Goal: Task Accomplishment & Management: Use online tool/utility

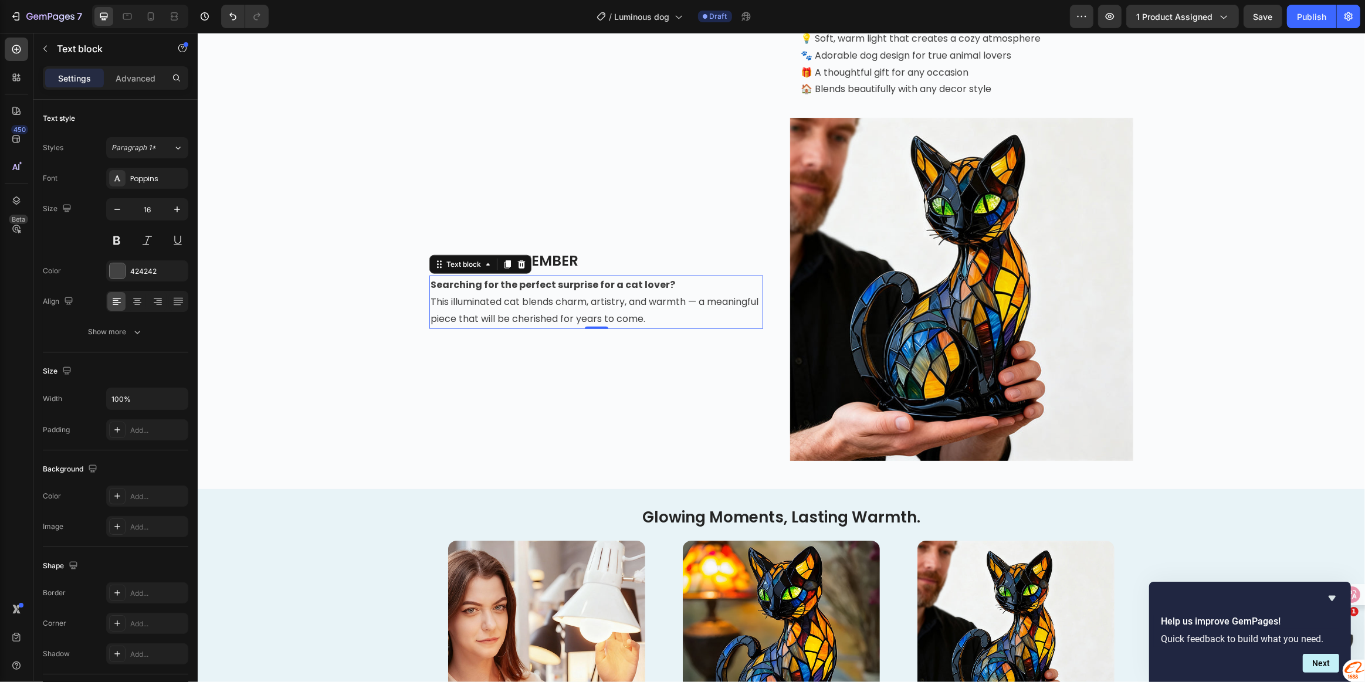
click at [650, 326] on span "This illuminated cat blends charm, artistry, and warmth — a meaningful piece th…" at bounding box center [594, 310] width 328 height 31
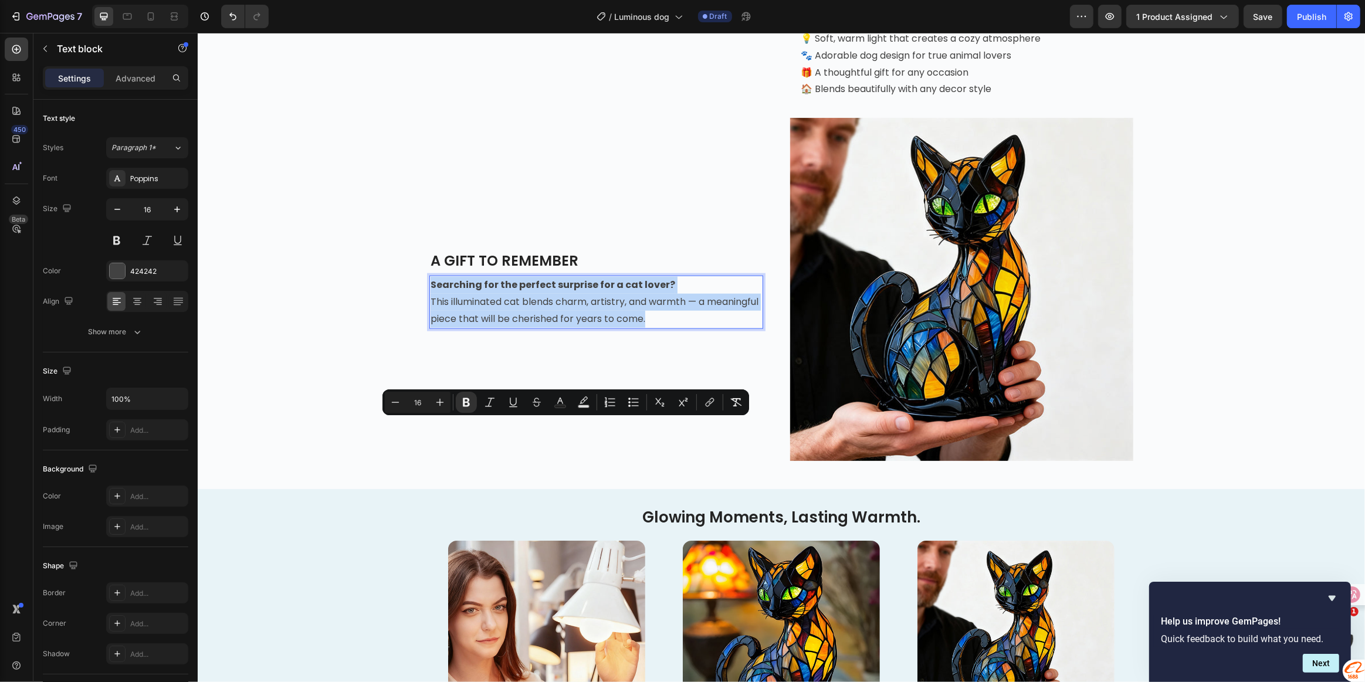
drag, startPoint x: 428, startPoint y: 429, endPoint x: 716, endPoint y: 462, distance: 289.9
click at [716, 327] on p "Searching for the perfect surprise for a cat lover? This illuminated cat blends…" at bounding box center [595, 302] width 331 height 50
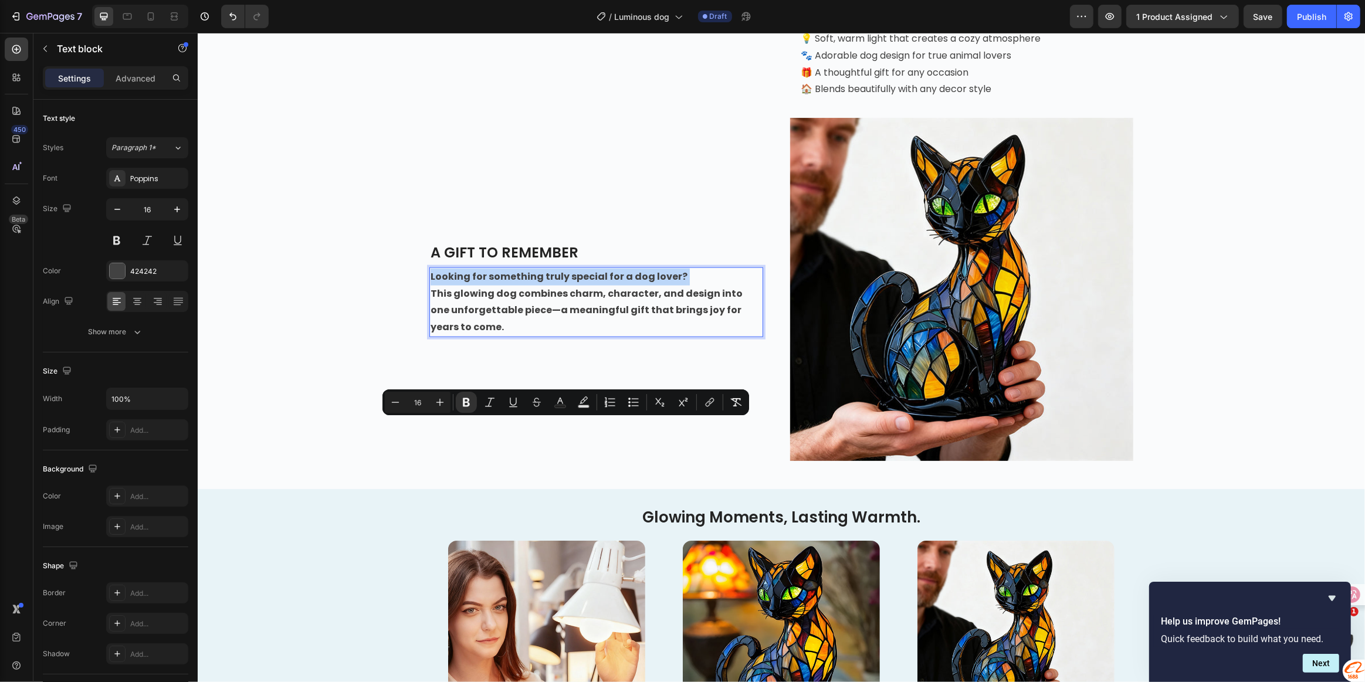
scroll to position [1414, 0]
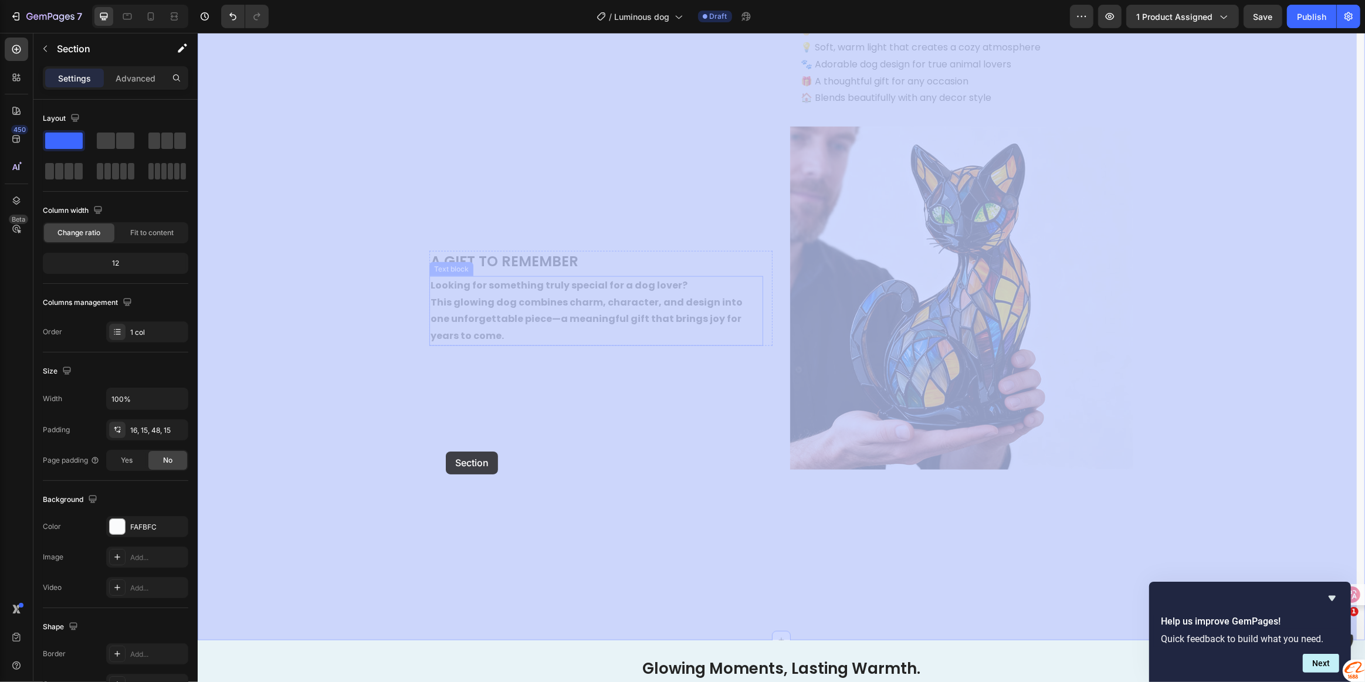
drag, startPoint x: 426, startPoint y: 444, endPoint x: 456, endPoint y: 464, distance: 36.0
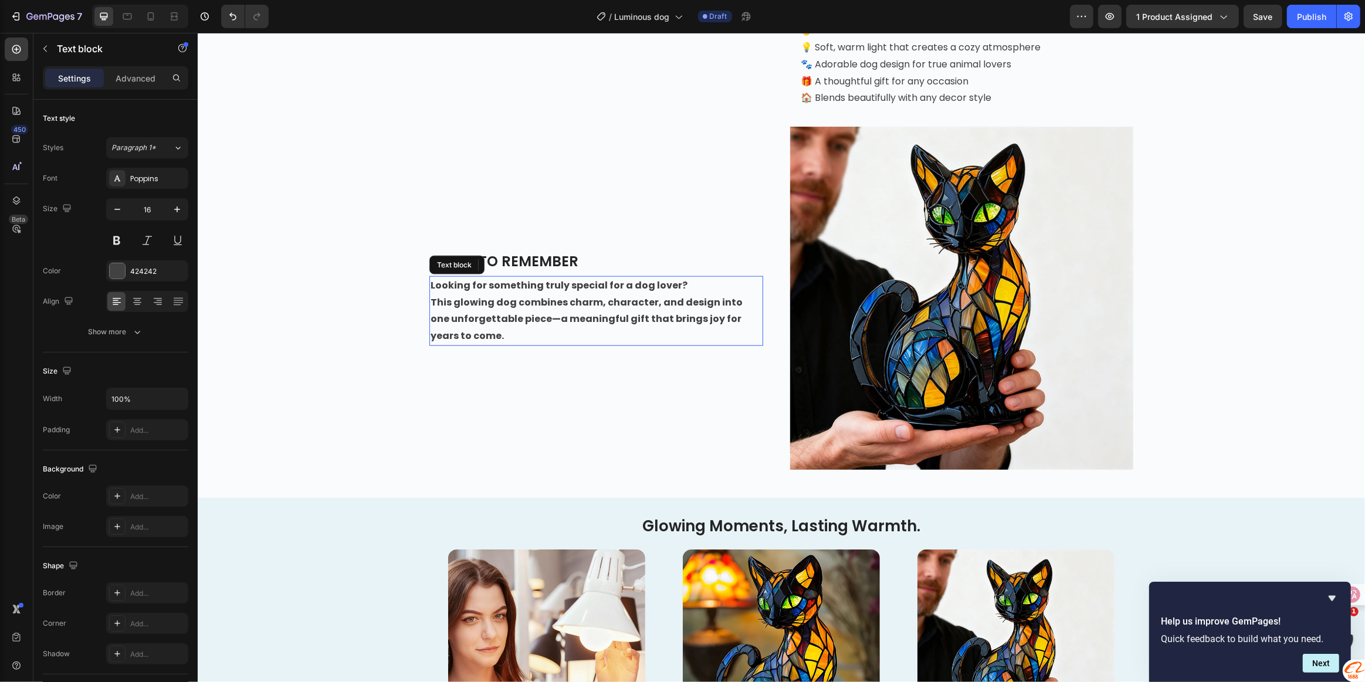
click at [455, 343] on strong "This glowing dog combines charm, character, and design into one unforgettable p…" at bounding box center [586, 320] width 312 height 48
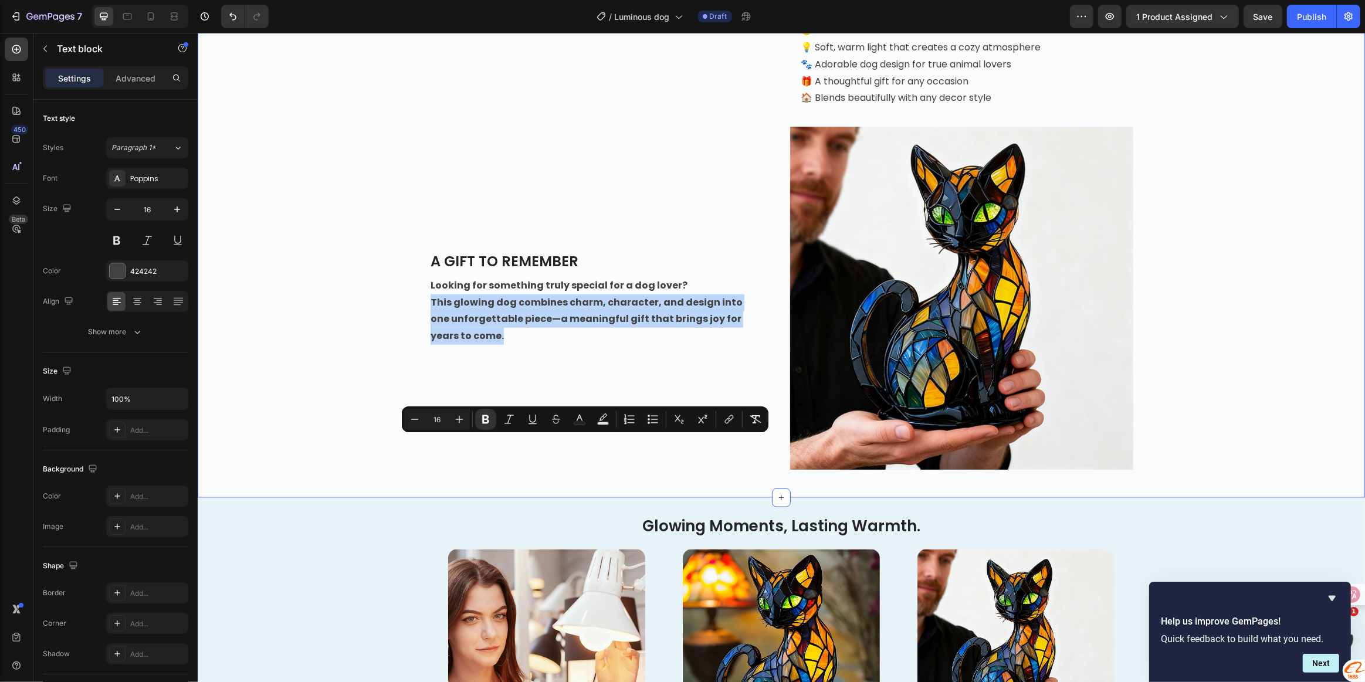
drag, startPoint x: 464, startPoint y: 480, endPoint x: 421, endPoint y: 446, distance: 54.7
click at [421, 446] on div "Image THE PERFECT GIFT FOR DOG LOVERS: PLAYFUL, LOVING, AND A REAL EYE-CATCHER …" at bounding box center [781, 181] width 1150 height 577
click at [488, 425] on button "Bold" at bounding box center [485, 419] width 21 height 21
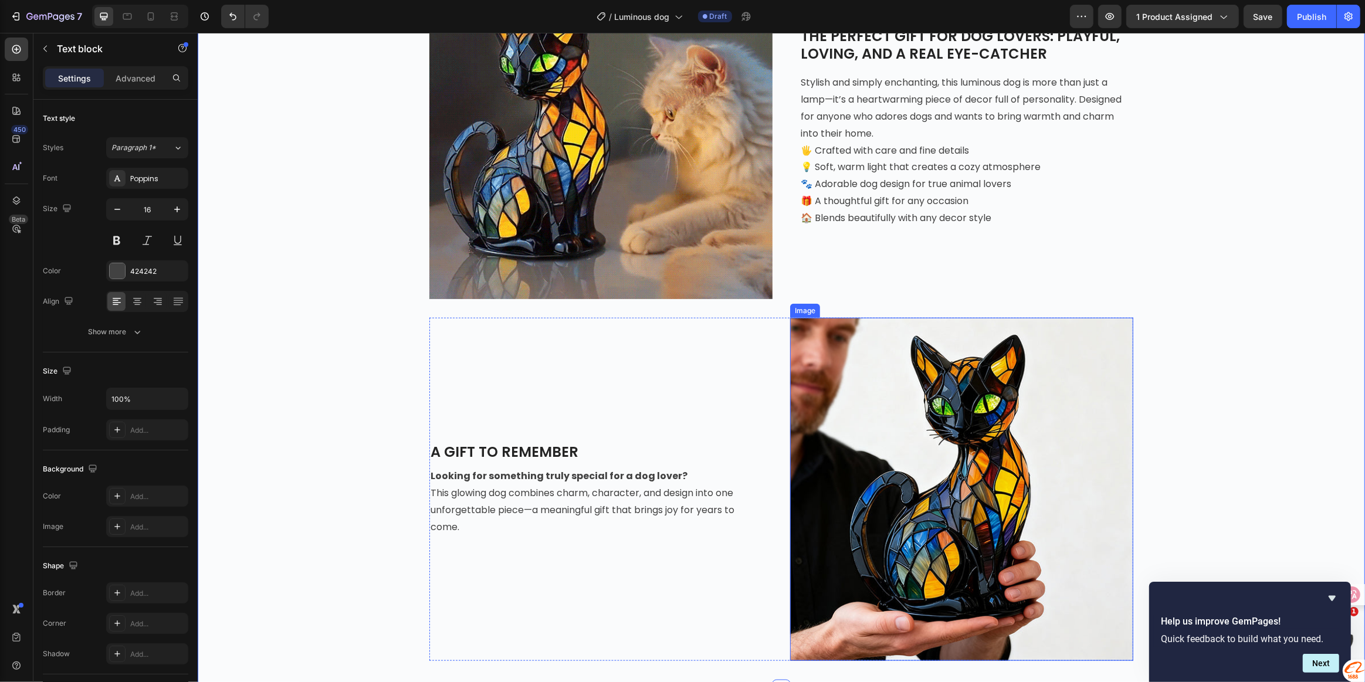
scroll to position [1467, 0]
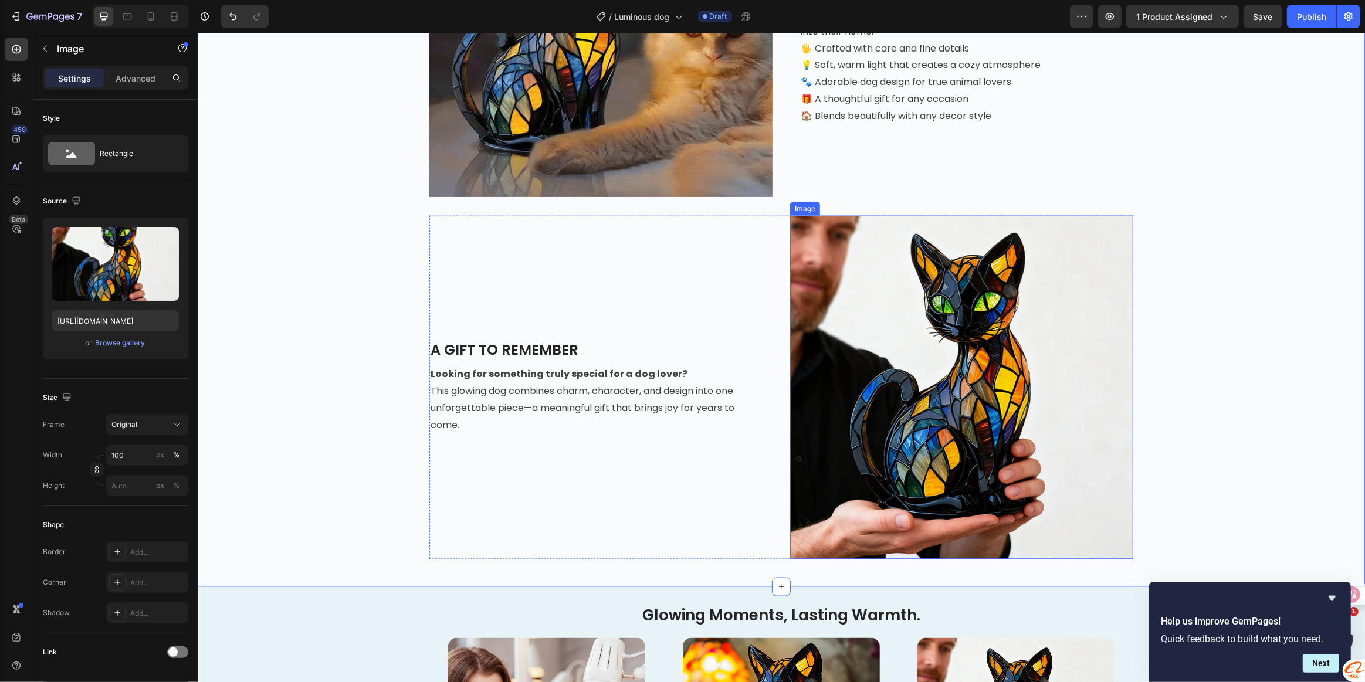
click at [907, 378] on img at bounding box center [961, 387] width 343 height 343
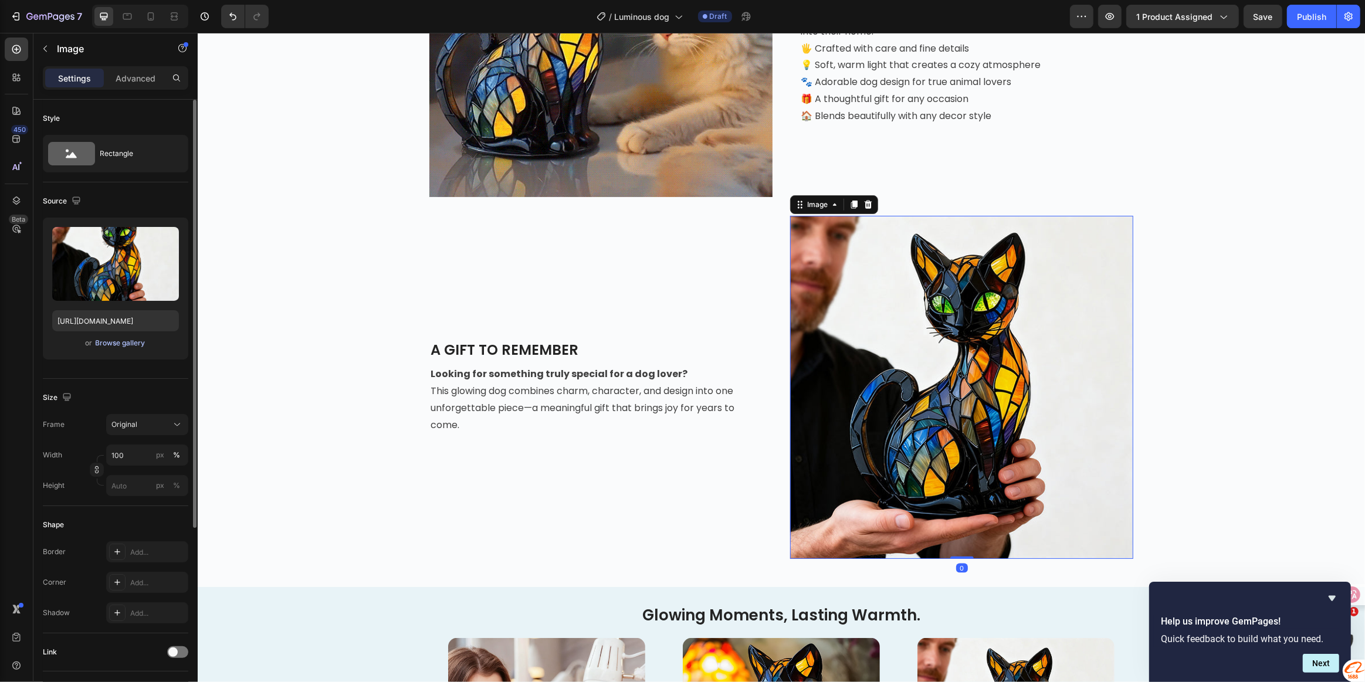
click at [116, 341] on div "Browse gallery" at bounding box center [121, 343] width 50 height 11
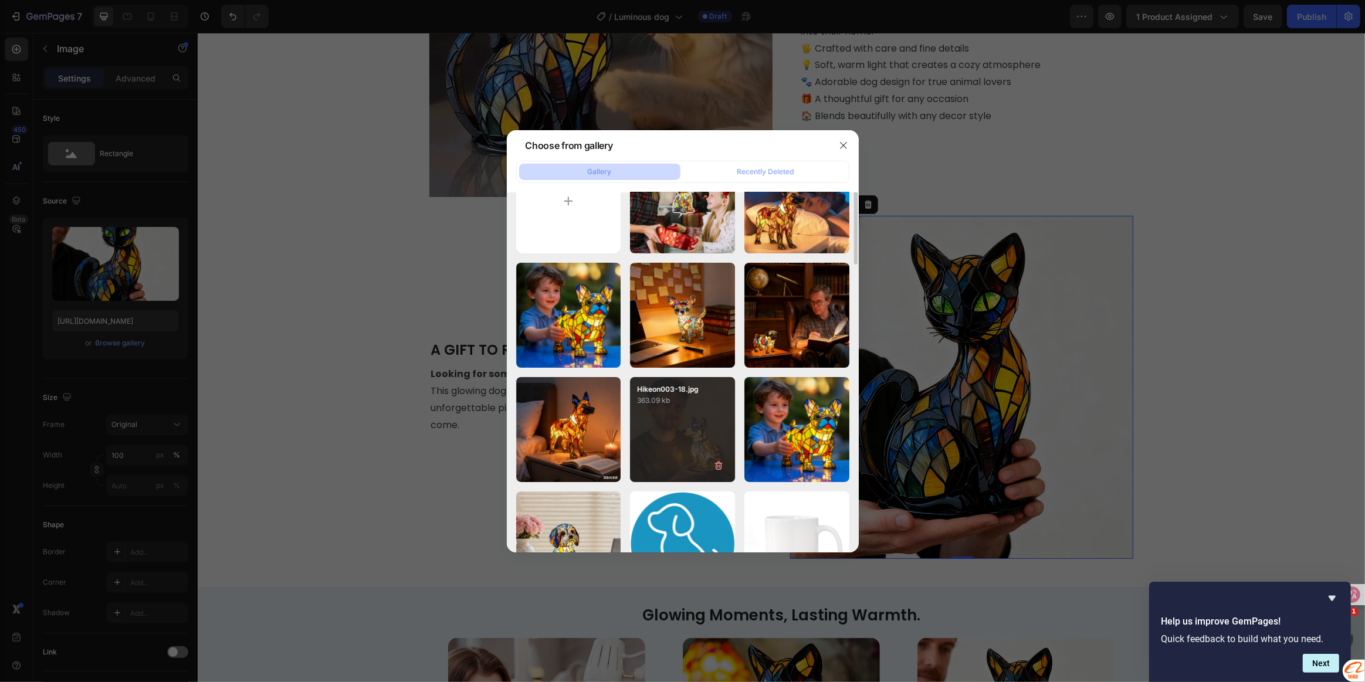
scroll to position [0, 0]
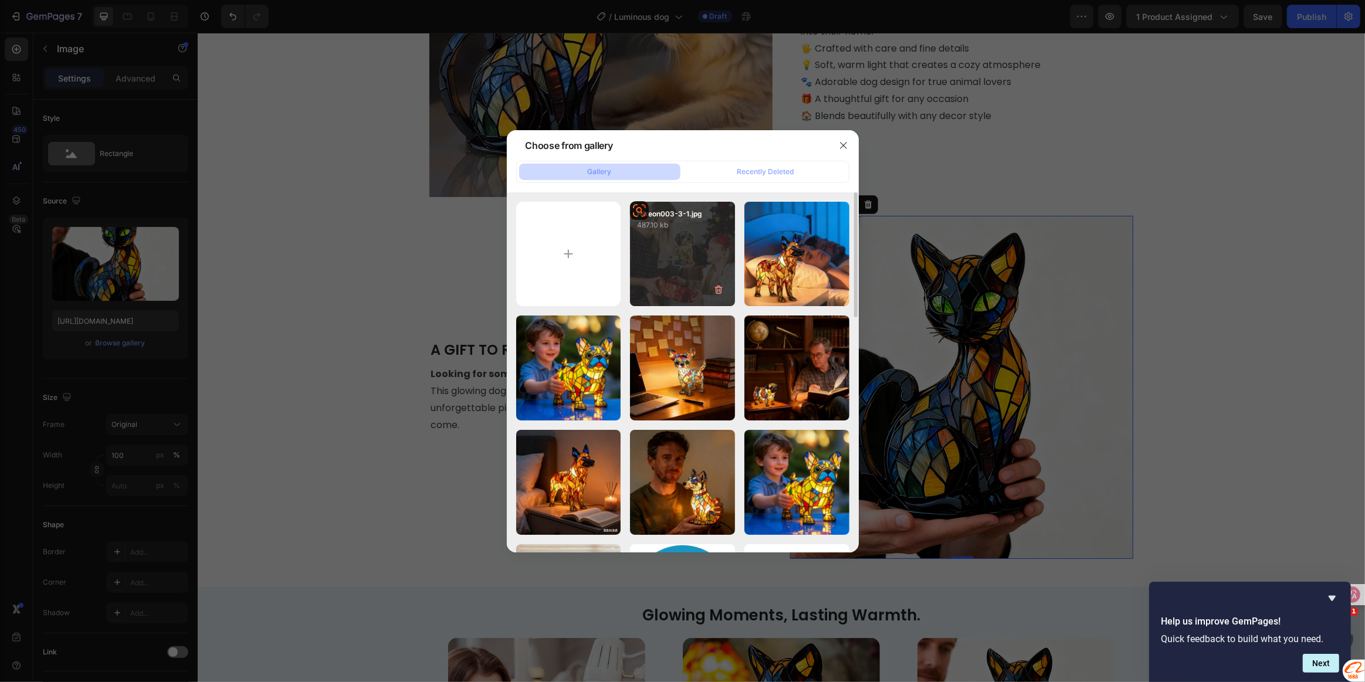
click at [672, 269] on div "Hikeon003-3-1.jpg 487.10 kb" at bounding box center [682, 254] width 105 height 105
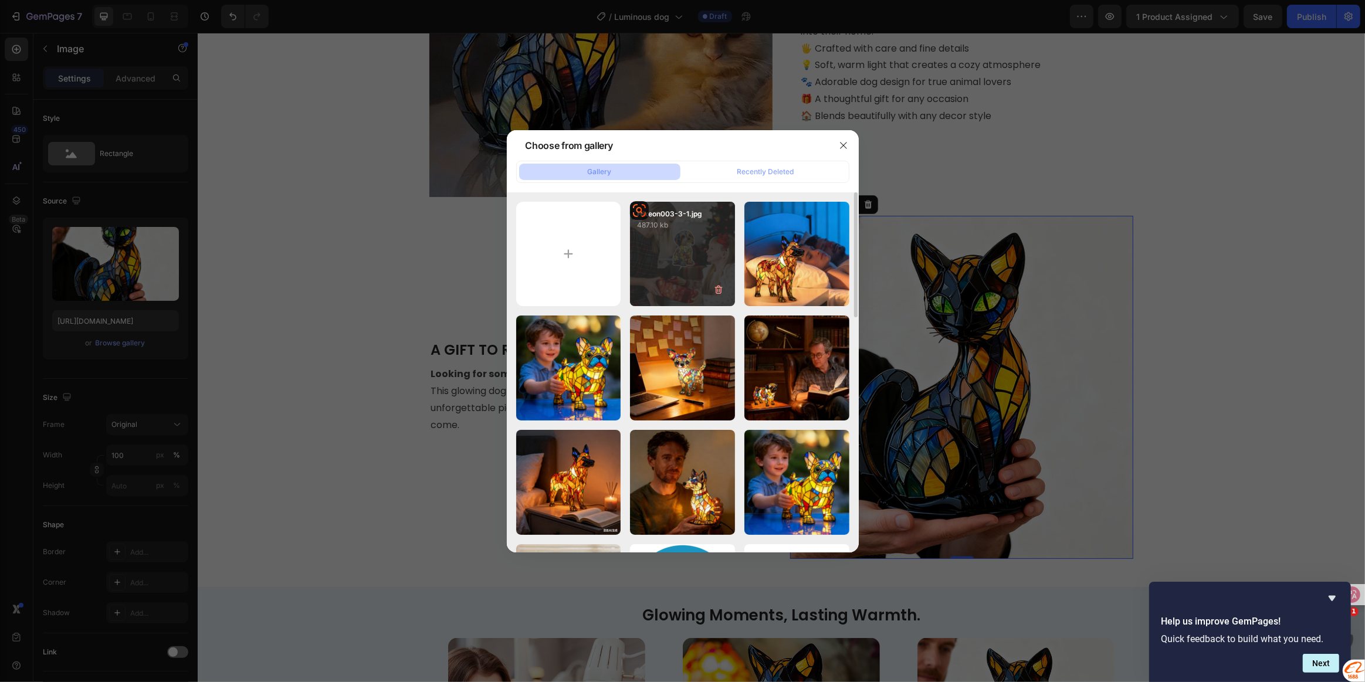
type input "[URL][DOMAIN_NAME]"
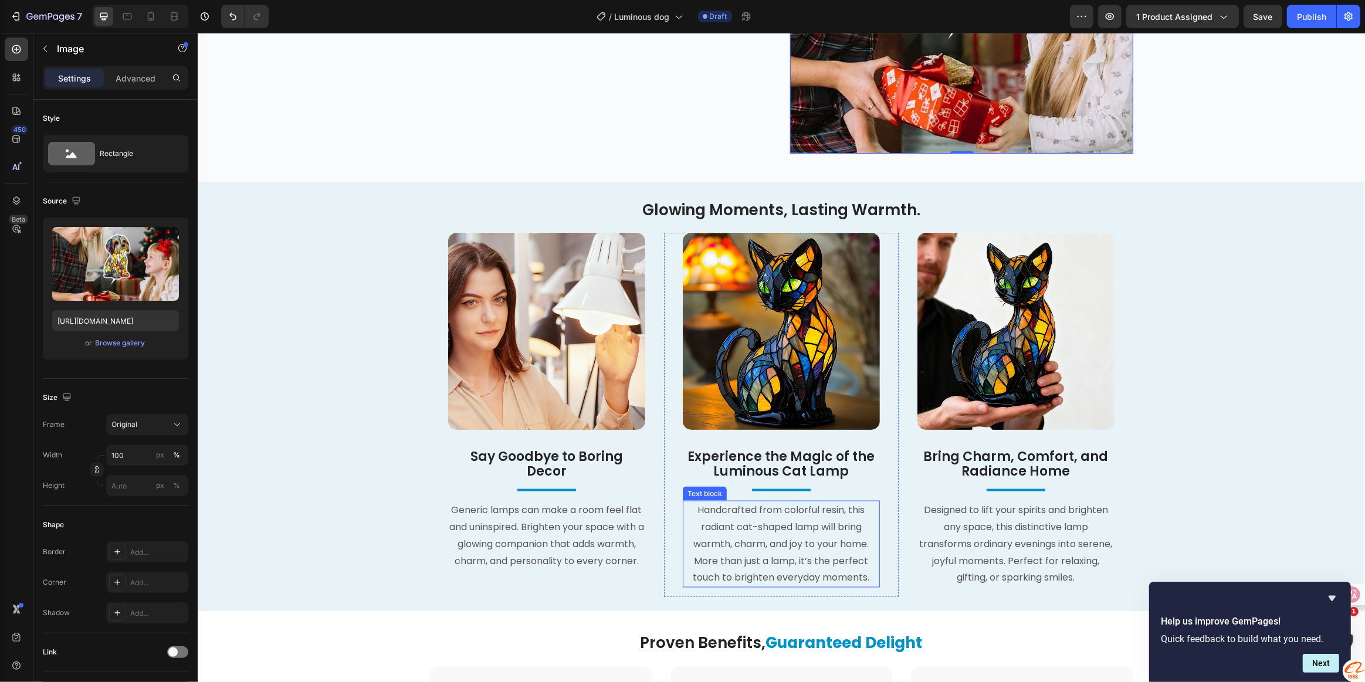
scroll to position [1894, 0]
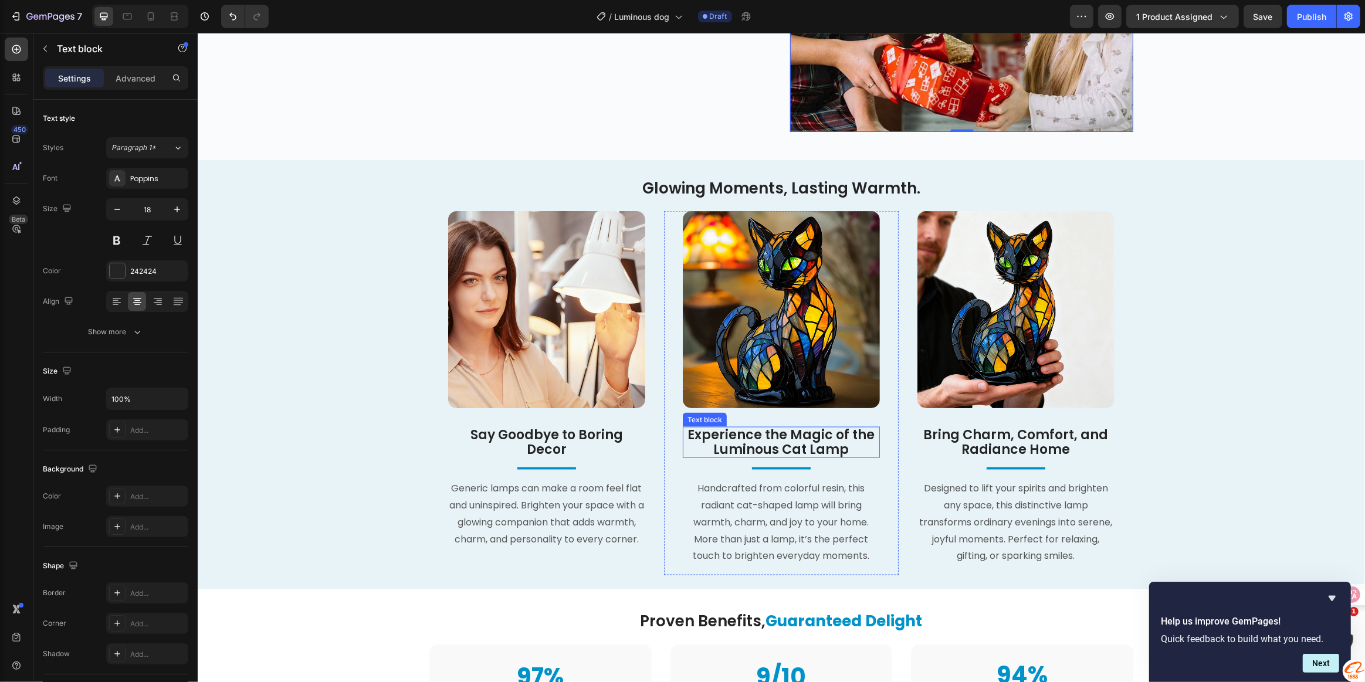
click at [752, 435] on span "Experience the Magic of the Luminous Cat Lamp" at bounding box center [780, 442] width 187 height 32
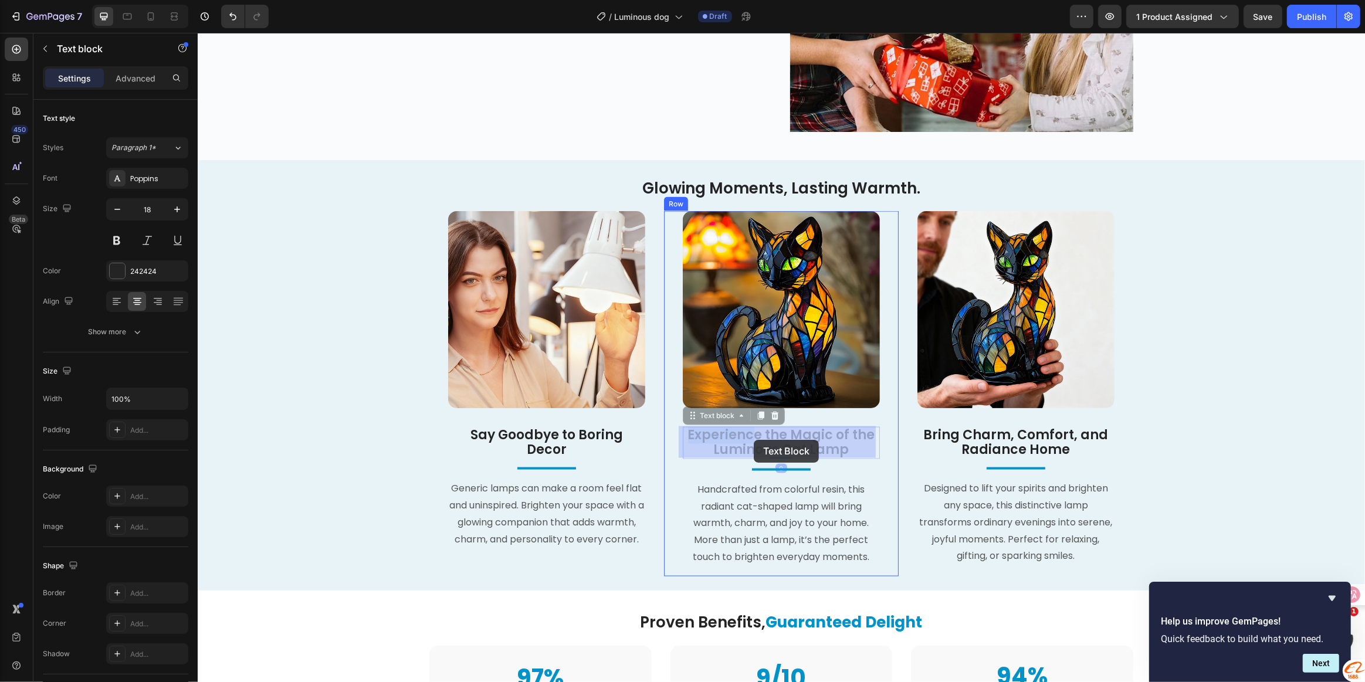
drag, startPoint x: 686, startPoint y: 436, endPoint x: 753, endPoint y: 440, distance: 67.5
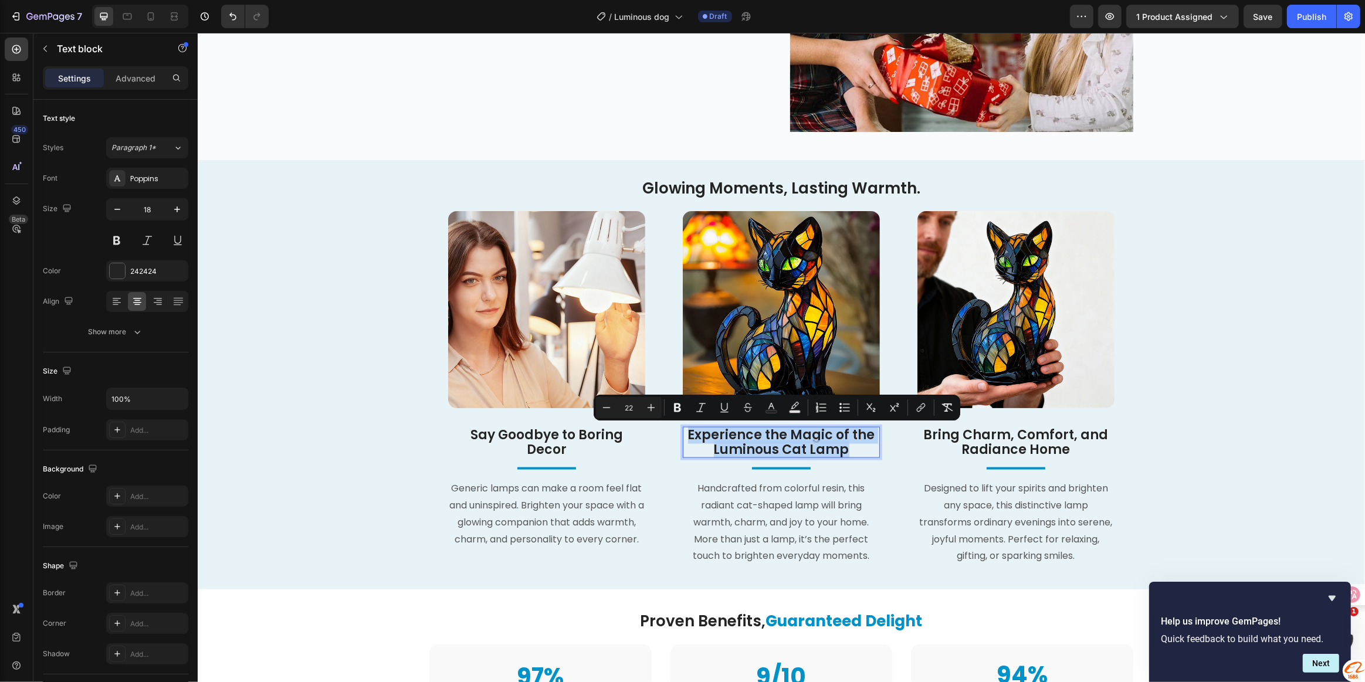
drag, startPoint x: 686, startPoint y: 434, endPoint x: 853, endPoint y: 451, distance: 168.0
click at [853, 451] on p "Experience the Magic of the Luminous Cat Lamp" at bounding box center [780, 442] width 195 height 29
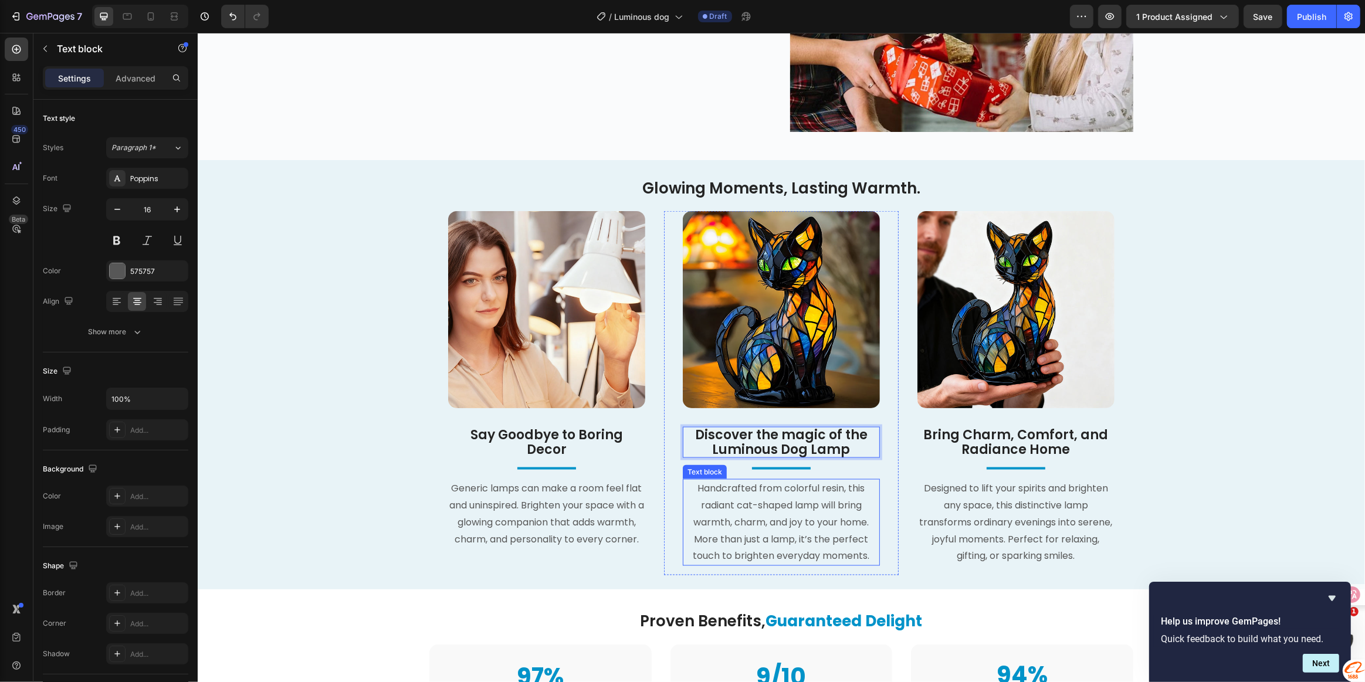
click at [749, 493] on span "Handcrafted from colorful resin, this radiant cat-shaped lamp will bring warmth…" at bounding box center [781, 522] width 177 height 81
click at [768, 189] on span "Glowing Moments, Lasting Warmth." at bounding box center [781, 188] width 278 height 21
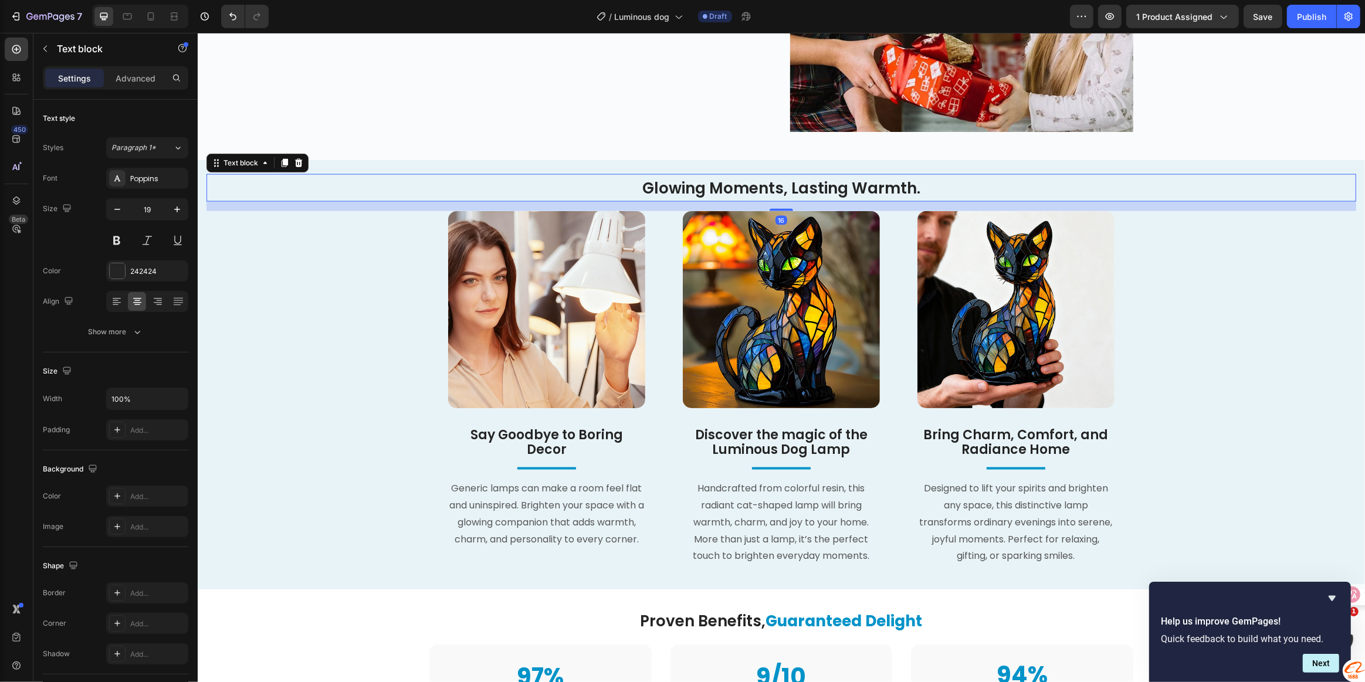
click at [663, 192] on span "Glowing Moments, Lasting Warmth." at bounding box center [781, 188] width 278 height 21
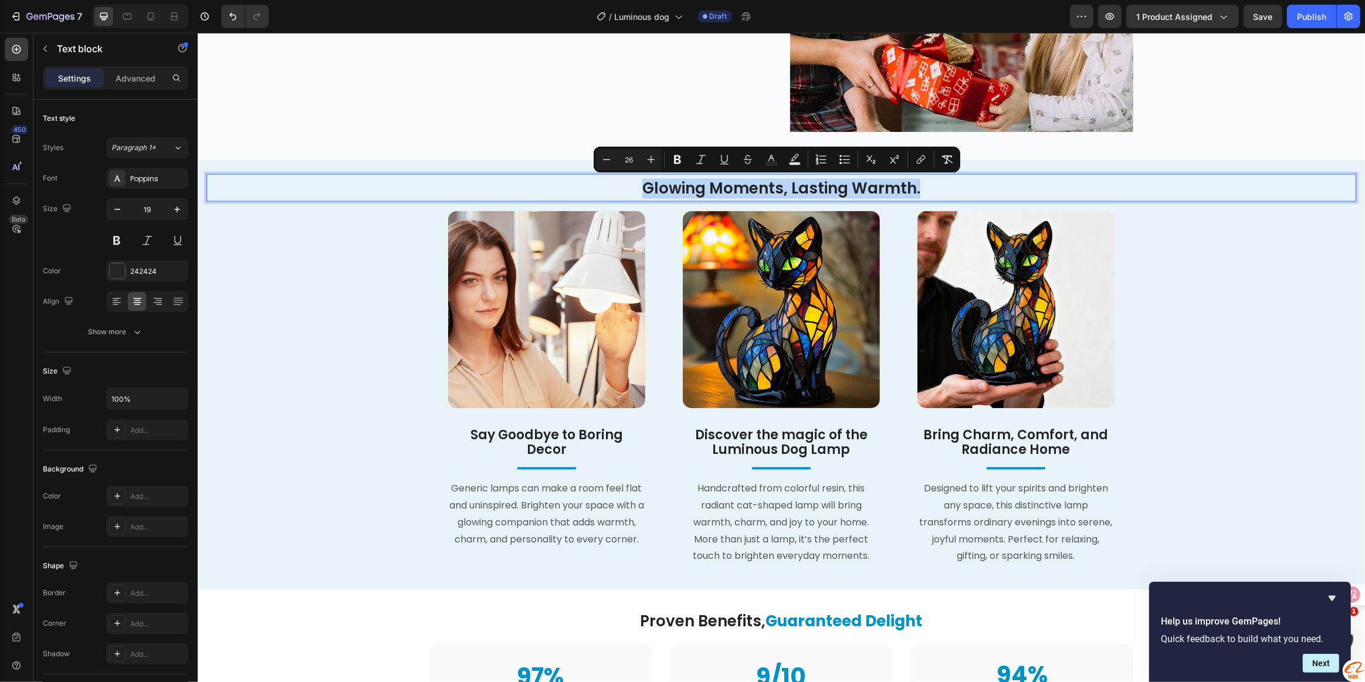
drag, startPoint x: 636, startPoint y: 189, endPoint x: 927, endPoint y: 188, distance: 291.5
click at [927, 188] on p "Glowing Moments, Lasting Warmth." at bounding box center [780, 189] width 1147 height 19
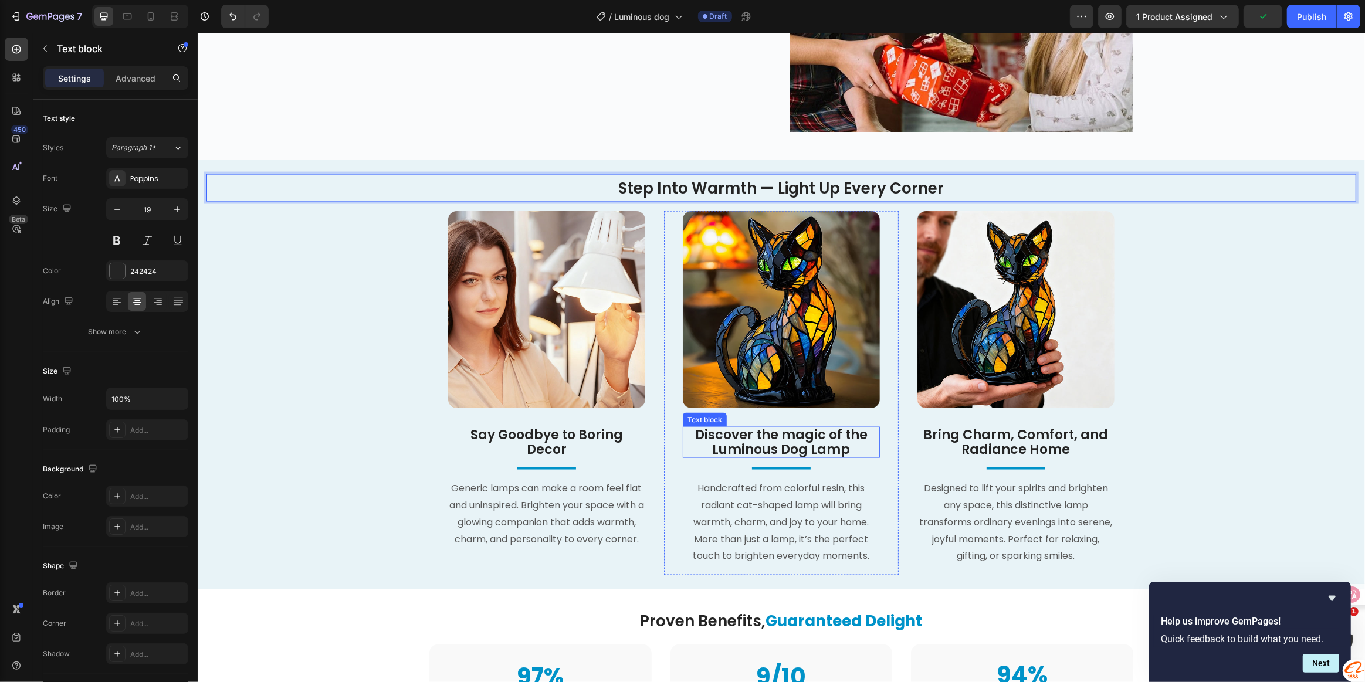
click at [729, 440] on span "Discover the magic of the Luminous Dog Lamp" at bounding box center [781, 442] width 172 height 32
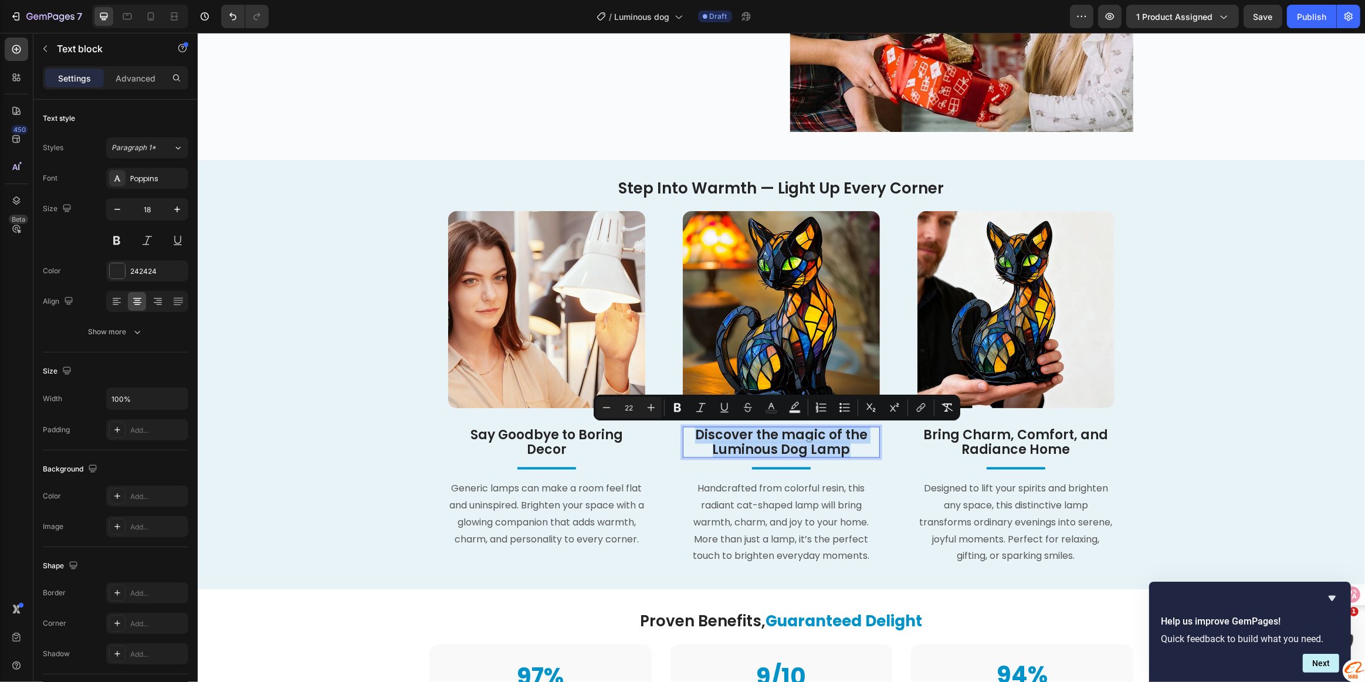
drag, startPoint x: 697, startPoint y: 433, endPoint x: 861, endPoint y: 457, distance: 164.7
click at [861, 457] on p "Discover the magic of the Luminous Dog Lamp" at bounding box center [780, 442] width 195 height 29
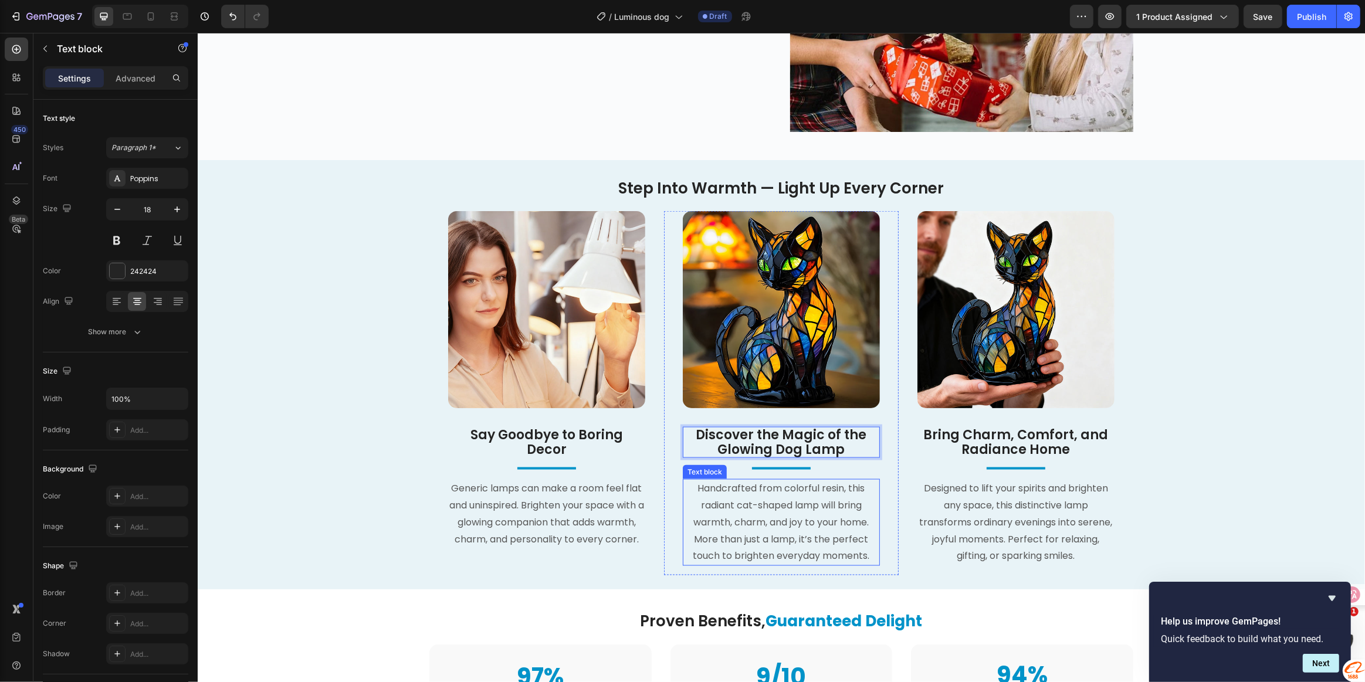
click at [763, 489] on span "Handcrafted from colorful resin, this radiant cat-shaped lamp will bring warmth…" at bounding box center [781, 522] width 177 height 81
click at [683, 493] on p "Handcrafted from colorful resin, this radiant cat-shaped lamp will bring warmth…" at bounding box center [780, 522] width 195 height 84
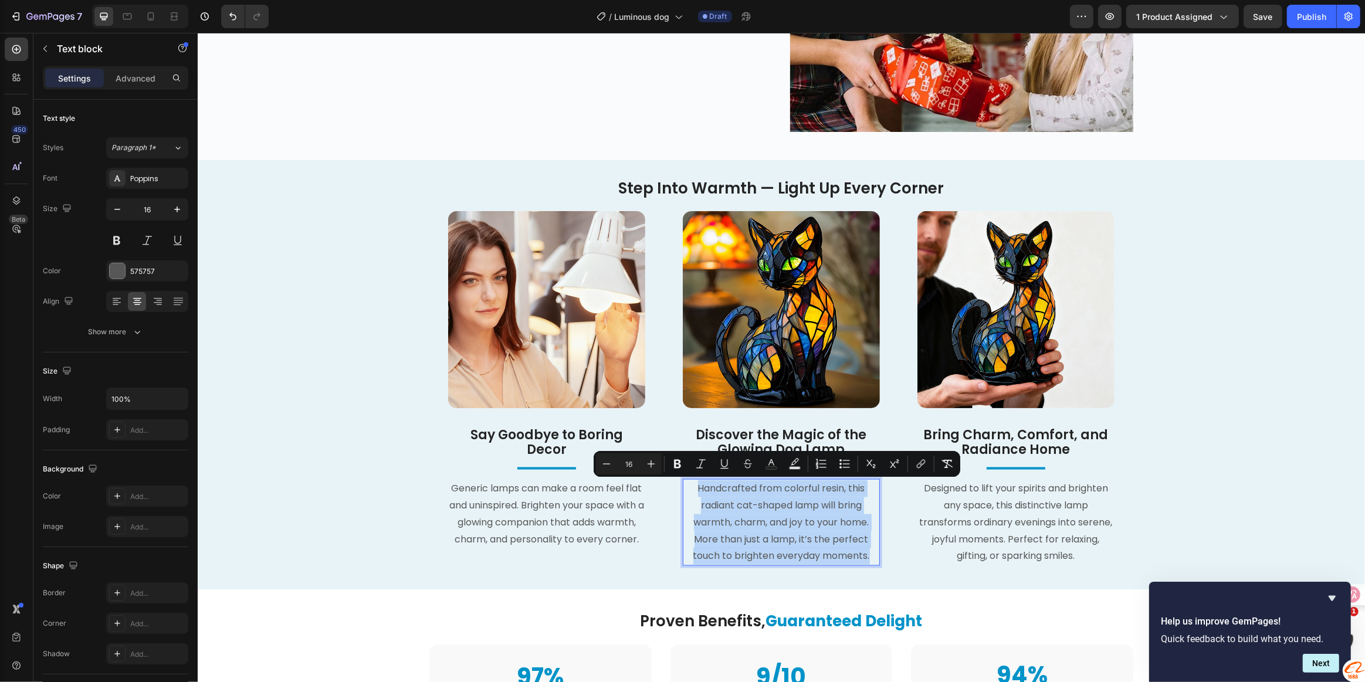
drag, startPoint x: 690, startPoint y: 488, endPoint x: 869, endPoint y: 558, distance: 192.8
click at [869, 558] on p "Handcrafted from colorful resin, this radiant cat-shaped lamp will bring warmth…" at bounding box center [780, 522] width 195 height 84
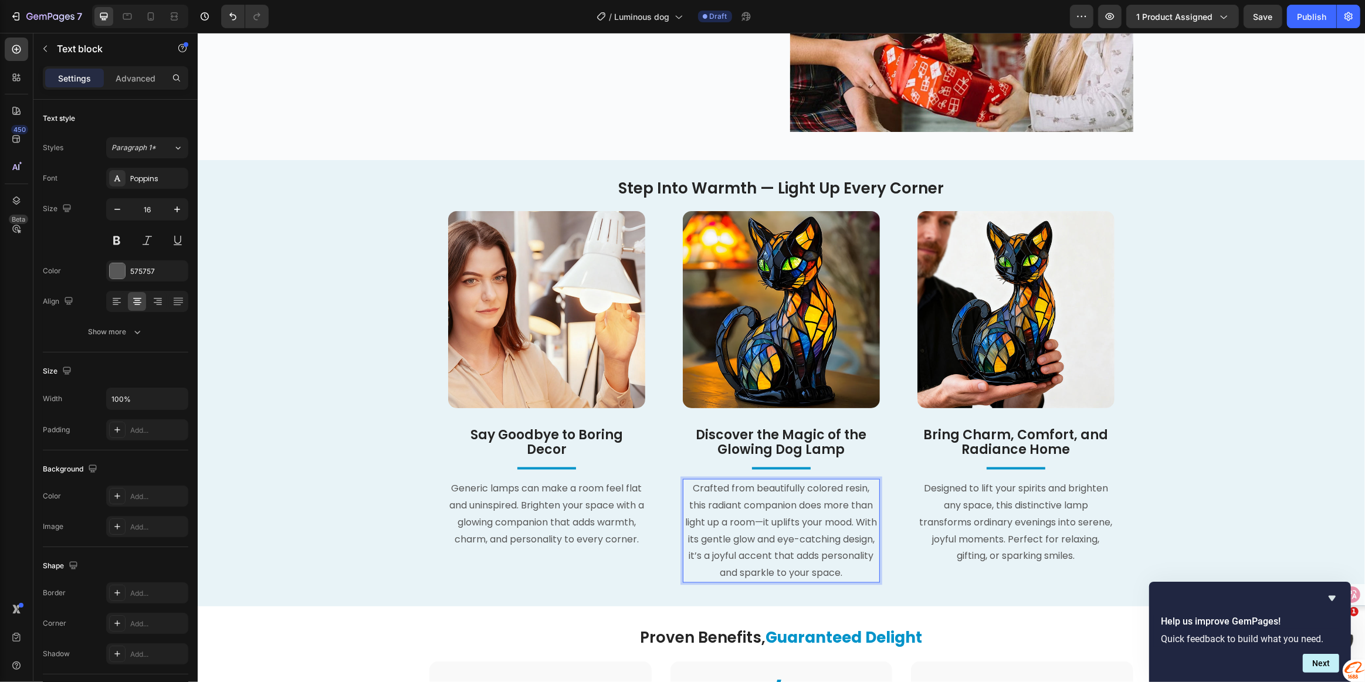
click at [690, 491] on span "Crafted from beautifully colored resin, this radiant companion does more than l…" at bounding box center [781, 531] width 192 height 98
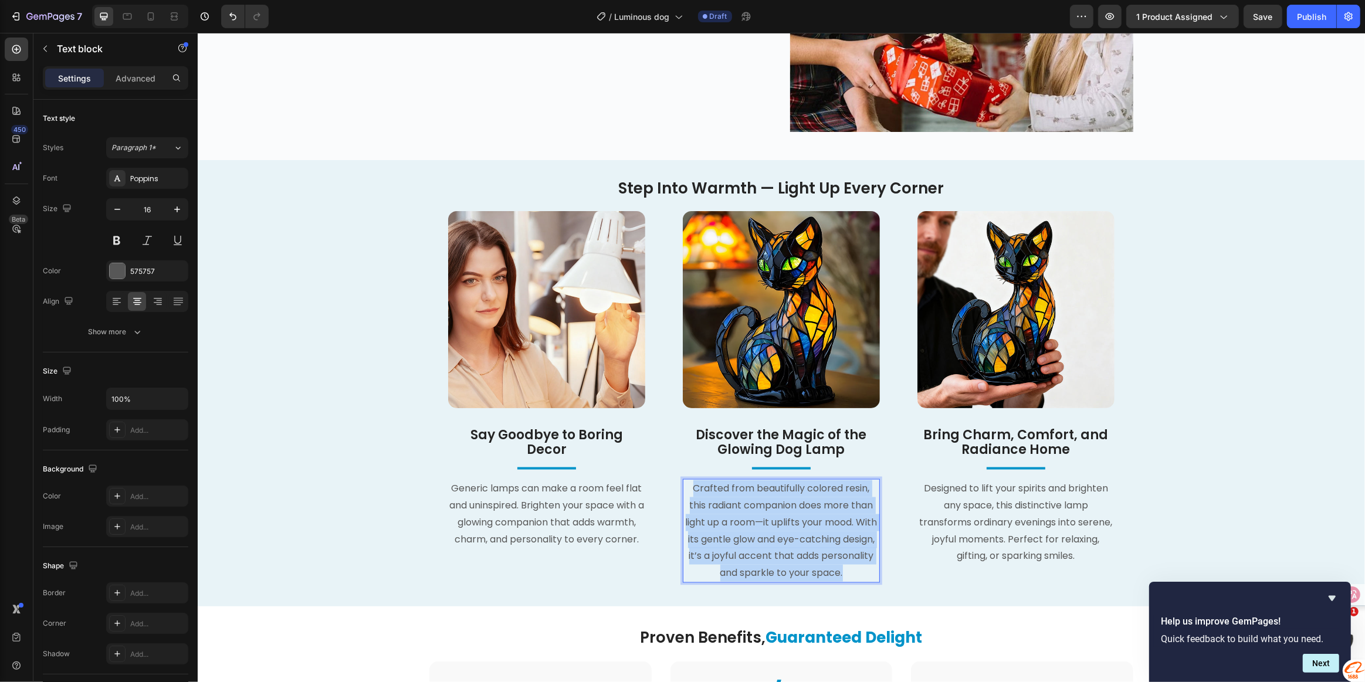
drag, startPoint x: 687, startPoint y: 486, endPoint x: 872, endPoint y: 574, distance: 204.1
click at [872, 574] on p "Crafted from beautifully colored resin, this radiant companion does more than l…" at bounding box center [780, 530] width 195 height 101
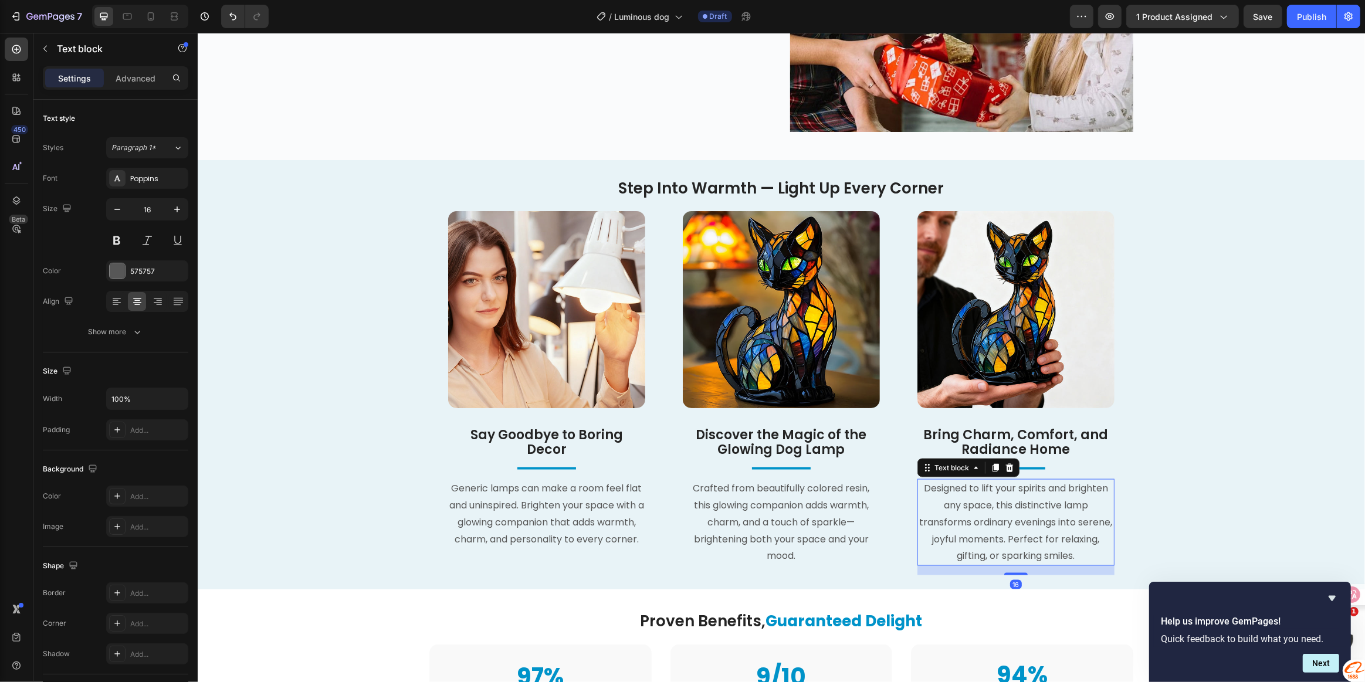
click at [983, 508] on span "Designed to lift your spirits and brighten any space, this distinctive lamp tra…" at bounding box center [1015, 522] width 193 height 81
click at [750, 309] on img at bounding box center [780, 309] width 197 height 197
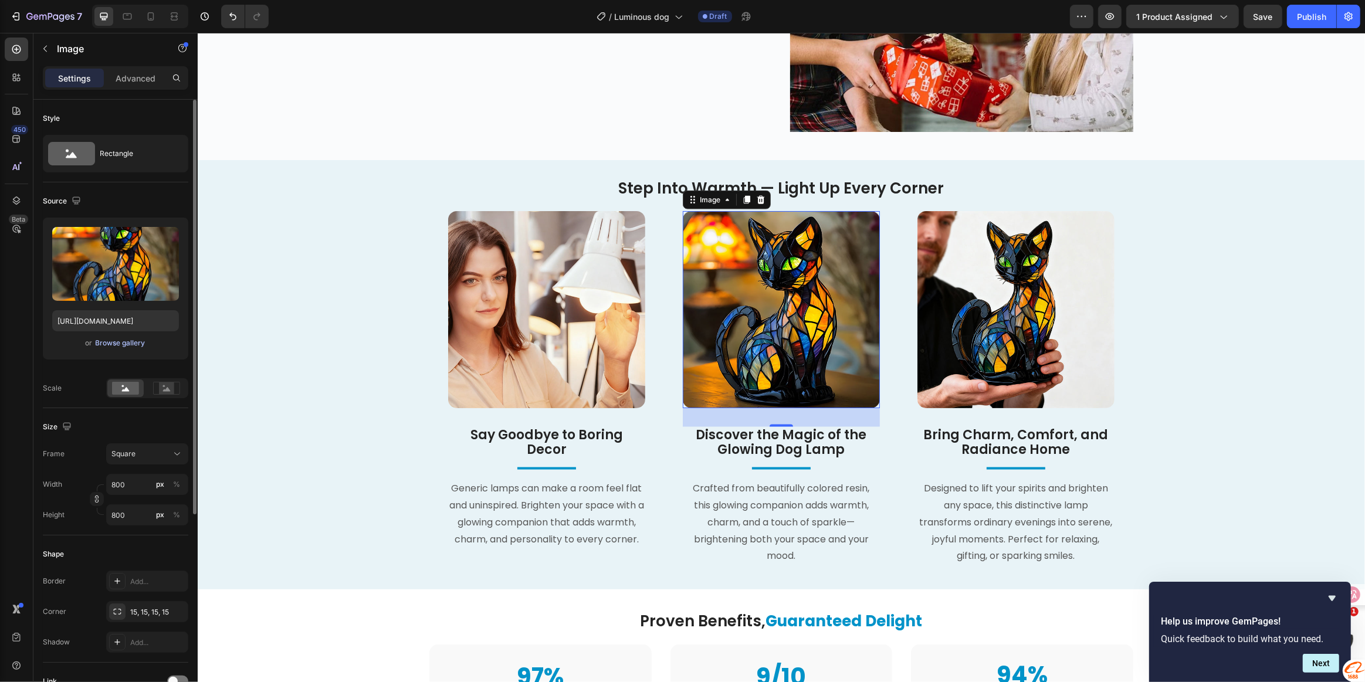
click at [108, 345] on div "Browse gallery" at bounding box center [121, 343] width 50 height 11
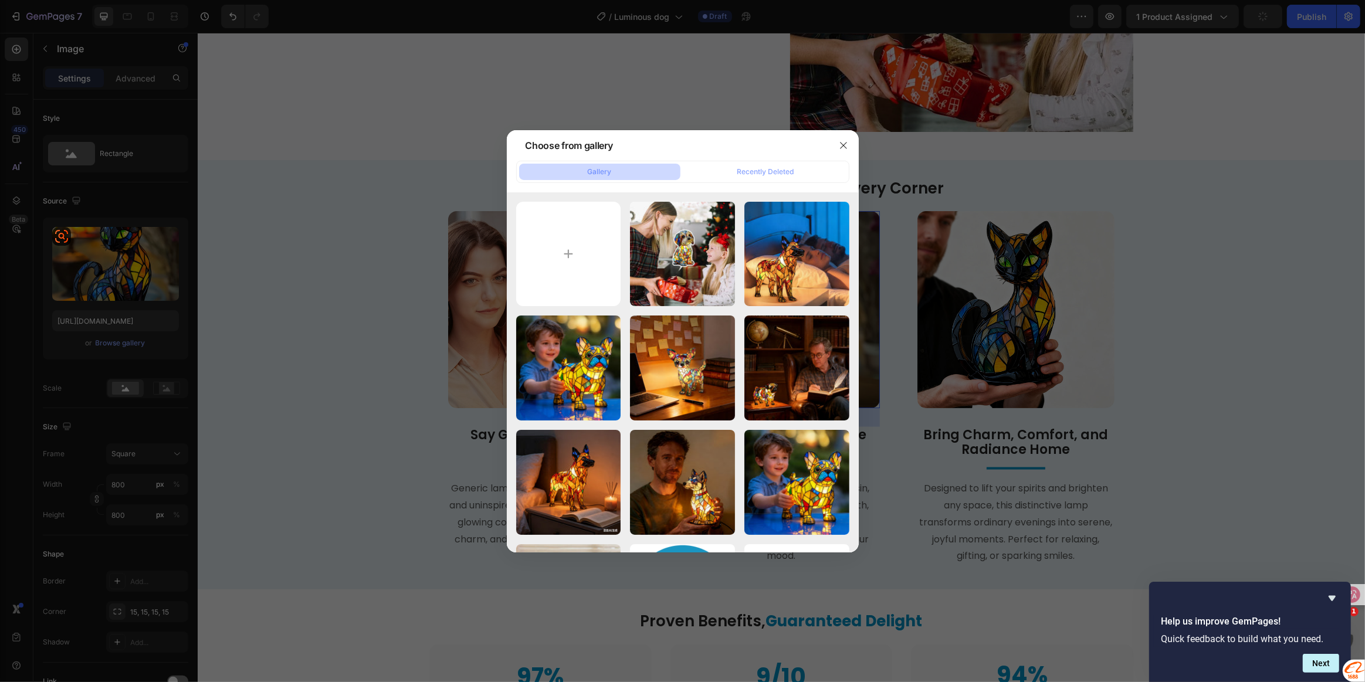
click at [110, 268] on div at bounding box center [682, 341] width 1365 height 682
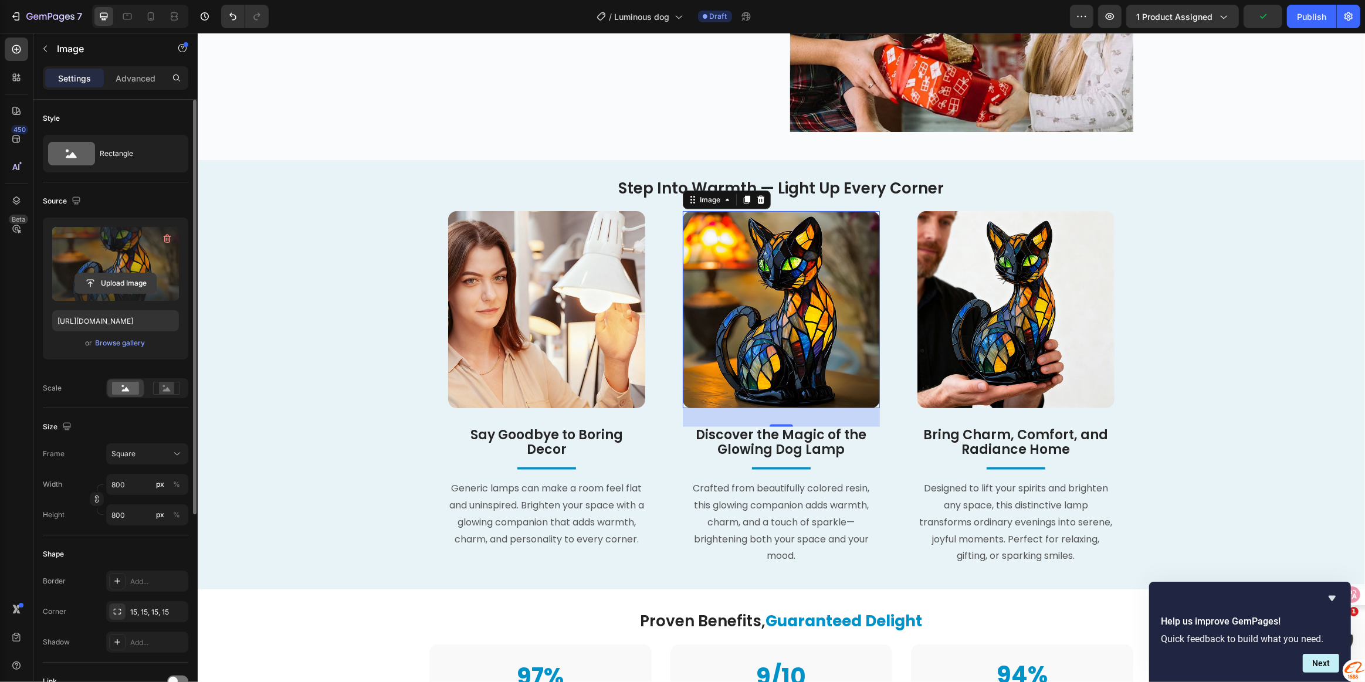
click at [110, 278] on input "file" at bounding box center [115, 283] width 81 height 20
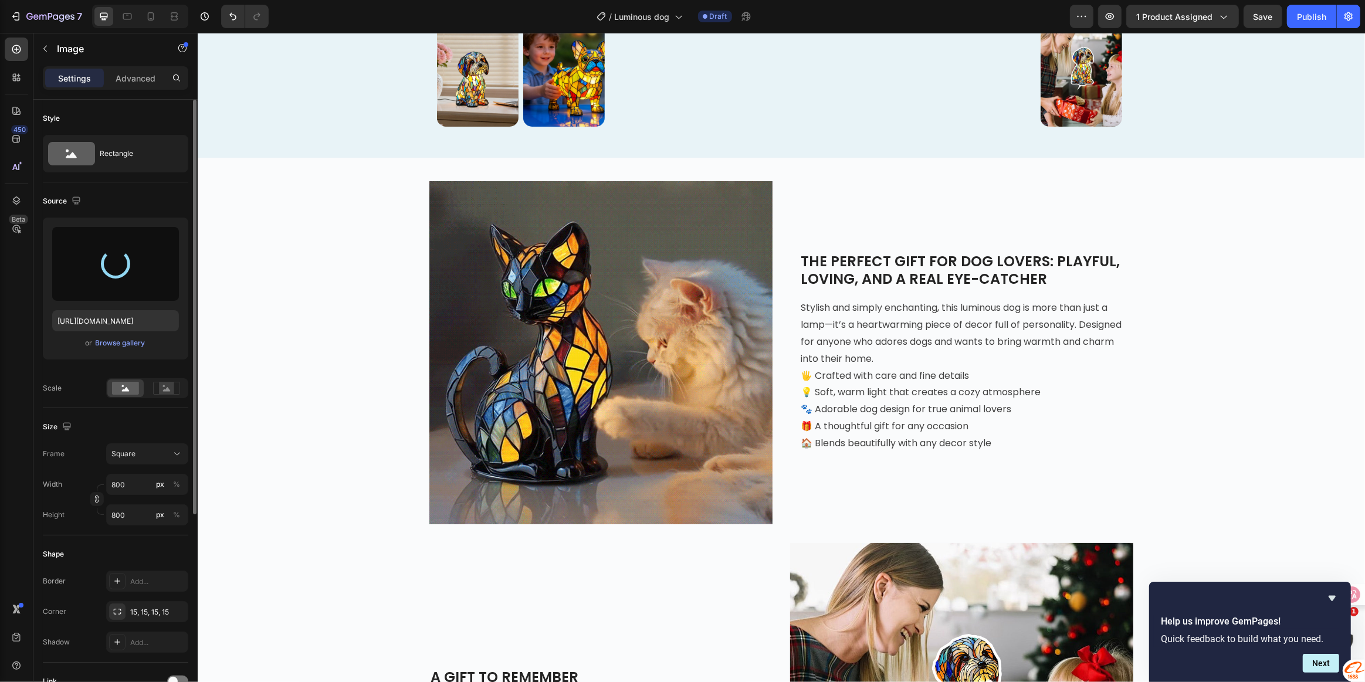
scroll to position [991, 0]
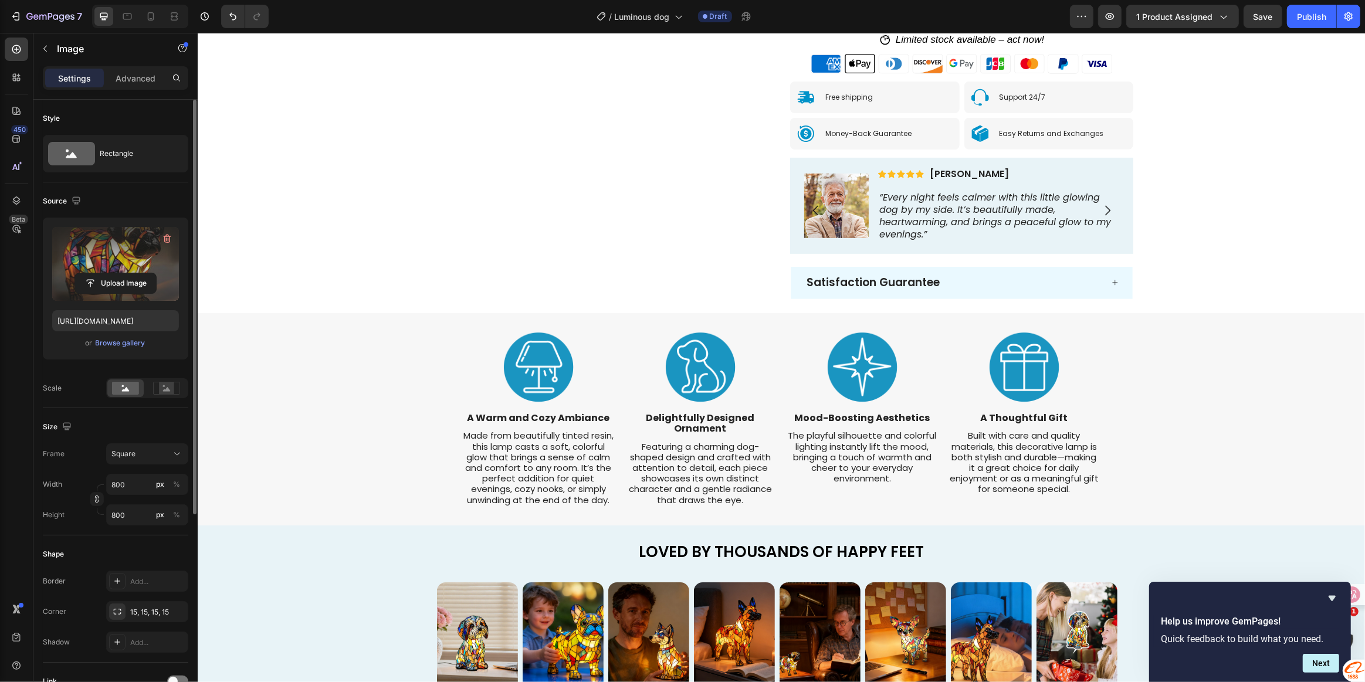
type input "[URL][DOMAIN_NAME]"
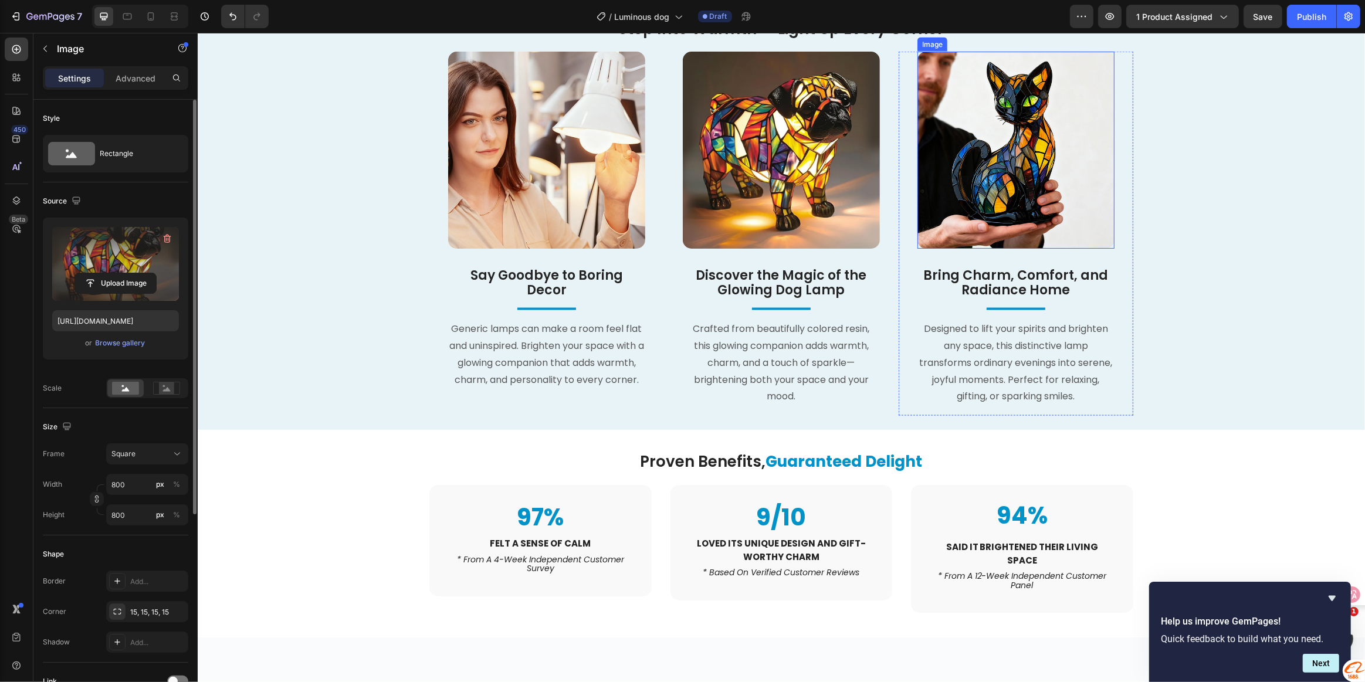
scroll to position [1894, 0]
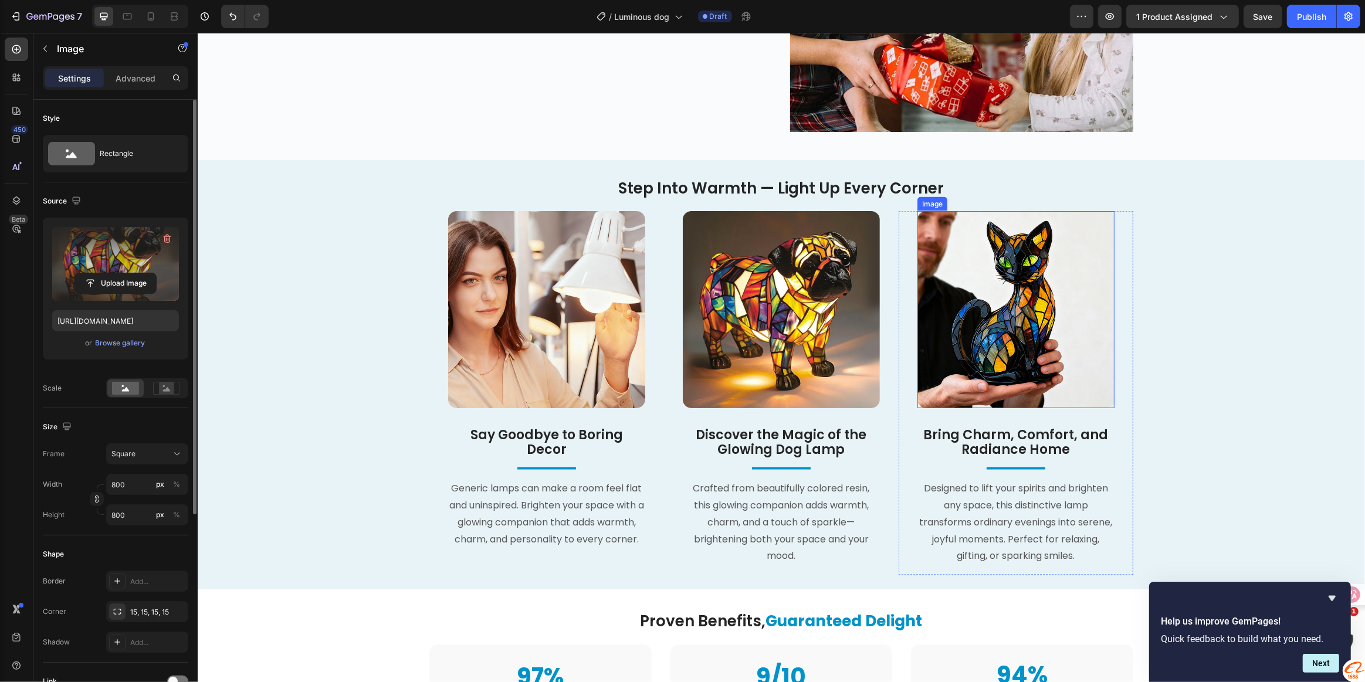
click at [995, 252] on img at bounding box center [1015, 309] width 197 height 197
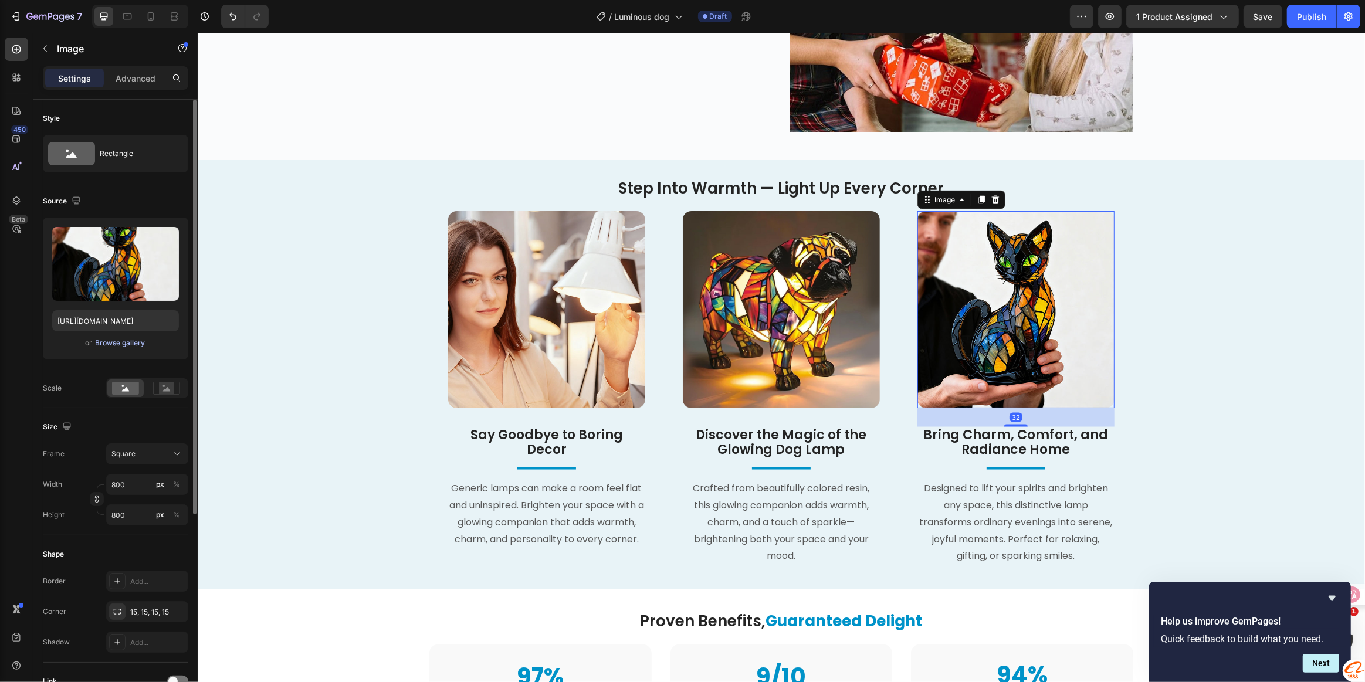
click at [109, 345] on div "Browse gallery" at bounding box center [121, 343] width 50 height 11
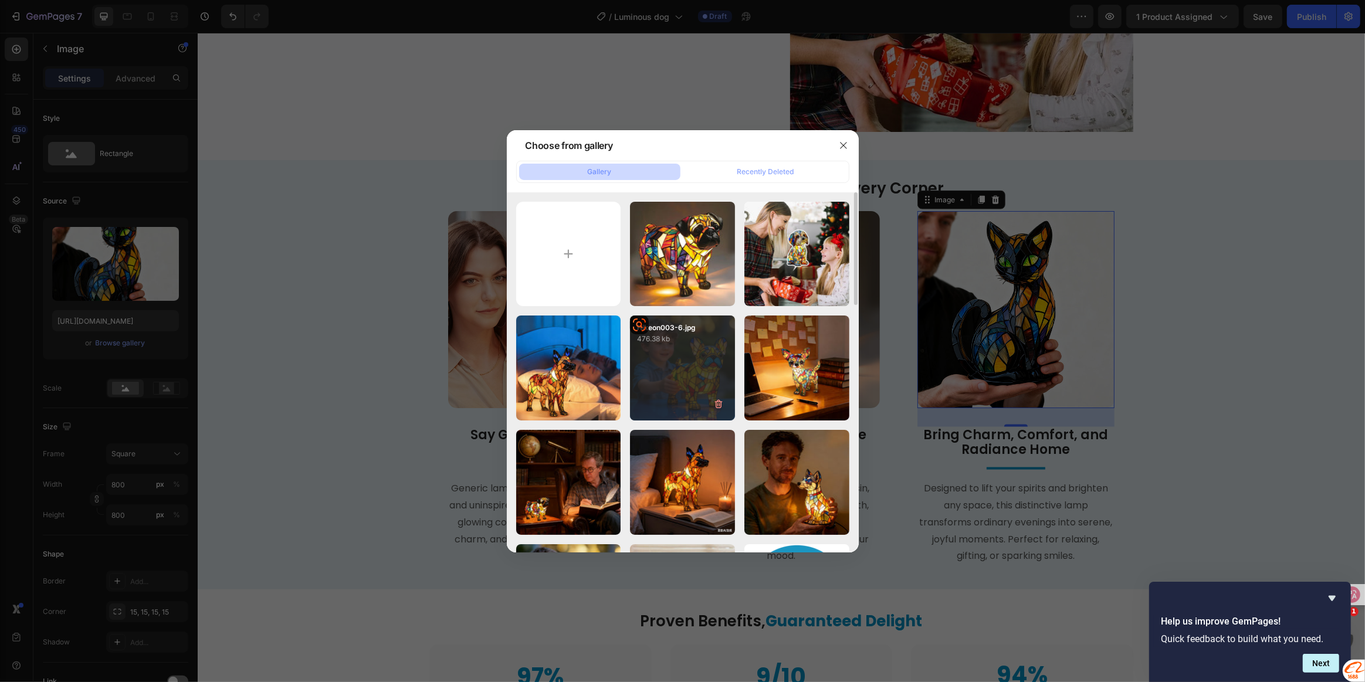
scroll to position [53, 0]
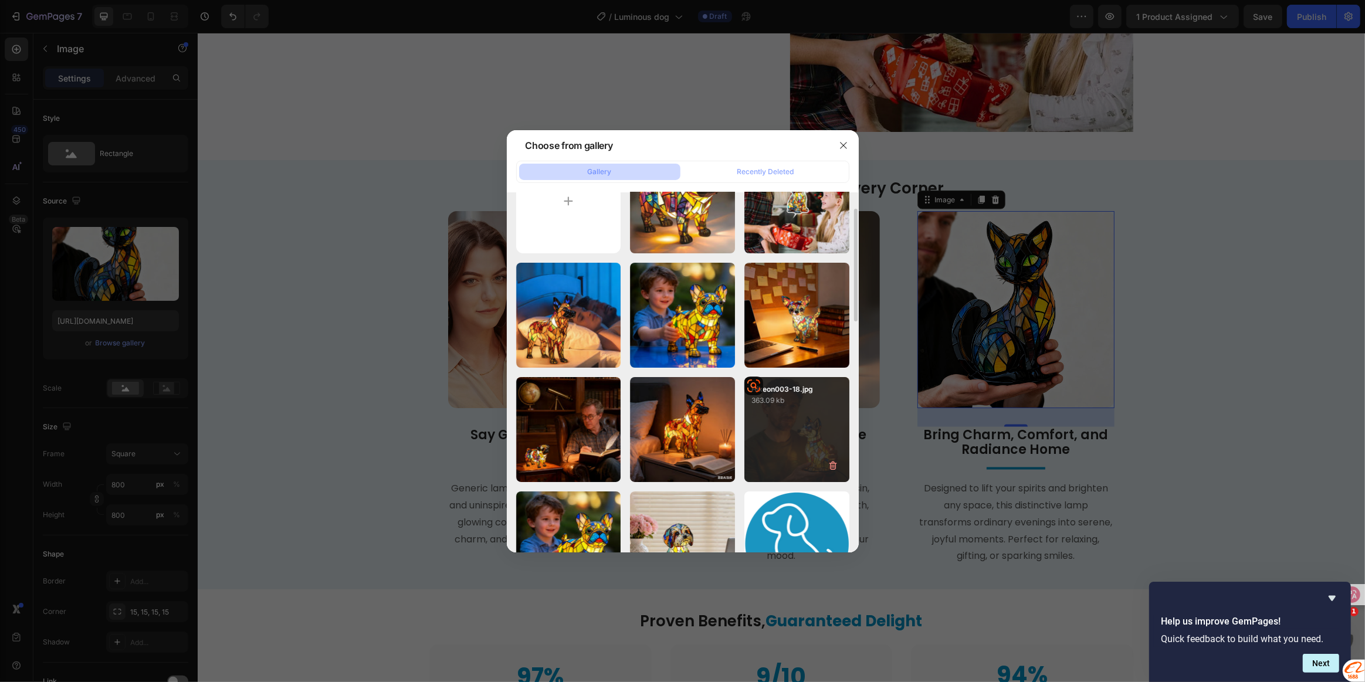
click at [781, 434] on div "Hikeon003-18.jpg 363.09 kb" at bounding box center [796, 429] width 105 height 105
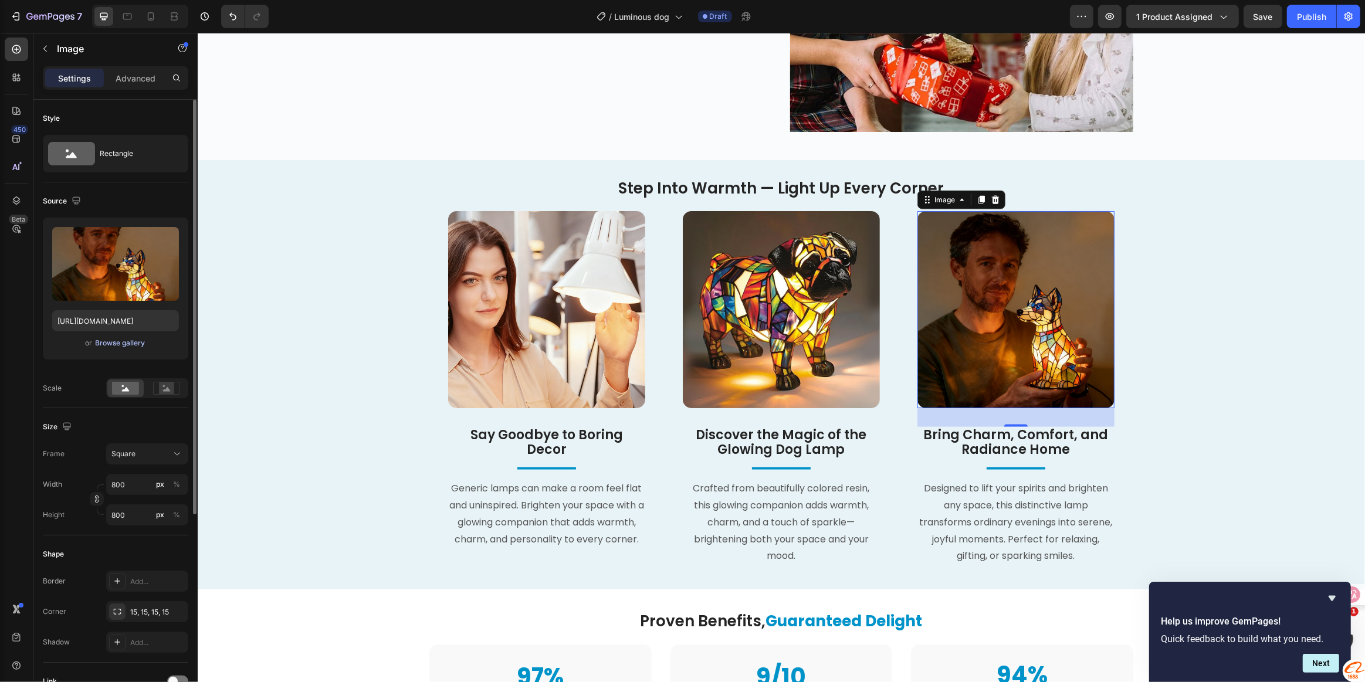
click at [120, 341] on div "Browse gallery" at bounding box center [121, 343] width 50 height 11
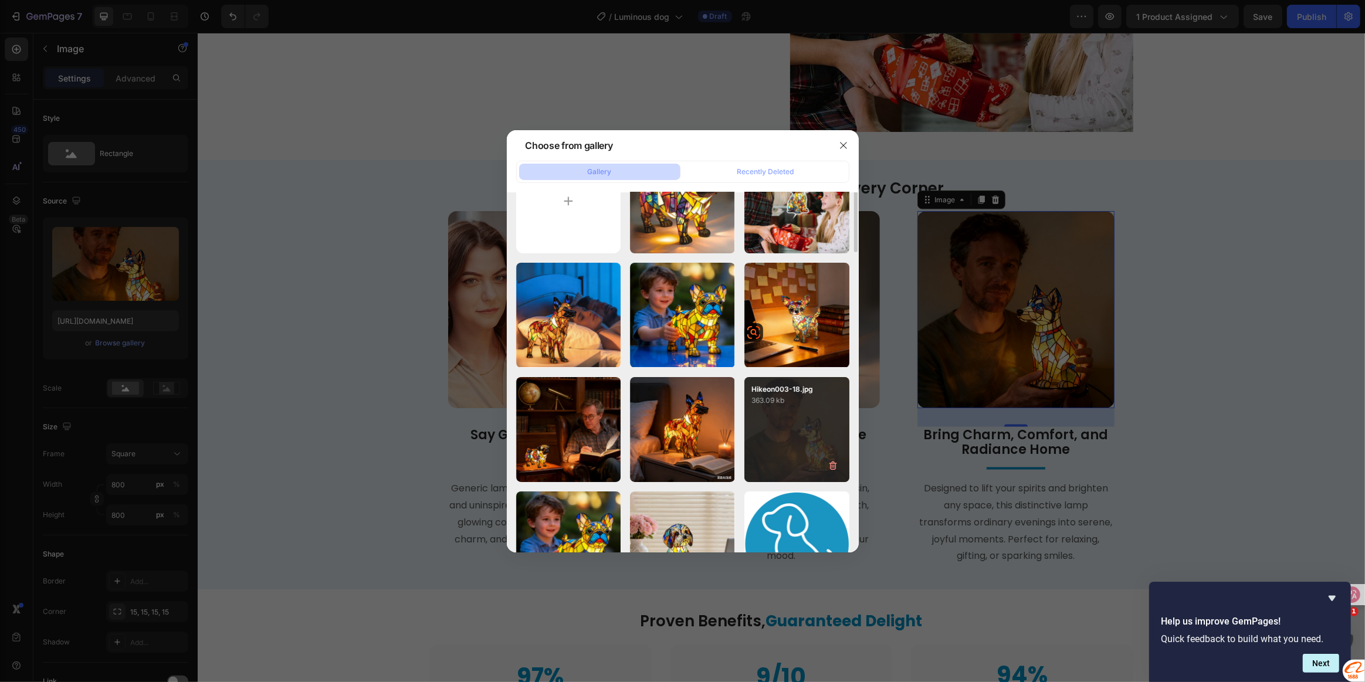
scroll to position [0, 0]
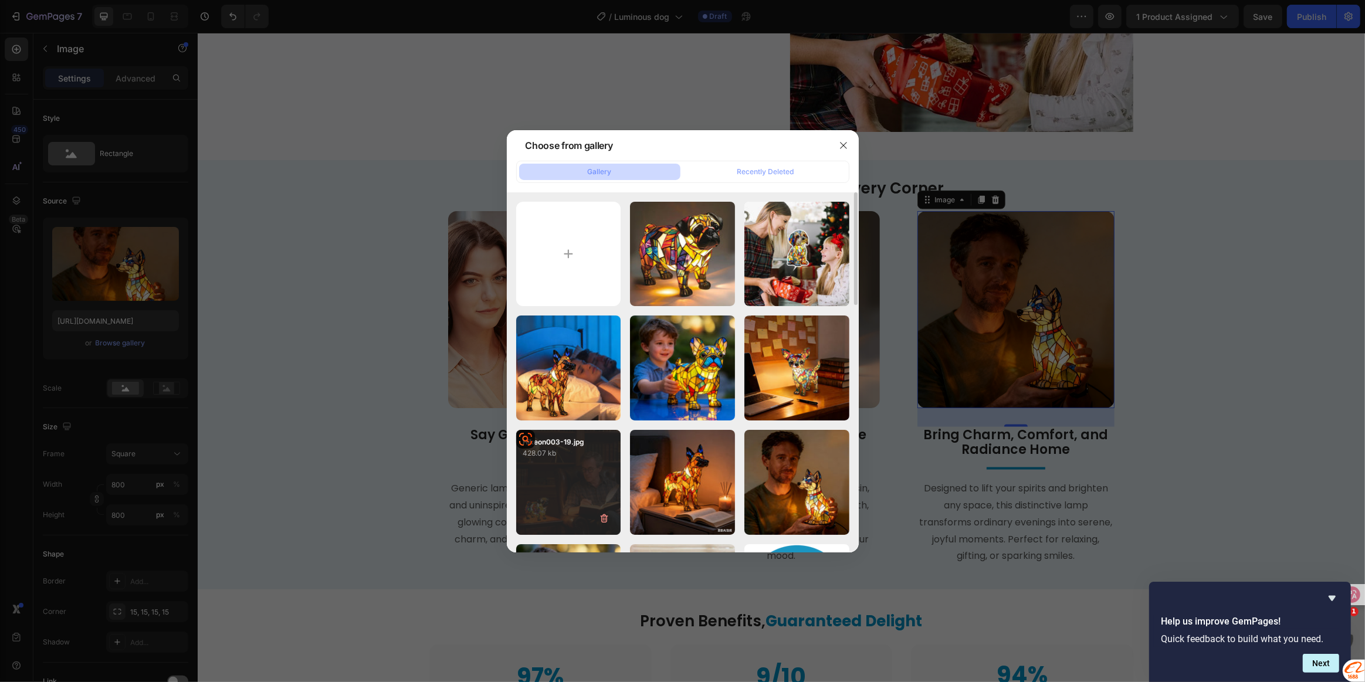
click at [567, 487] on div "Hikeon003-19.jpg 428.07 kb" at bounding box center [568, 482] width 105 height 105
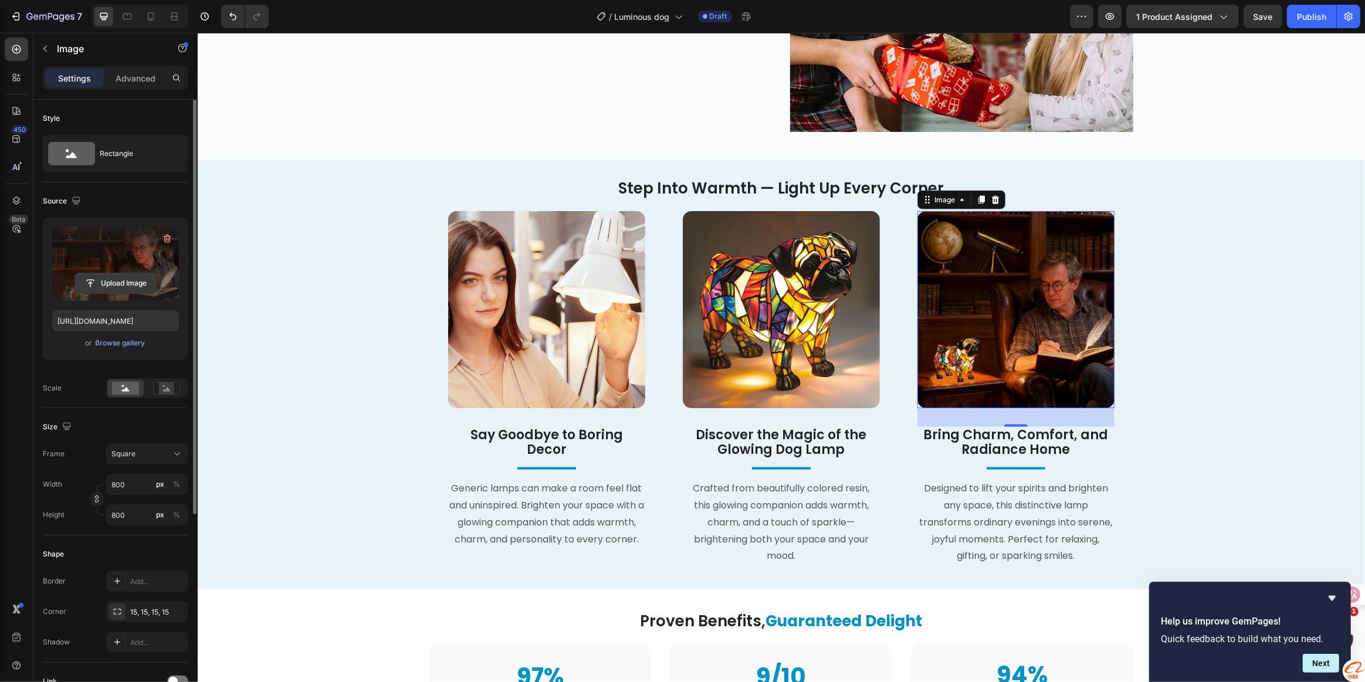
click at [112, 275] on input "file" at bounding box center [115, 283] width 81 height 20
click at [122, 347] on div "Browse gallery" at bounding box center [121, 343] width 50 height 11
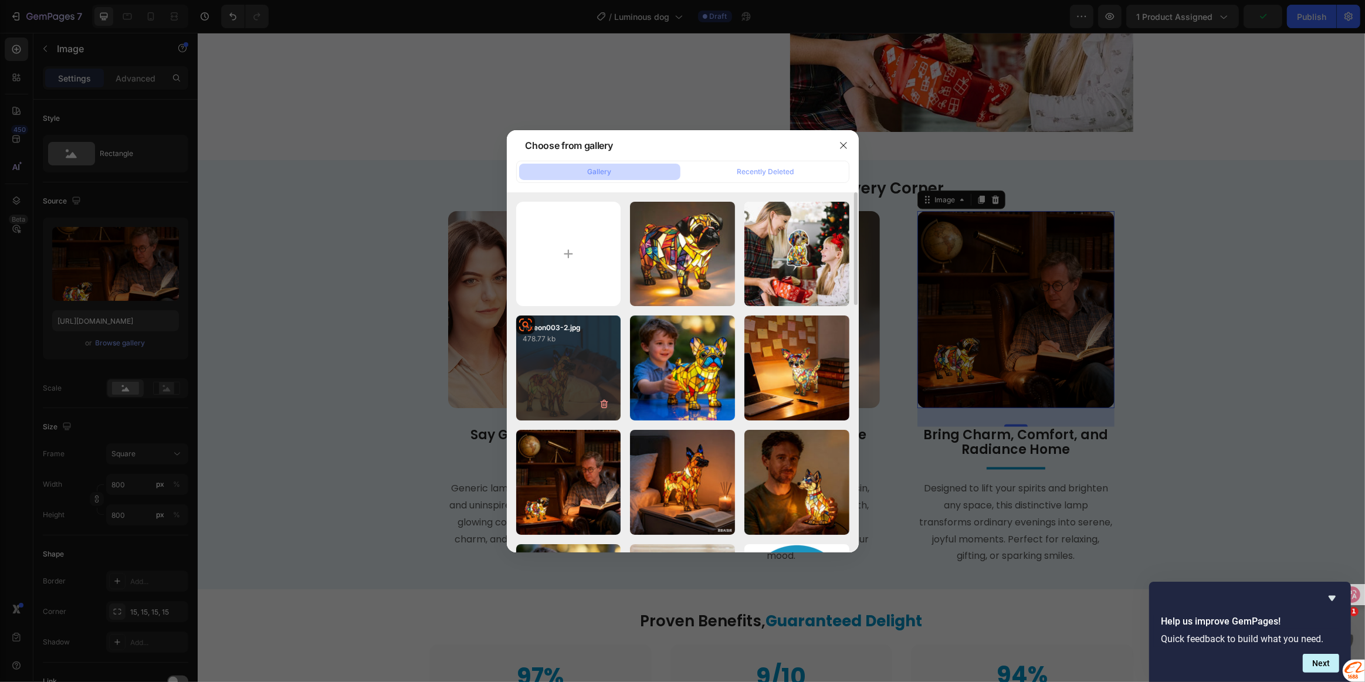
click at [550, 389] on div "Hikeon003-2.jpg 478.77 kb" at bounding box center [568, 368] width 105 height 105
type input "[URL][DOMAIN_NAME]"
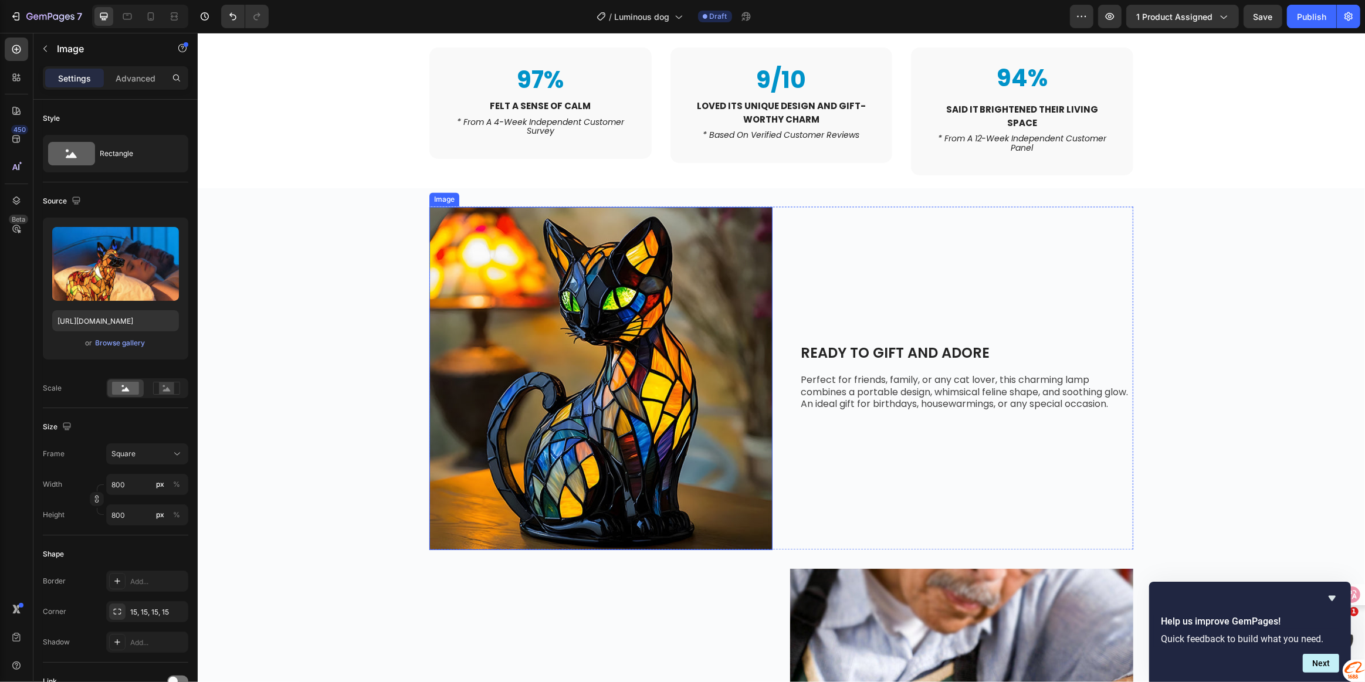
scroll to position [2481, 0]
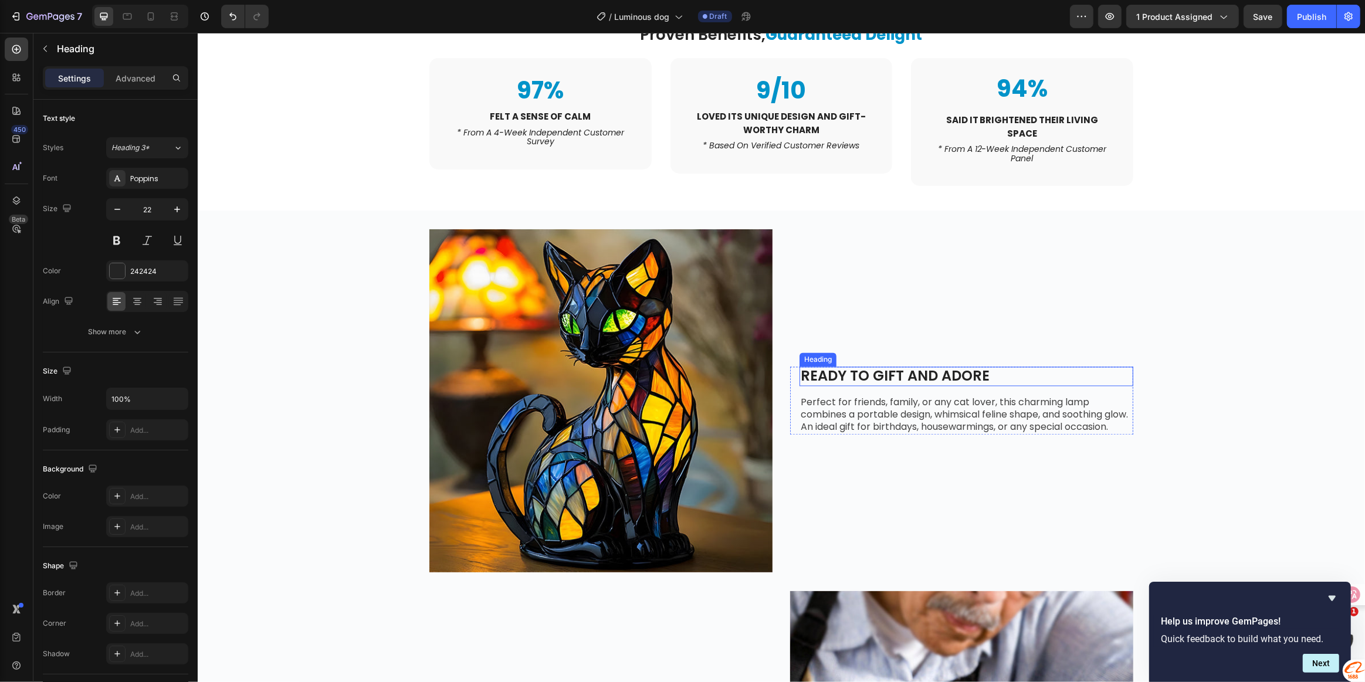
click at [878, 367] on span "READY TO GIFT AND ADORE" at bounding box center [894, 376] width 189 height 19
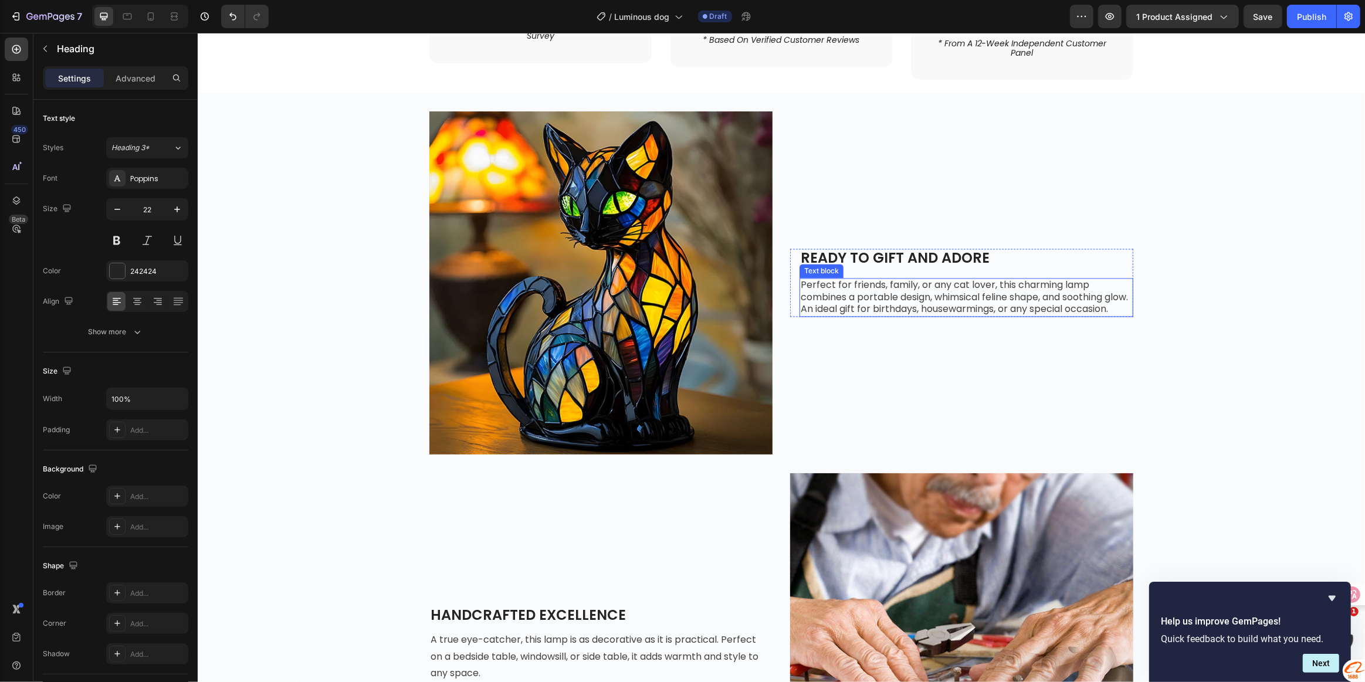
scroll to position [2587, 0]
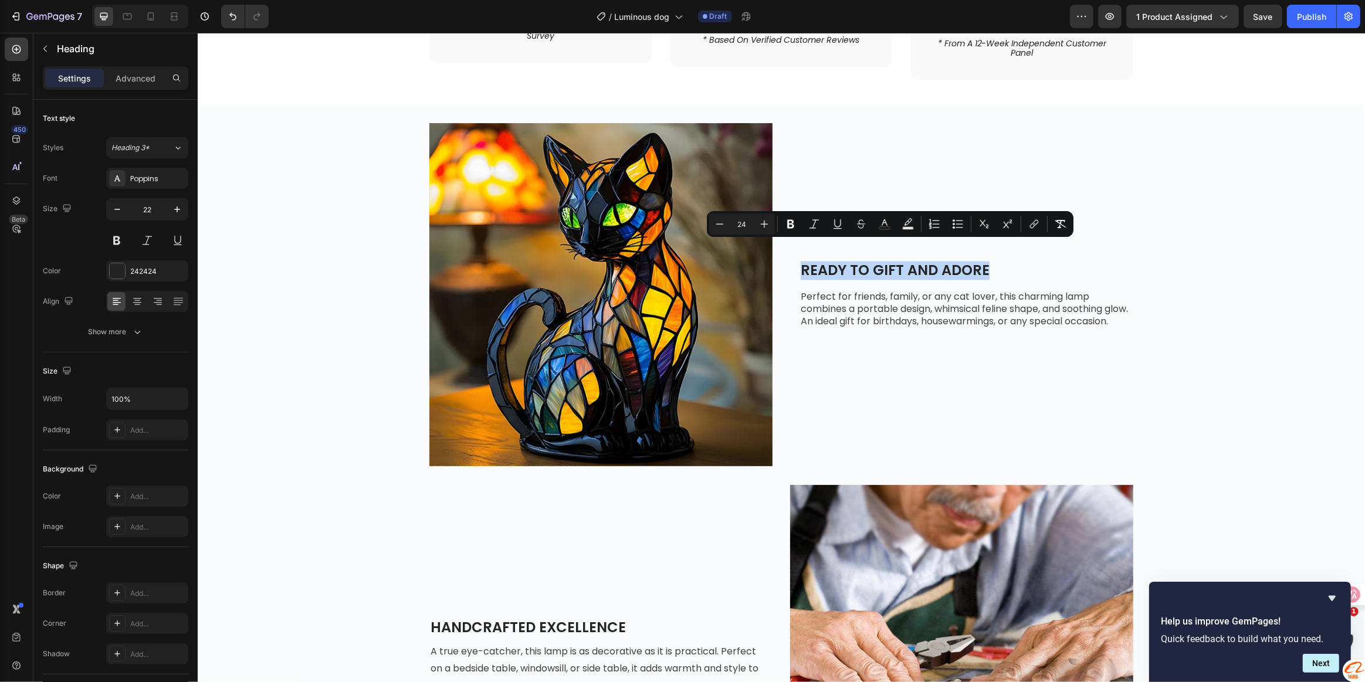
drag, startPoint x: 794, startPoint y: 251, endPoint x: 995, endPoint y: 250, distance: 200.6
click at [995, 261] on h2 "READY TO GIFT AND ADORE" at bounding box center [966, 271] width 334 height 20
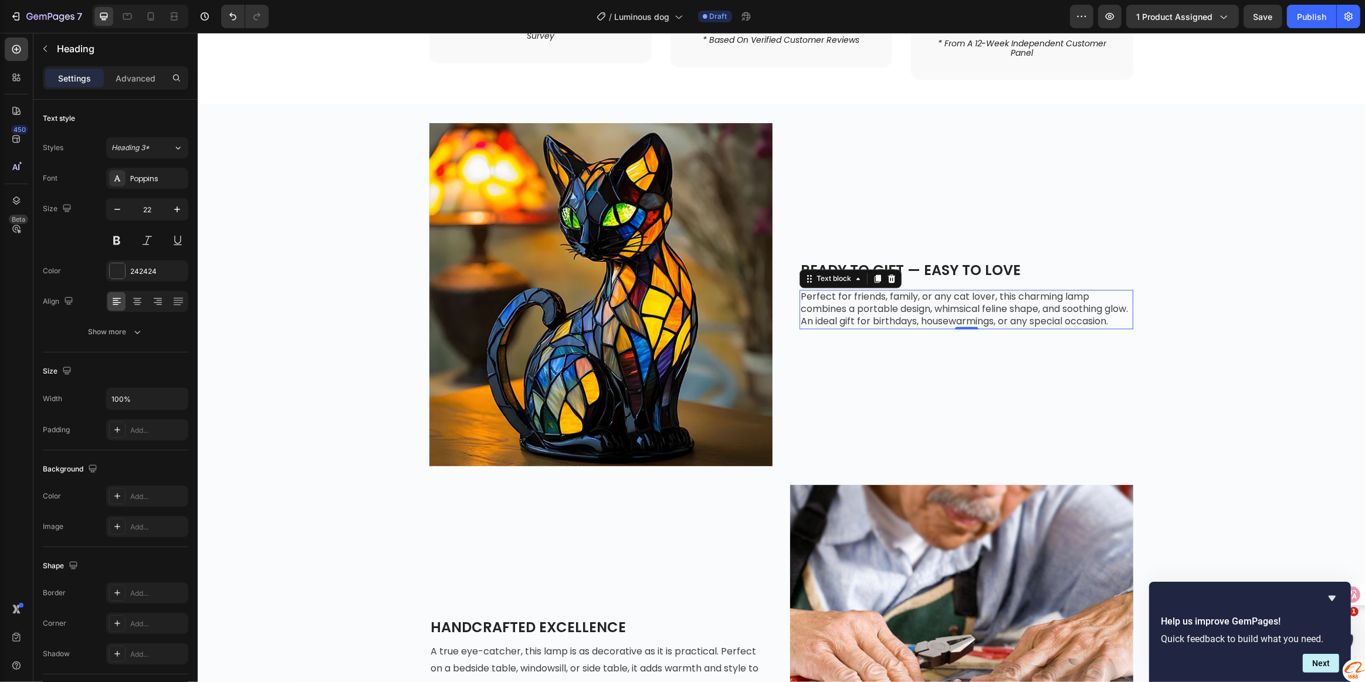
click at [895, 298] on span "Perfect for friends, family, or any cat lover, this charming lamp combines a po…" at bounding box center [963, 309] width 327 height 38
click at [852, 314] on p "Perfect for friends, family, or any cat lover, this charming lamp combines a po…" at bounding box center [965, 309] width 331 height 36
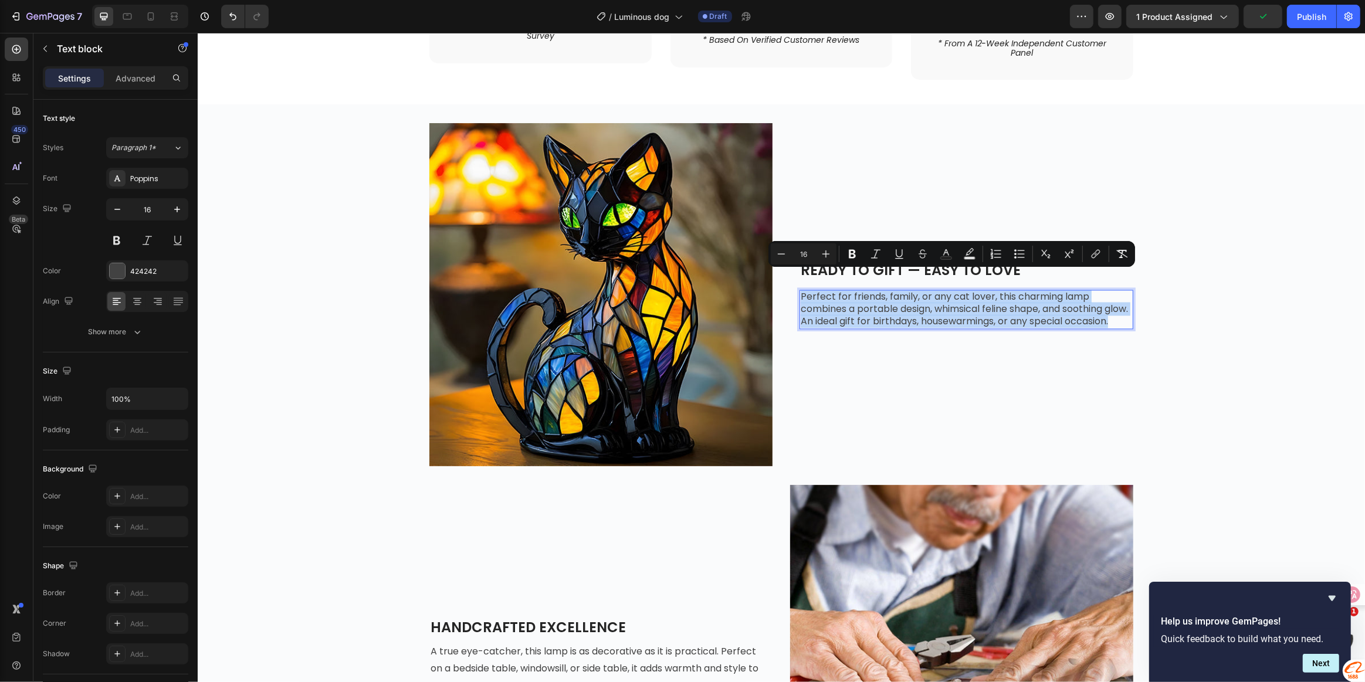
drag, startPoint x: 849, startPoint y: 316, endPoint x: 794, endPoint y: 282, distance: 64.3
click at [799, 290] on div "Perfect for friends, family, or any cat lover, this charming lamp combines a po…" at bounding box center [966, 309] width 334 height 39
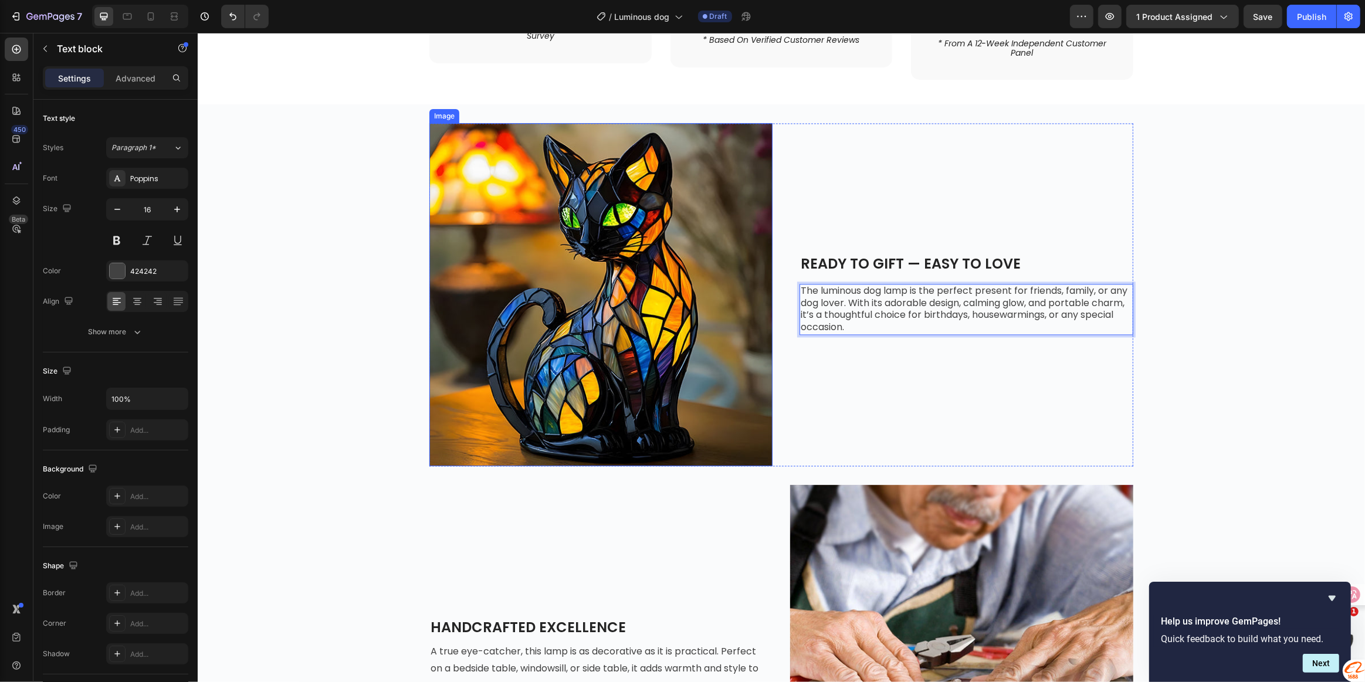
click at [568, 294] on img at bounding box center [600, 294] width 343 height 343
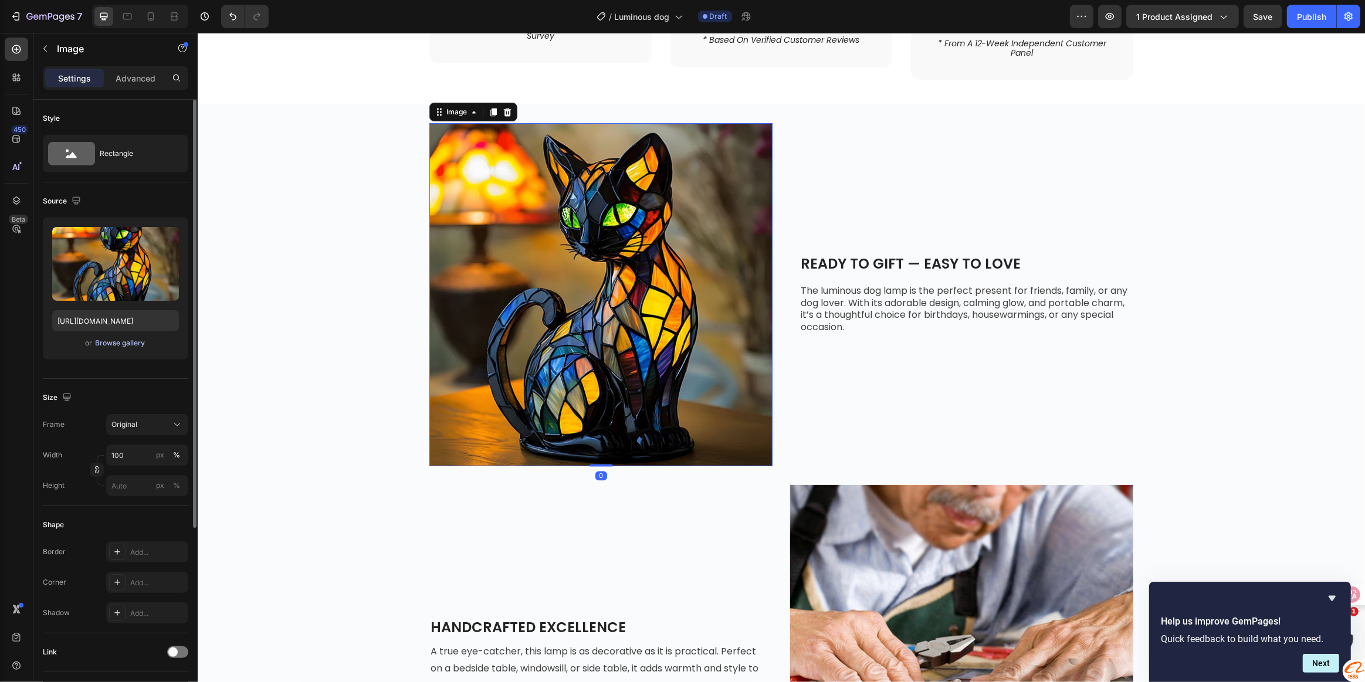
click at [119, 341] on div "Browse gallery" at bounding box center [121, 343] width 50 height 11
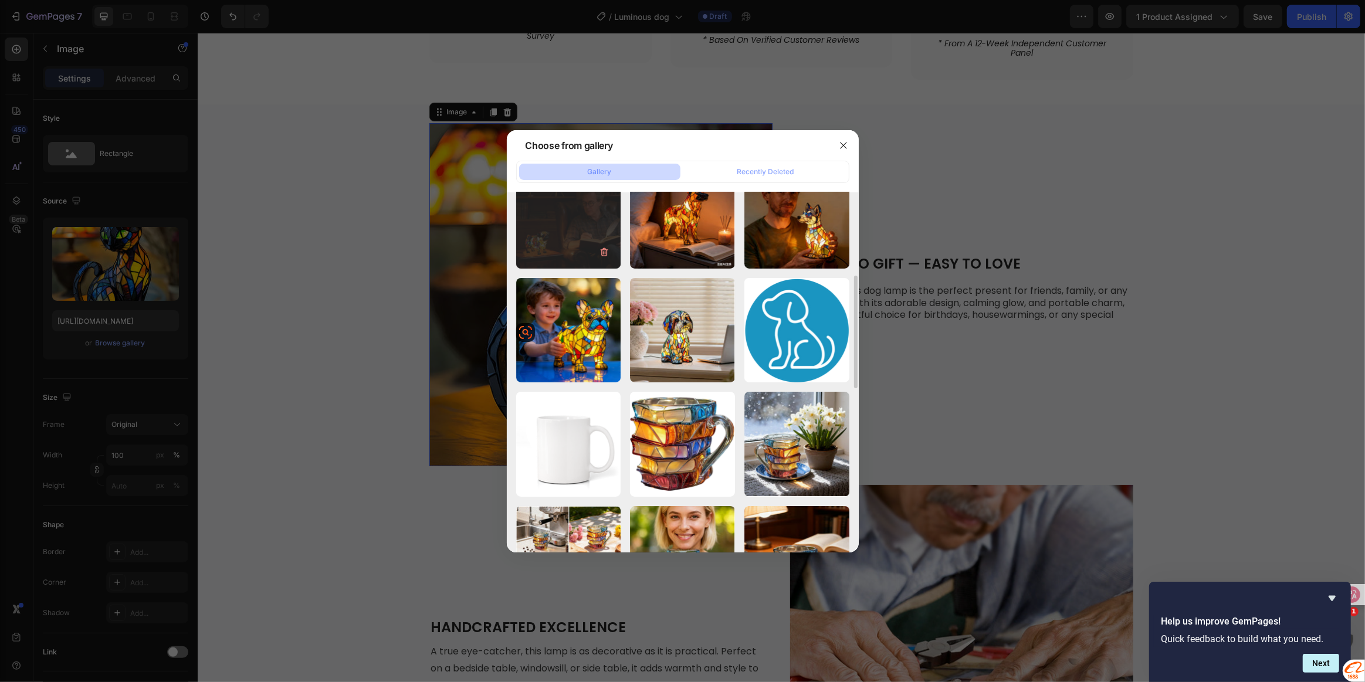
scroll to position [320, 0]
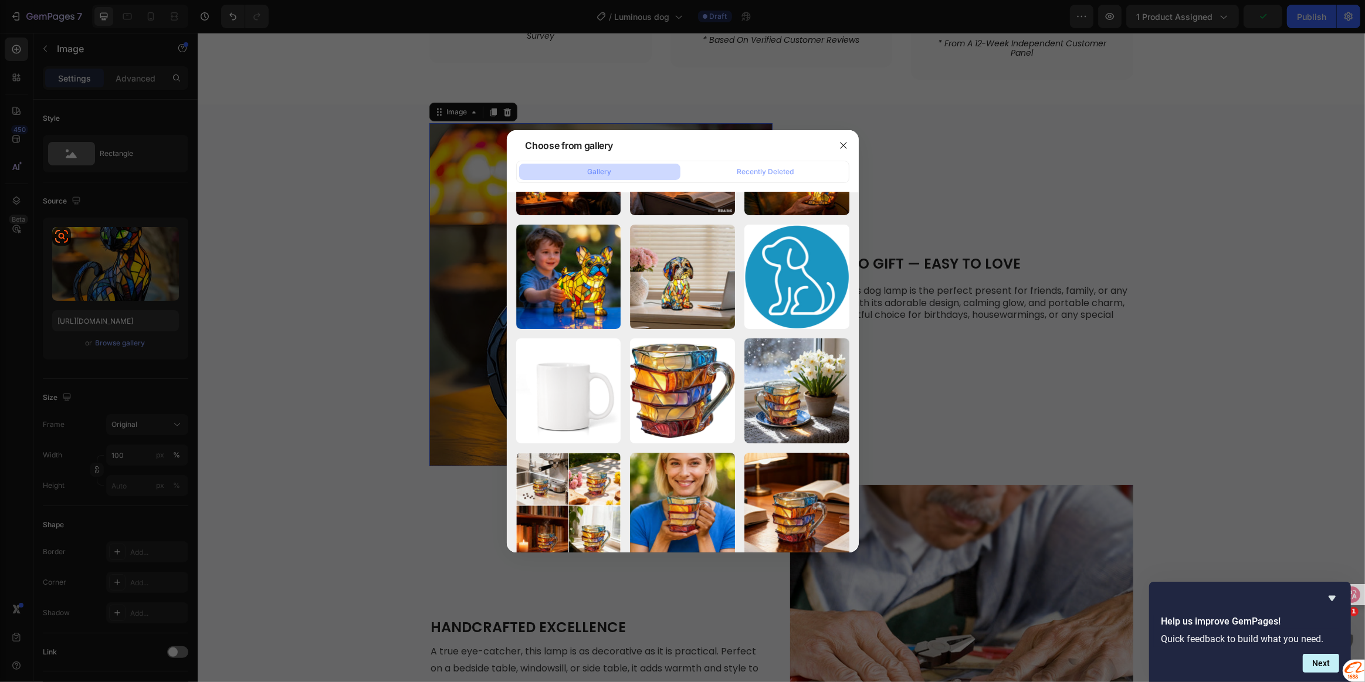
click at [112, 266] on div at bounding box center [682, 341] width 1365 height 682
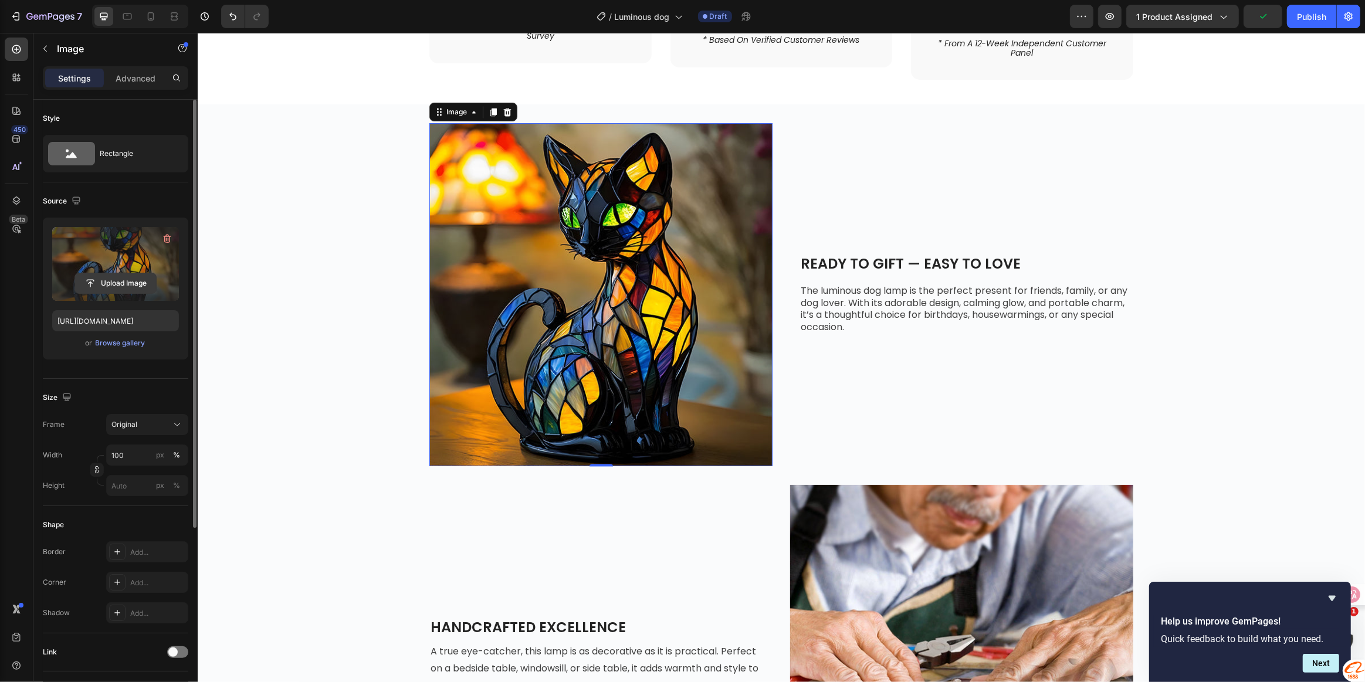
click at [106, 287] on input "file" at bounding box center [115, 283] width 81 height 20
type input "[URL][DOMAIN_NAME]"
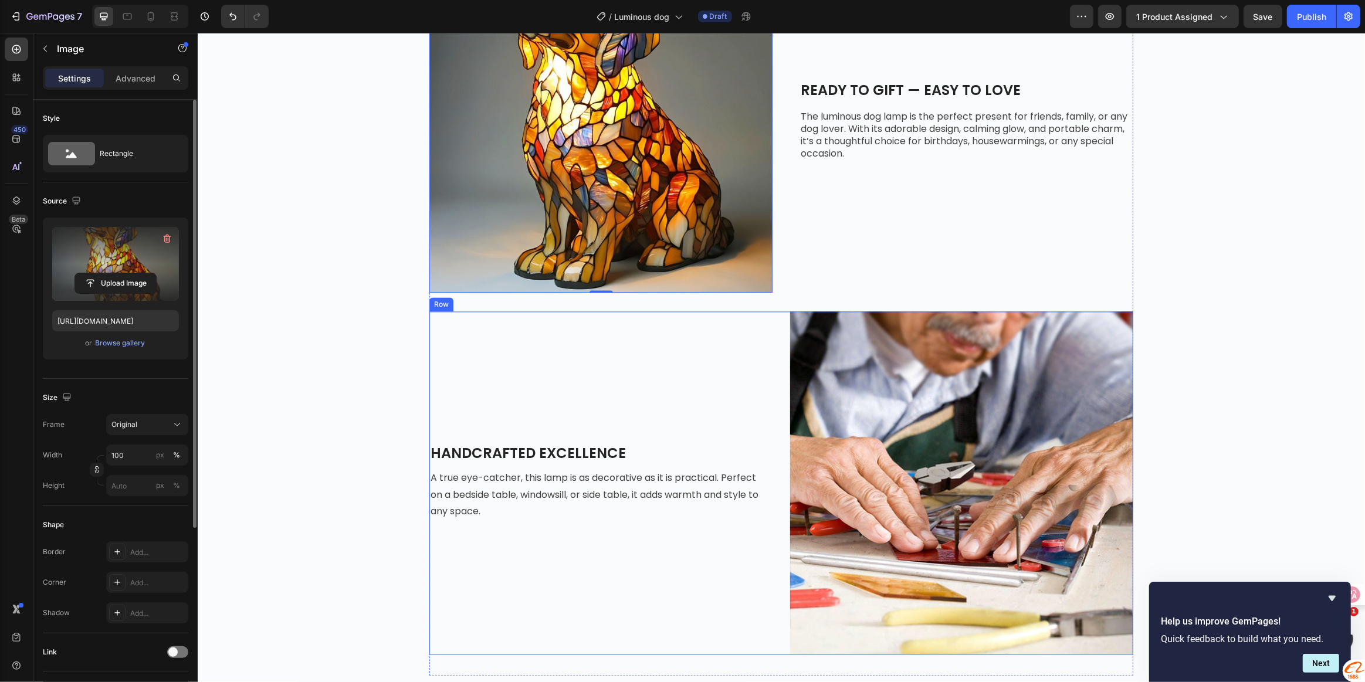
scroll to position [2800, 0]
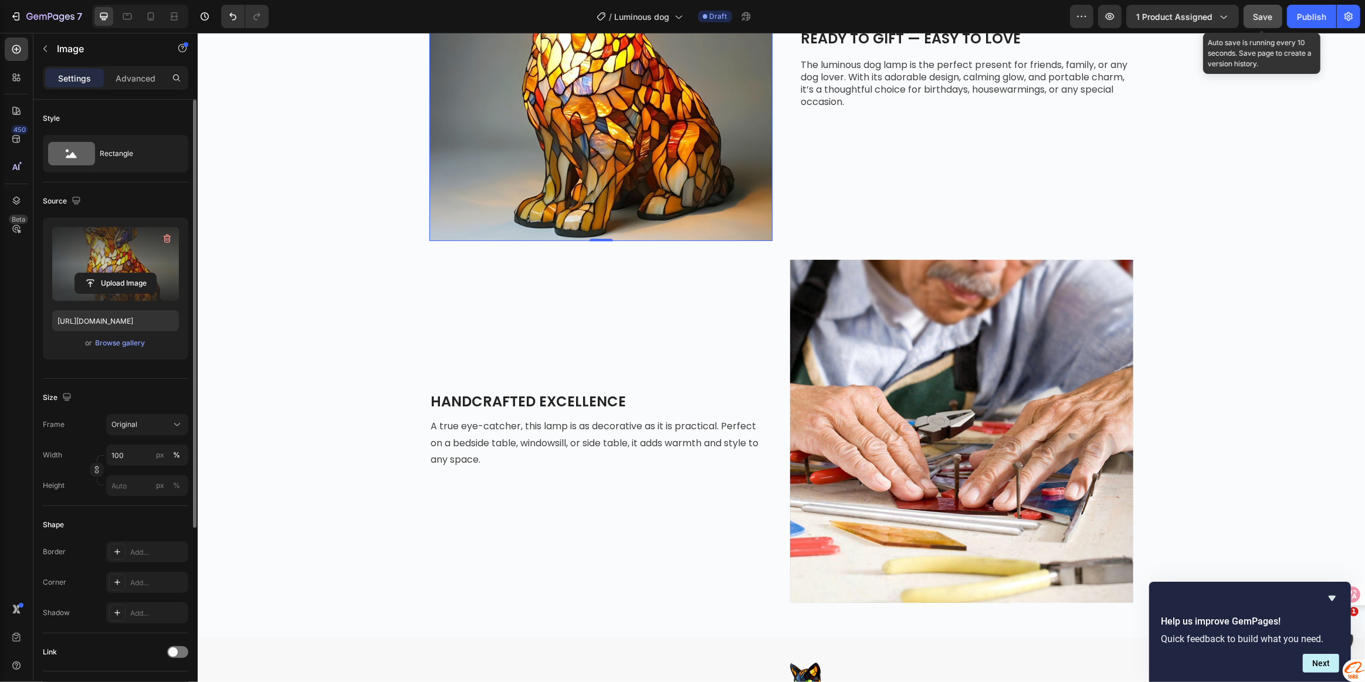
click at [1262, 15] on span "Save" at bounding box center [1263, 17] width 19 height 10
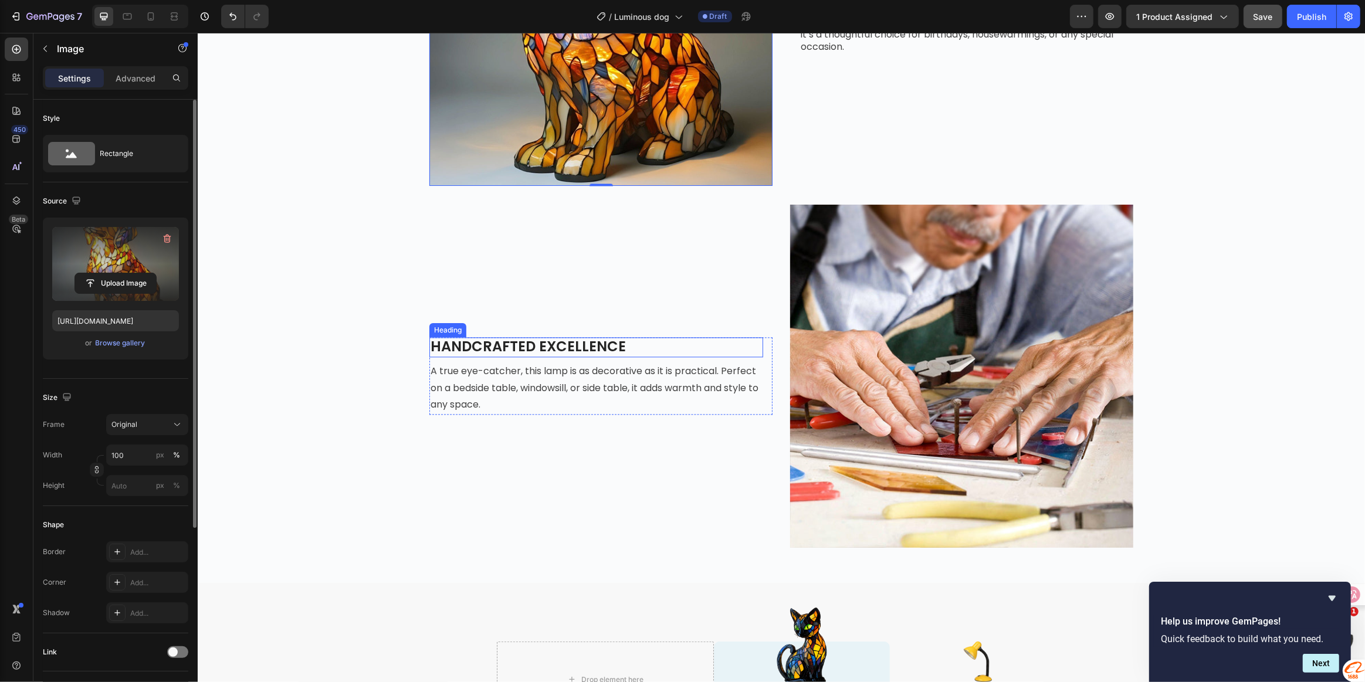
scroll to position [2907, 0]
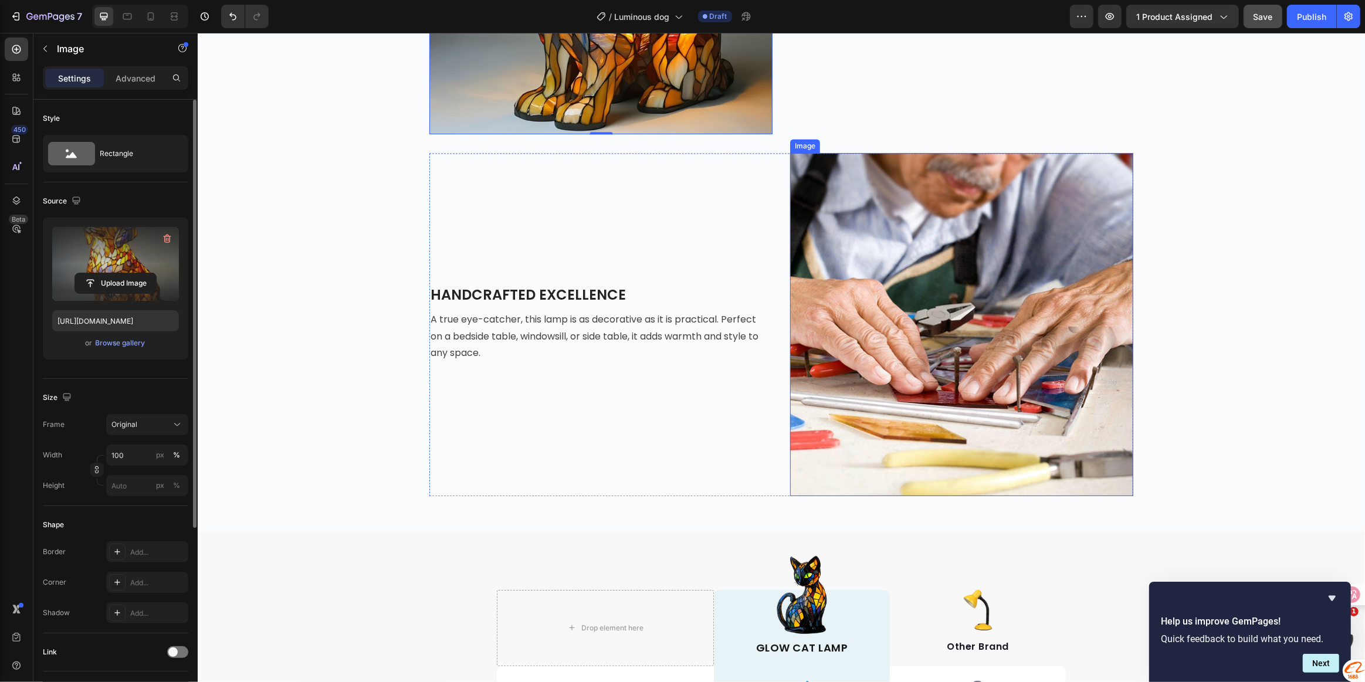
click at [996, 344] on img at bounding box center [961, 324] width 343 height 343
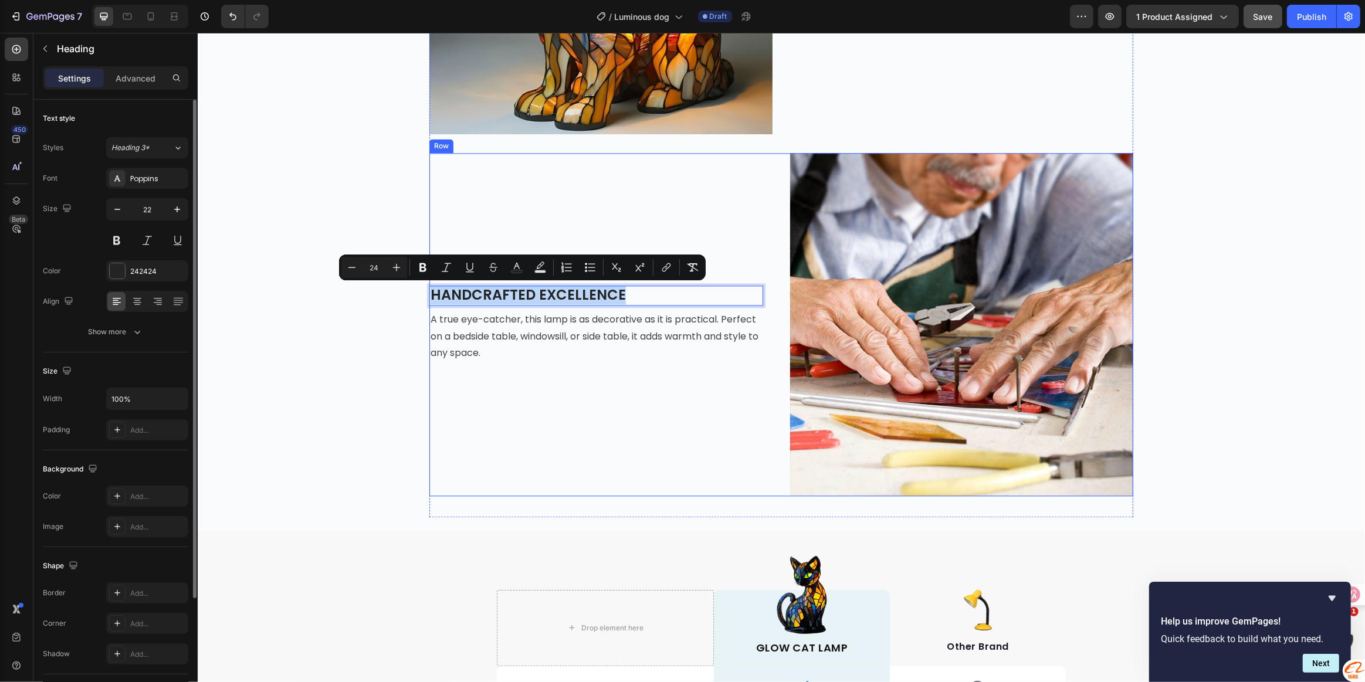
drag, startPoint x: 426, startPoint y: 296, endPoint x: 659, endPoint y: 365, distance: 242.4
click at [521, 351] on p "A true eye-catcher, this lamp is as decorative as it is practical. Perfect on a…" at bounding box center [595, 336] width 331 height 50
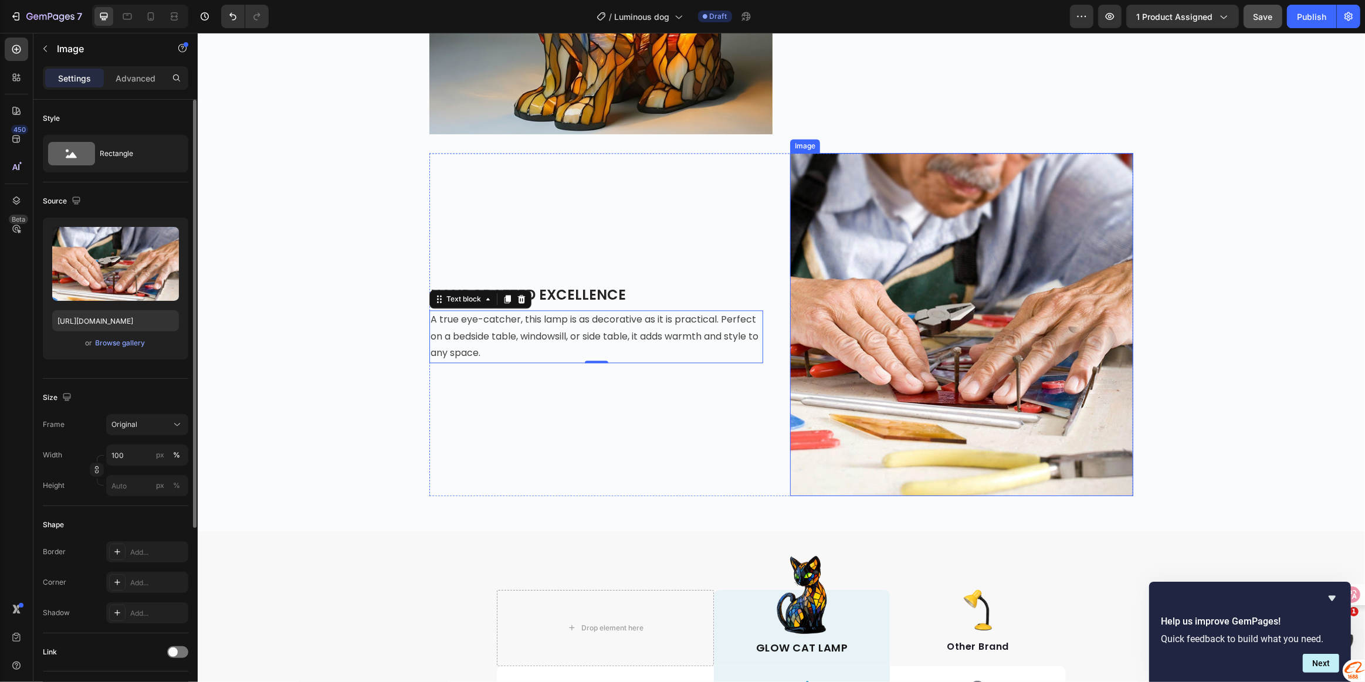
click at [1004, 235] on img at bounding box center [961, 324] width 343 height 343
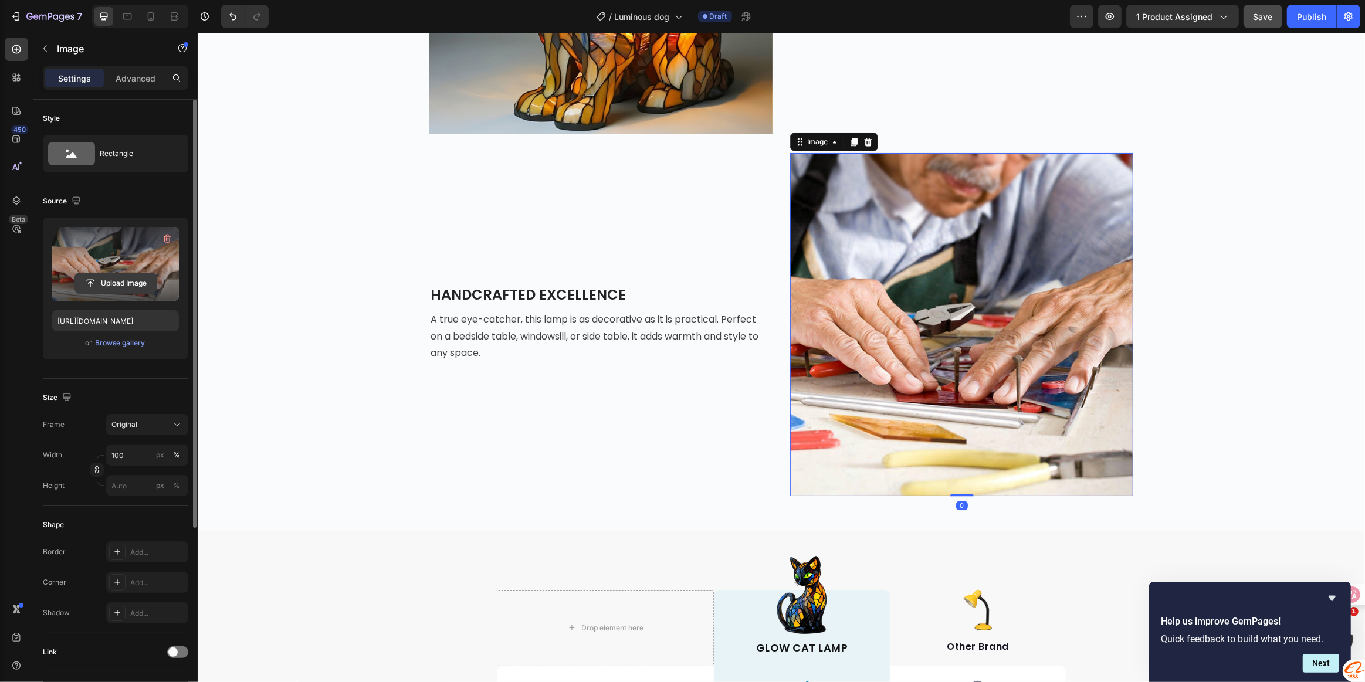
click at [107, 282] on input "file" at bounding box center [115, 283] width 81 height 20
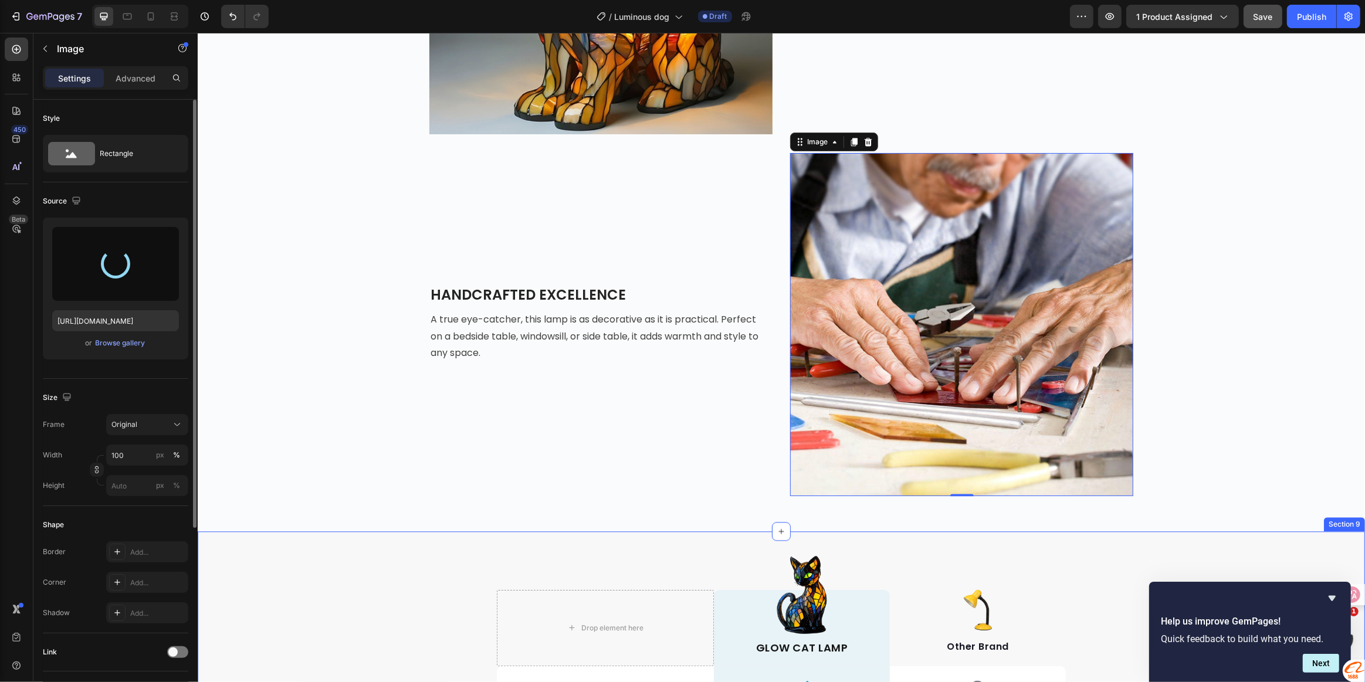
type input "[URL][DOMAIN_NAME]"
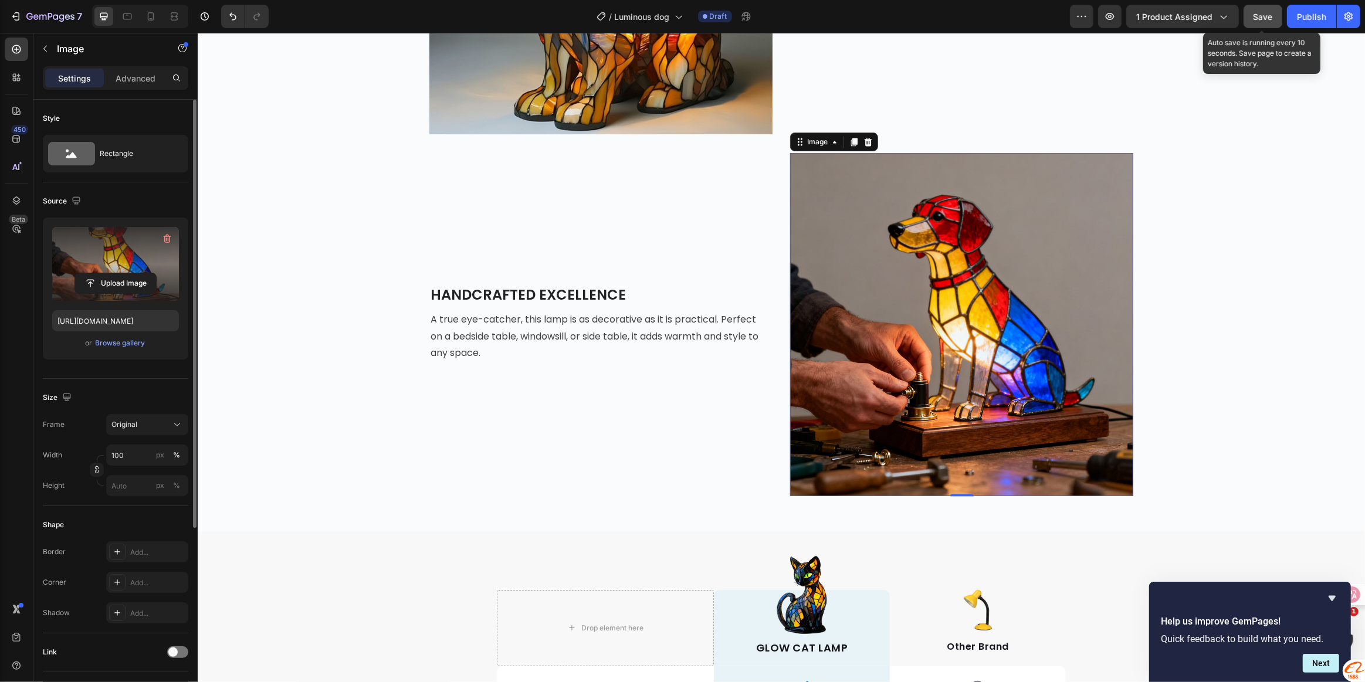
click at [1261, 14] on span "Save" at bounding box center [1263, 17] width 19 height 10
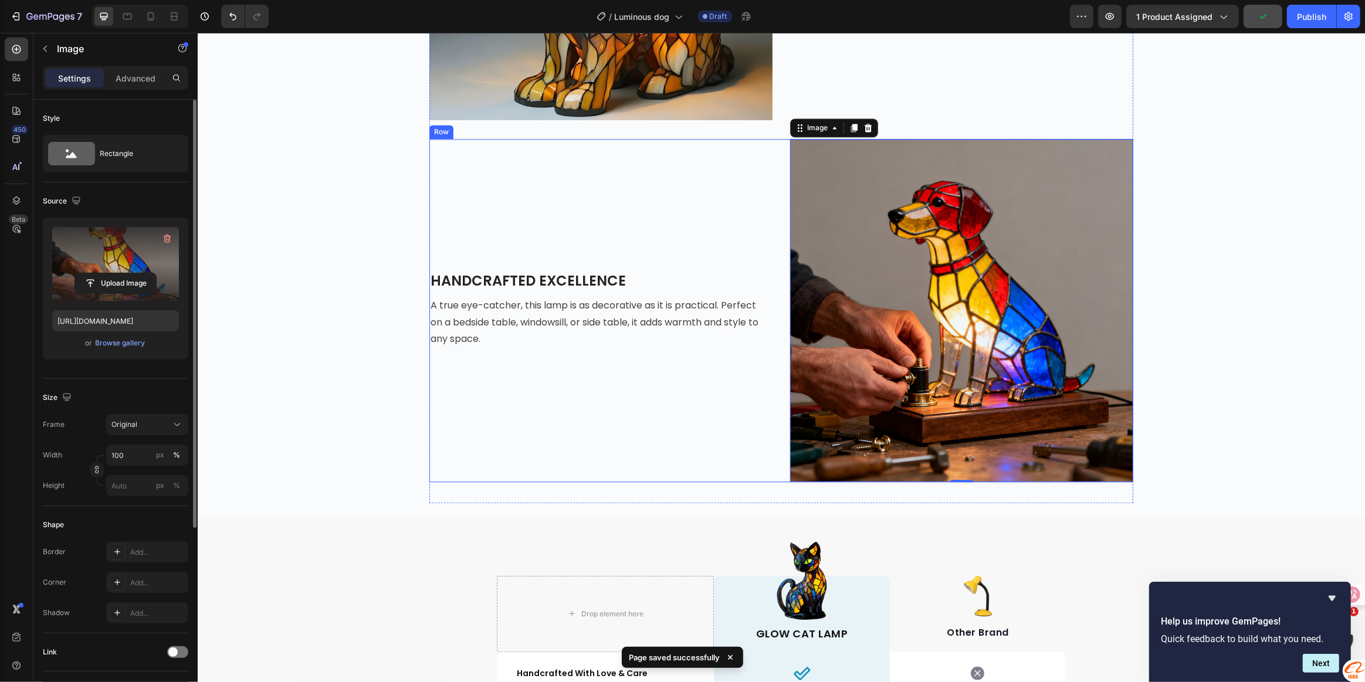
scroll to position [3121, 0]
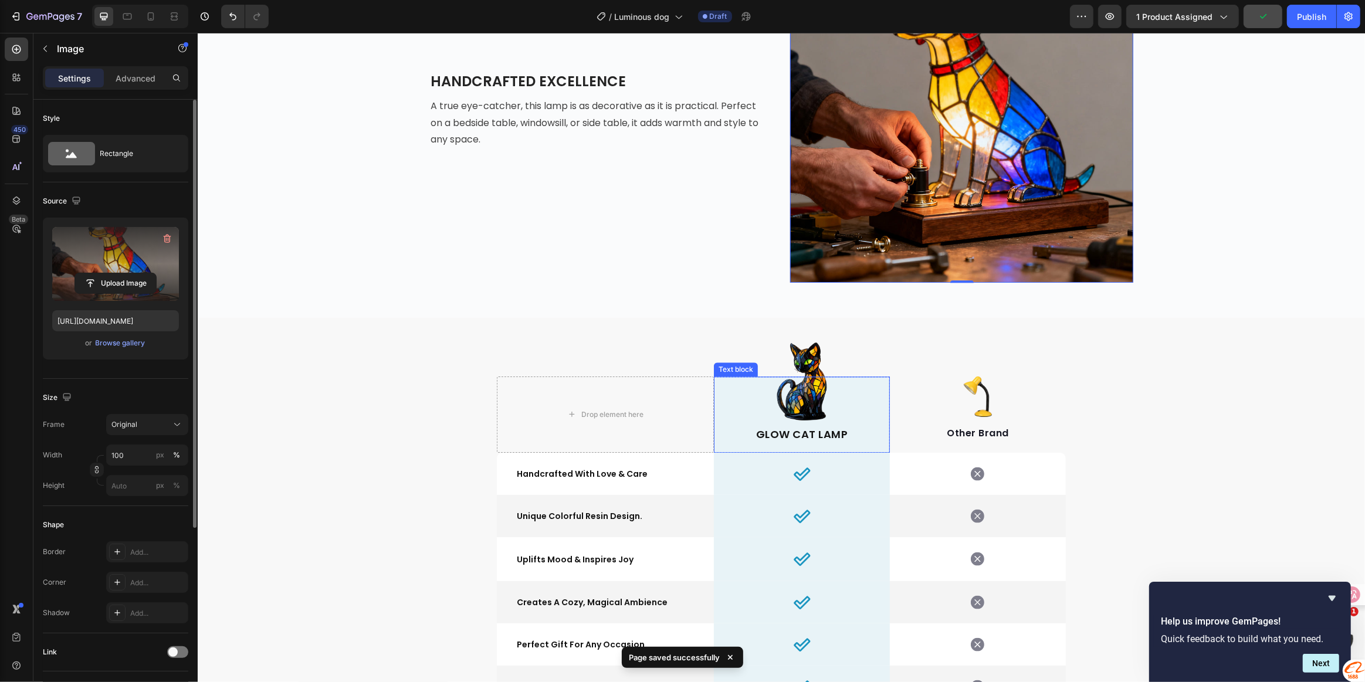
click at [792, 394] on div "GLOW CAT LAMP Text block" at bounding box center [801, 415] width 176 height 76
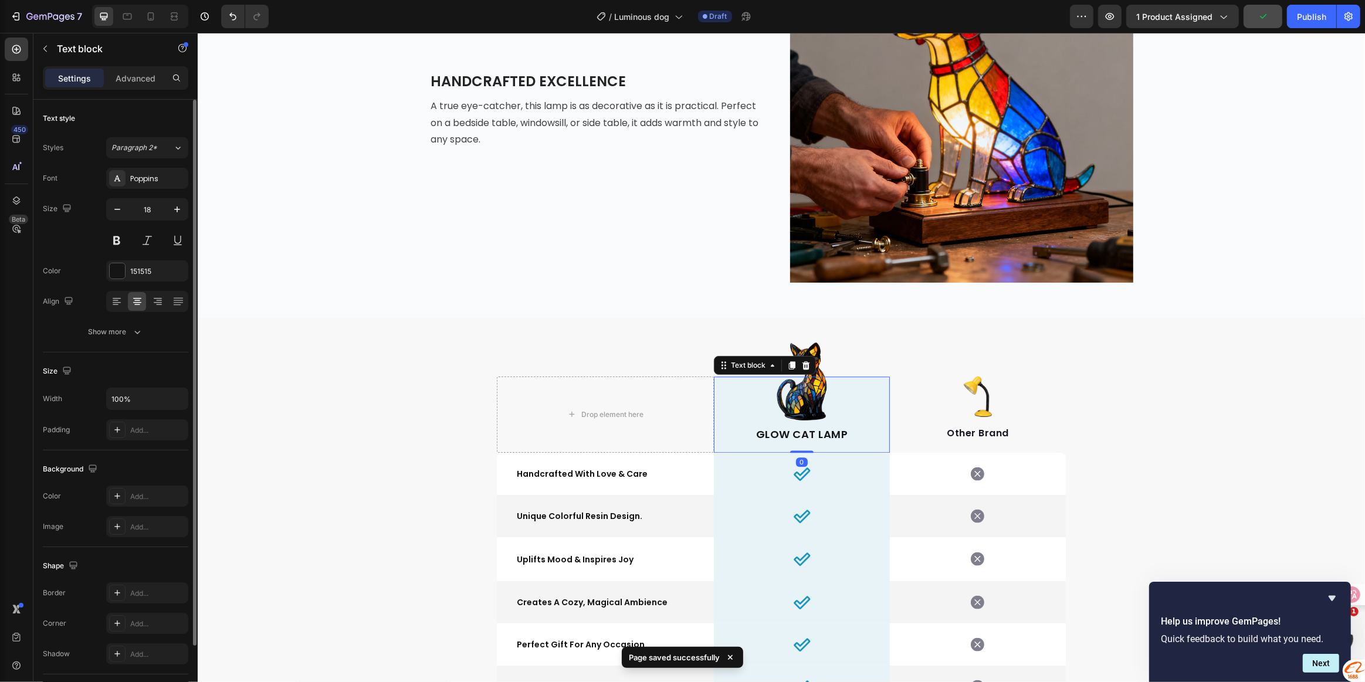
click at [798, 393] on div "GLOW CAT LAMP Text block 0" at bounding box center [801, 415] width 176 height 76
click at [808, 344] on img at bounding box center [802, 382] width 50 height 79
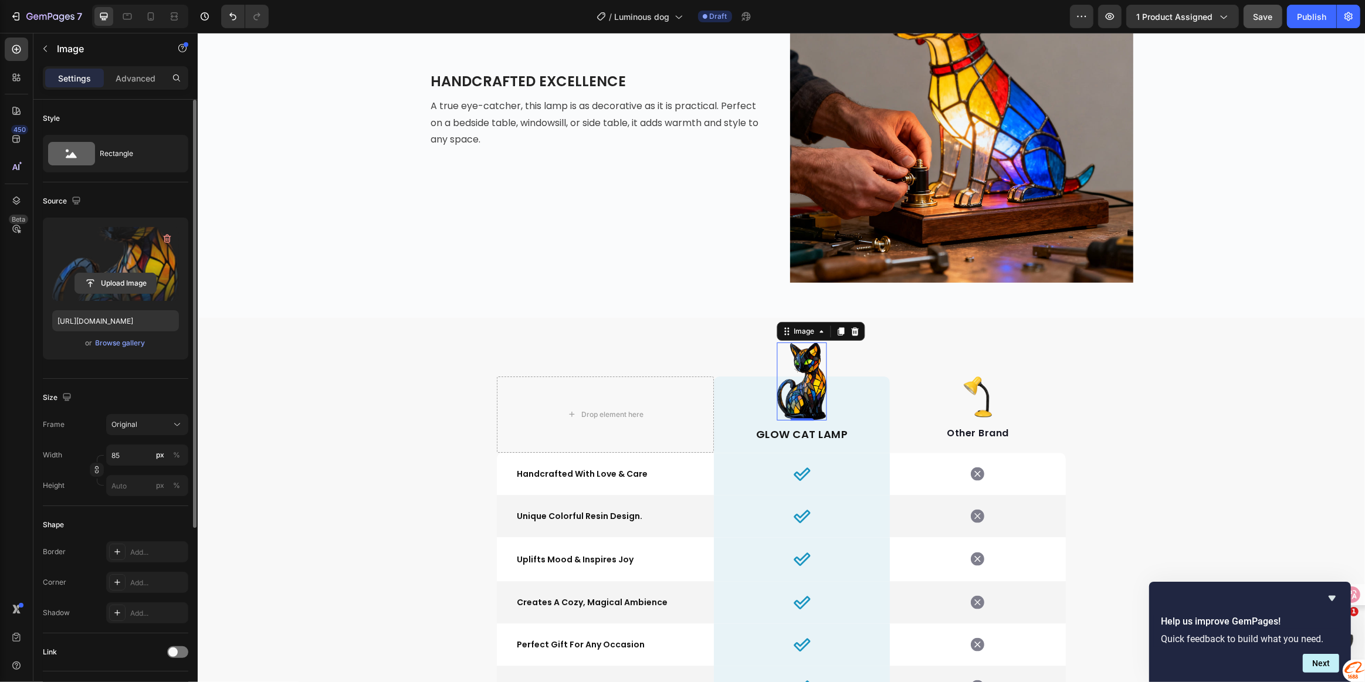
click at [118, 282] on input "file" at bounding box center [115, 283] width 81 height 20
type input "[URL][DOMAIN_NAME]"
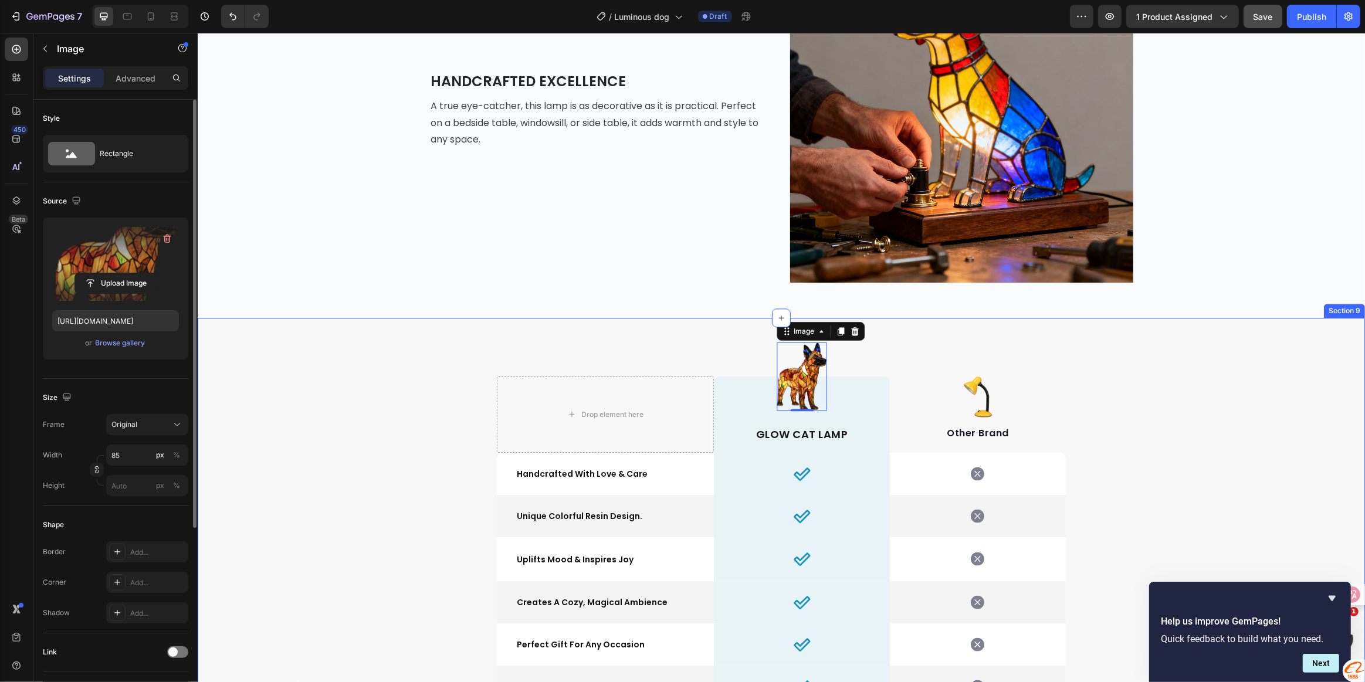
click at [1180, 363] on div "Drop element here Image 0 GLOW CAT LAMP Text block Row Image Other Brand Text b…" at bounding box center [780, 574] width 1167 height 462
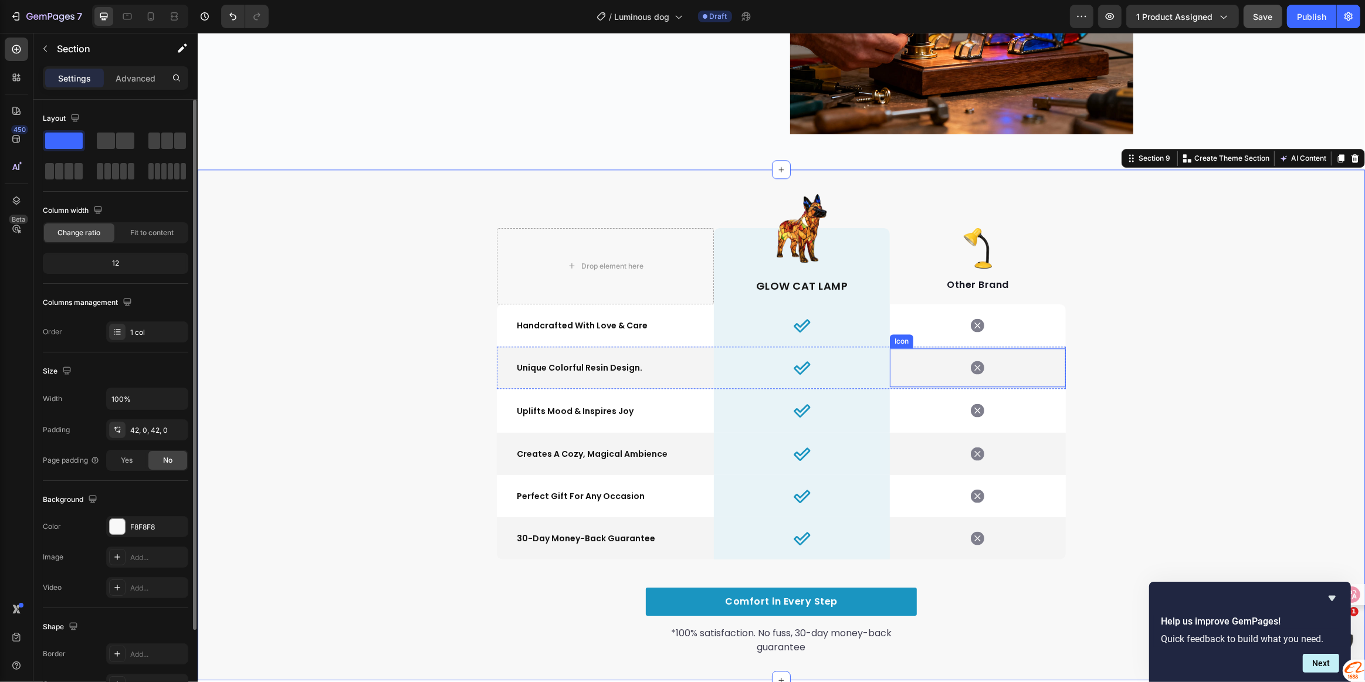
scroll to position [3280, 0]
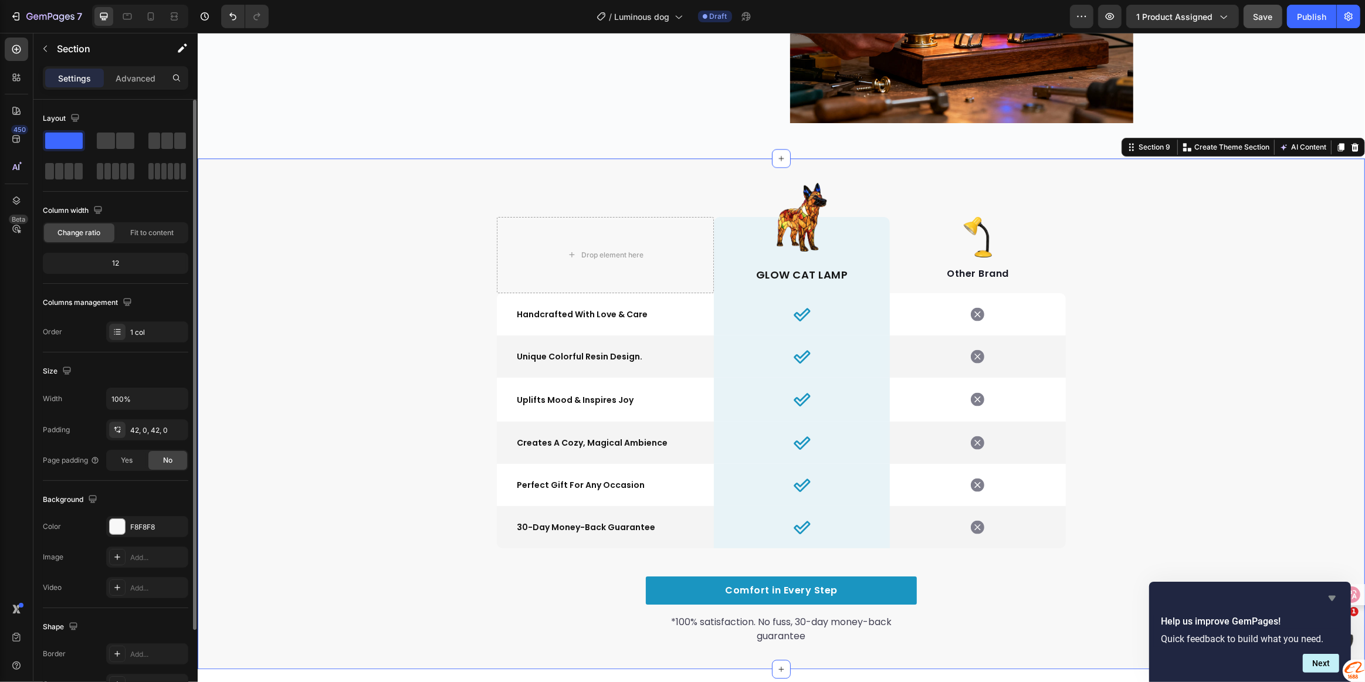
click at [1333, 598] on icon "Hide survey" at bounding box center [1332, 598] width 7 height 5
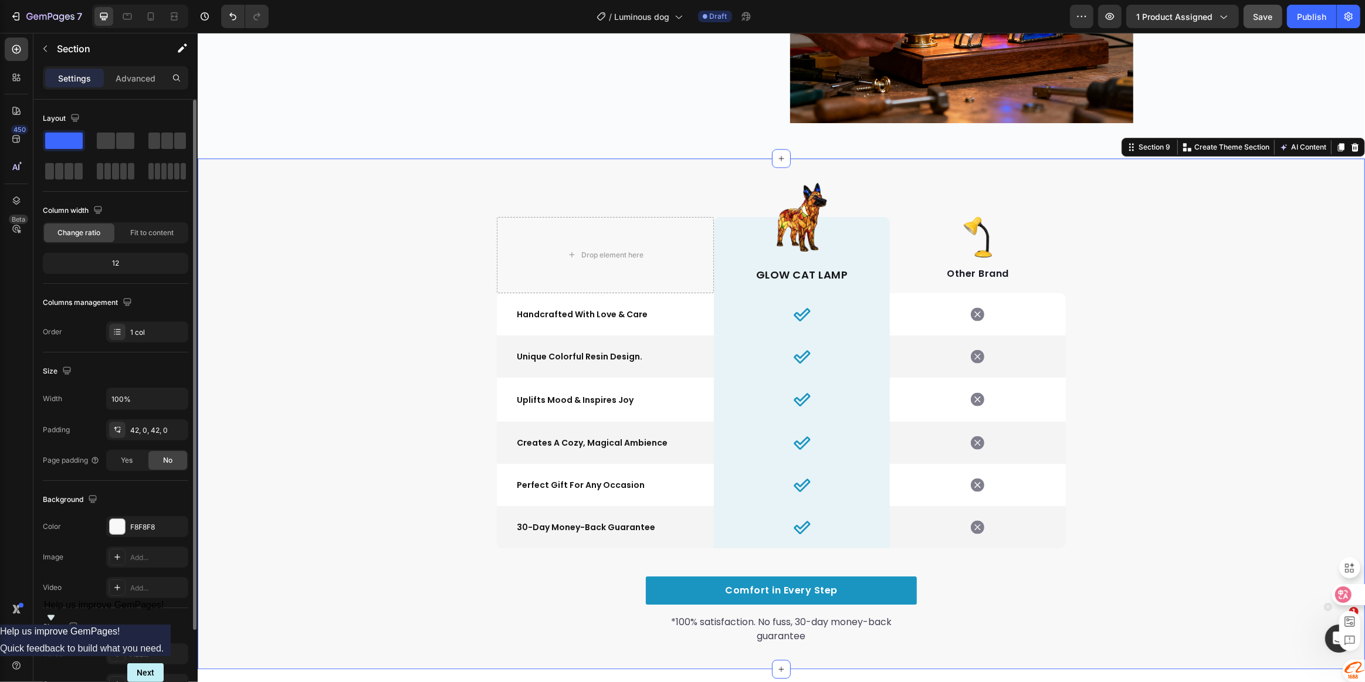
click at [1339, 596] on icon at bounding box center [1344, 594] width 10 height 9
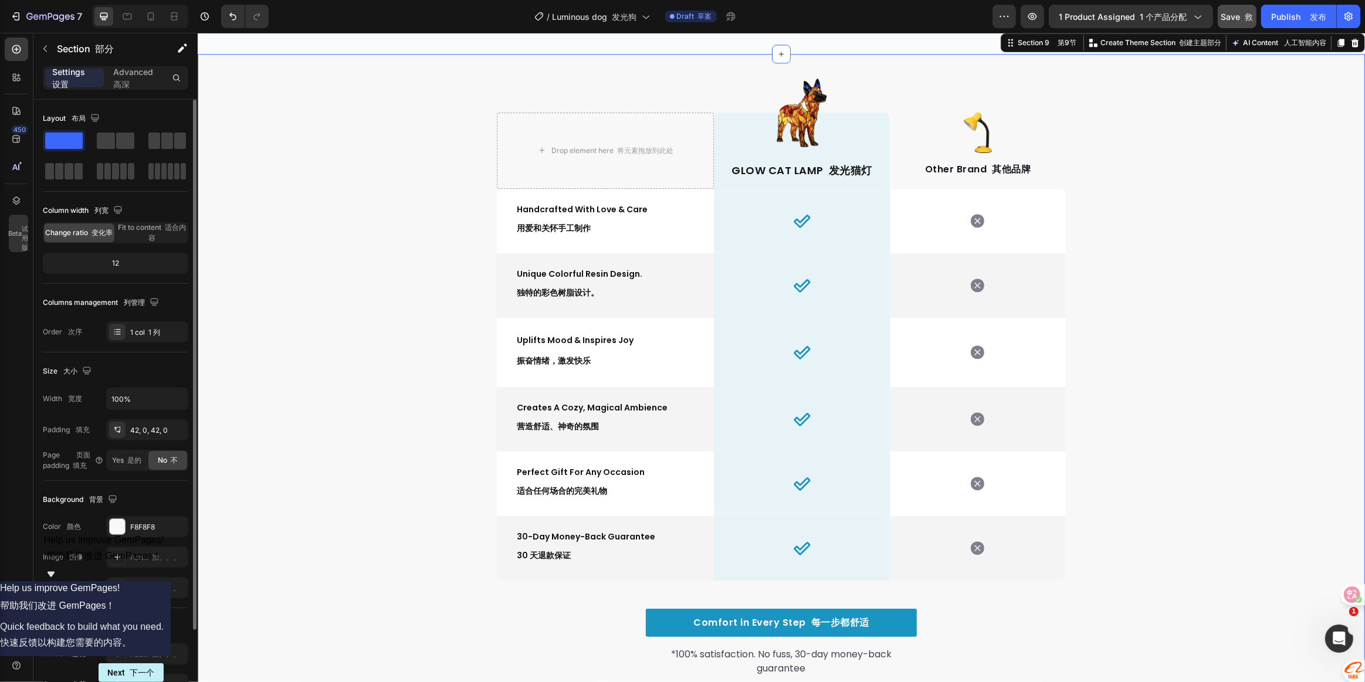
scroll to position [3387, 0]
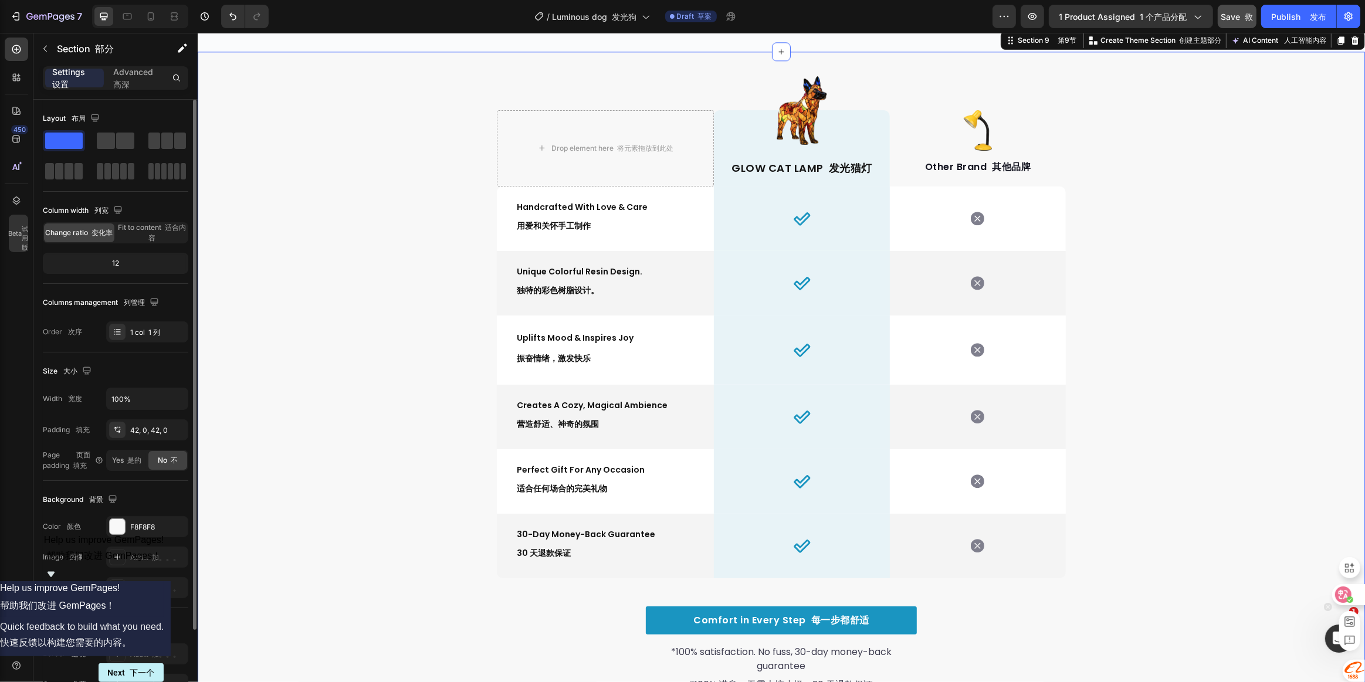
click at [1349, 595] on icon at bounding box center [1343, 595] width 16 height 16
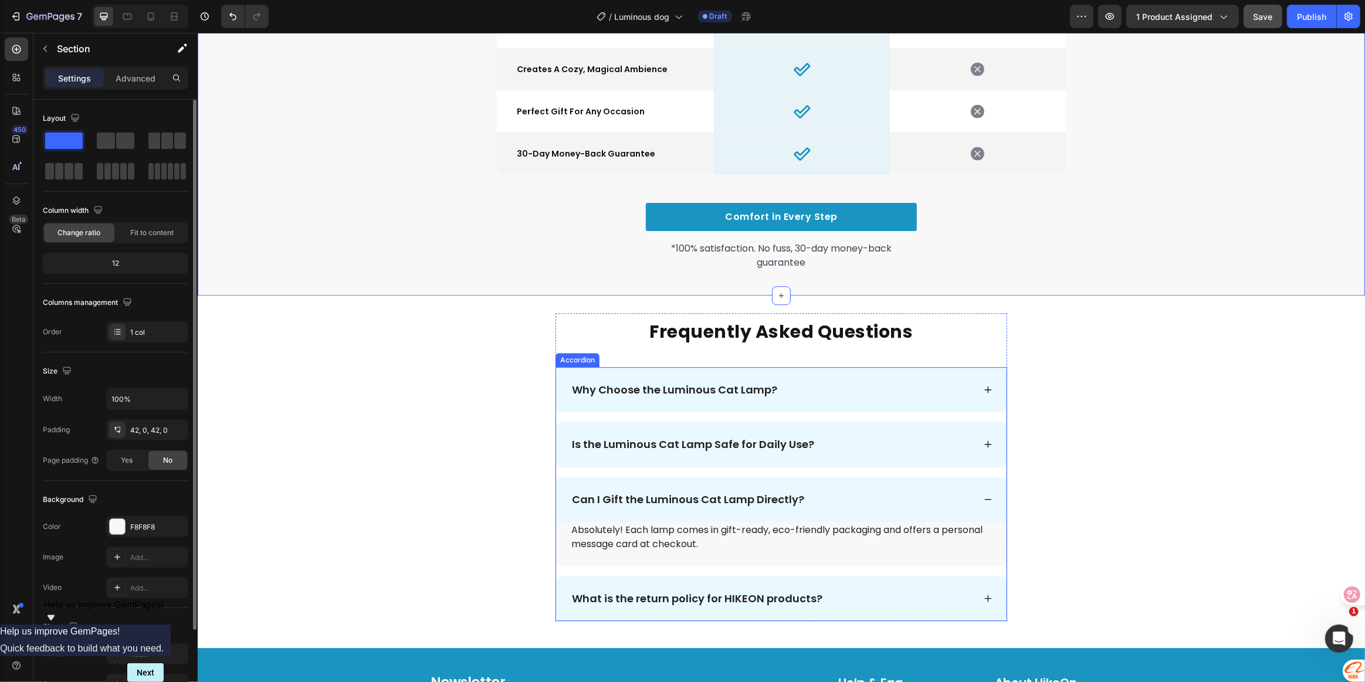
scroll to position [3707, 0]
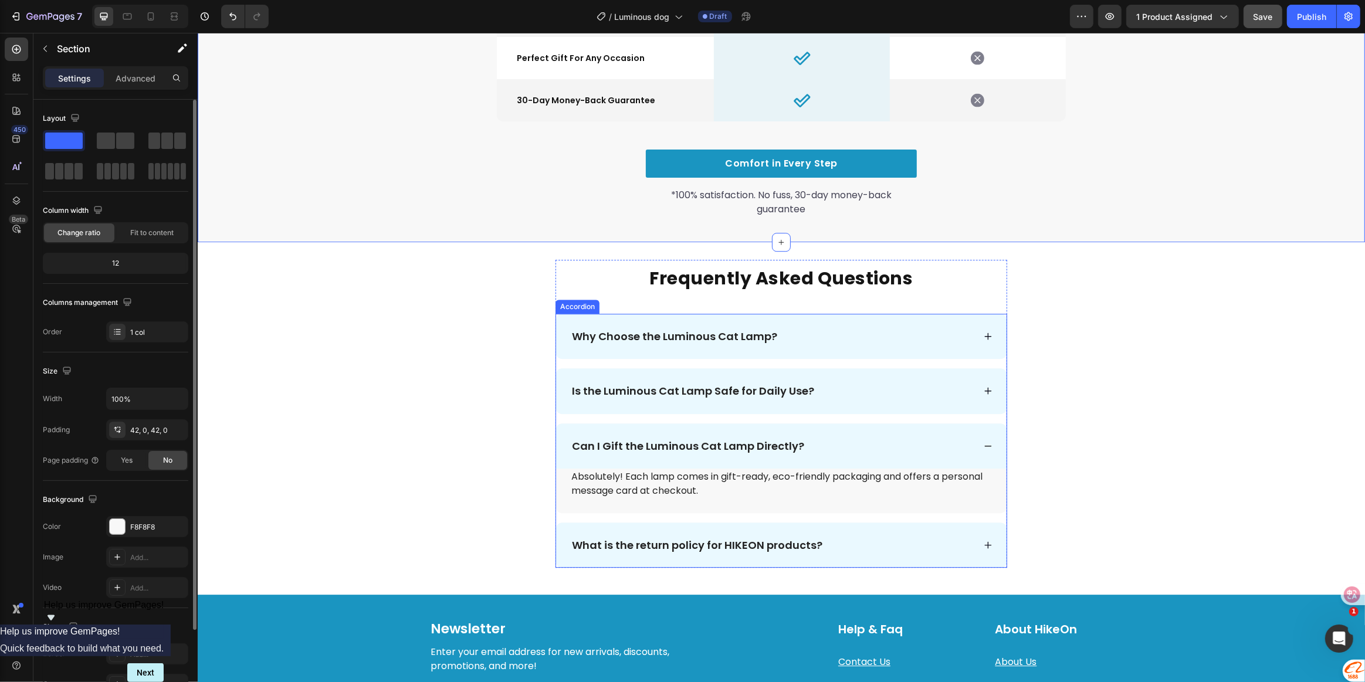
click at [961, 336] on div "Why Choose the Luminous Cat Lamp?" at bounding box center [772, 336] width 404 height 17
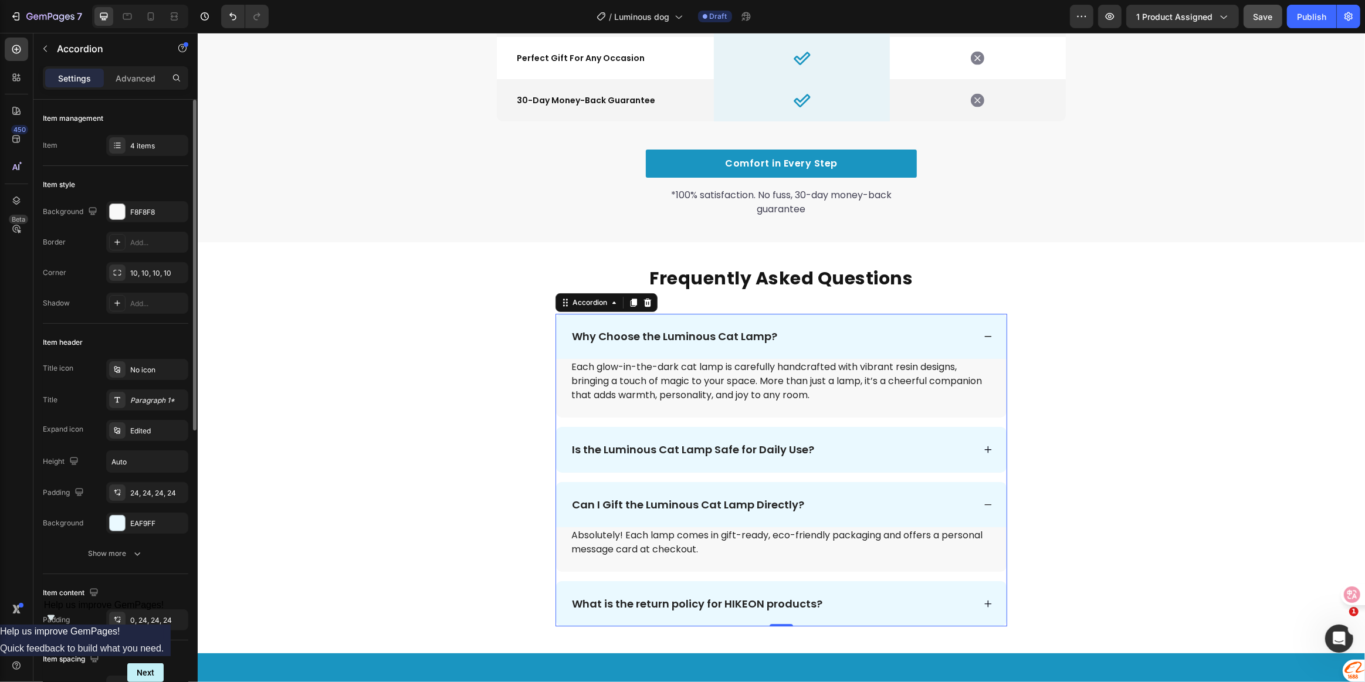
click at [852, 446] on div "Is the Luminous Cat Lamp Safe for Daily Use?" at bounding box center [772, 449] width 404 height 17
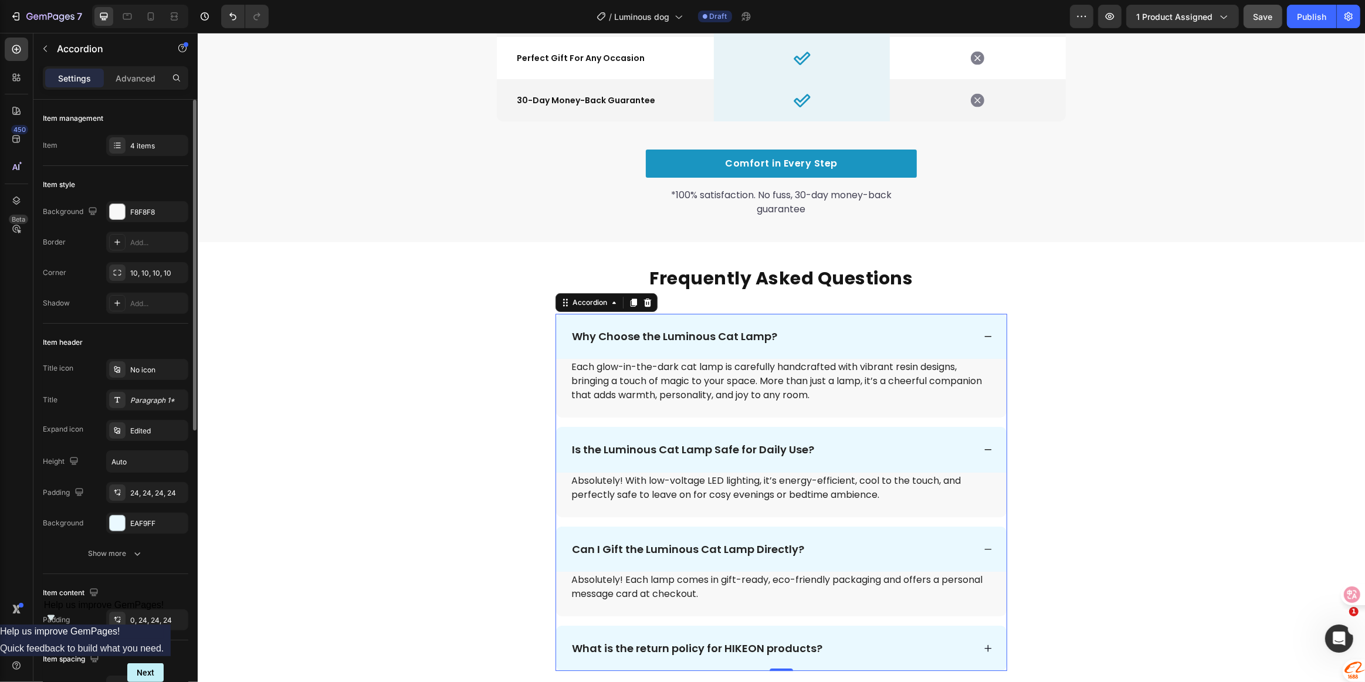
scroll to position [3867, 0]
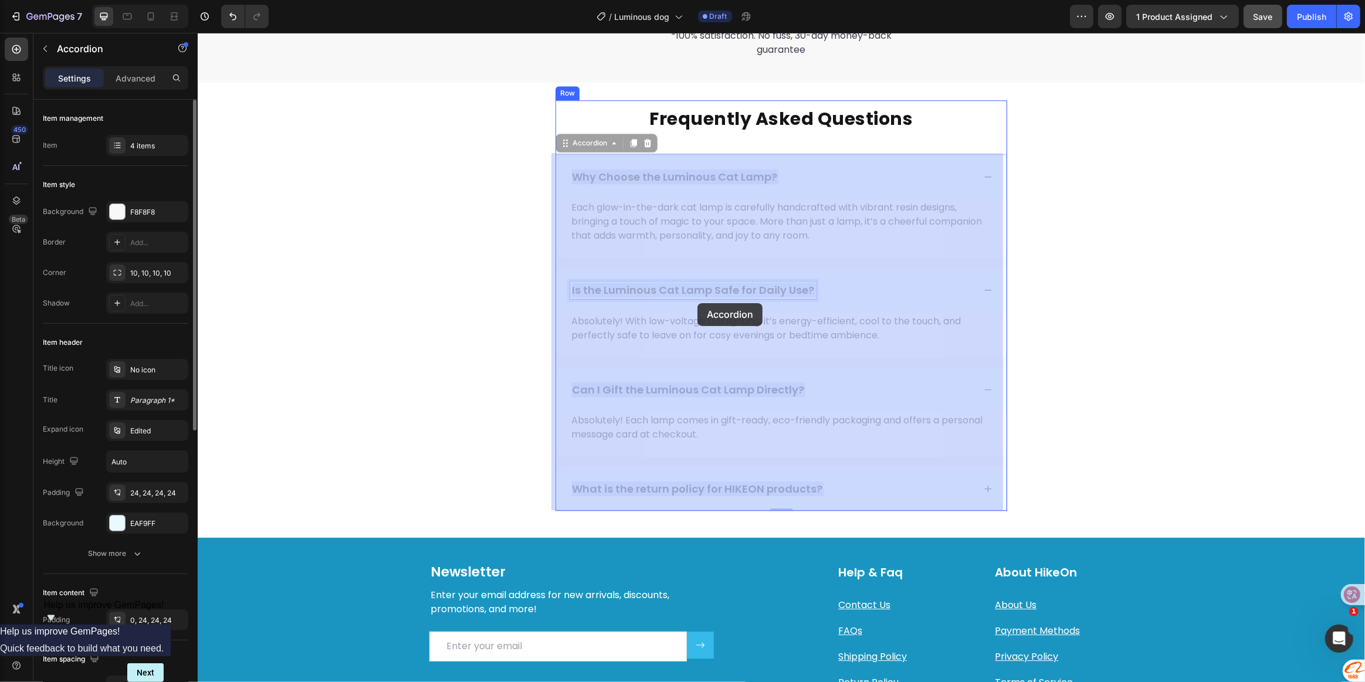
drag, startPoint x: 571, startPoint y: 289, endPoint x: 692, endPoint y: 303, distance: 121.0
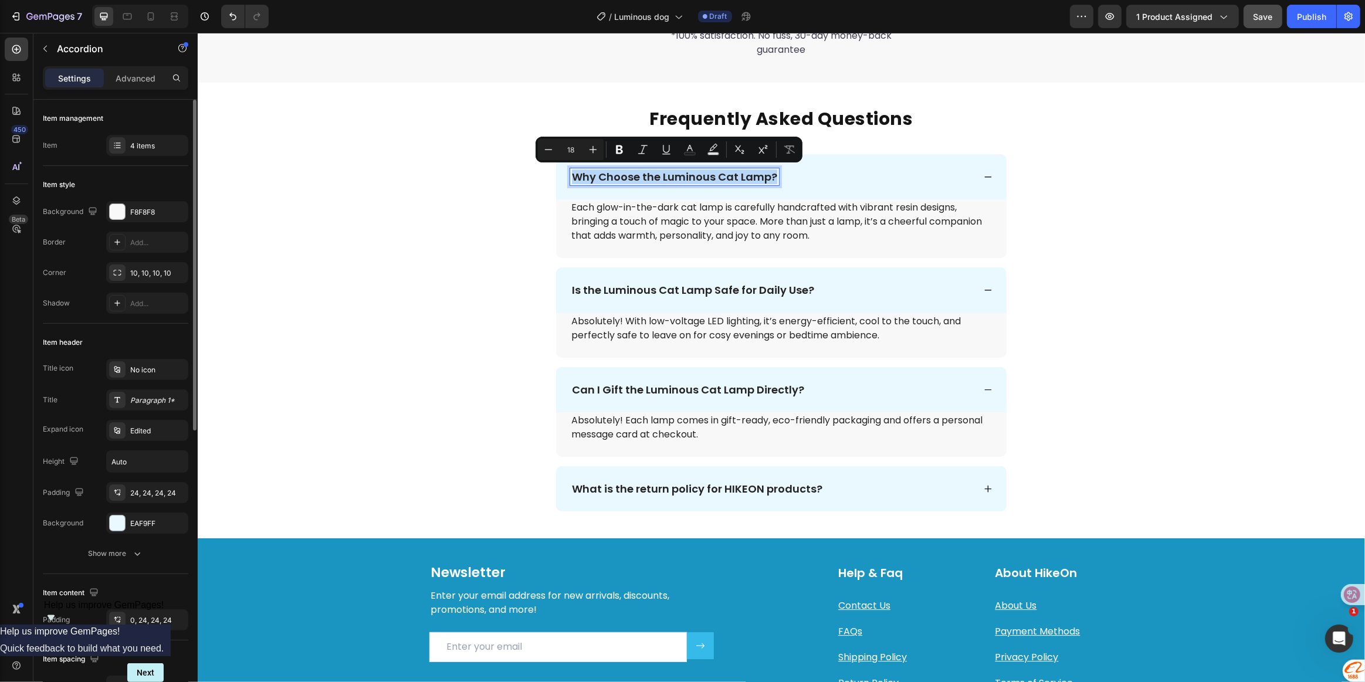
drag, startPoint x: 568, startPoint y: 175, endPoint x: 780, endPoint y: 178, distance: 211.8
click at [780, 178] on div "Why Choose the Luminous Cat Lamp?" at bounding box center [772, 176] width 404 height 17
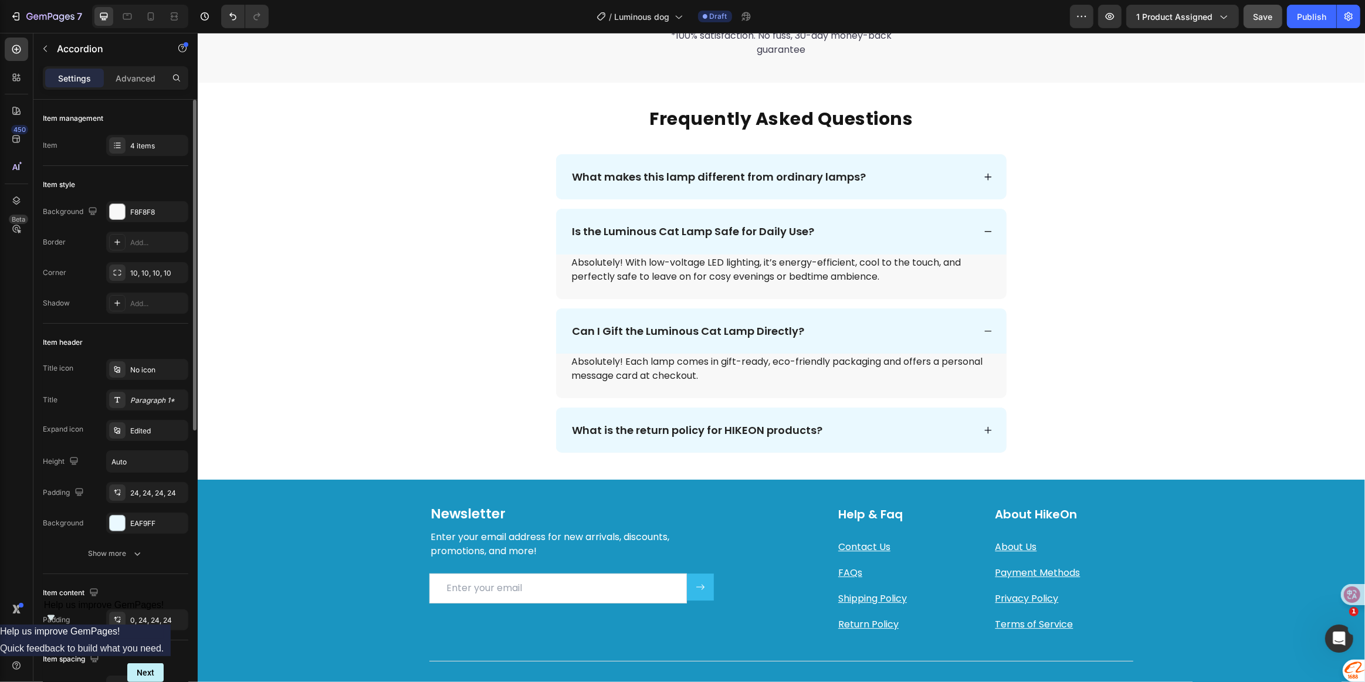
click at [946, 171] on div "What makes this lamp different from ordinary lamps?" at bounding box center [772, 176] width 404 height 17
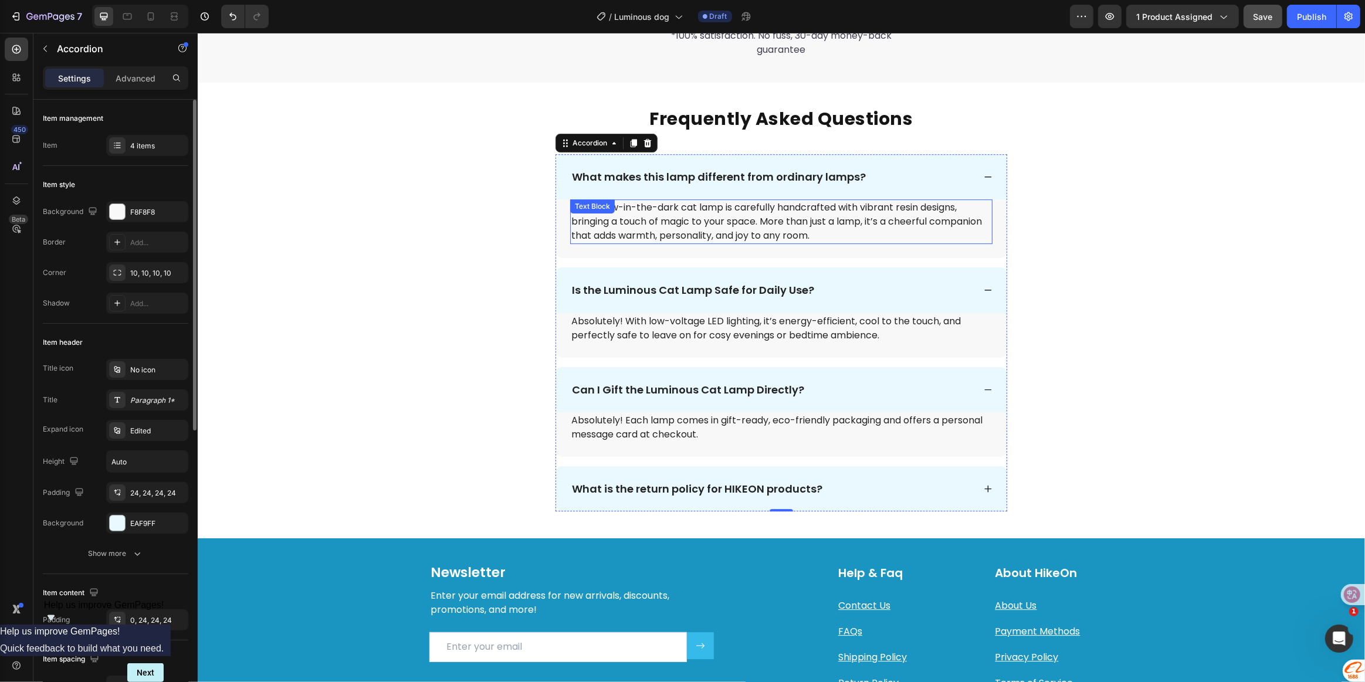
click at [764, 211] on p "Each glow-in-the-dark cat lamp is carefully handcrafted with vibrant resin desi…" at bounding box center [781, 222] width 420 height 42
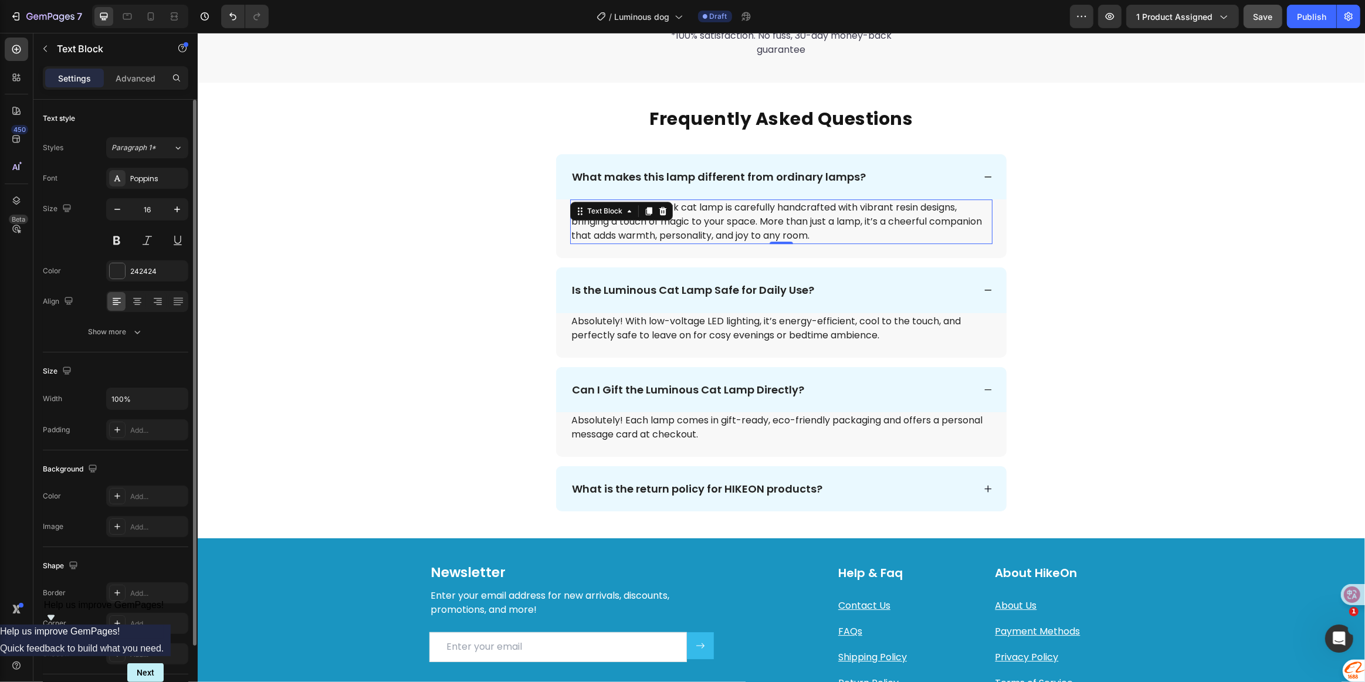
click at [828, 231] on p "Each glow-in-the-dark cat lamp is carefully handcrafted with vibrant resin desi…" at bounding box center [781, 222] width 420 height 42
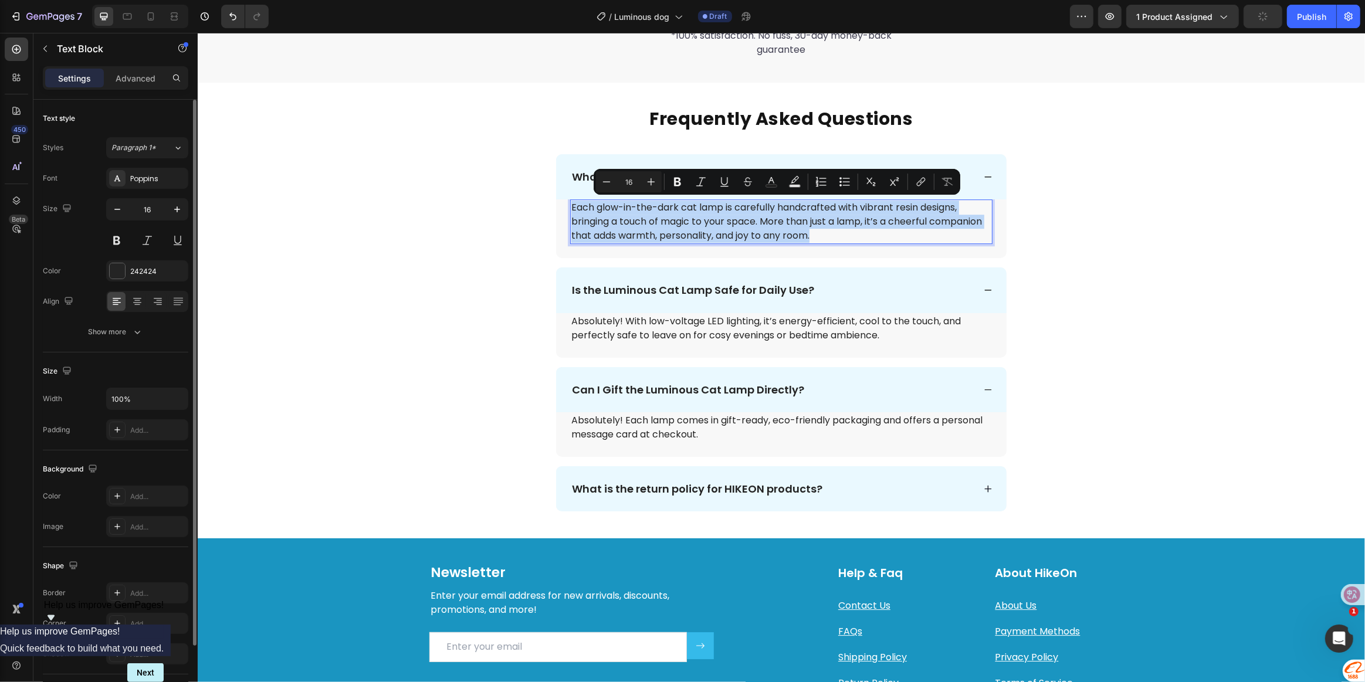
drag, startPoint x: 823, startPoint y: 233, endPoint x: 565, endPoint y: 205, distance: 259.6
click at [570, 205] on div "Each glow-in-the-dark cat lamp is carefully handcrafted with vibrant resin desi…" at bounding box center [781, 221] width 422 height 45
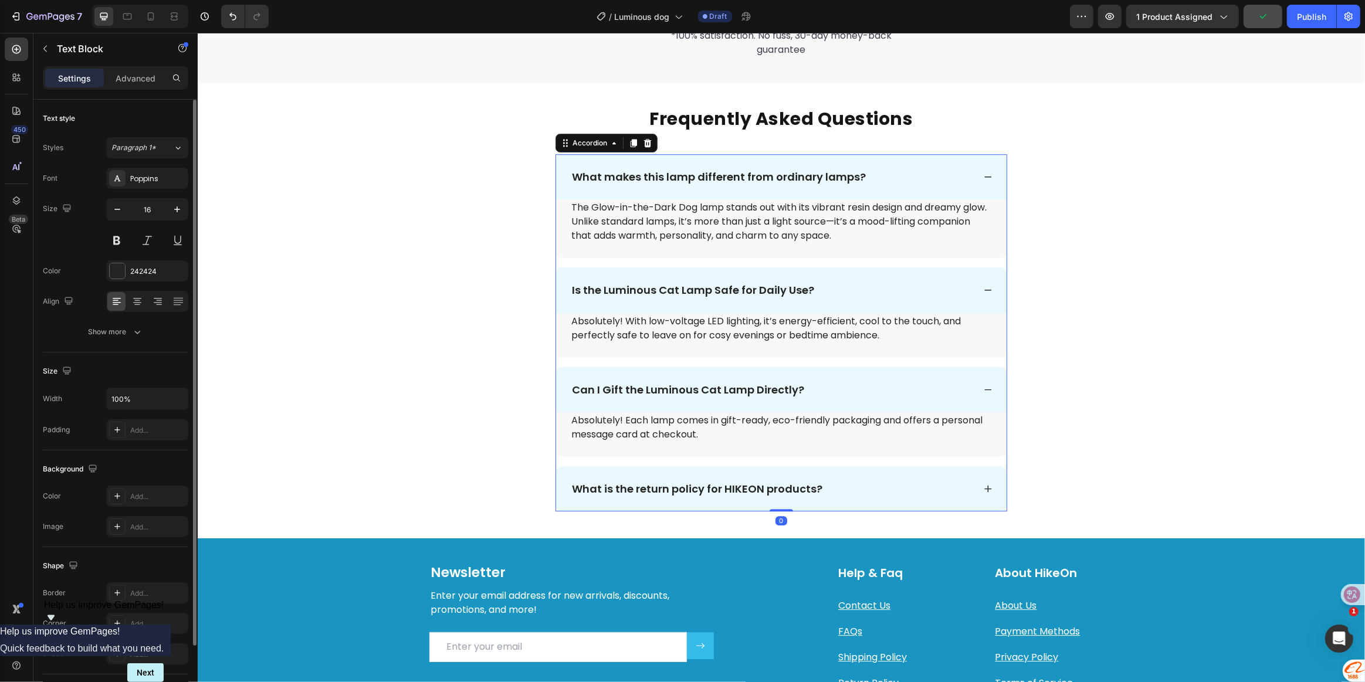
click at [743, 285] on p "Is the Luminous Cat Lamp Safe for Daily Use?" at bounding box center [692, 289] width 242 height 13
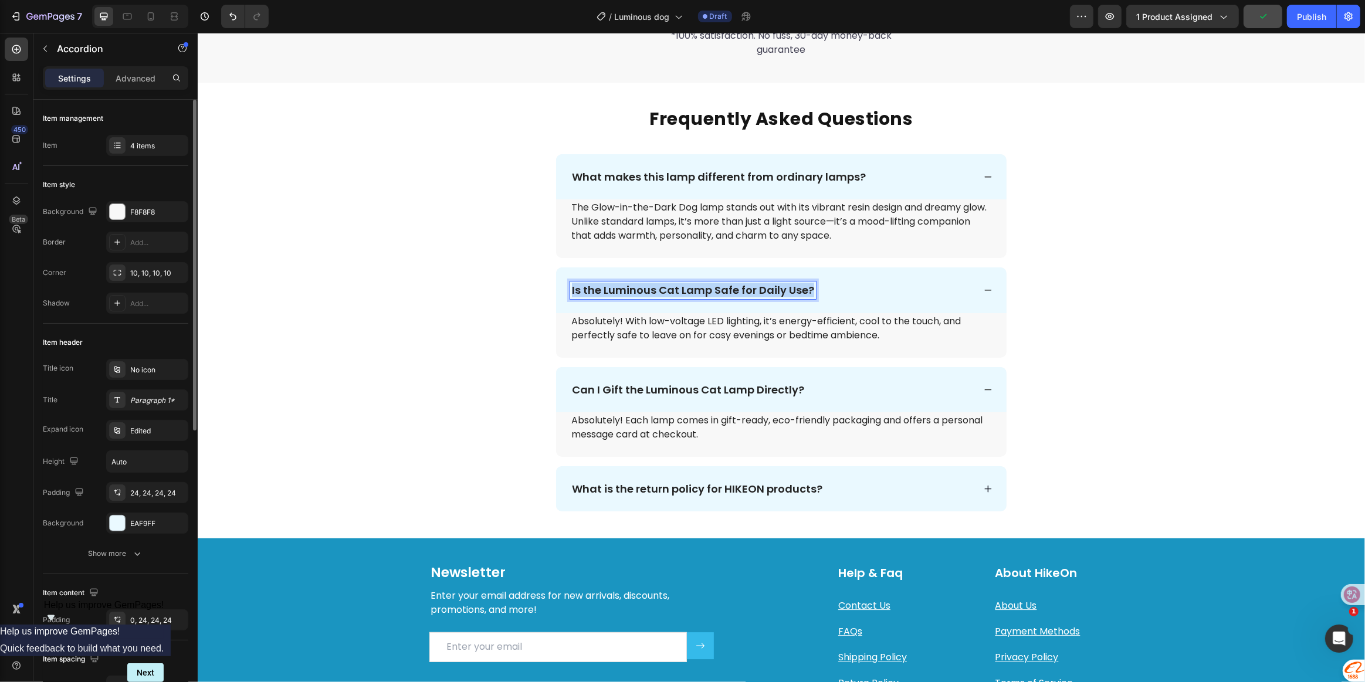
drag, startPoint x: 566, startPoint y: 290, endPoint x: 837, endPoint y: 294, distance: 271.0
click at [837, 294] on div "Is the Luminous Cat Lamp Safe for Daily Use?" at bounding box center [772, 290] width 404 height 17
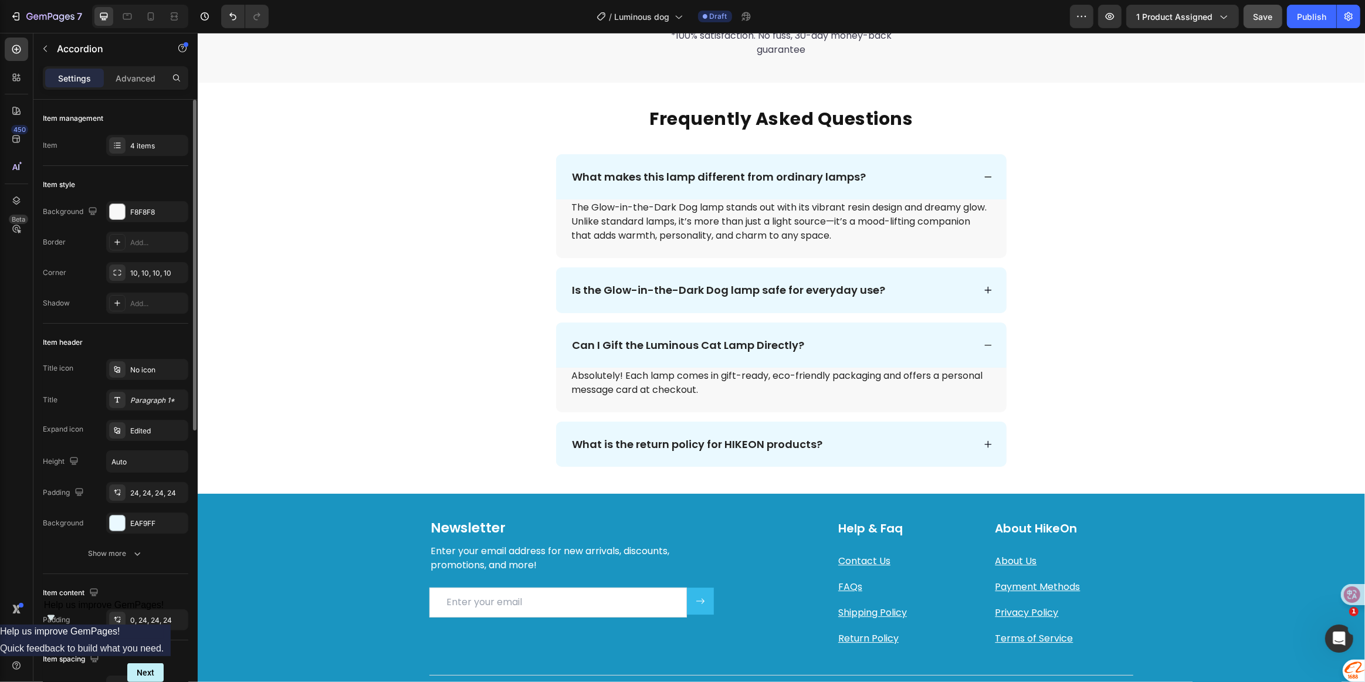
click at [984, 277] on div "Is the Glow-in-the-Dark Dog lamp safe for everyday use?" at bounding box center [780, 289] width 450 height 45
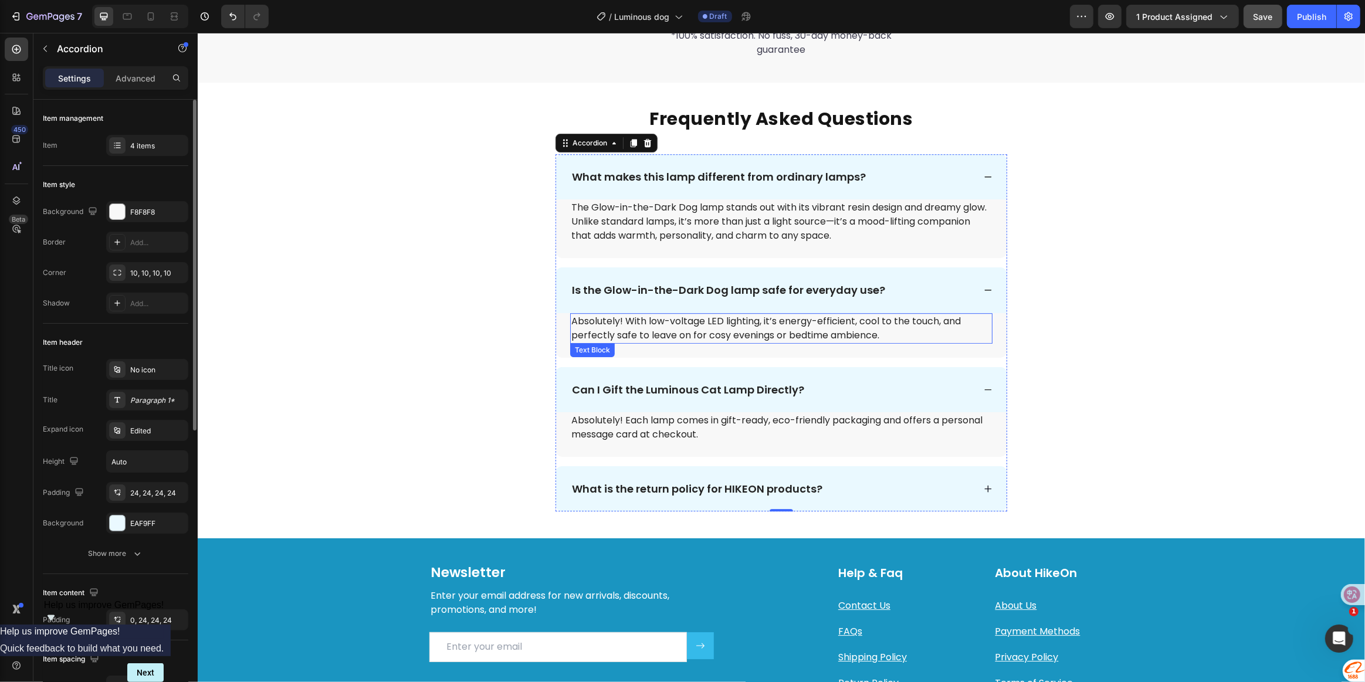
click at [696, 328] on p "Absolutely! With low-voltage LED lighting, it’s energy-efficient, cool to the t…" at bounding box center [781, 328] width 420 height 28
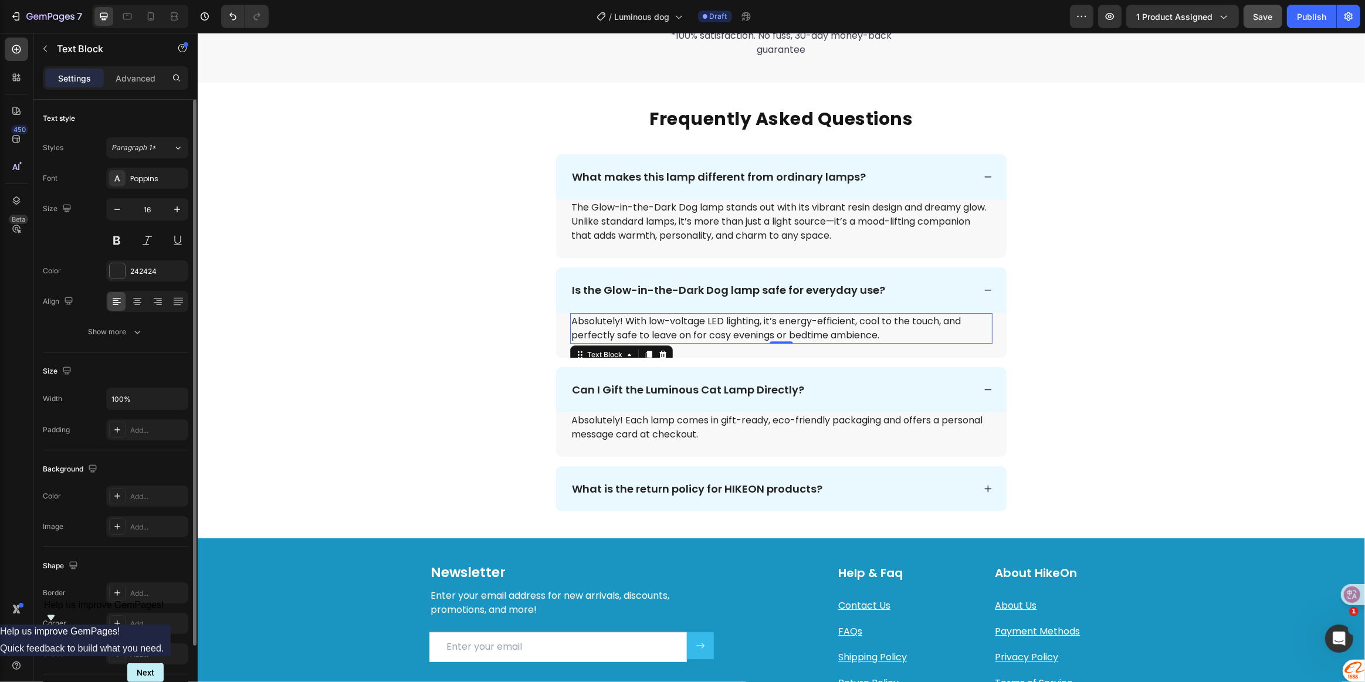
click at [886, 334] on p "Absolutely! With low-voltage LED lighting, it’s energy-efficient, cool to the t…" at bounding box center [781, 328] width 420 height 28
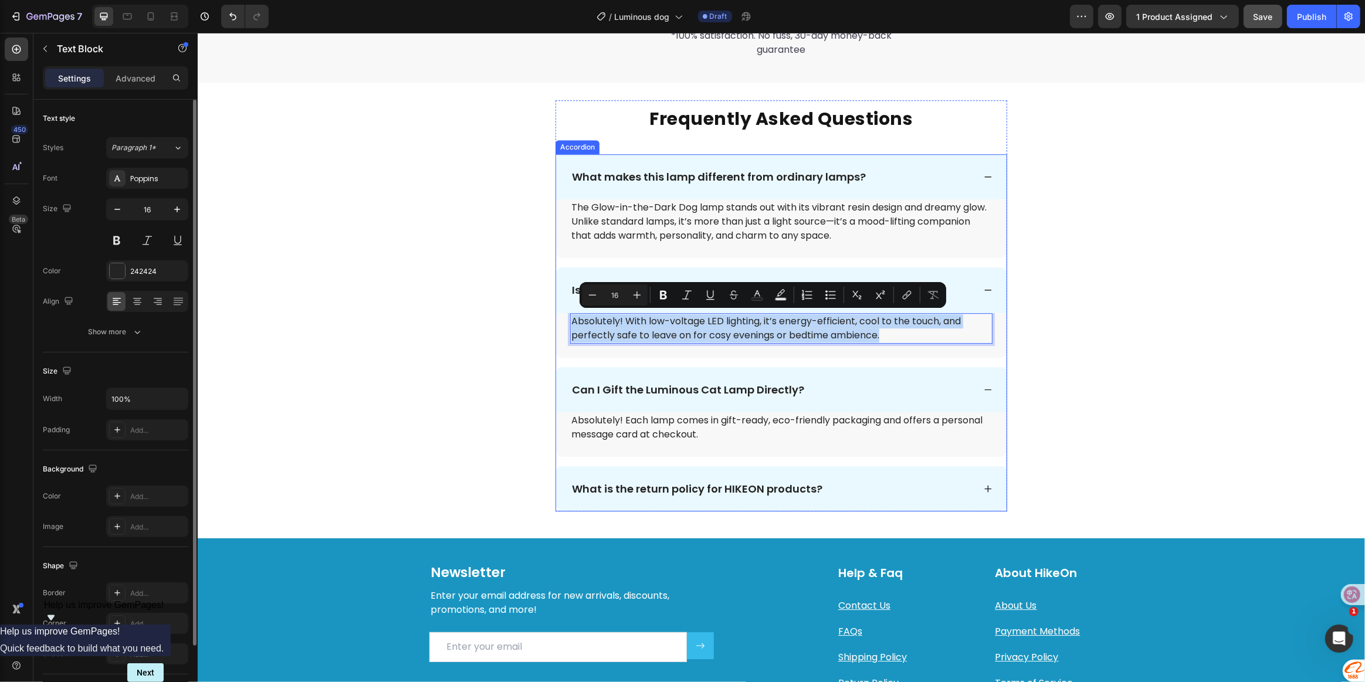
drag, startPoint x: 890, startPoint y: 334, endPoint x: 563, endPoint y: 317, distance: 328.4
click at [563, 317] on div "Absolutely! With low-voltage LED lighting, it’s energy-efficient, cool to the t…" at bounding box center [780, 335] width 450 height 45
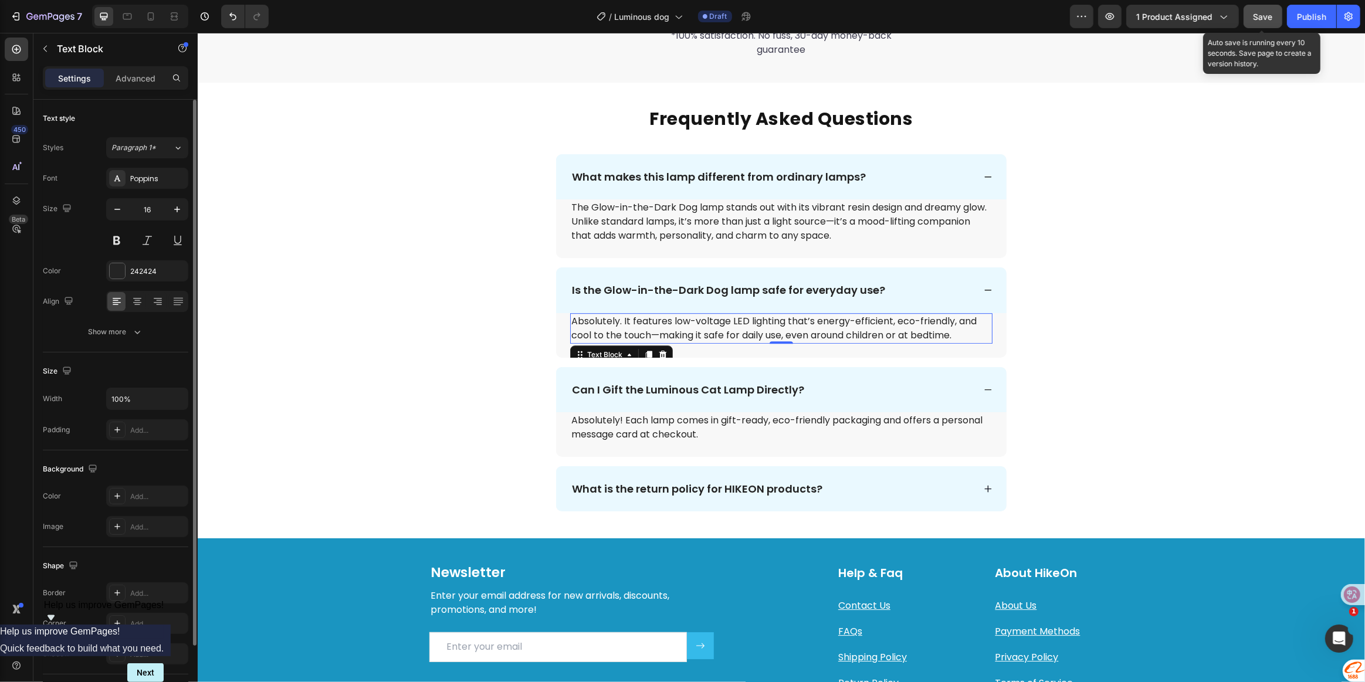
click at [1256, 18] on span "Save" at bounding box center [1263, 17] width 19 height 10
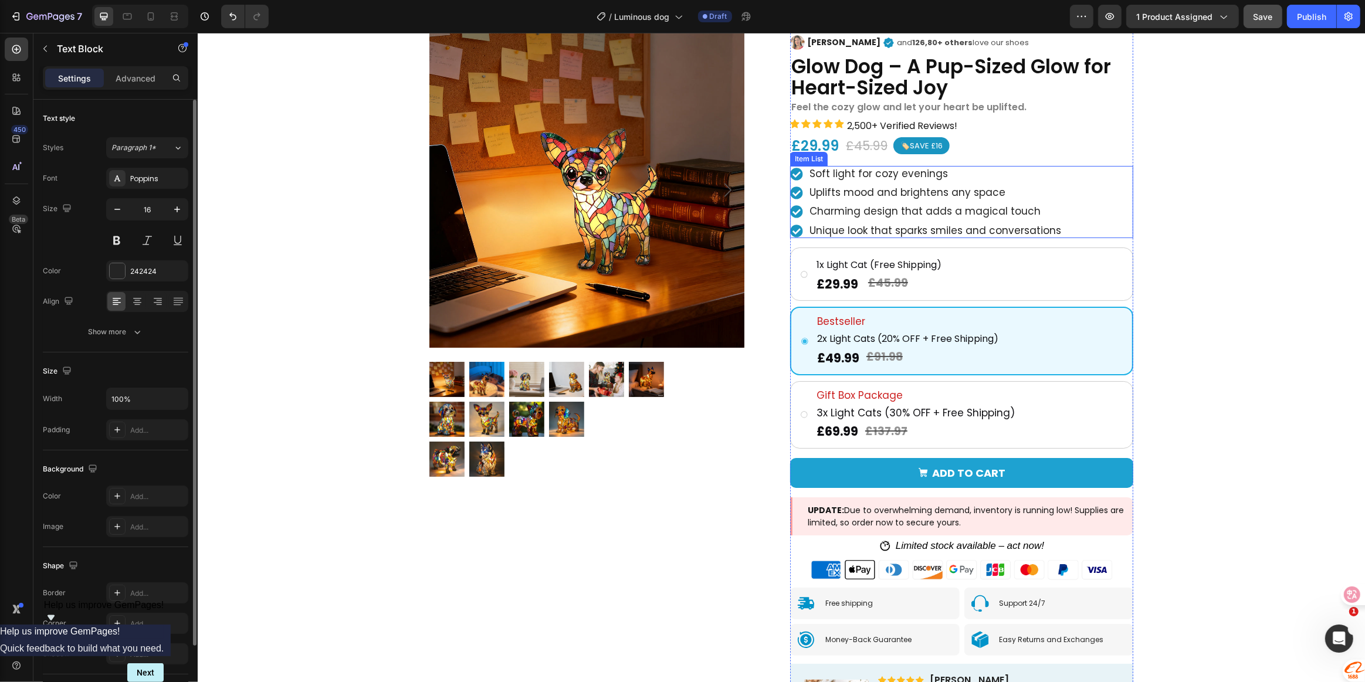
scroll to position [106, 0]
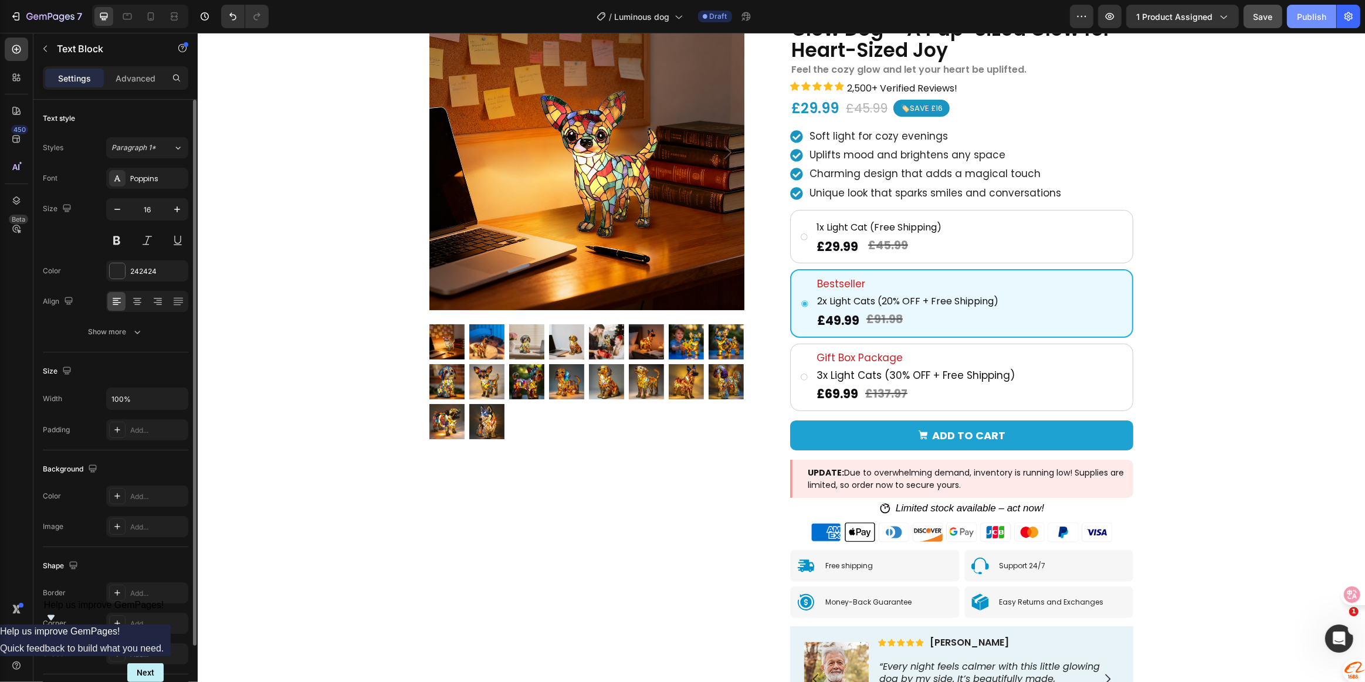
click at [1293, 22] on button "Publish" at bounding box center [1311, 16] width 49 height 23
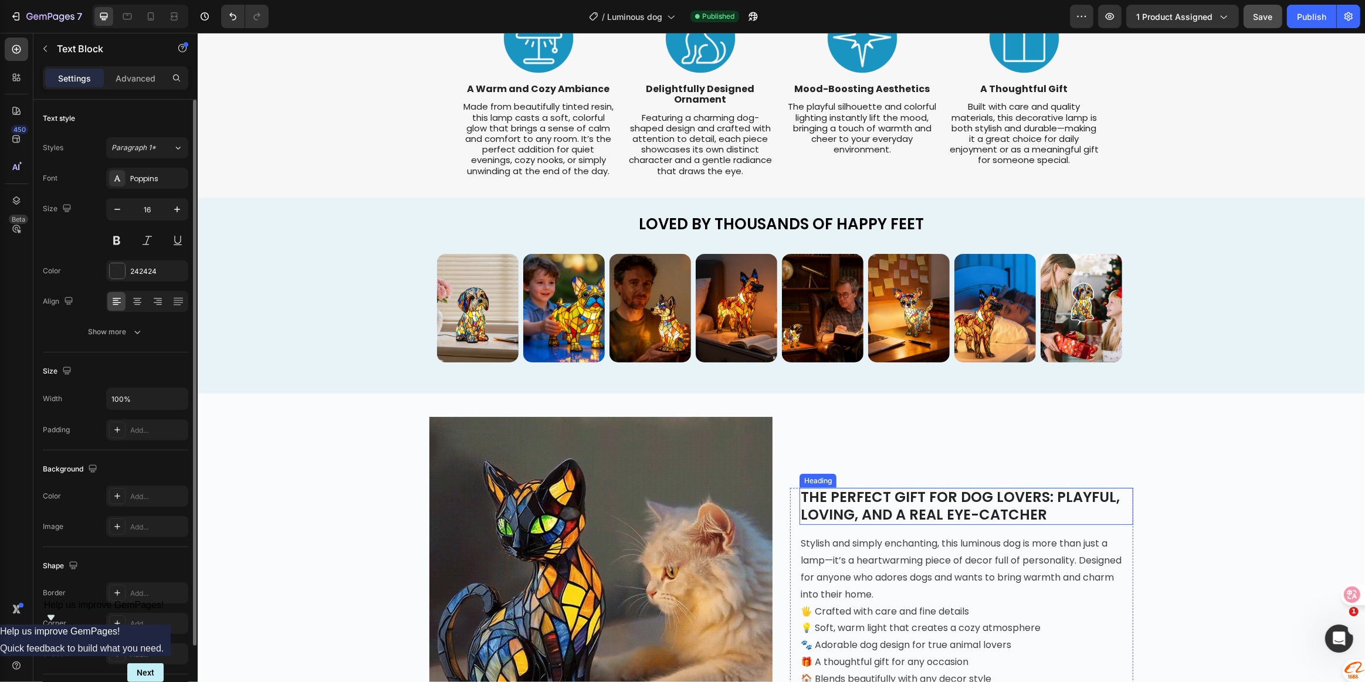
scroll to position [1120, 0]
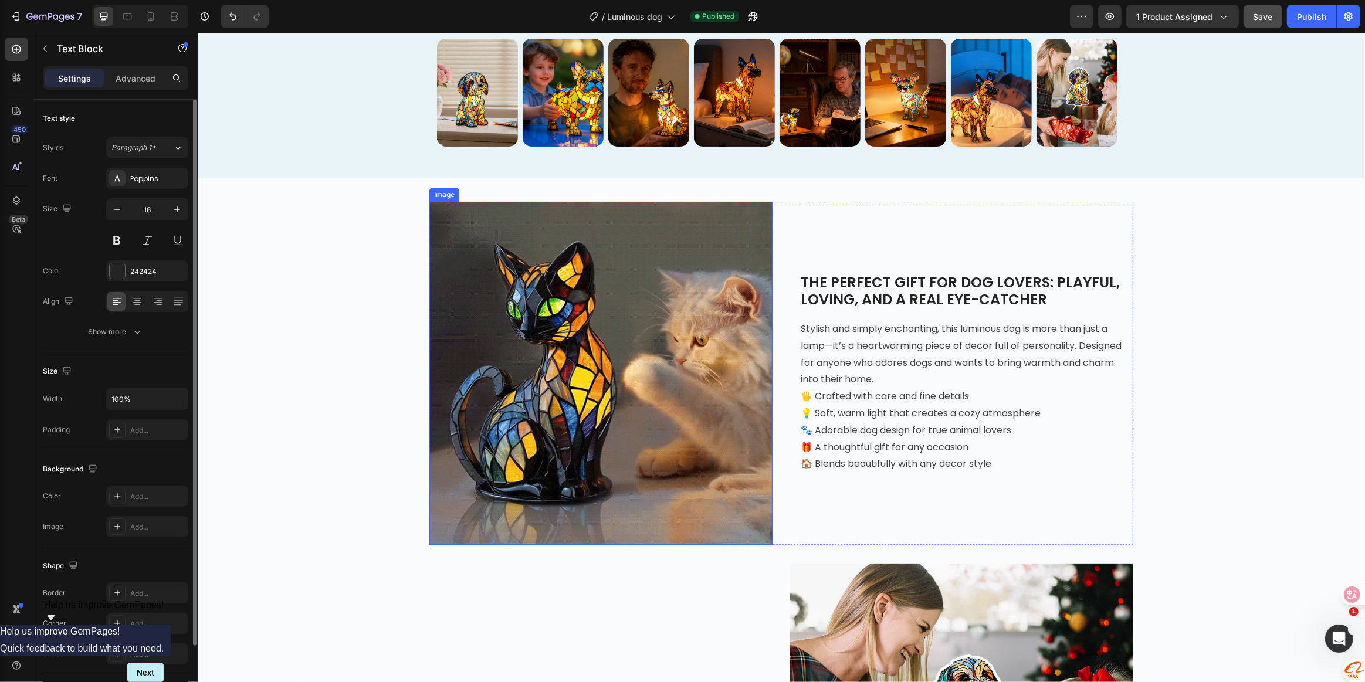
click at [645, 406] on img at bounding box center [600, 373] width 343 height 343
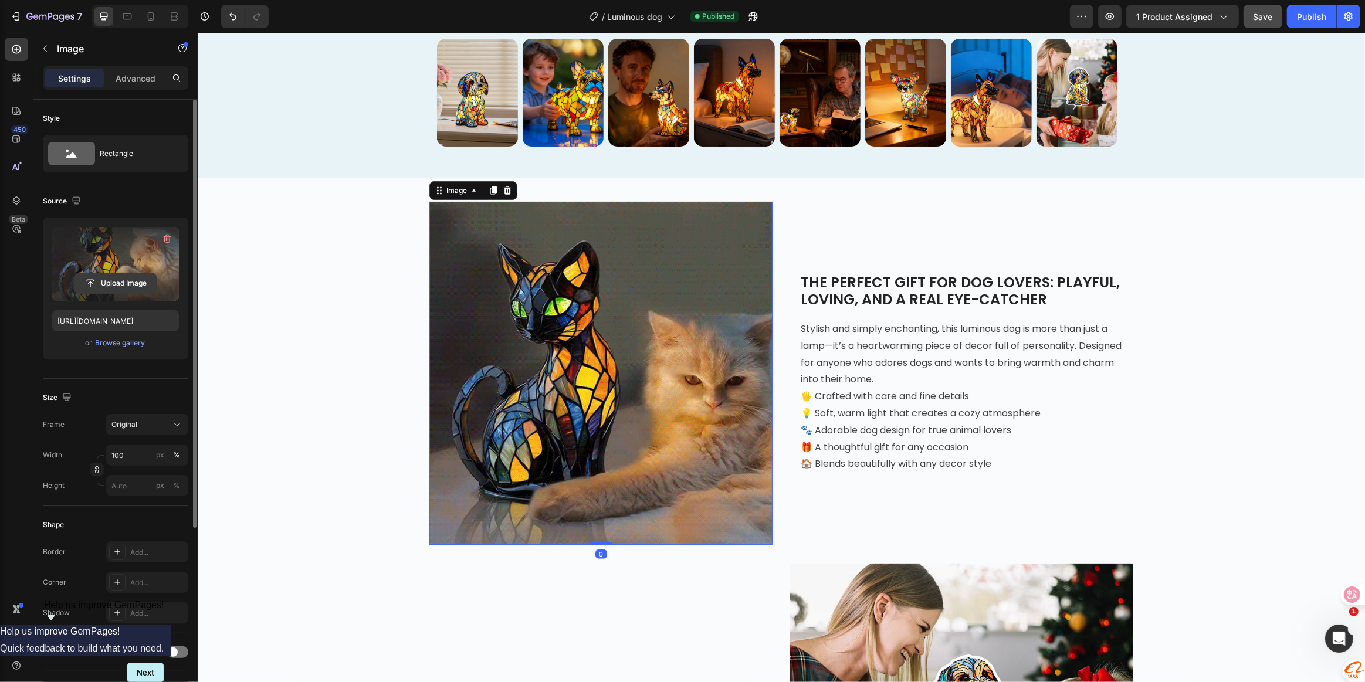
click at [110, 284] on input "file" at bounding box center [115, 283] width 81 height 20
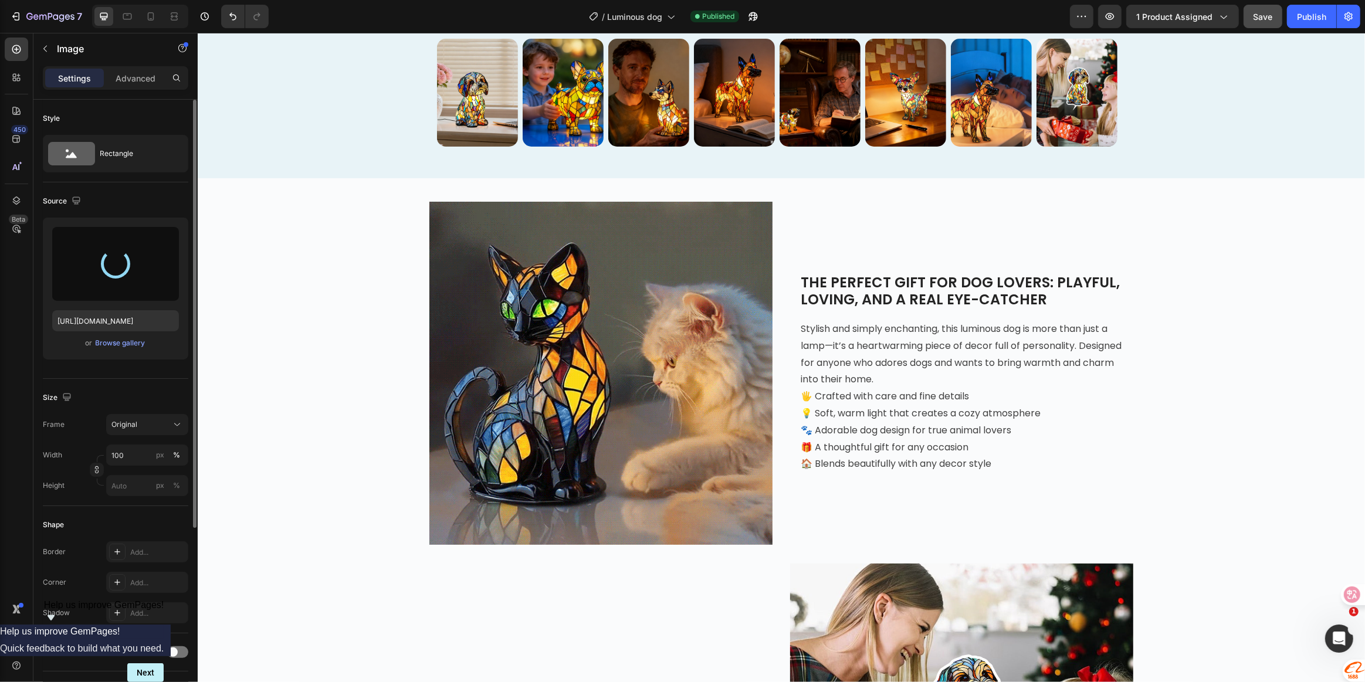
type input "[URL][DOMAIN_NAME]"
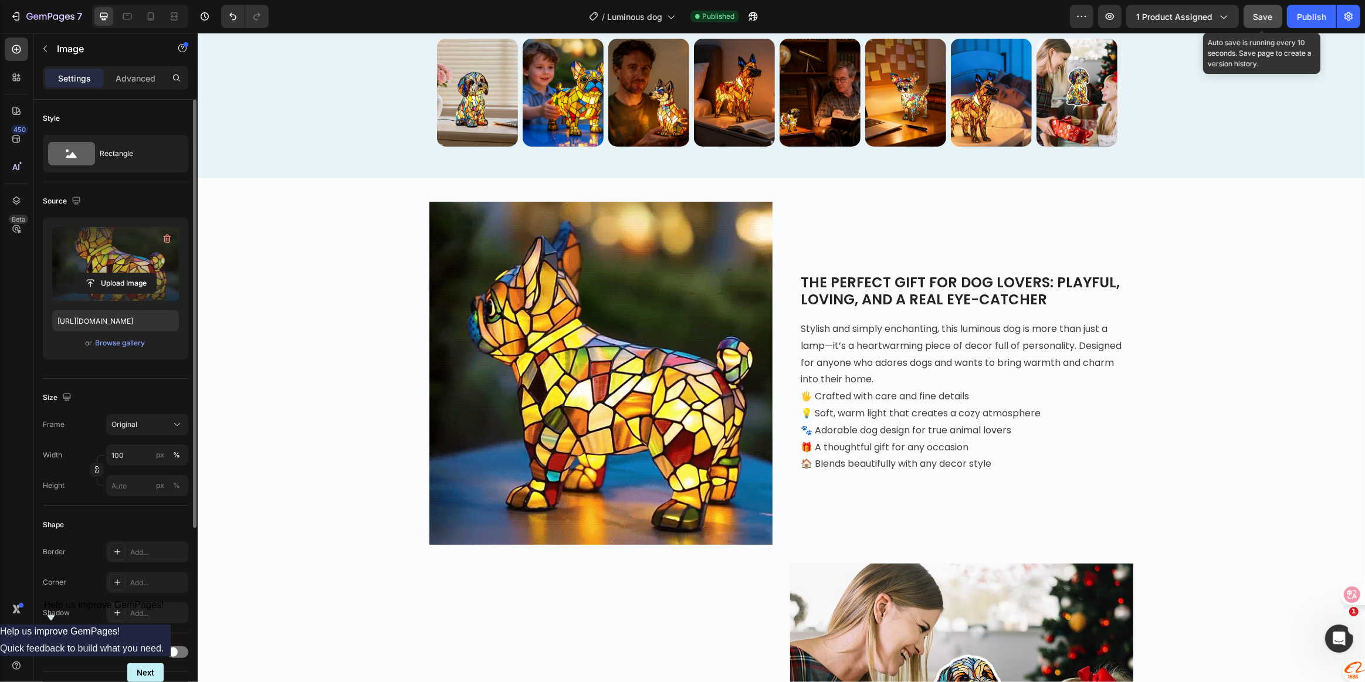
click at [1258, 19] on span "Save" at bounding box center [1263, 17] width 19 height 10
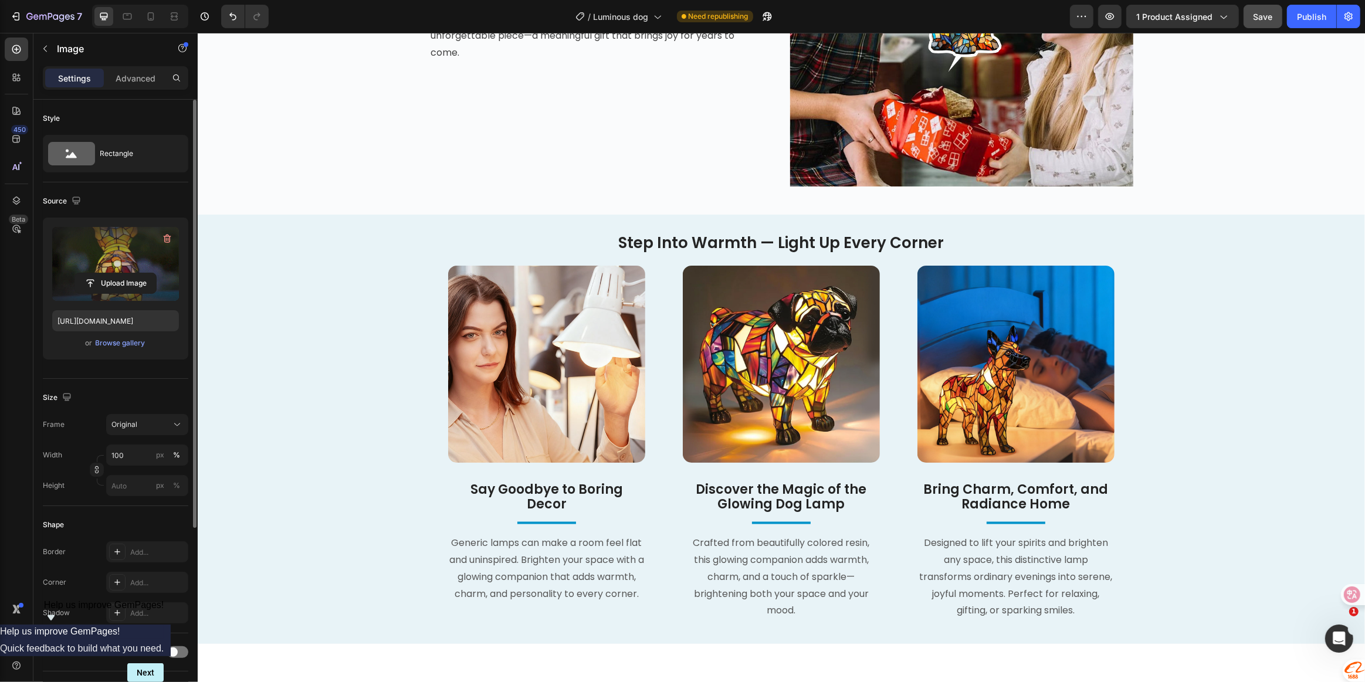
scroll to position [1706, 0]
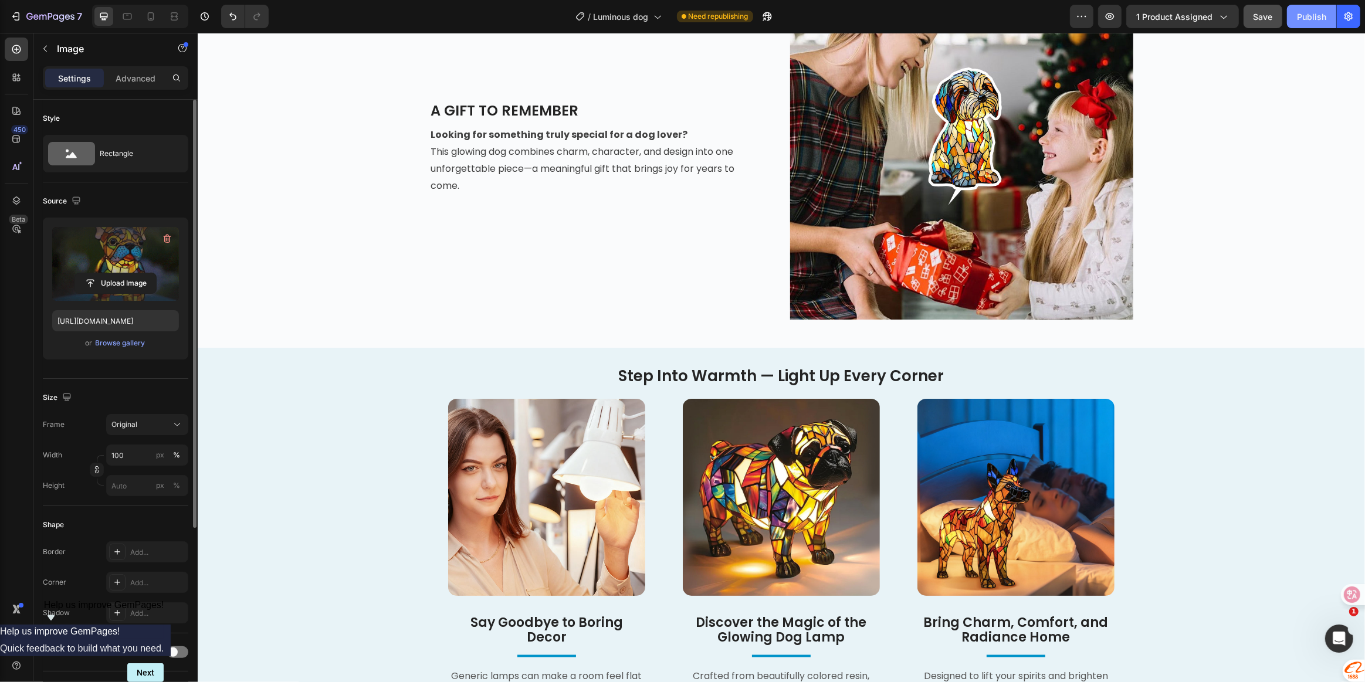
click at [1302, 18] on div "Publish" at bounding box center [1311, 17] width 29 height 12
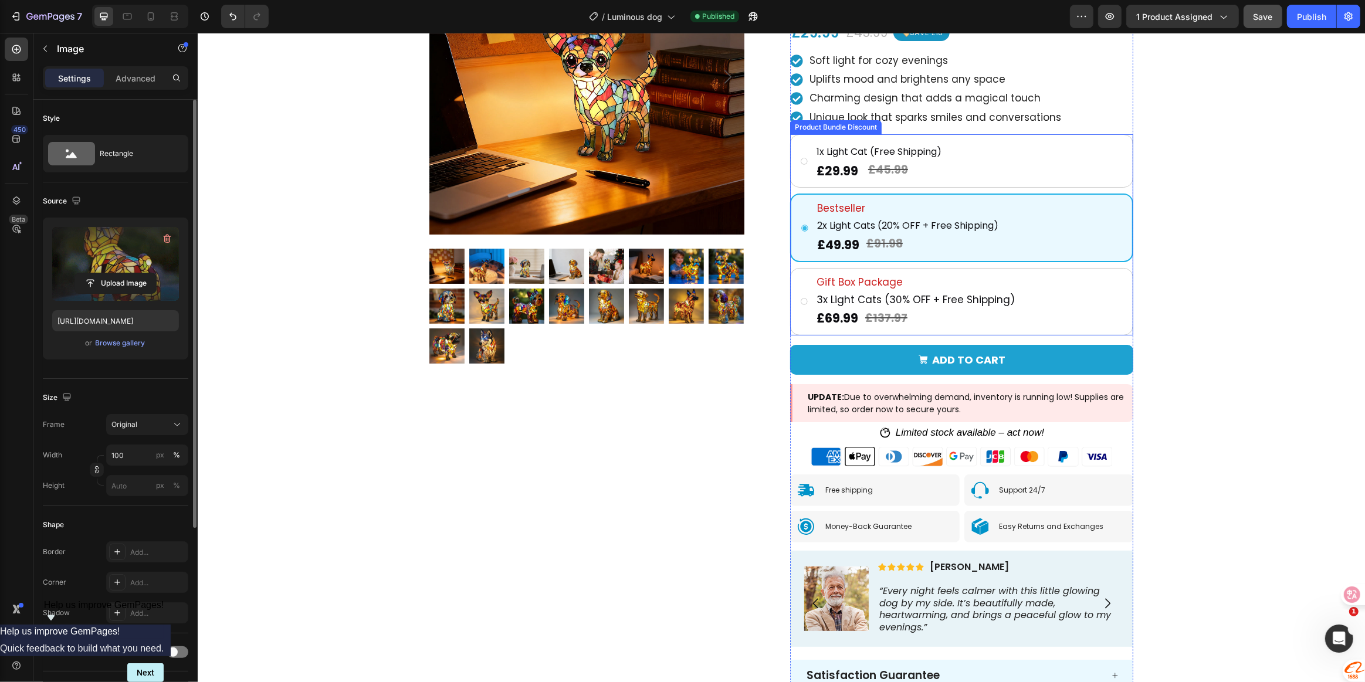
scroll to position [0, 0]
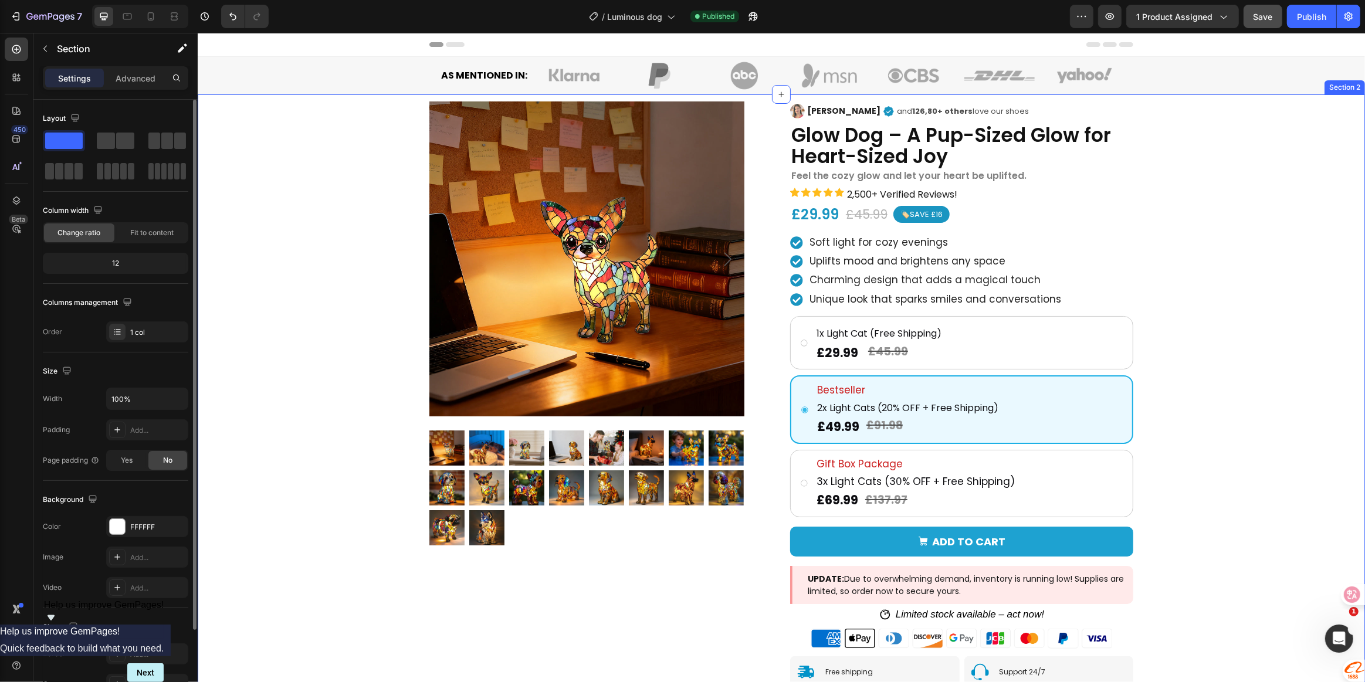
click at [1227, 326] on div "Product Images Image [PERSON_NAME] Text Block Icon and 126,80+ others love our …" at bounding box center [780, 487] width 1167 height 787
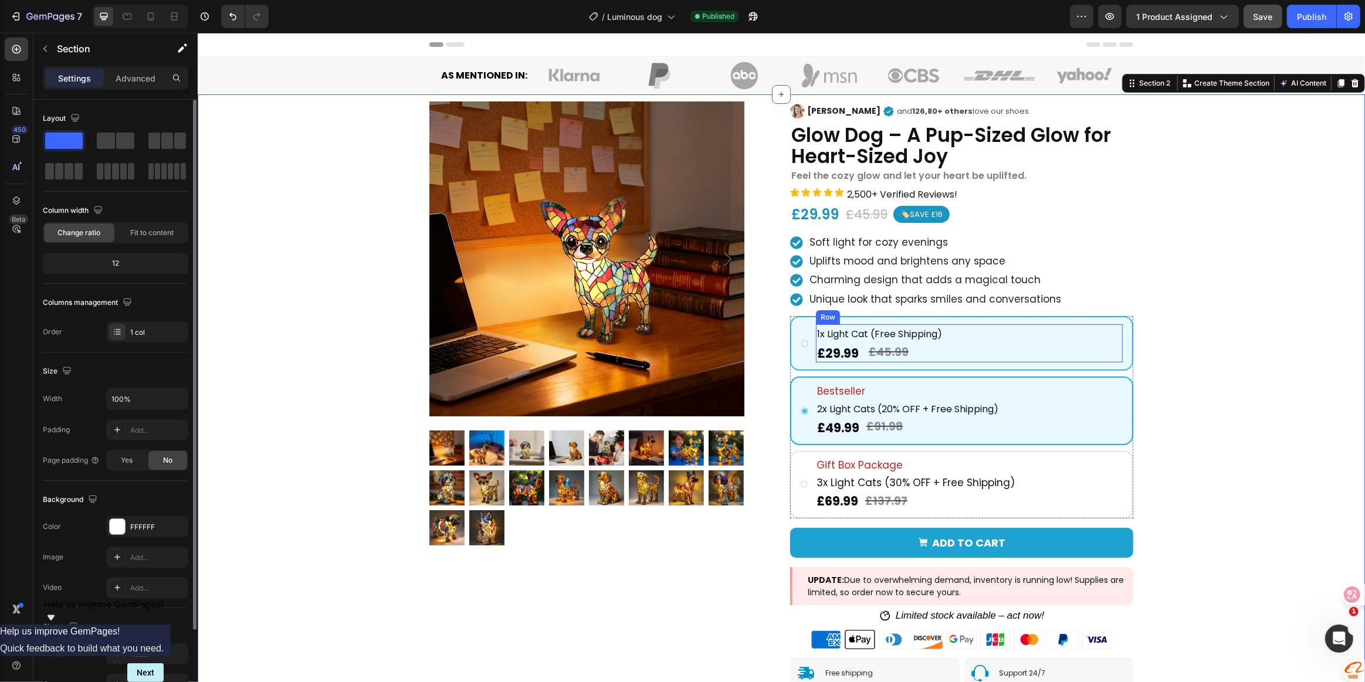
click at [1059, 319] on div "1x Light Cat (Free Shipping) Text Block £29.99 Product Price Product Price £45.…" at bounding box center [961, 343] width 343 height 55
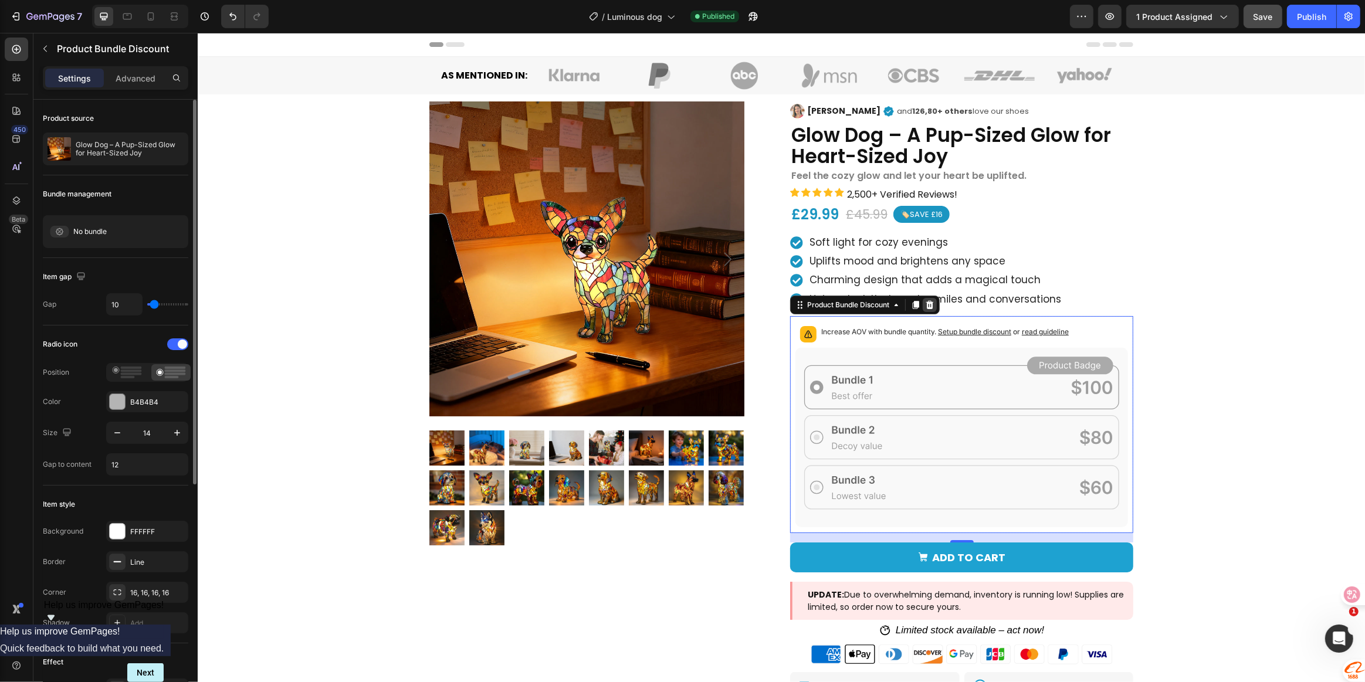
click at [926, 305] on icon at bounding box center [930, 305] width 8 height 8
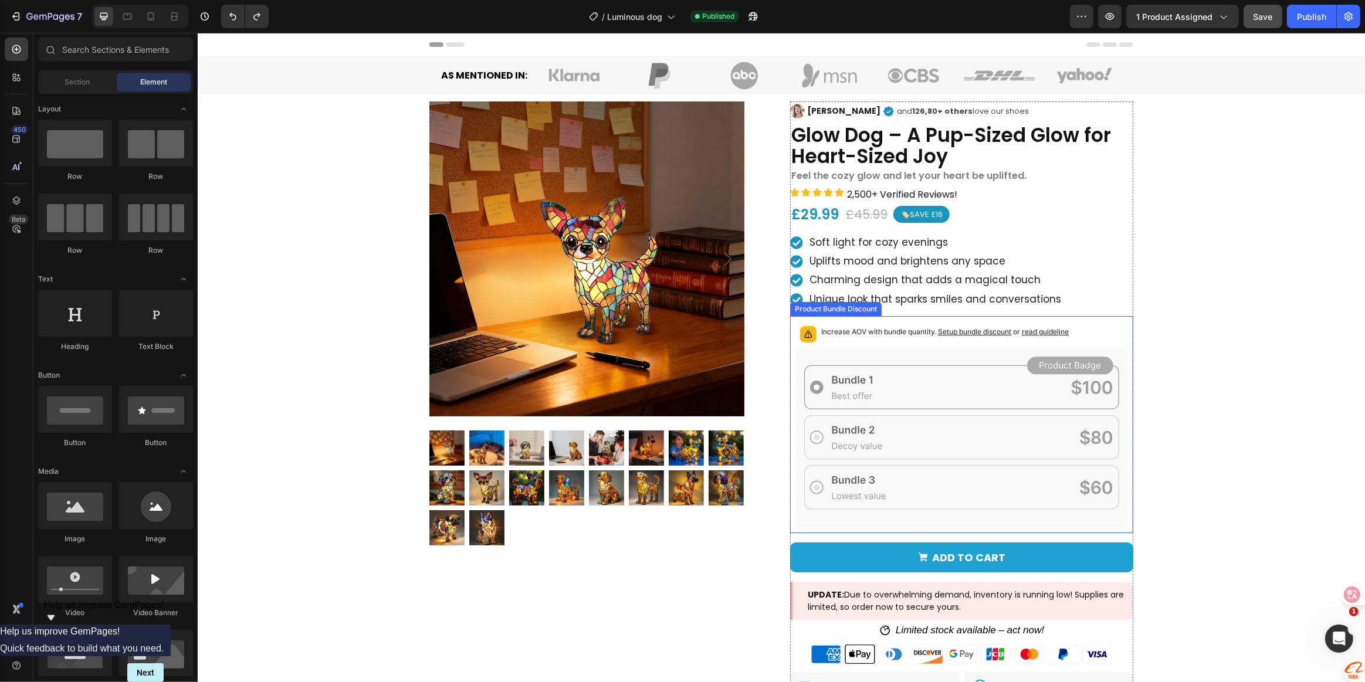
click at [913, 321] on div "Increase AOV with bundle quantity. Setup bundle discount or read guideline" at bounding box center [961, 334] width 333 height 26
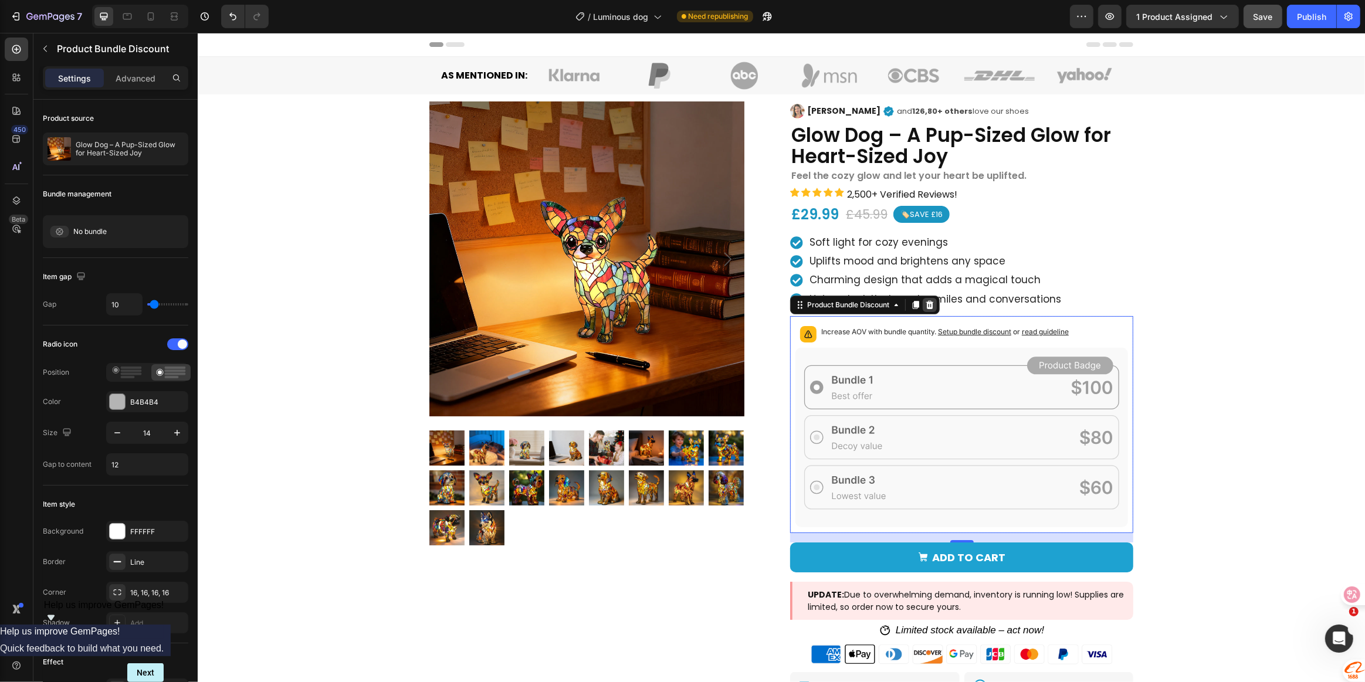
click at [925, 307] on icon at bounding box center [928, 304] width 9 height 9
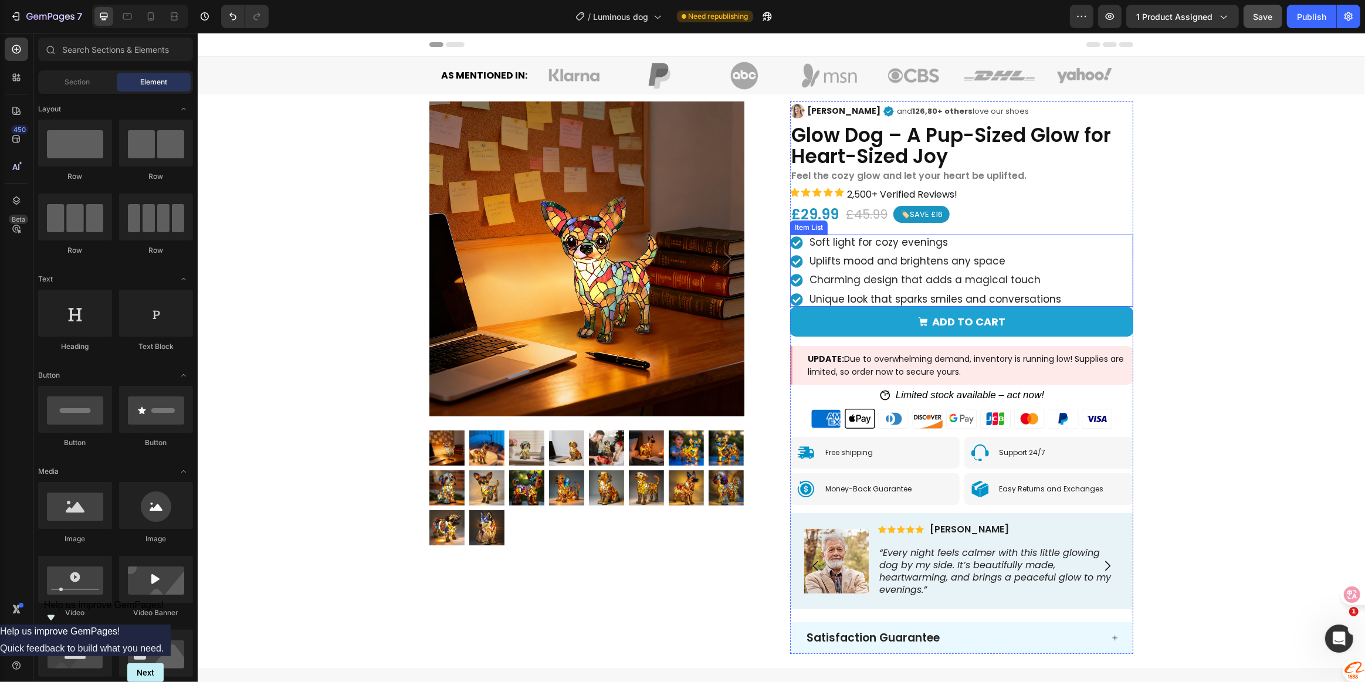
click at [1071, 303] on div "Soft light for cozy evenings Uplifts mood and brightens any space Charming desi…" at bounding box center [961, 271] width 343 height 73
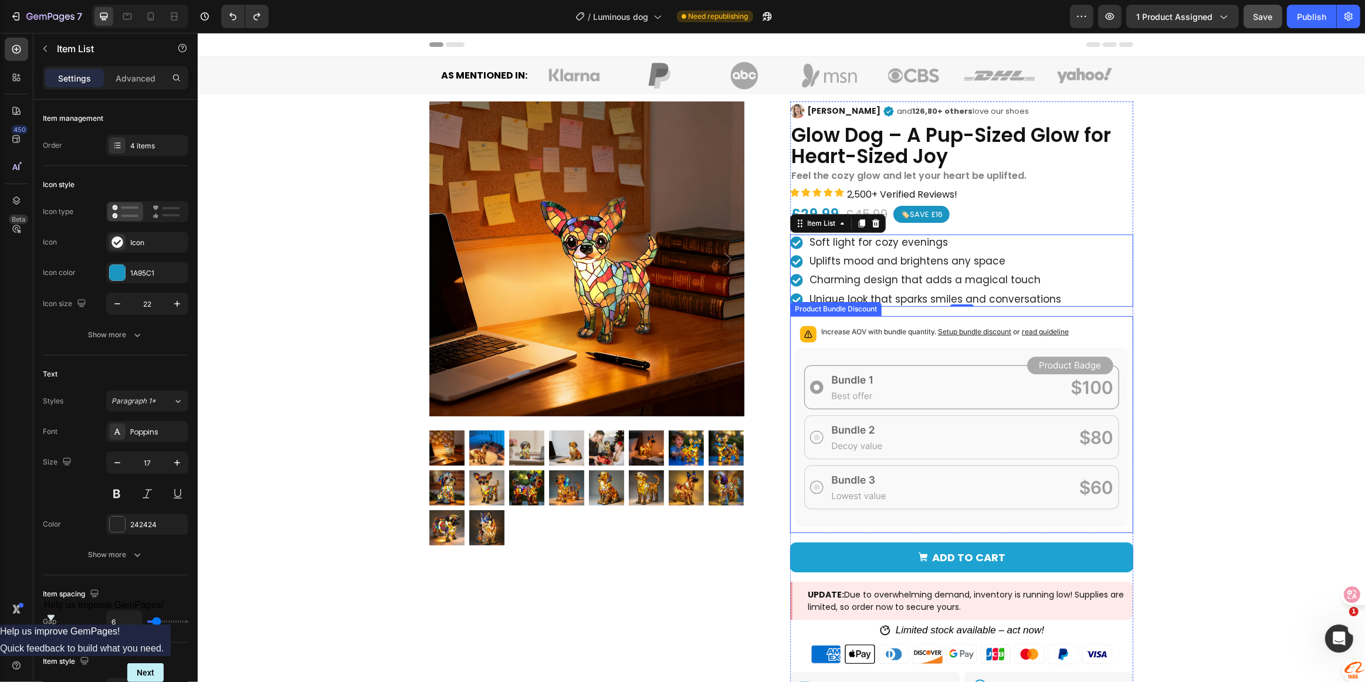
click at [979, 364] on icon at bounding box center [961, 437] width 333 height 179
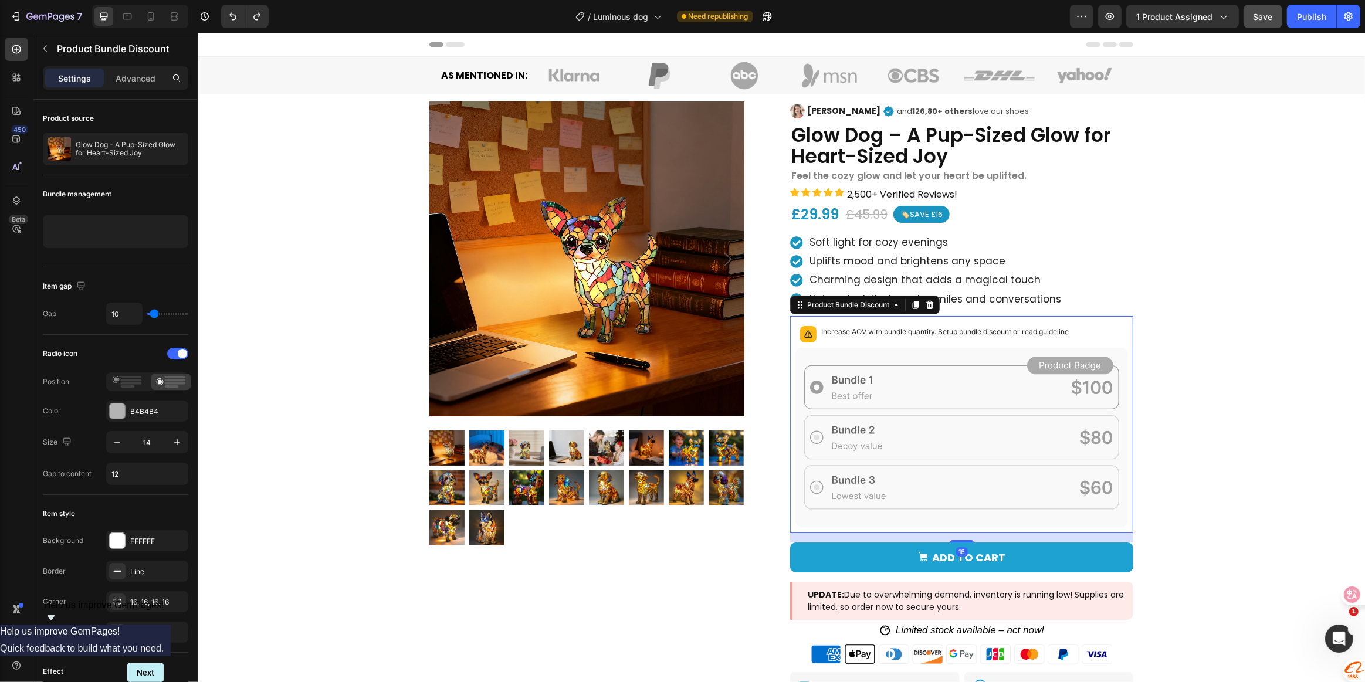
click at [939, 372] on icon at bounding box center [961, 437] width 333 height 179
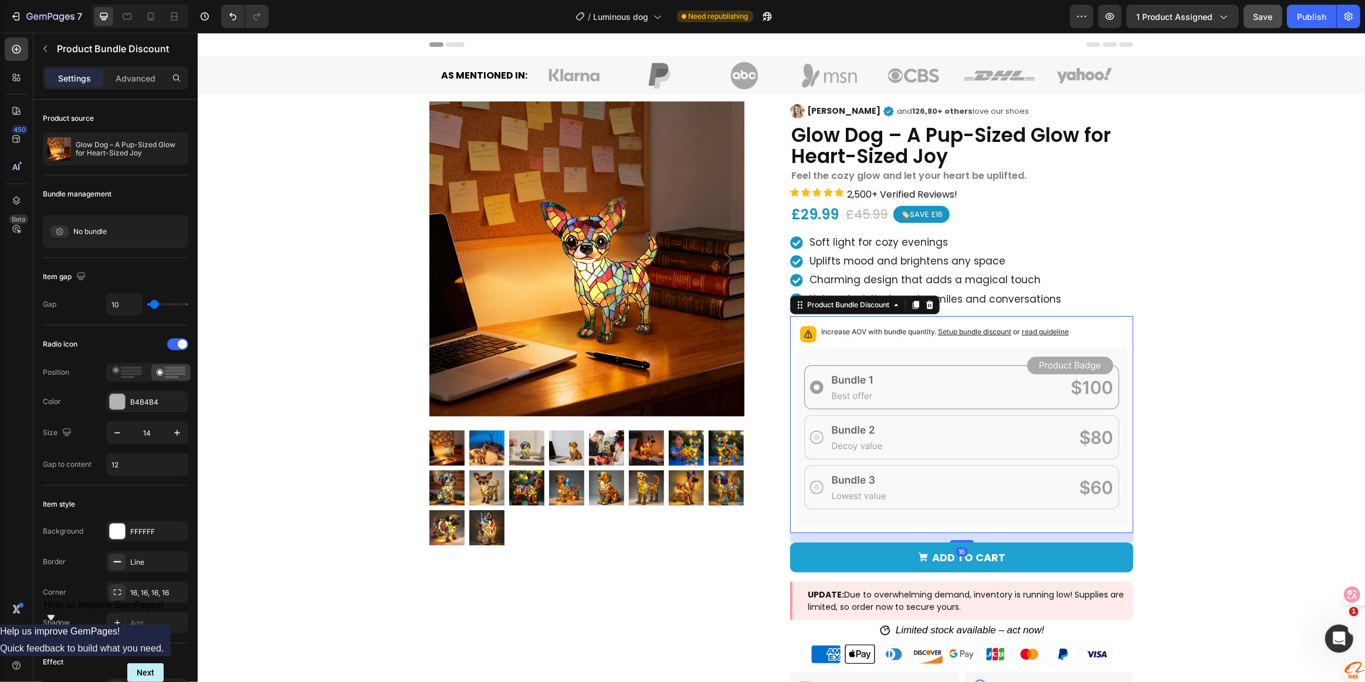
click at [926, 368] on icon at bounding box center [961, 437] width 333 height 179
click at [1075, 309] on div "Image [PERSON_NAME] Text Block Icon and 126,80+ others love our shoes Text Bloc…" at bounding box center [961, 495] width 343 height 788
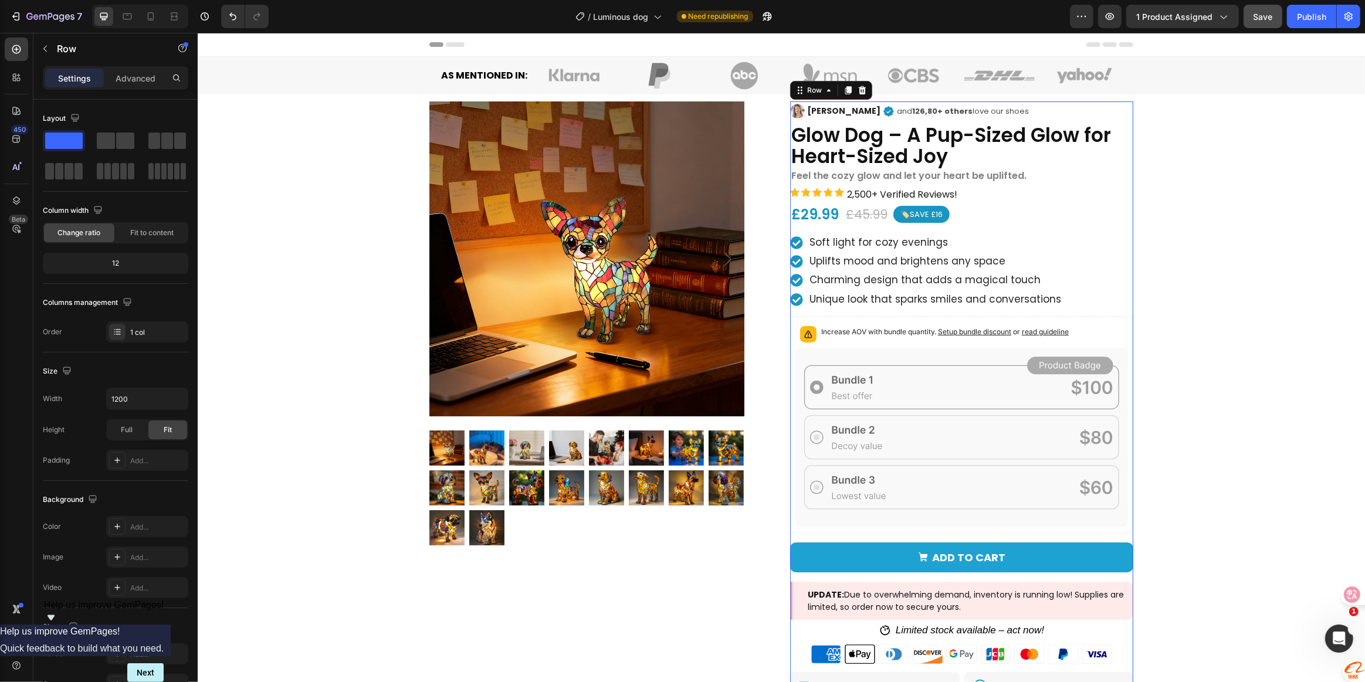
click at [1076, 305] on div "Soft light for cozy evenings Uplifts mood and brightens any space Charming desi…" at bounding box center [961, 271] width 343 height 73
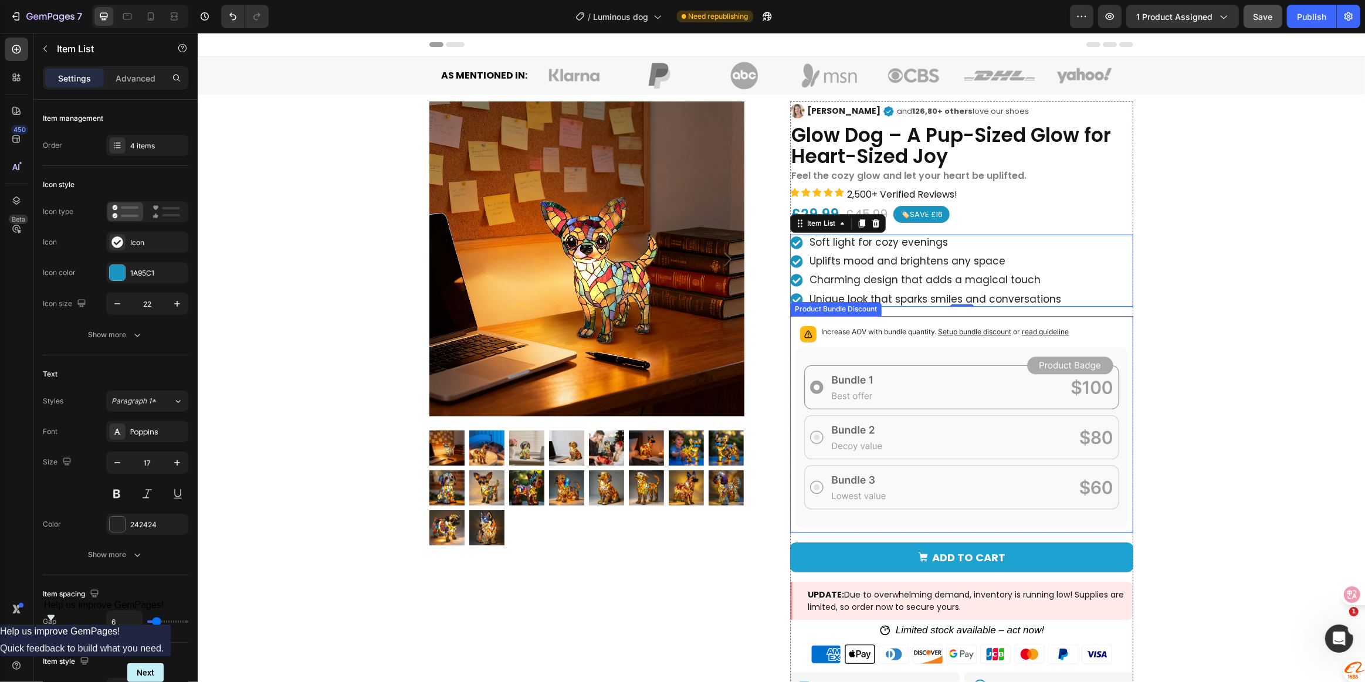
click at [951, 387] on icon at bounding box center [961, 437] width 333 height 179
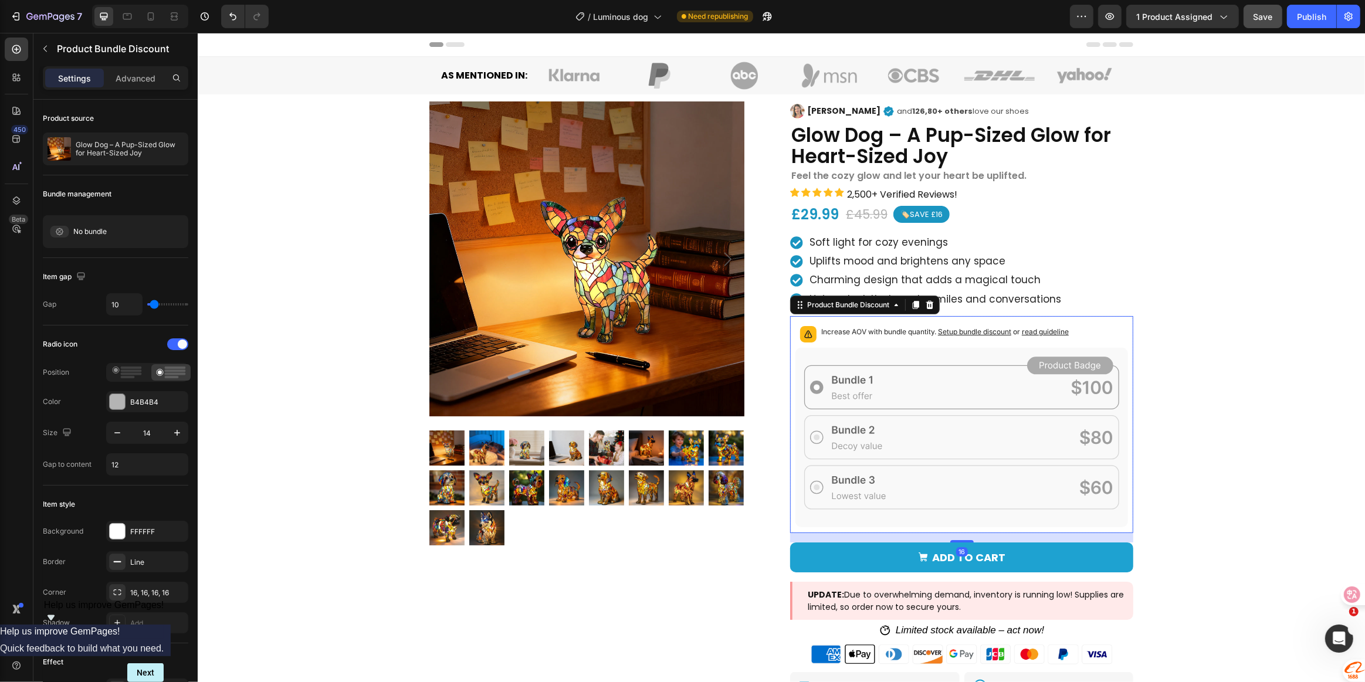
click at [68, 77] on p "Settings" at bounding box center [74, 78] width 33 height 12
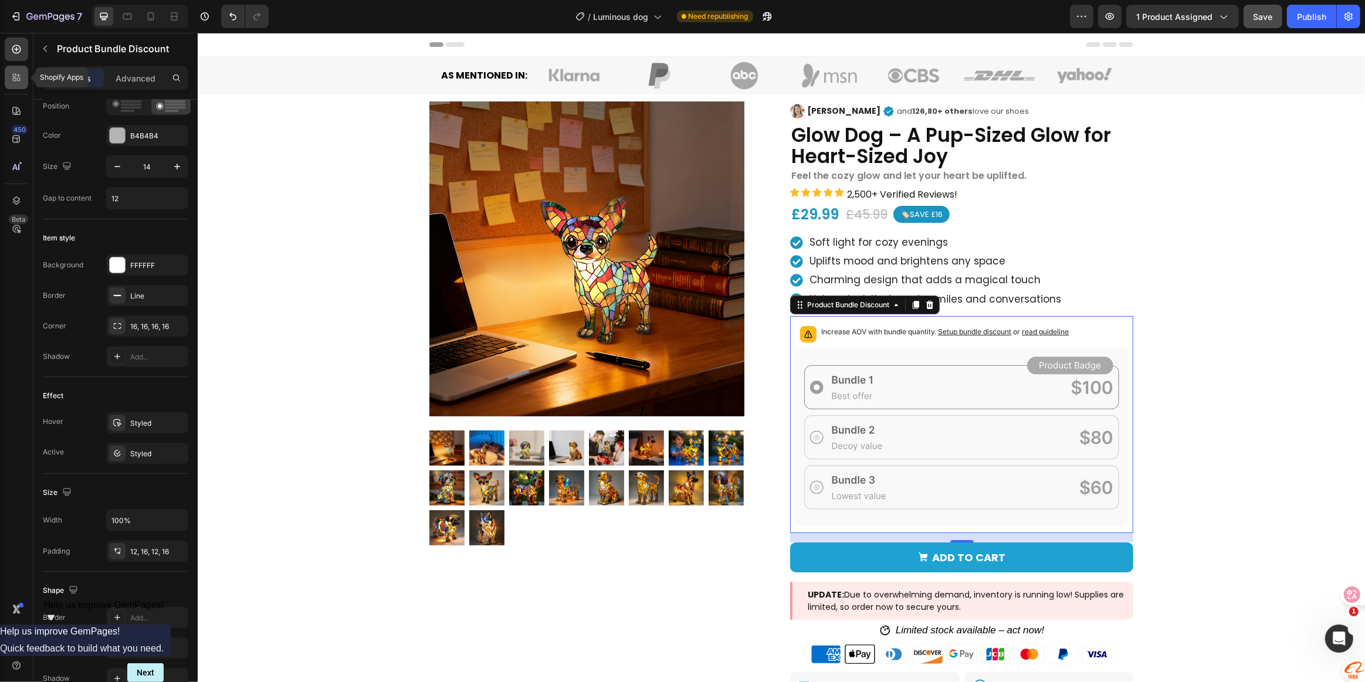
click at [15, 82] on icon at bounding box center [17, 78] width 12 height 12
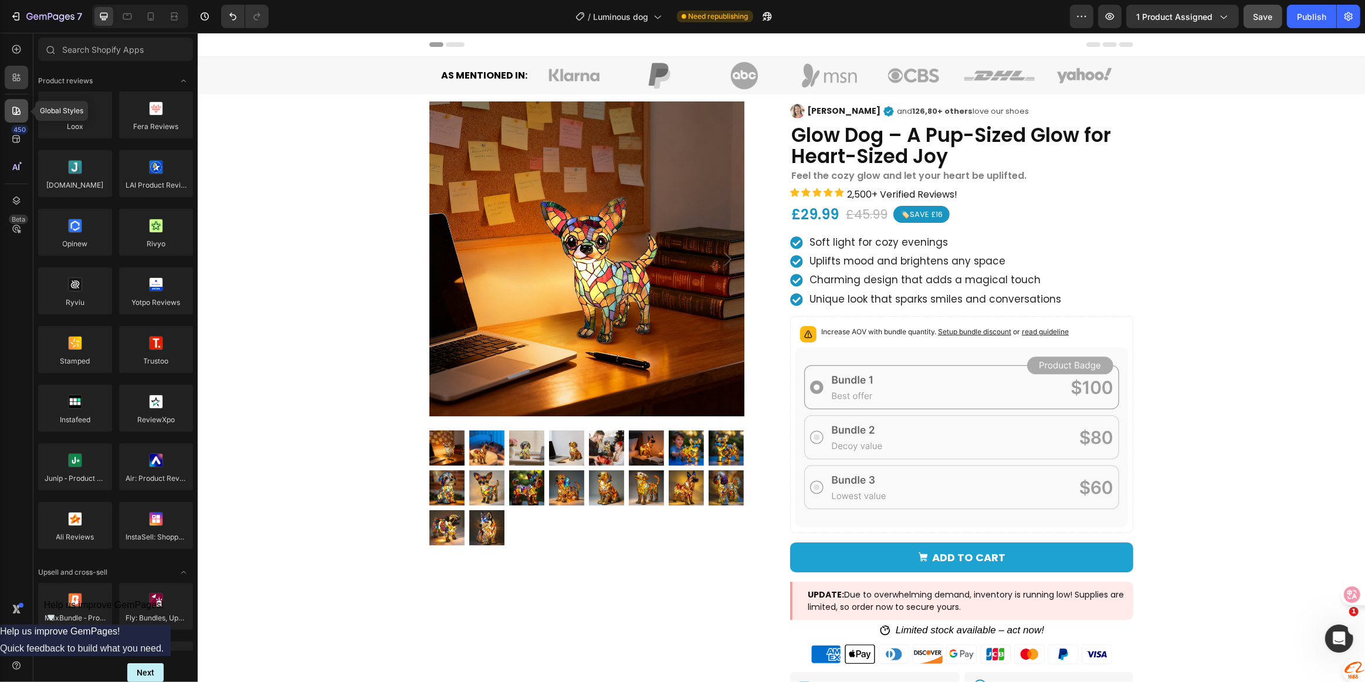
click at [15, 113] on icon at bounding box center [17, 111] width 12 height 12
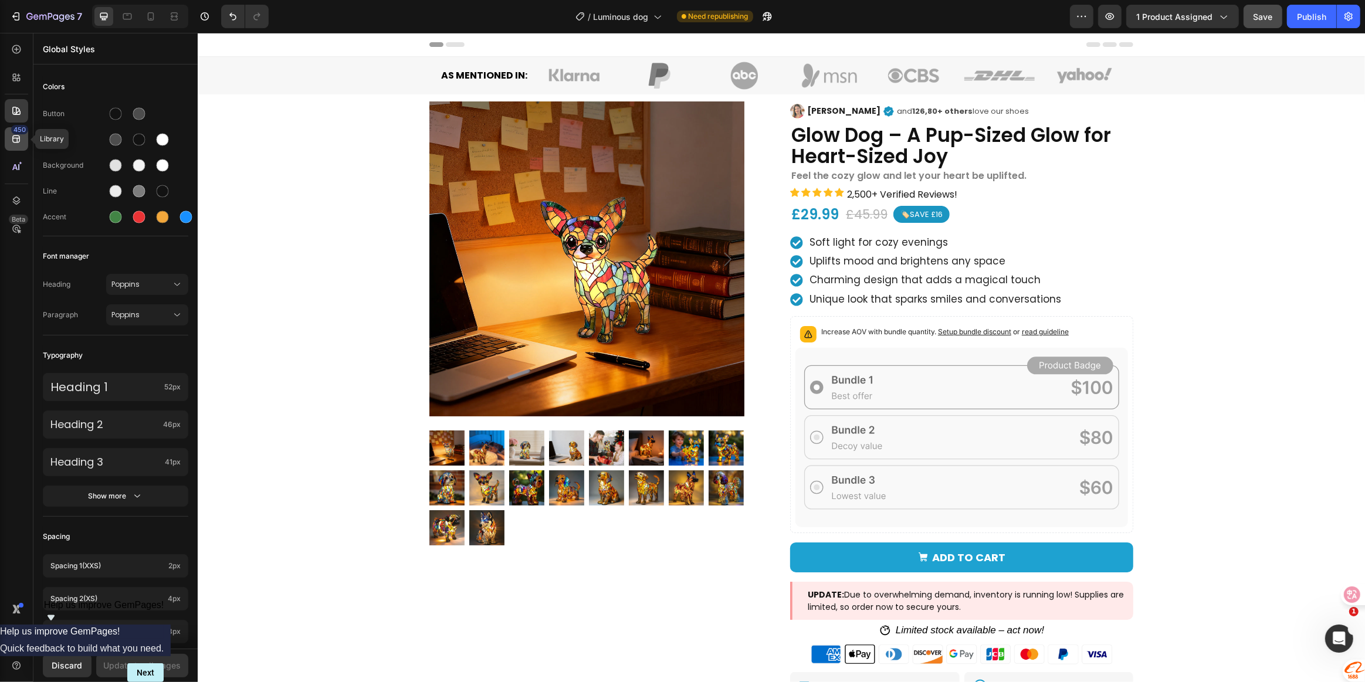
click at [15, 143] on icon at bounding box center [17, 139] width 12 height 12
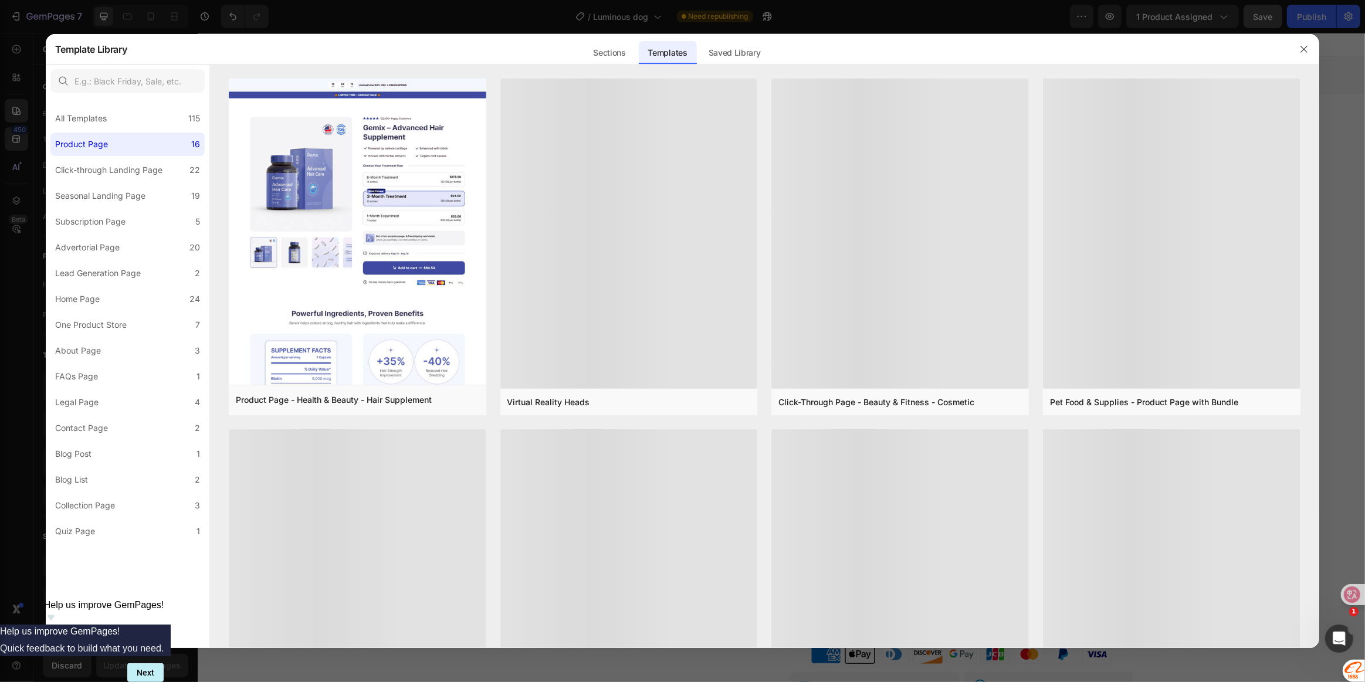
click at [20, 174] on div at bounding box center [682, 341] width 1365 height 682
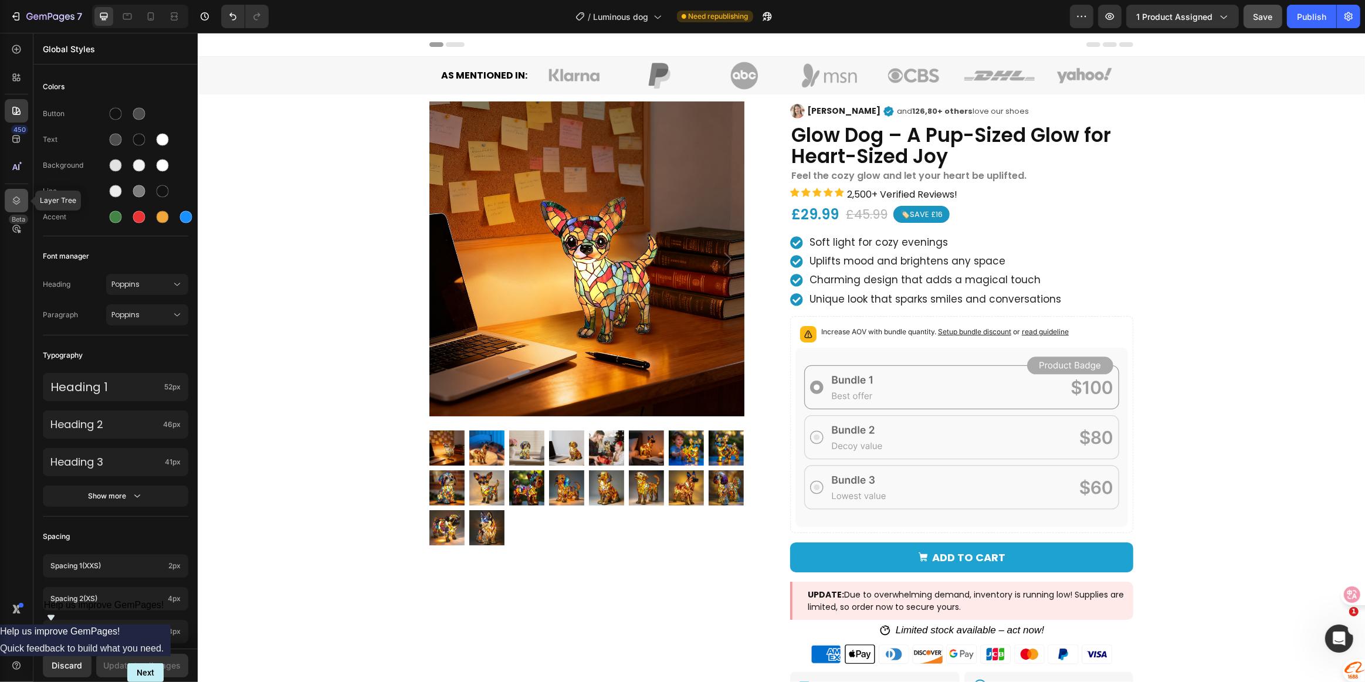
click at [15, 205] on icon at bounding box center [17, 201] width 12 height 12
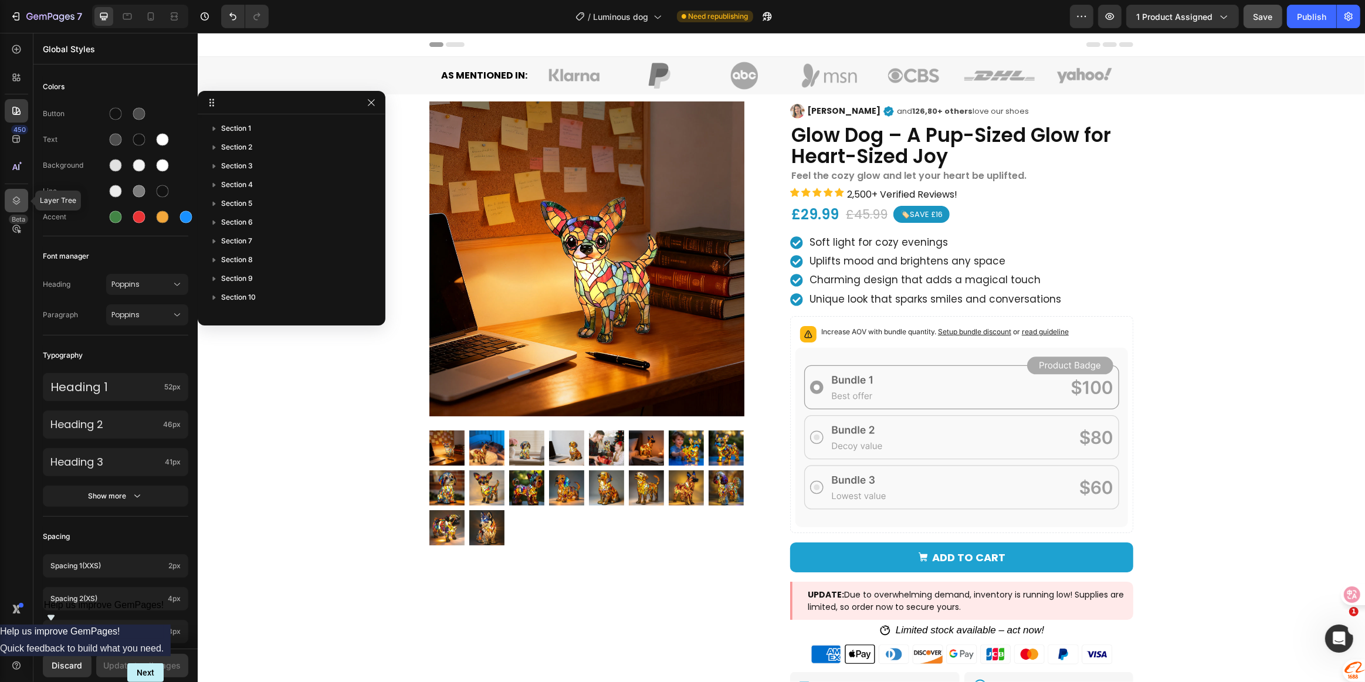
click at [15, 205] on icon at bounding box center [17, 201] width 12 height 12
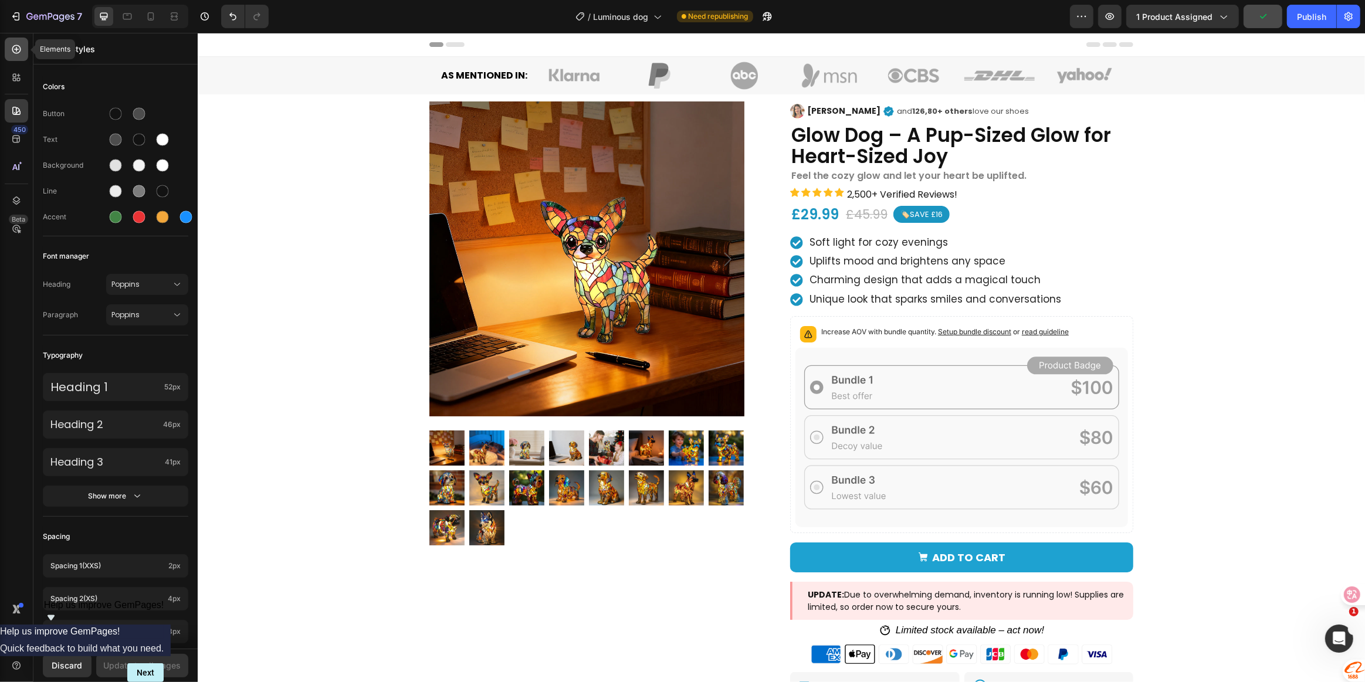
click at [15, 49] on icon at bounding box center [16, 49] width 5 height 5
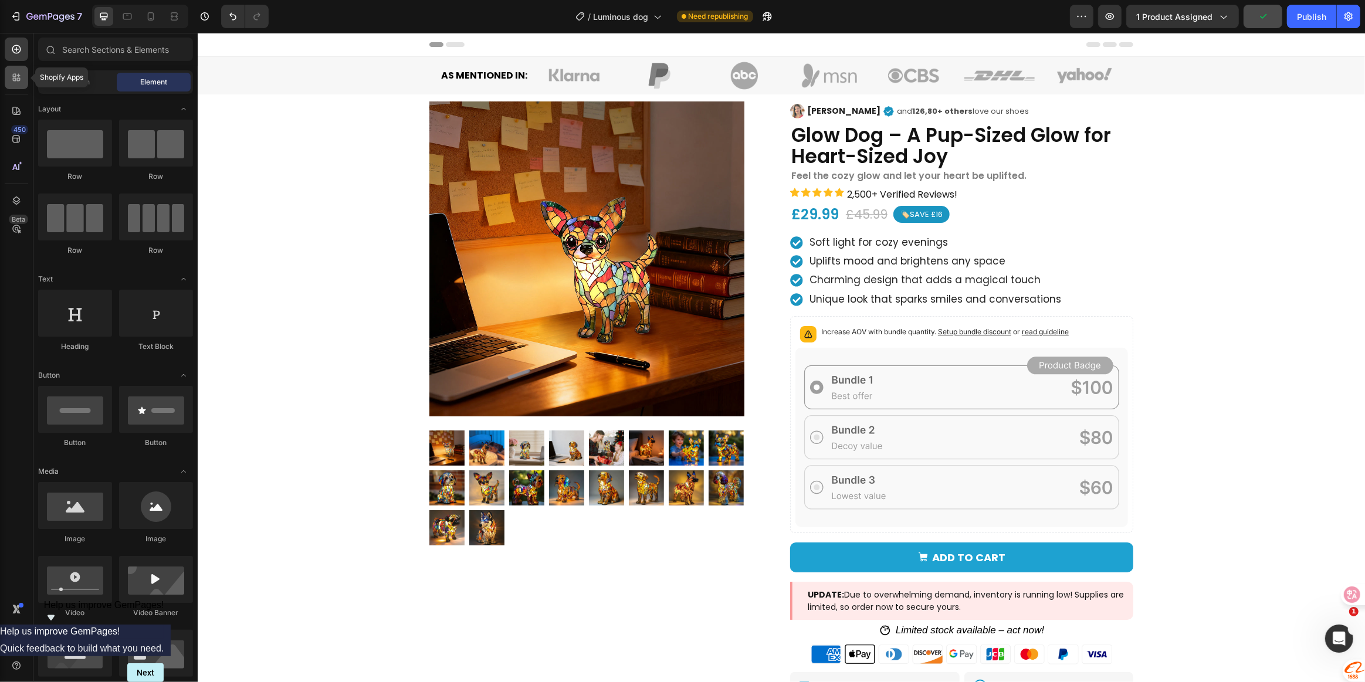
click at [15, 69] on div at bounding box center [16, 77] width 23 height 23
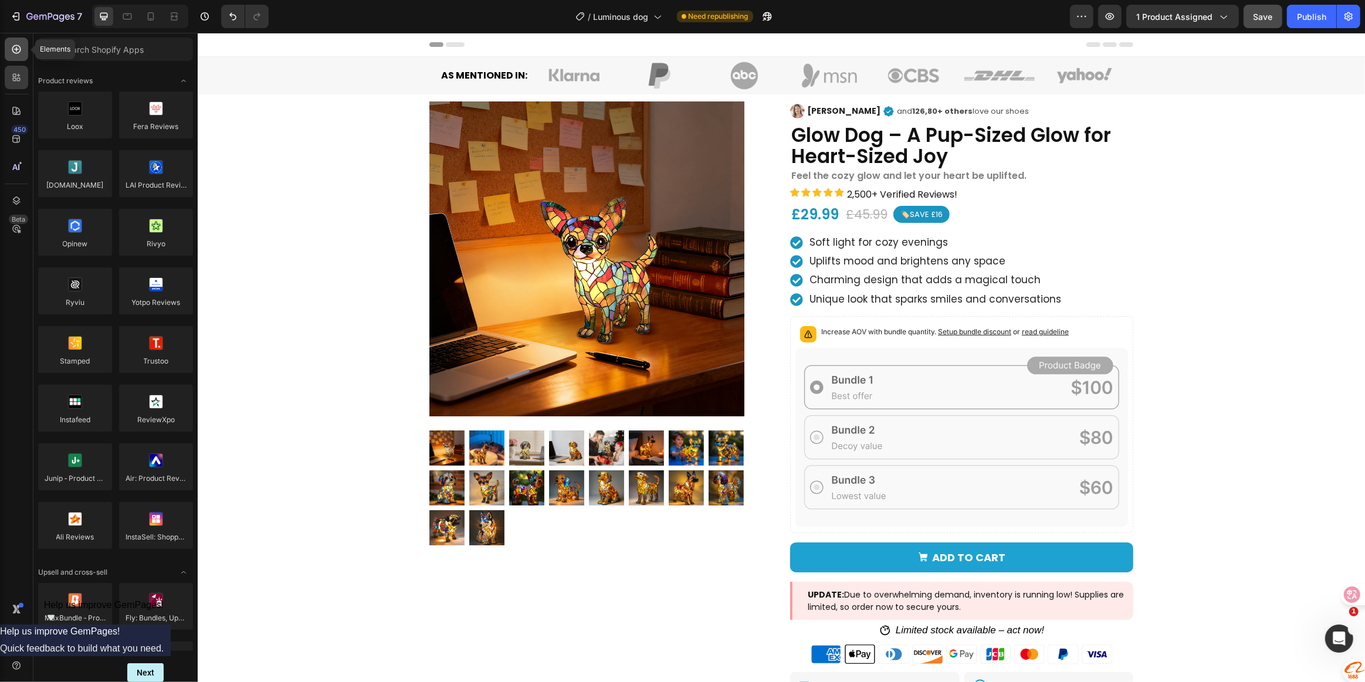
click at [17, 50] on icon at bounding box center [17, 49] width 12 height 12
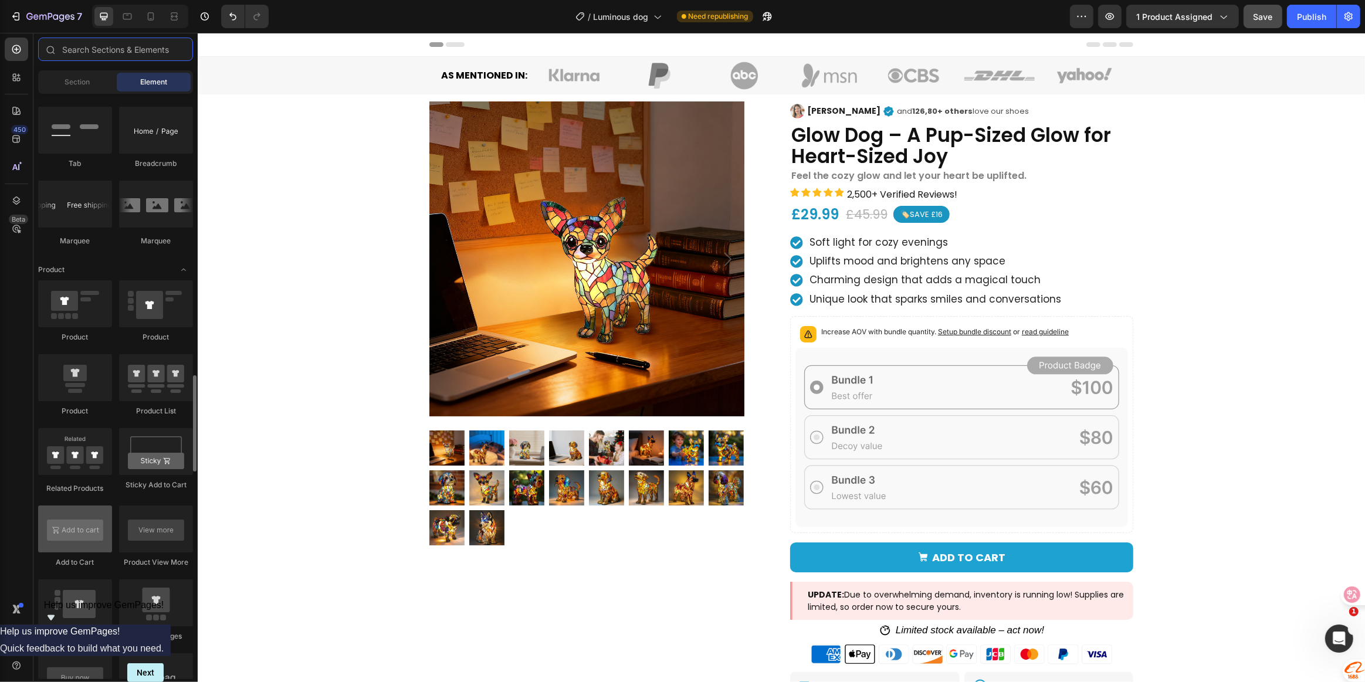
scroll to position [1386, 0]
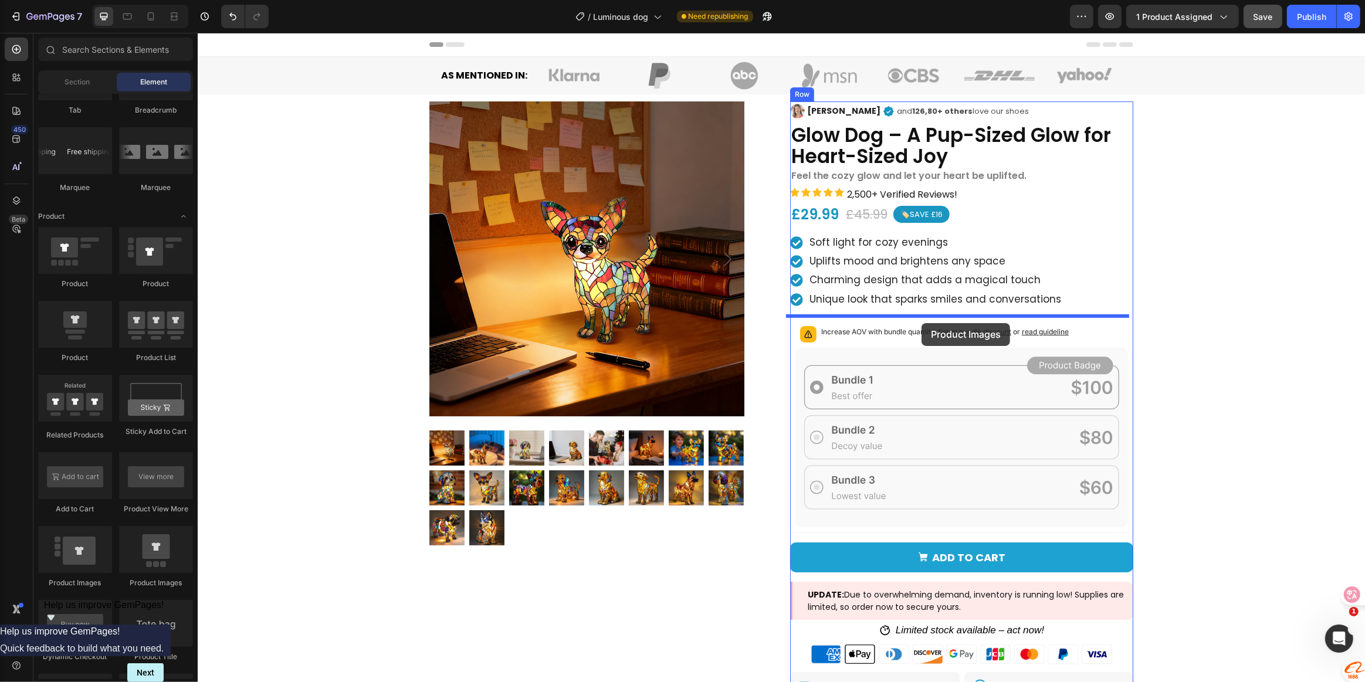
drag, startPoint x: 270, startPoint y: 595, endPoint x: 921, endPoint y: 323, distance: 705.2
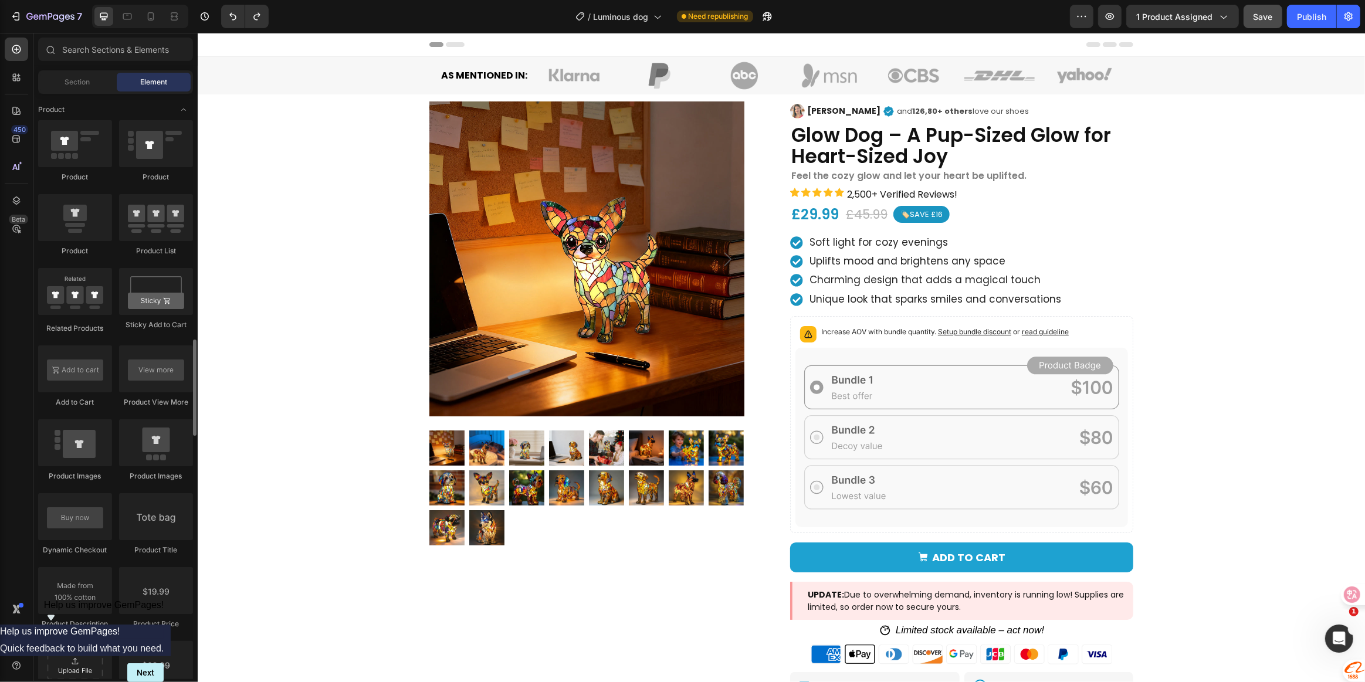
scroll to position [1546, 0]
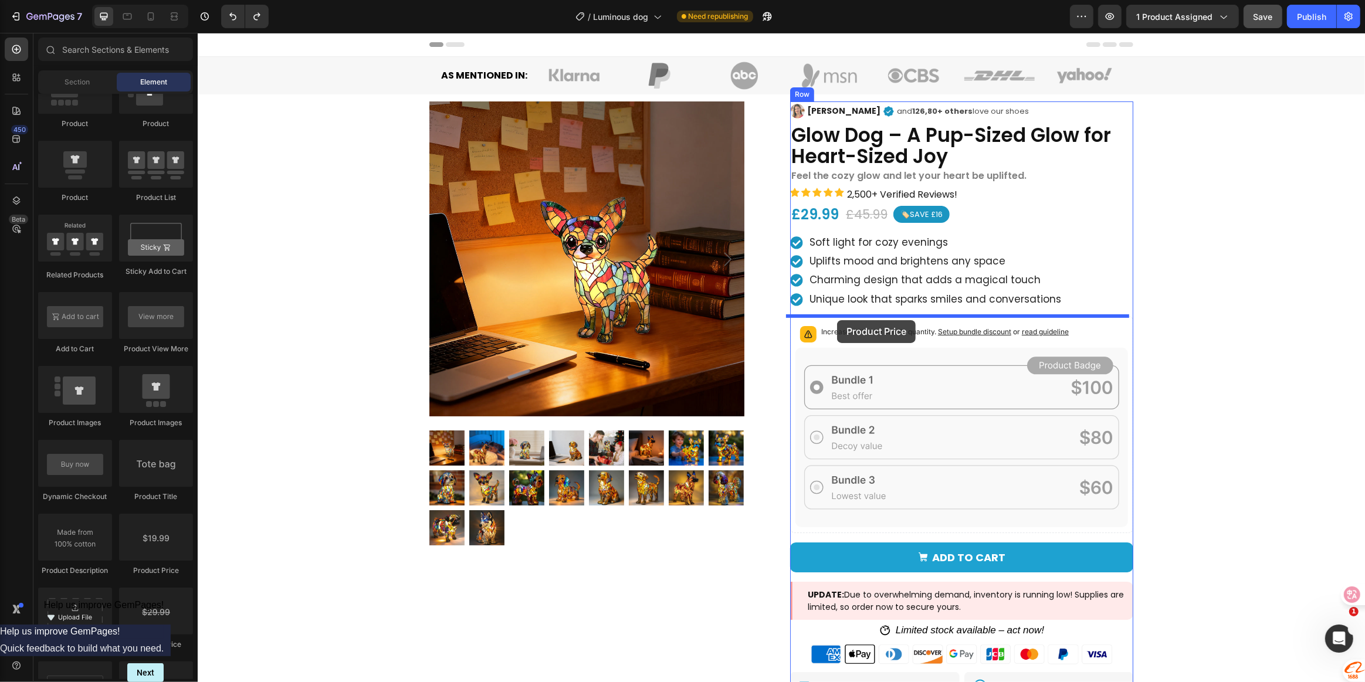
drag, startPoint x: 356, startPoint y: 574, endPoint x: 836, endPoint y: 320, distance: 543.4
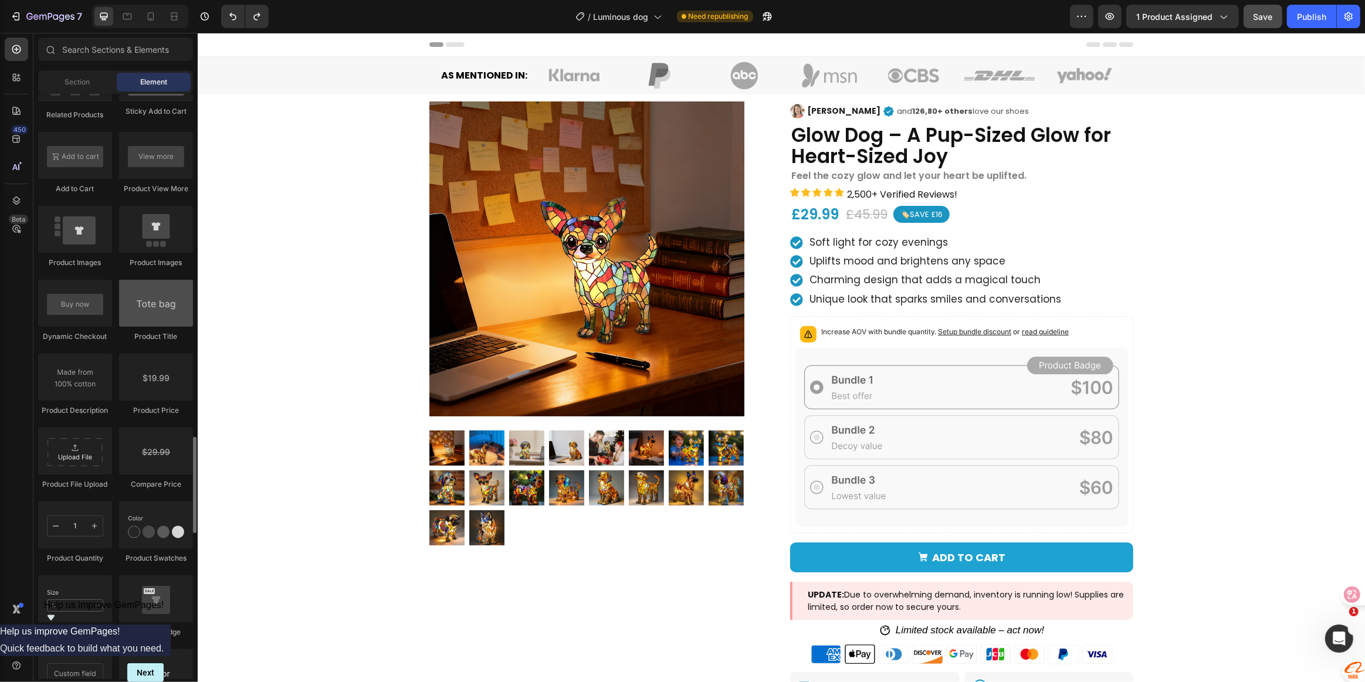
scroll to position [1760, 0]
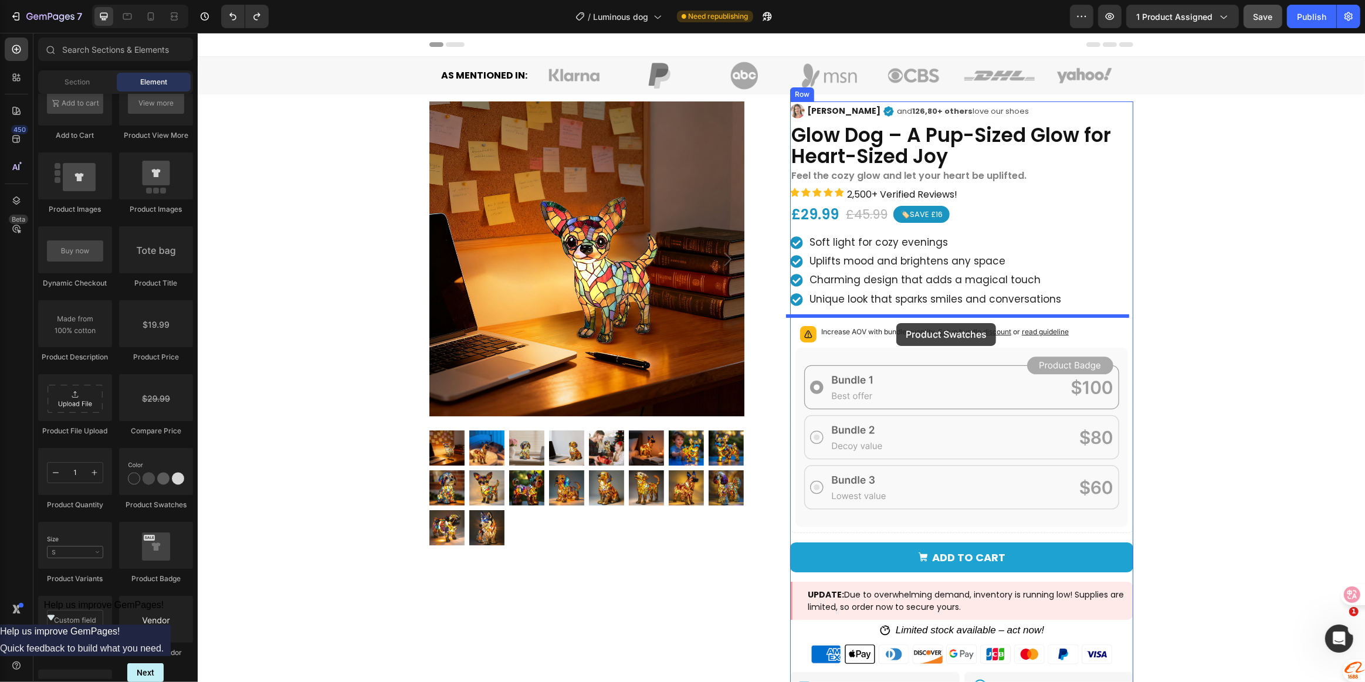
drag, startPoint x: 340, startPoint y: 502, endPoint x: 896, endPoint y: 323, distance: 584.1
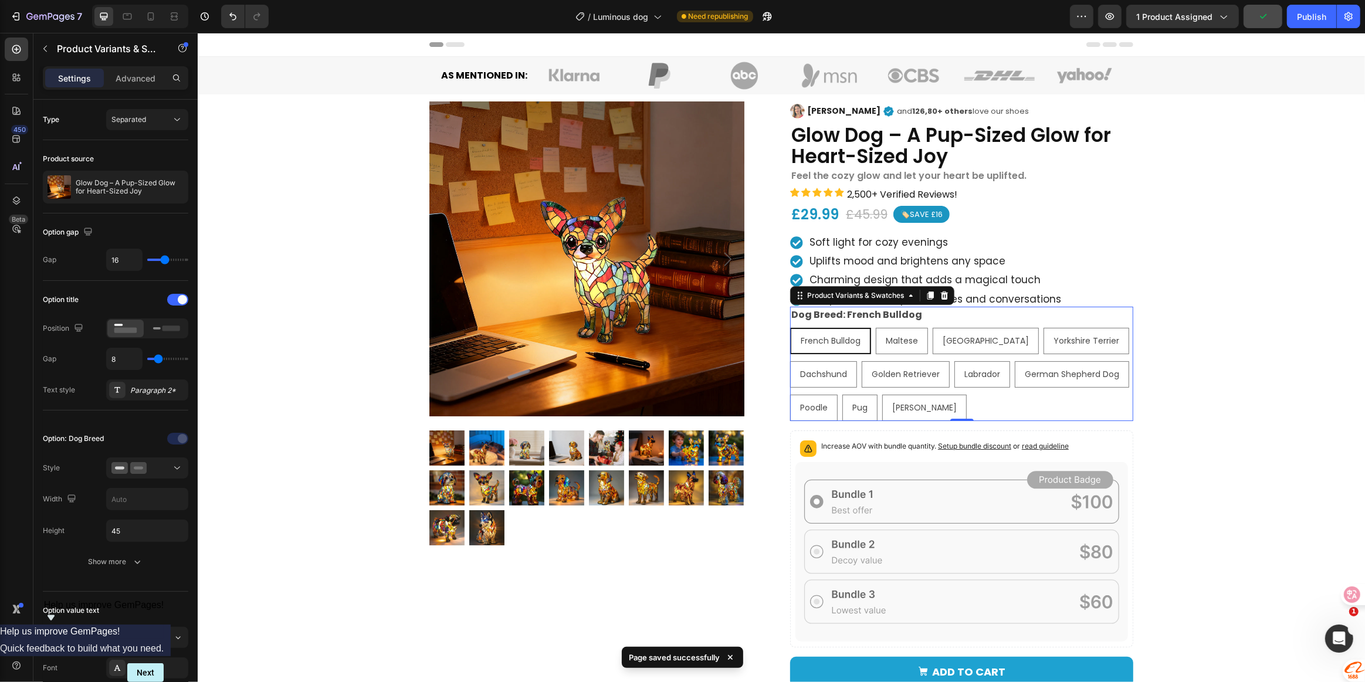
click at [817, 344] on span "French Bulldog" at bounding box center [830, 341] width 60 height 12
click at [790, 328] on input "French Bulldog French Bulldog French Bulldog" at bounding box center [789, 327] width 1 height 1
click at [902, 322] on div "Maltese" at bounding box center [901, 314] width 37 height 15
click at [875, 327] on input "Maltese Maltese Maltese" at bounding box center [875, 327] width 1 height 1
radio input "true"
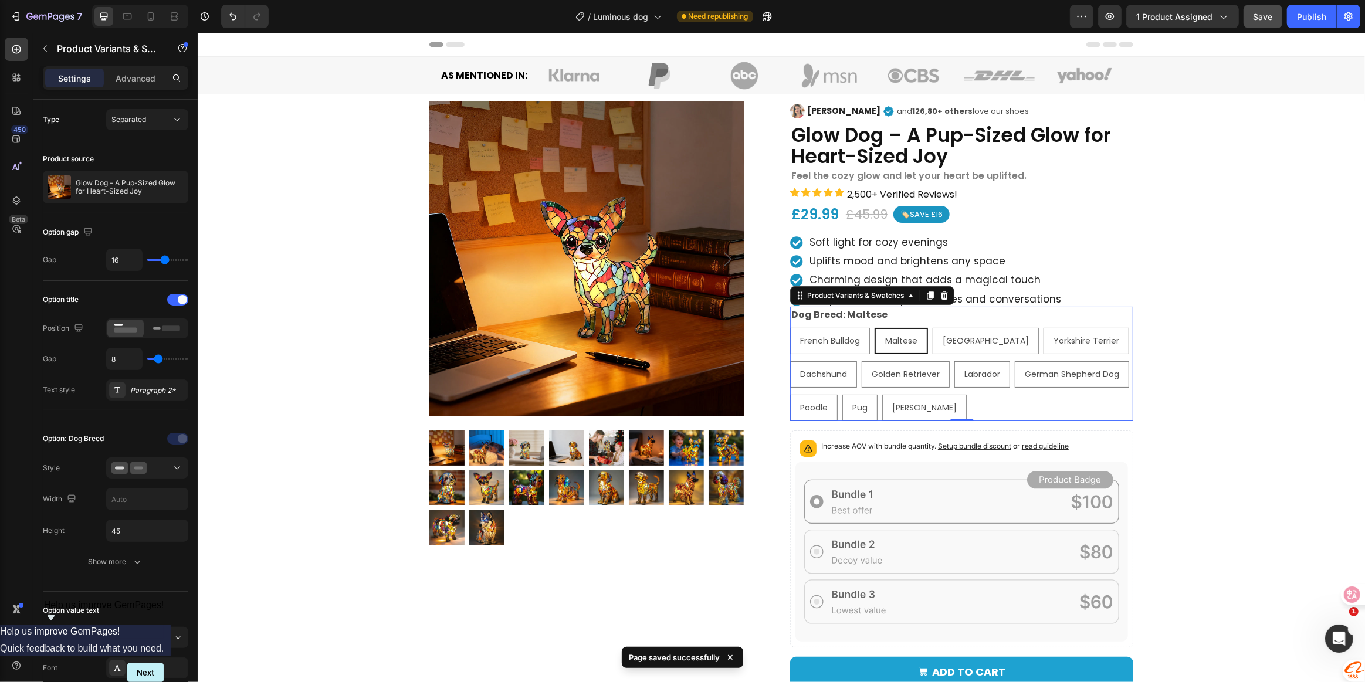
click at [971, 312] on div "Dog Breed: Maltese French Bulldog French Bulldog French Bulldog Maltese Maltese…" at bounding box center [961, 364] width 343 height 114
click at [912, 313] on div "Dog Breed: Maltese French Bulldog French Bulldog French Bulldog Maltese Maltese…" at bounding box center [961, 364] width 343 height 114
click at [175, 300] on div at bounding box center [177, 300] width 21 height 12
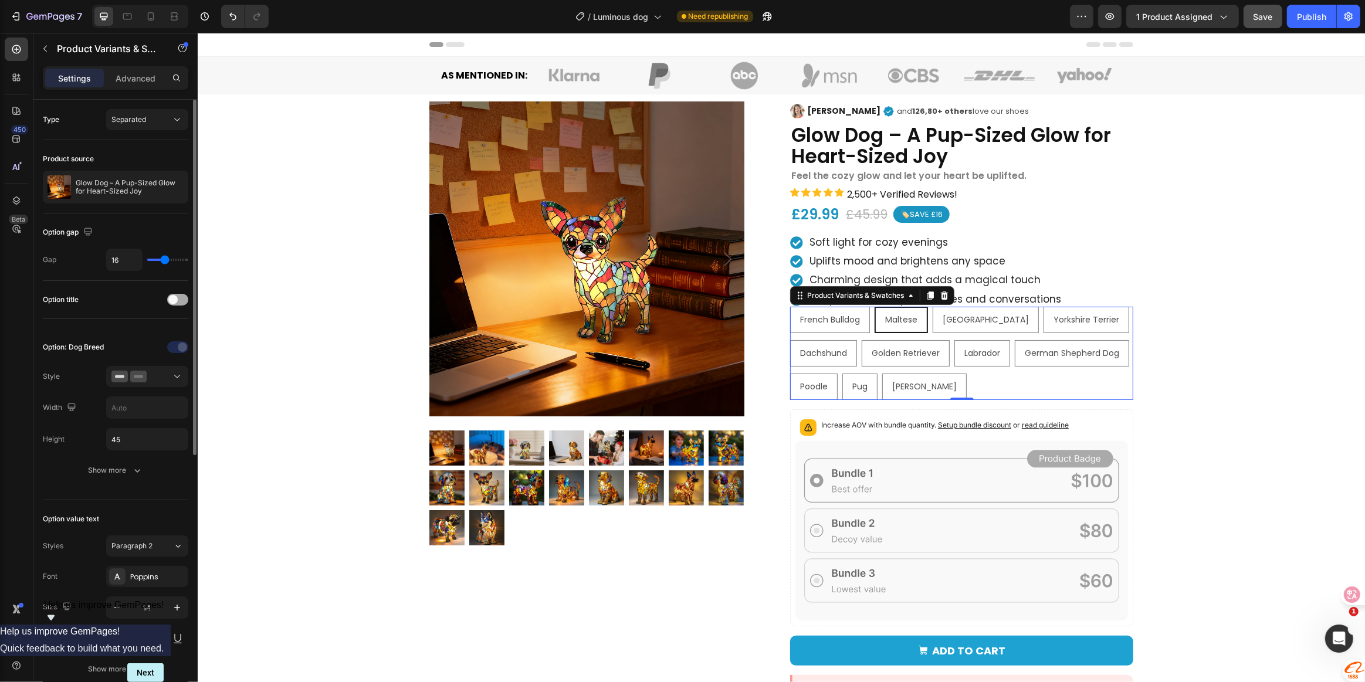
click at [175, 300] on span at bounding box center [172, 299] width 9 height 9
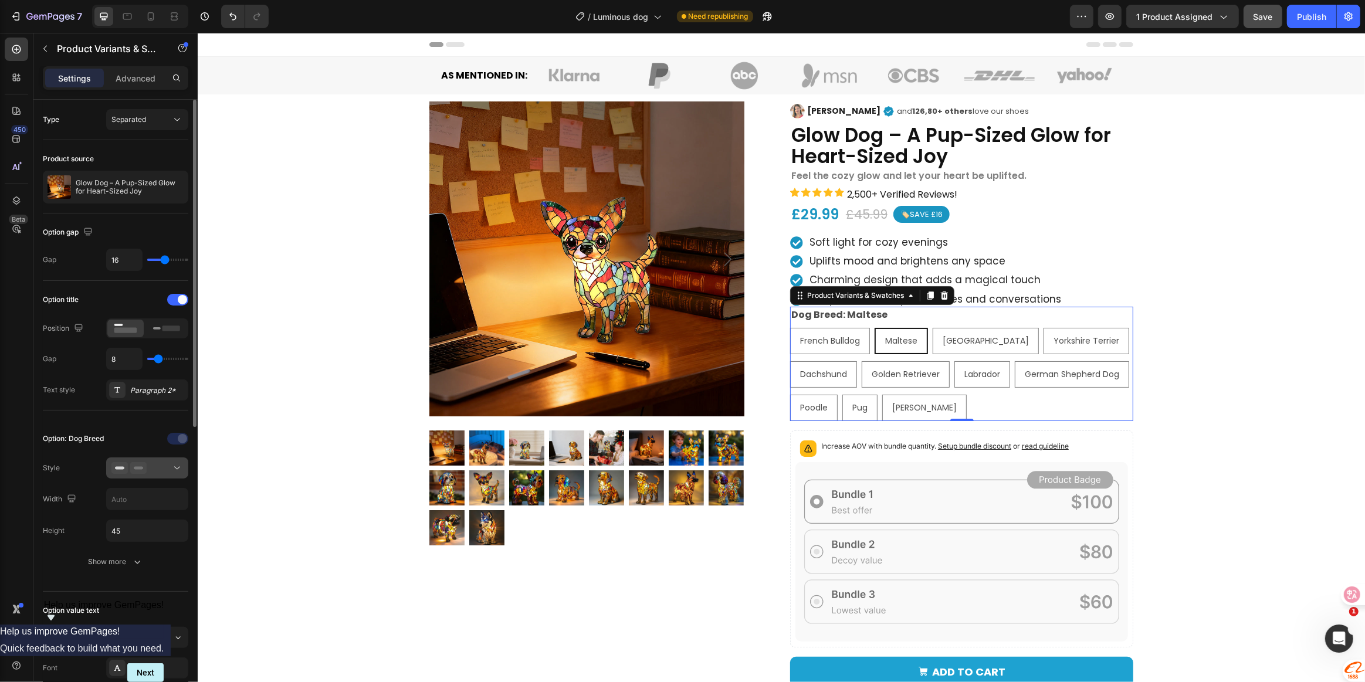
click at [165, 475] on button at bounding box center [147, 468] width 82 height 21
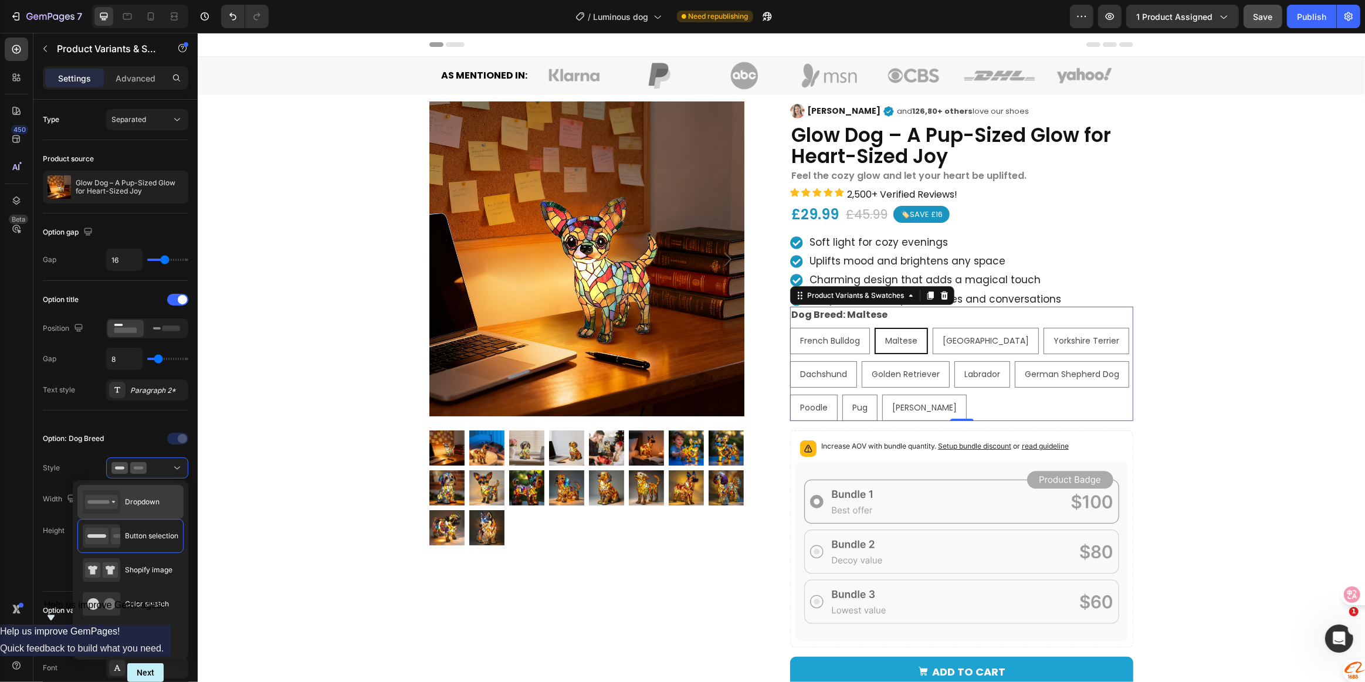
click at [143, 494] on div "Dropdown" at bounding box center [121, 501] width 77 height 23
type input "100%"
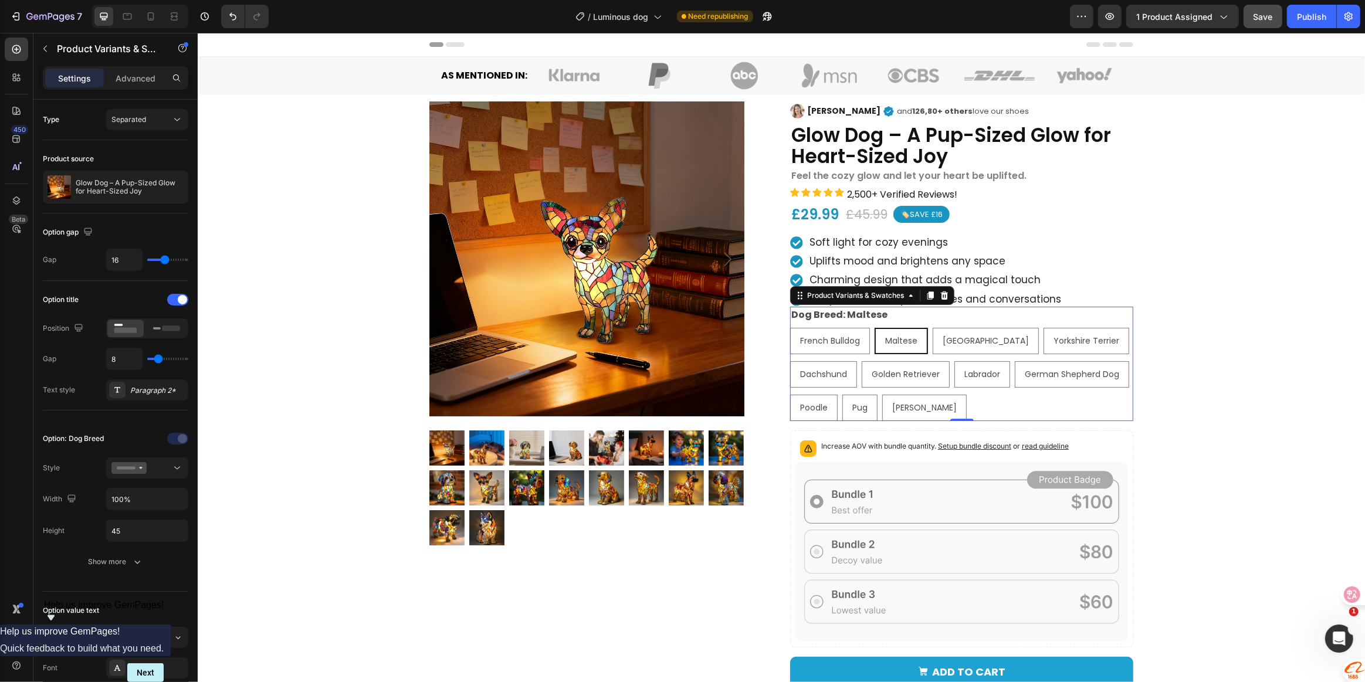
select select "Maltese"
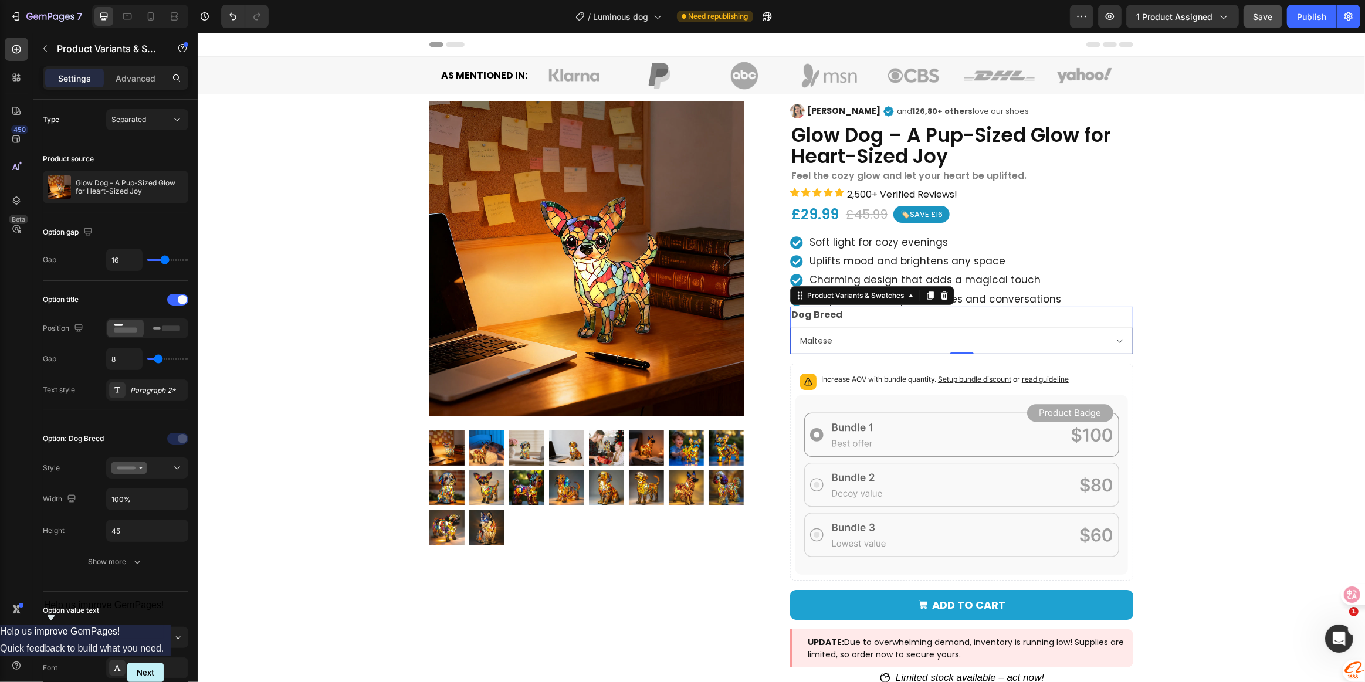
click at [1116, 340] on select "French Bulldog Maltese Chihuahua Yorkshire Terrier Dachshund Golden Retriever L…" at bounding box center [961, 341] width 343 height 26
click at [1076, 372] on div "Increase AOV with bundle quantity. Setup bundle discount or read guideline" at bounding box center [961, 382] width 333 height 26
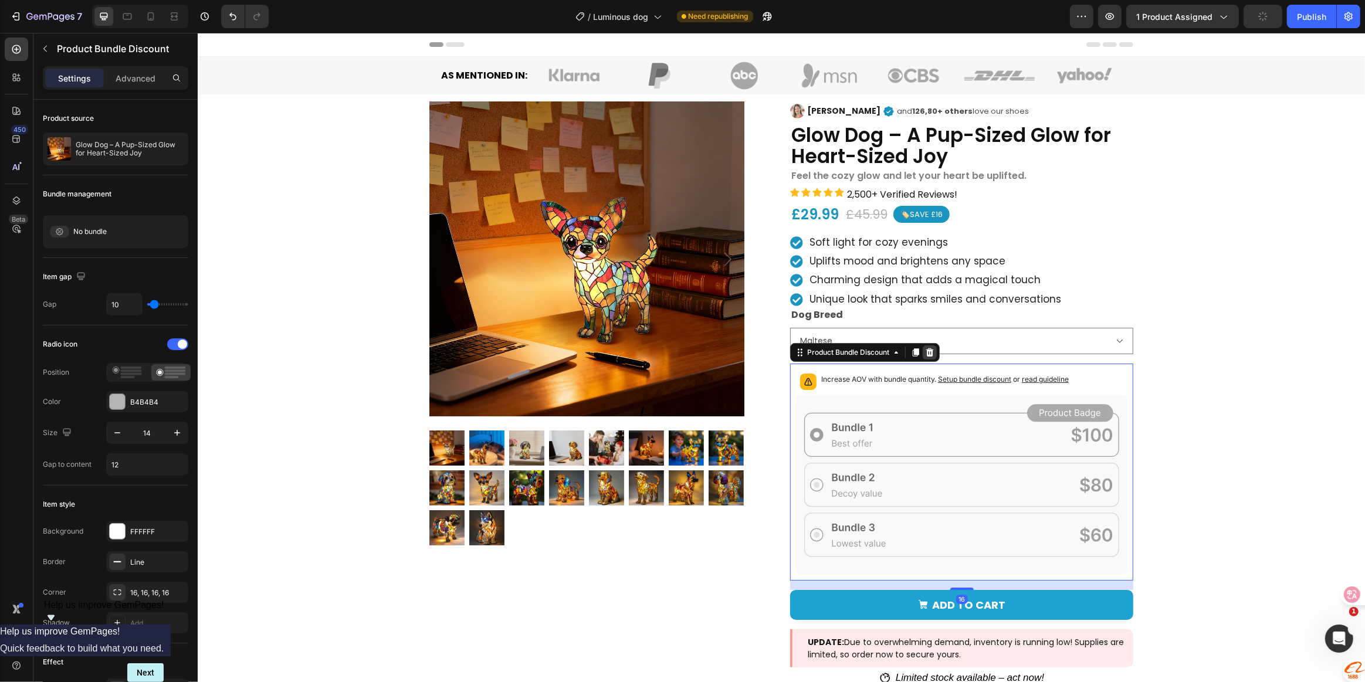
click at [926, 350] on icon at bounding box center [930, 352] width 8 height 8
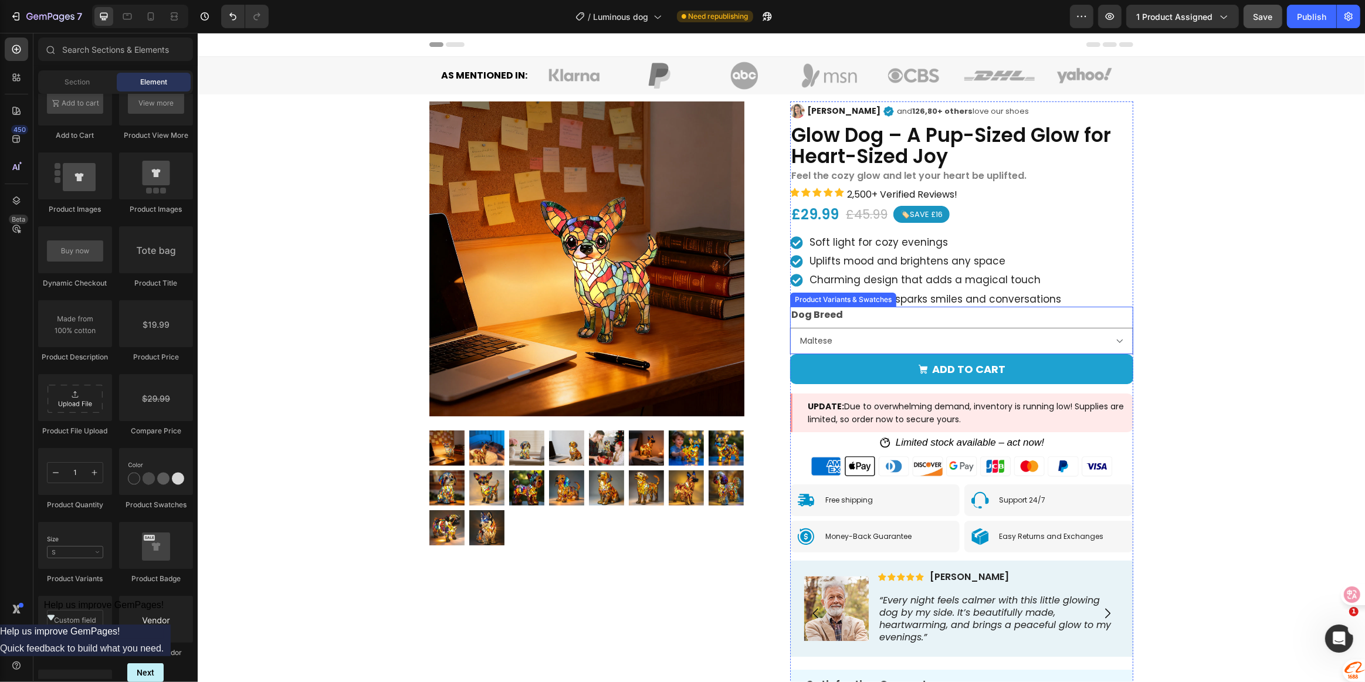
click at [1059, 317] on div "Dog Breed French Bulldog Maltese Chihuahua Yorkshire Terrier Dachshund Golden R…" at bounding box center [961, 331] width 343 height 48
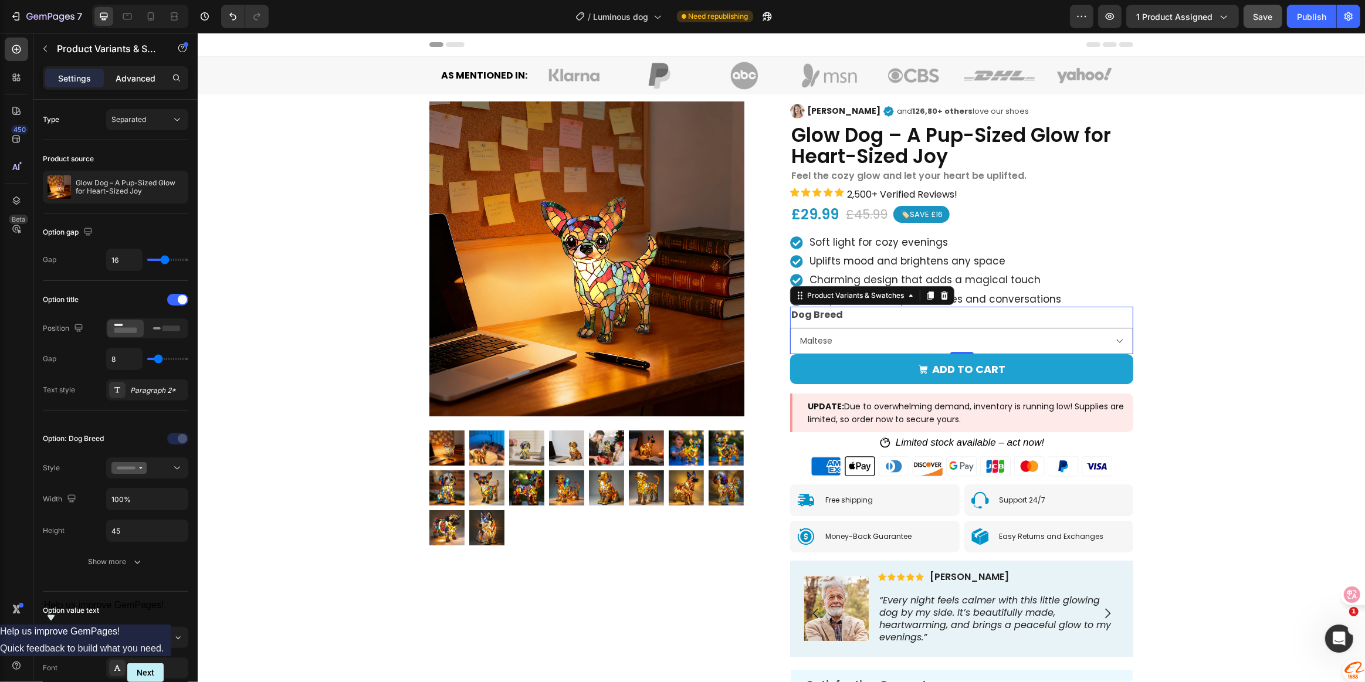
click at [131, 84] on div "Advanced" at bounding box center [135, 78] width 59 height 19
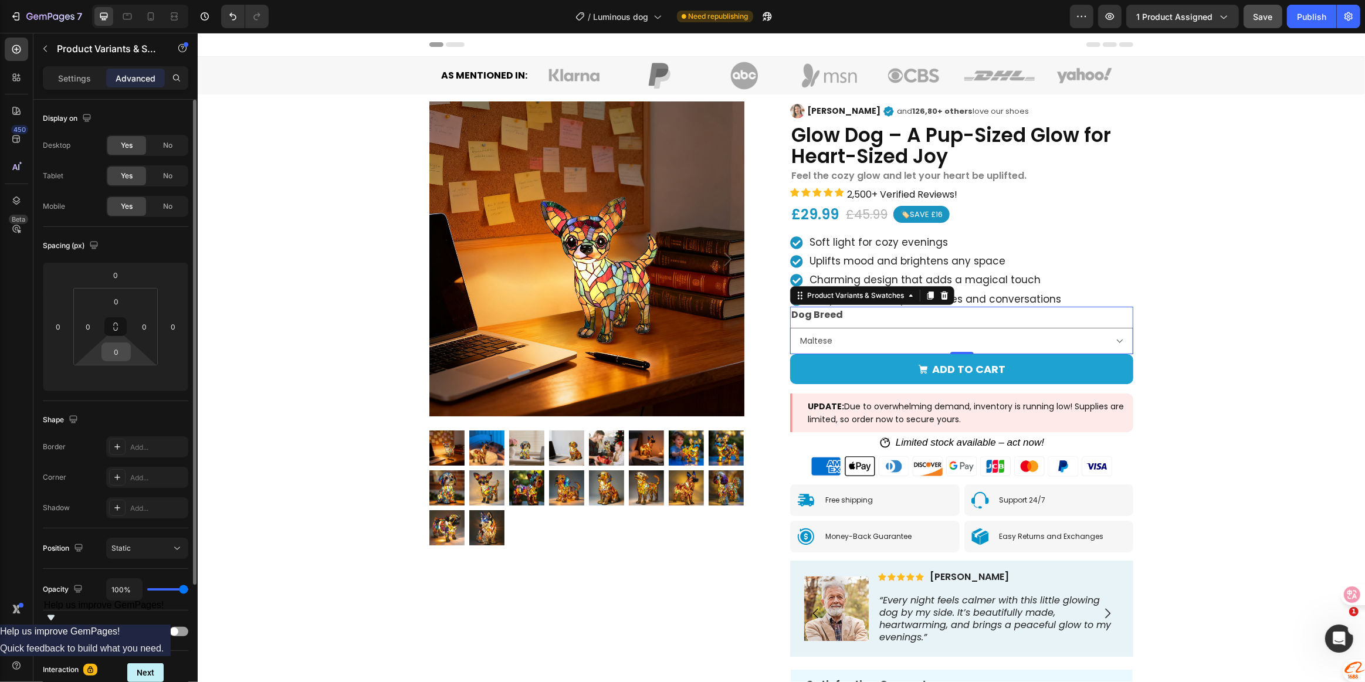
click at [118, 350] on input "0" at bounding box center [115, 352] width 23 height 18
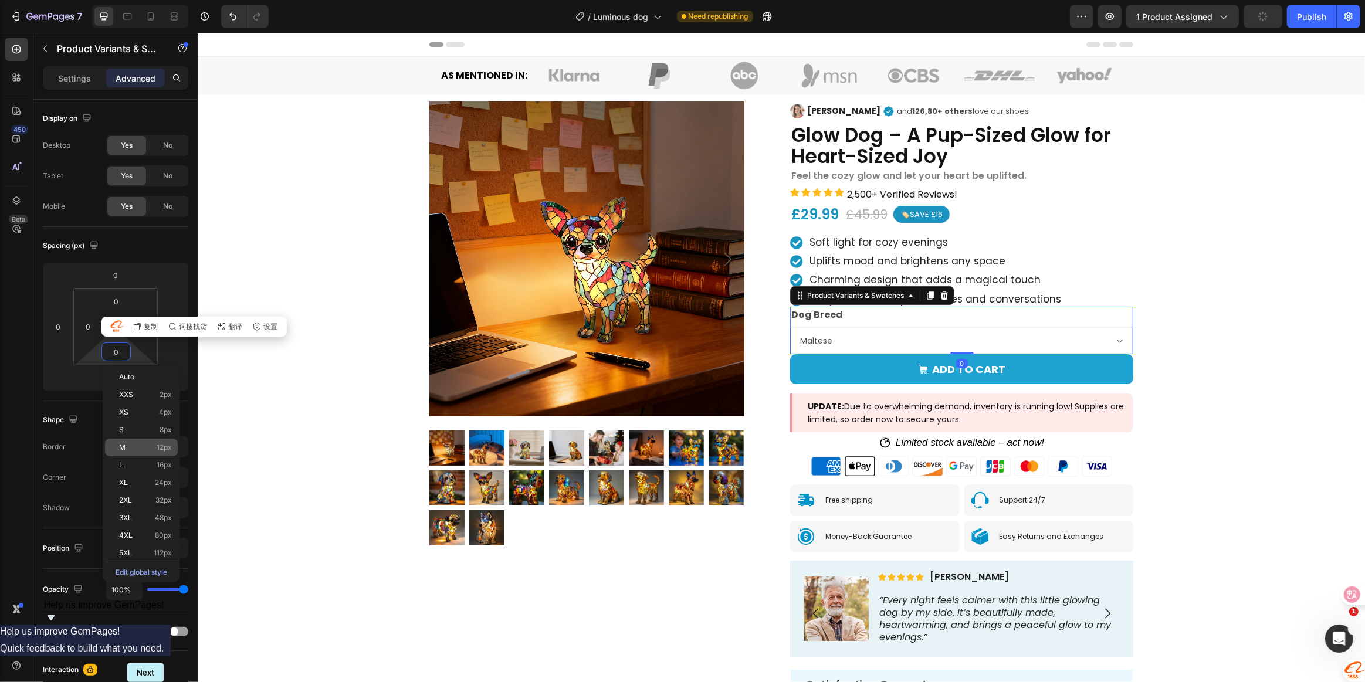
click at [140, 446] on p "M 12px" at bounding box center [145, 447] width 53 height 8
type input "12"
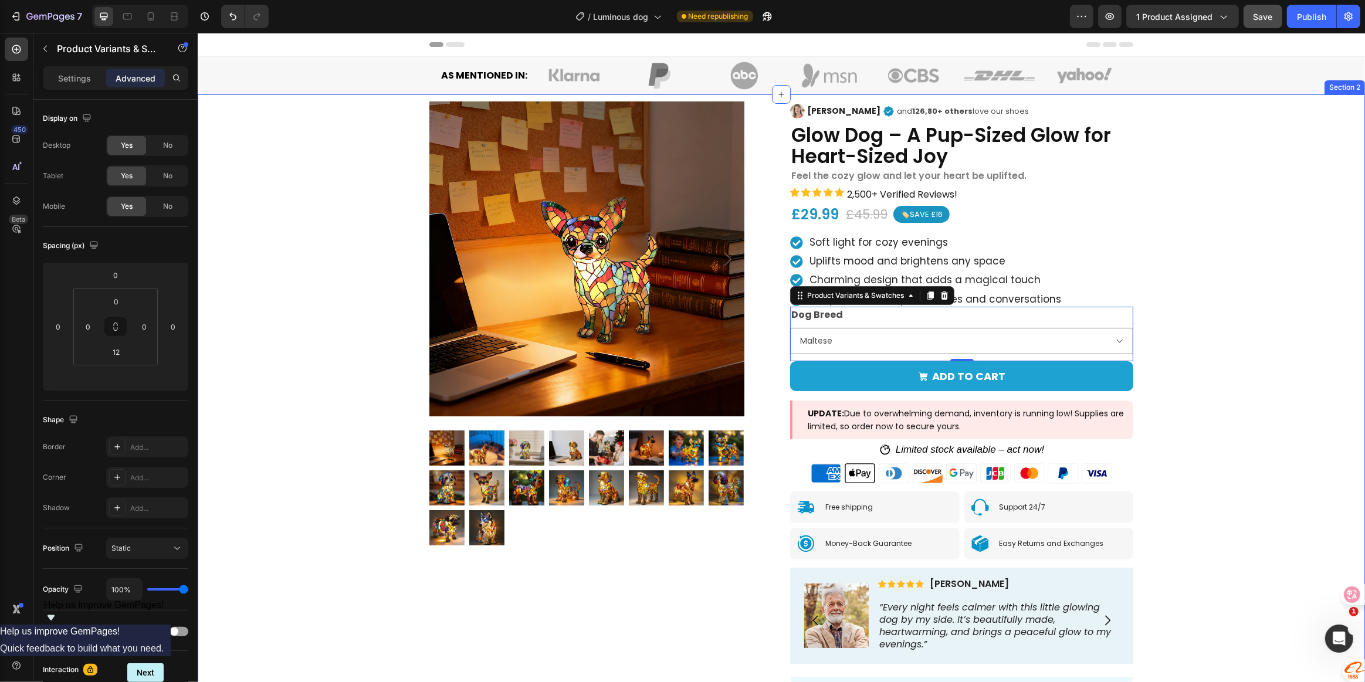
click at [1178, 330] on div "Product Images Image [PERSON_NAME] Text Block Icon and 126,80+ others love our …" at bounding box center [780, 404] width 1167 height 621
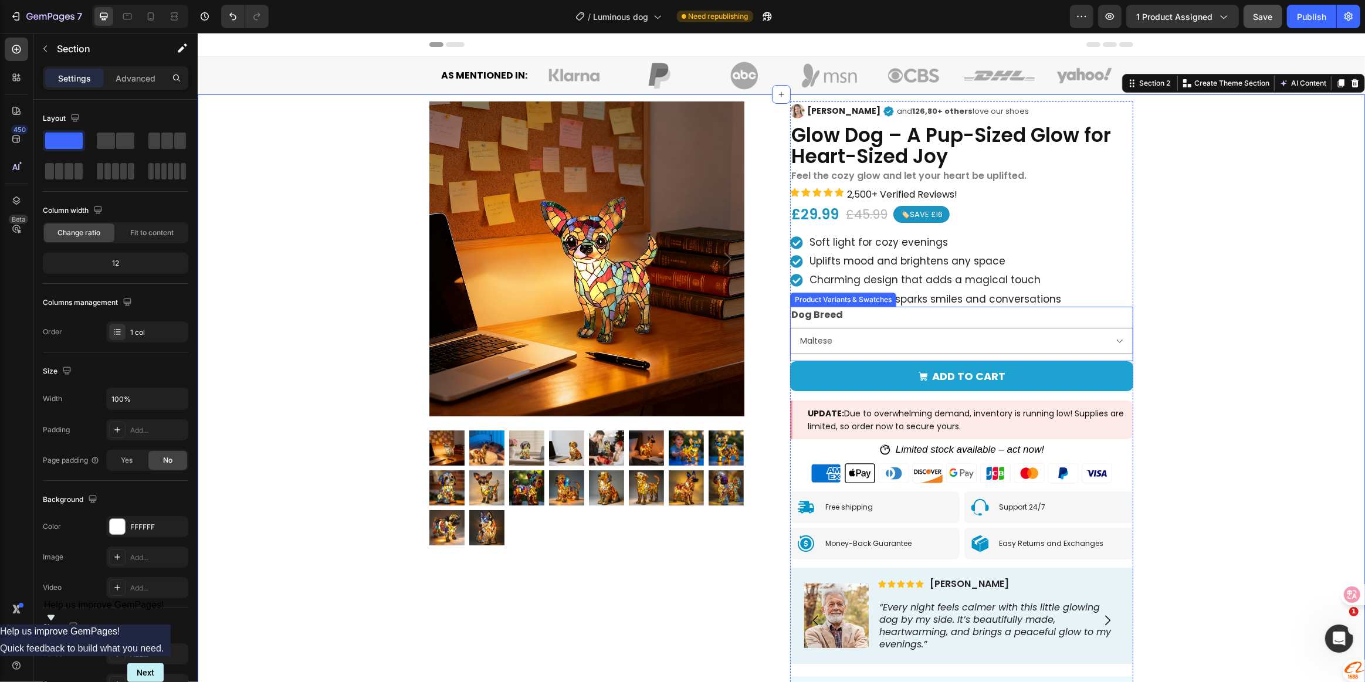
click at [919, 320] on div "Dog Breed French Bulldog Maltese Chihuahua Yorkshire Terrier Dachshund Golden R…" at bounding box center [961, 331] width 343 height 48
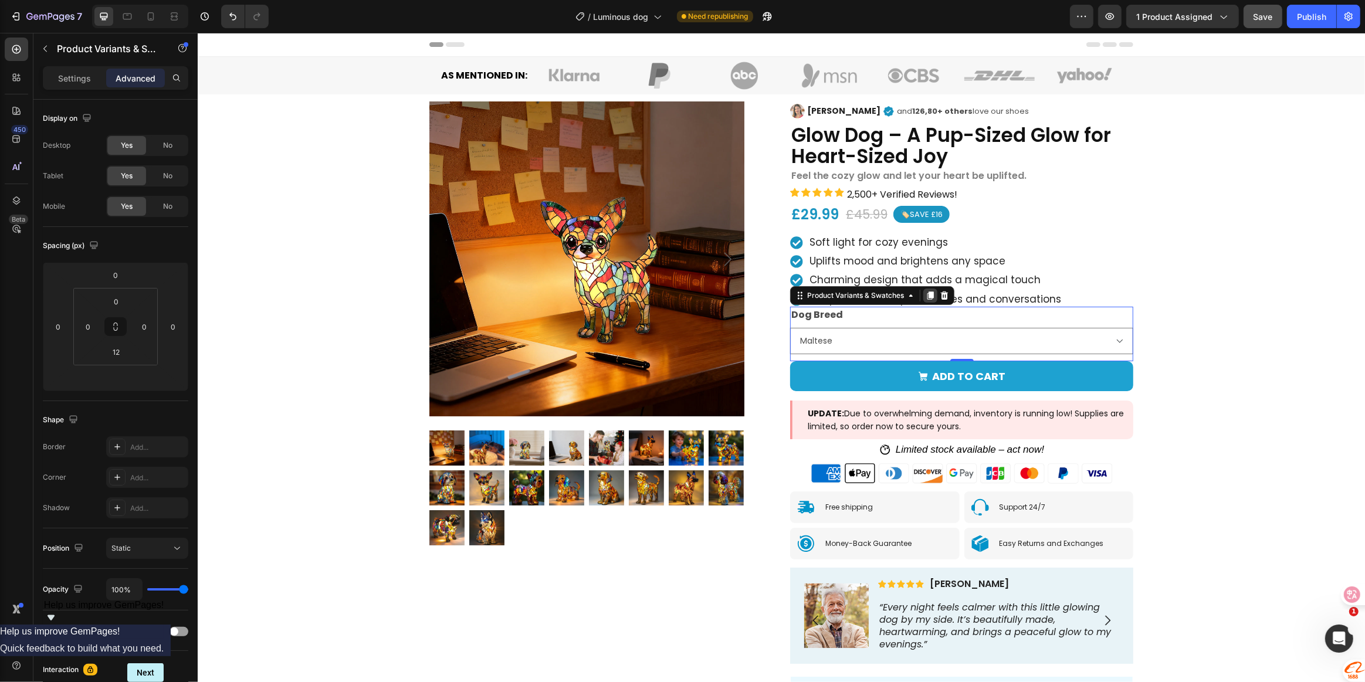
click at [927, 293] on icon at bounding box center [930, 296] width 6 height 8
select select "Maltese"
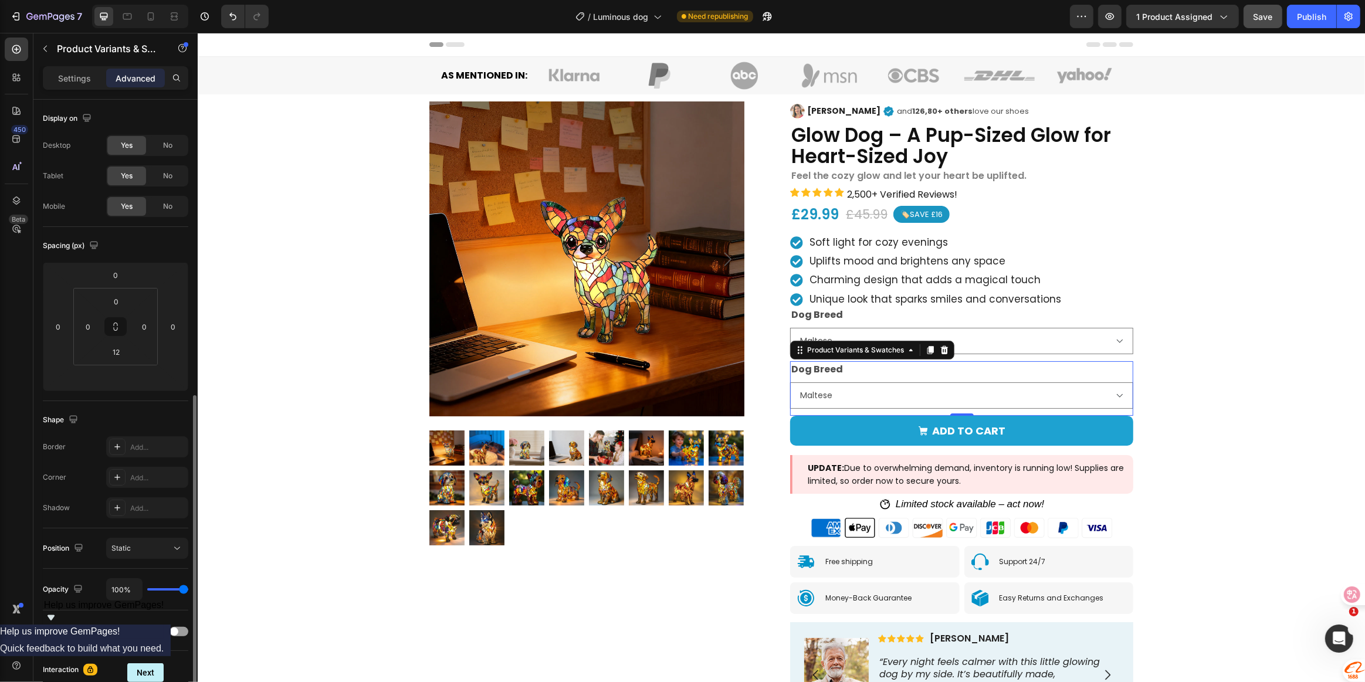
scroll to position [165, 0]
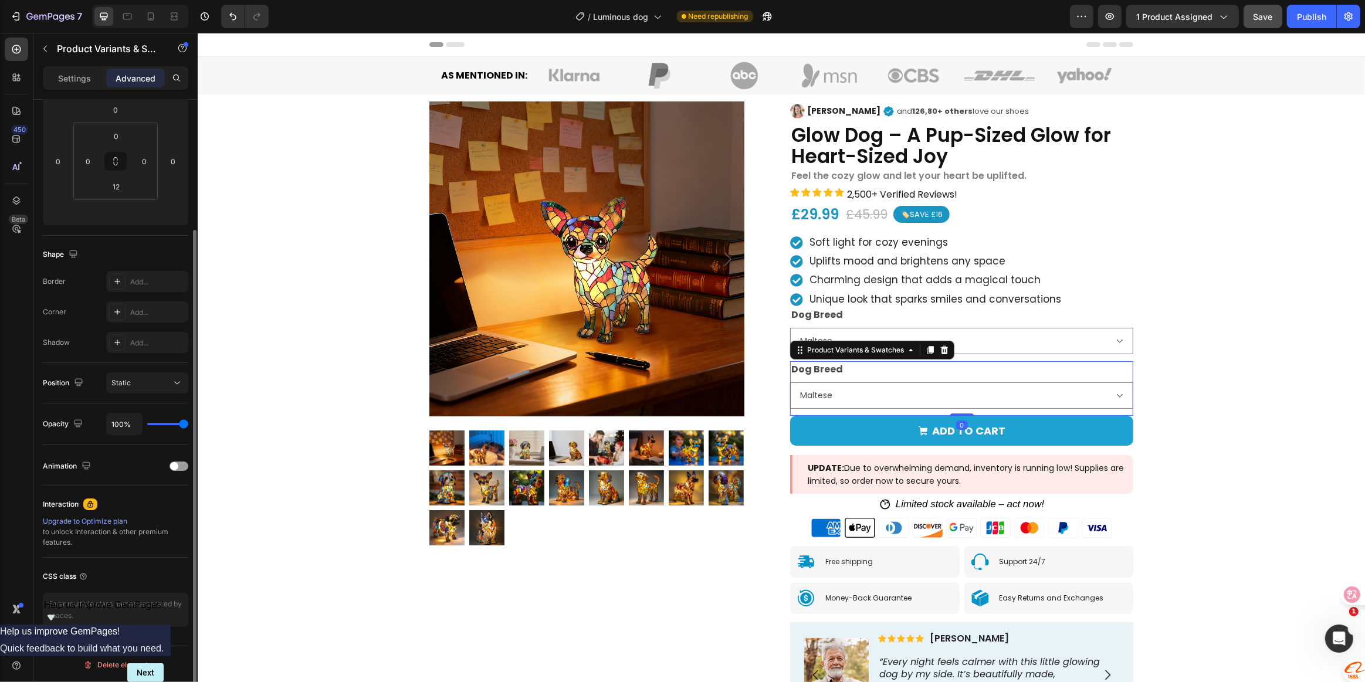
click at [855, 374] on div "Dog Breed French Bulldog Maltese Chihuahua Yorkshire Terrier Dachshund Golden R…" at bounding box center [961, 385] width 343 height 48
click at [940, 351] on icon at bounding box center [944, 350] width 8 height 8
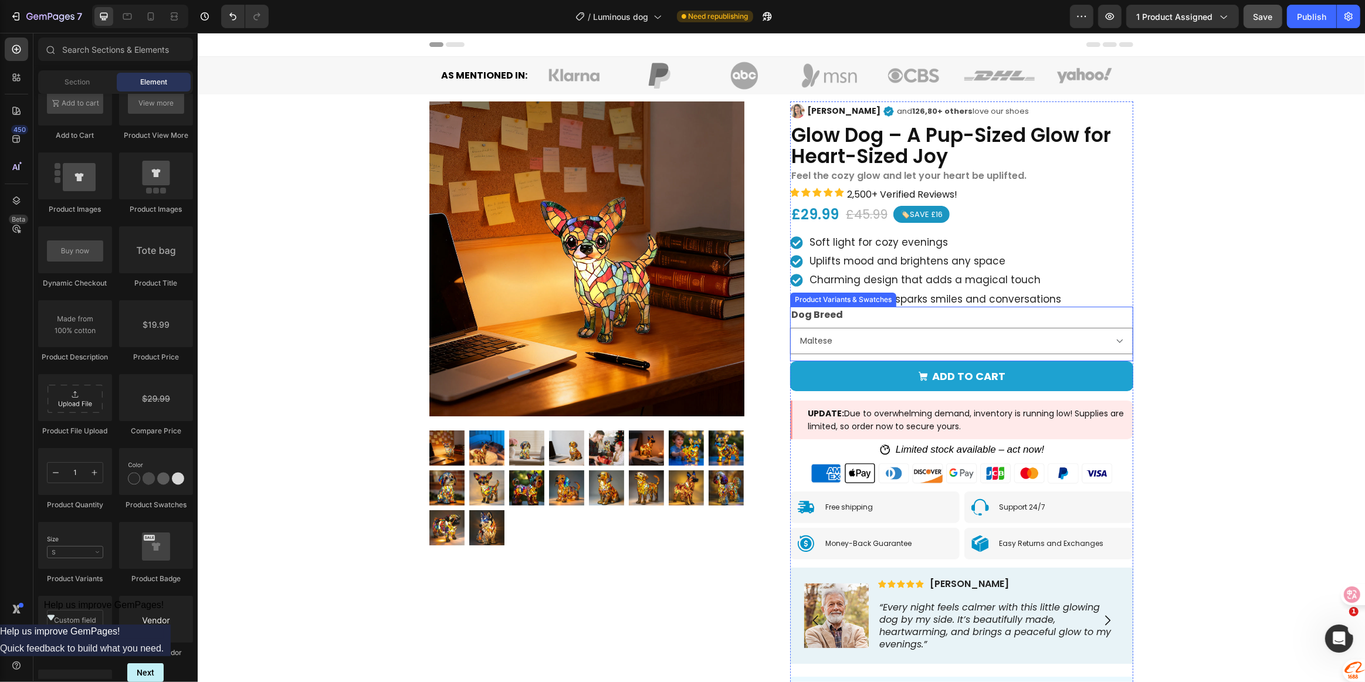
click at [995, 317] on div "Dog Breed French Bulldog Maltese Chihuahua Yorkshire Terrier Dachshund Golden R…" at bounding box center [961, 331] width 343 height 48
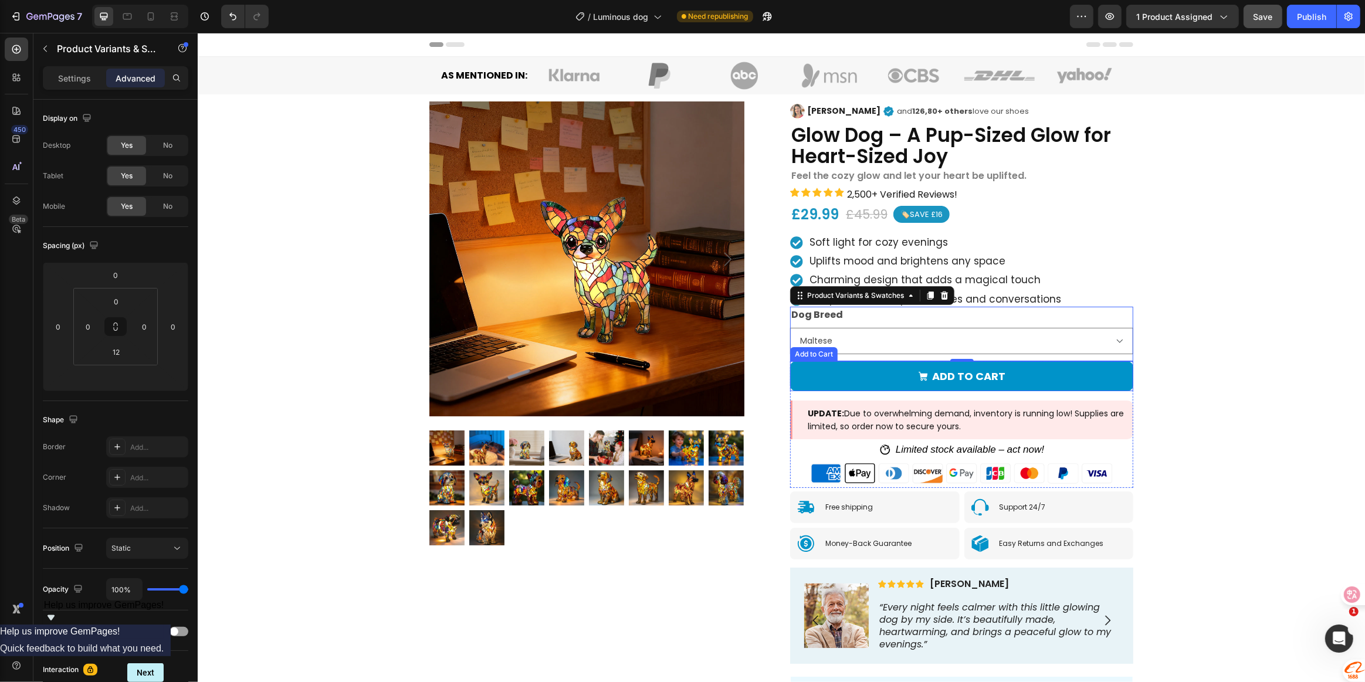
click at [945, 361] on button "Add to cart" at bounding box center [961, 376] width 343 height 30
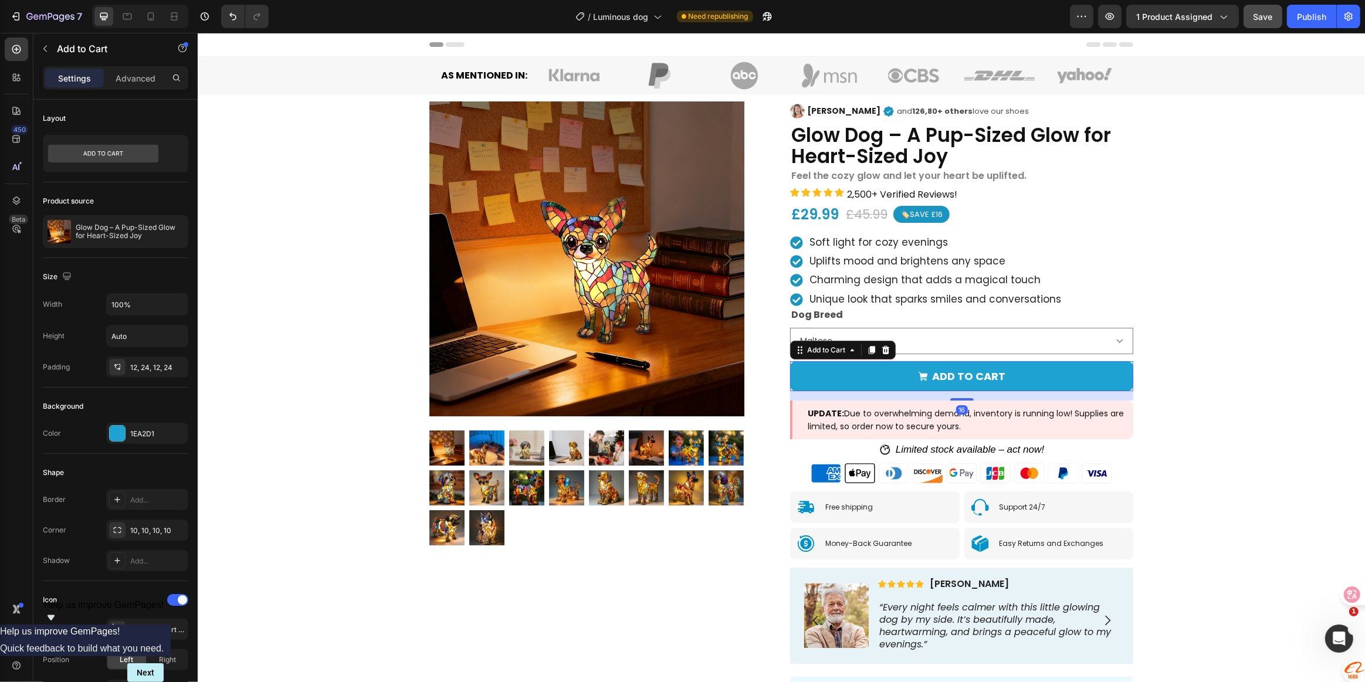
click at [944, 358] on div "Dog Breed French Bulldog Maltese Chihuahua Yorkshire Terrier Dachshund Golden R…" at bounding box center [961, 334] width 343 height 55
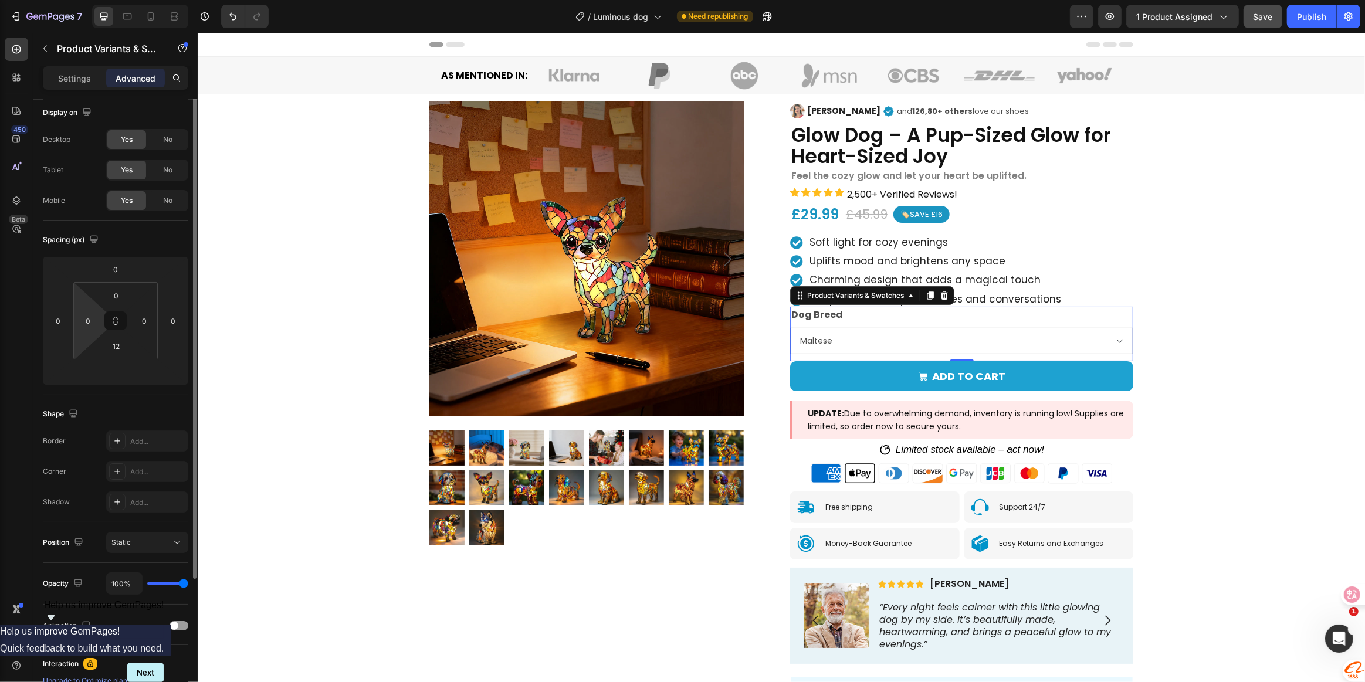
scroll to position [0, 0]
click at [72, 84] on div "Settings" at bounding box center [74, 78] width 59 height 19
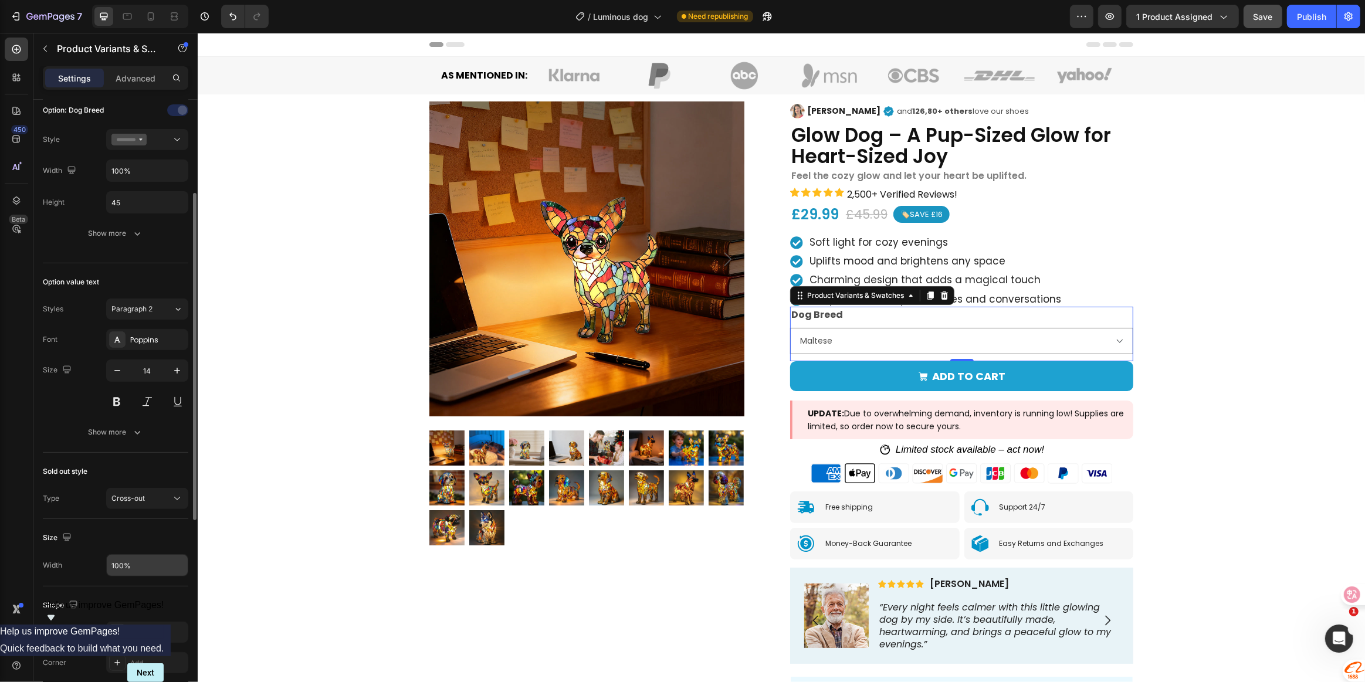
scroll to position [169, 0]
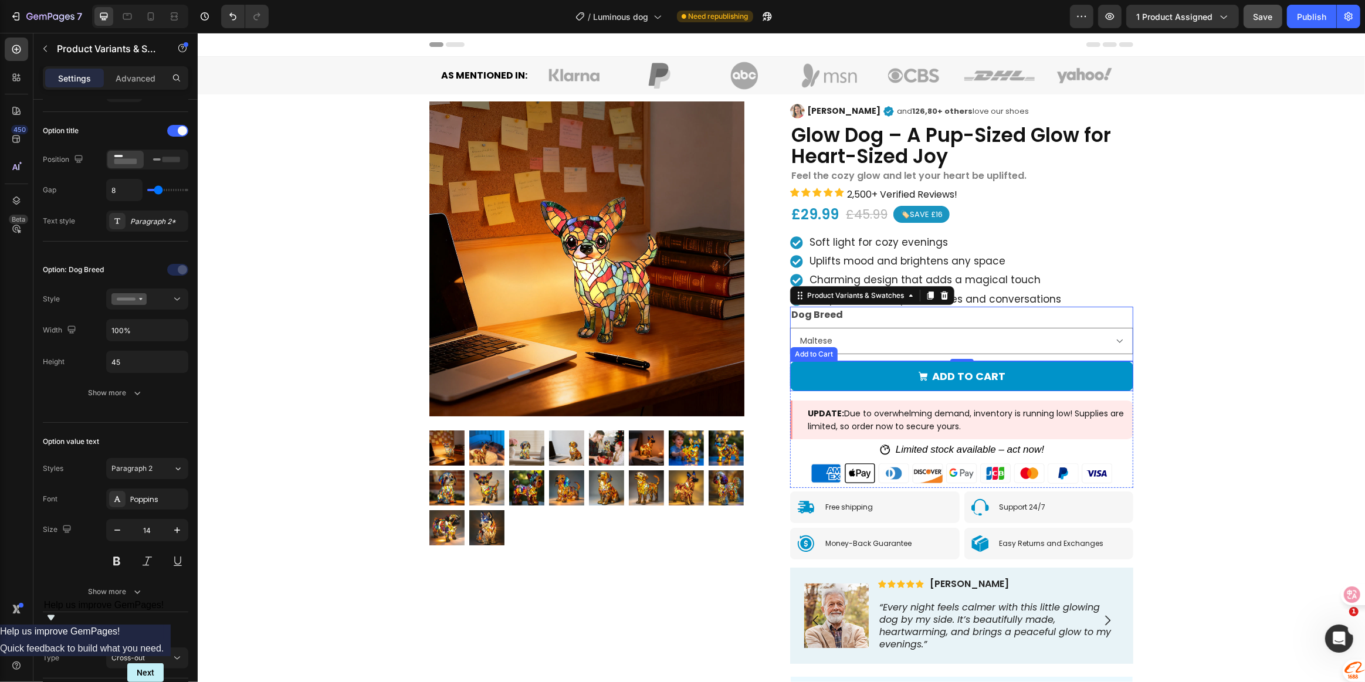
click at [933, 361] on button "Add to cart" at bounding box center [961, 376] width 343 height 30
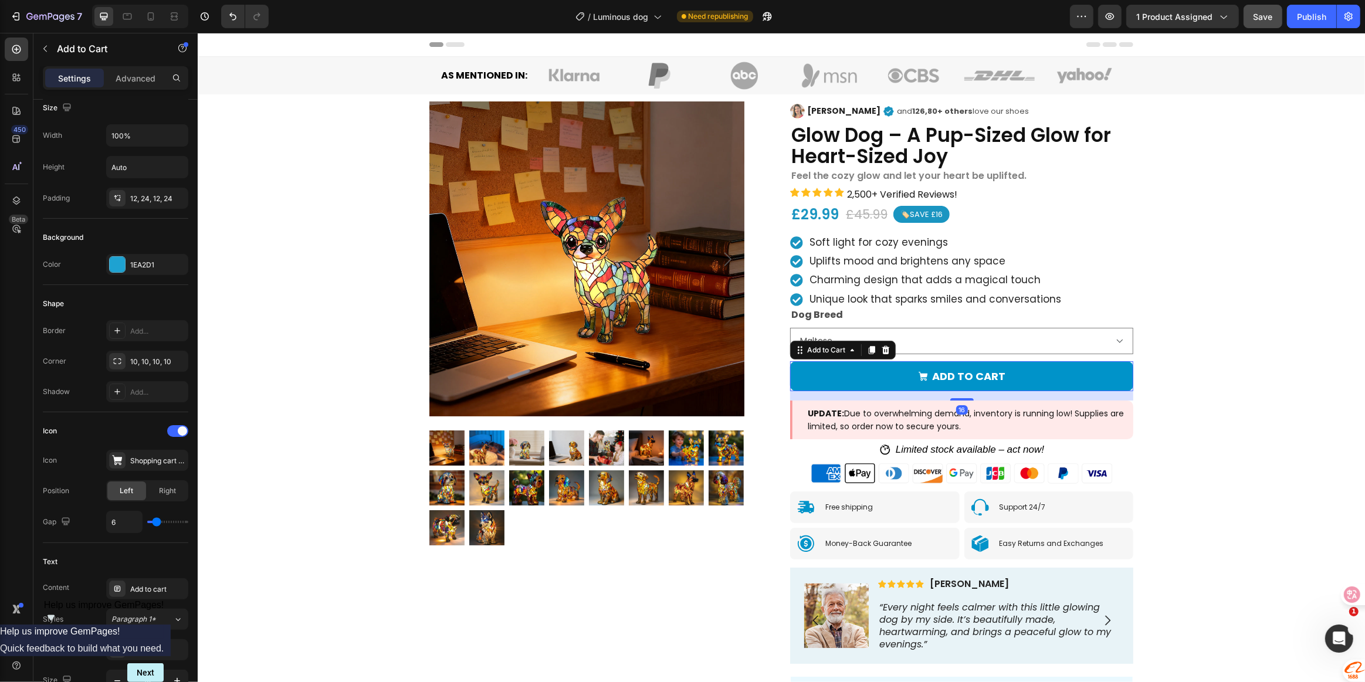
scroll to position [0, 0]
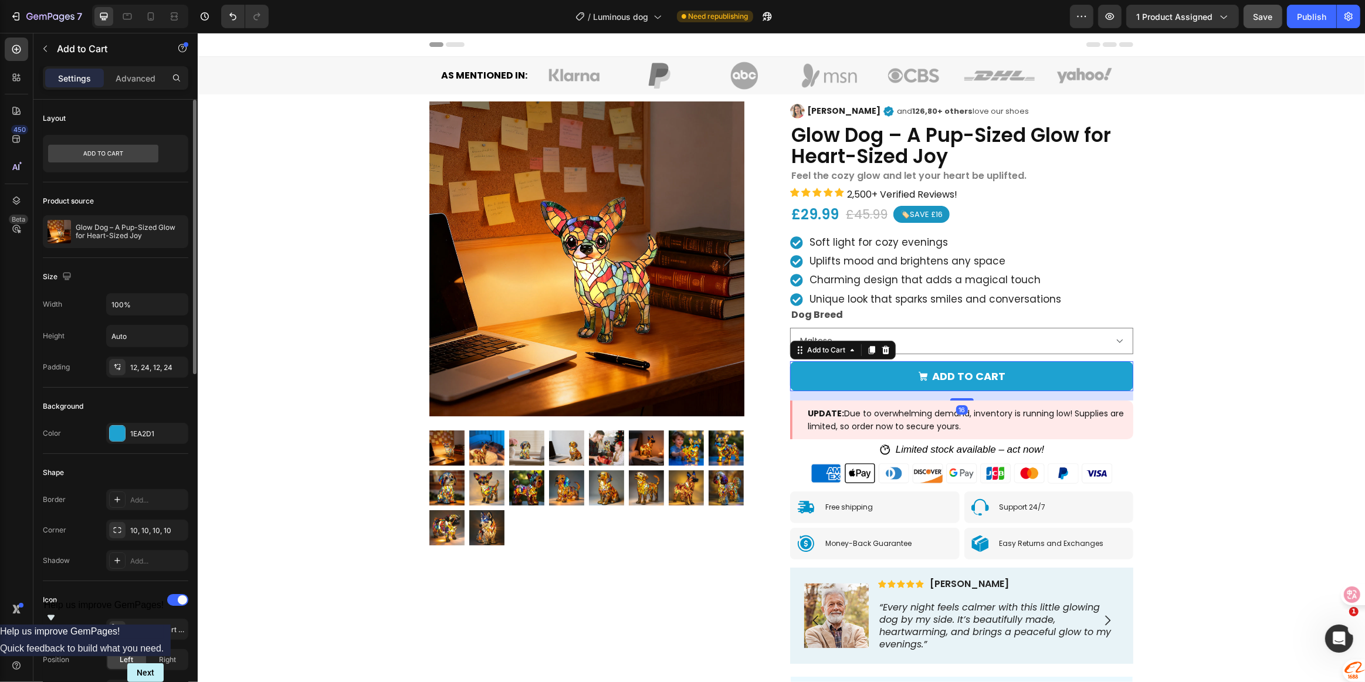
click at [936, 360] on div "Dog Breed French Bulldog Maltese Chihuahua Yorkshire Terrier Dachshund Golden R…" at bounding box center [961, 334] width 343 height 55
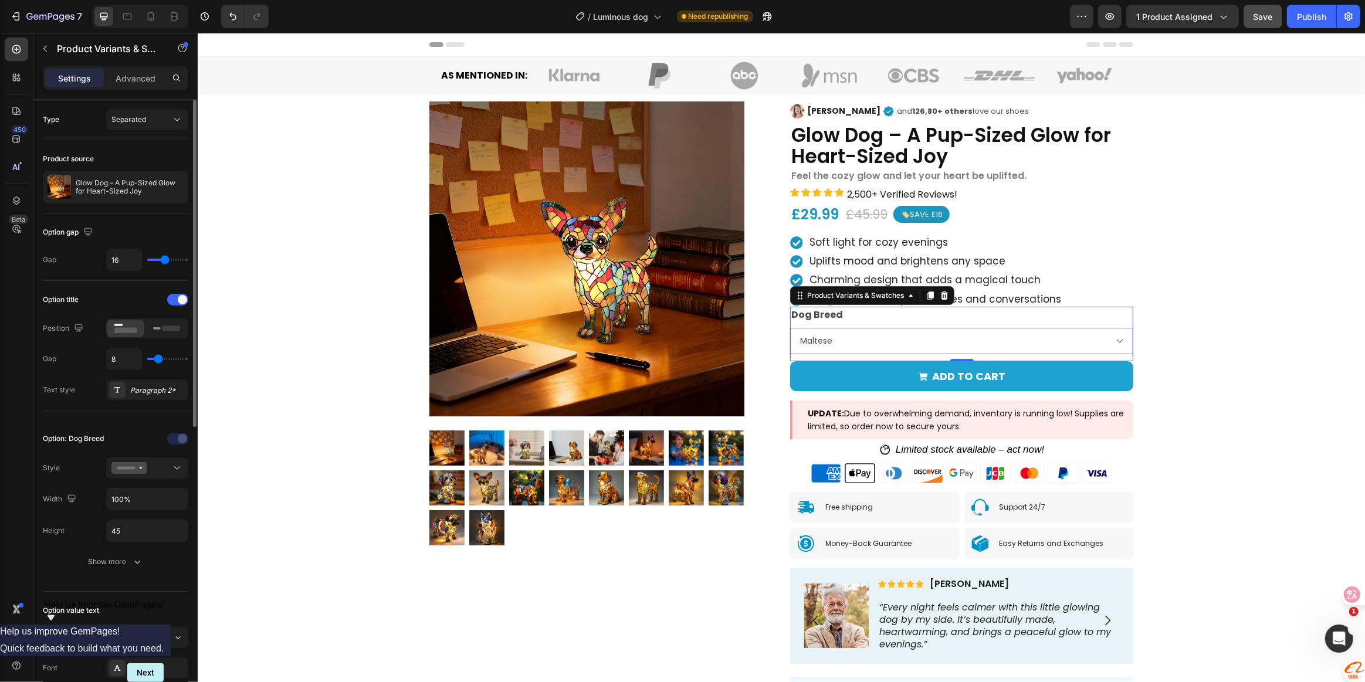
click at [47, 116] on div "Type" at bounding box center [51, 119] width 16 height 11
click at [124, 119] on span "Separated" at bounding box center [128, 119] width 35 height 9
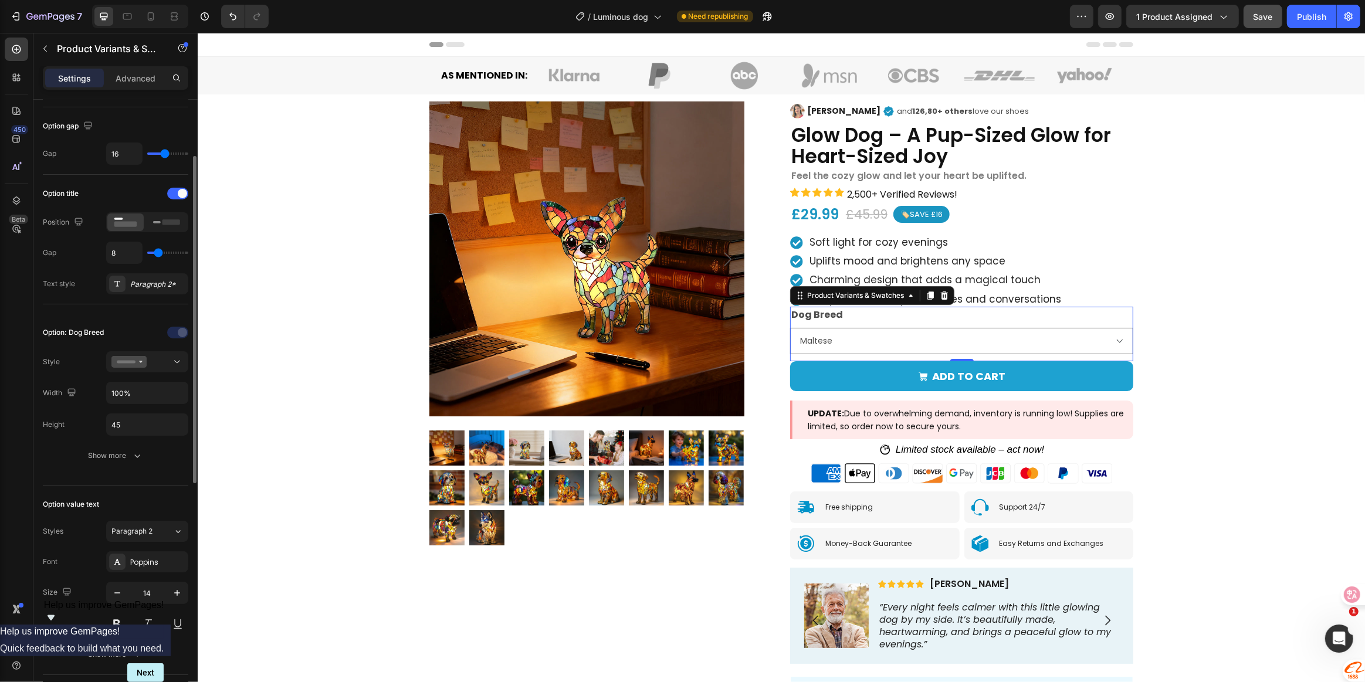
scroll to position [160, 0]
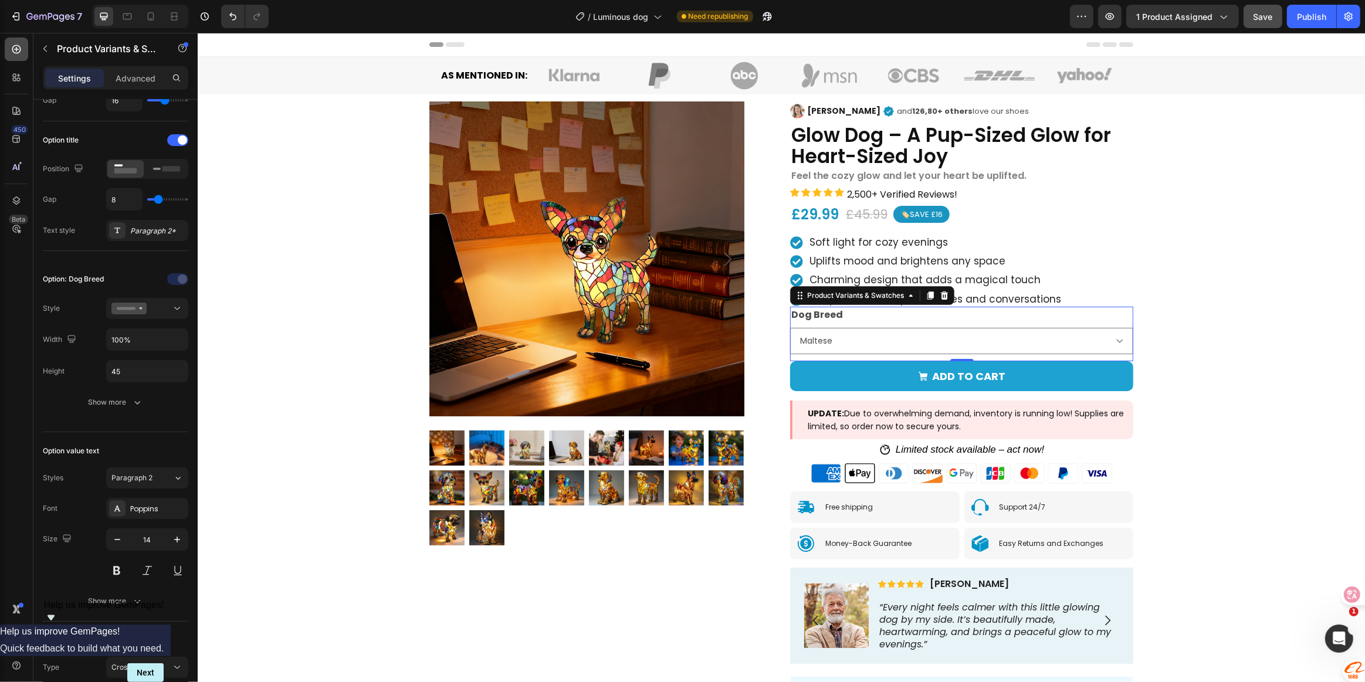
click at [12, 48] on icon at bounding box center [16, 49] width 9 height 9
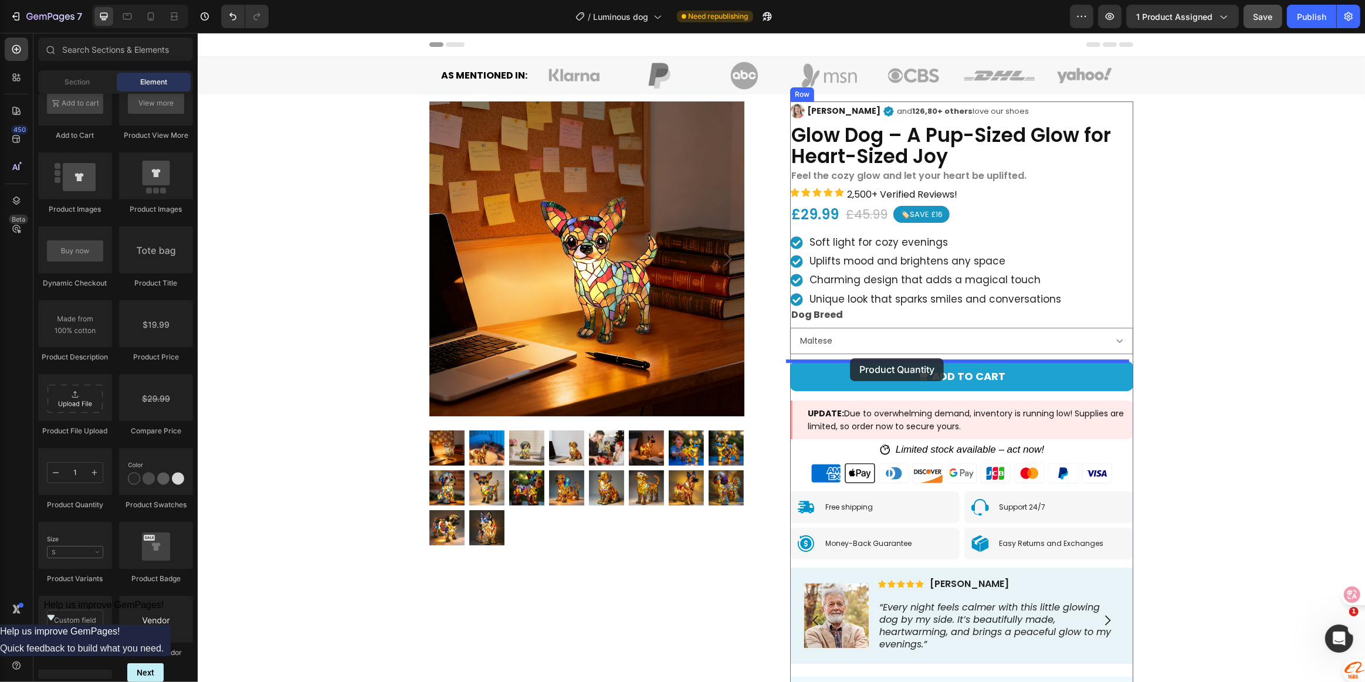
drag, startPoint x: 273, startPoint y: 501, endPoint x: 849, endPoint y: 358, distance: 593.4
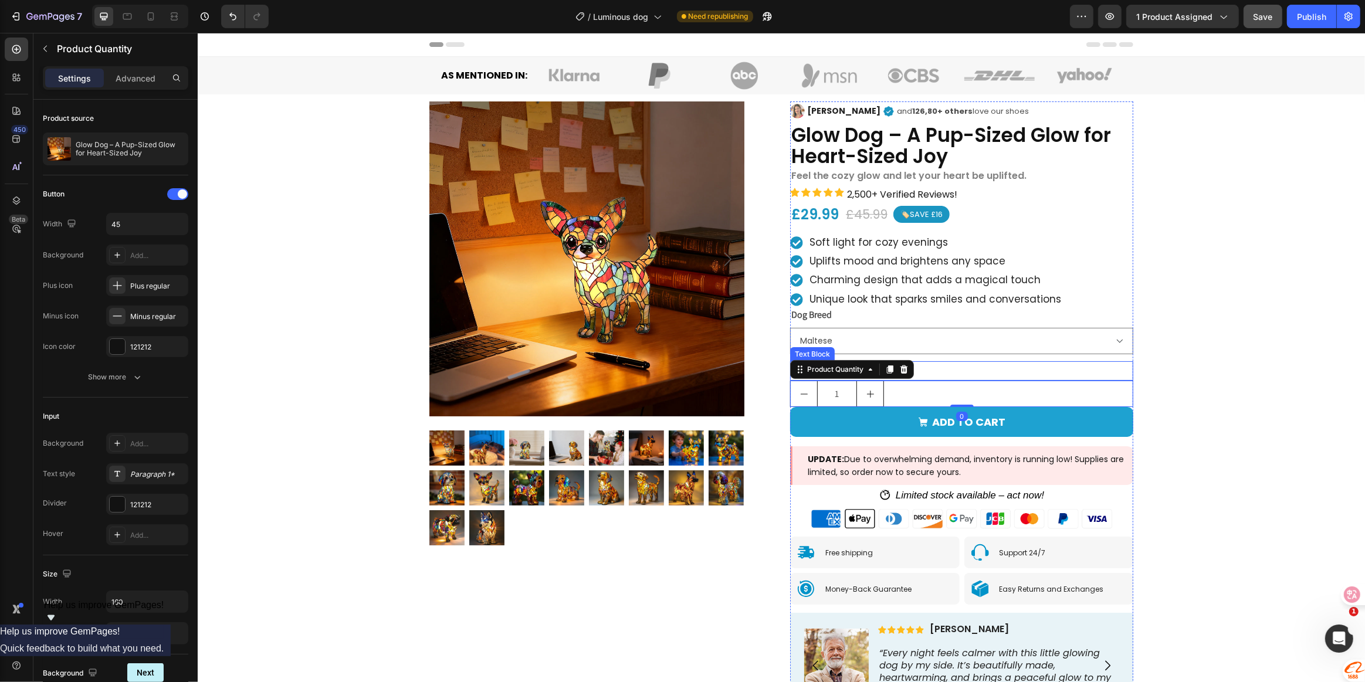
click at [1001, 367] on div "Quantity" at bounding box center [961, 370] width 343 height 19
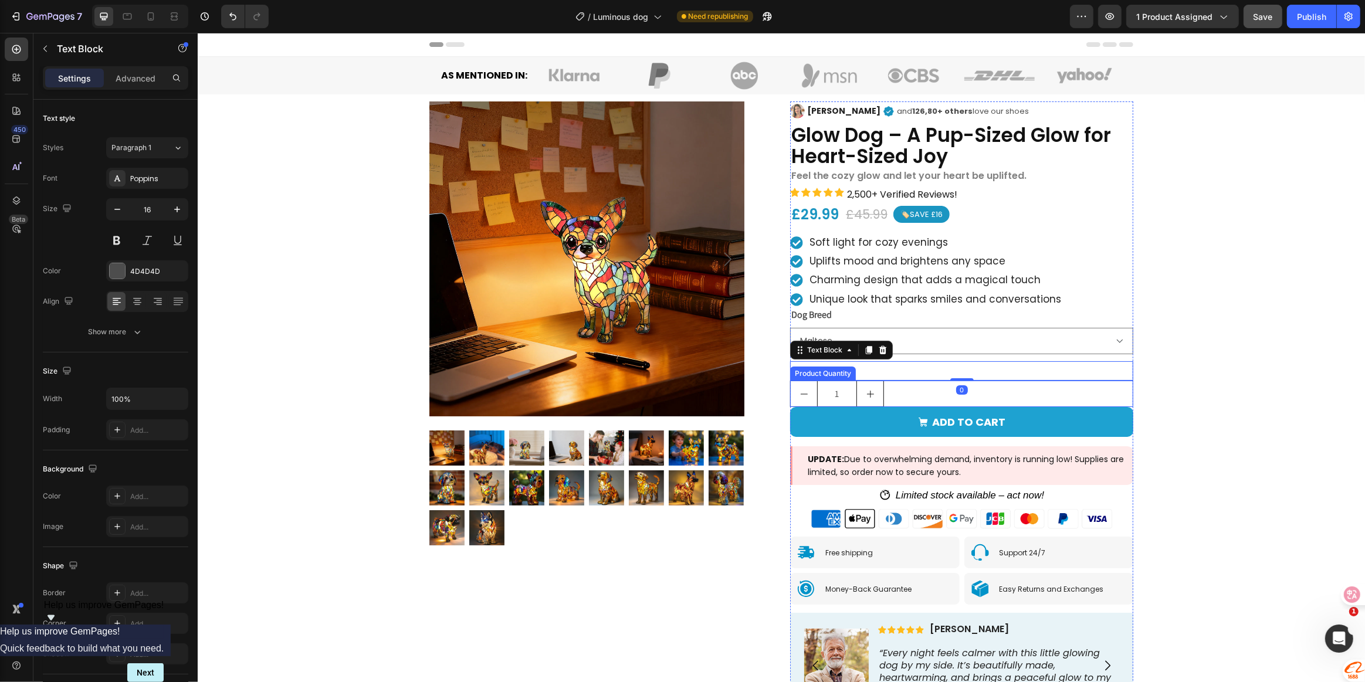
click at [1020, 399] on div "1" at bounding box center [961, 394] width 343 height 26
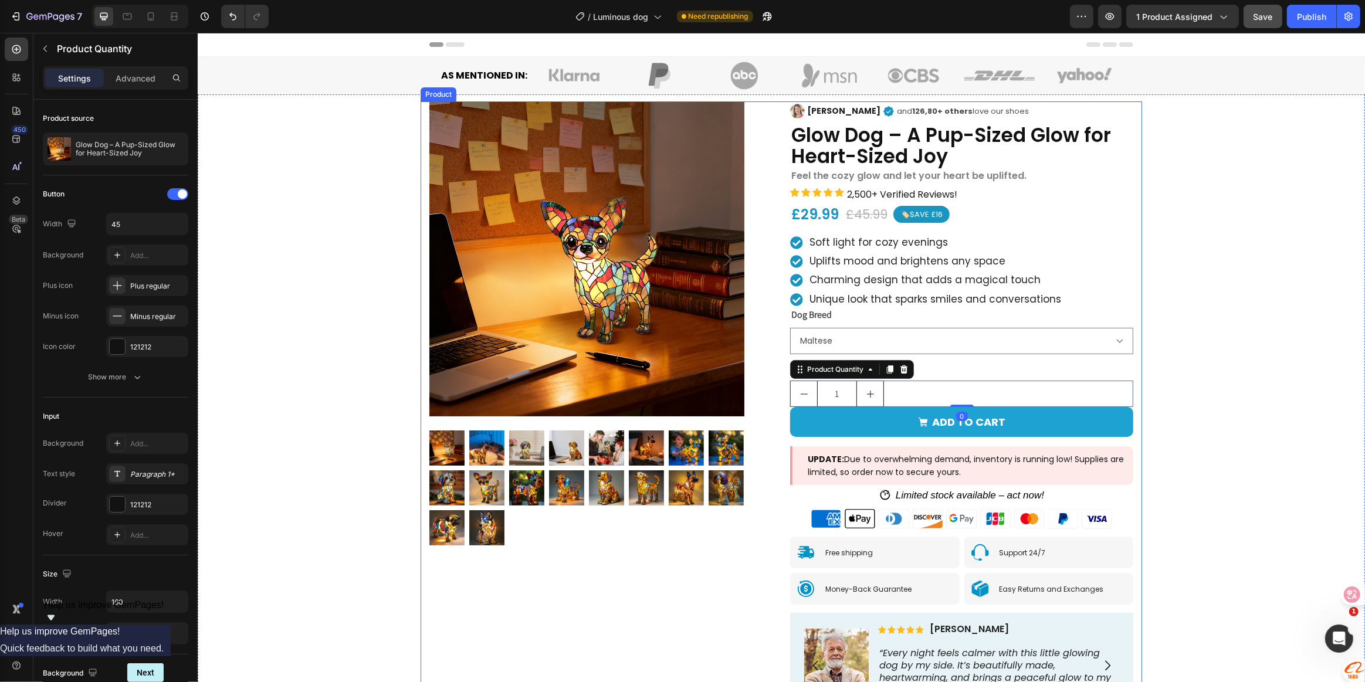
click at [1130, 364] on div "Product Images Image [PERSON_NAME] Text Block Icon and 126,80+ others love our …" at bounding box center [780, 427] width 721 height 653
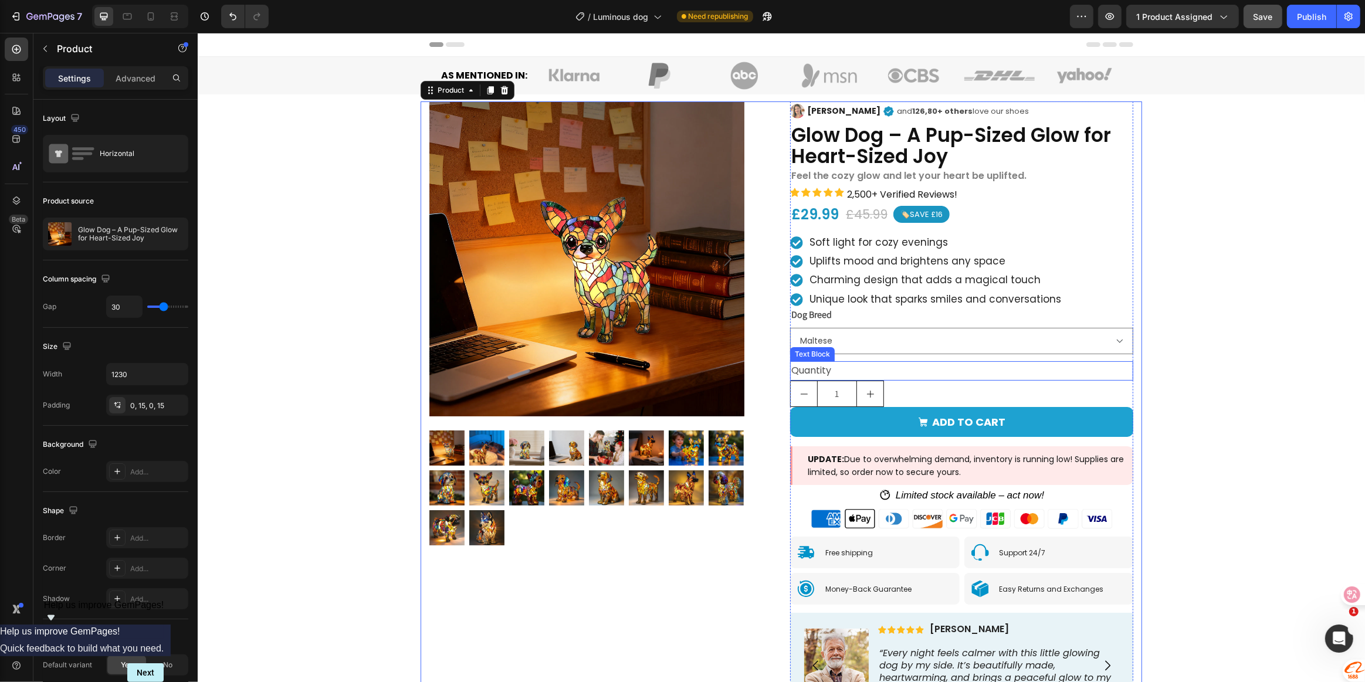
click at [1109, 375] on div "Quantity" at bounding box center [961, 370] width 343 height 19
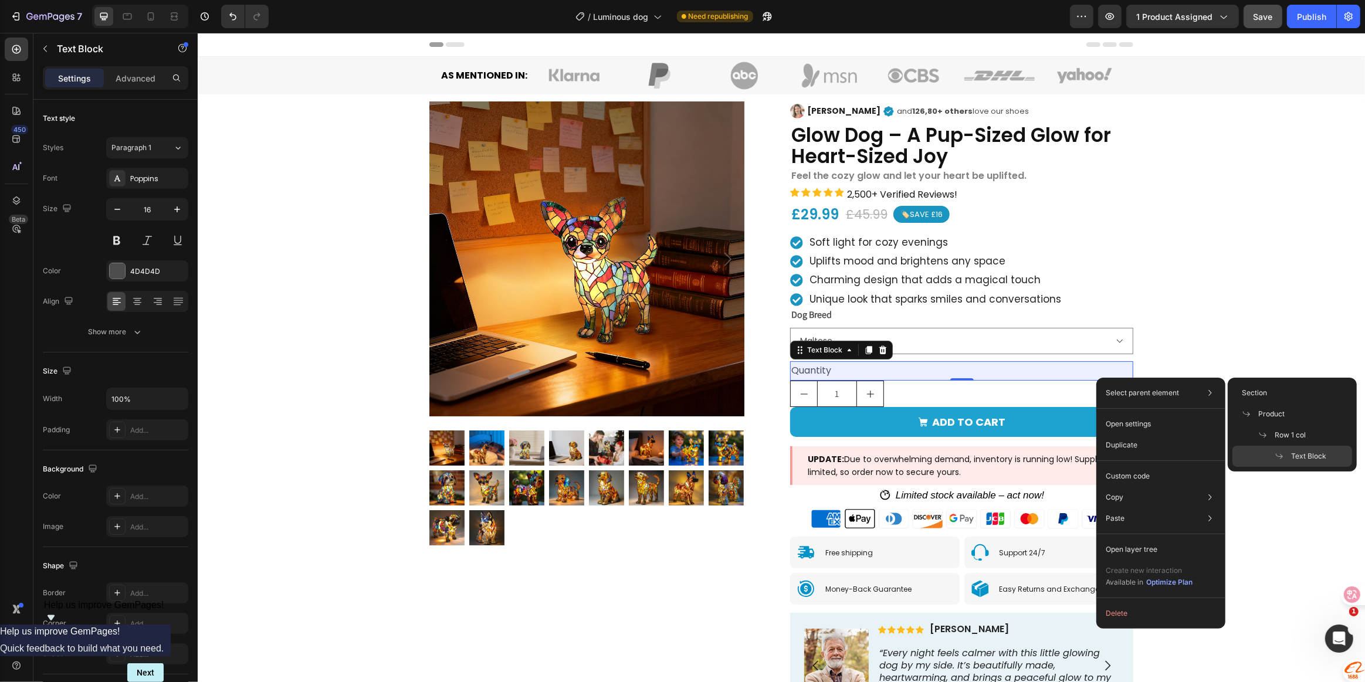
click at [1285, 456] on span at bounding box center [1283, 456] width 16 height 9
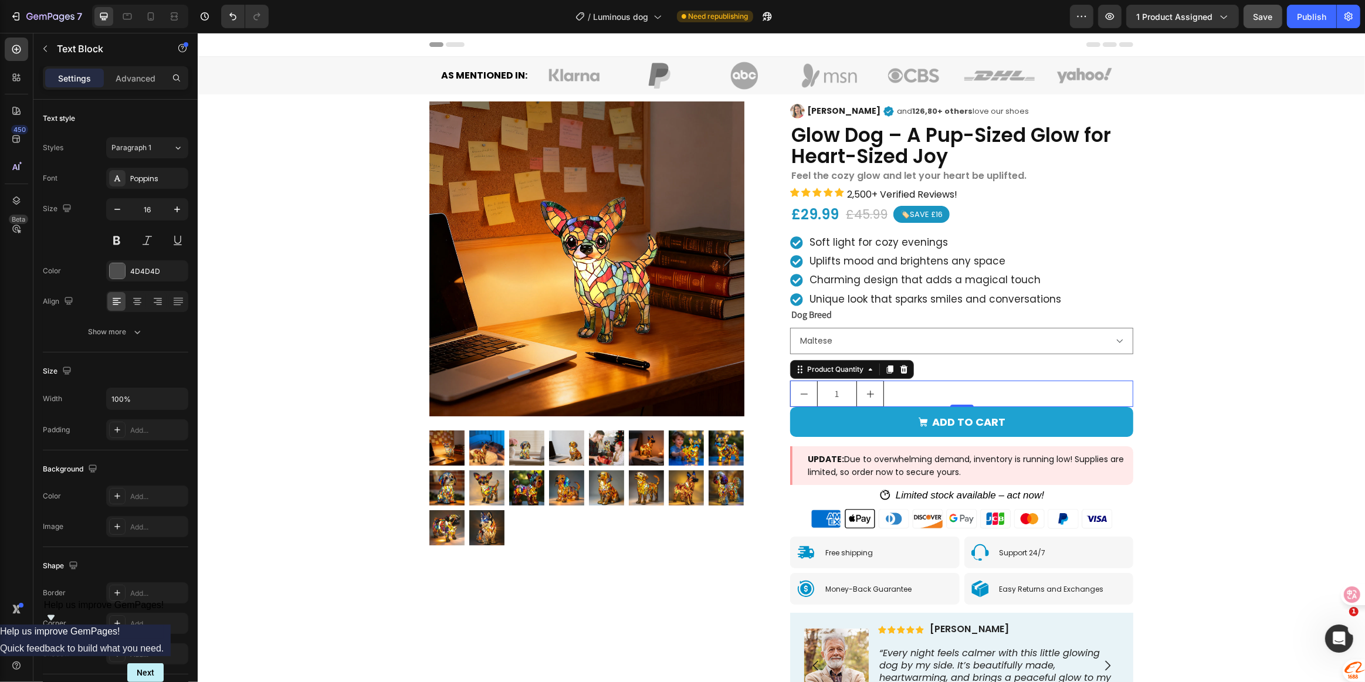
click at [1010, 393] on div "1" at bounding box center [961, 394] width 343 height 26
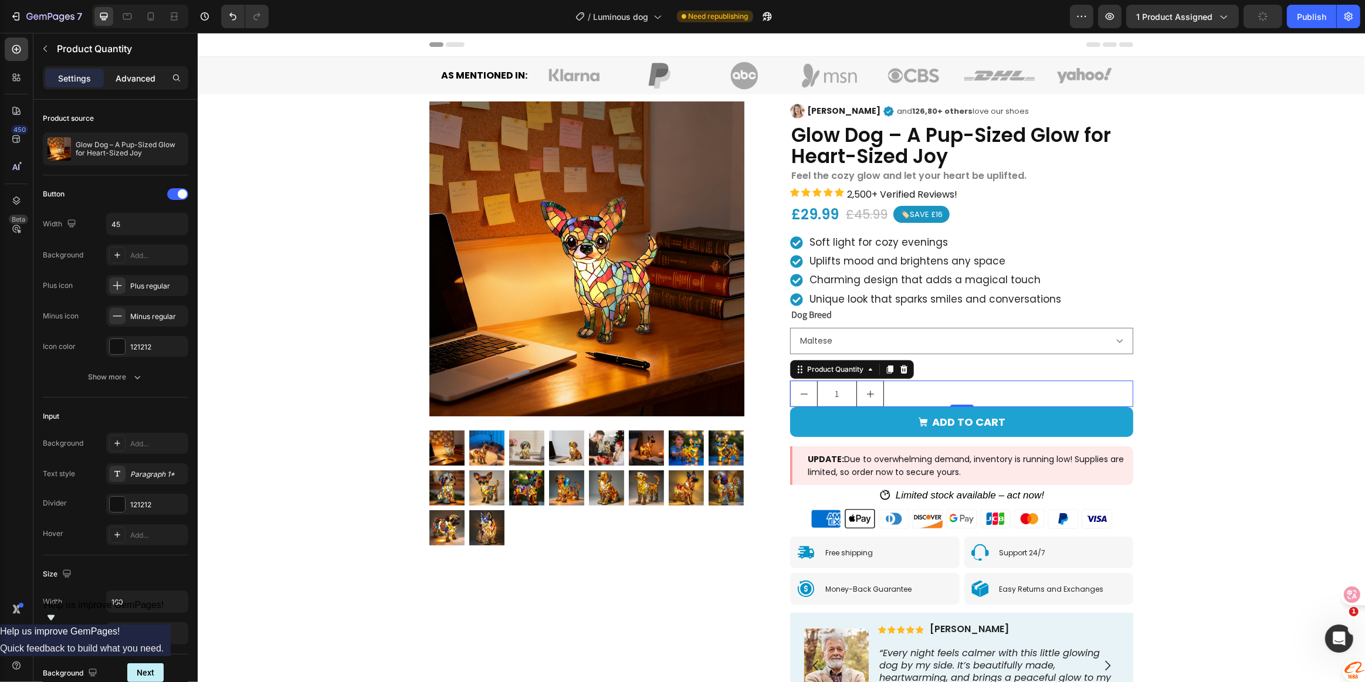
click at [133, 74] on p "Advanced" at bounding box center [136, 78] width 40 height 12
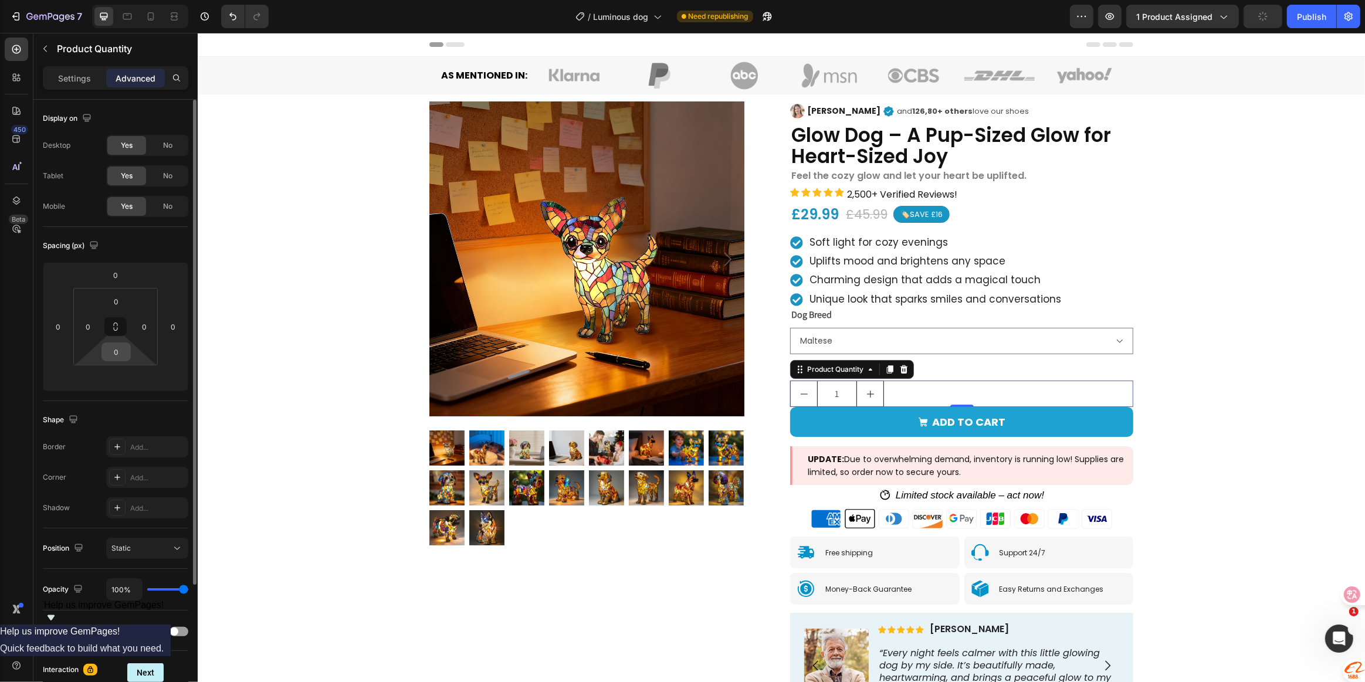
click at [117, 355] on input "0" at bounding box center [115, 352] width 23 height 18
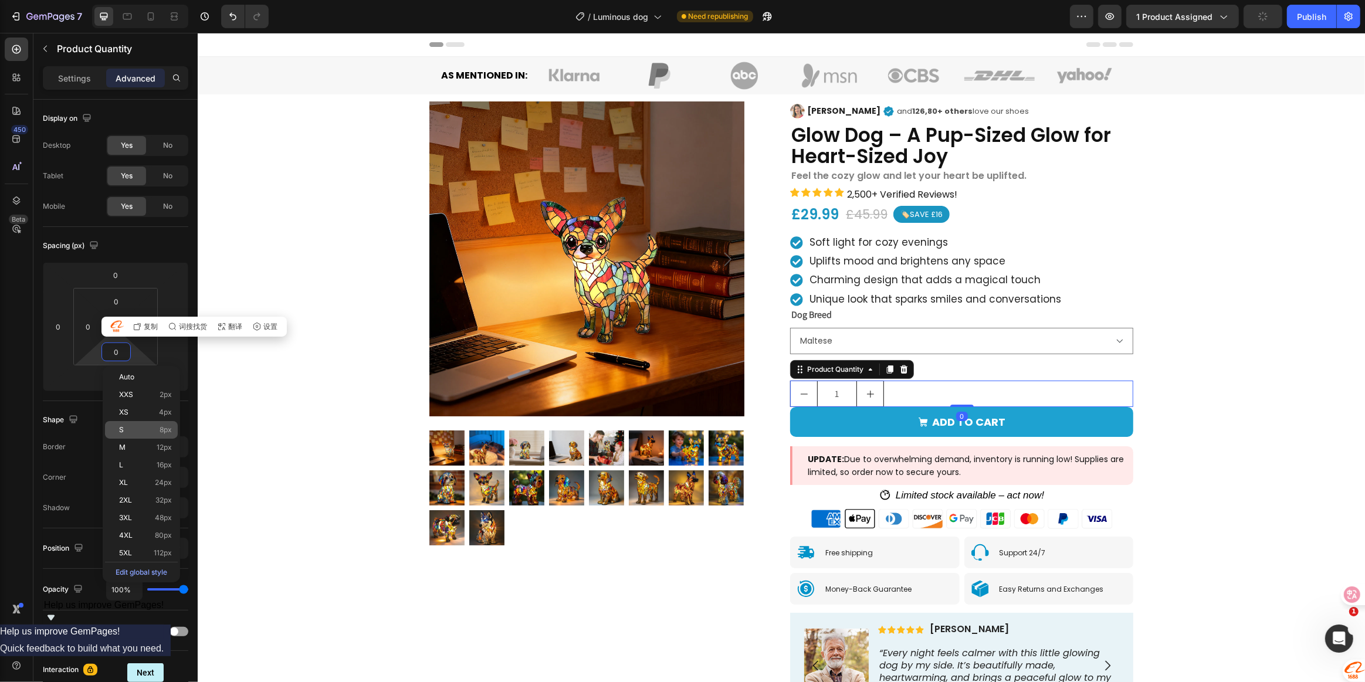
click at [140, 426] on p "S 8px" at bounding box center [145, 430] width 53 height 8
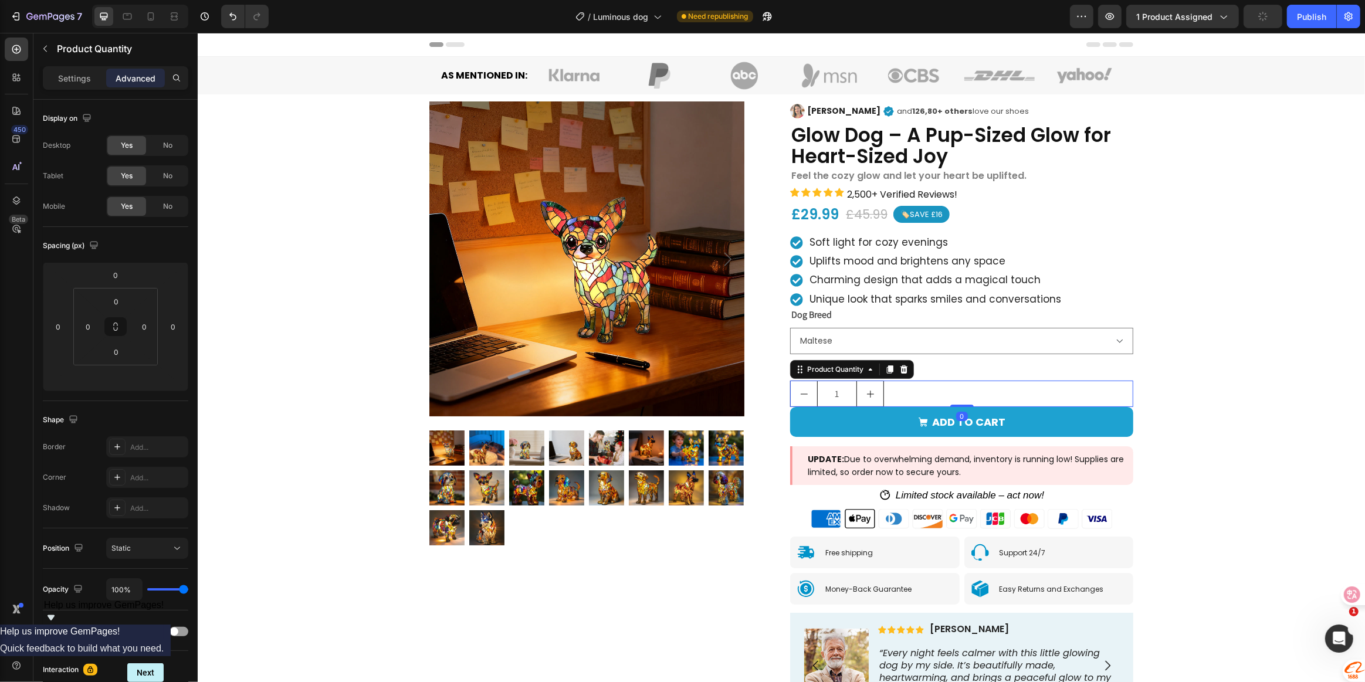
type input "8"
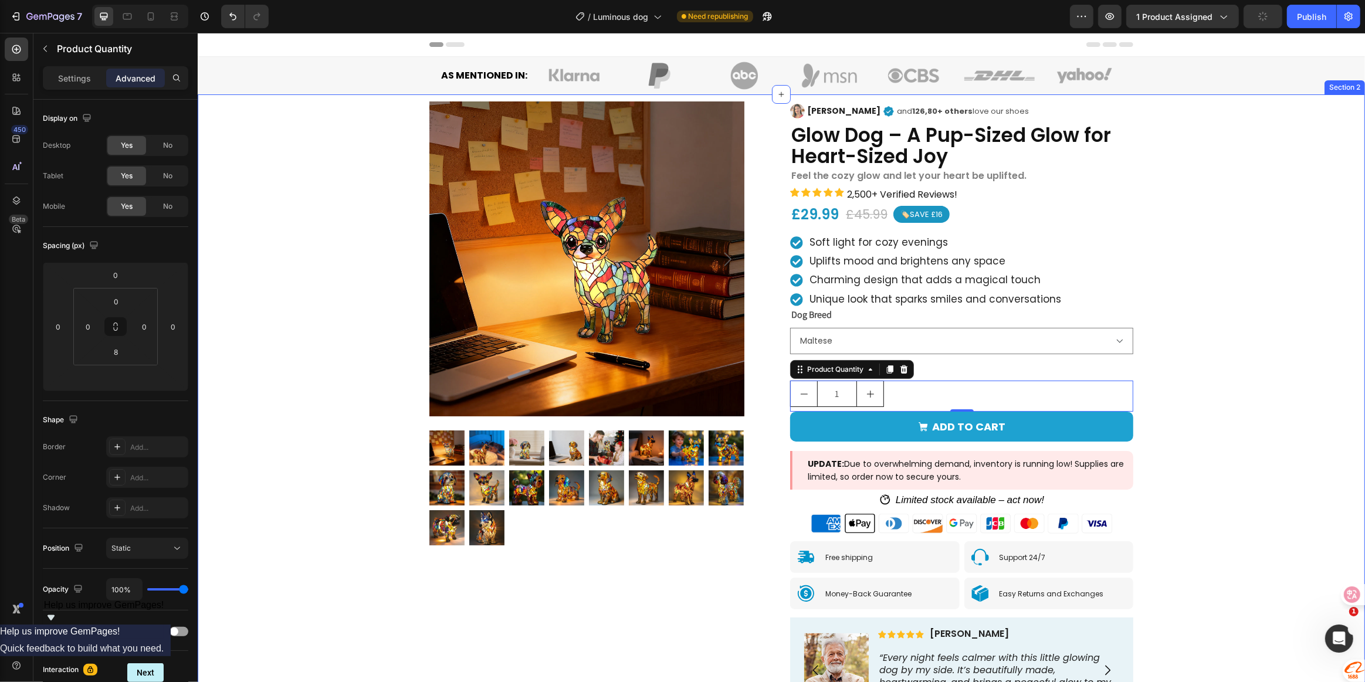
click at [1282, 363] on div "Product Images Image [PERSON_NAME] Text Block Icon and 126,80+ others love our …" at bounding box center [780, 430] width 1167 height 672
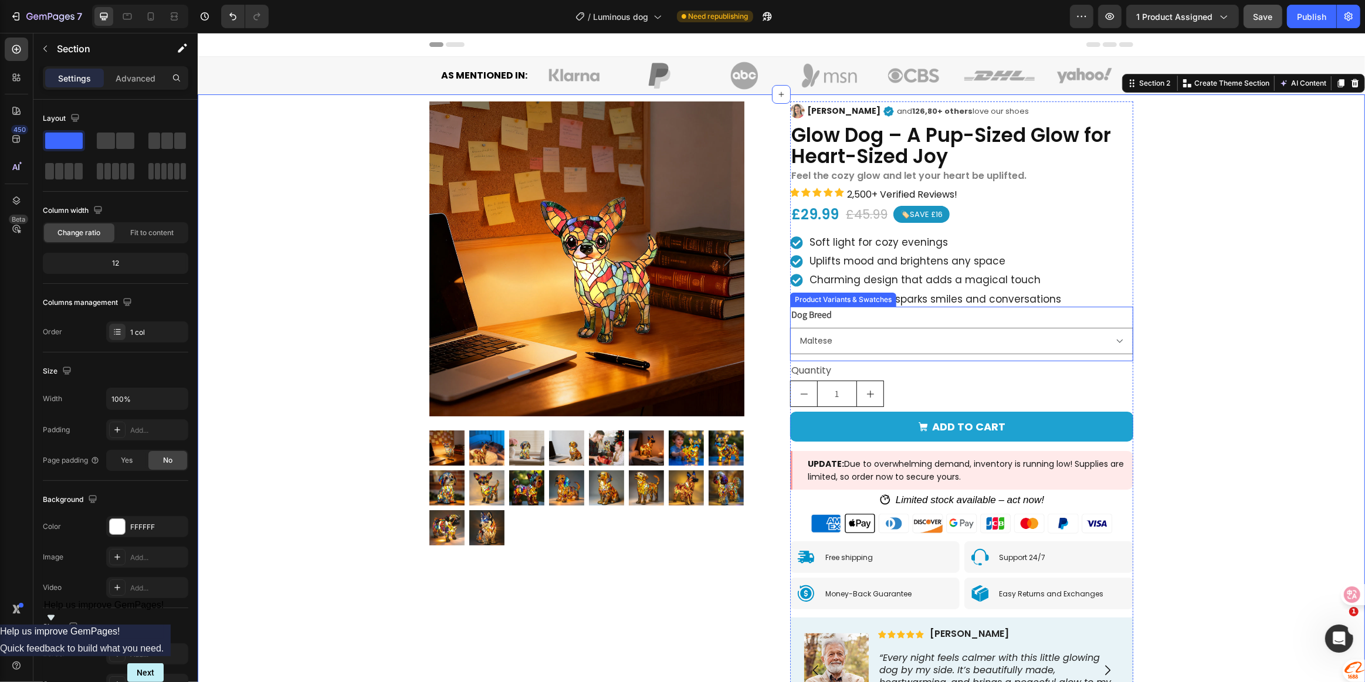
click at [864, 356] on div "Dog Breed French Bulldog Maltese Chihuahua Yorkshire Terrier Dachshund Golden R…" at bounding box center [961, 334] width 343 height 55
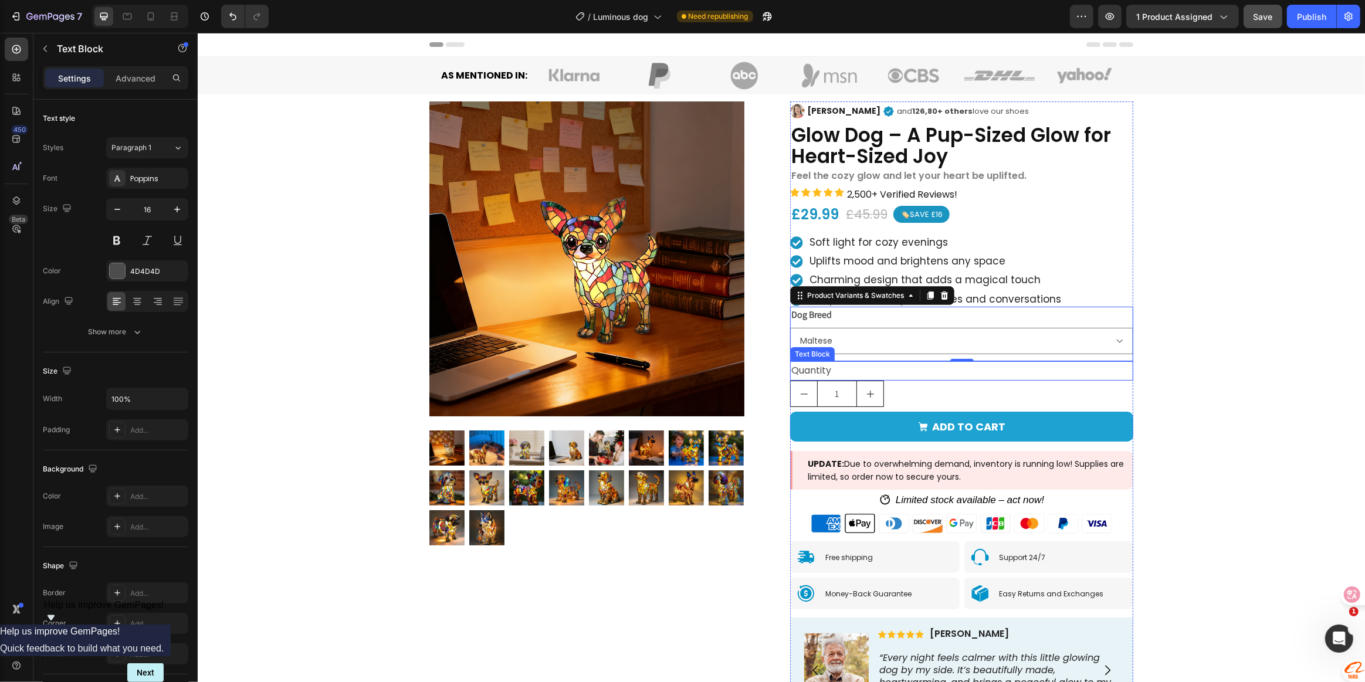
click at [912, 366] on div "Quantity" at bounding box center [961, 370] width 343 height 19
click at [940, 326] on div "Dog Breed French Bulldog Maltese Chihuahua Yorkshire Terrier Dachshund Golden R…" at bounding box center [961, 331] width 343 height 48
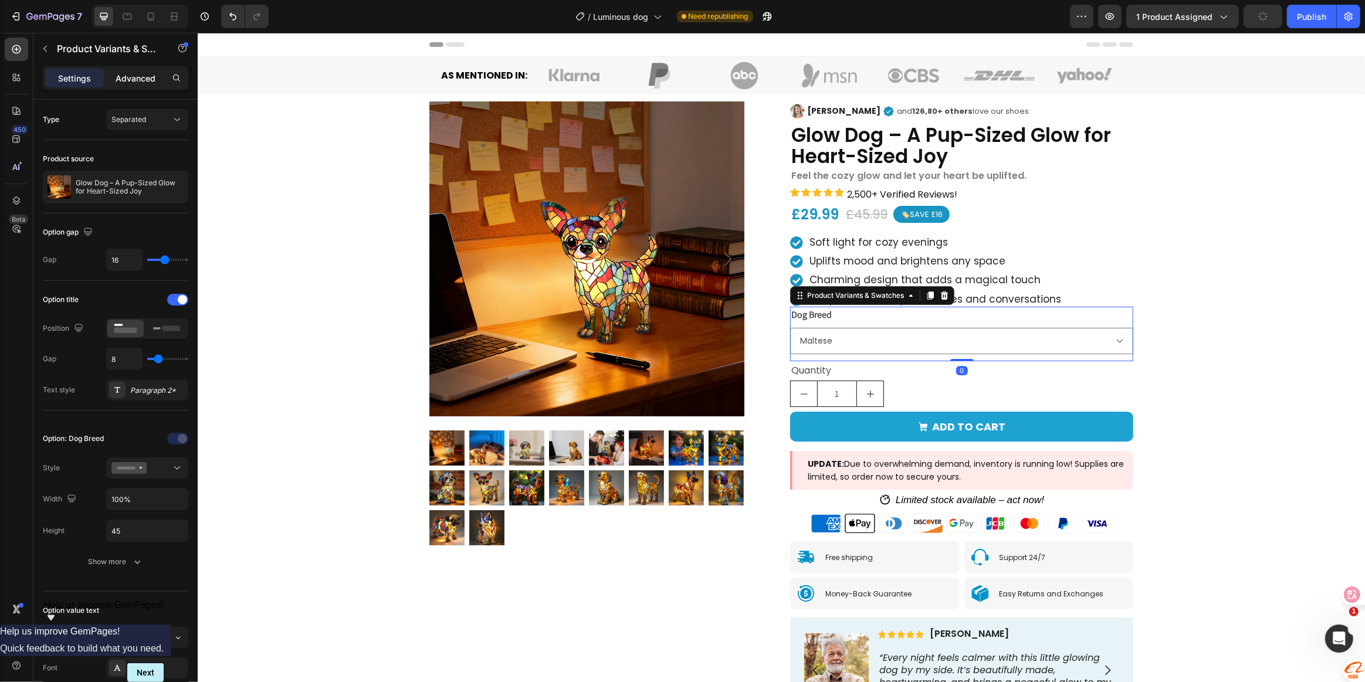
click at [128, 83] on p "Advanced" at bounding box center [136, 78] width 40 height 12
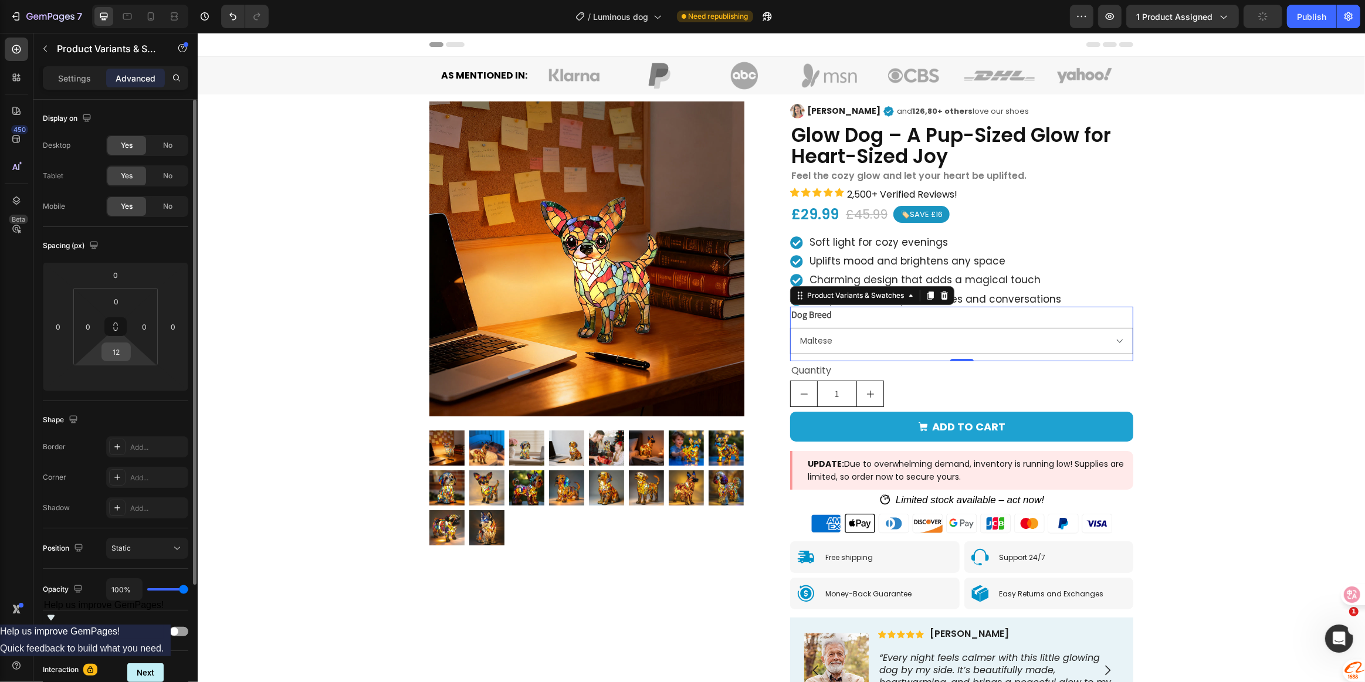
click at [117, 353] on input "12" at bounding box center [115, 352] width 23 height 18
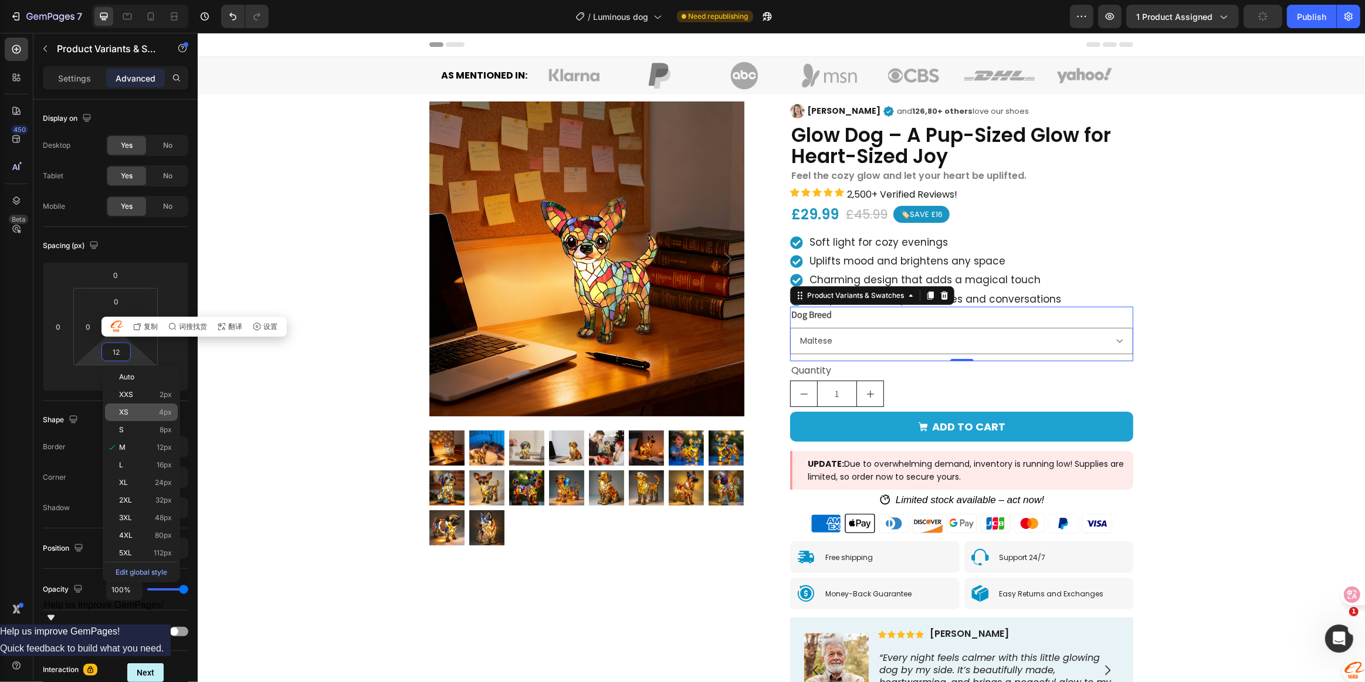
click at [147, 428] on p "S 8px" at bounding box center [145, 430] width 53 height 8
type input "8"
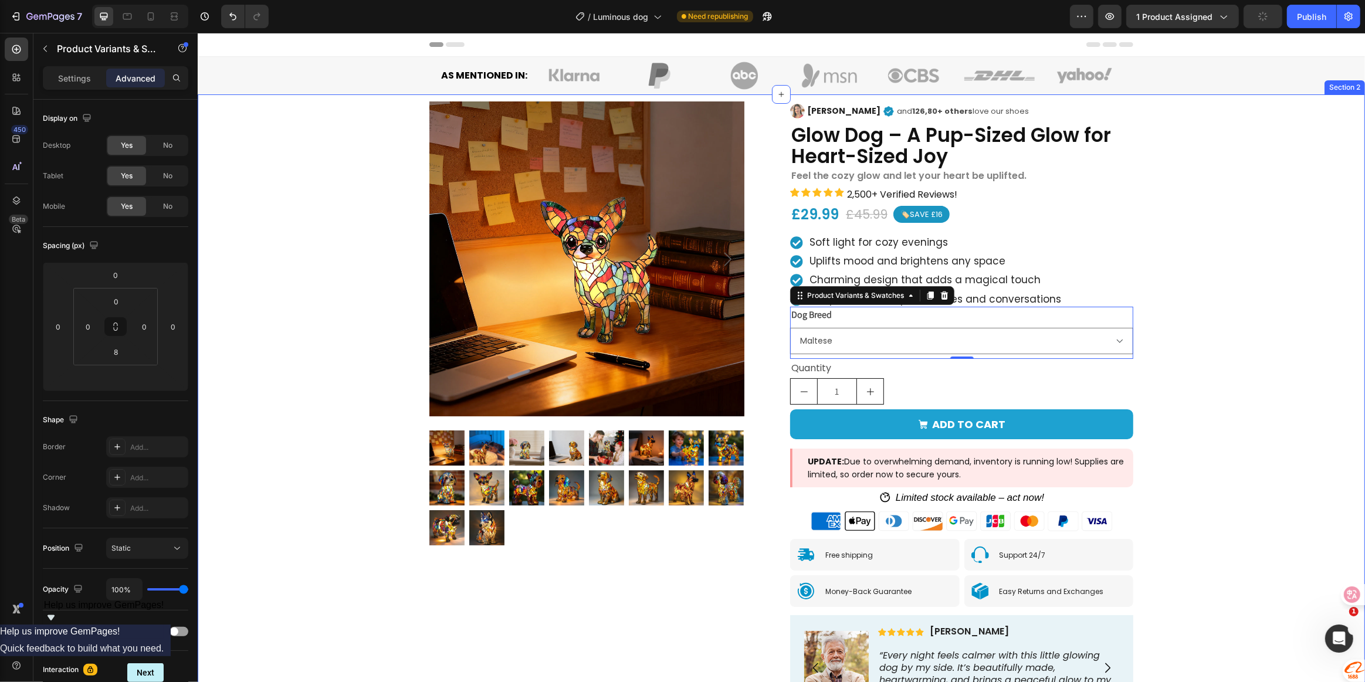
click at [1211, 347] on div "Product Images Image [PERSON_NAME] Text Block Icon and 126,80+ others love our …" at bounding box center [780, 428] width 1167 height 669
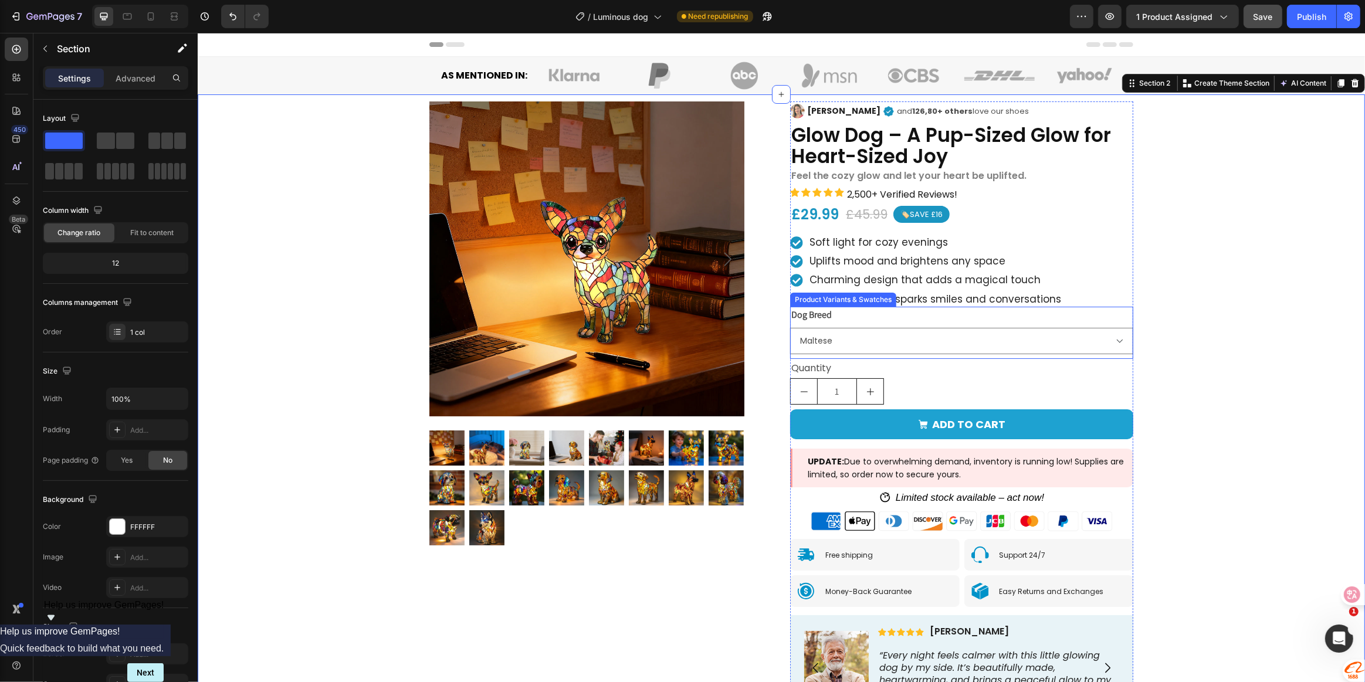
click at [1062, 317] on div "Dog Breed French Bulldog Maltese Chihuahua Yorkshire Terrier Dachshund Golden R…" at bounding box center [961, 331] width 343 height 48
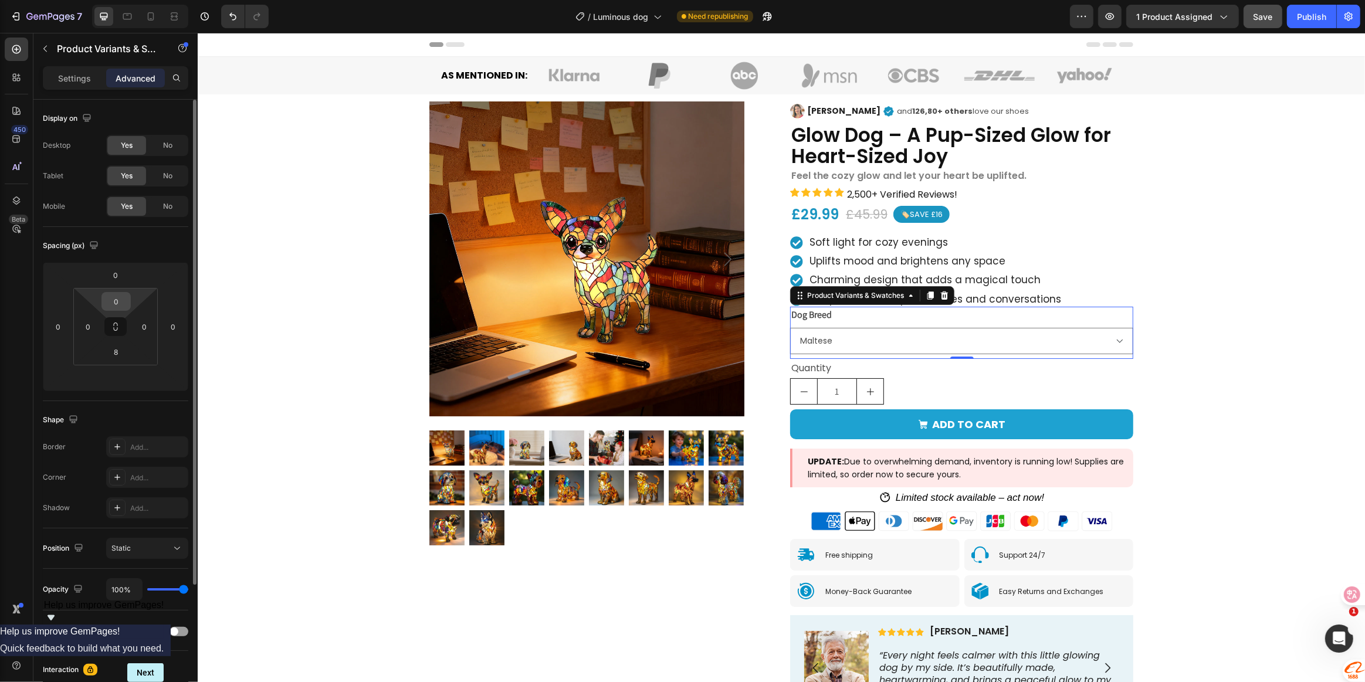
click at [114, 300] on input "0" at bounding box center [115, 302] width 23 height 18
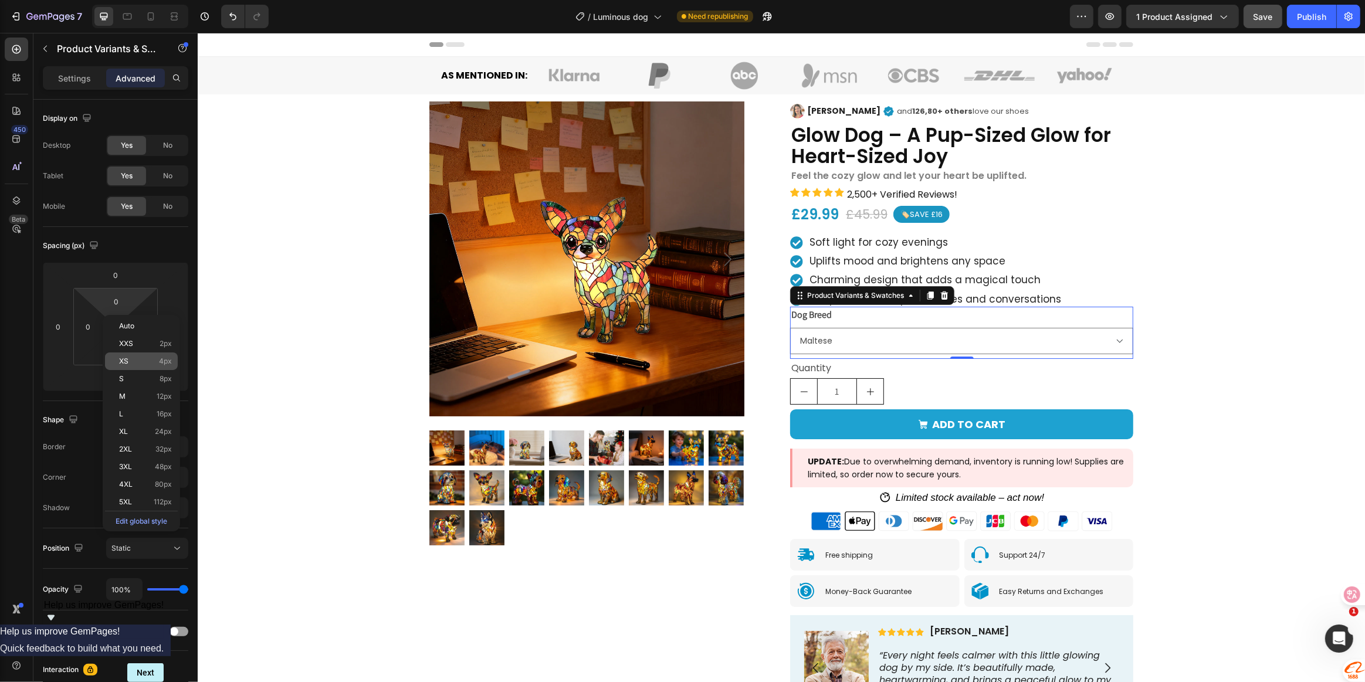
click at [135, 363] on p "XS 4px" at bounding box center [145, 361] width 53 height 8
type input "4"
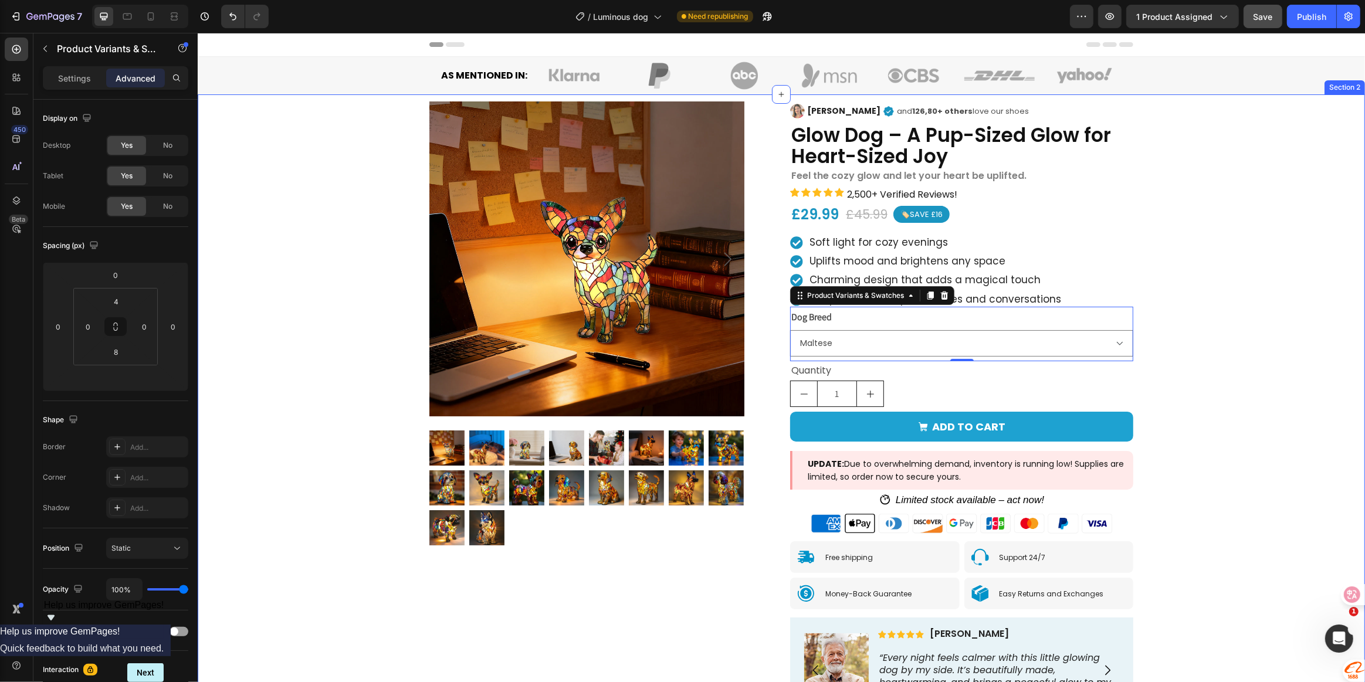
click at [1219, 307] on div "Product Images Image [PERSON_NAME] Text Block Icon and 126,80+ others love our …" at bounding box center [780, 430] width 1167 height 672
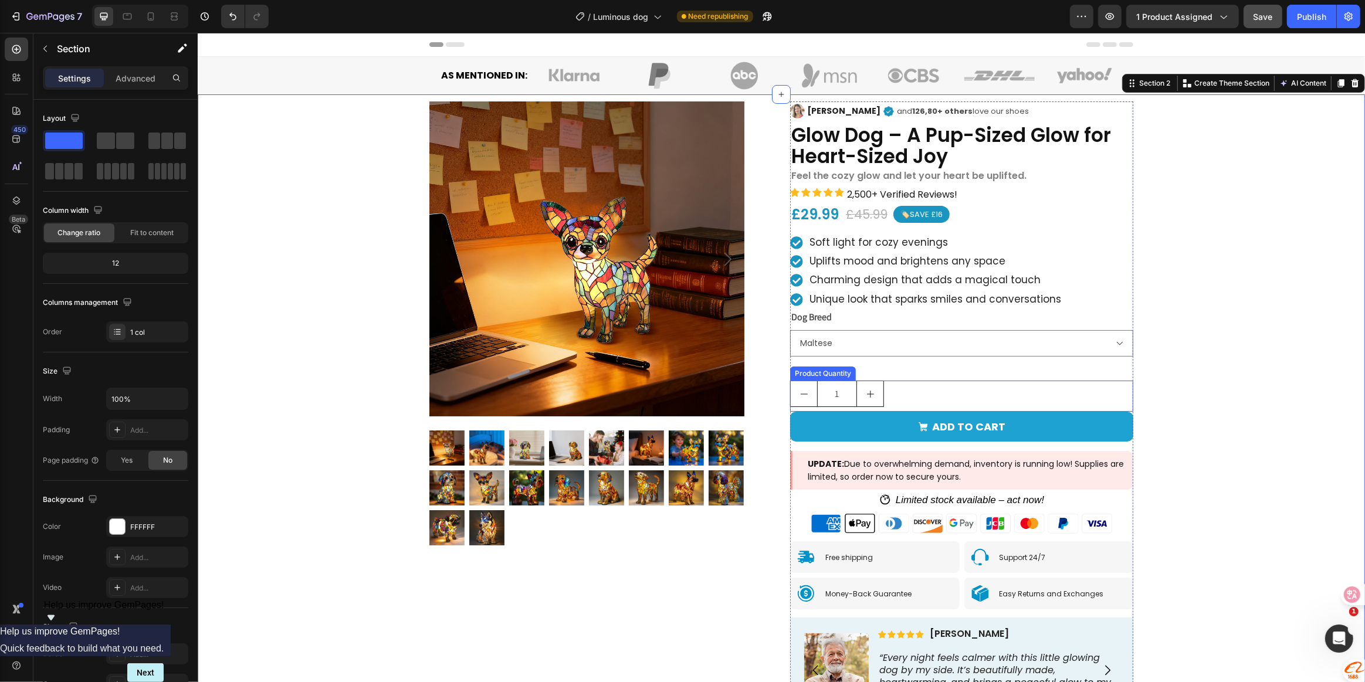
click at [895, 387] on div "1" at bounding box center [961, 394] width 343 height 26
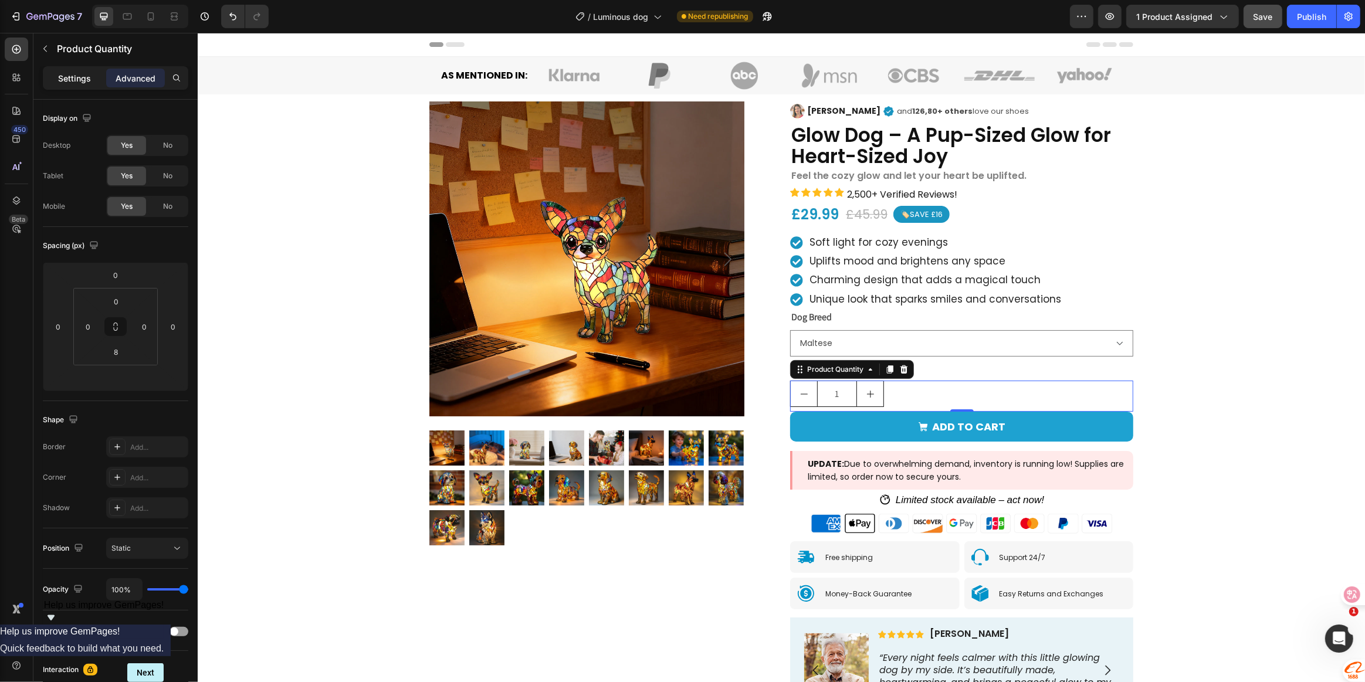
click at [69, 79] on p "Settings" at bounding box center [74, 78] width 33 height 12
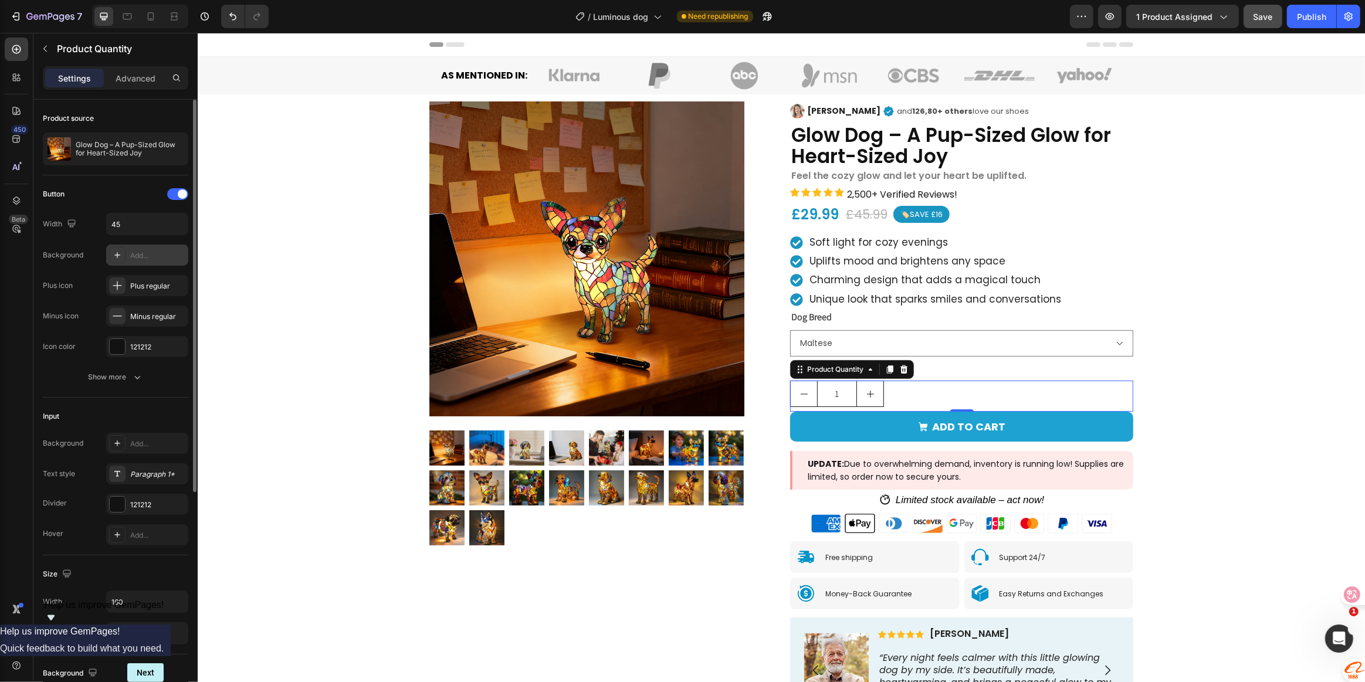
click at [133, 258] on div "Add..." at bounding box center [157, 255] width 55 height 11
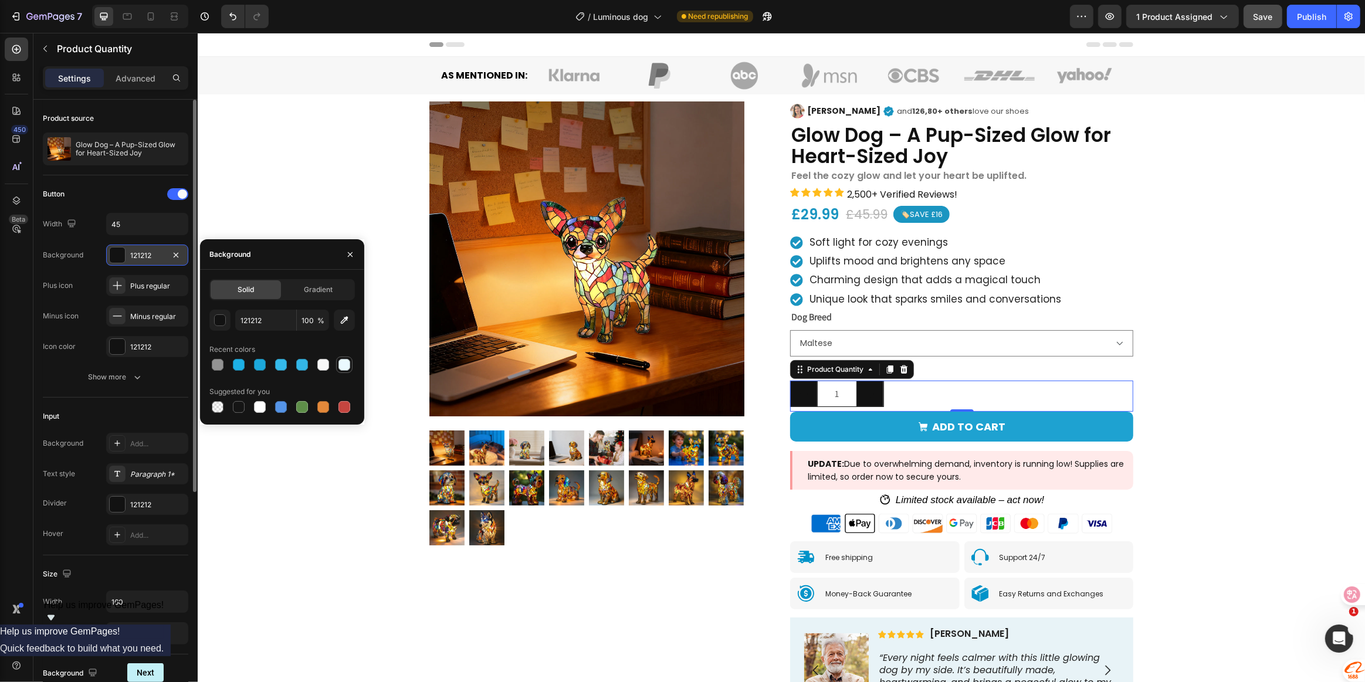
click at [343, 365] on div at bounding box center [344, 365] width 12 height 12
type input "EAF9FF"
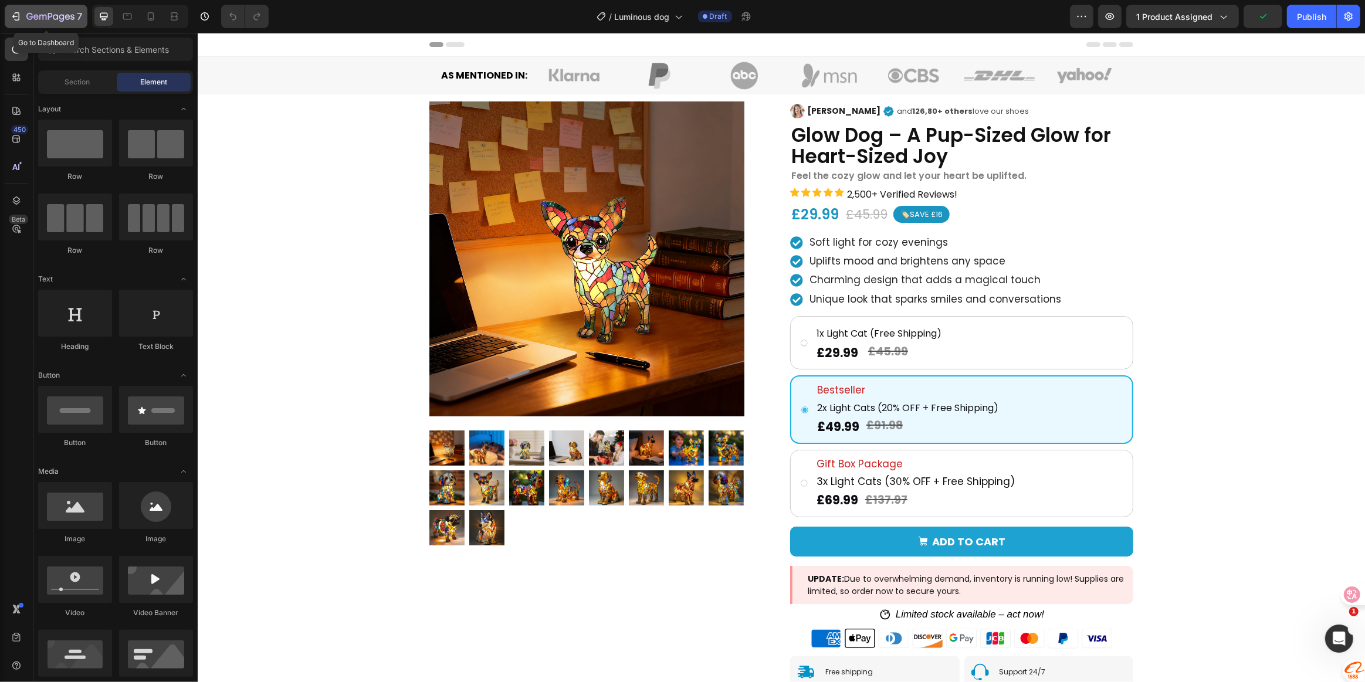
click at [21, 18] on icon "button" at bounding box center [16, 17] width 12 height 12
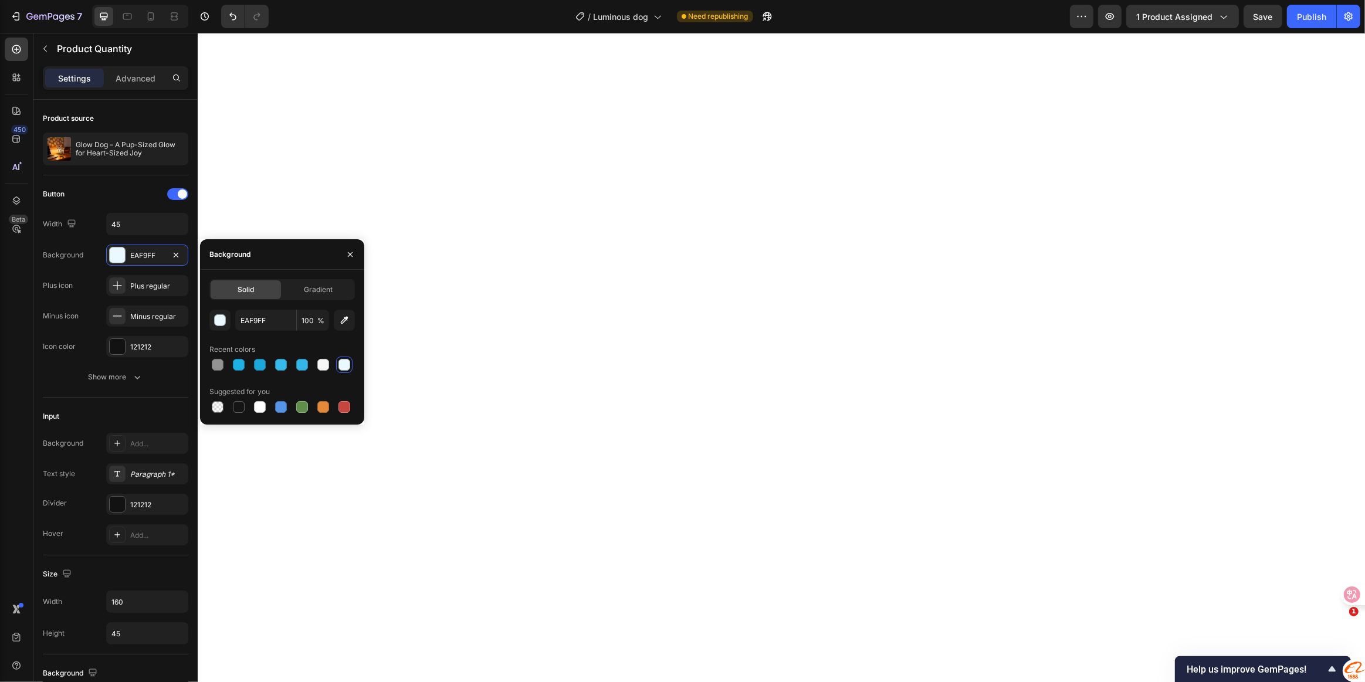
select select "Maltese"
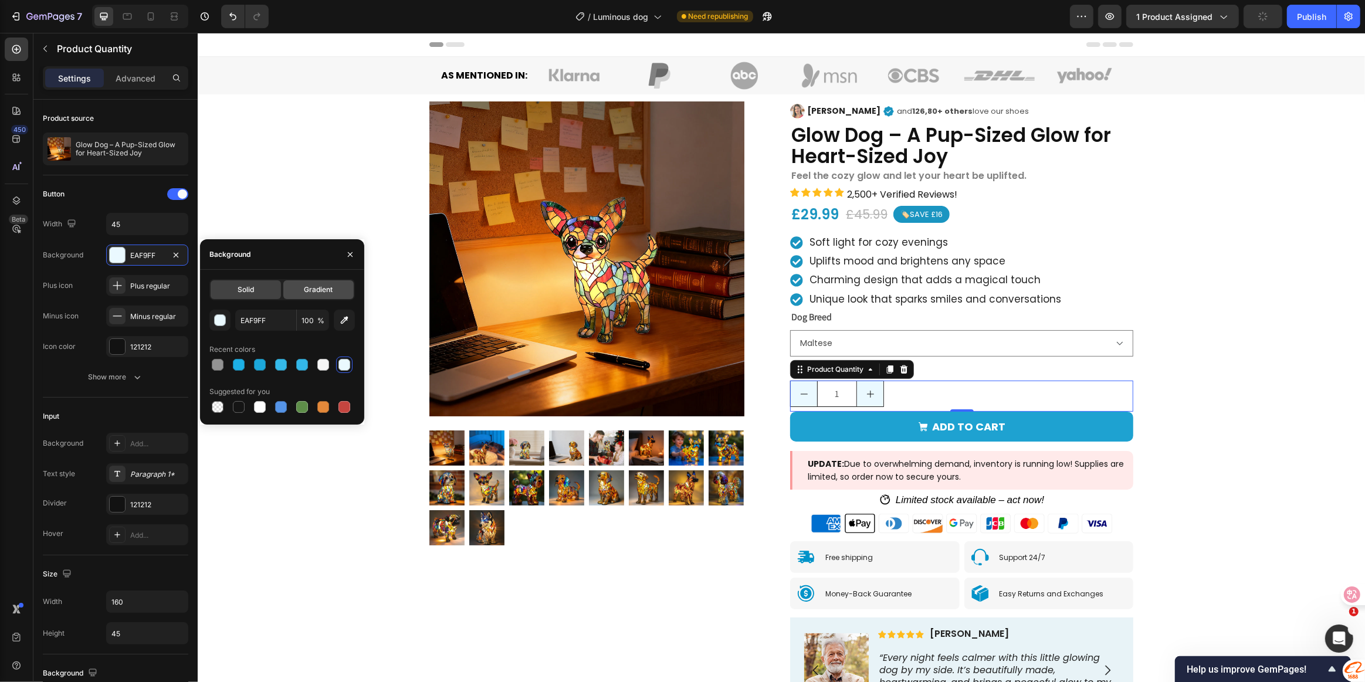
click at [326, 285] on span "Gradient" at bounding box center [318, 289] width 29 height 11
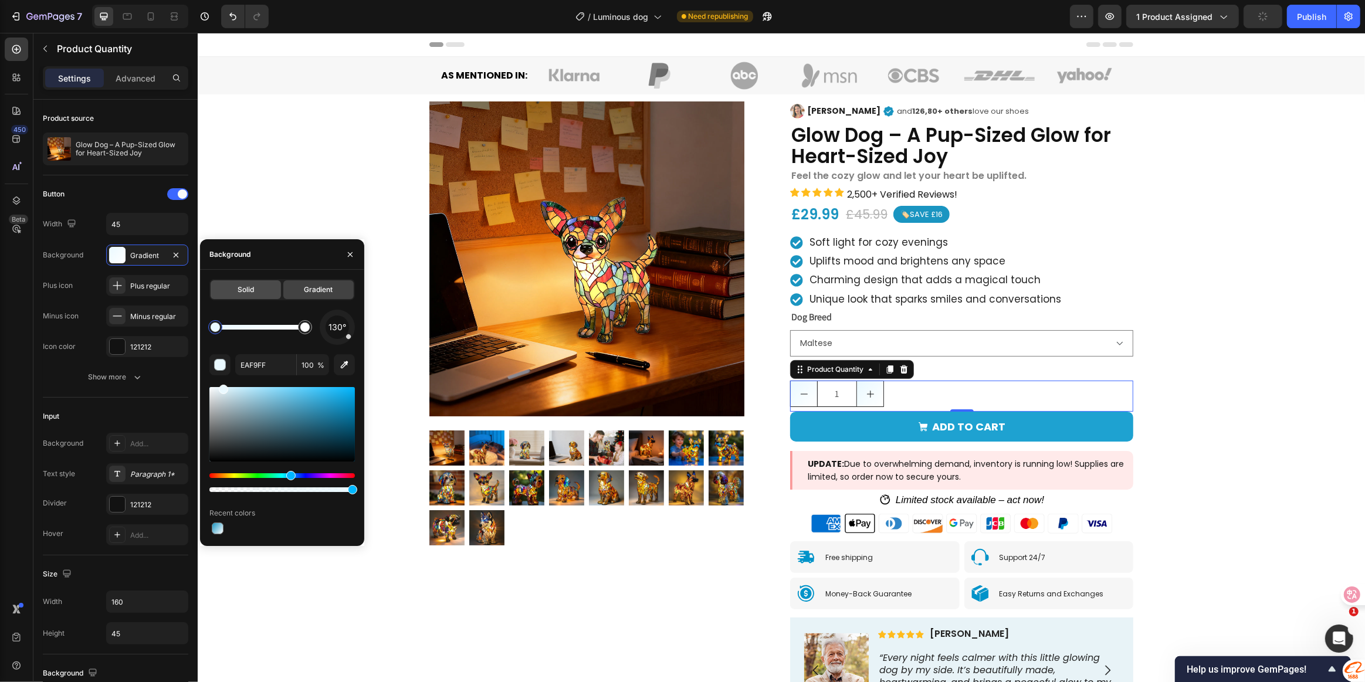
click at [252, 284] on span "Solid" at bounding box center [246, 289] width 16 height 11
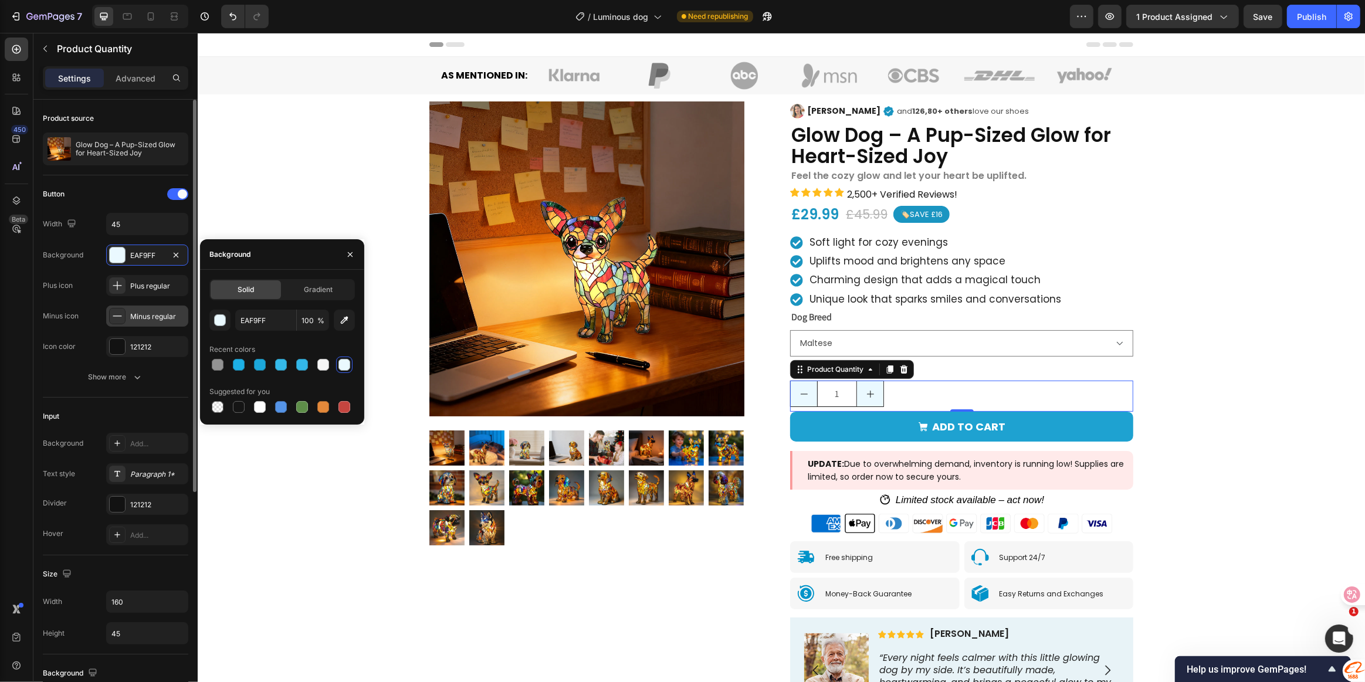
click at [122, 317] on icon at bounding box center [117, 316] width 12 height 12
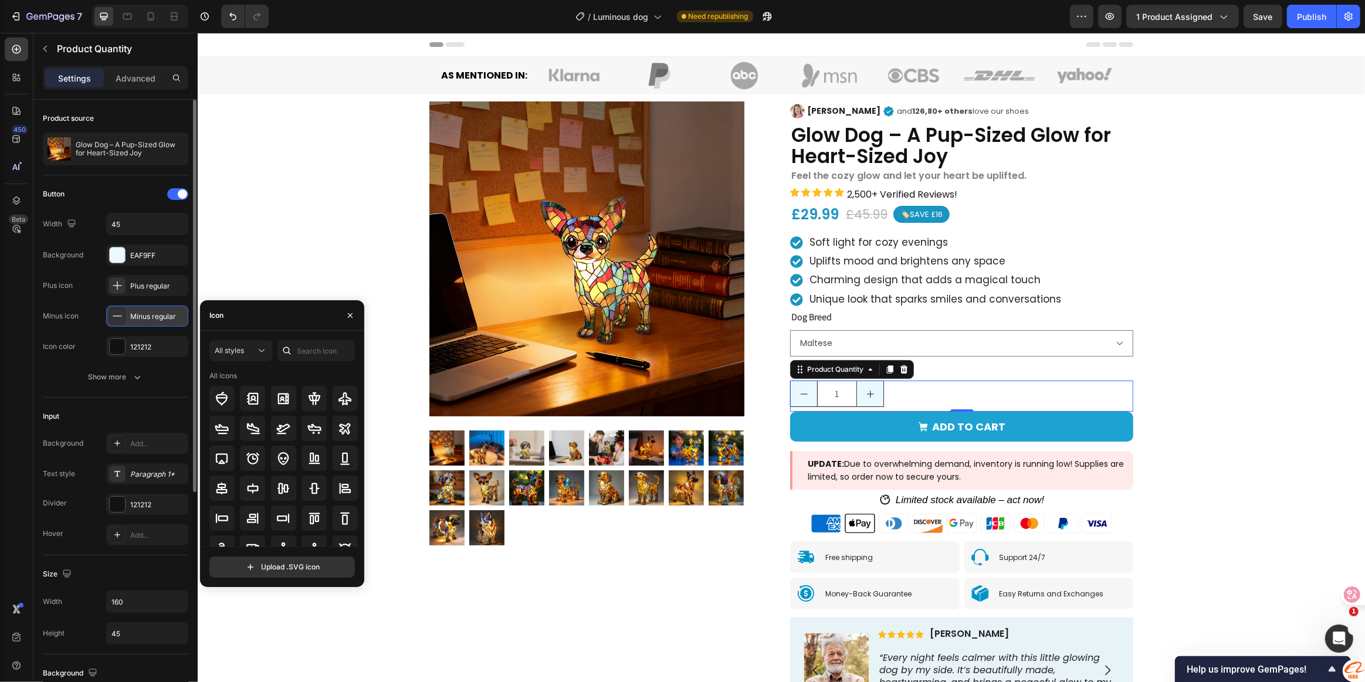
click at [122, 317] on icon at bounding box center [117, 316] width 12 height 12
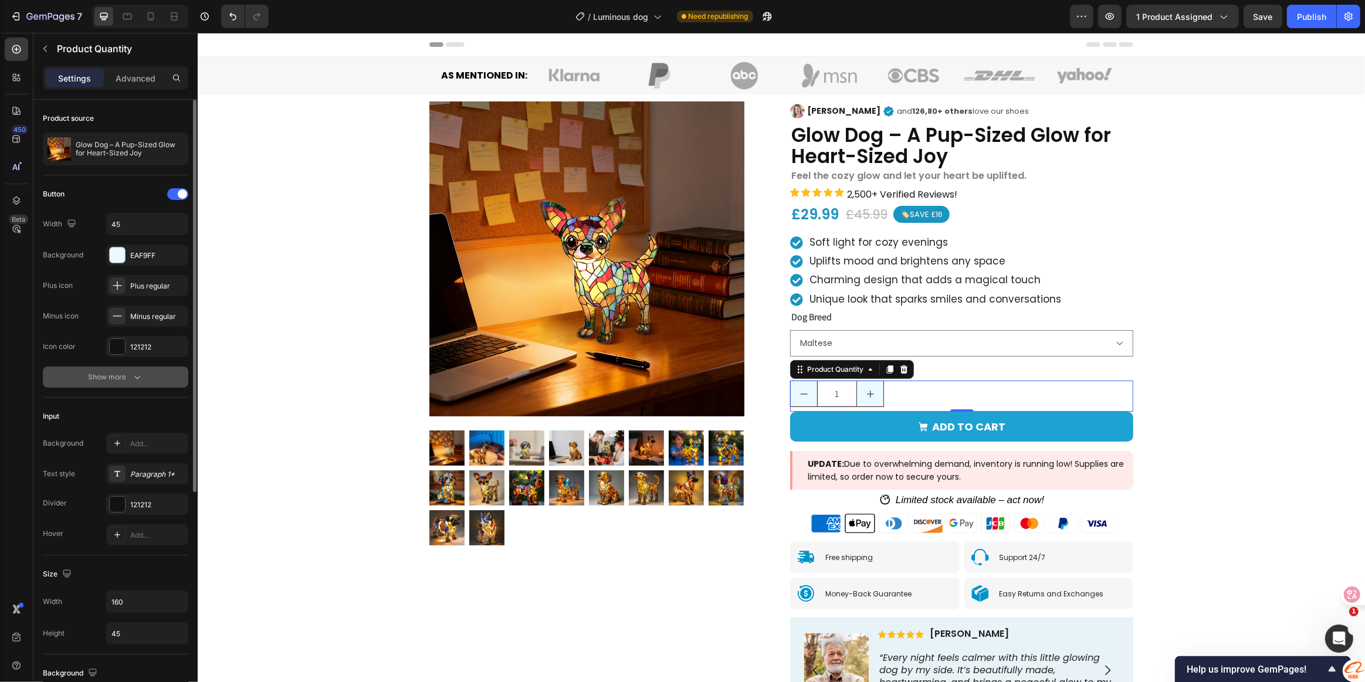
click at [140, 375] on icon "button" at bounding box center [137, 377] width 12 height 12
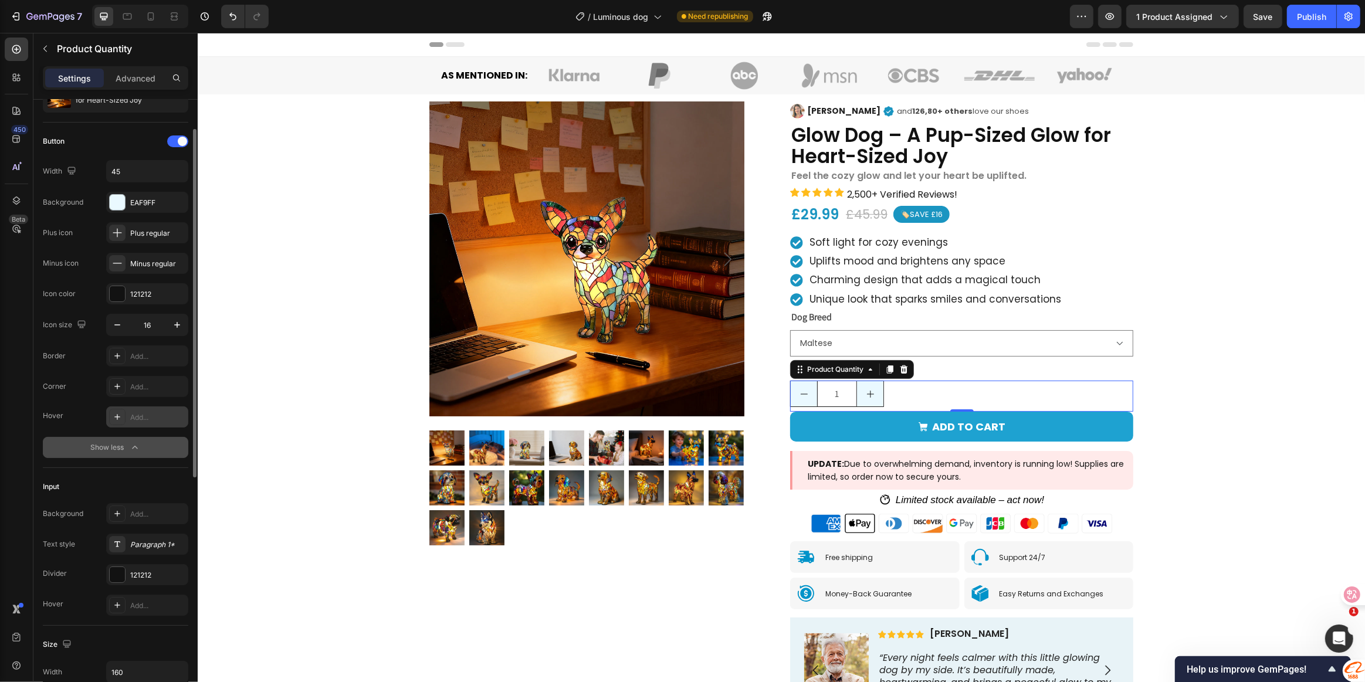
scroll to position [106, 0]
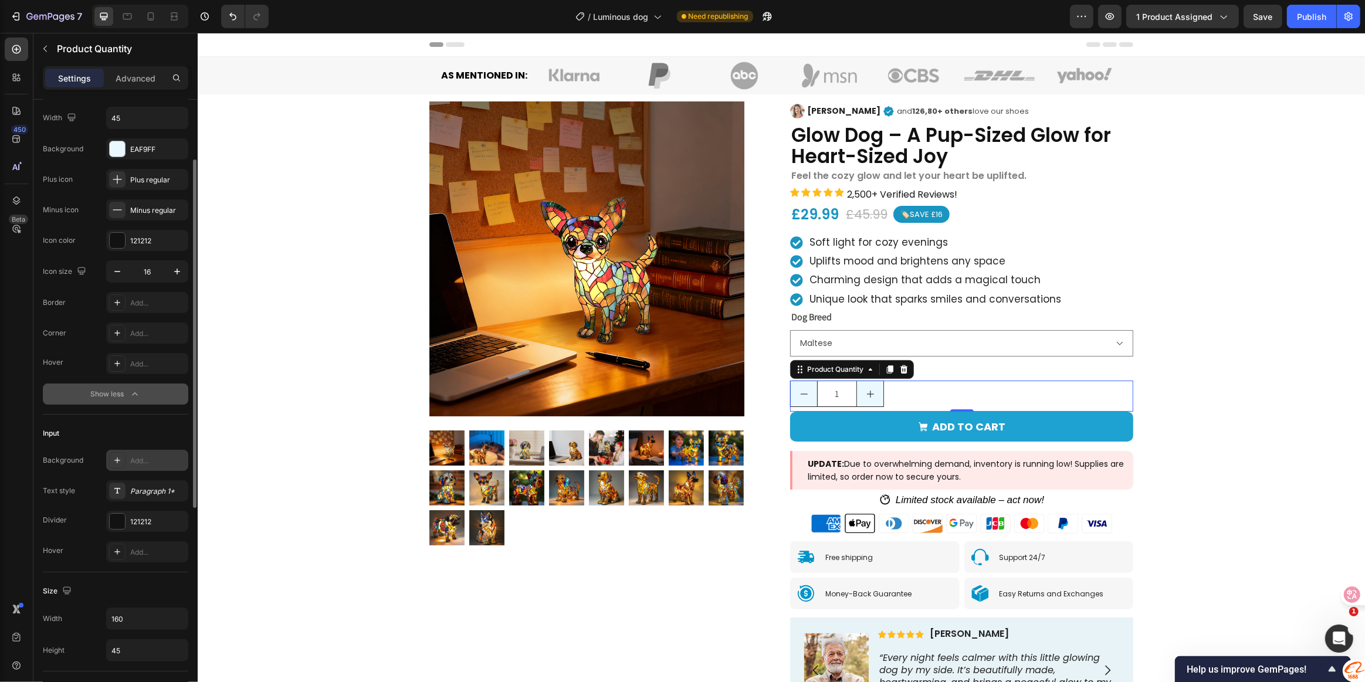
click at [144, 459] on div "Add..." at bounding box center [157, 461] width 55 height 11
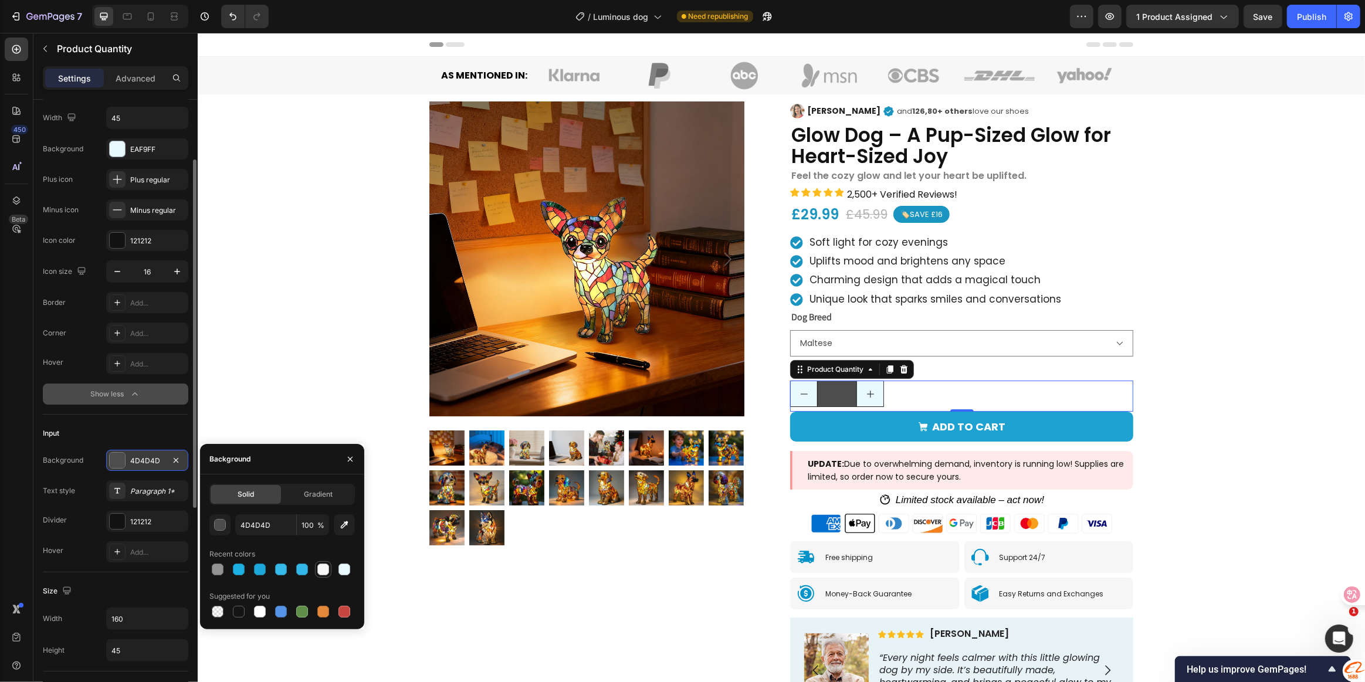
click at [322, 570] on div at bounding box center [323, 570] width 12 height 12
click at [340, 570] on div at bounding box center [344, 570] width 12 height 12
type input "EAF9FF"
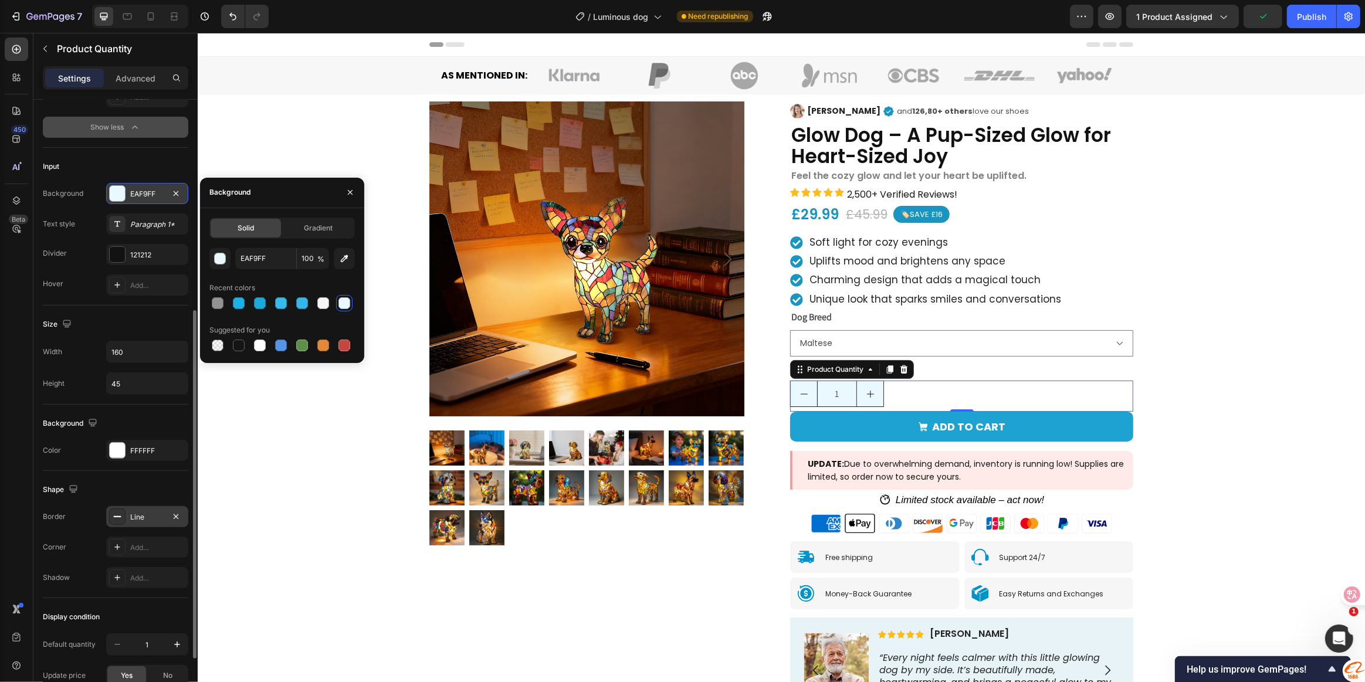
scroll to position [426, 0]
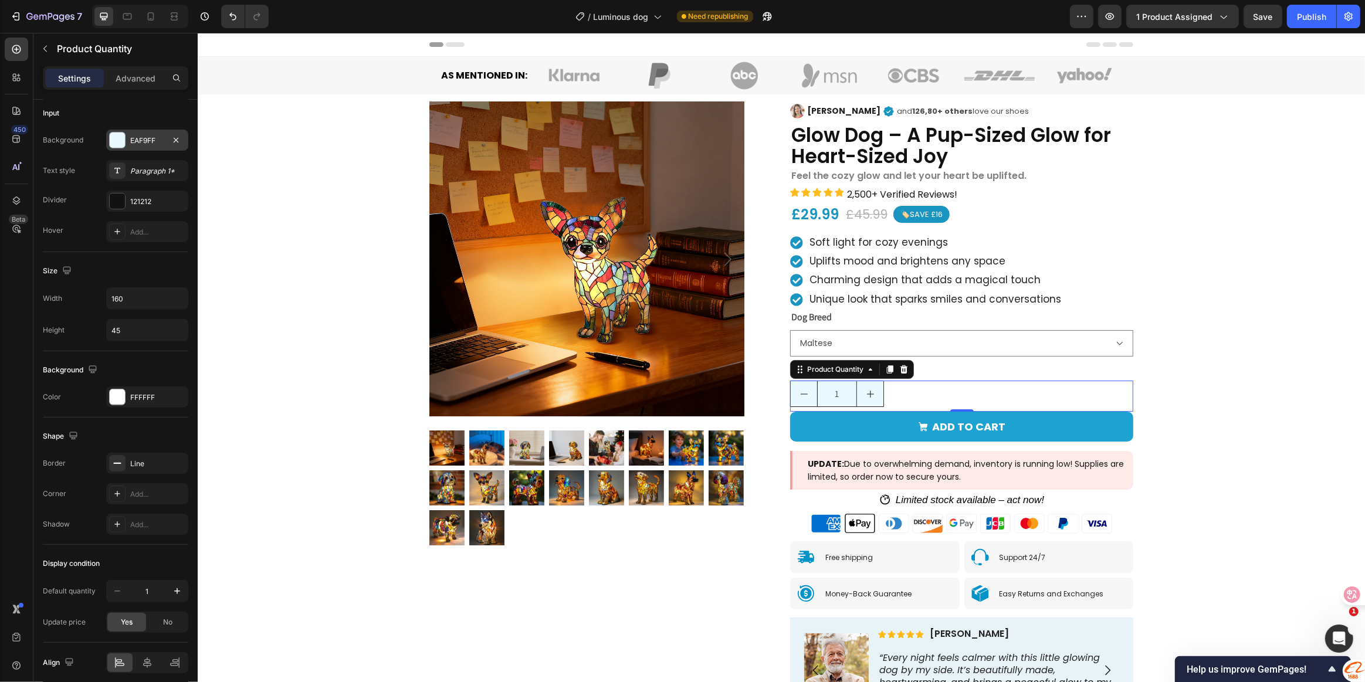
click at [865, 397] on icon "increment" at bounding box center [869, 393] width 9 height 9
click at [805, 395] on button "decrement" at bounding box center [803, 393] width 26 height 25
type input "1"
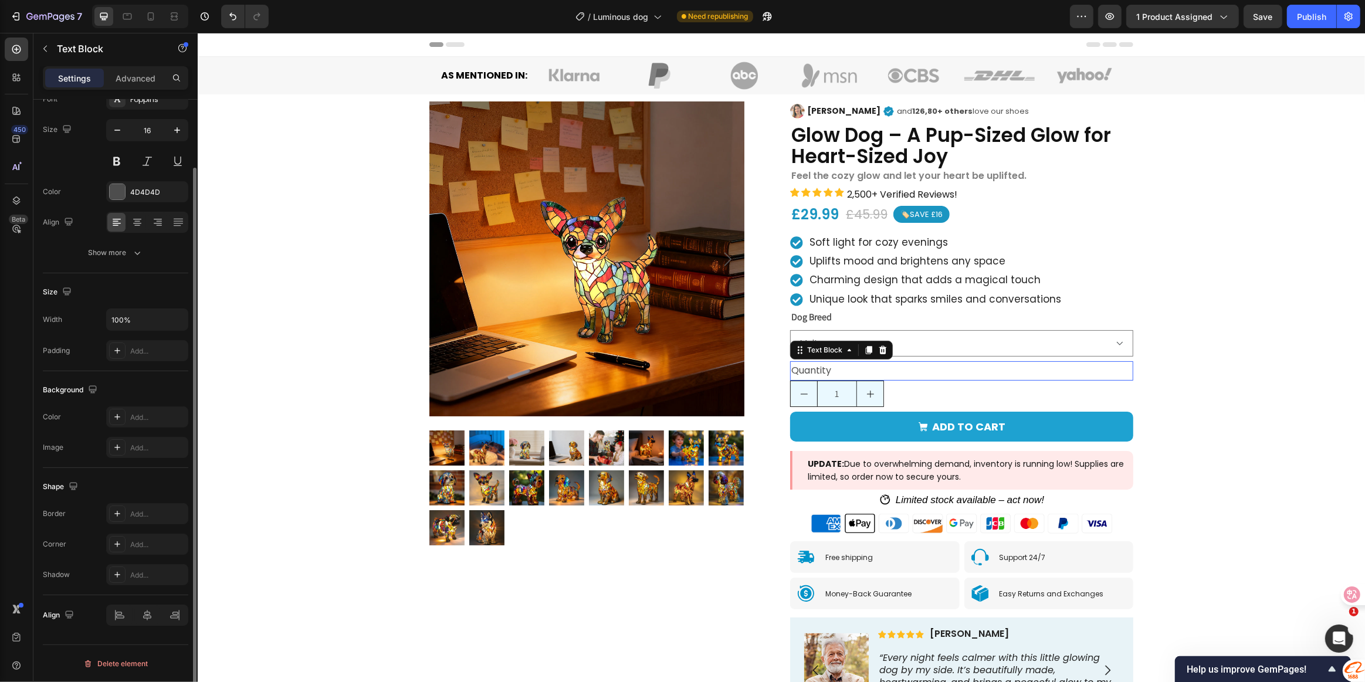
click at [960, 374] on div "Quantity" at bounding box center [961, 370] width 343 height 19
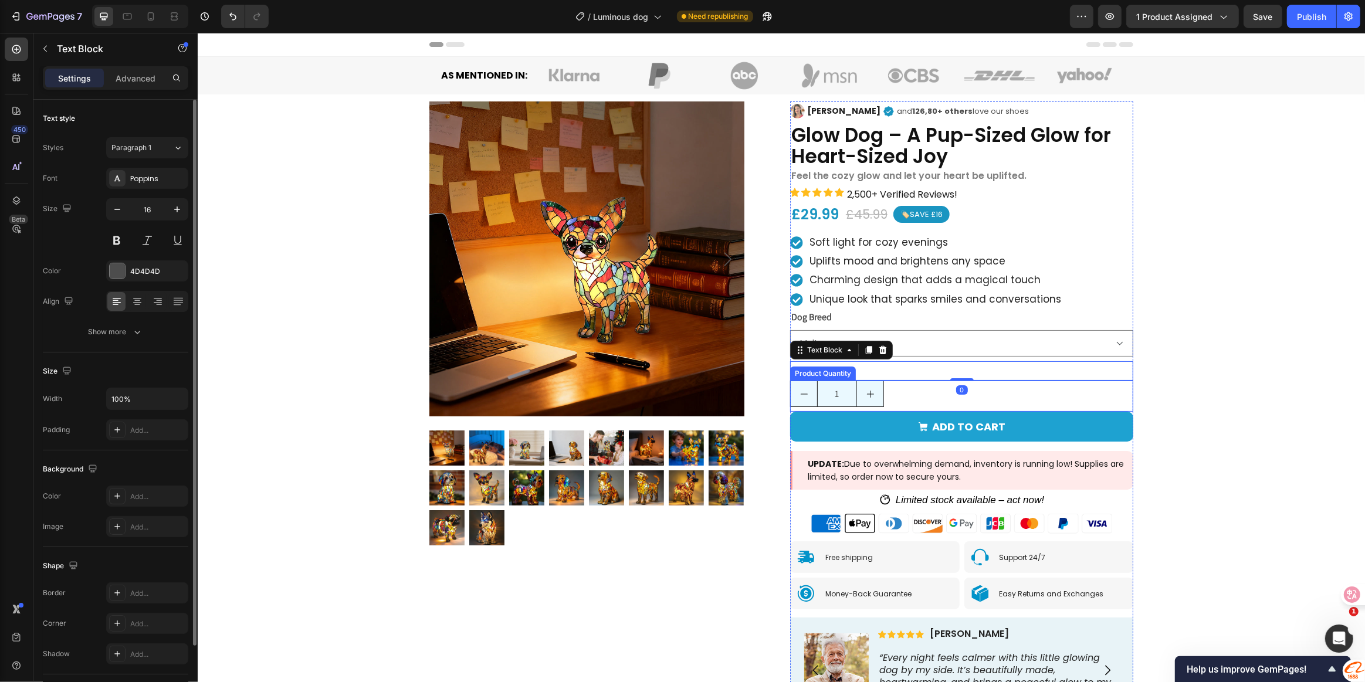
click at [928, 389] on div "1" at bounding box center [961, 394] width 343 height 26
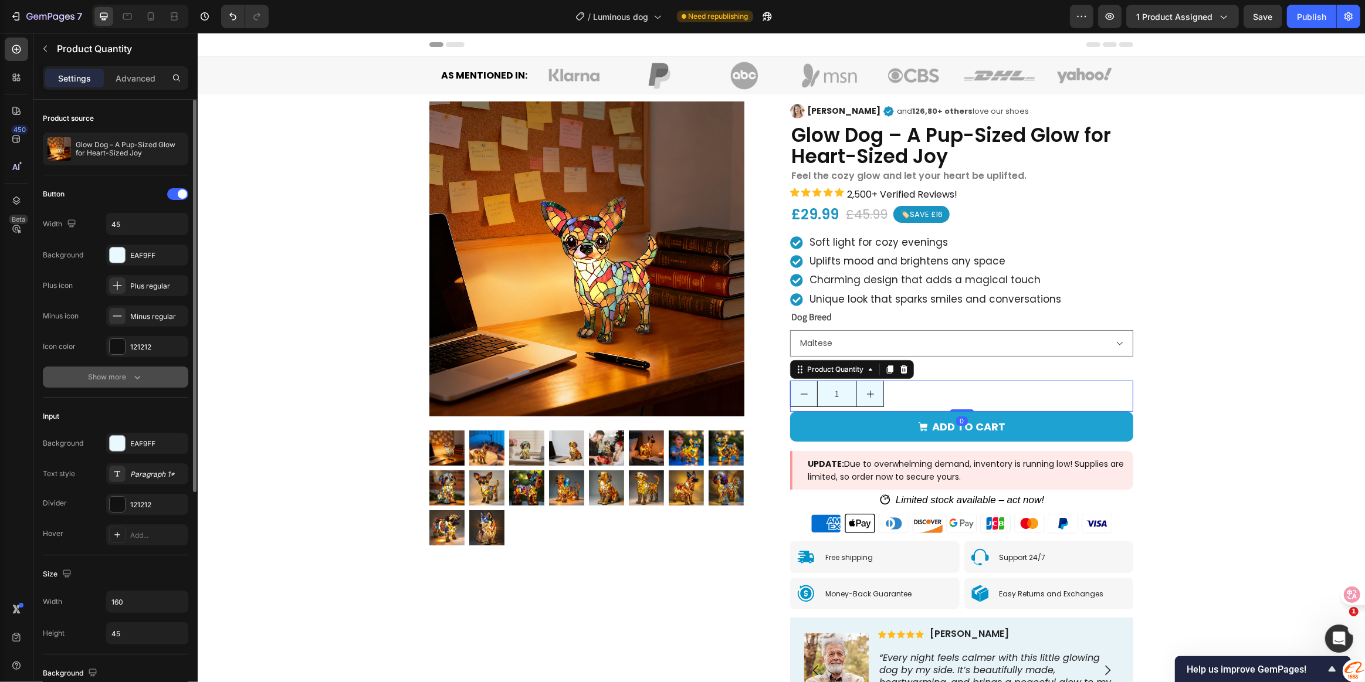
click at [130, 375] on div "Show more" at bounding box center [116, 377] width 55 height 12
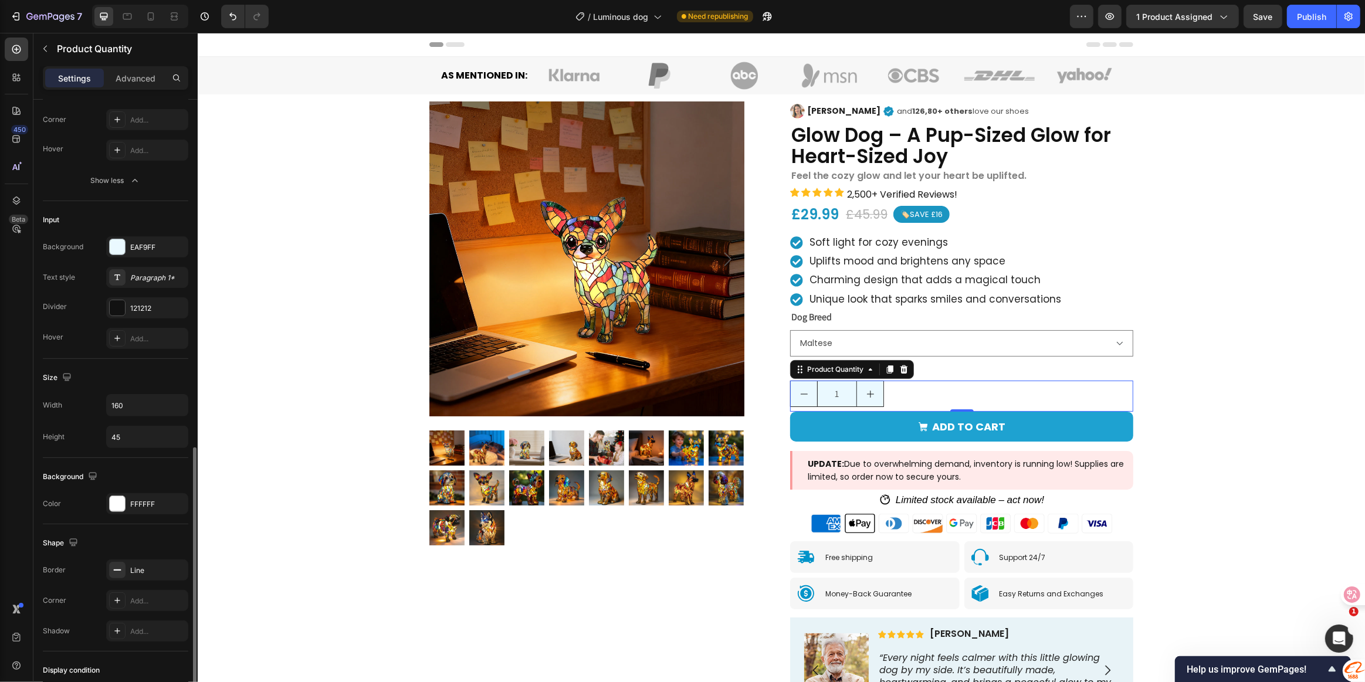
scroll to position [426, 0]
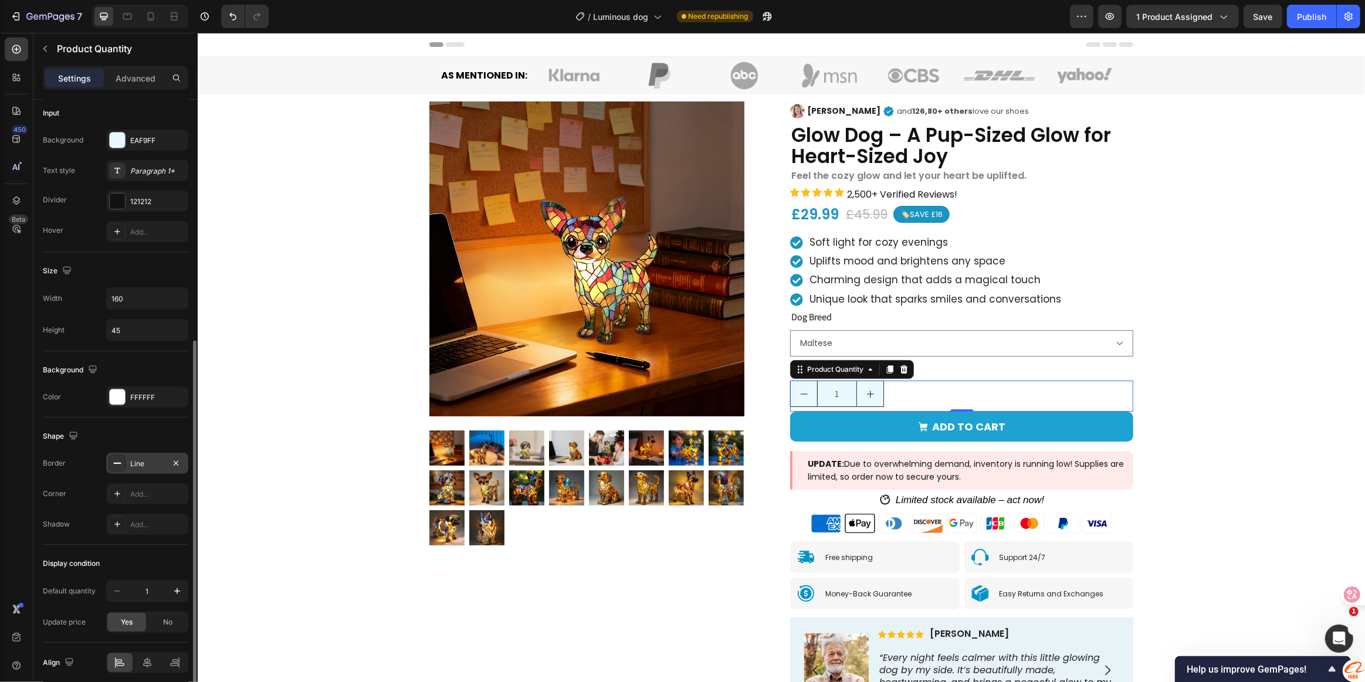
click at [128, 463] on div "Line" at bounding box center [147, 463] width 82 height 21
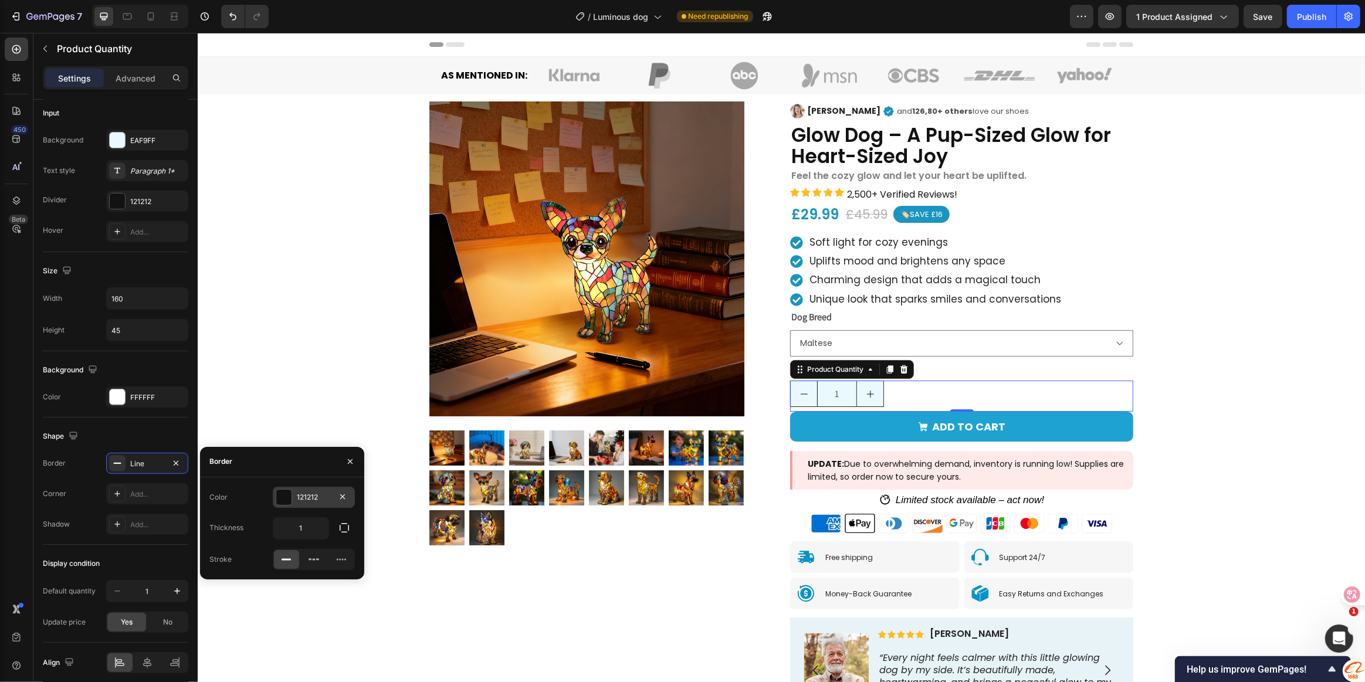
click at [282, 498] on div at bounding box center [283, 497] width 15 height 15
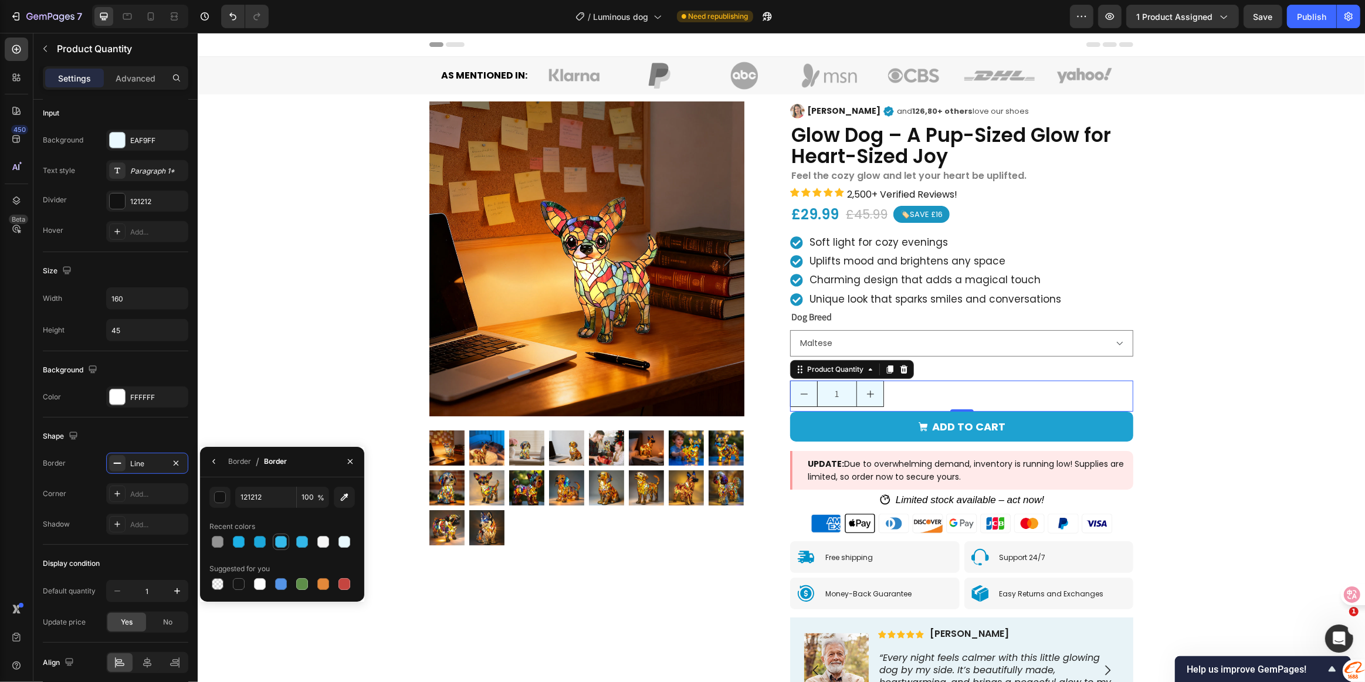
click at [283, 544] on div at bounding box center [281, 542] width 12 height 12
type input "35BAEA"
click at [229, 463] on div "Border" at bounding box center [239, 461] width 23 height 11
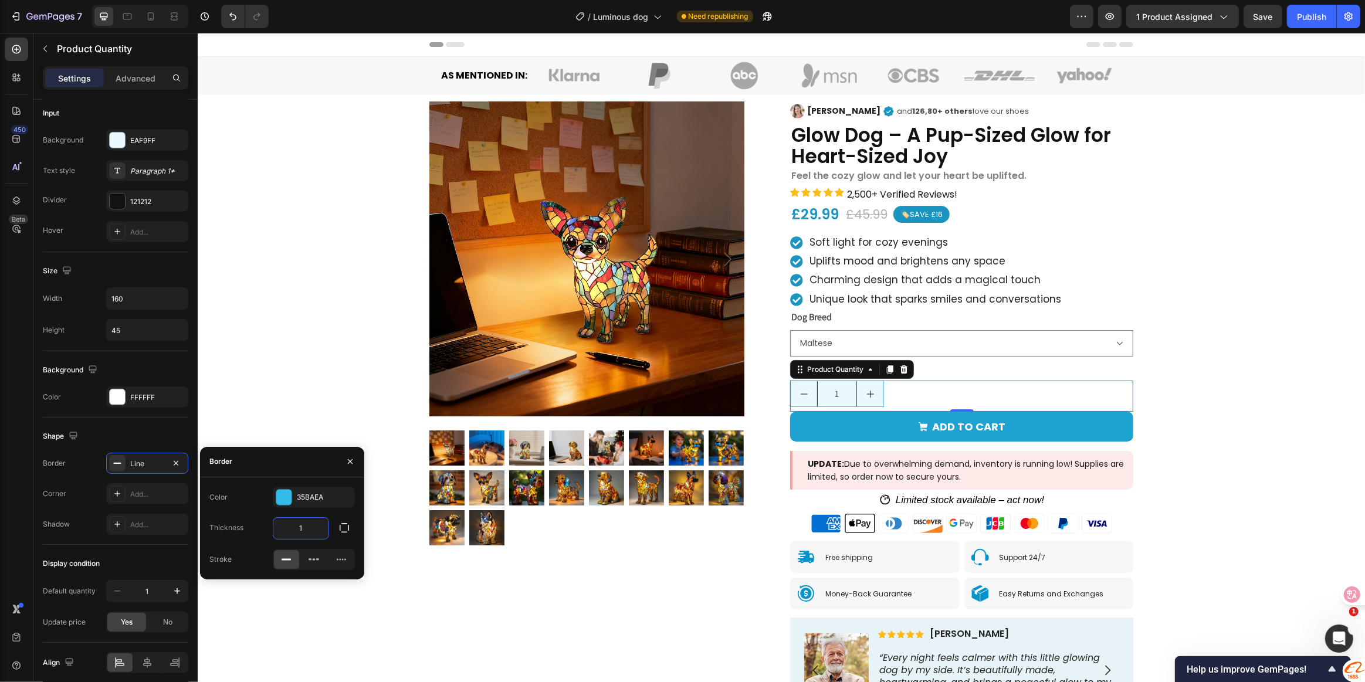
click at [311, 532] on input "1" at bounding box center [300, 528] width 55 height 21
click at [343, 532] on icon "button" at bounding box center [344, 527] width 9 height 9
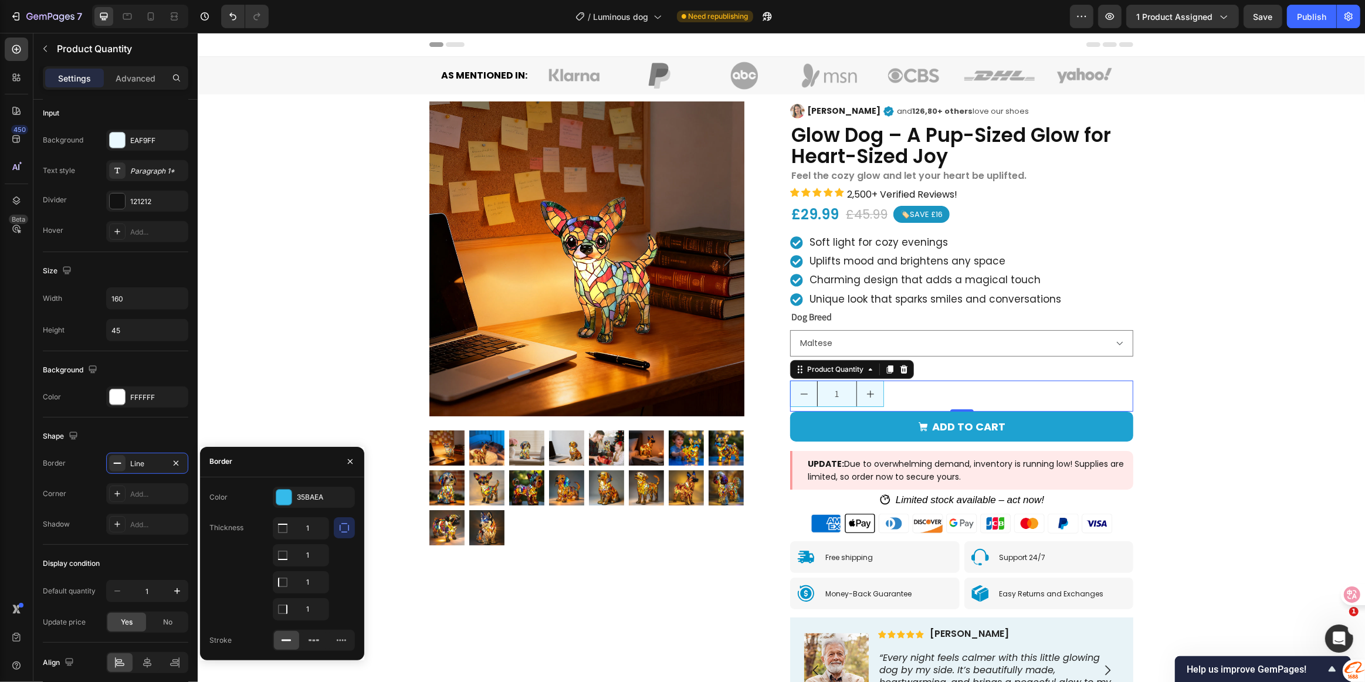
click at [343, 532] on icon "button" at bounding box center [344, 527] width 9 height 9
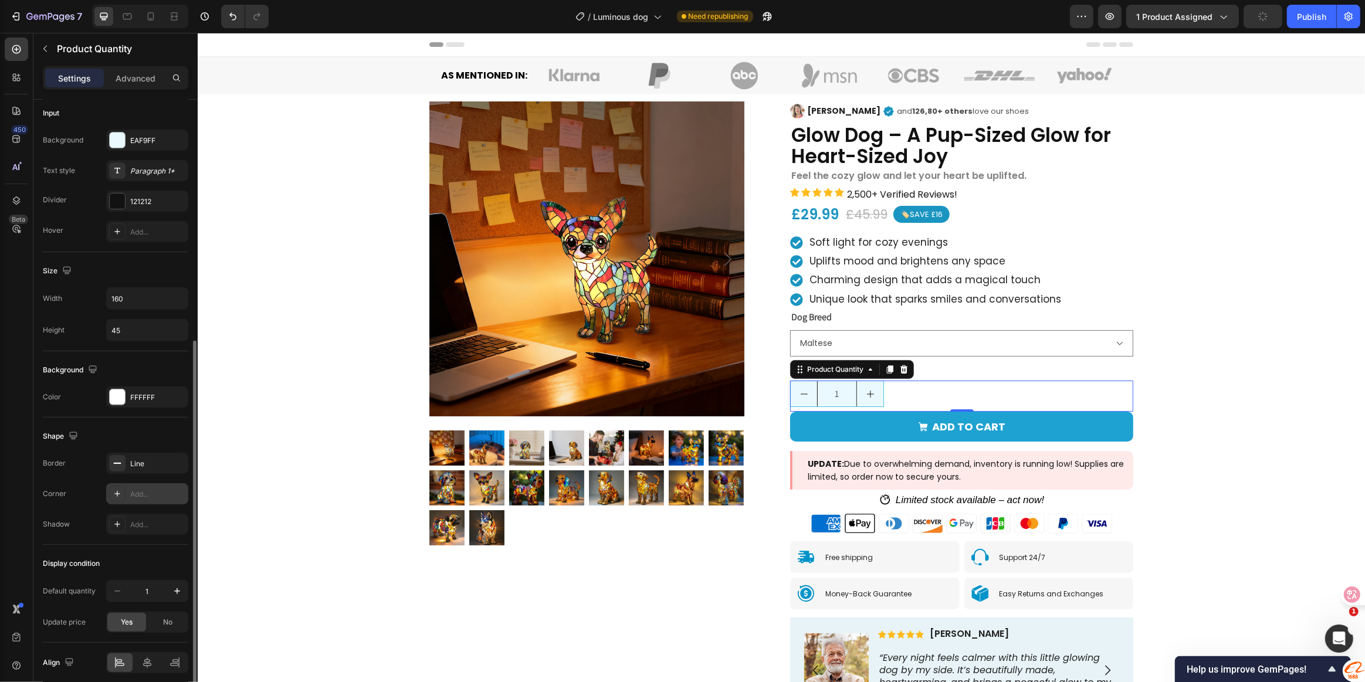
click at [123, 493] on div at bounding box center [117, 494] width 16 height 16
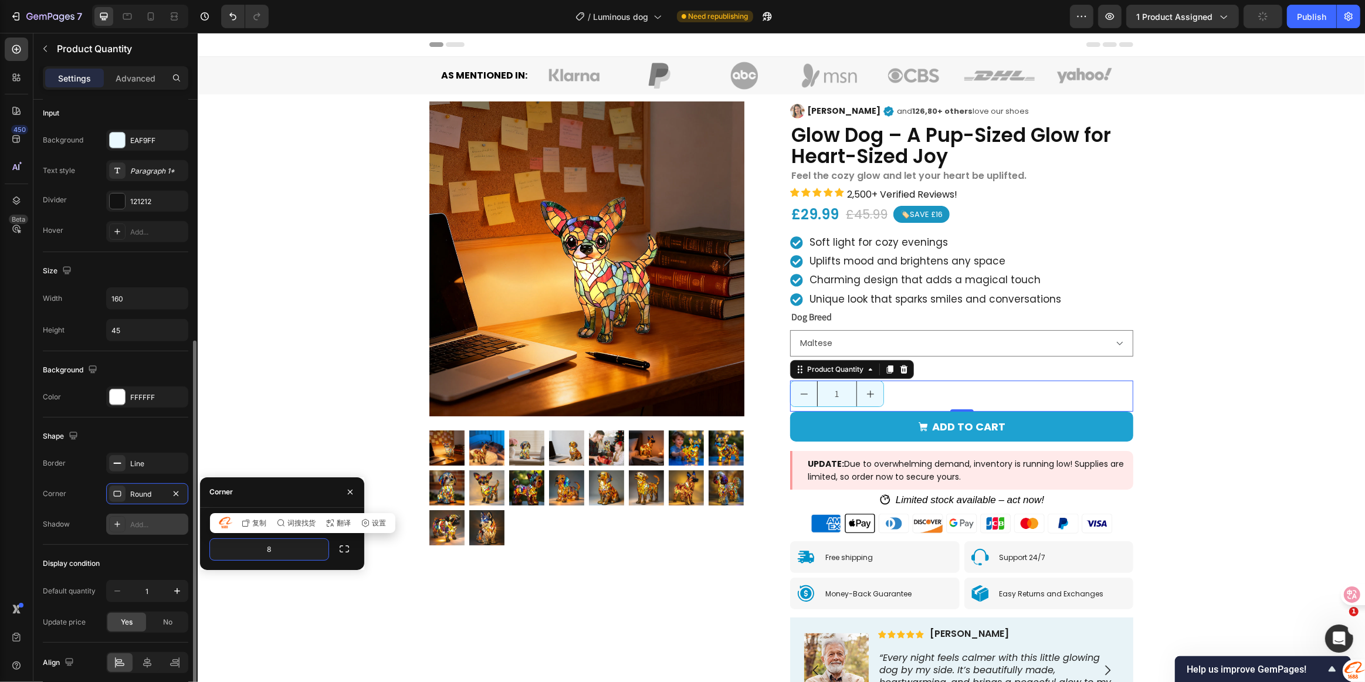
click at [138, 521] on div "Add..." at bounding box center [157, 525] width 55 height 11
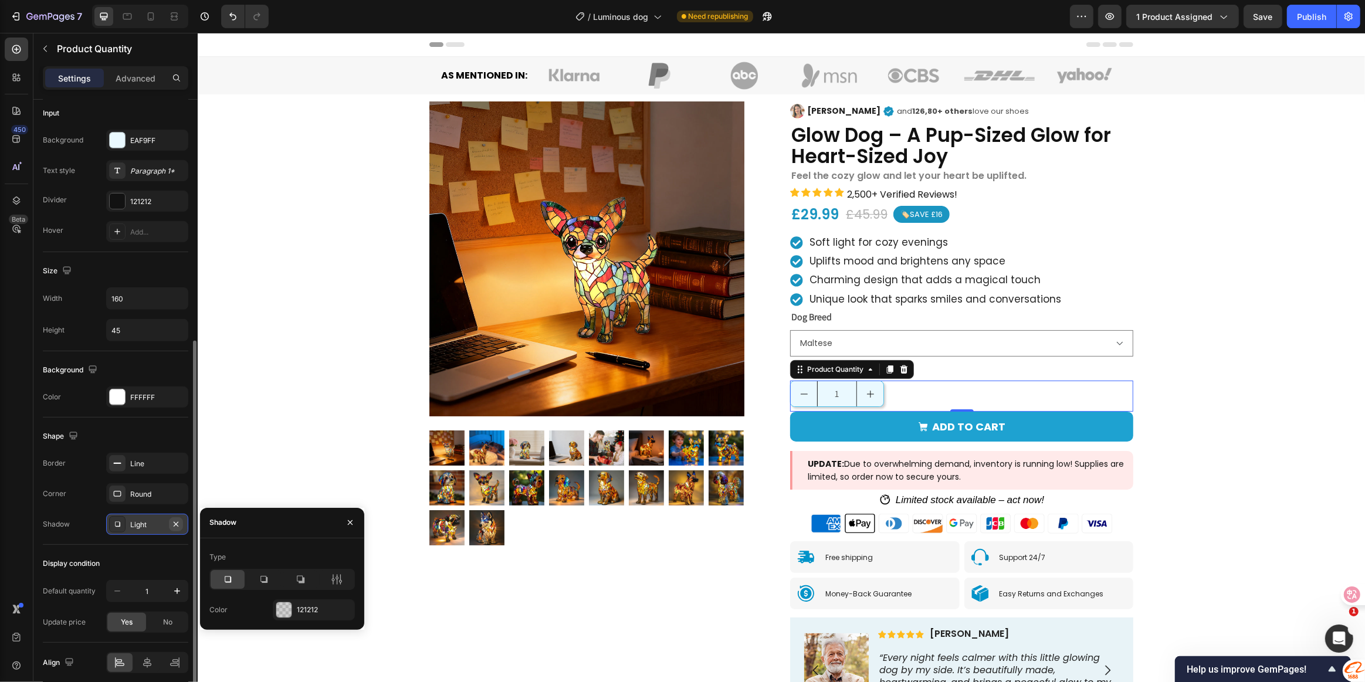
click at [176, 526] on icon "button" at bounding box center [175, 524] width 9 height 9
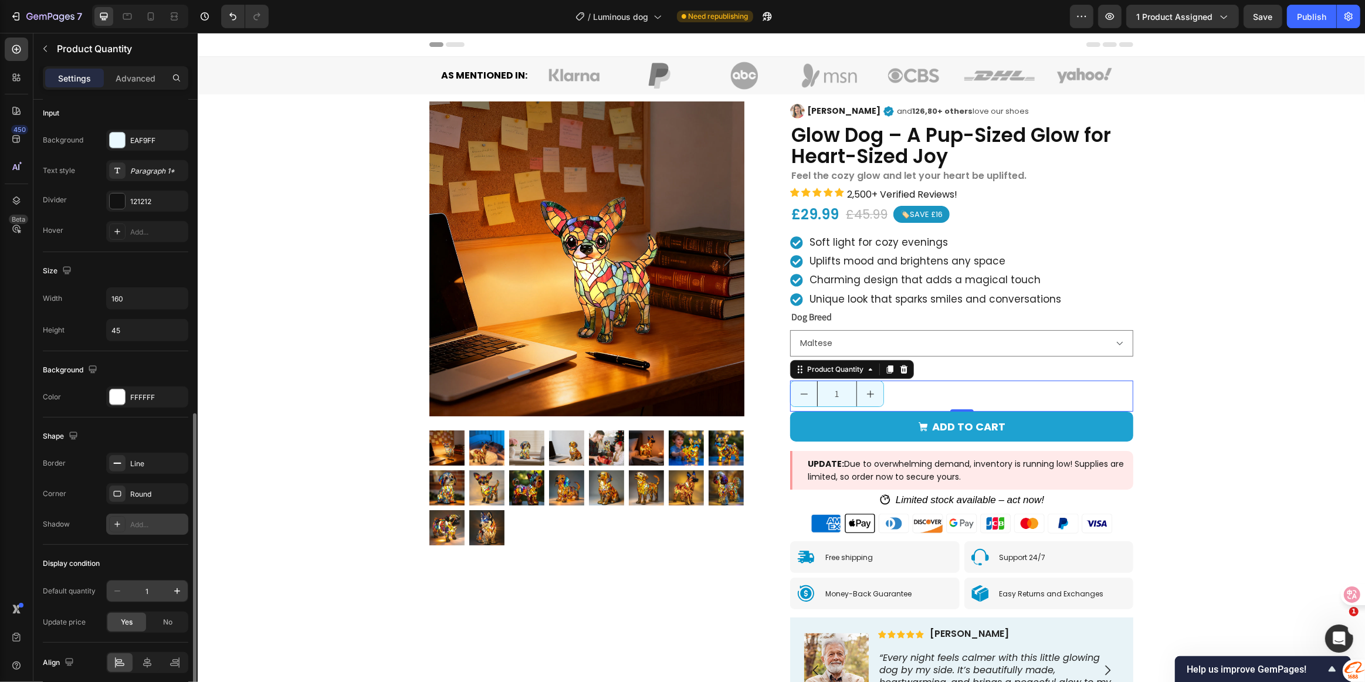
scroll to position [473, 0]
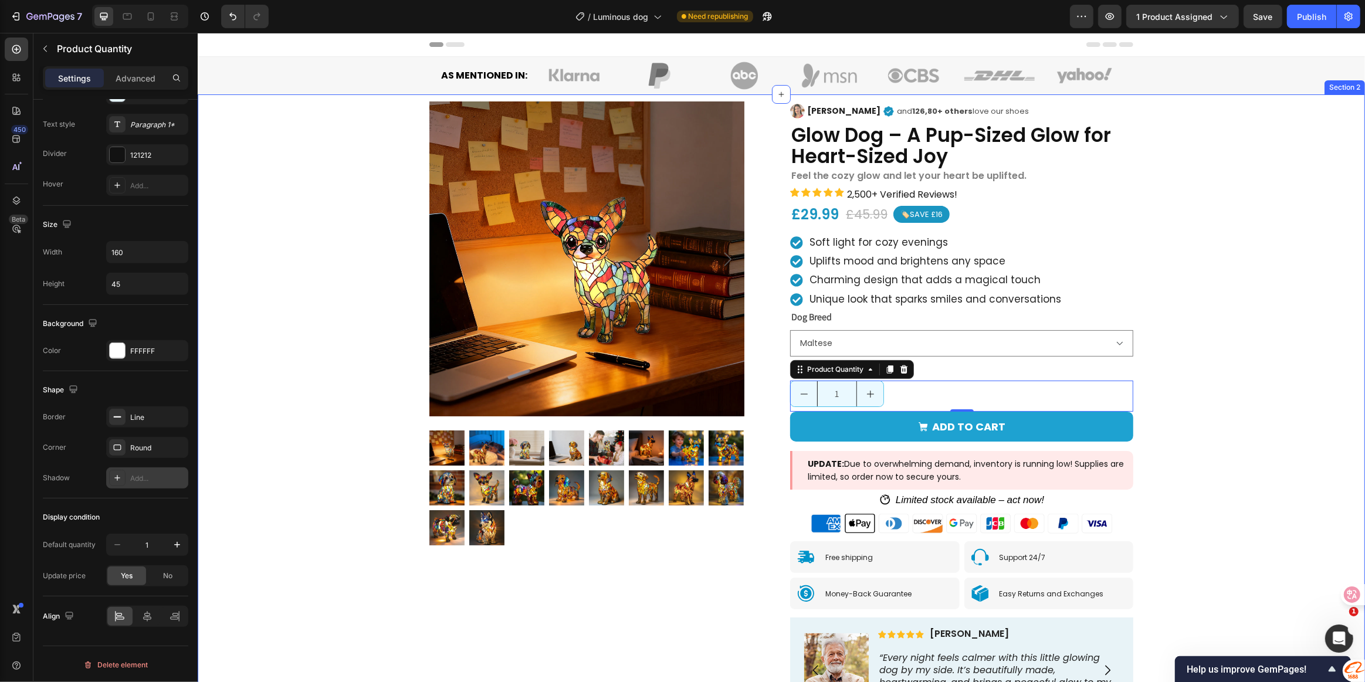
drag, startPoint x: 1176, startPoint y: 351, endPoint x: 1150, endPoint y: 363, distance: 28.4
click at [1175, 351] on div "Product Images Image [PERSON_NAME] Text Block Icon and 126,80+ others love our …" at bounding box center [780, 430] width 1167 height 672
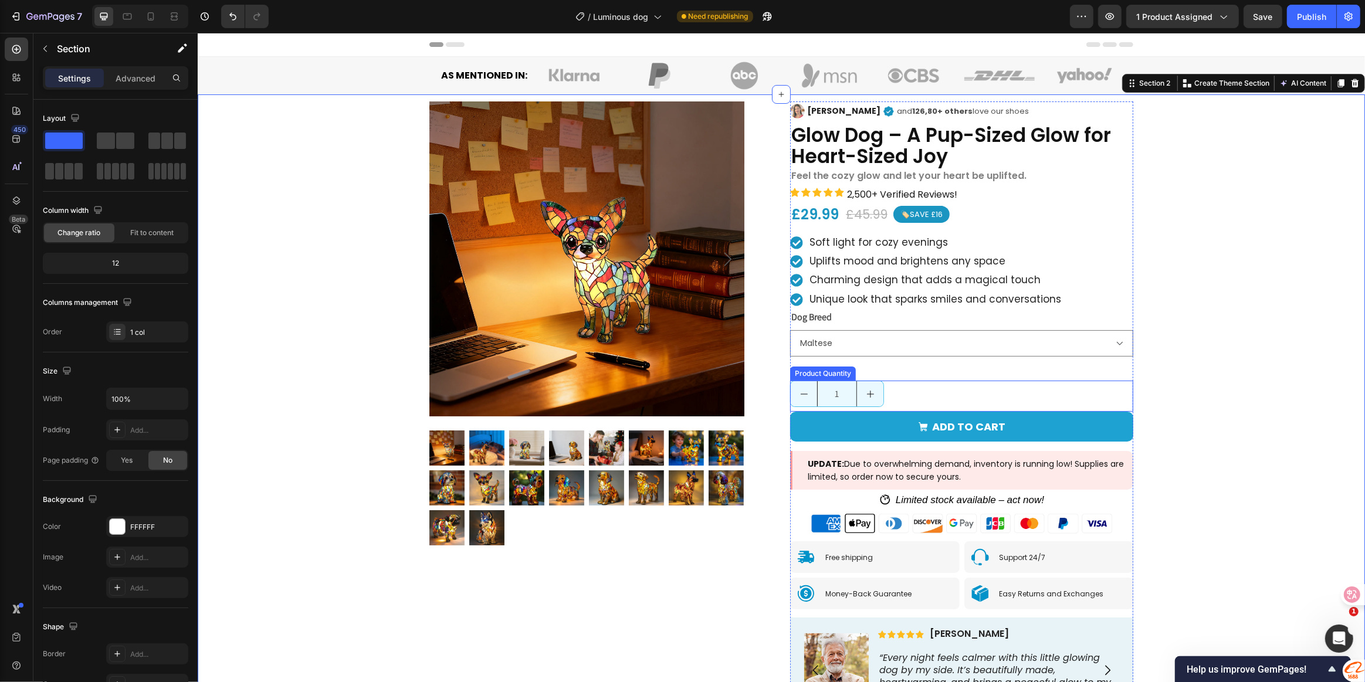
click at [851, 391] on input "1" at bounding box center [837, 393] width 40 height 25
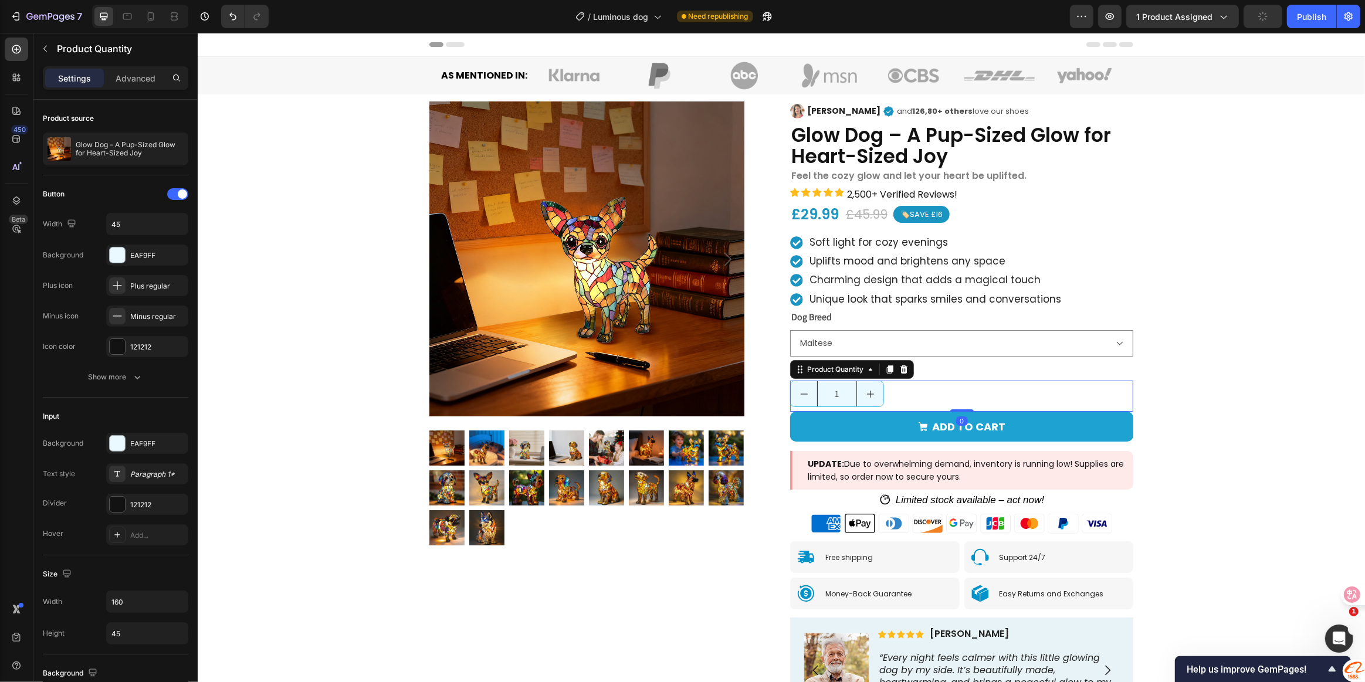
click at [805, 395] on button "decrement" at bounding box center [803, 393] width 26 height 25
click at [817, 384] on input "1" at bounding box center [837, 393] width 40 height 25
click at [929, 383] on div "1" at bounding box center [961, 394] width 343 height 26
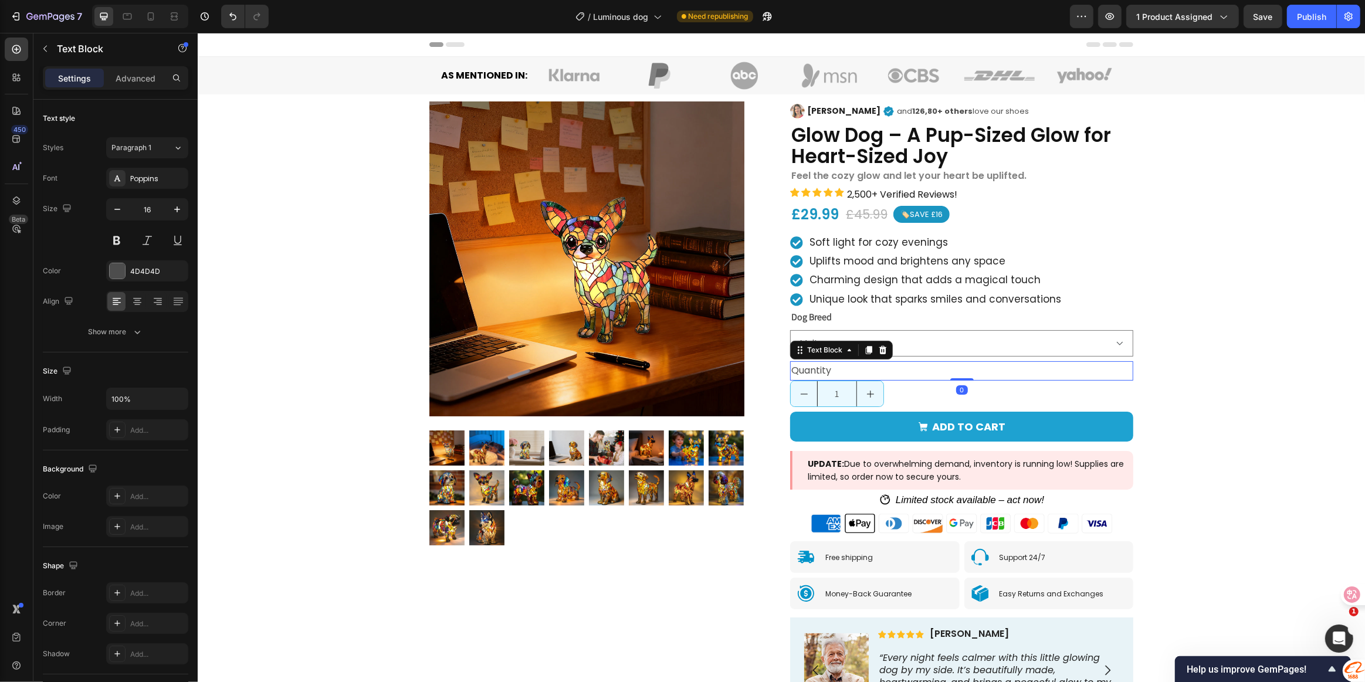
click at [1044, 362] on div "Quantity" at bounding box center [961, 370] width 343 height 19
click at [1045, 385] on div "1" at bounding box center [961, 394] width 343 height 26
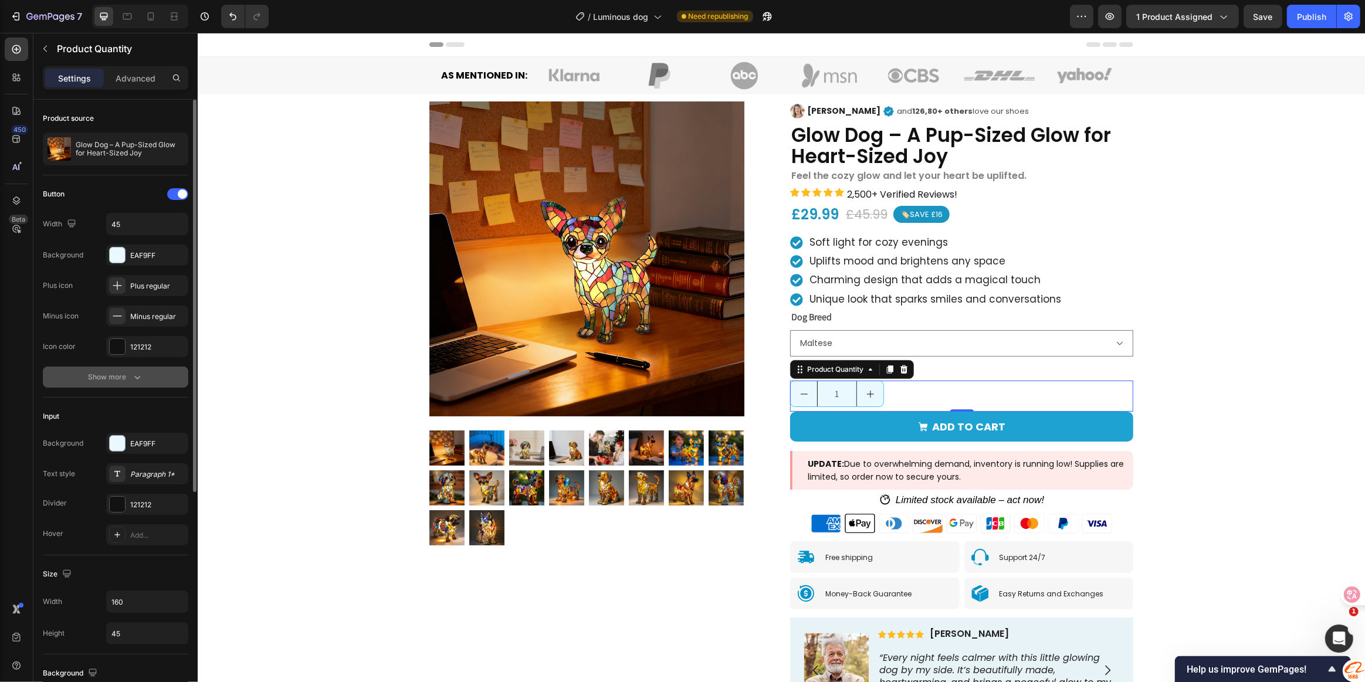
click at [131, 378] on icon "button" at bounding box center [137, 377] width 12 height 12
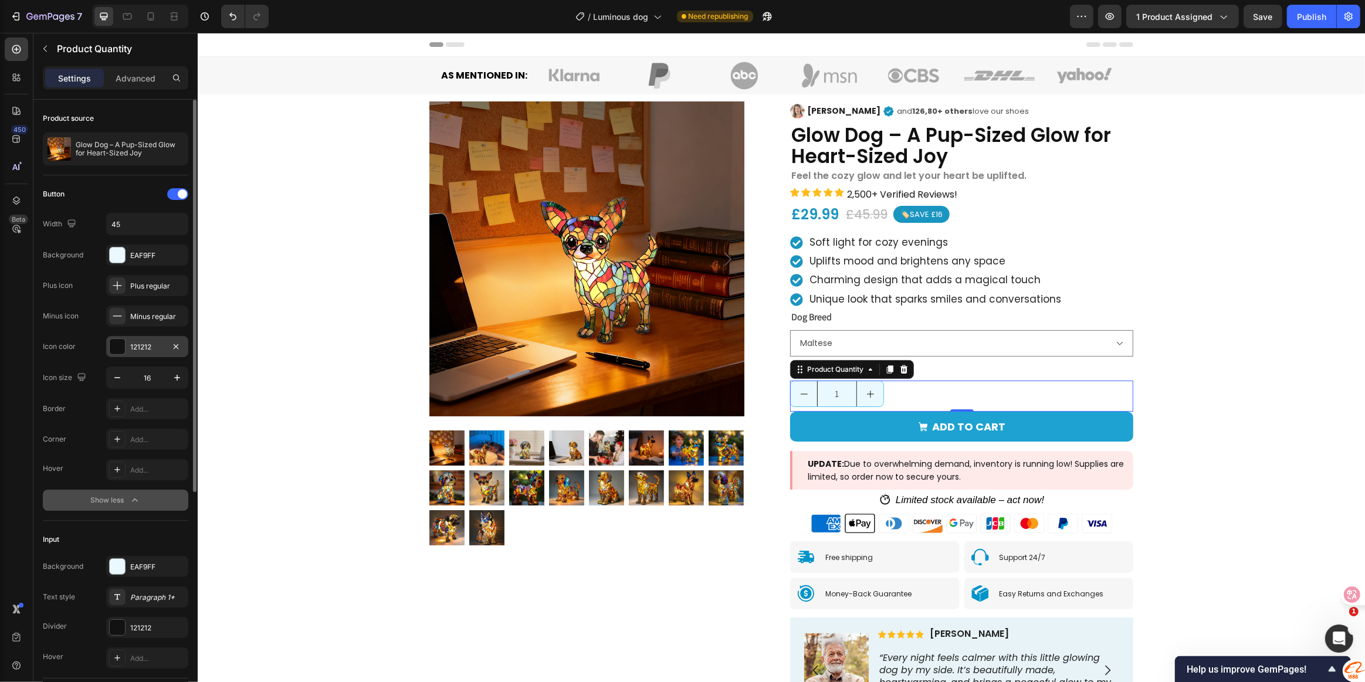
click at [146, 343] on div "121212" at bounding box center [147, 347] width 34 height 11
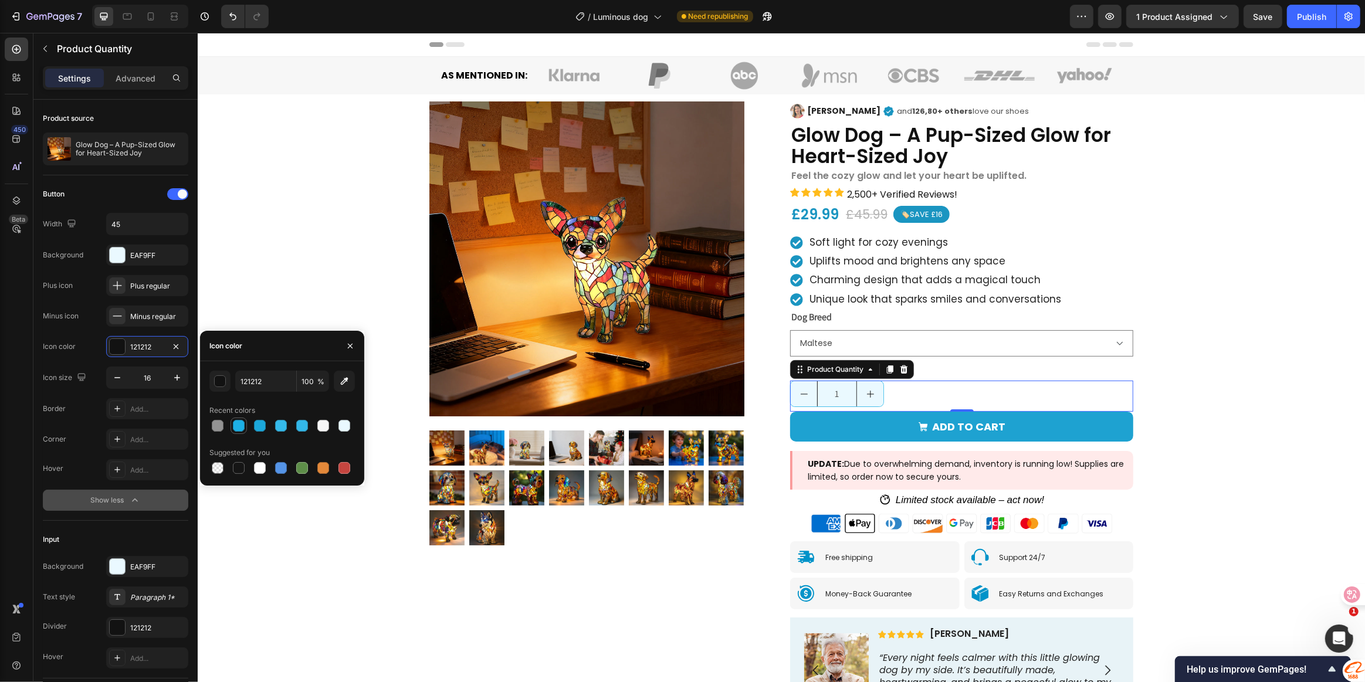
click at [245, 423] on div at bounding box center [239, 426] width 14 height 14
drag, startPoint x: 240, startPoint y: 466, endPoint x: 231, endPoint y: 465, distance: 10.0
click at [240, 466] on div at bounding box center [239, 468] width 12 height 12
type input "151515"
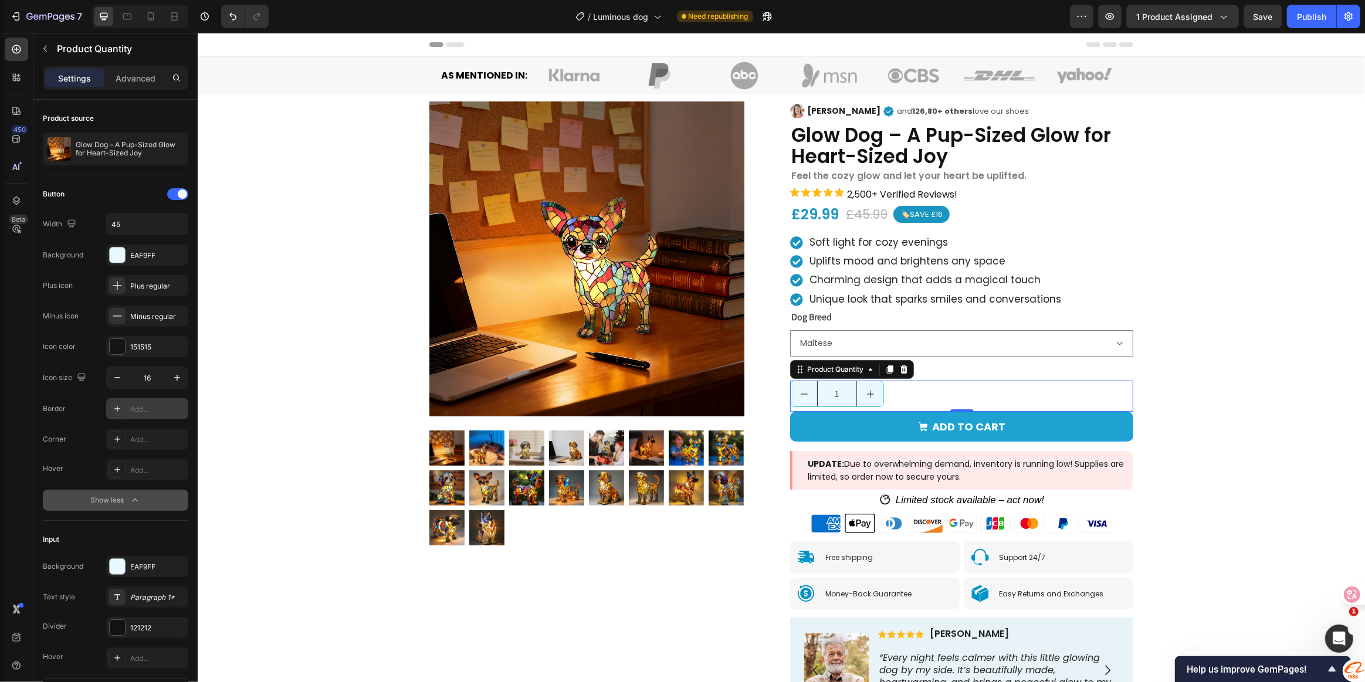
click at [141, 408] on div "Add..." at bounding box center [157, 409] width 55 height 11
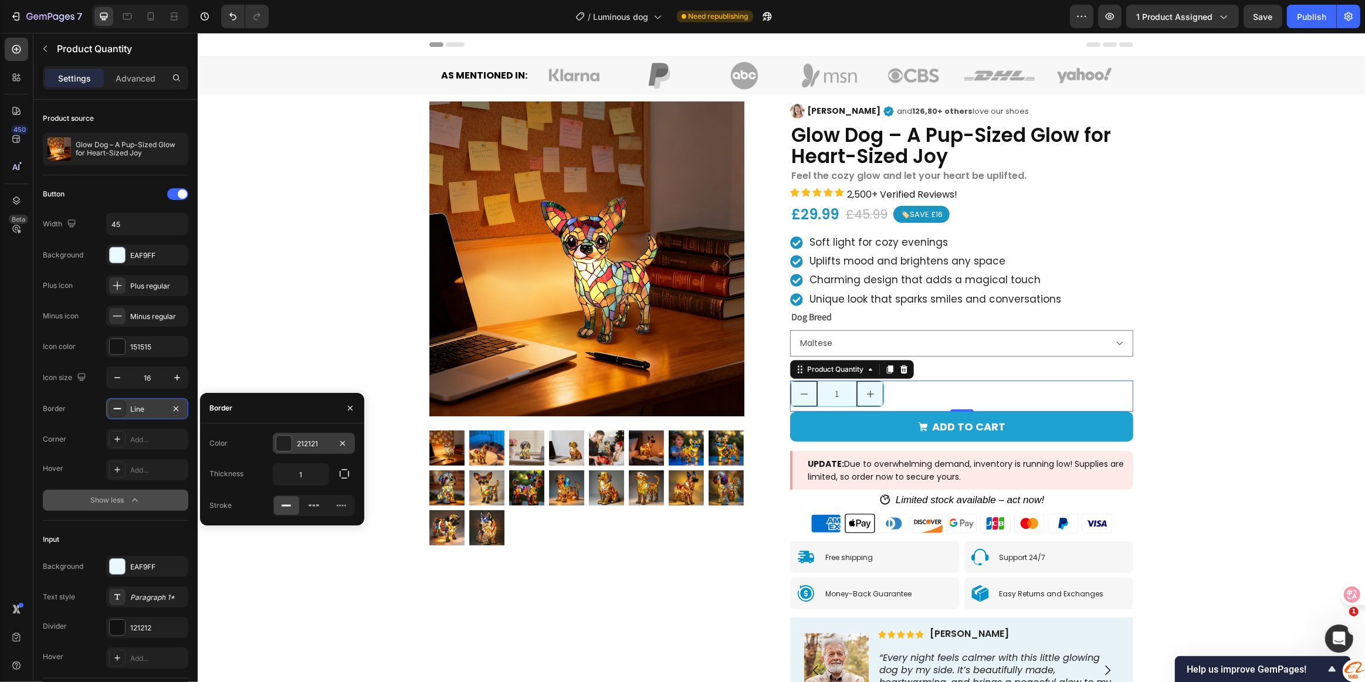
click at [284, 448] on div at bounding box center [283, 443] width 15 height 15
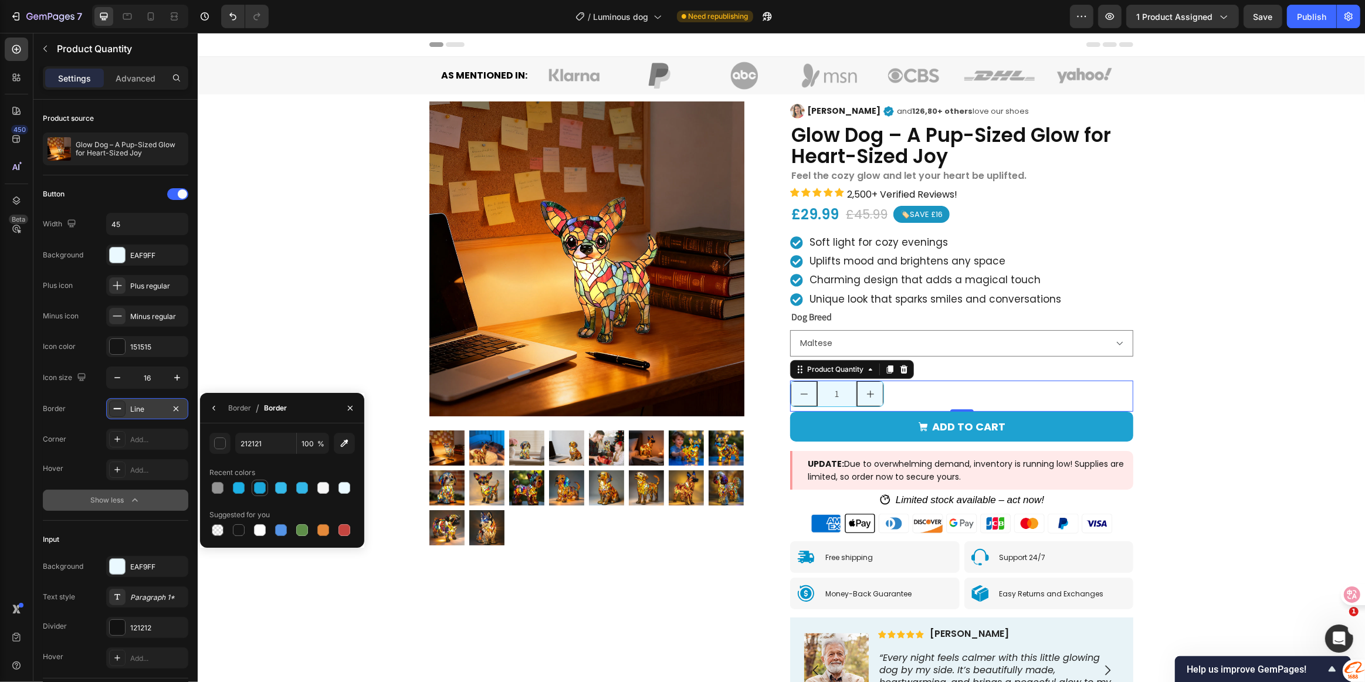
click at [258, 489] on div at bounding box center [260, 488] width 12 height 12
type input "1CA8DB"
click at [1212, 357] on div "Product Images Image [PERSON_NAME] Text Block Icon and 126,80+ others love our …" at bounding box center [780, 430] width 1167 height 672
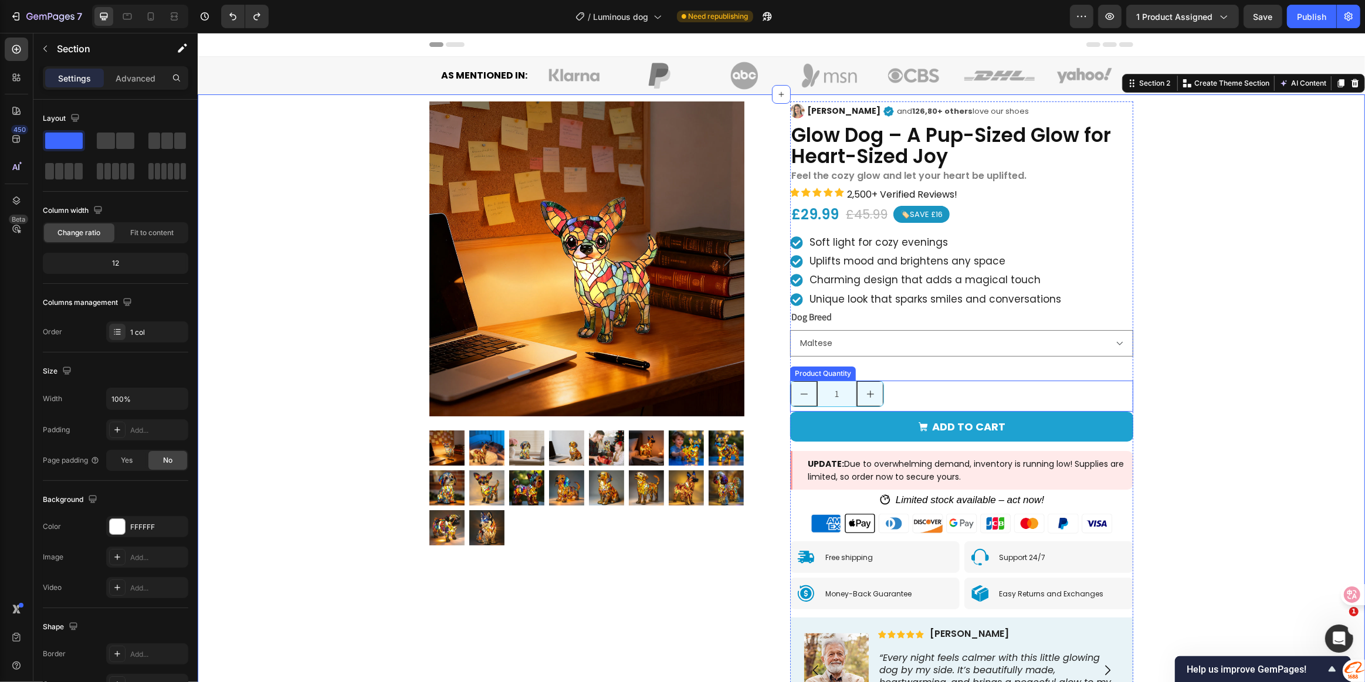
click at [1130, 372] on div "Product Images Image Henry Text Block Icon and 126,80+ others love our shoes Te…" at bounding box center [780, 430] width 721 height 658
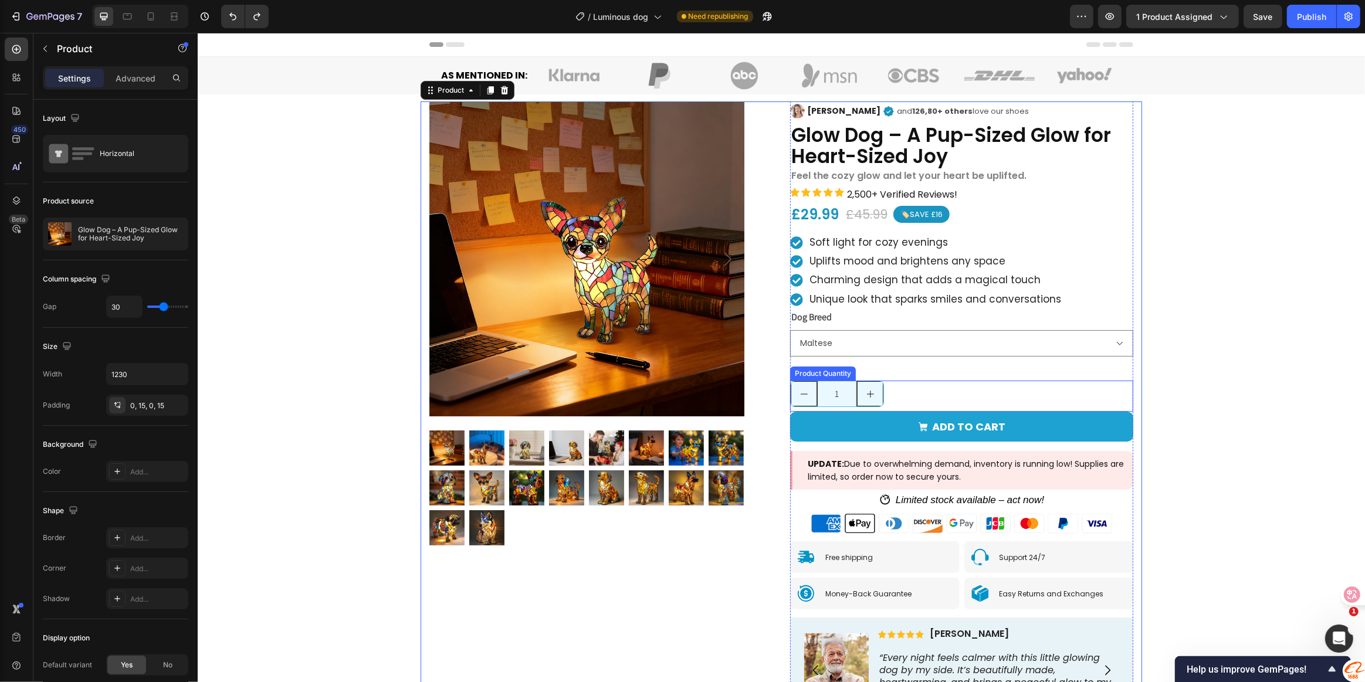
click at [856, 392] on button "increment" at bounding box center [869, 393] width 26 height 25
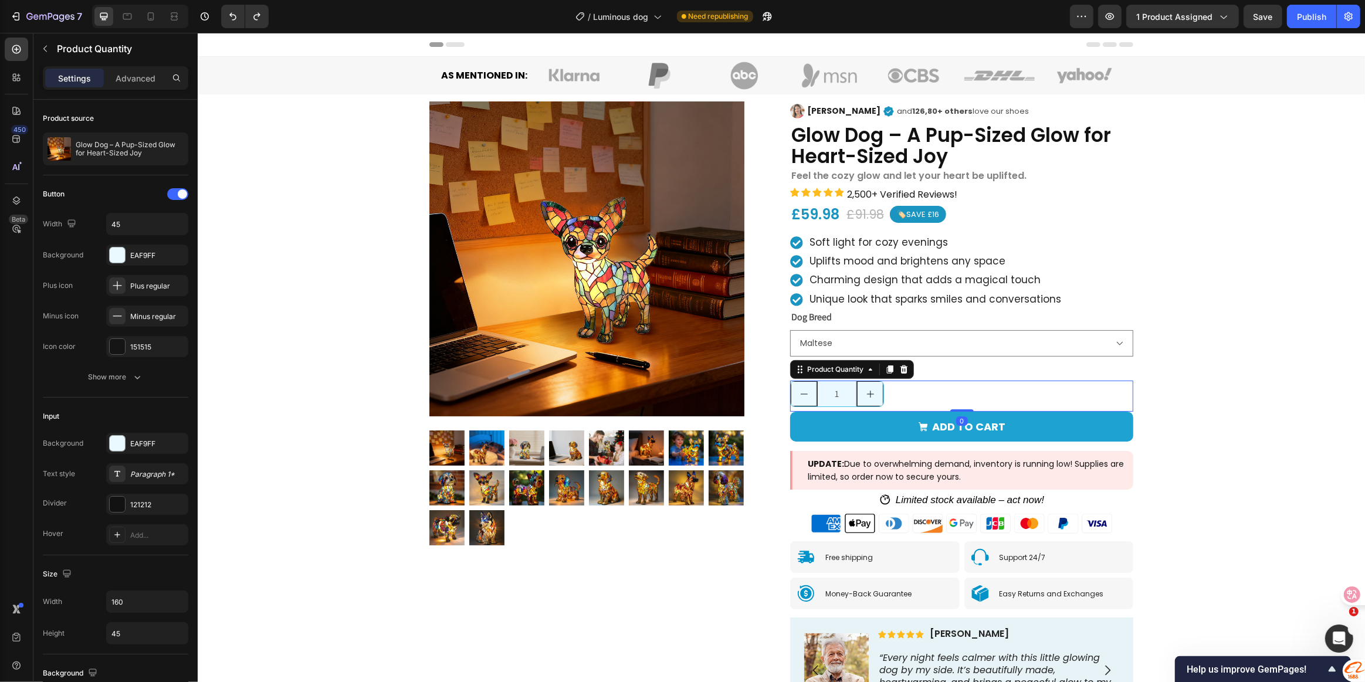
type input "2"
click at [131, 370] on button "Show more" at bounding box center [115, 377] width 145 height 21
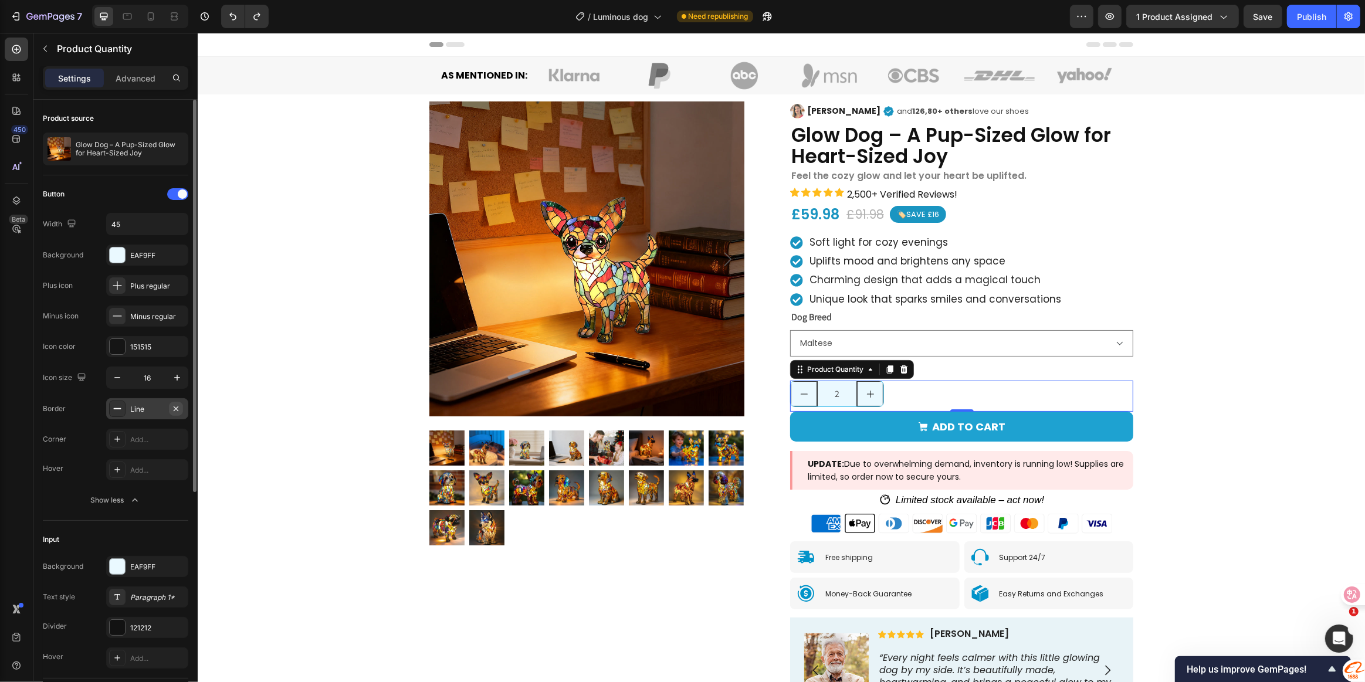
click at [174, 407] on icon "button" at bounding box center [175, 408] width 9 height 9
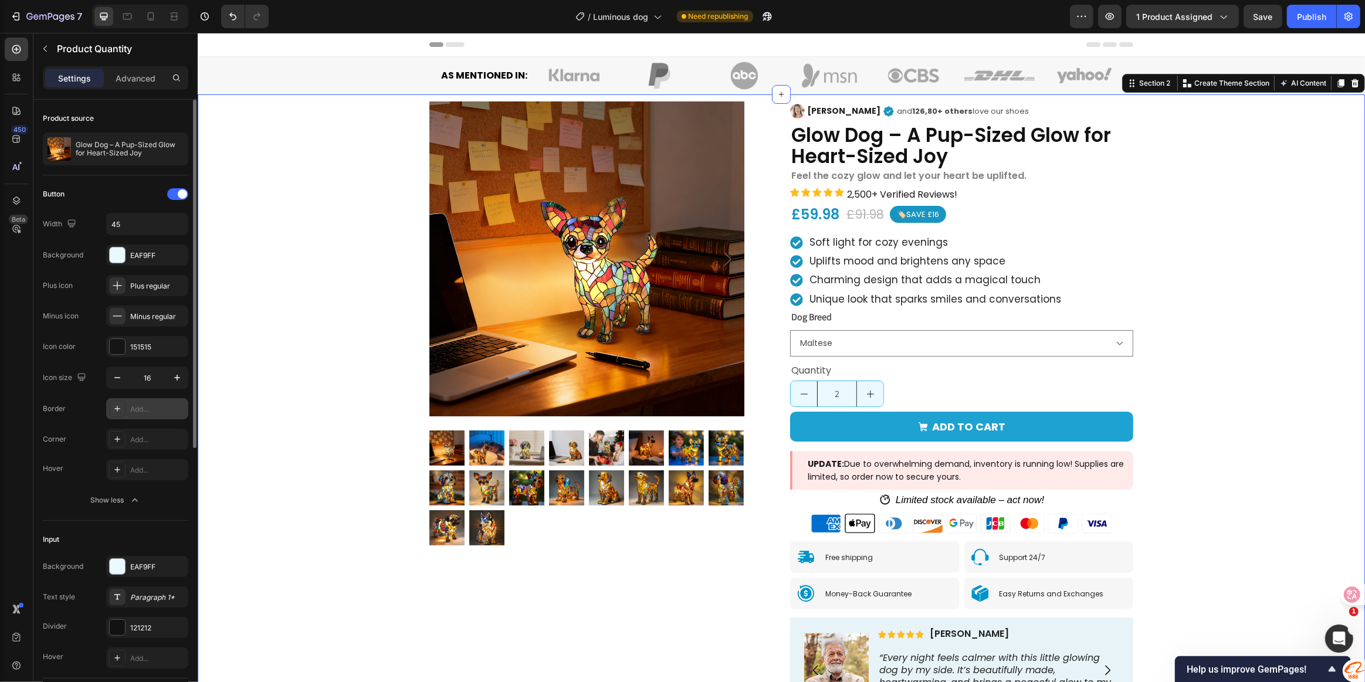
click at [1235, 381] on div "Product Images Image Henry Text Block Icon and 126,80+ others love our shoes Te…" at bounding box center [780, 430] width 1167 height 672
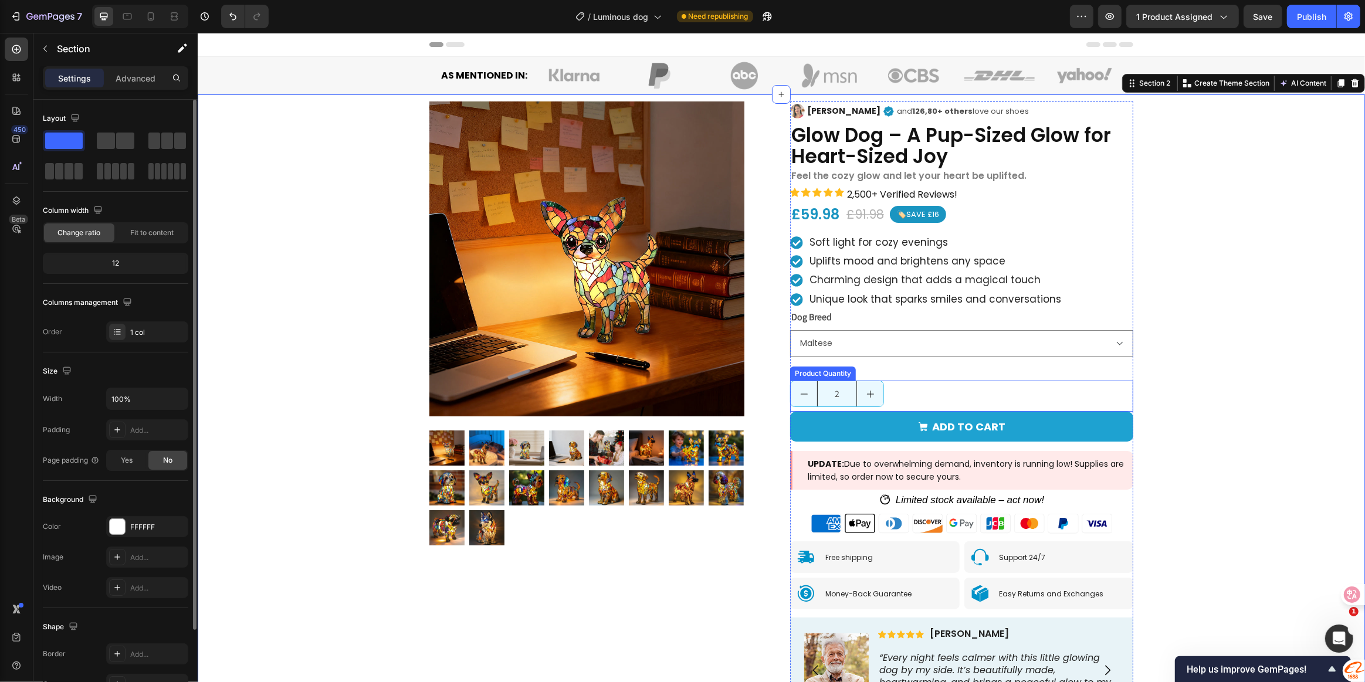
click at [898, 382] on div "2" at bounding box center [961, 394] width 343 height 26
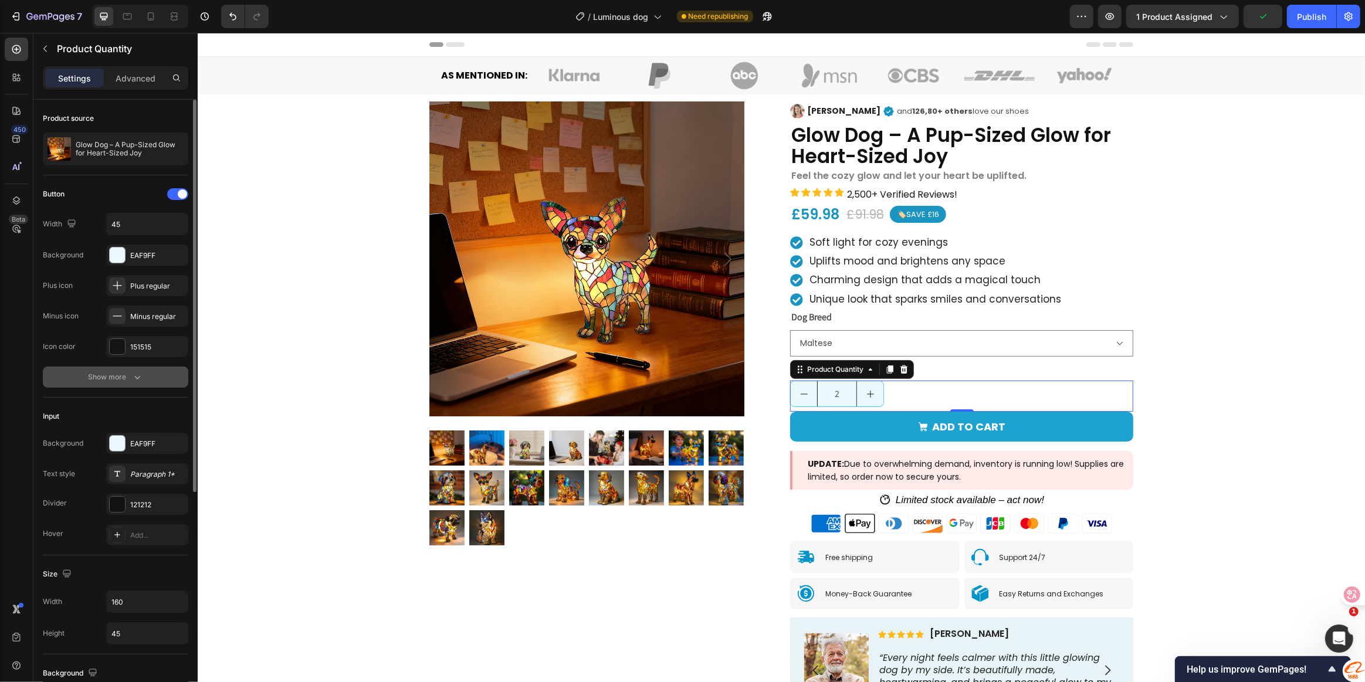
click at [132, 371] on icon "button" at bounding box center [137, 377] width 12 height 12
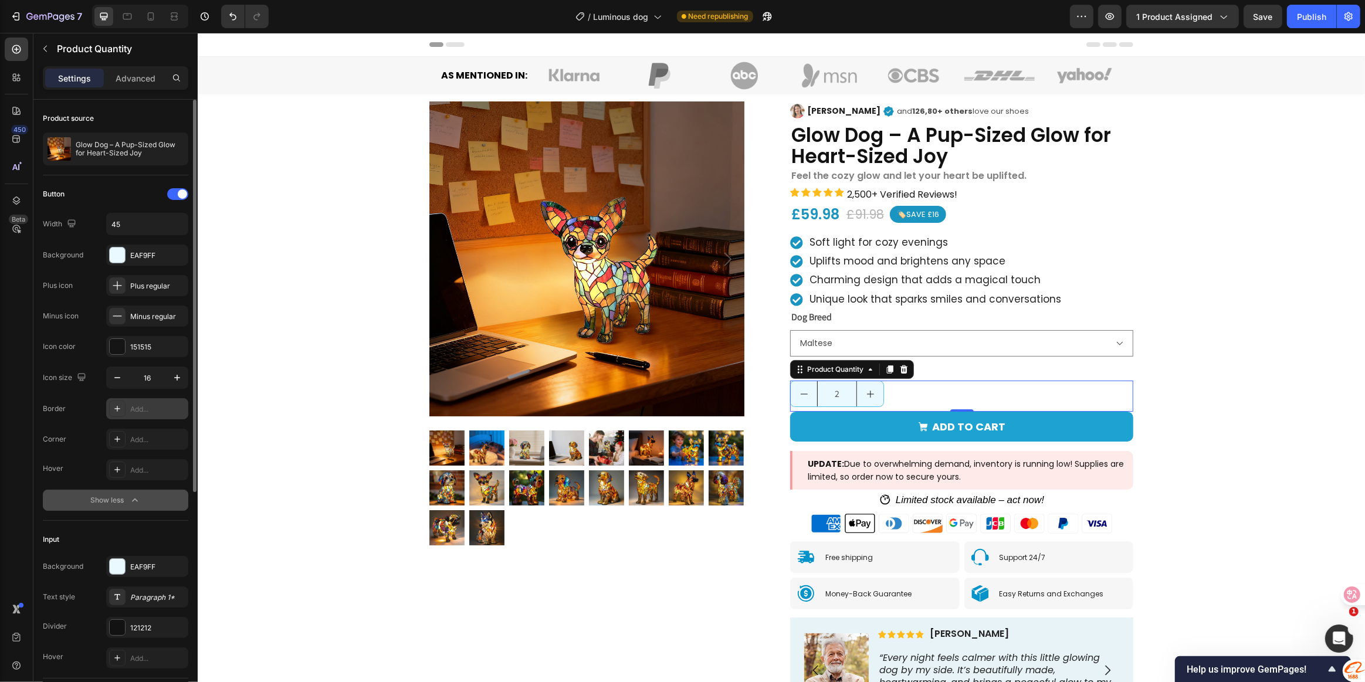
click at [150, 408] on div "Add..." at bounding box center [157, 409] width 55 height 11
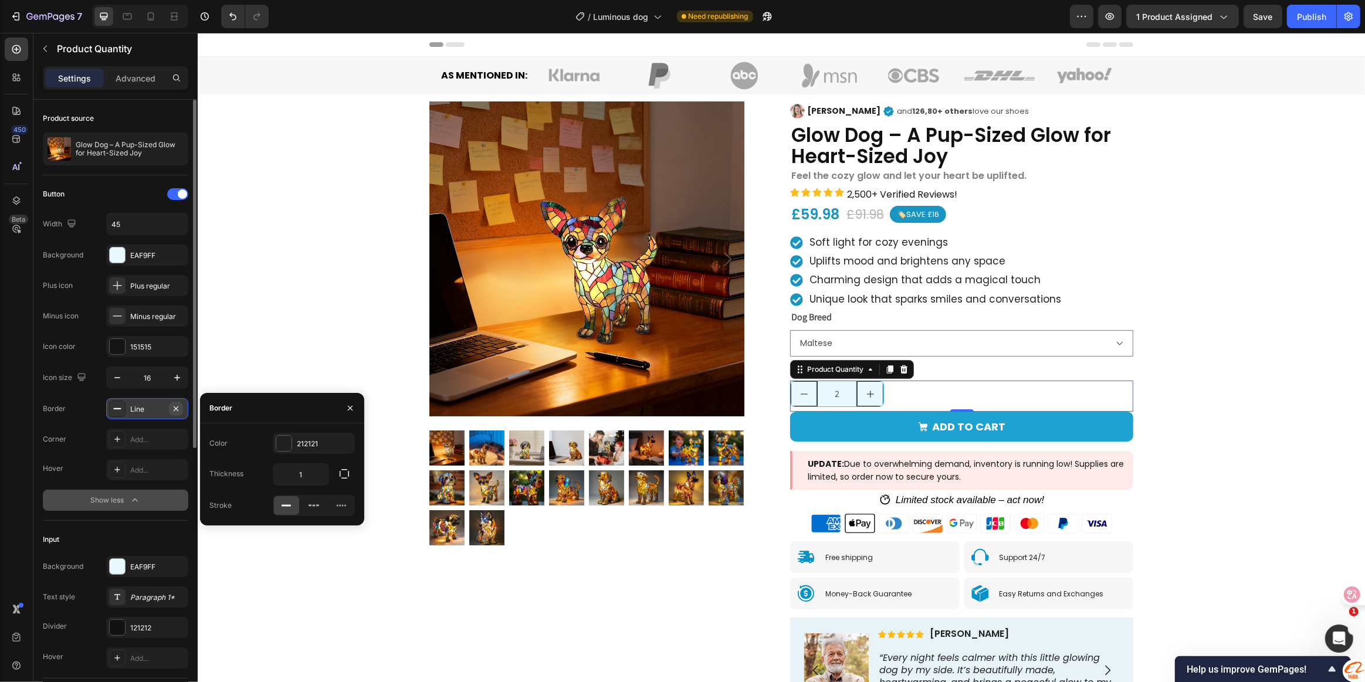
click at [181, 409] on button "button" at bounding box center [176, 409] width 14 height 14
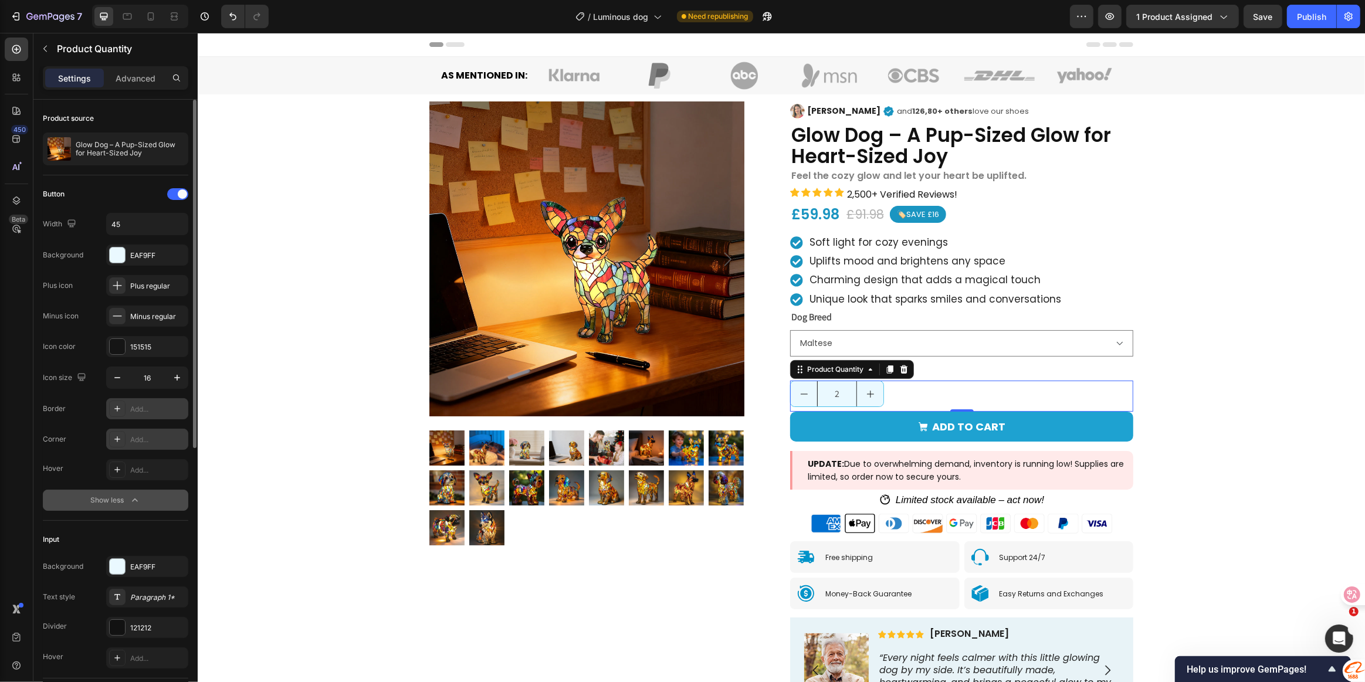
click at [137, 438] on div "Add..." at bounding box center [157, 440] width 55 height 11
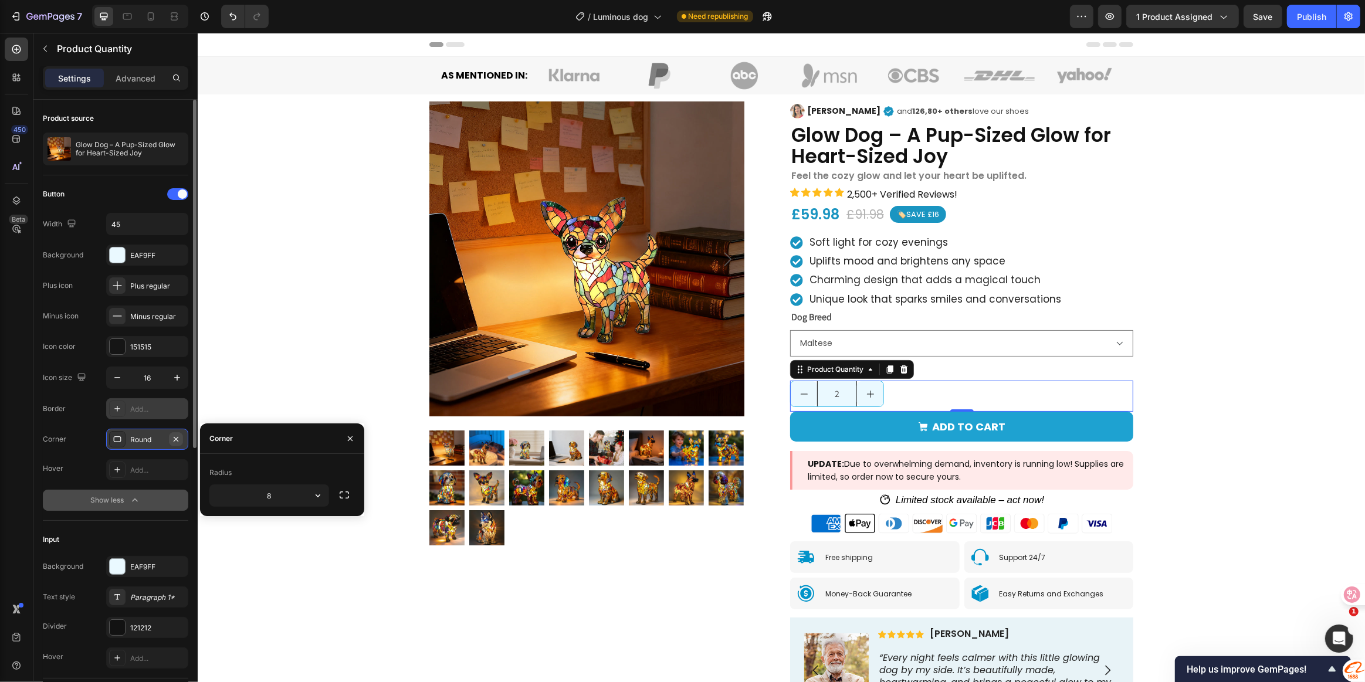
click at [172, 436] on button "button" at bounding box center [176, 439] width 14 height 14
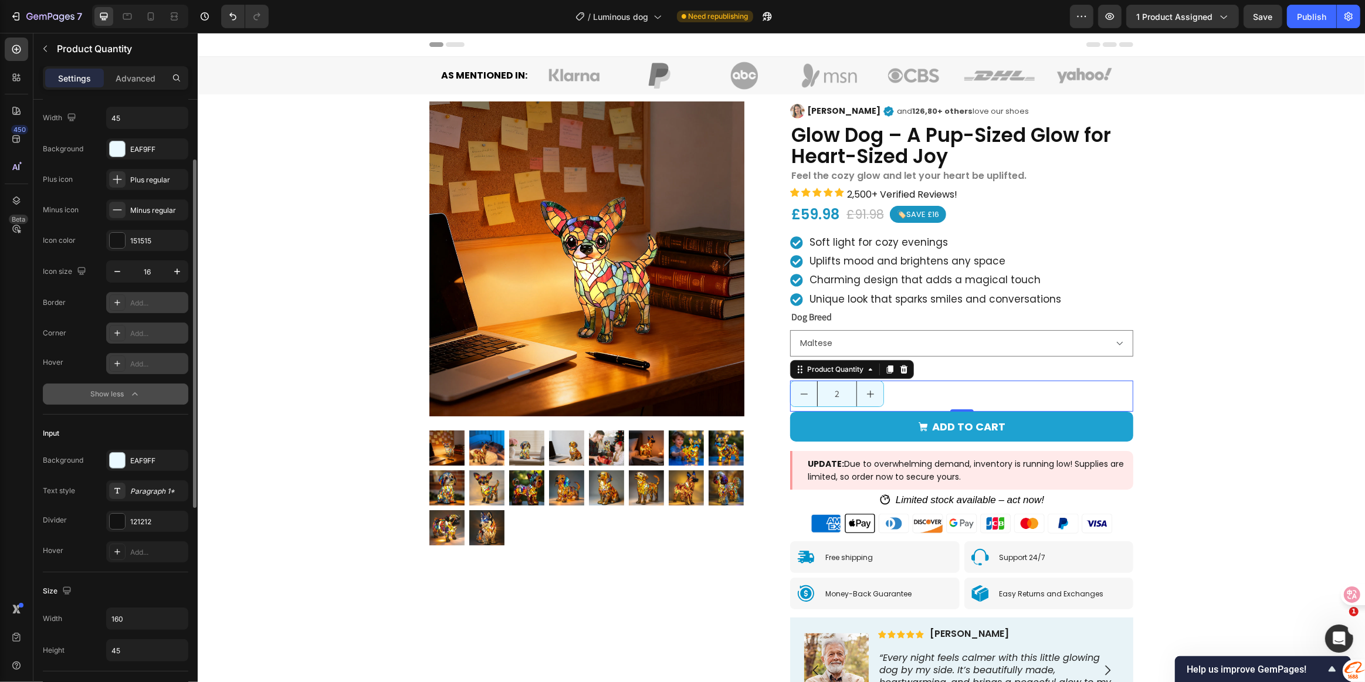
scroll to position [160, 0]
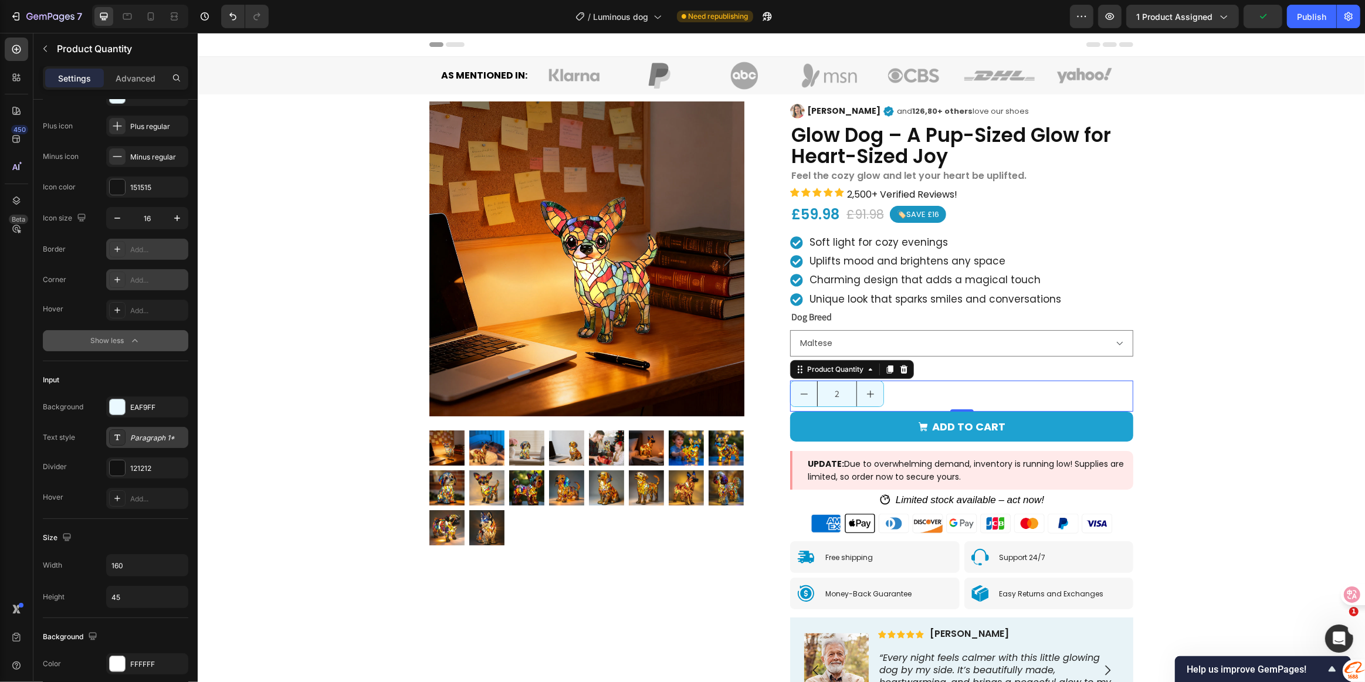
click at [145, 440] on div "Paragraph 1*" at bounding box center [157, 438] width 55 height 11
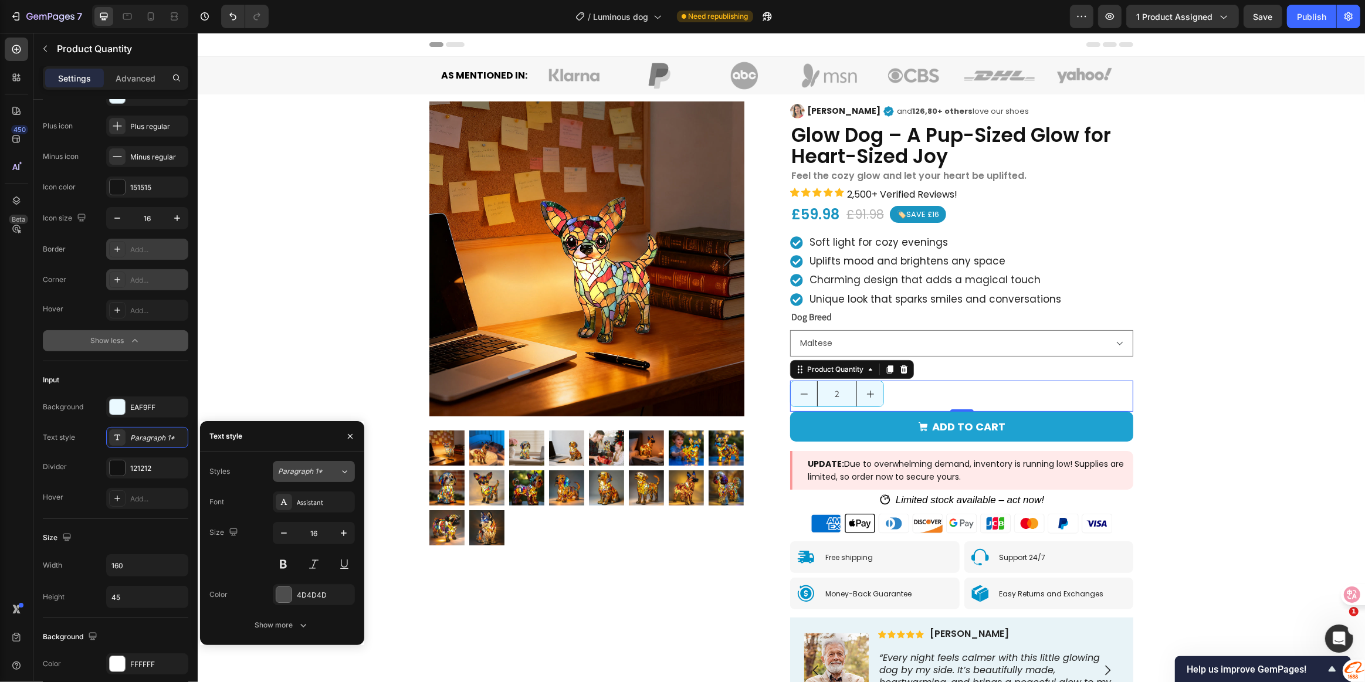
click at [317, 473] on span "Paragraph 1*" at bounding box center [300, 471] width 45 height 11
click at [309, 507] on div "Assistant" at bounding box center [324, 502] width 55 height 11
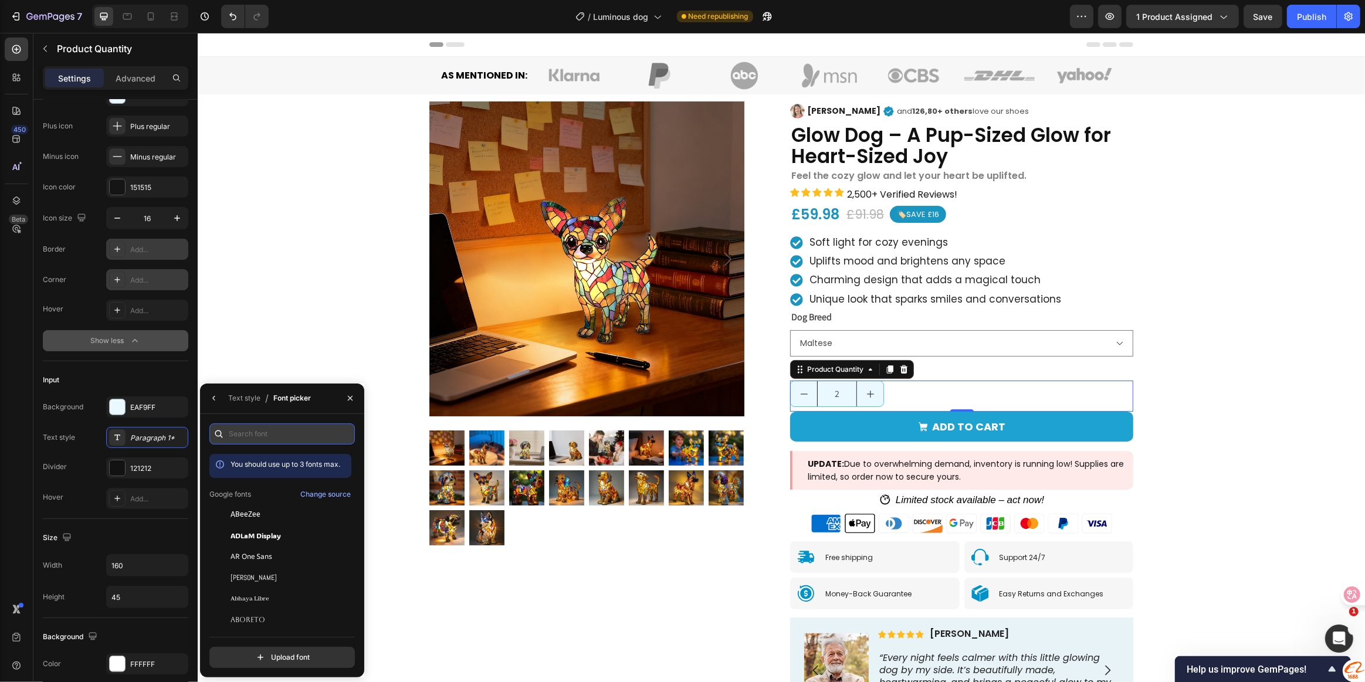
click at [252, 439] on input "text" at bounding box center [281, 434] width 145 height 21
drag, startPoint x: 242, startPoint y: 435, endPoint x: 222, endPoint y: 440, distance: 19.9
click at [222, 440] on div "po" at bounding box center [281, 434] width 145 height 21
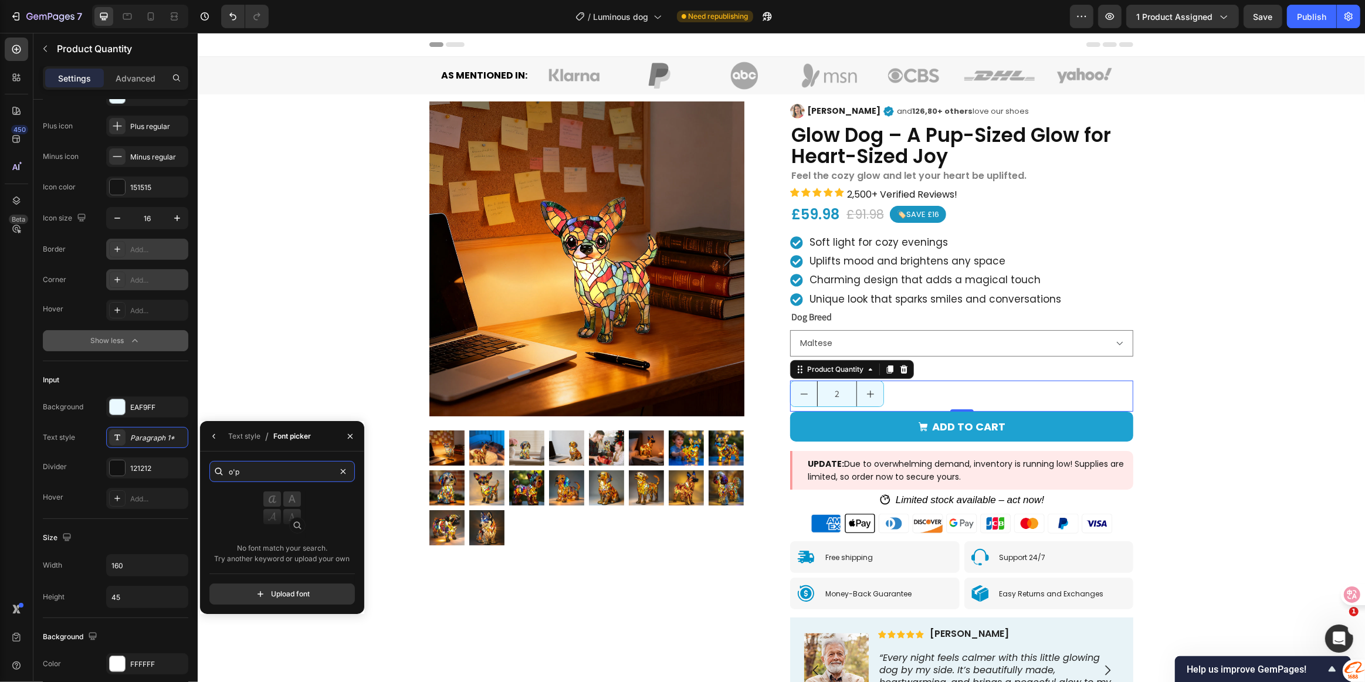
type input "op"
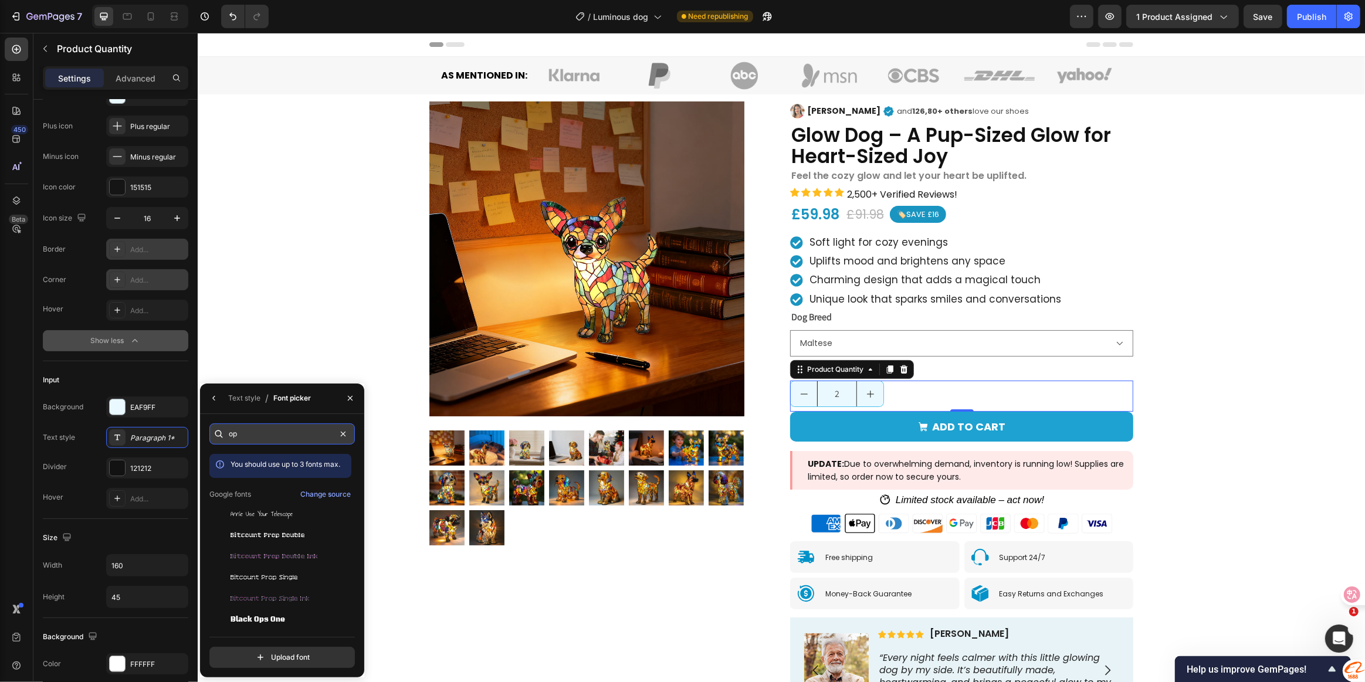
drag, startPoint x: 252, startPoint y: 439, endPoint x: 229, endPoint y: 439, distance: 22.9
click at [229, 439] on input "op" at bounding box center [281, 434] width 145 height 21
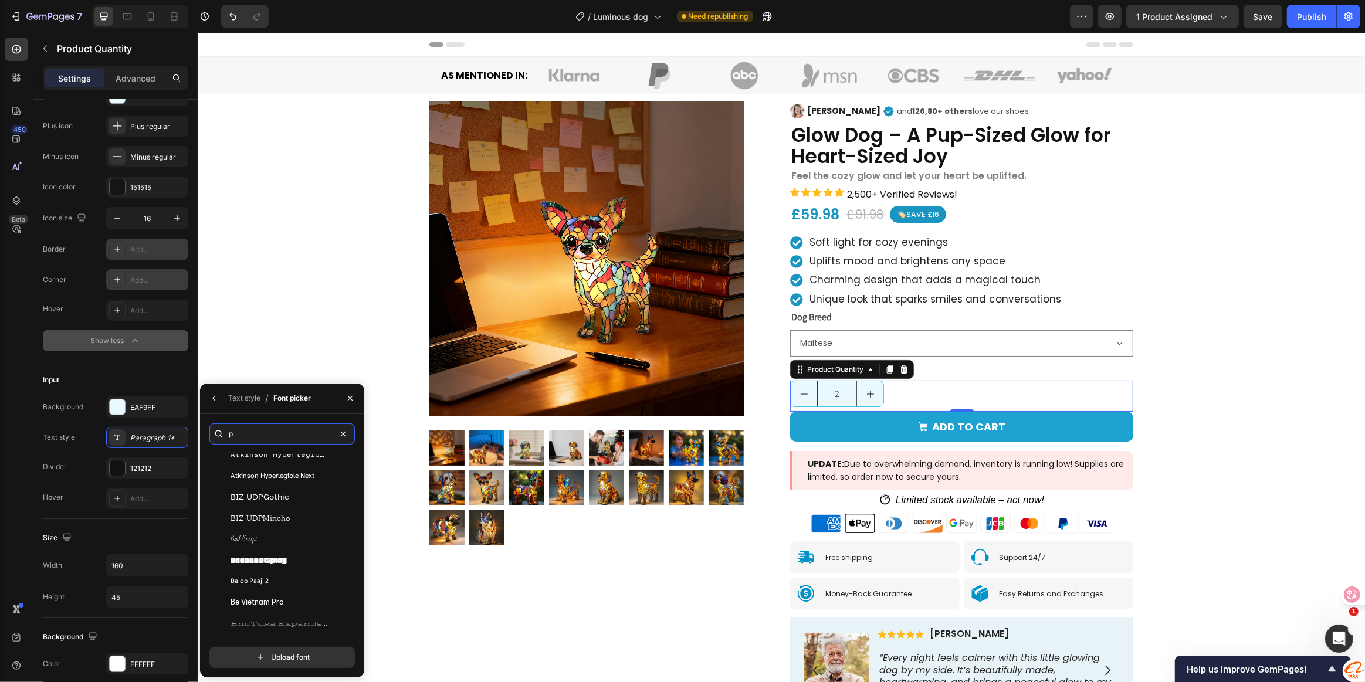
scroll to position [373, 0]
click at [246, 428] on input "p" at bounding box center [281, 434] width 145 height 21
drag, startPoint x: 250, startPoint y: 438, endPoint x: 224, endPoint y: 438, distance: 26.4
click at [224, 438] on div "po" at bounding box center [281, 434] width 145 height 21
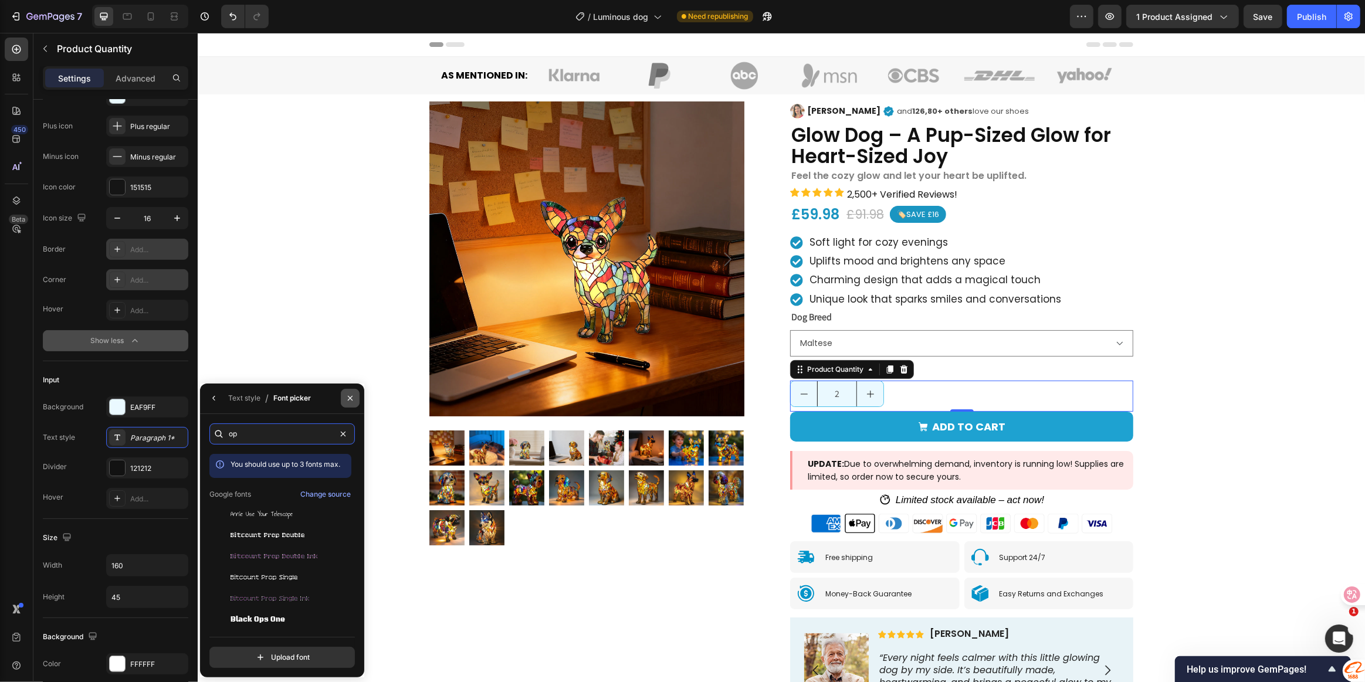
type input "op"
click at [351, 397] on icon "button" at bounding box center [349, 398] width 9 height 9
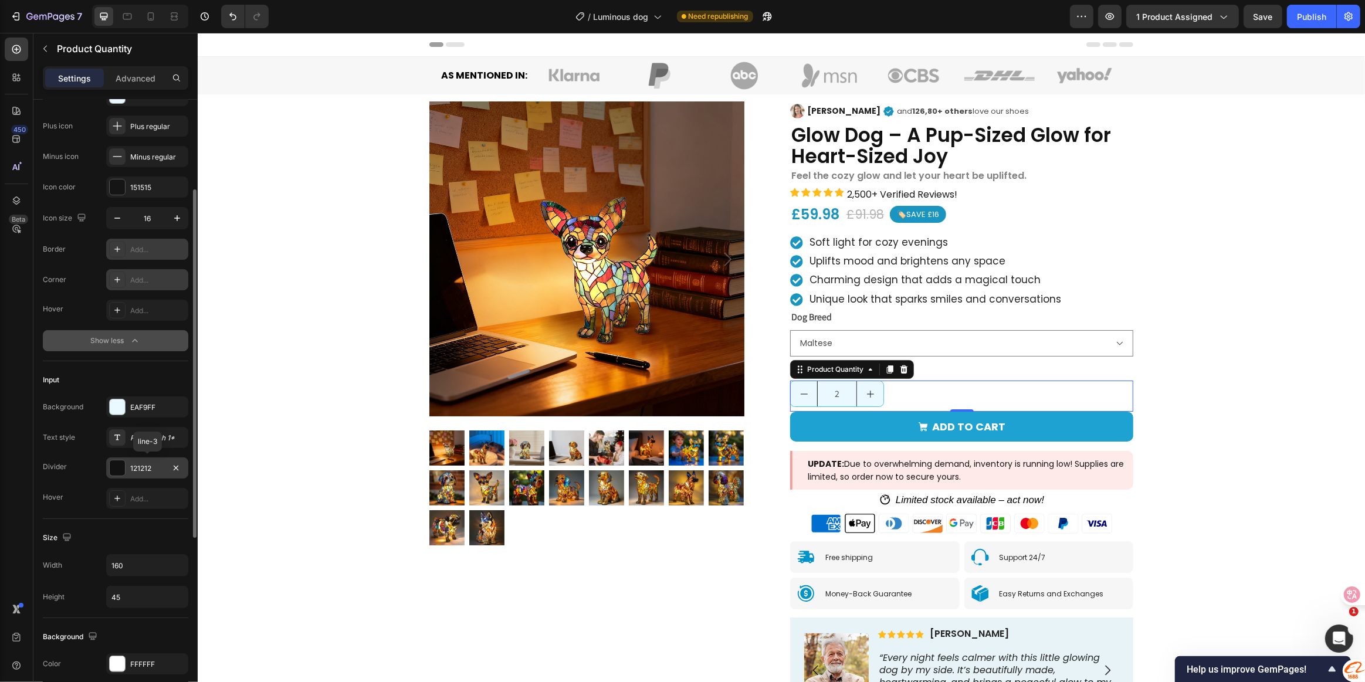
click at [120, 465] on div at bounding box center [117, 467] width 15 height 15
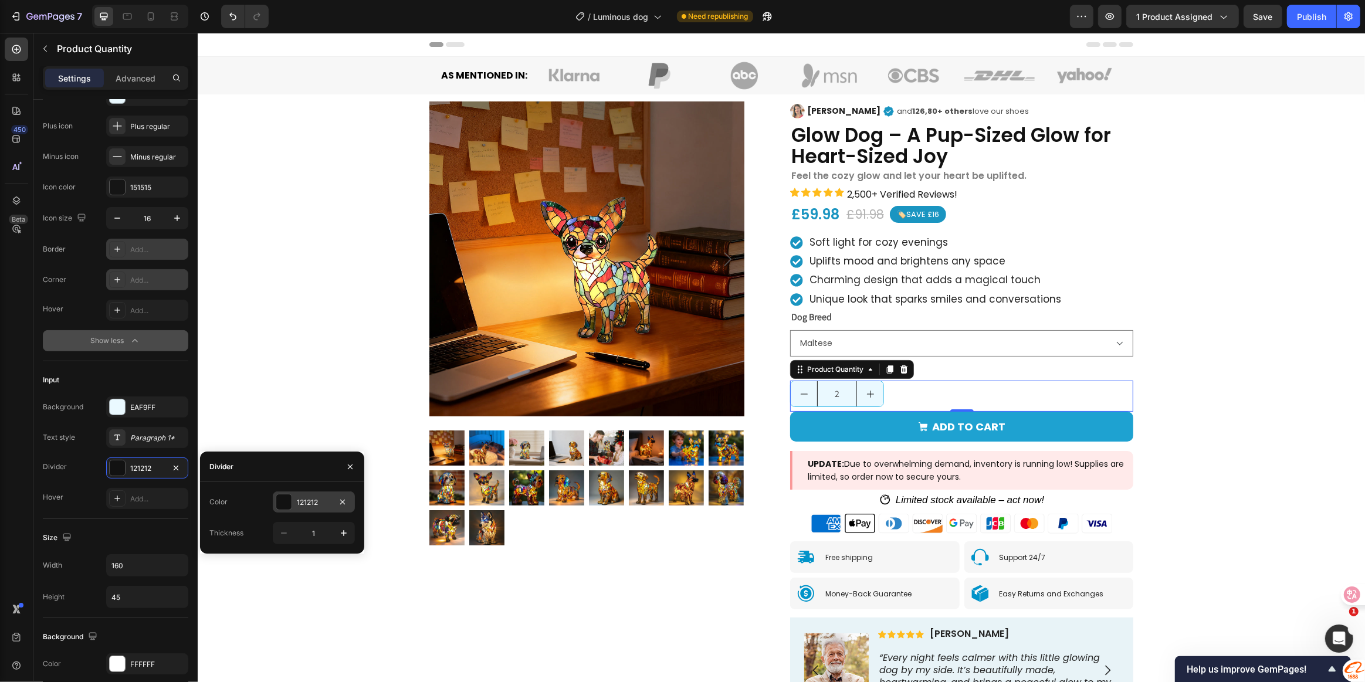
click at [283, 506] on div at bounding box center [283, 501] width 15 height 15
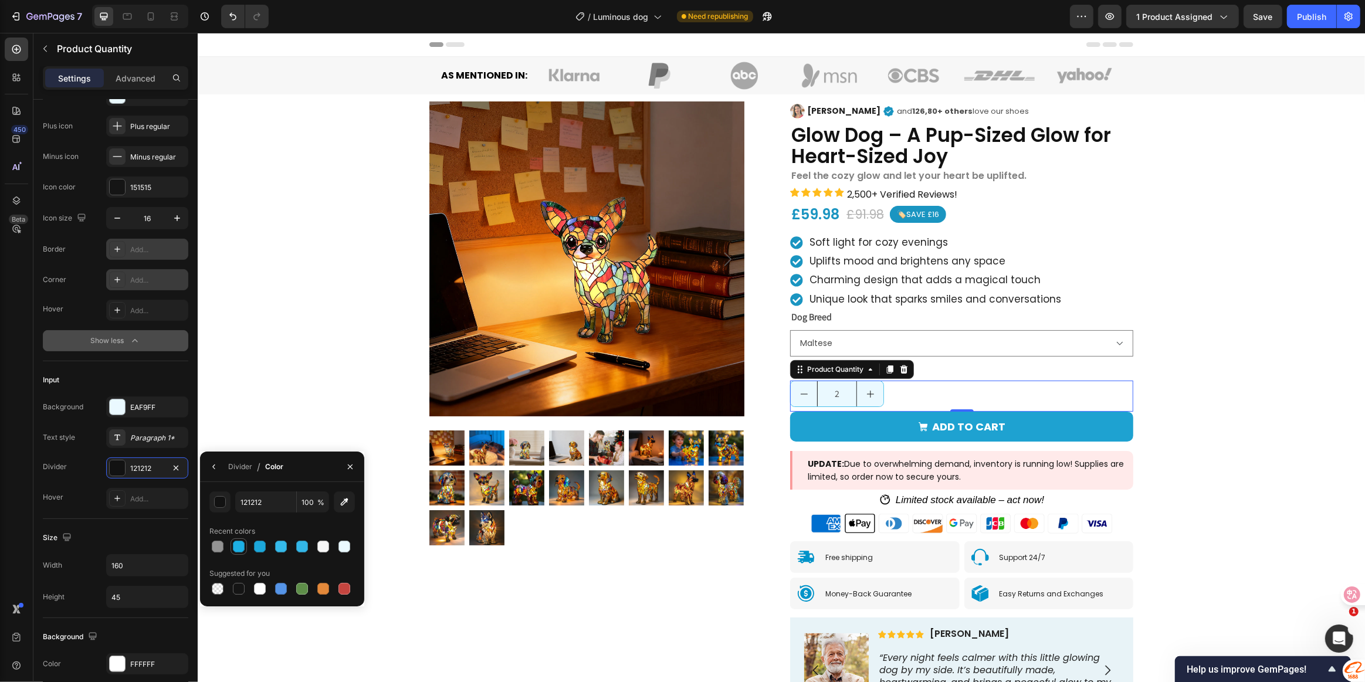
click at [243, 545] on div at bounding box center [239, 547] width 12 height 12
click at [260, 545] on div at bounding box center [260, 547] width 12 height 12
type input "1CA8DB"
click at [302, 431] on div "Product Images Image Henry Text Block Icon and 126,80+ others love our shoes Te…" at bounding box center [780, 430] width 1167 height 672
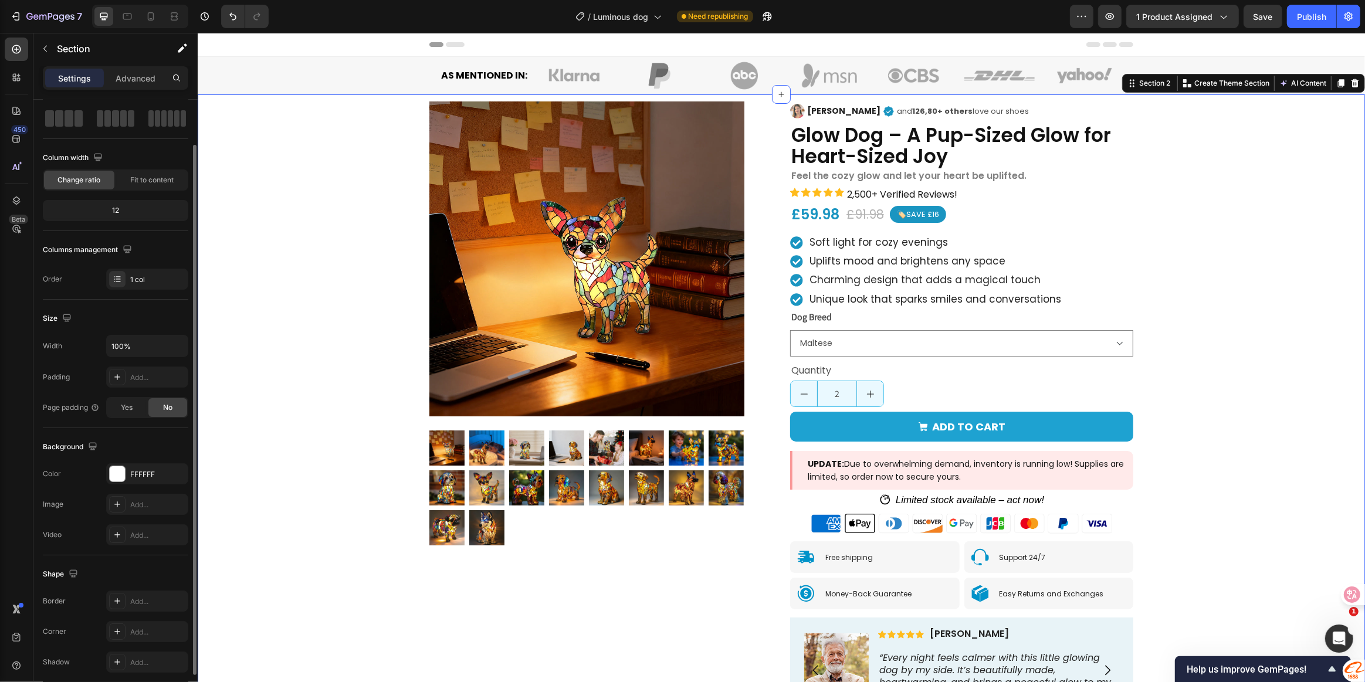
scroll to position [99, 0]
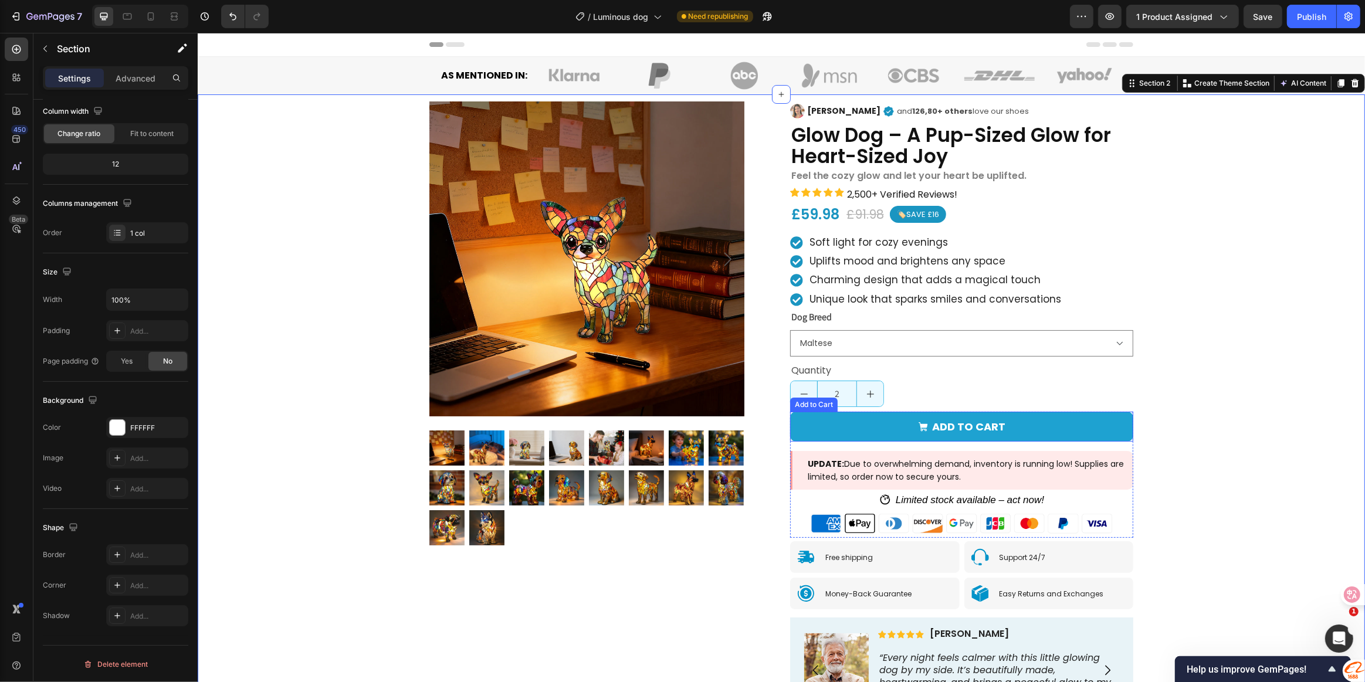
click at [797, 403] on div "Add to Cart" at bounding box center [813, 404] width 43 height 11
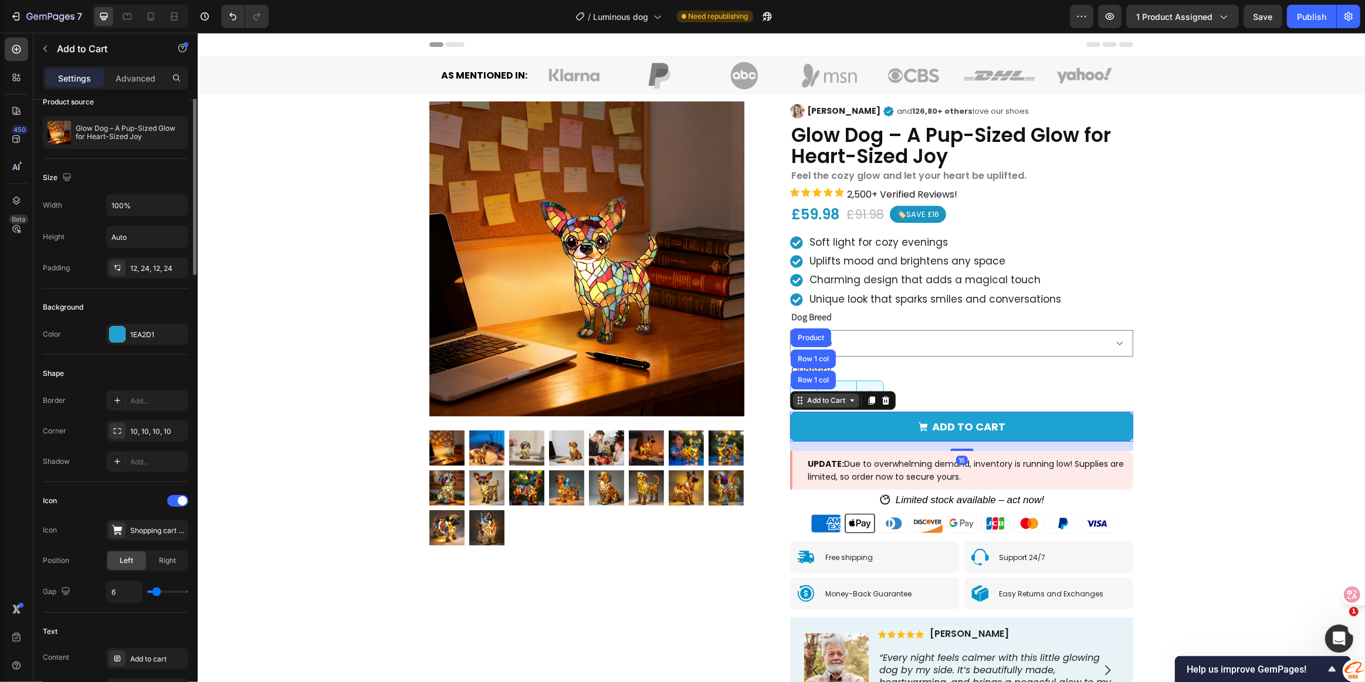
scroll to position [0, 0]
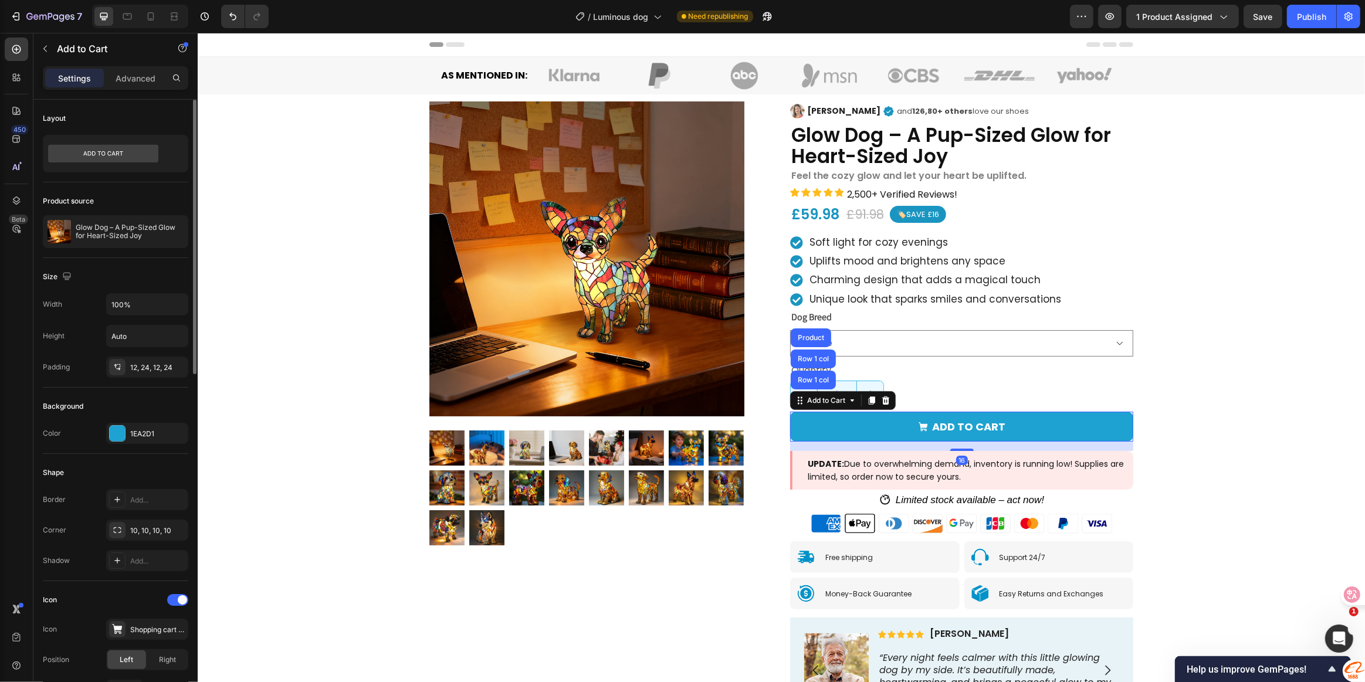
click at [976, 389] on div "2" at bounding box center [961, 394] width 343 height 26
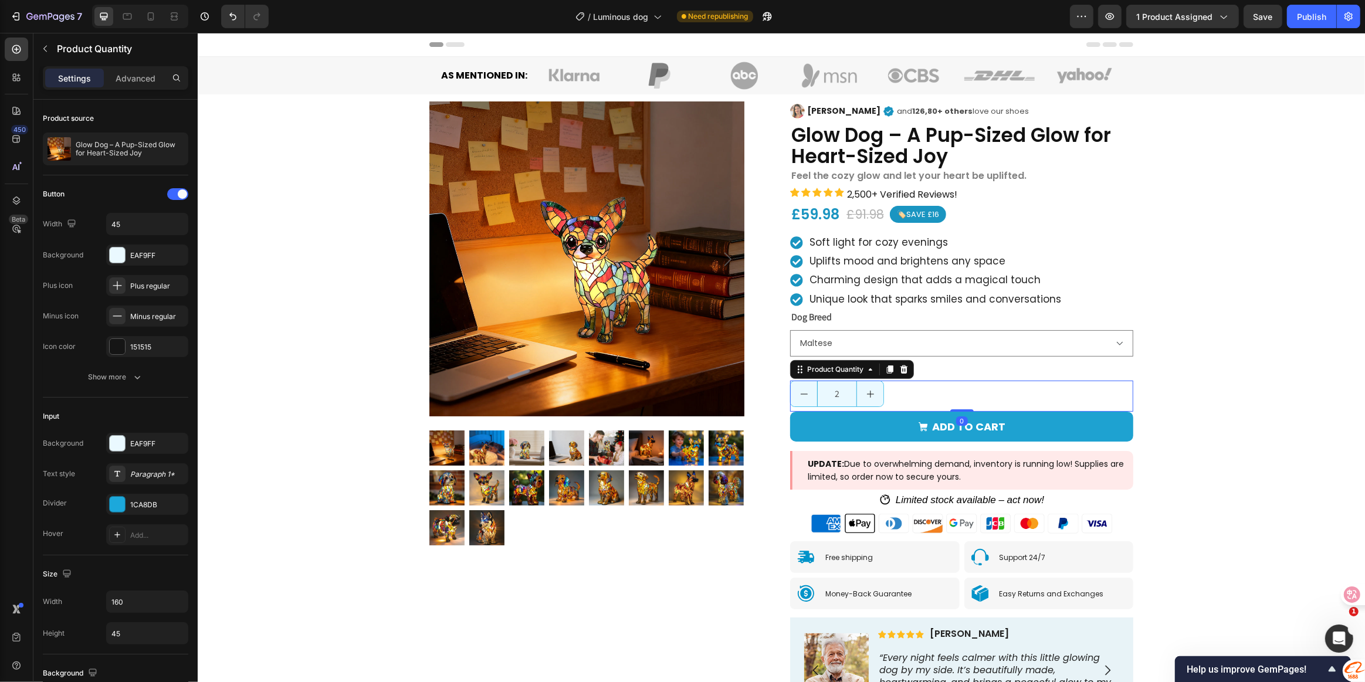
click at [802, 392] on icon "decrement" at bounding box center [803, 393] width 9 height 9
type input "1"
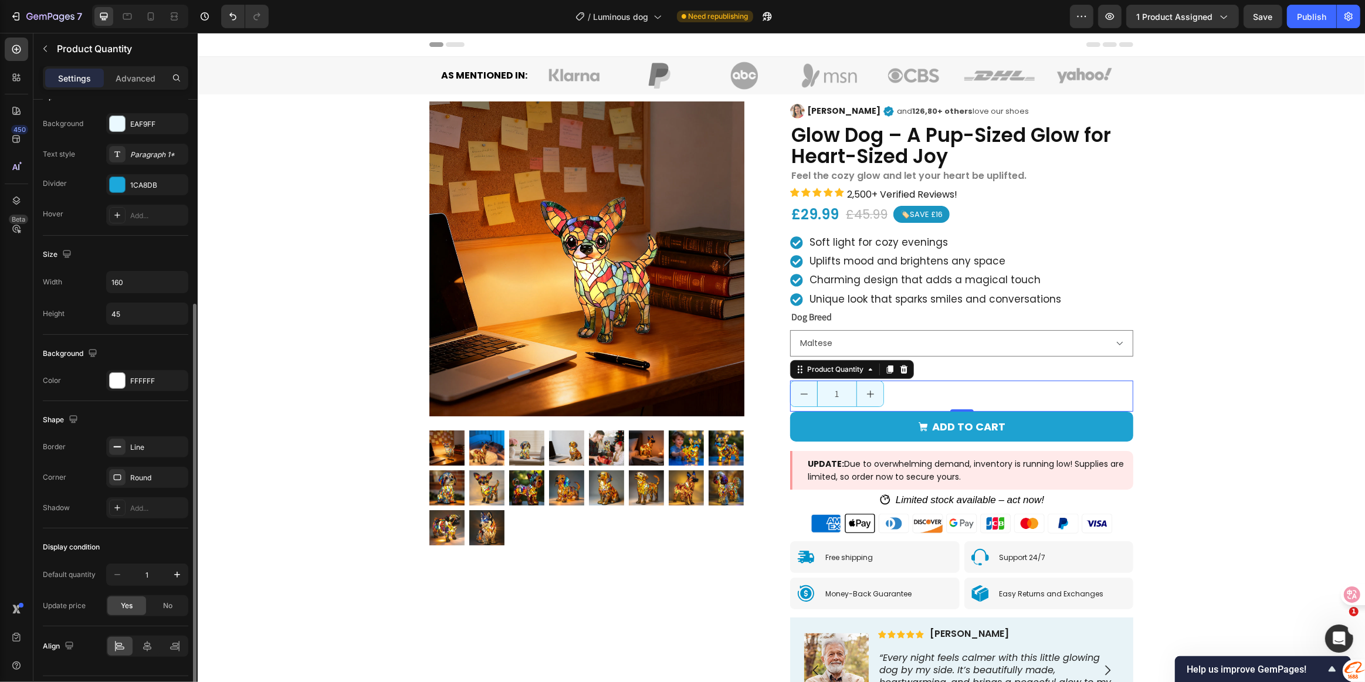
scroll to position [350, 0]
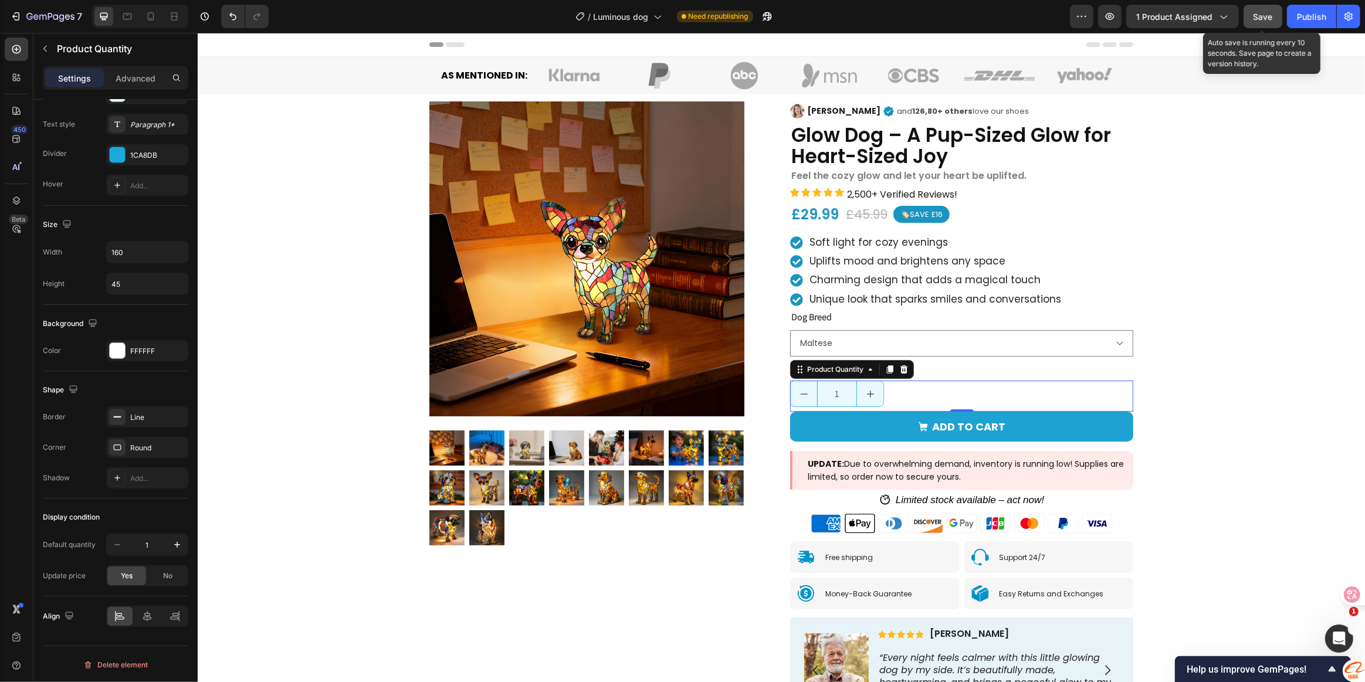
click at [1263, 17] on span "Save" at bounding box center [1263, 17] width 19 height 10
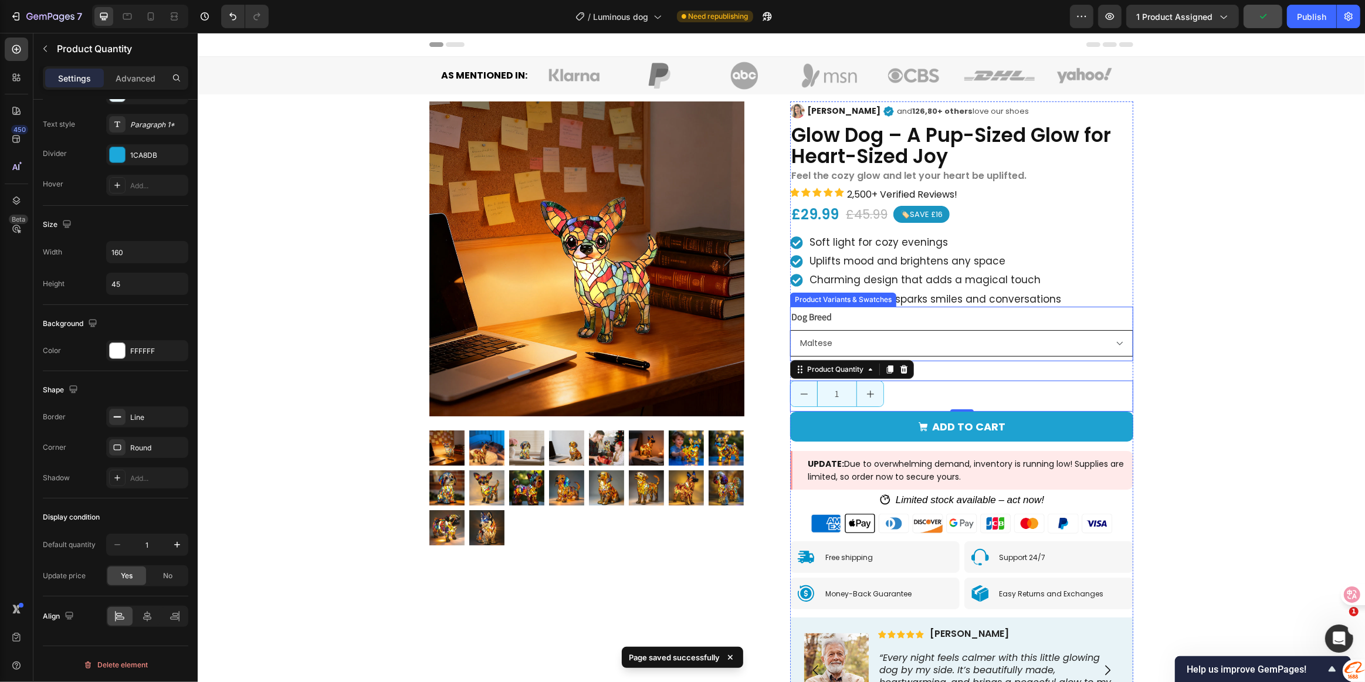
click at [1067, 350] on select "French Bulldog Maltese Chihuahua Yorkshire Terrier Dachshund Golden Retriever L…" at bounding box center [961, 343] width 343 height 26
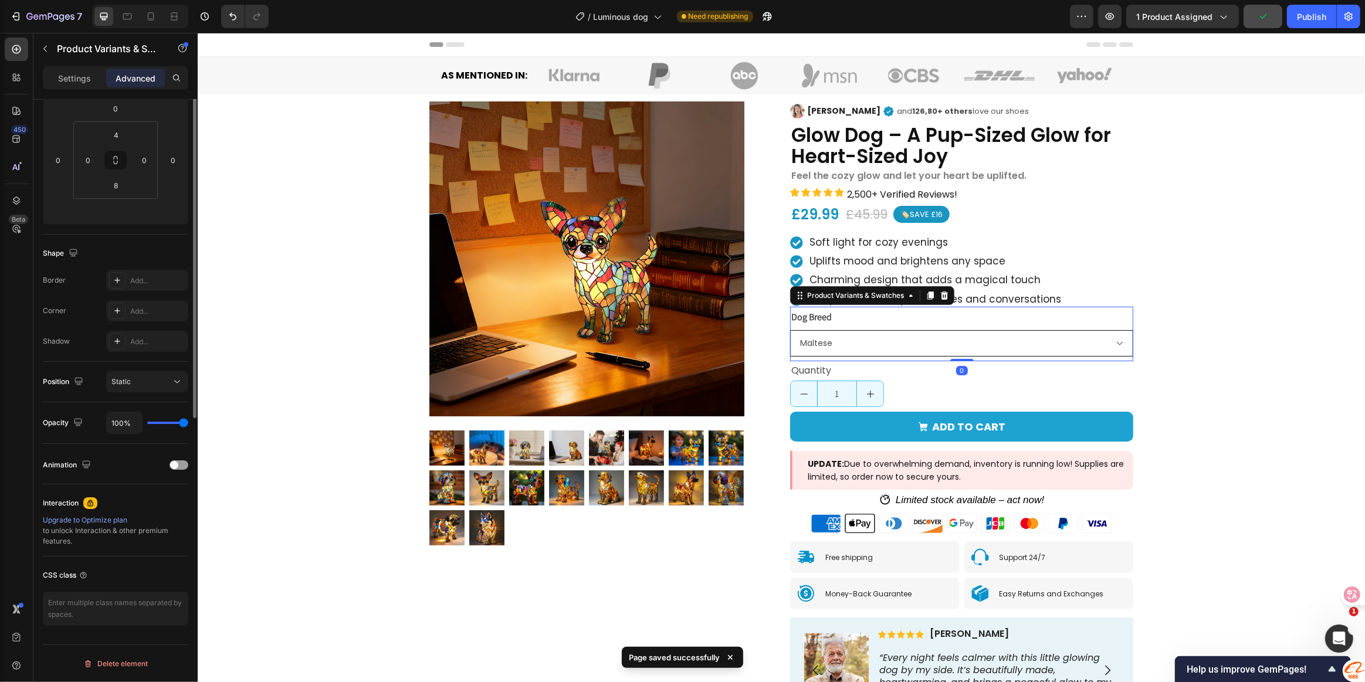
scroll to position [0, 0]
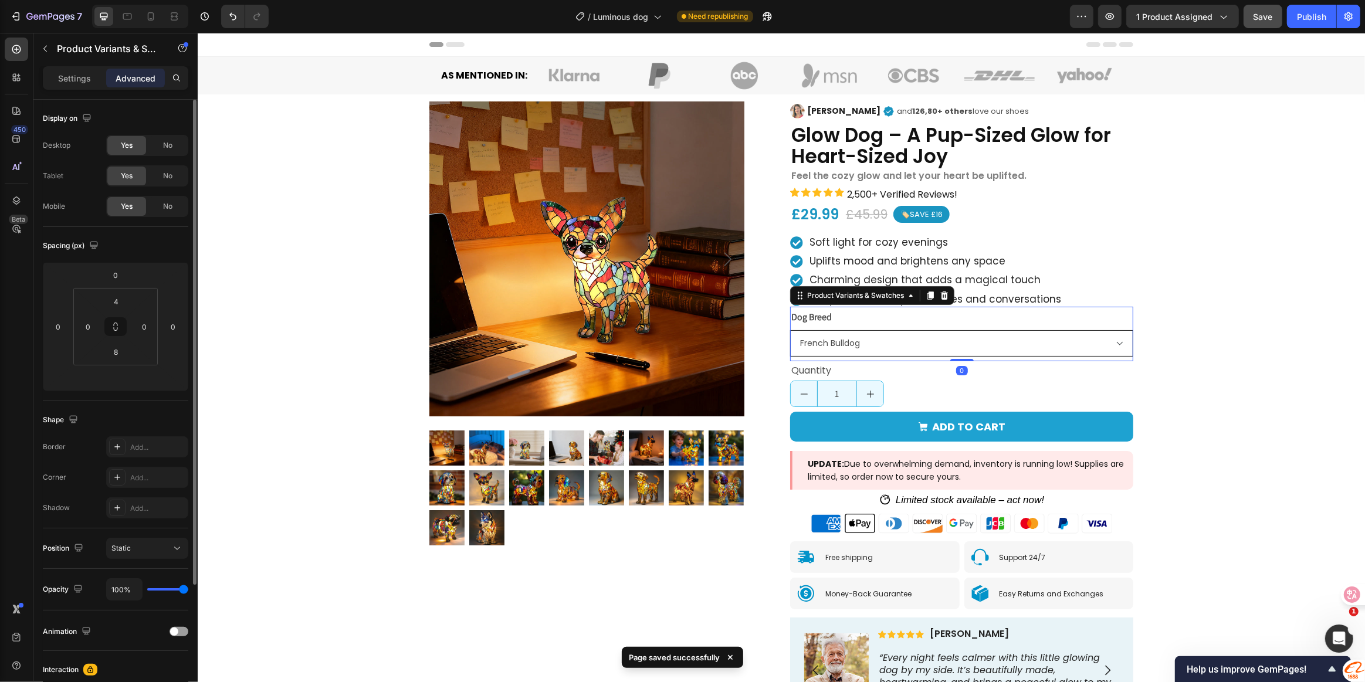
click at [790, 330] on select "French Bulldog Maltese Chihuahua Yorkshire Terrier Dachshund Golden Retriever L…" at bounding box center [961, 343] width 343 height 26
click at [1004, 348] on select "French Bulldog Maltese Chihuahua Yorkshire Terrier Dachshund Golden Retriever L…" at bounding box center [961, 343] width 343 height 26
click at [790, 330] on select "French Bulldog Maltese Chihuahua Yorkshire Terrier Dachshund Golden Retriever L…" at bounding box center [961, 343] width 343 height 26
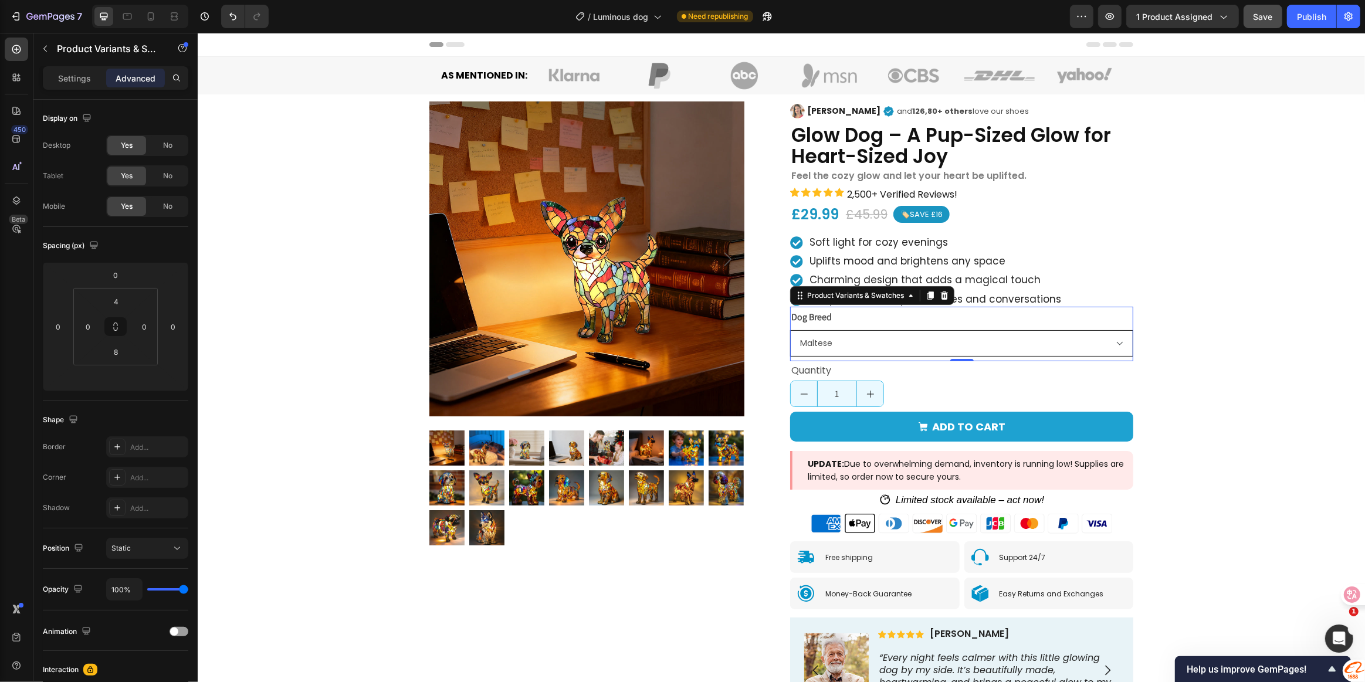
click at [910, 345] on select "French Bulldog Maltese Chihuahua Yorkshire Terrier Dachshund Golden Retriever L…" at bounding box center [961, 343] width 343 height 26
click at [790, 330] on select "French Bulldog Maltese Chihuahua Yorkshire Terrier Dachshund Golden Retriever L…" at bounding box center [961, 343] width 343 height 26
select select "Yorkshire Terrier"
click at [1072, 328] on div "Dog Breed French Bulldog Maltese Chihuahua Yorkshire Terrier Dachshund Golden R…" at bounding box center [961, 333] width 343 height 48
click at [1226, 306] on div "Product Images Image [PERSON_NAME] Text Block Icon and 126,80+ others love our …" at bounding box center [780, 430] width 1167 height 672
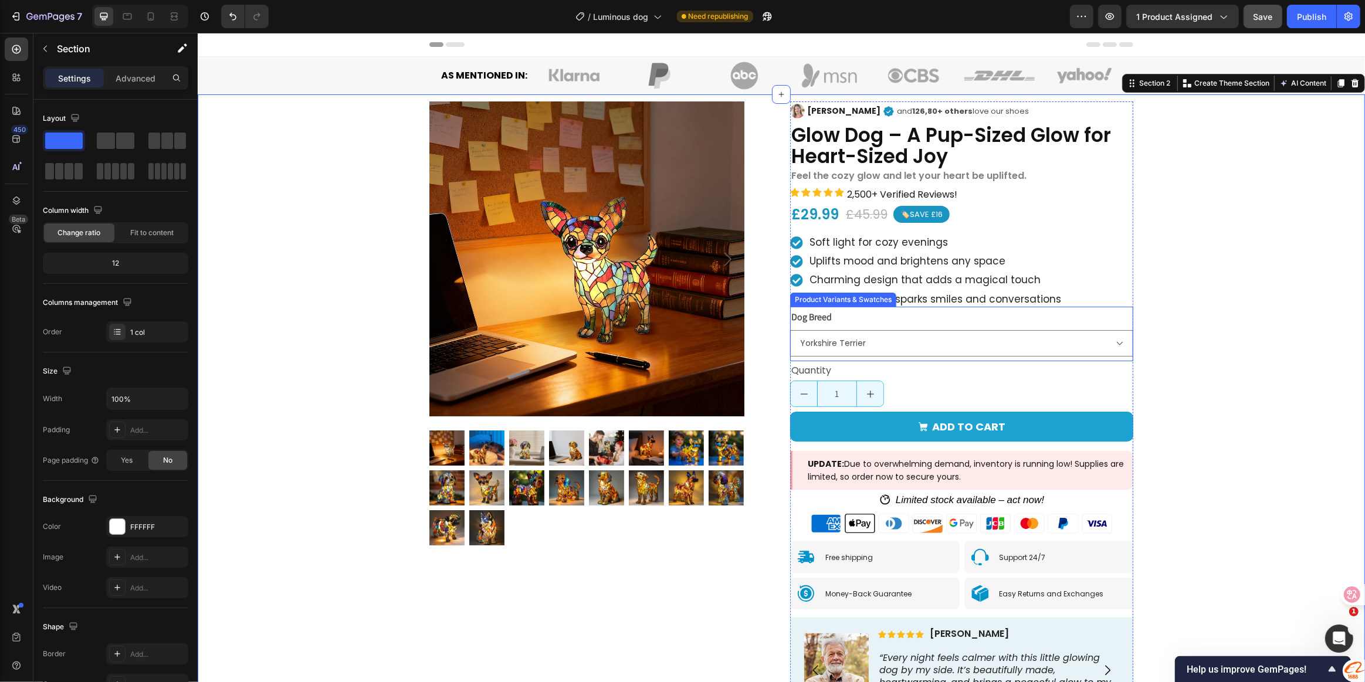
click at [1072, 326] on div "Dog Breed French Bulldog Maltese Chihuahua Yorkshire Terrier Dachshund Golden R…" at bounding box center [961, 333] width 343 height 48
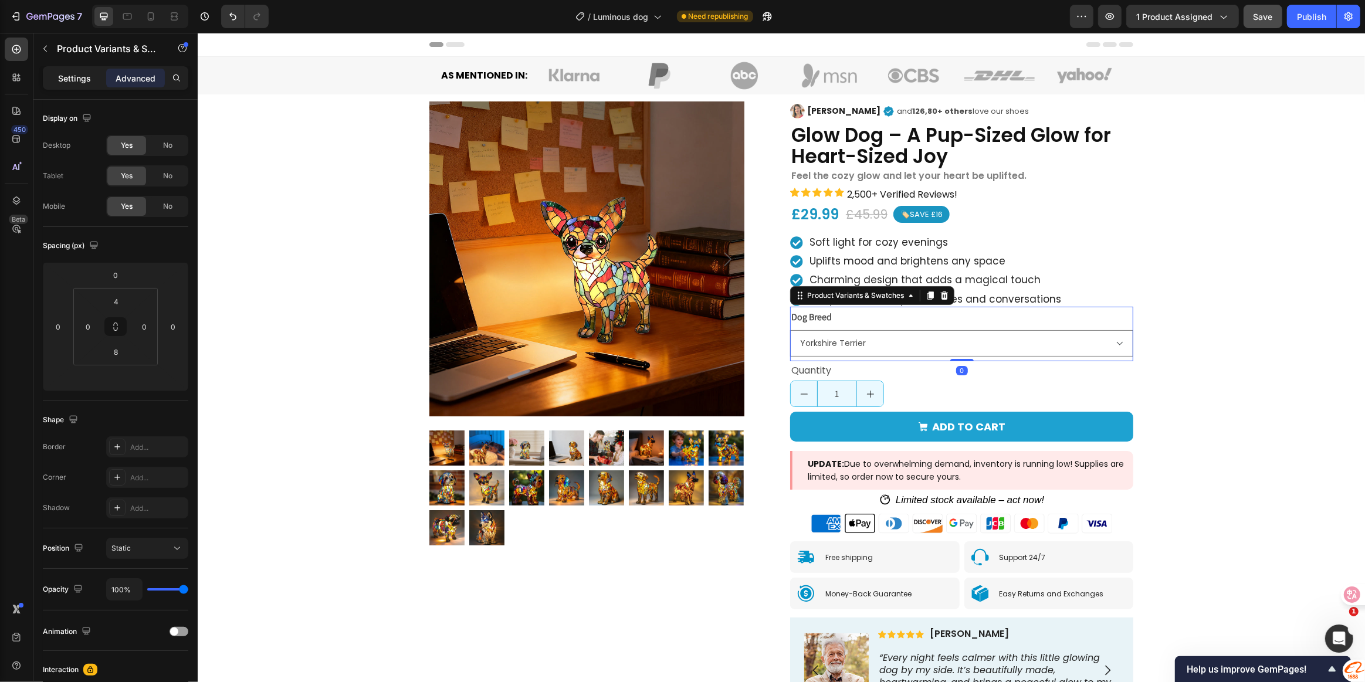
click at [62, 72] on p "Settings" at bounding box center [74, 78] width 33 height 12
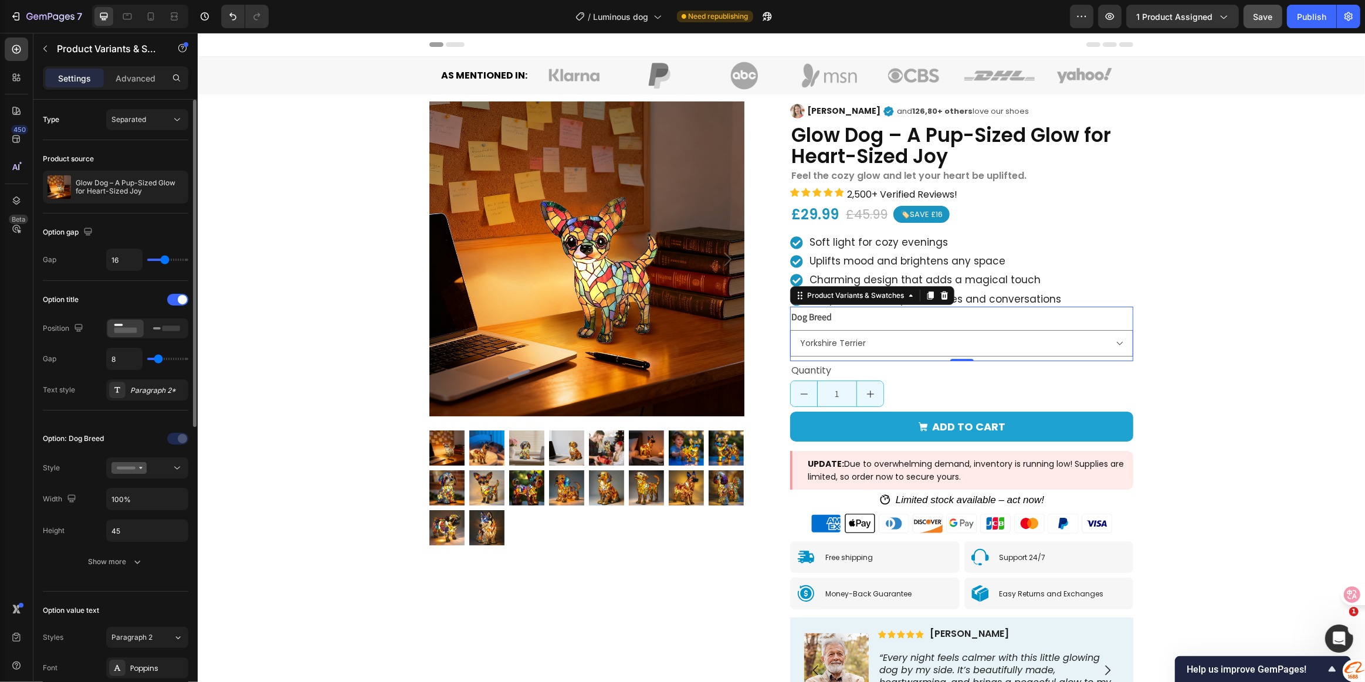
type input "3"
type input "0"
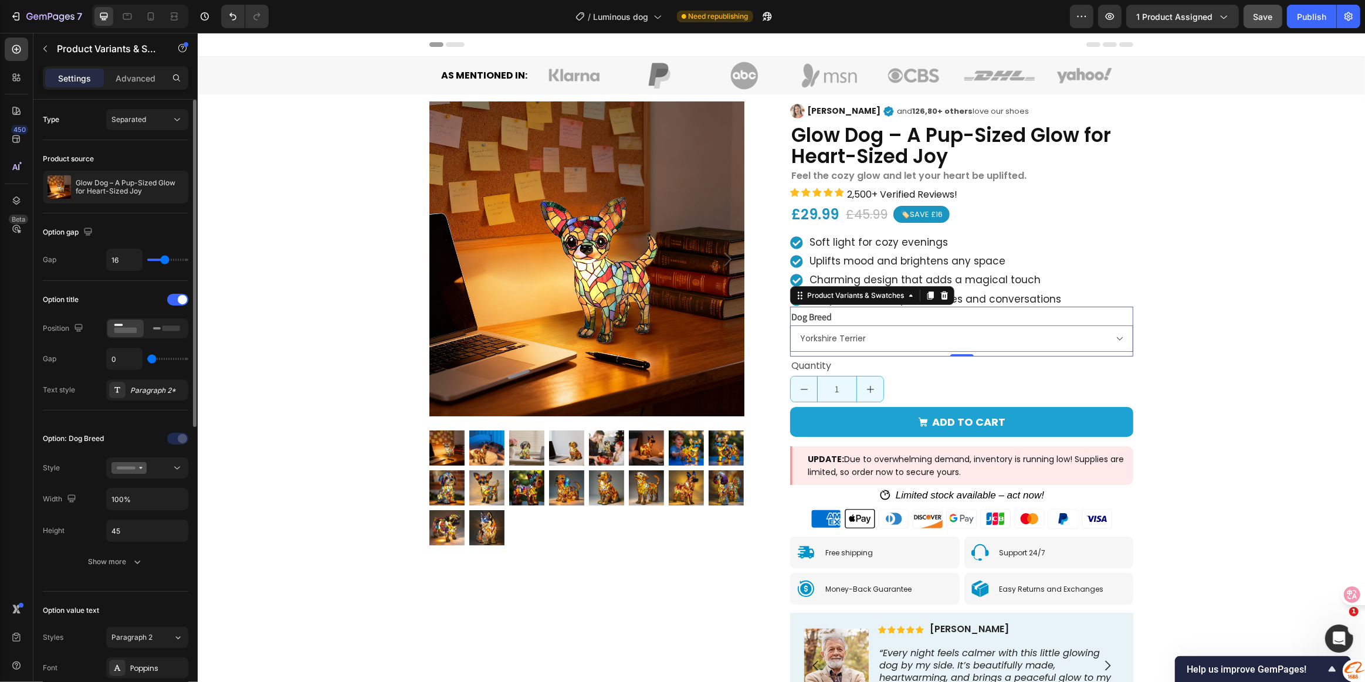
type input "1"
type input "3"
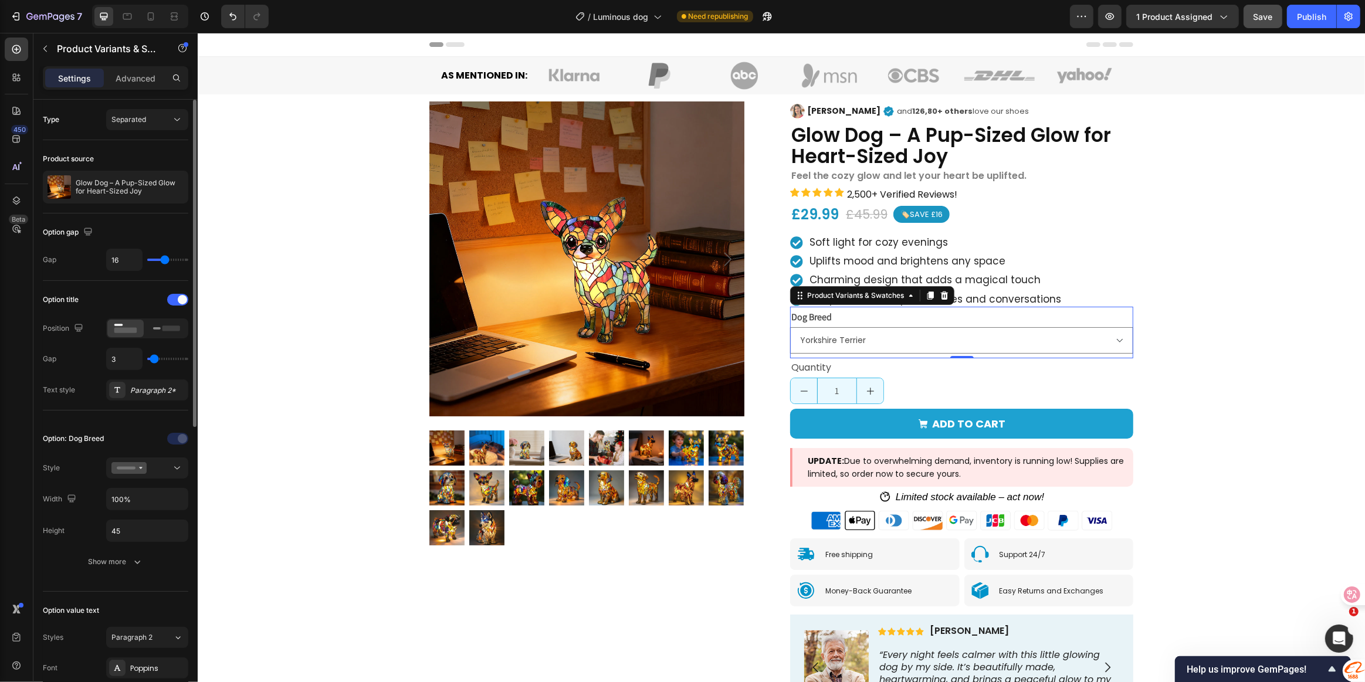
type input "9"
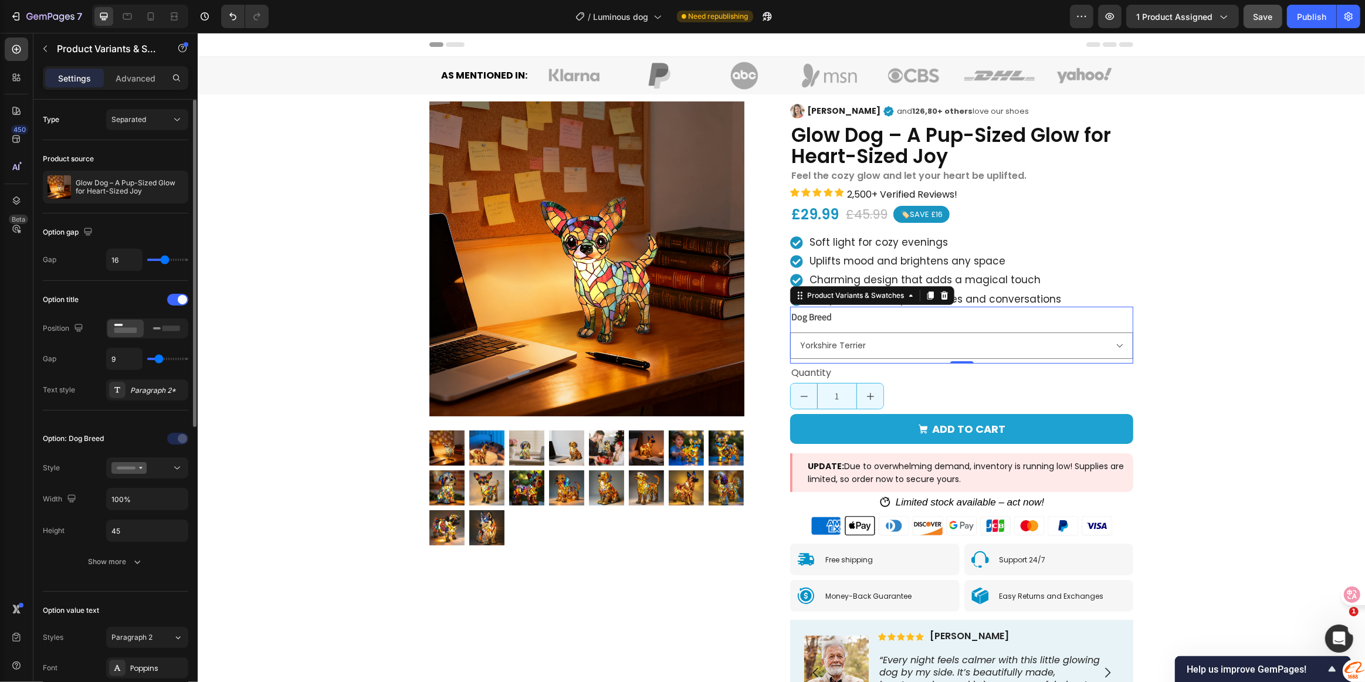
type input "12"
type input "13"
type input "14"
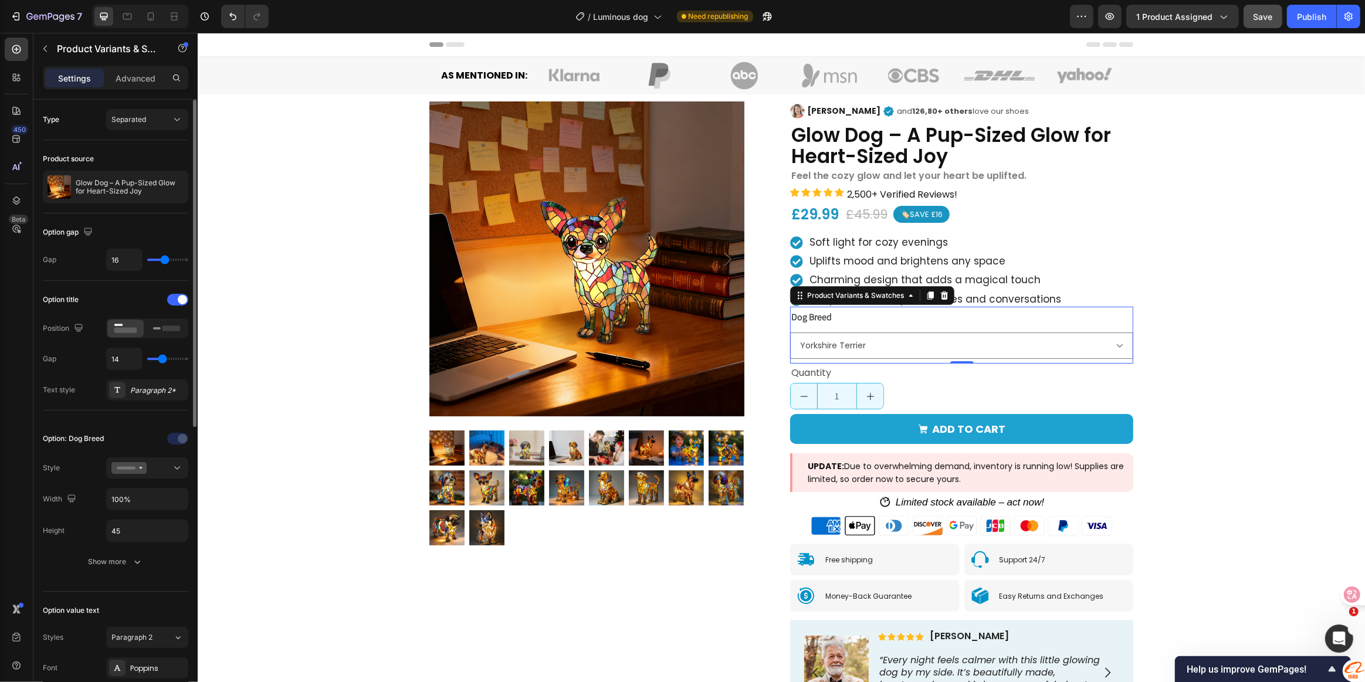
type input "14"
type input "15"
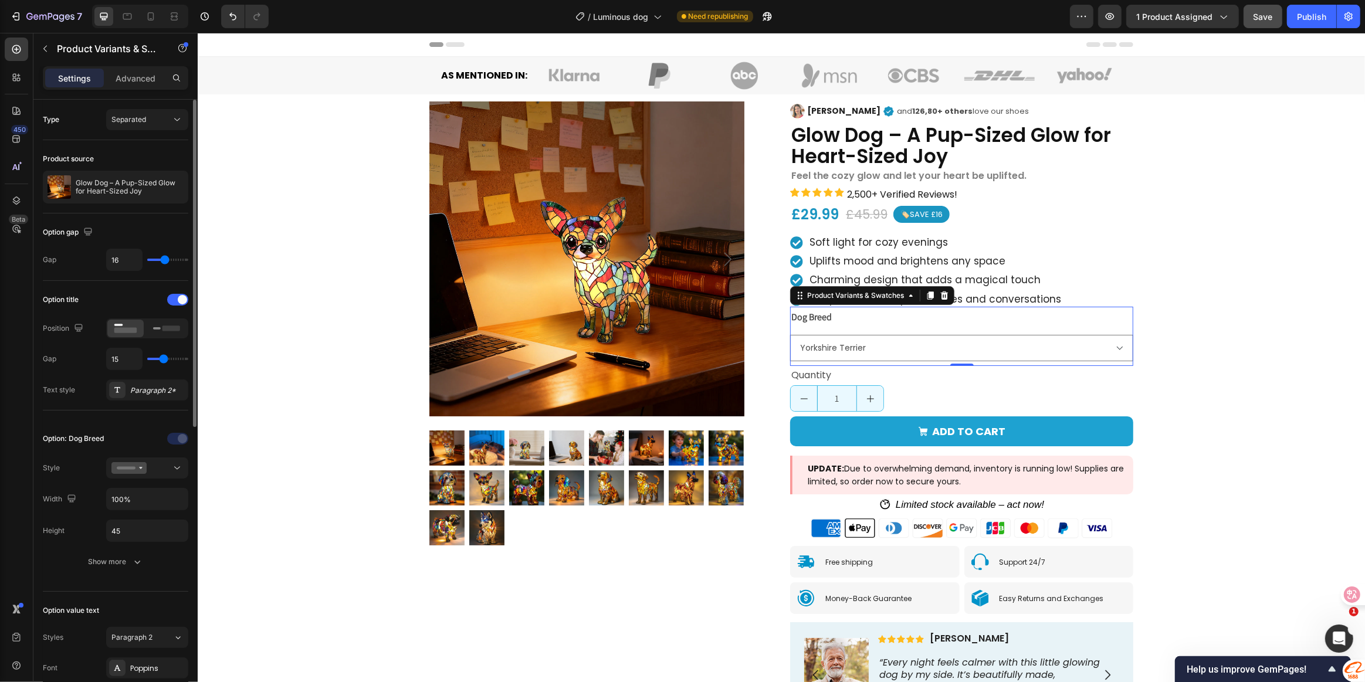
type input "16"
type input "18"
type input "20"
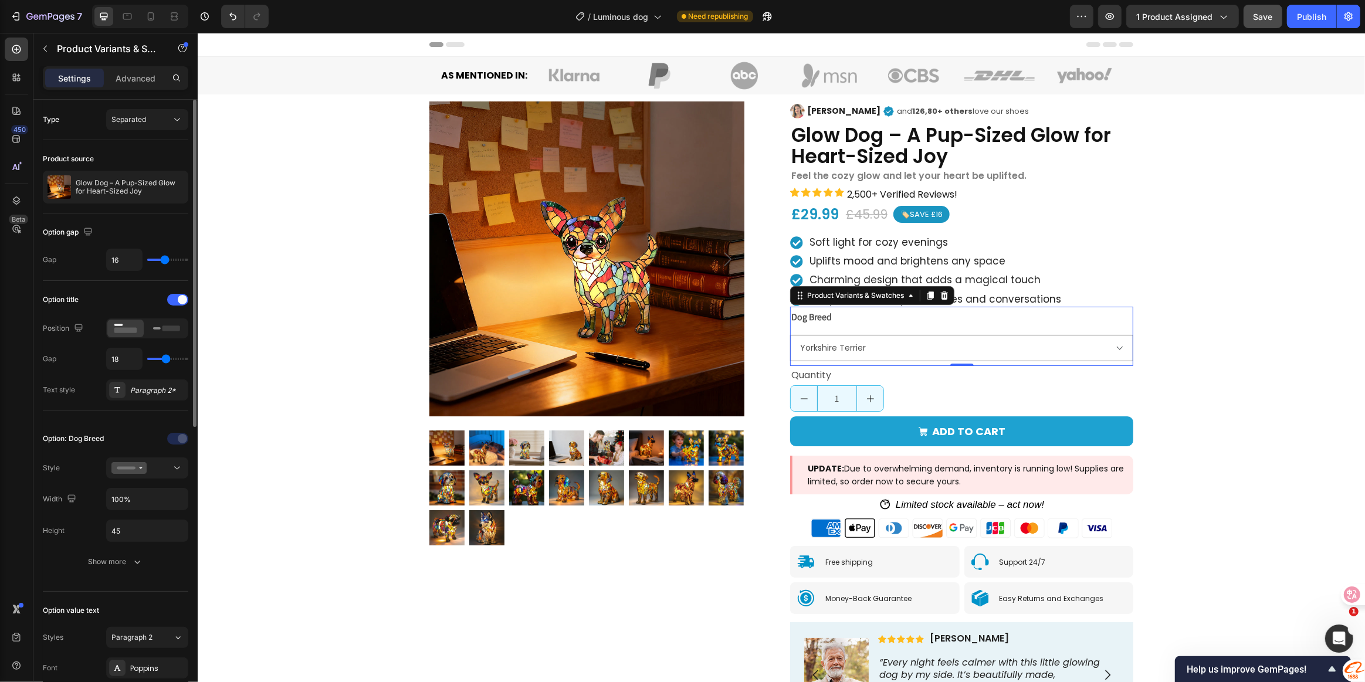
type input "20"
type input "21"
type input "22"
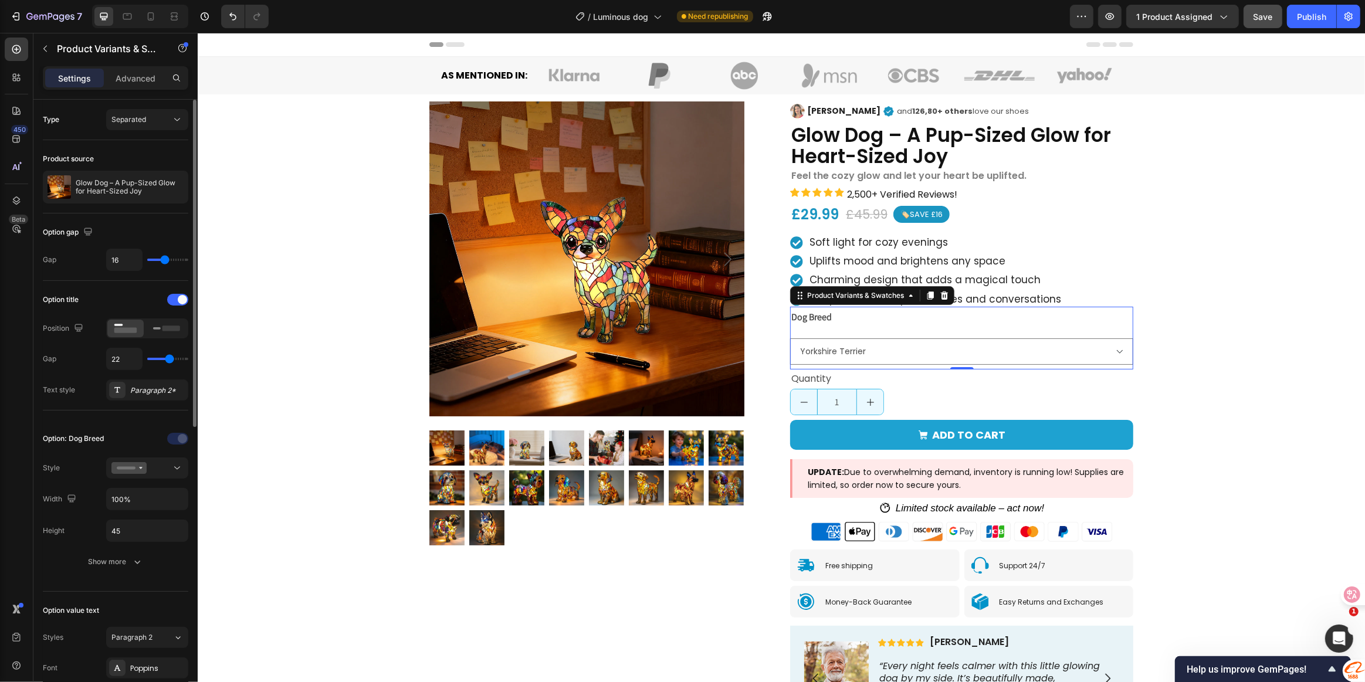
type input "23"
type input "24"
type input "26"
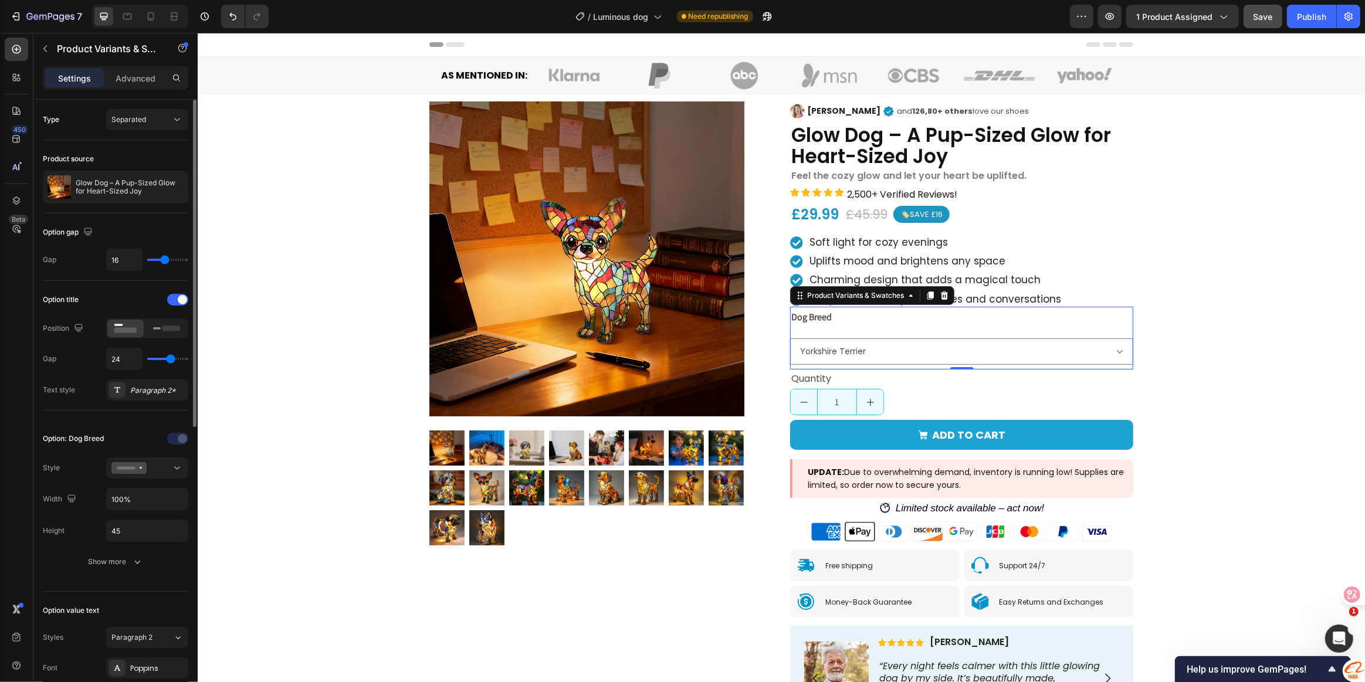
type input "26"
type input "28"
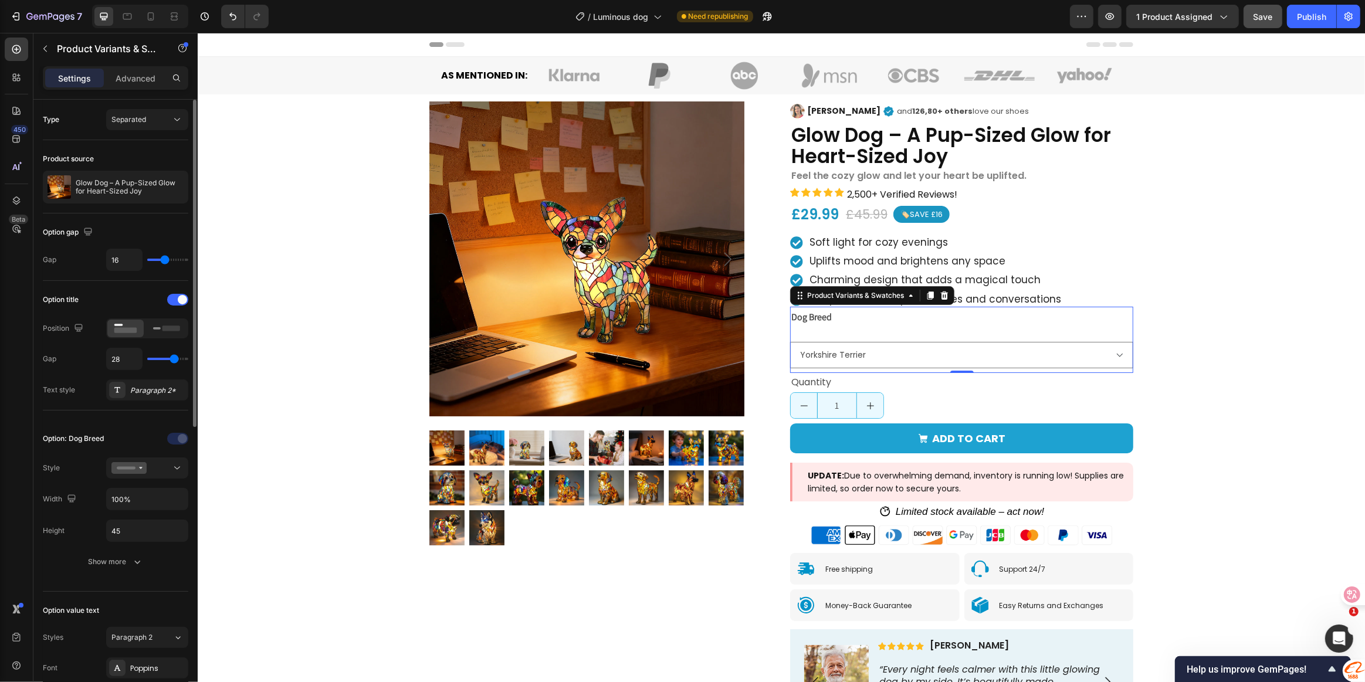
type input "25"
type input "14"
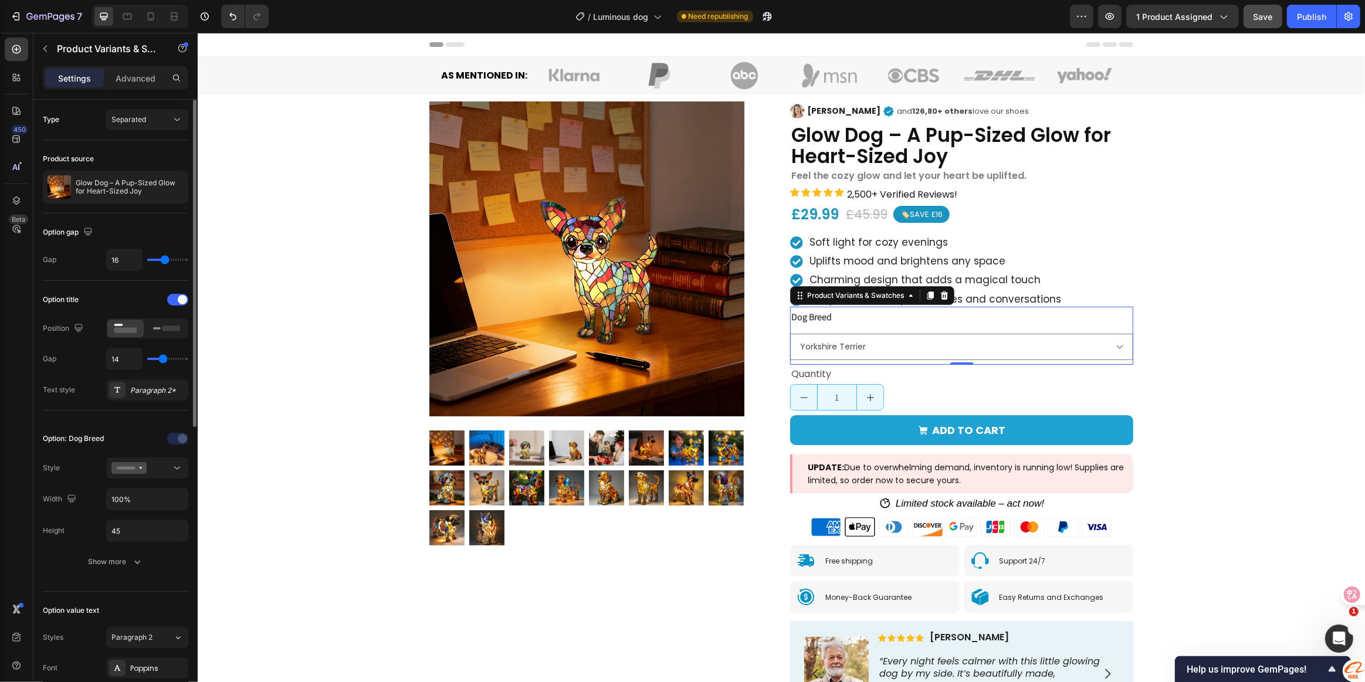
type input "10"
type input "8"
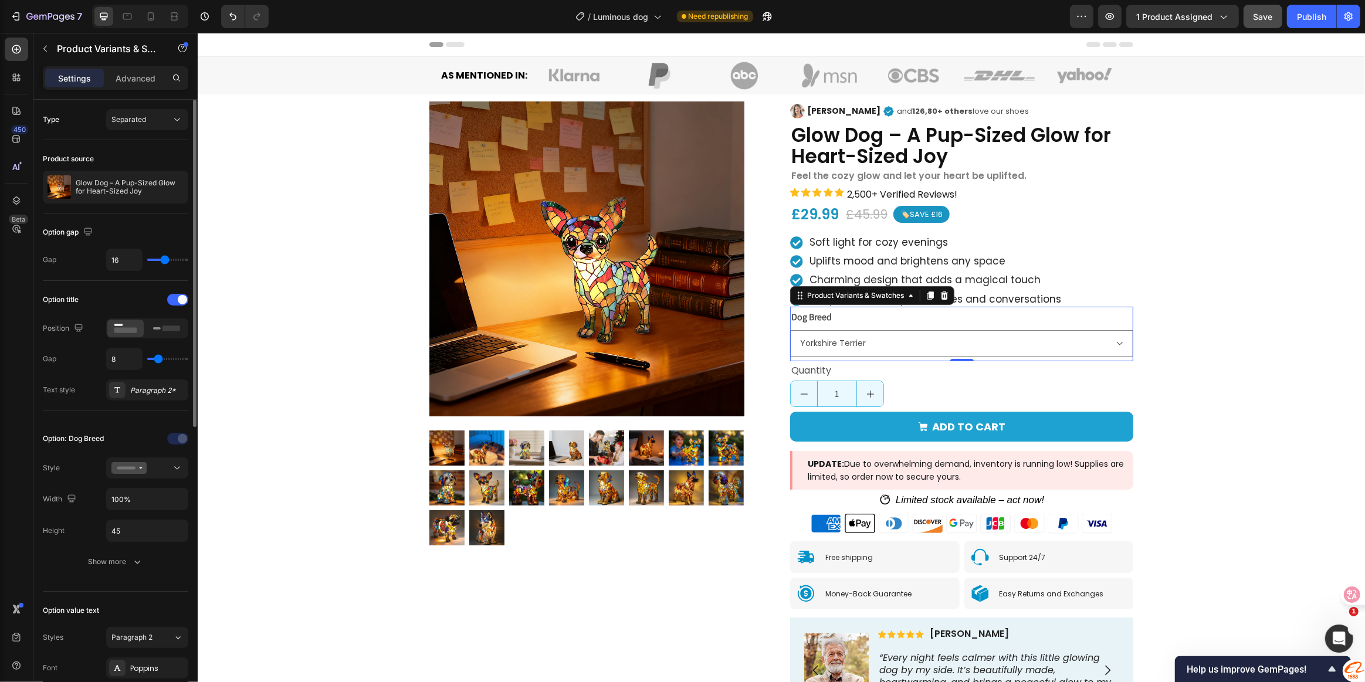
type input "7"
type input "9"
type input "12"
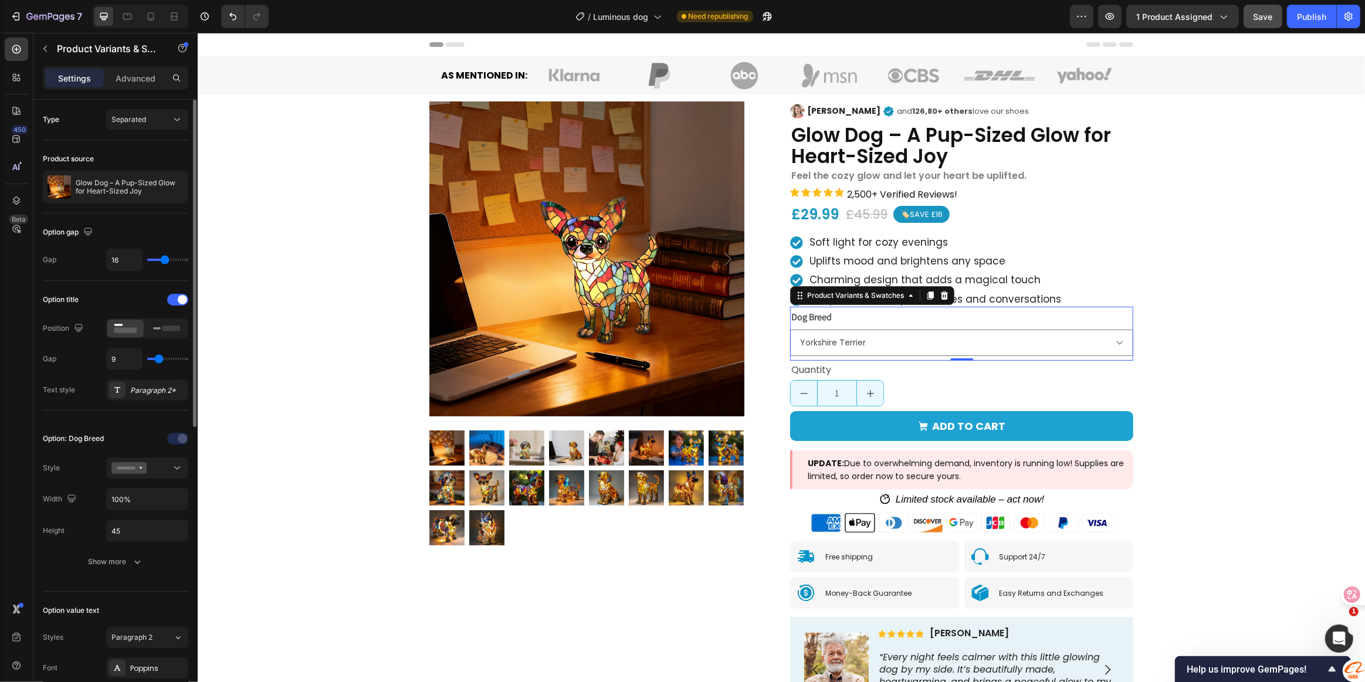
type input "12"
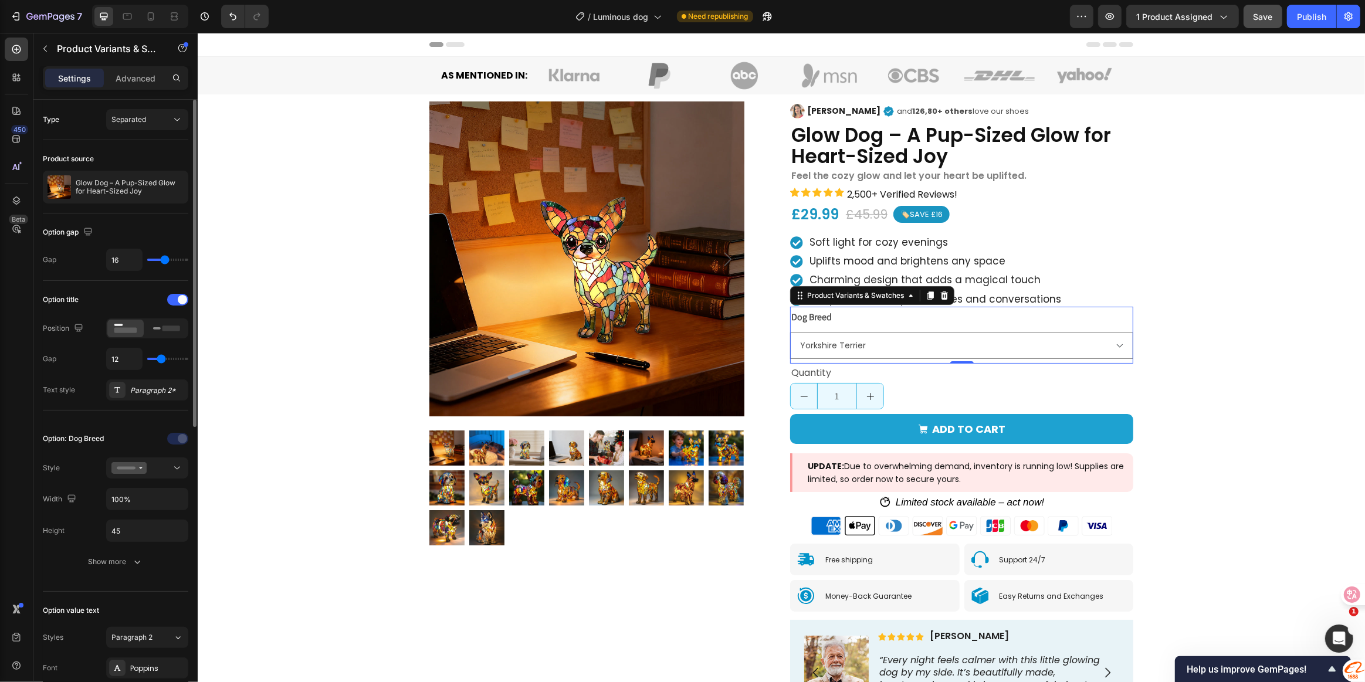
type input "9"
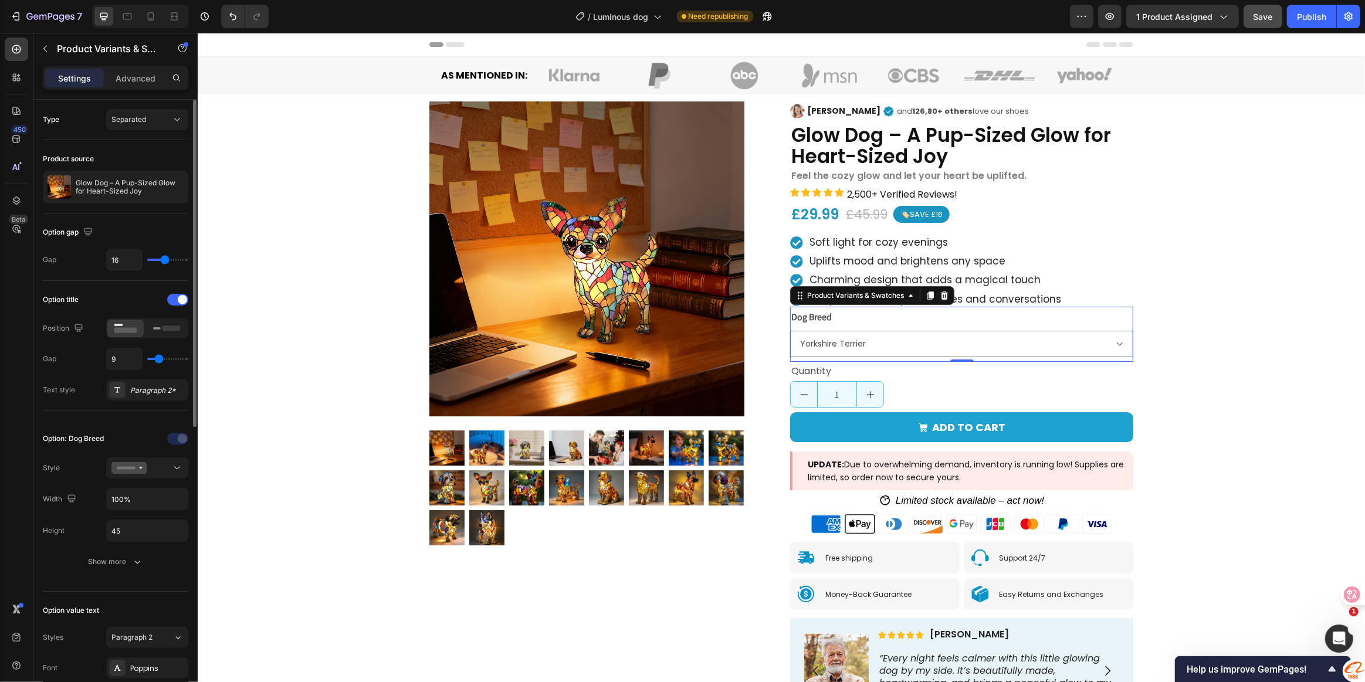
type input "9"
click at [158, 360] on input "range" at bounding box center [167, 359] width 41 height 2
drag, startPoint x: 117, startPoint y: 360, endPoint x: 109, endPoint y: 361, distance: 8.3
click at [117, 360] on input "9" at bounding box center [124, 358] width 35 height 21
type input "8"
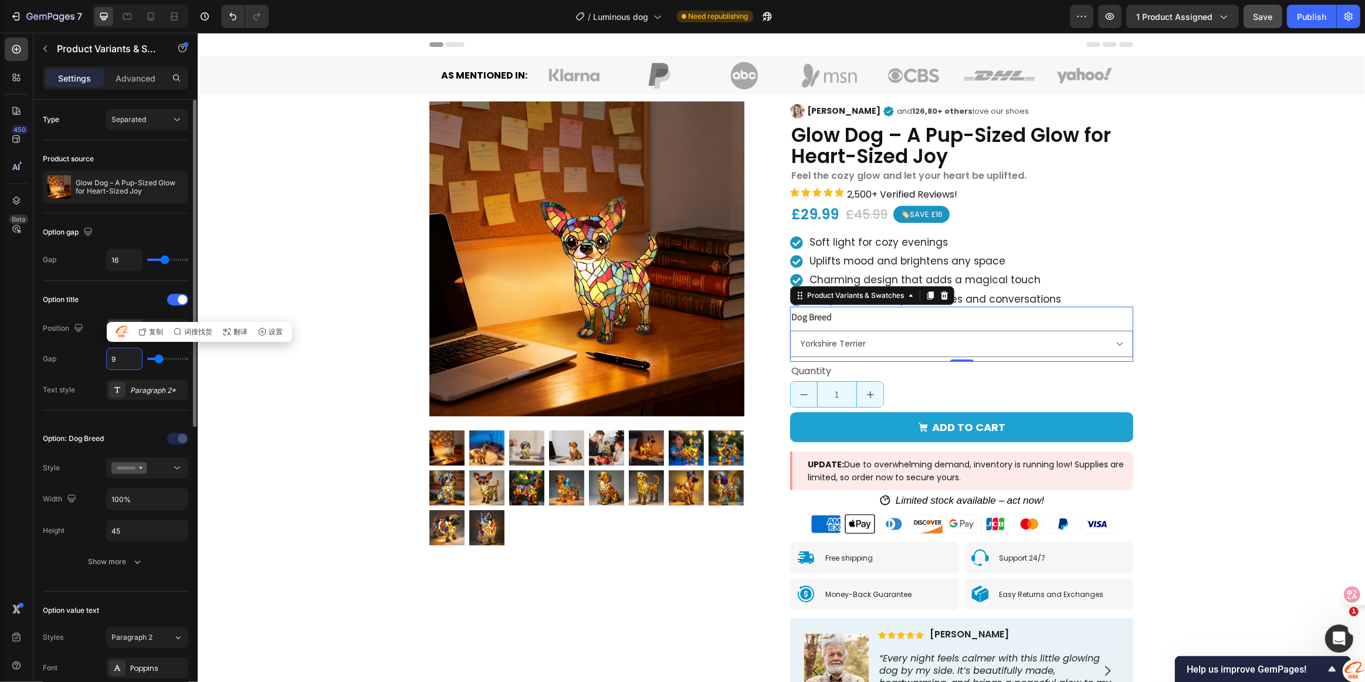
type input "8"
click at [117, 414] on div "Option: Dog Breed Style Width 100% Height 45 Show more" at bounding box center [115, 501] width 145 height 181
click at [1011, 313] on div "Dog Breed French Bulldog Maltese Chihuahua Yorkshire Terrier Dachshund Golden R…" at bounding box center [961, 333] width 343 height 48
click at [954, 377] on div "Quantity" at bounding box center [961, 370] width 343 height 19
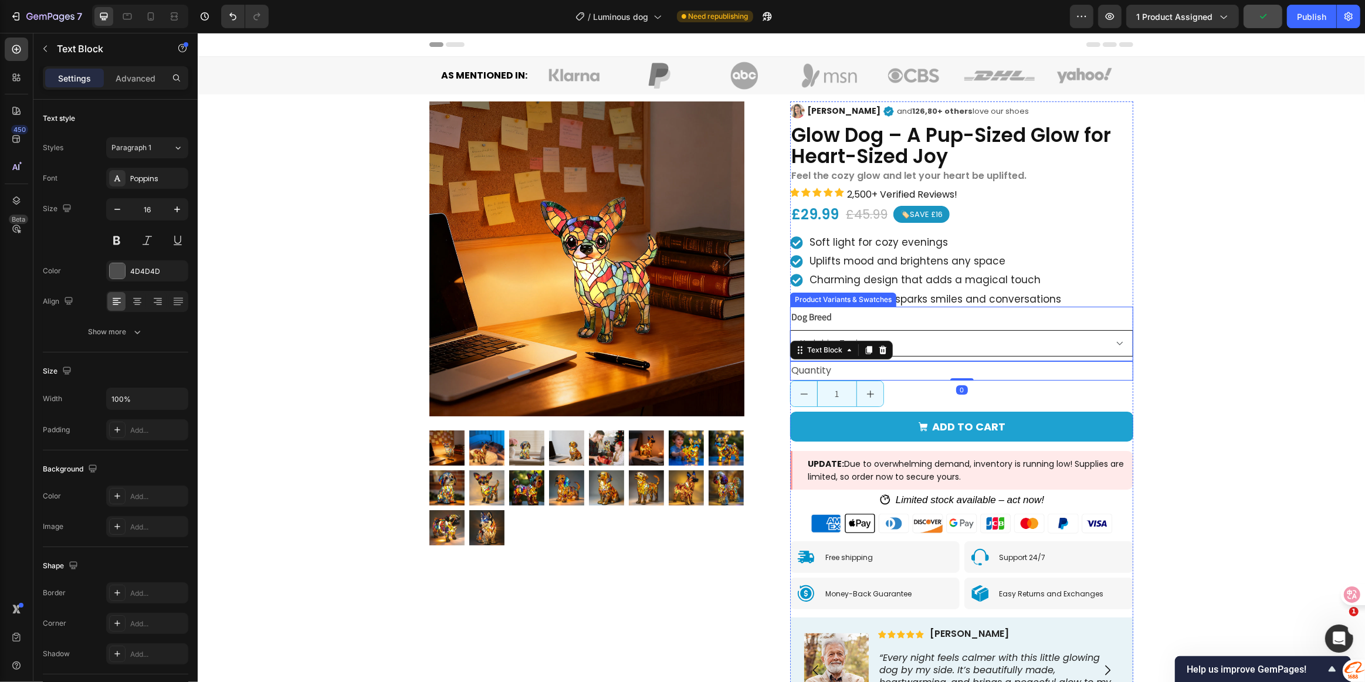
click at [977, 339] on select "French Bulldog Maltese Chihuahua Yorkshire Terrier Dachshund Golden Retriever L…" at bounding box center [961, 343] width 343 height 26
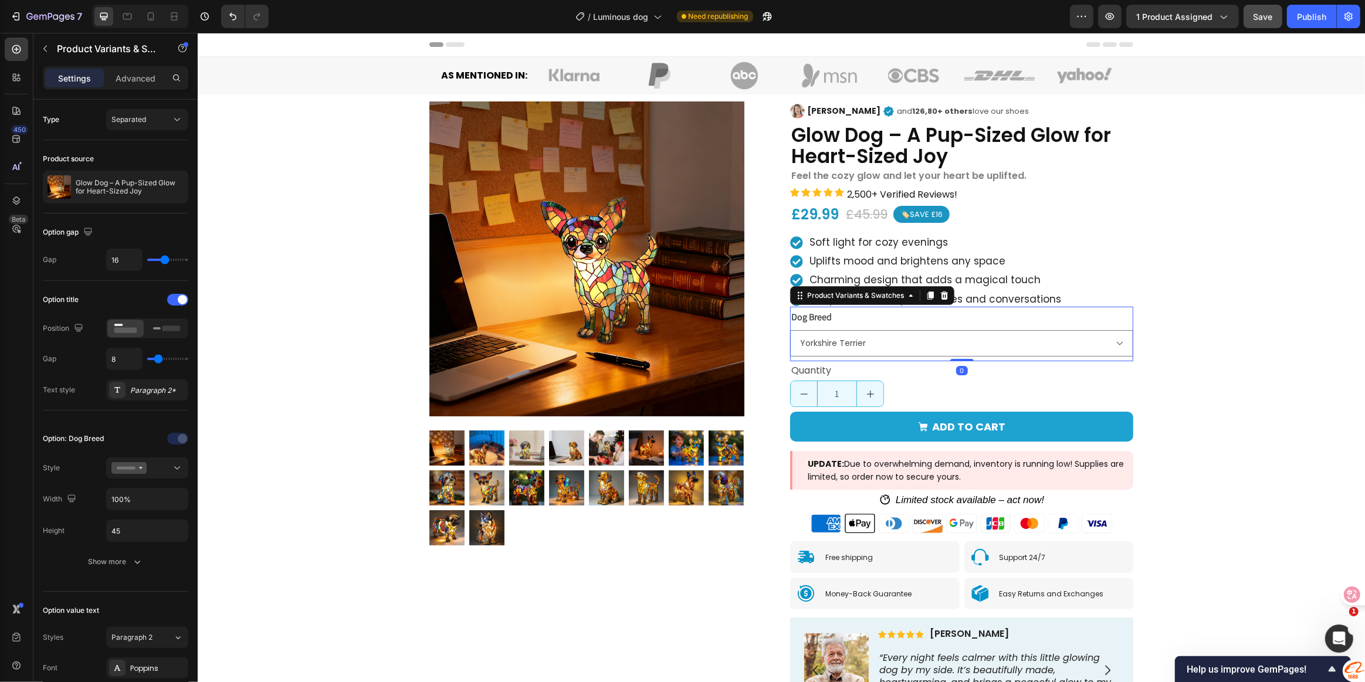
click at [957, 319] on div "Dog Breed French Bulldog Maltese Chihuahua Yorkshire Terrier Dachshund Golden R…" at bounding box center [961, 333] width 343 height 48
click at [1262, 21] on span "Save" at bounding box center [1263, 17] width 19 height 10
click at [169, 469] on div at bounding box center [147, 468] width 72 height 12
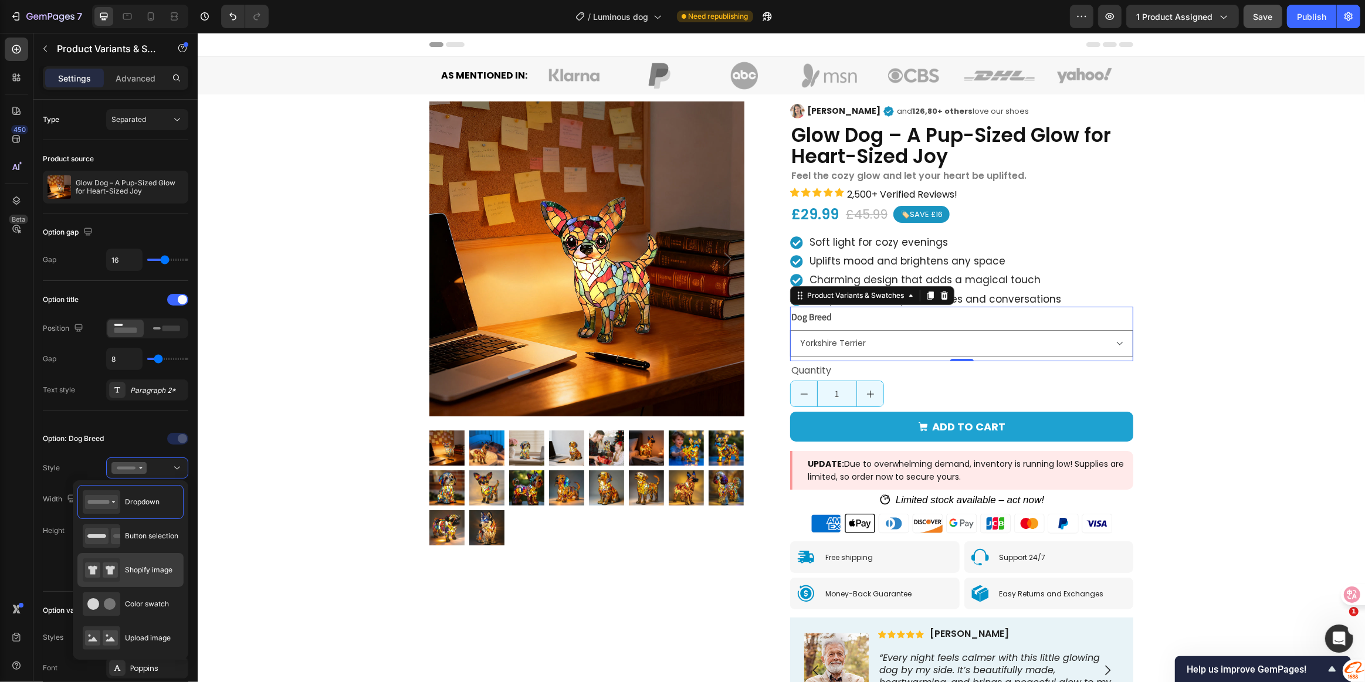
click at [138, 558] on div "Shopify image" at bounding box center [128, 569] width 90 height 23
type input "64"
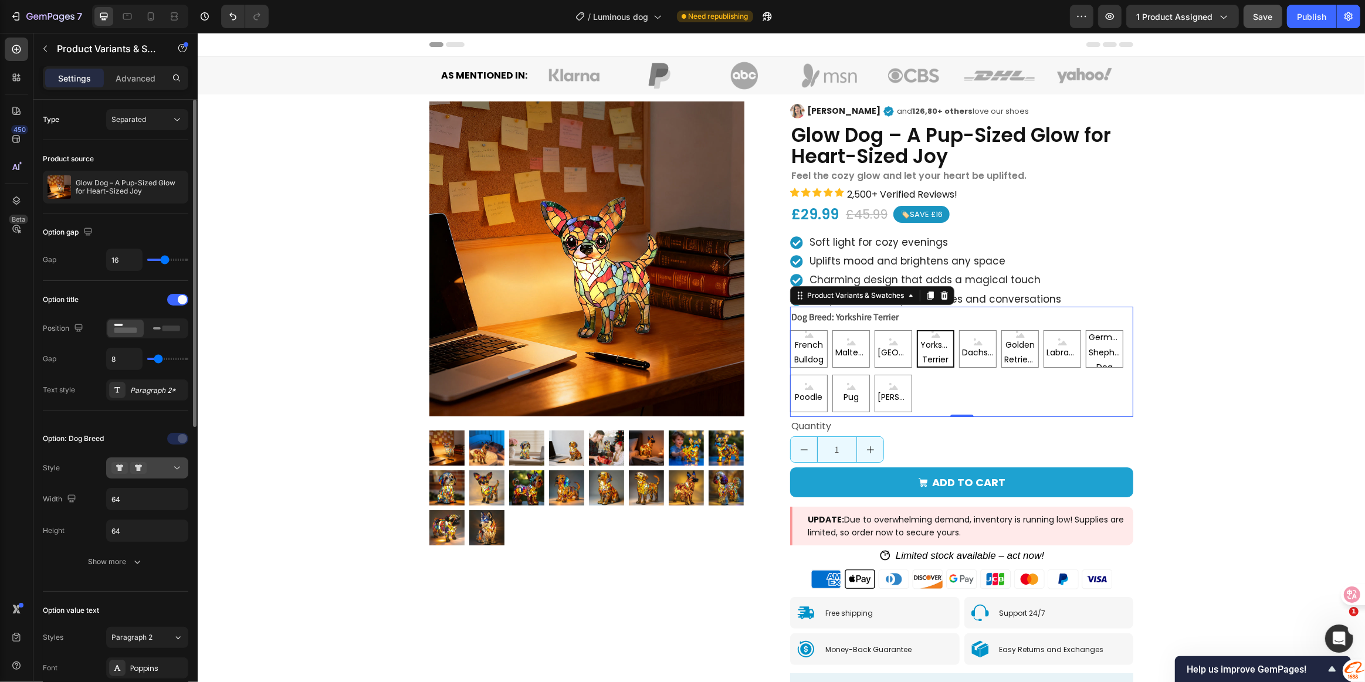
click at [167, 476] on button at bounding box center [147, 468] width 82 height 21
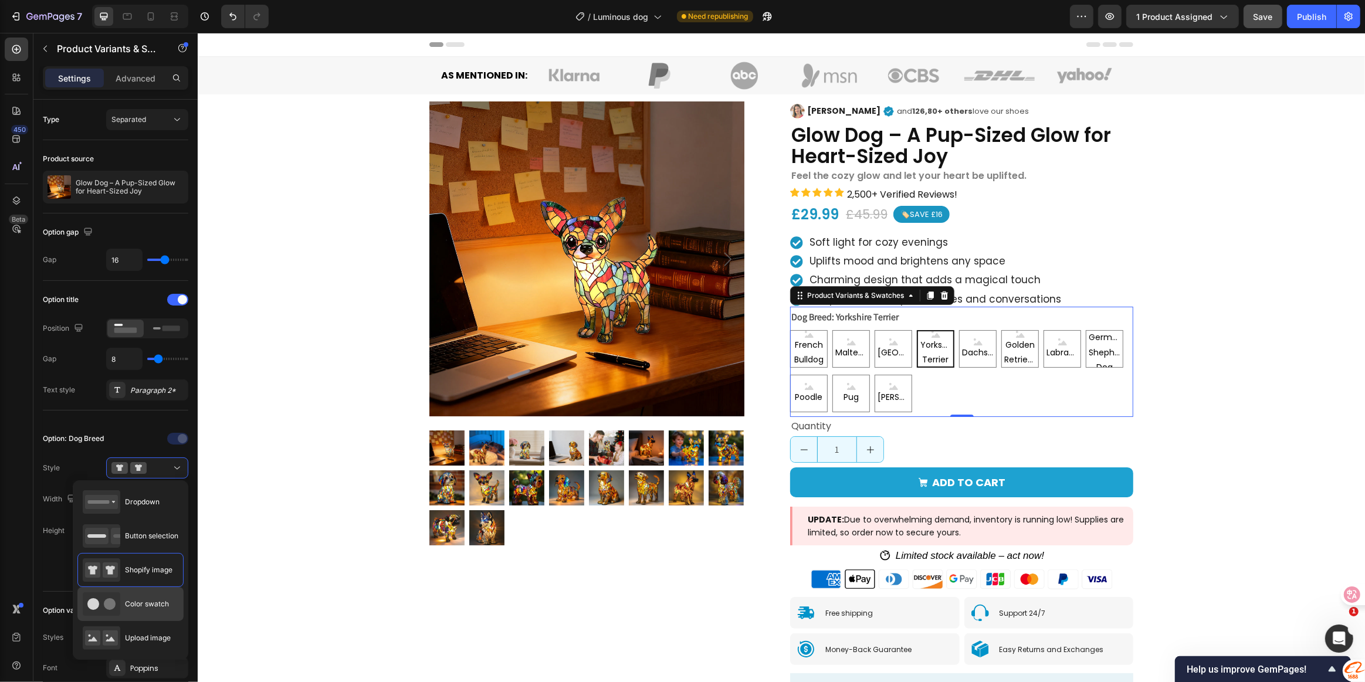
click at [148, 605] on span "Color swatch" at bounding box center [147, 604] width 44 height 11
type input "45"
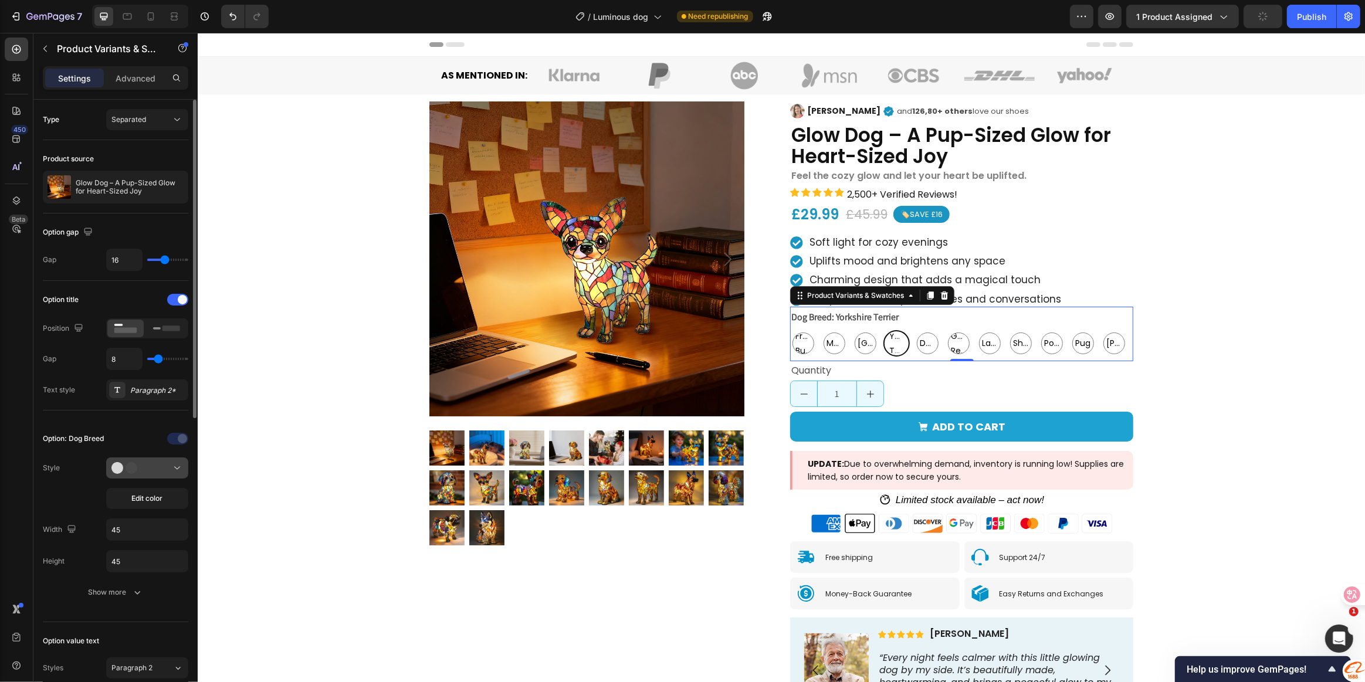
click at [176, 474] on button at bounding box center [147, 468] width 82 height 21
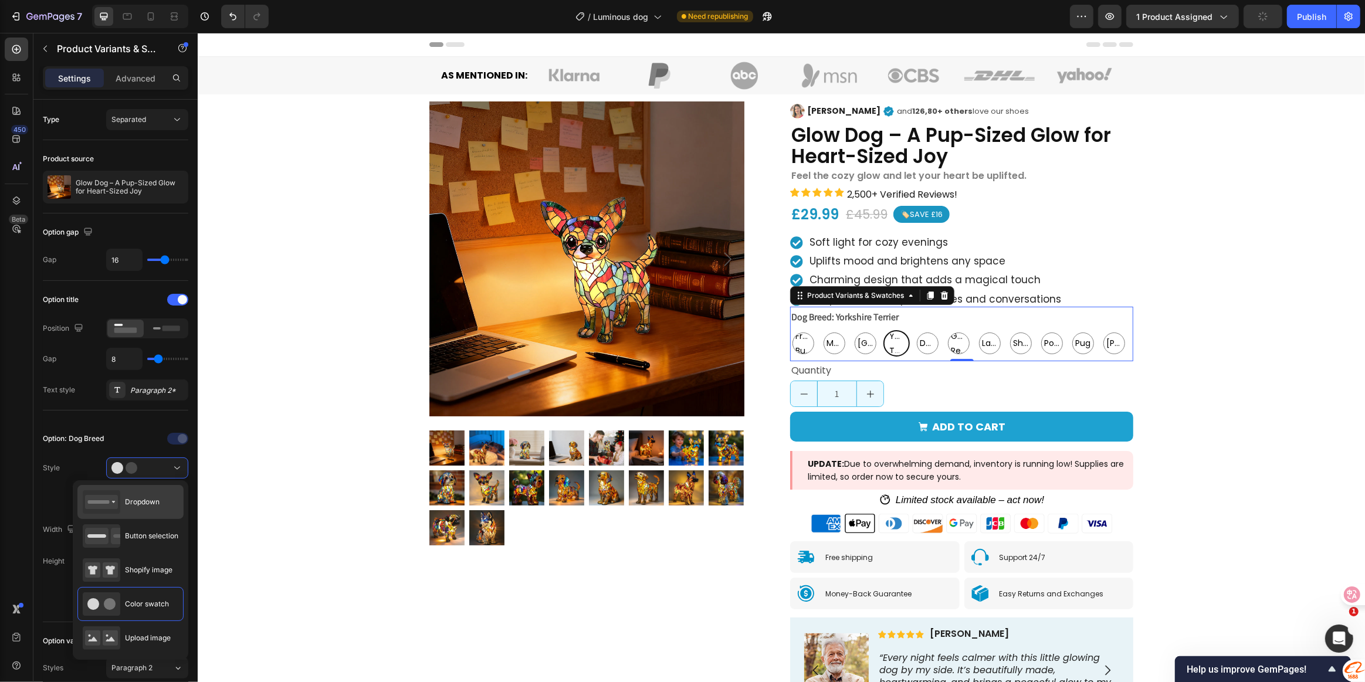
click at [139, 503] on span "Dropdown" at bounding box center [142, 502] width 35 height 11
type input "100%"
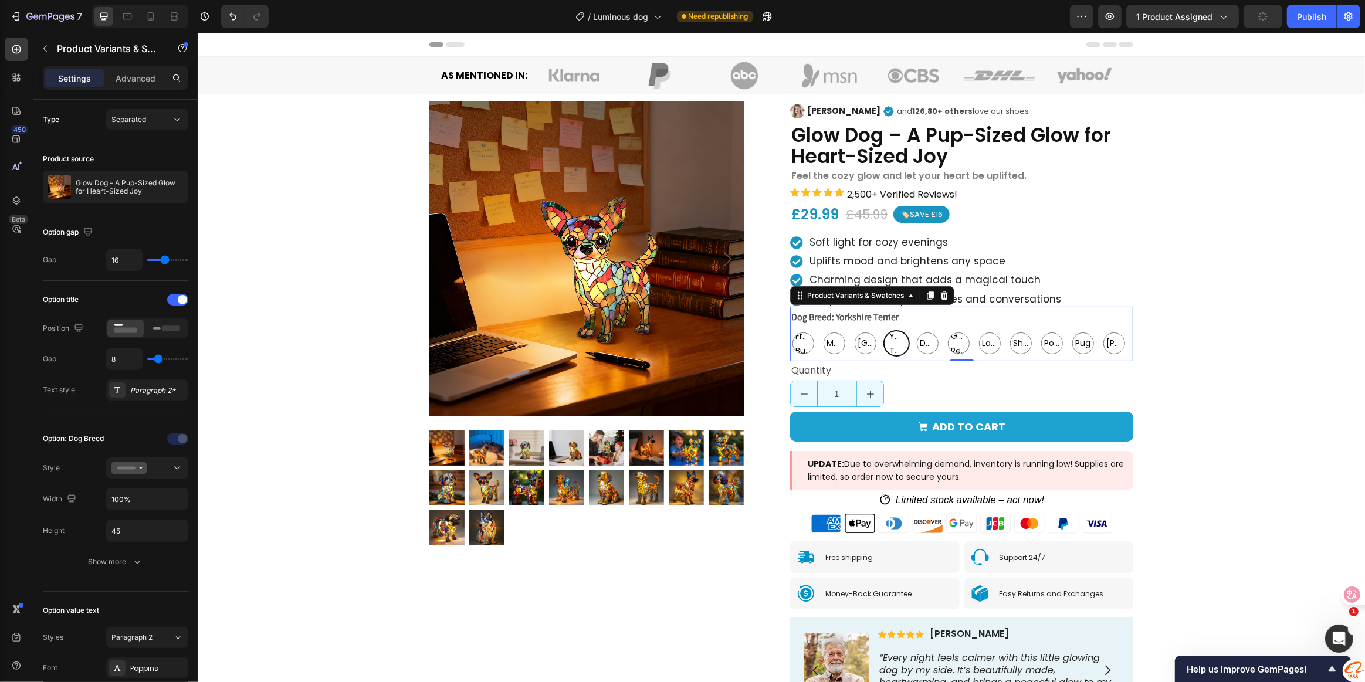
select select "Yorkshire Terrier"
click at [1254, 337] on div "Product Images Image [PERSON_NAME] Text Block Icon and 126,80+ others love our …" at bounding box center [780, 430] width 1167 height 672
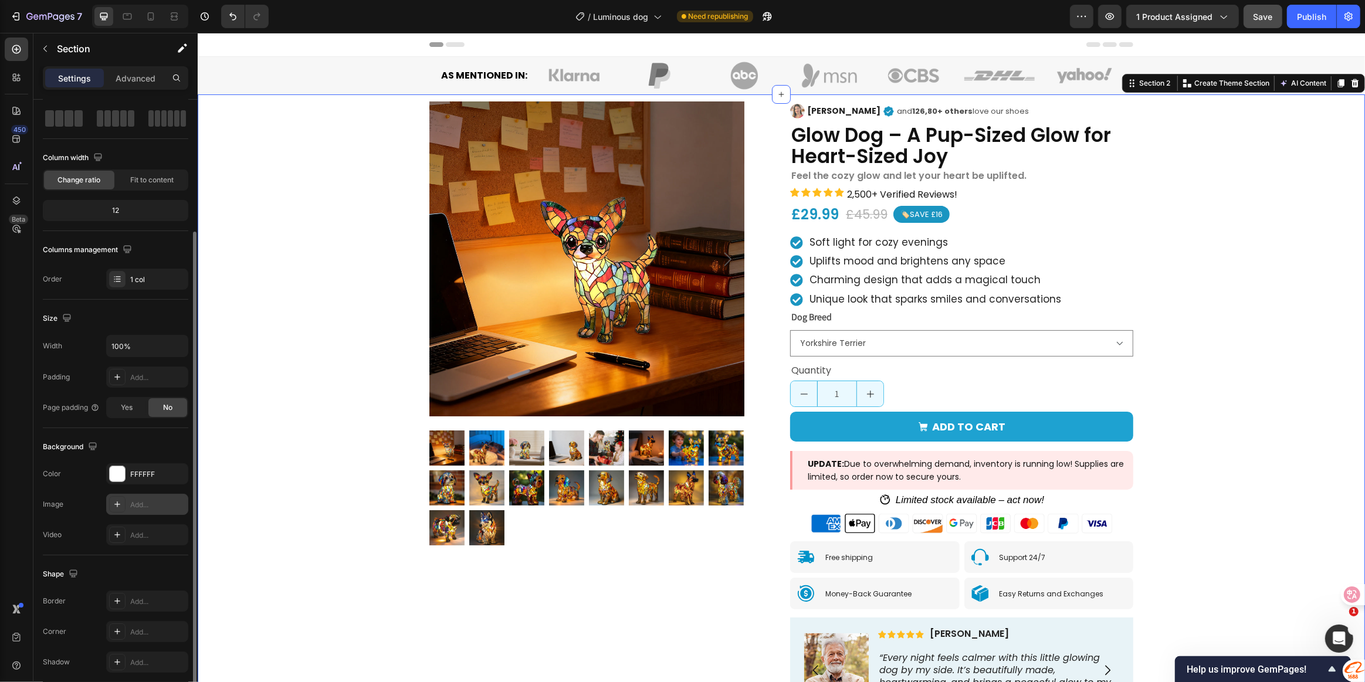
scroll to position [99, 0]
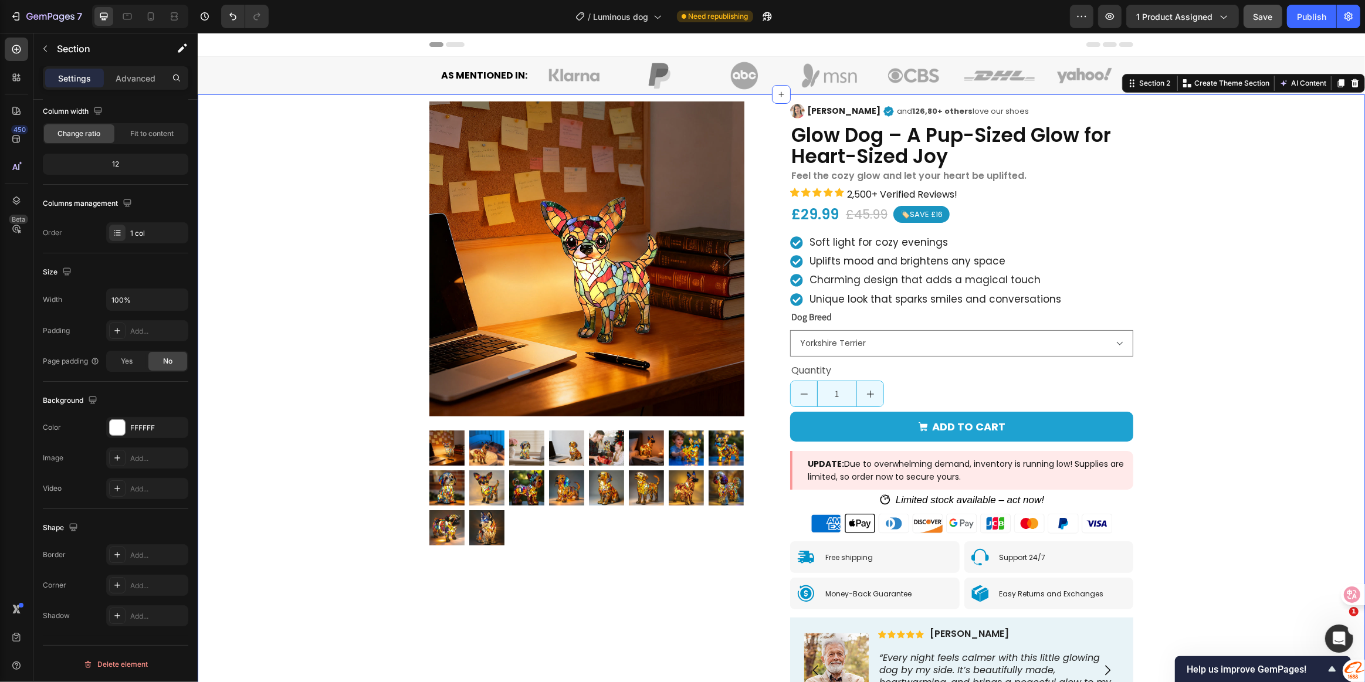
drag, startPoint x: 1238, startPoint y: 18, endPoint x: 1249, endPoint y: 14, distance: 11.3
click at [1244, 16] on div "Preview 1 product assigned Save Publish" at bounding box center [1215, 16] width 290 height 23
click at [1255, 12] on span "Save" at bounding box center [1263, 17] width 19 height 10
click at [917, 327] on div "Dog Breed French Bulldog Maltese Chihuahua Yorkshire Terrier Dachshund Golden R…" at bounding box center [961, 333] width 343 height 48
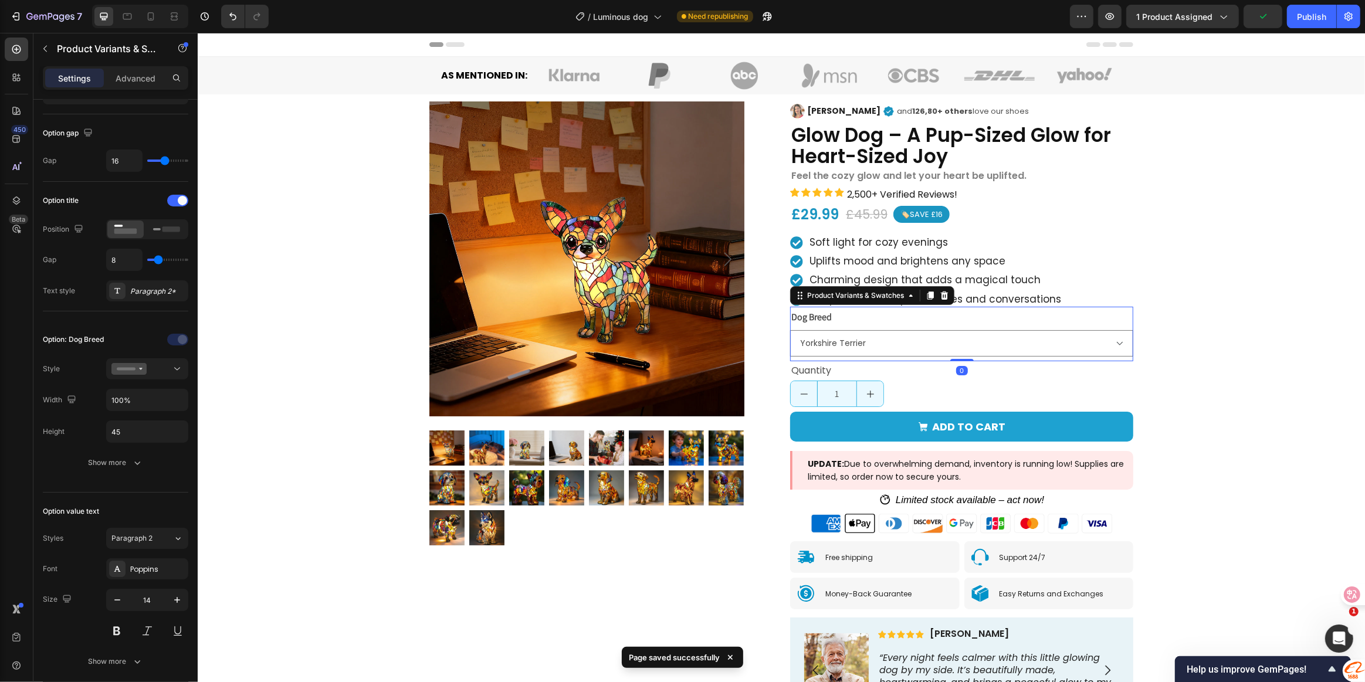
scroll to position [0, 0]
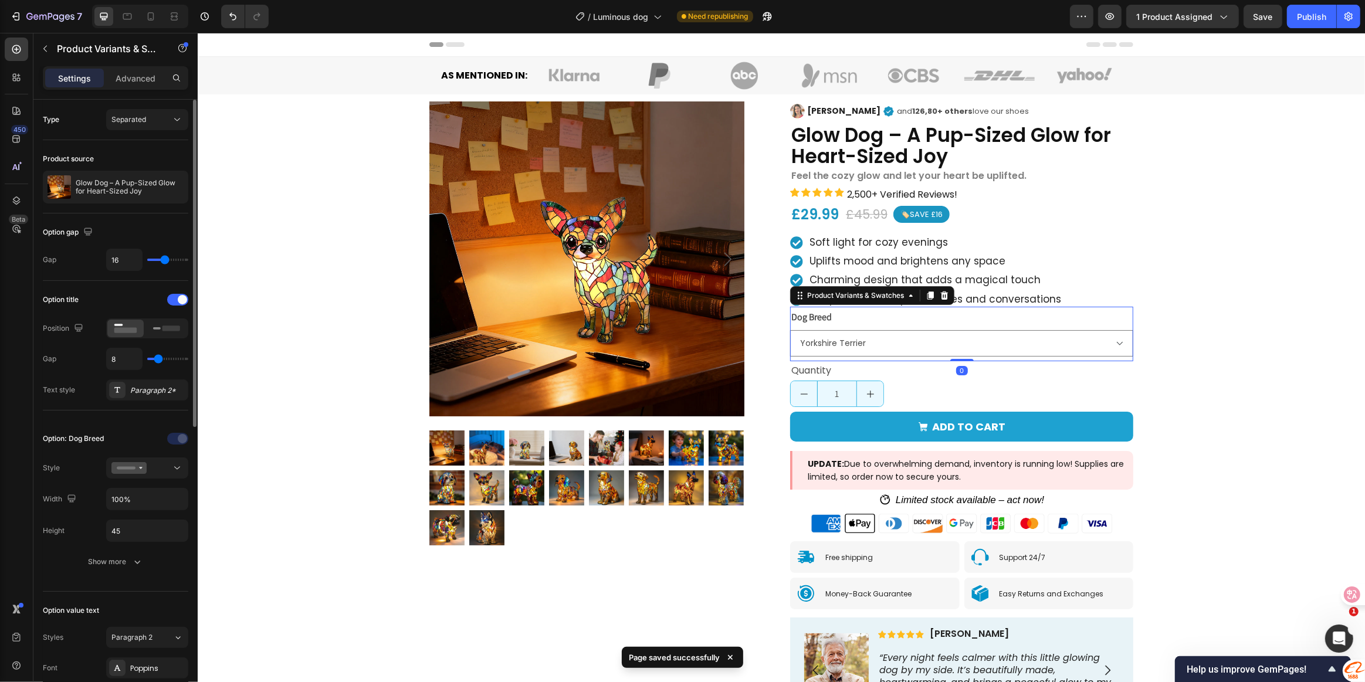
click at [819, 325] on legend "Dog Breed" at bounding box center [811, 317] width 43 height 16
click at [1015, 340] on select "French Bulldog Maltese Chihuahua Yorkshire Terrier Dachshund Golden Retriever L…" at bounding box center [961, 343] width 343 height 26
click at [990, 324] on div "Dog Breed French Bulldog Maltese Chihuahua Yorkshire Terrier Dachshund Golden R…" at bounding box center [961, 333] width 343 height 48
type input "17"
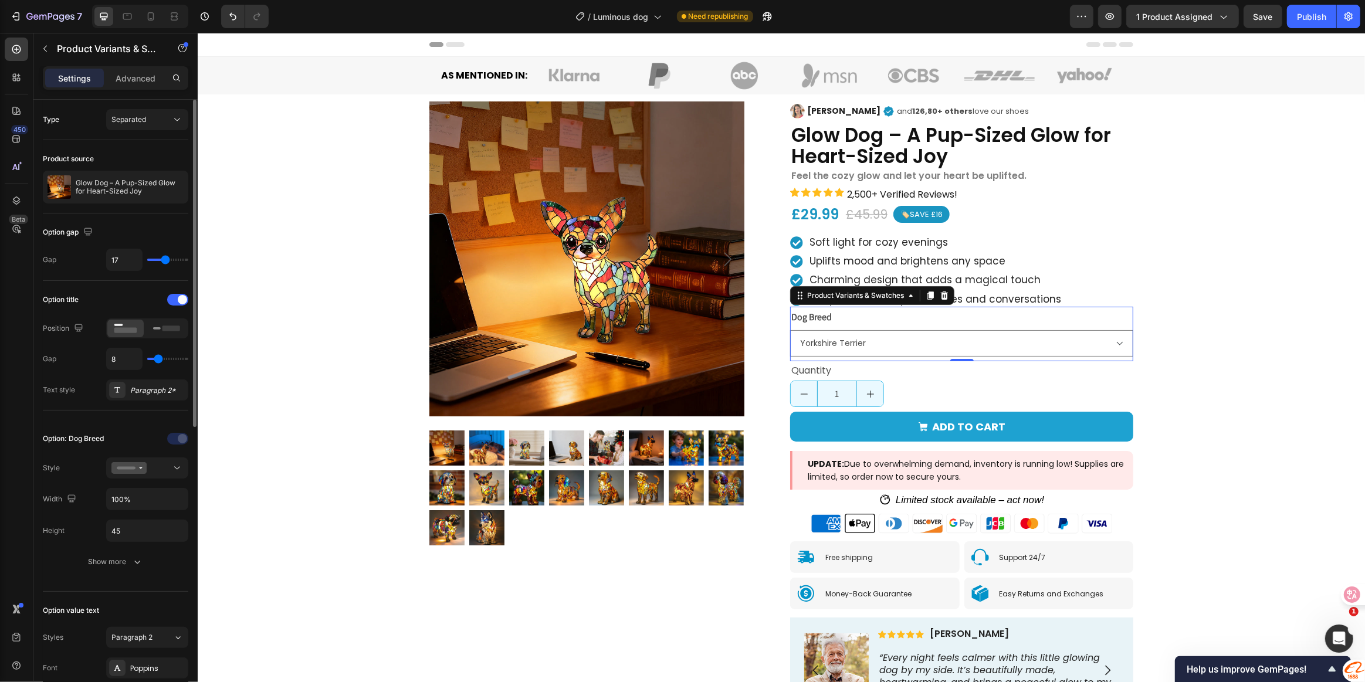
type input "16"
type input "15"
type input "14"
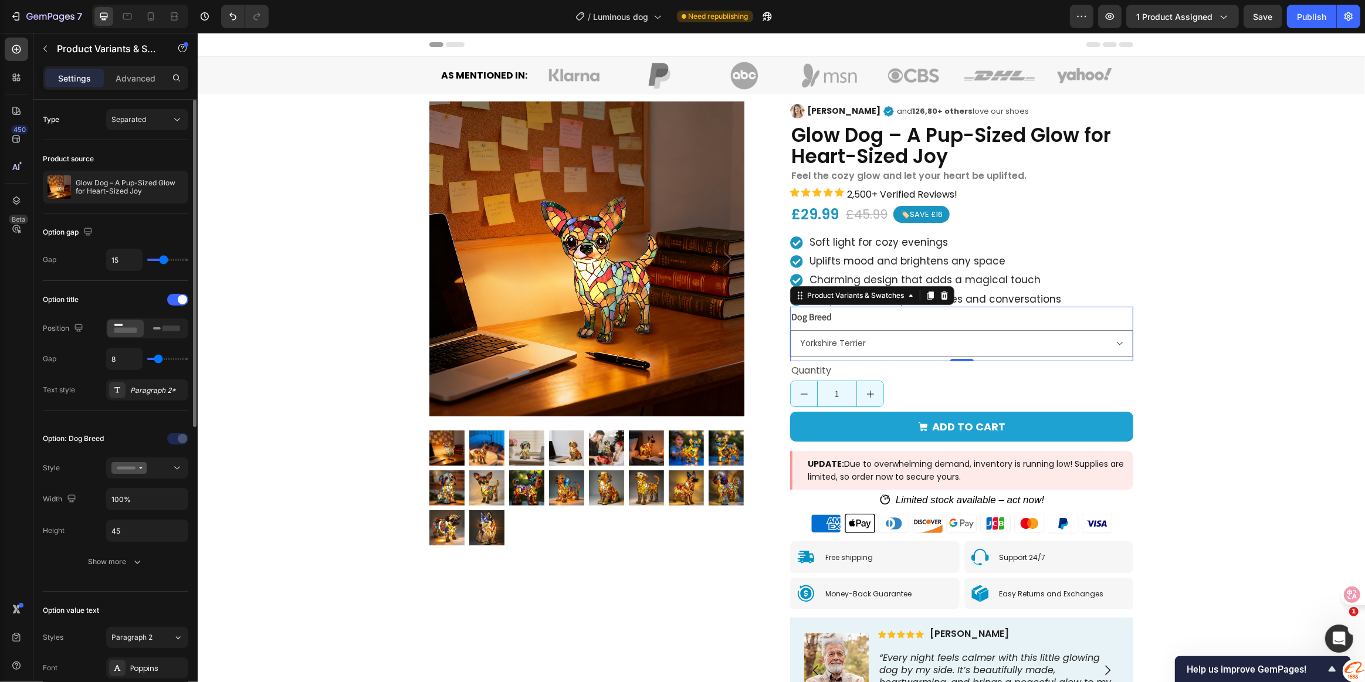
type input "14"
type input "13"
type input "12"
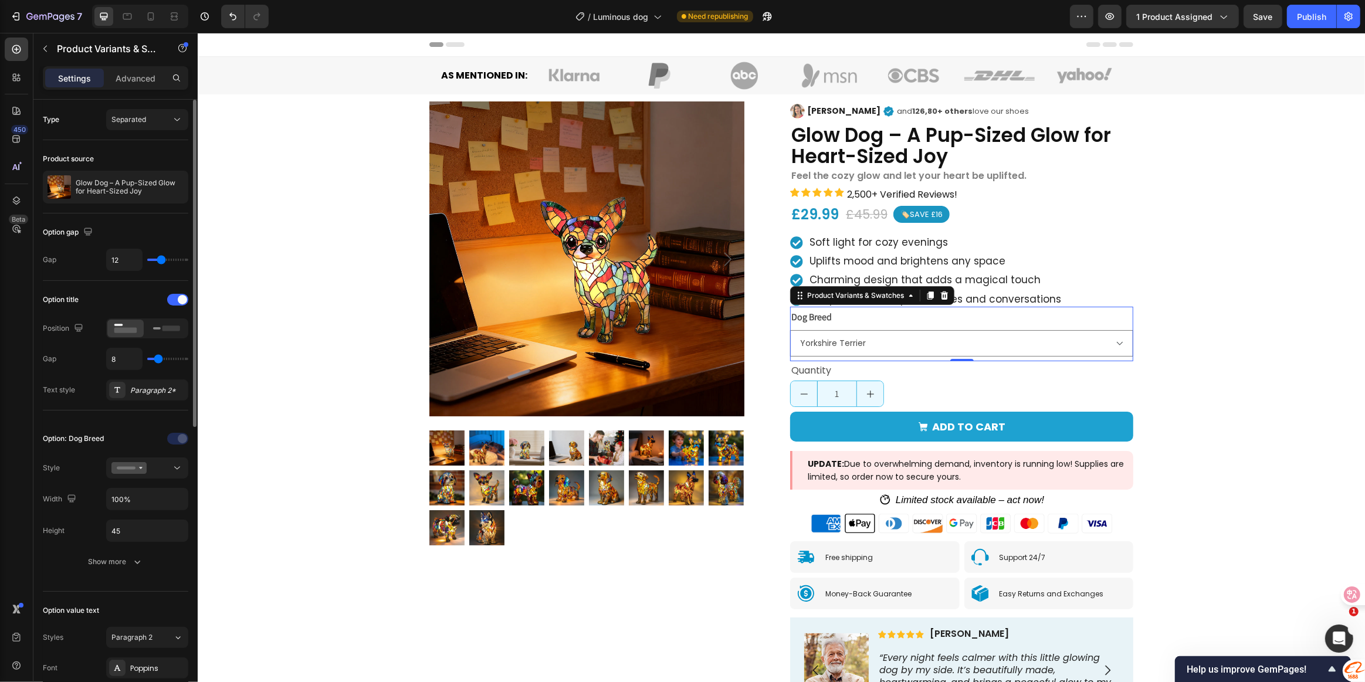
type input "11"
type input "10"
type input "9"
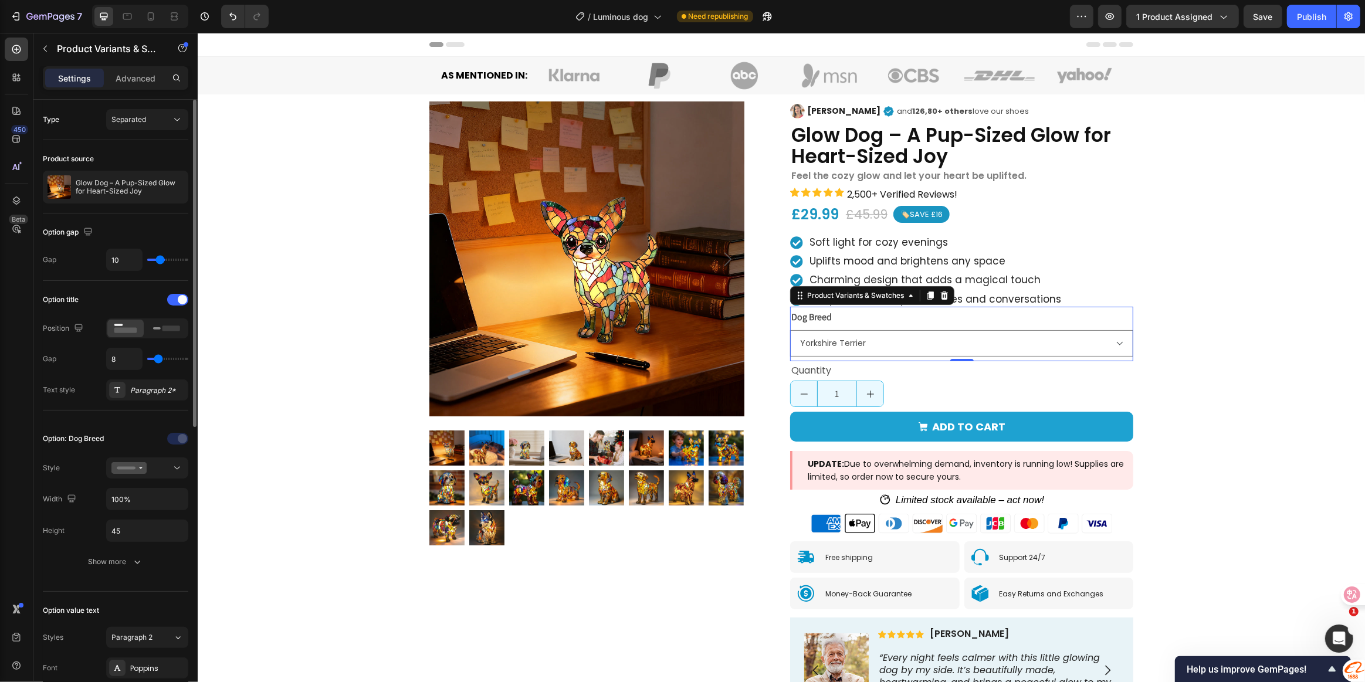
type input "9"
type input "8"
type input "7"
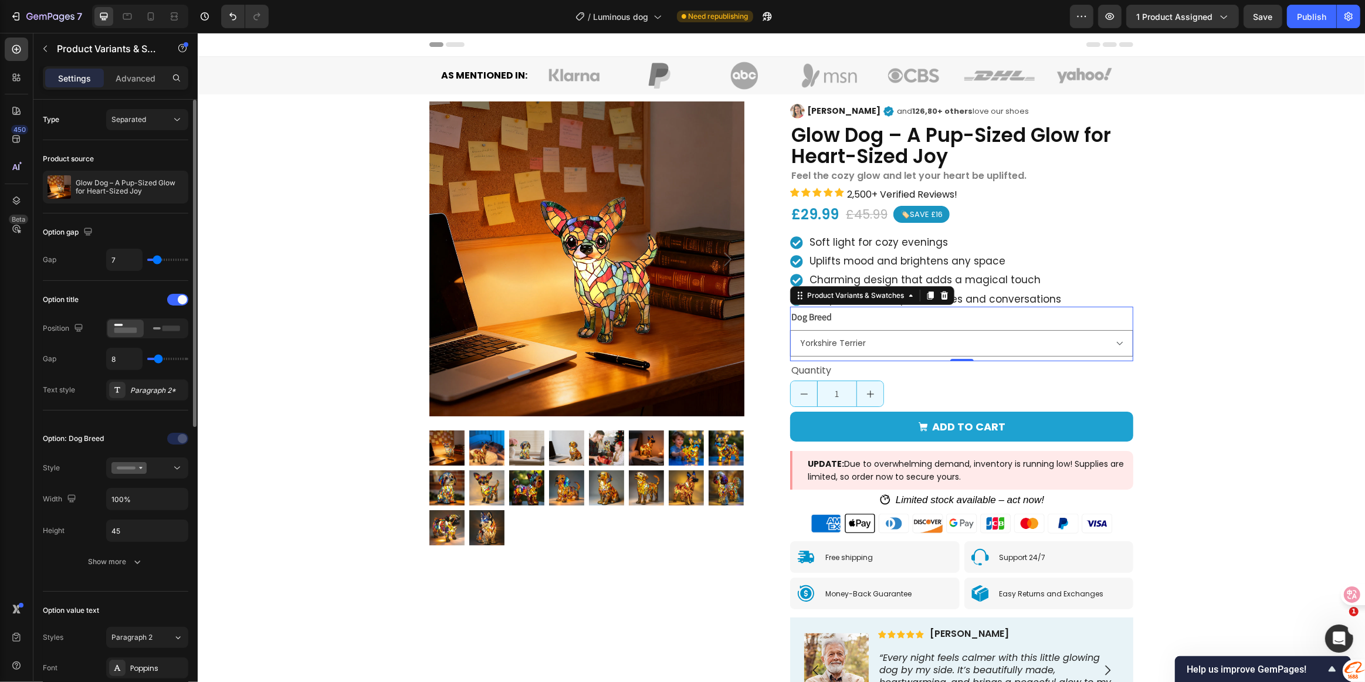
type input "5"
type input "4"
type input "5"
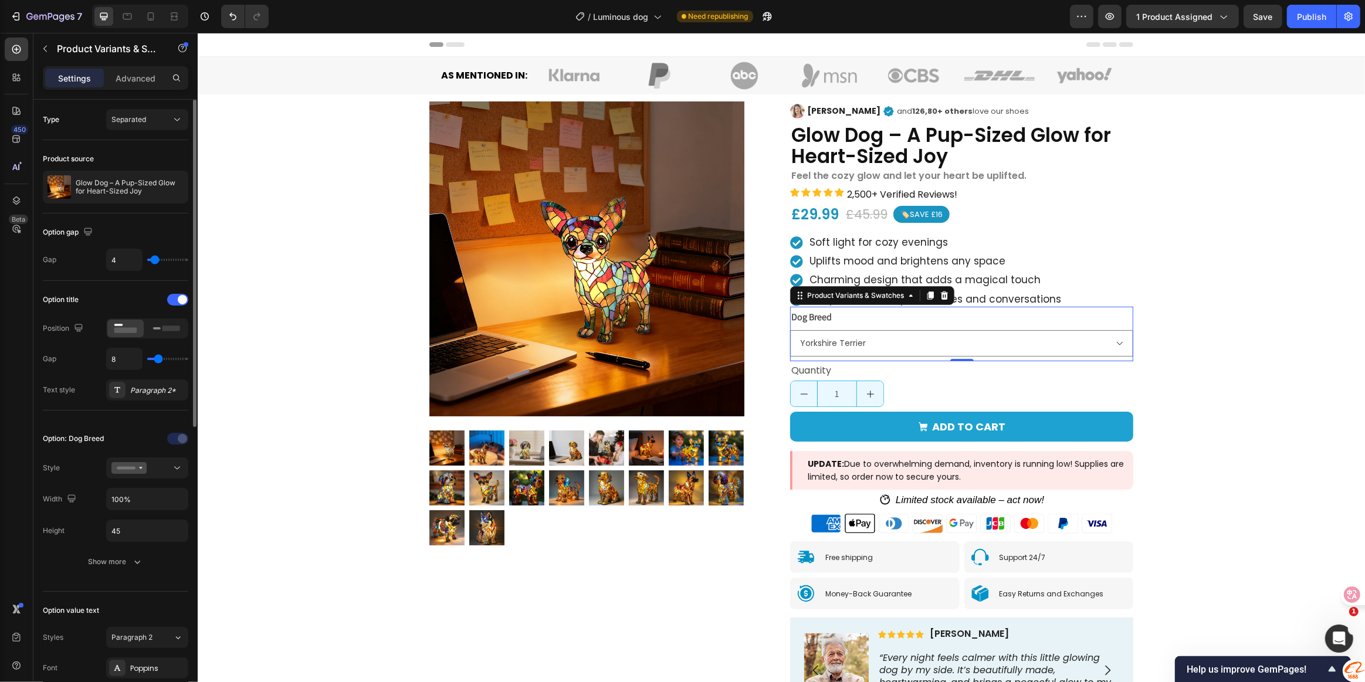
type input "5"
type input "6"
drag, startPoint x: 165, startPoint y: 258, endPoint x: 157, endPoint y: 258, distance: 8.2
type input "6"
click at [157, 259] on input "range" at bounding box center [167, 260] width 41 height 2
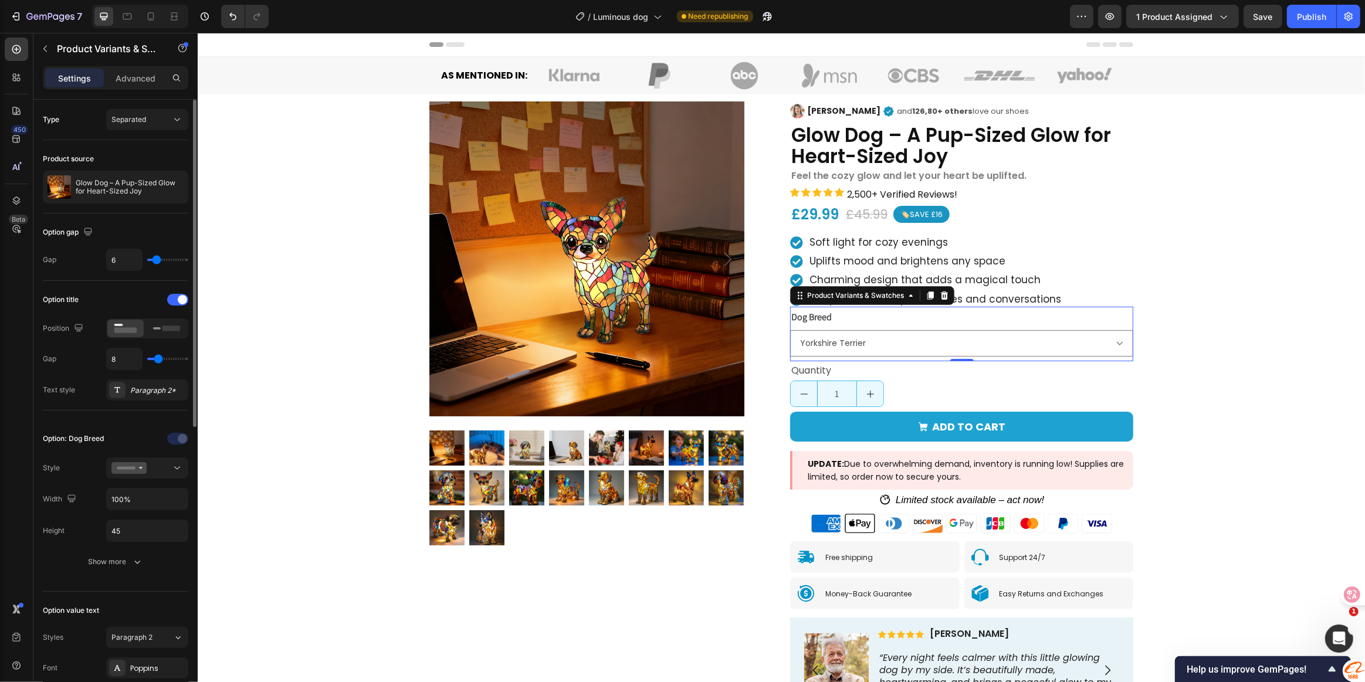
type input "16"
click at [1310, 18] on div "Publish" at bounding box center [1311, 17] width 29 height 12
click at [126, 21] on icon at bounding box center [127, 17] width 12 height 12
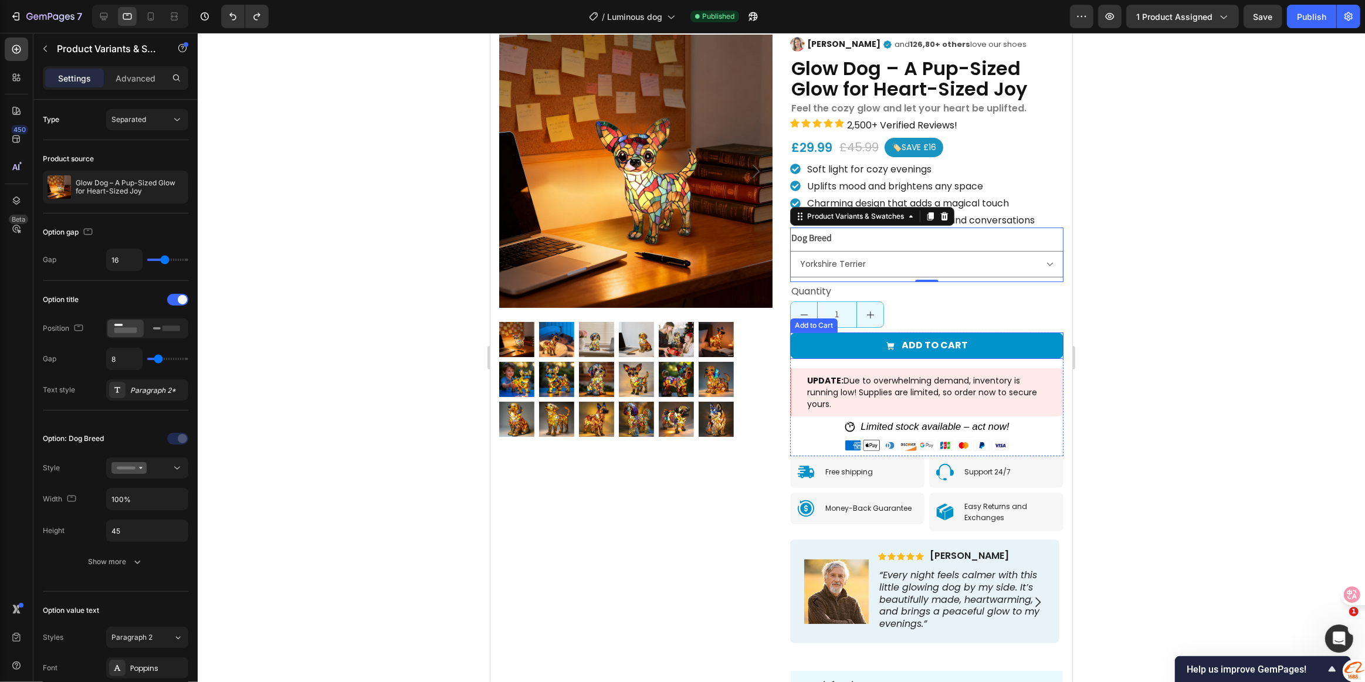
scroll to position [74, 0]
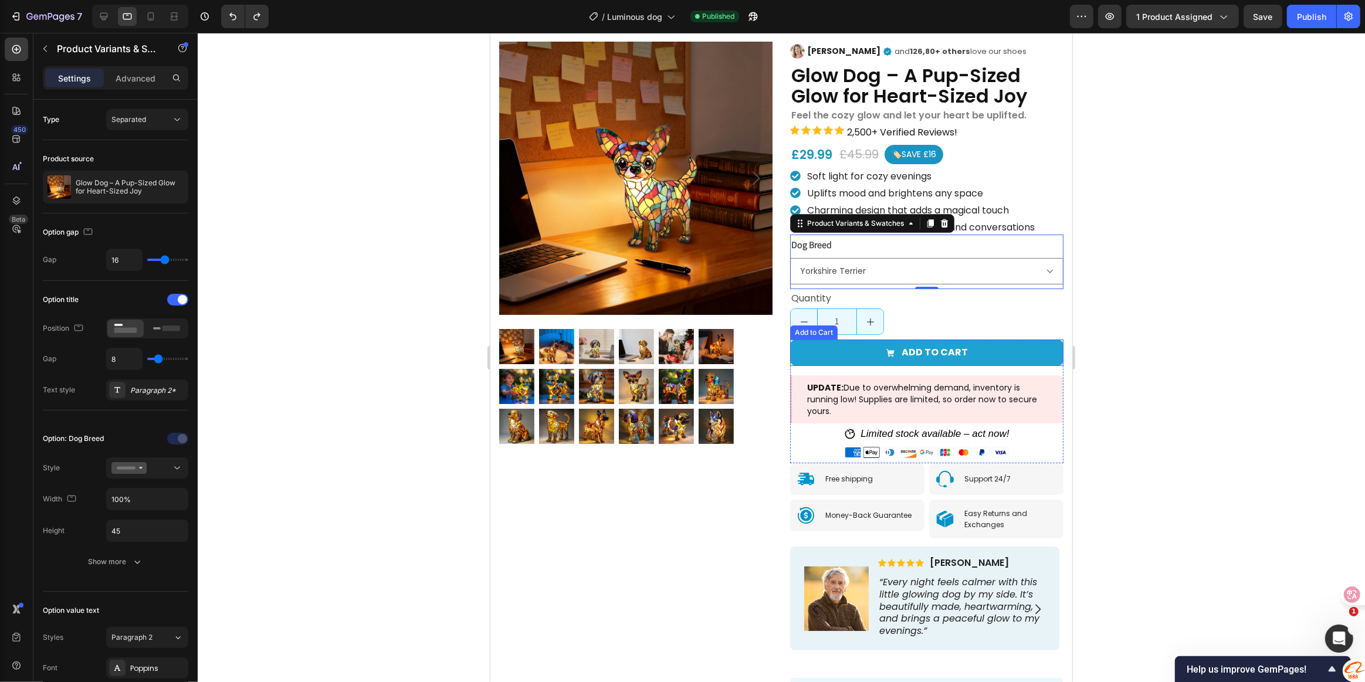
click at [1184, 341] on div at bounding box center [781, 357] width 1167 height 649
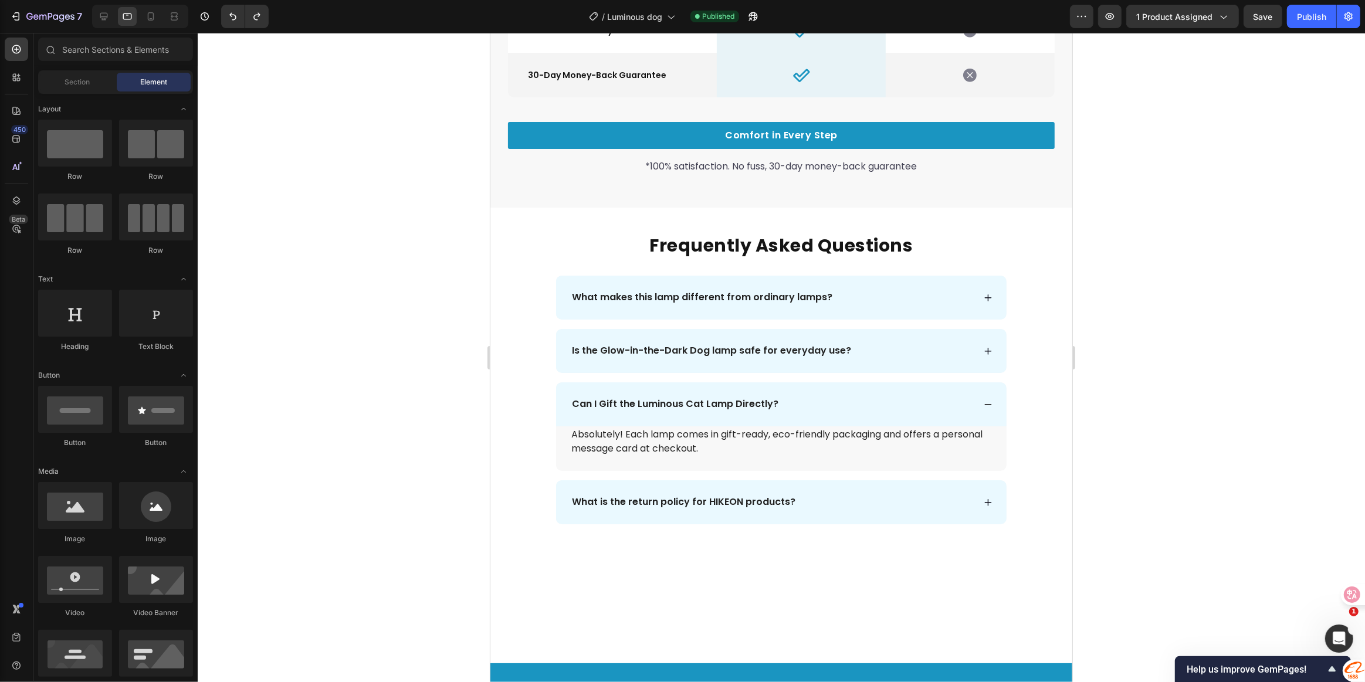
scroll to position [3466, 0]
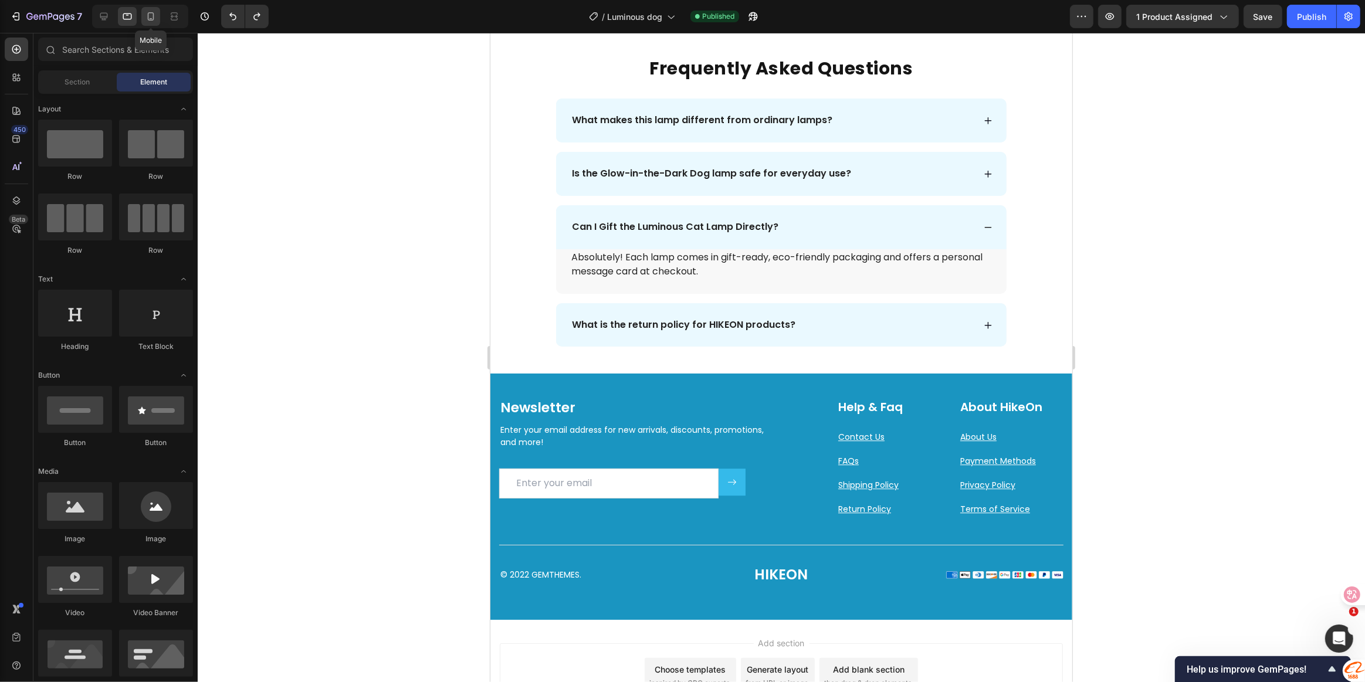
click at [146, 22] on icon at bounding box center [151, 17] width 12 height 12
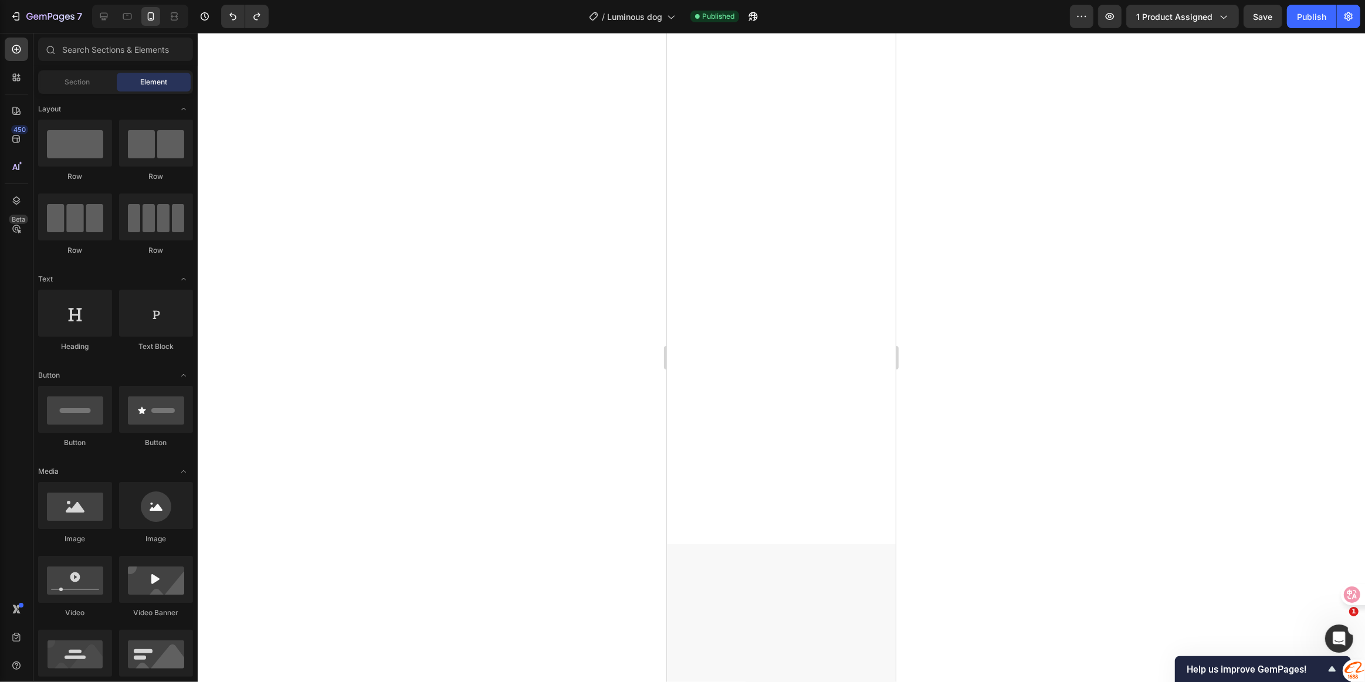
scroll to position [15, 0]
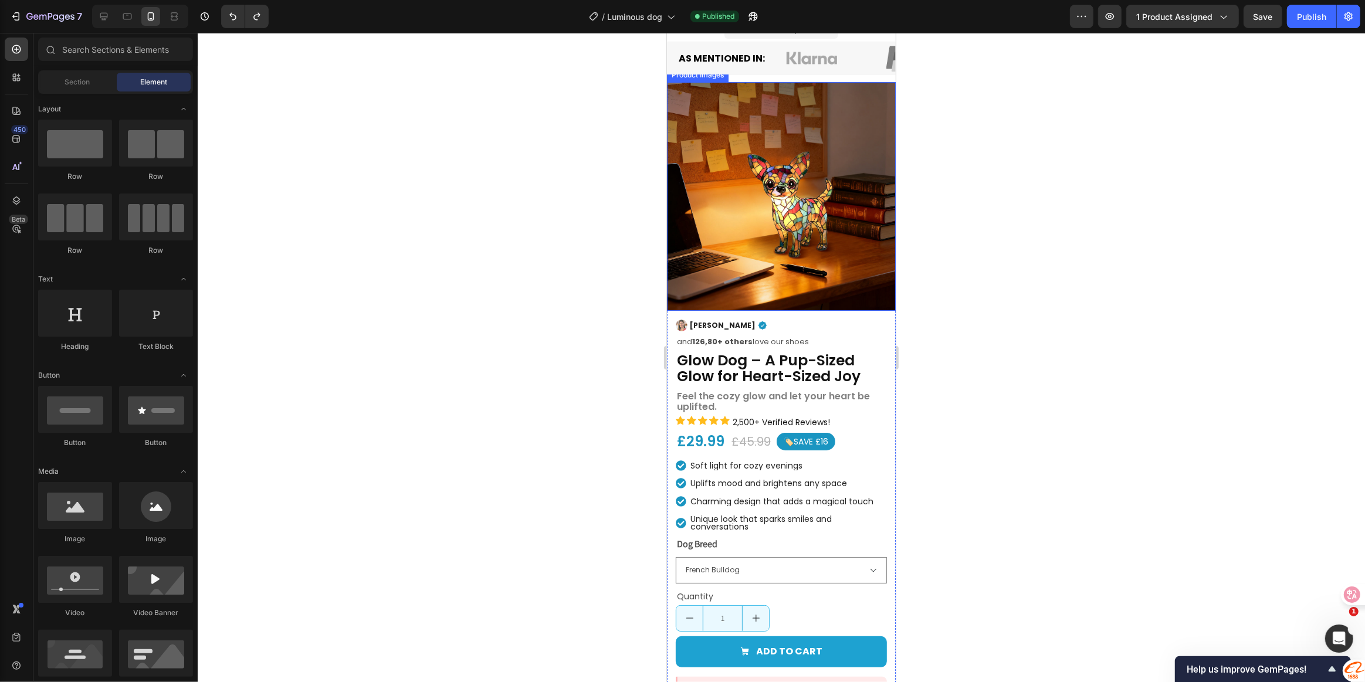
select select "Yorkshire Terrier"
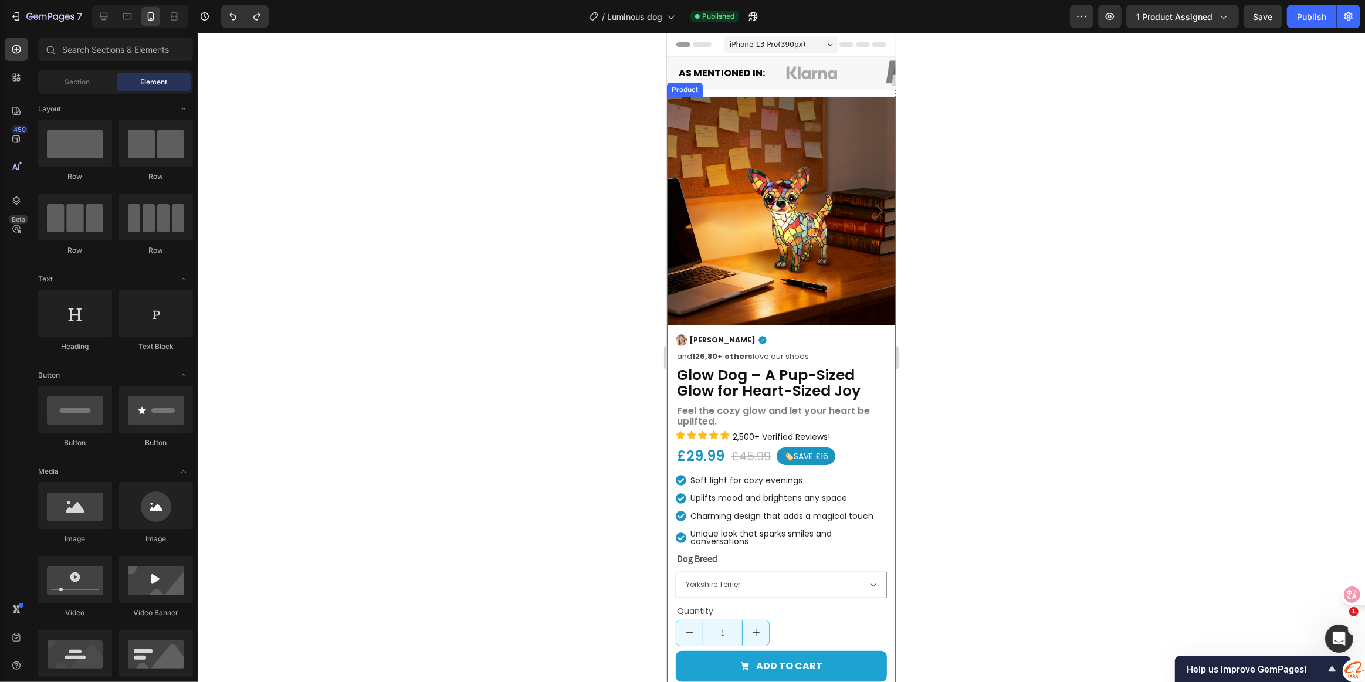
click at [782, 326] on div "Image Henry Text Block Icon and 126,80+ others love our shoes Text Block Icon L…" at bounding box center [780, 678] width 229 height 704
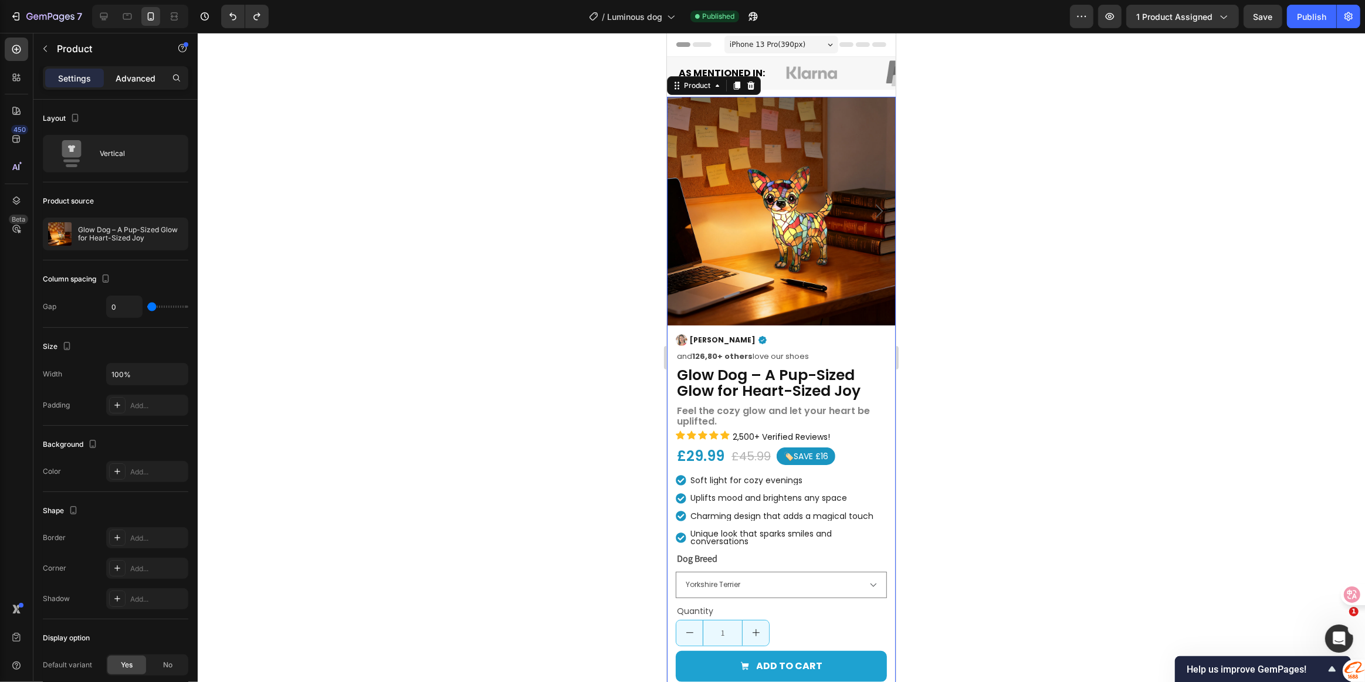
click at [123, 80] on p "Advanced" at bounding box center [136, 78] width 40 height 12
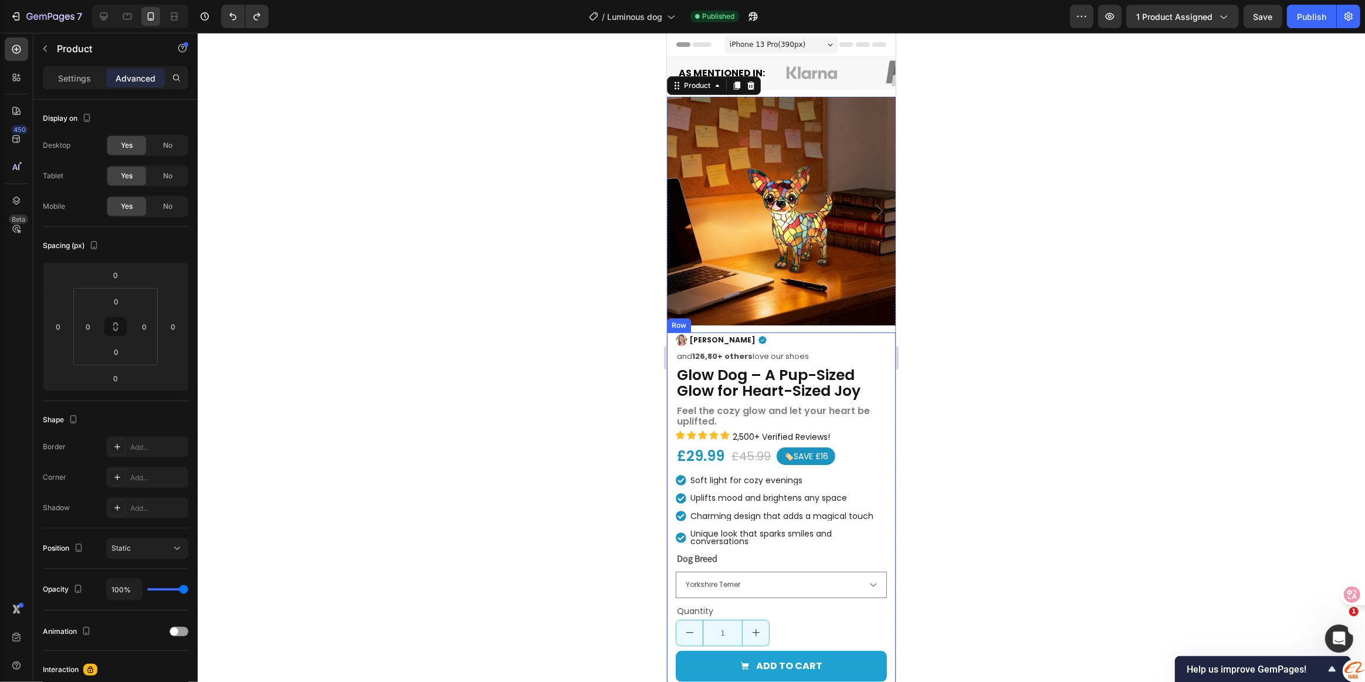
click at [884, 333] on div "Image Henry Text Block Icon and 126,80+ others love our shoes Text Block Icon L…" at bounding box center [780, 681] width 229 height 697
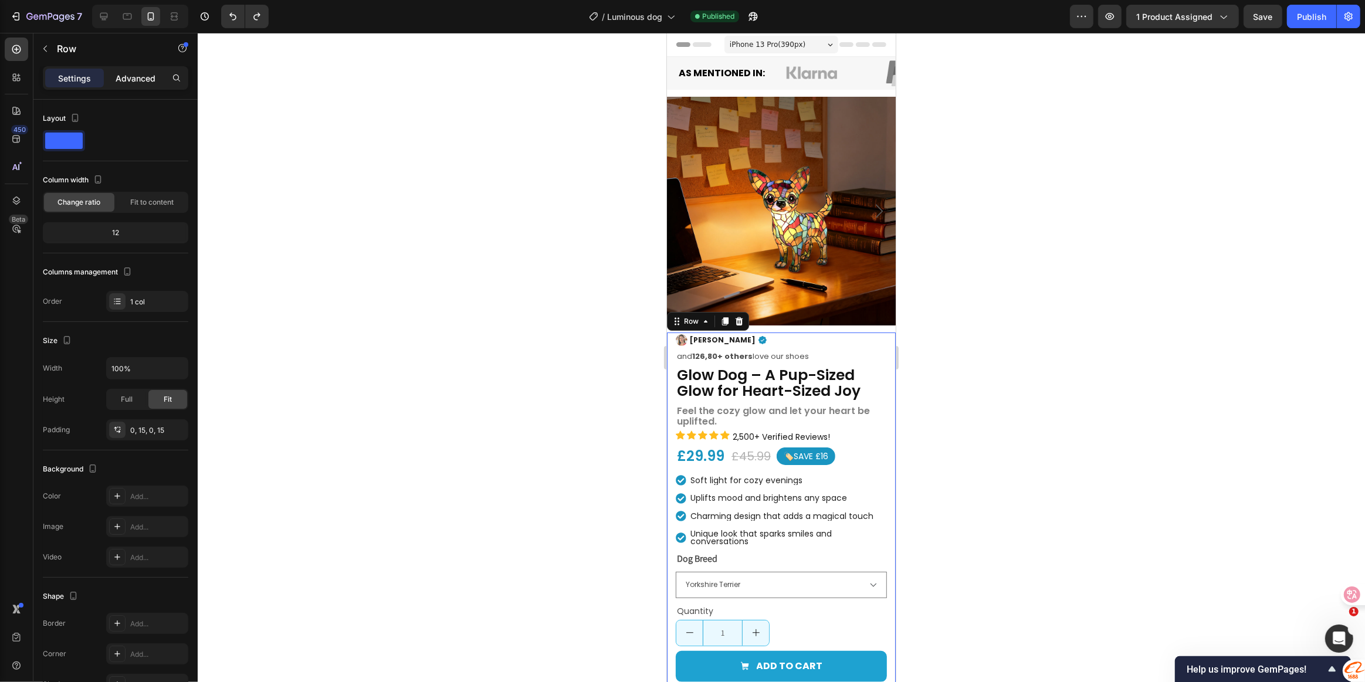
click at [135, 85] on div "Advanced" at bounding box center [135, 78] width 59 height 19
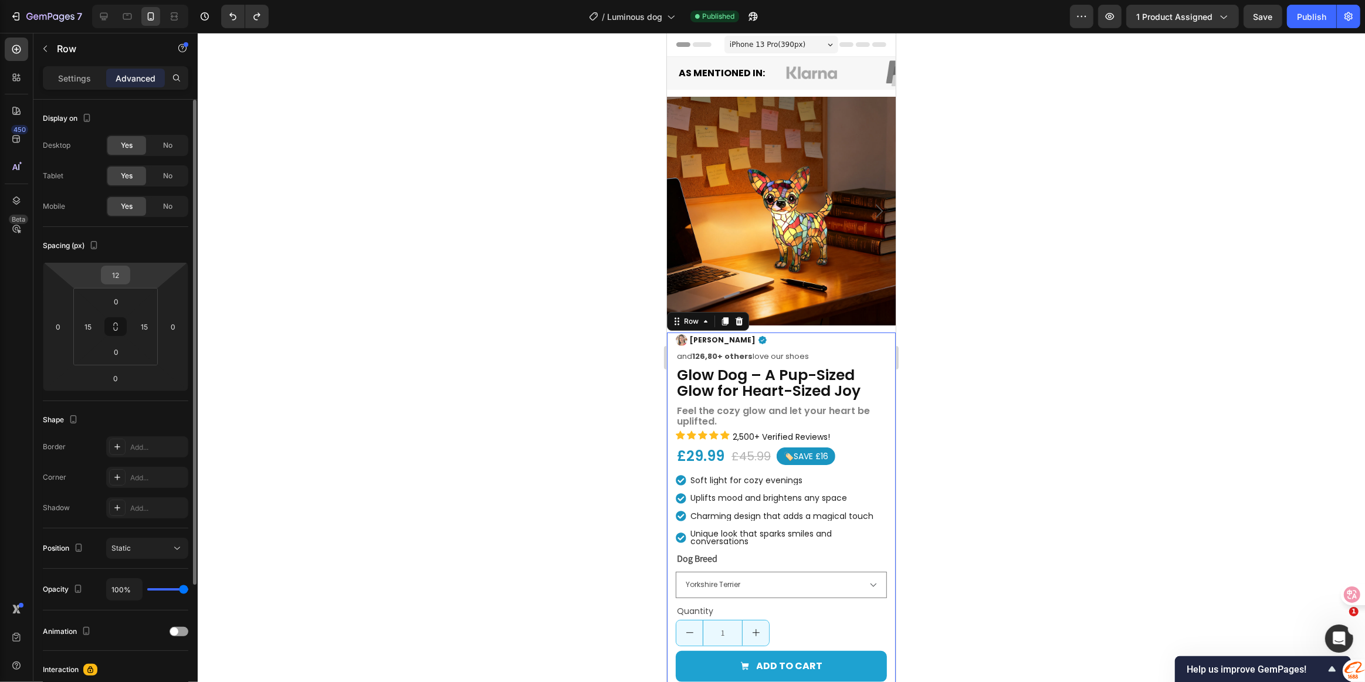
click at [121, 272] on input "12" at bounding box center [115, 275] width 23 height 18
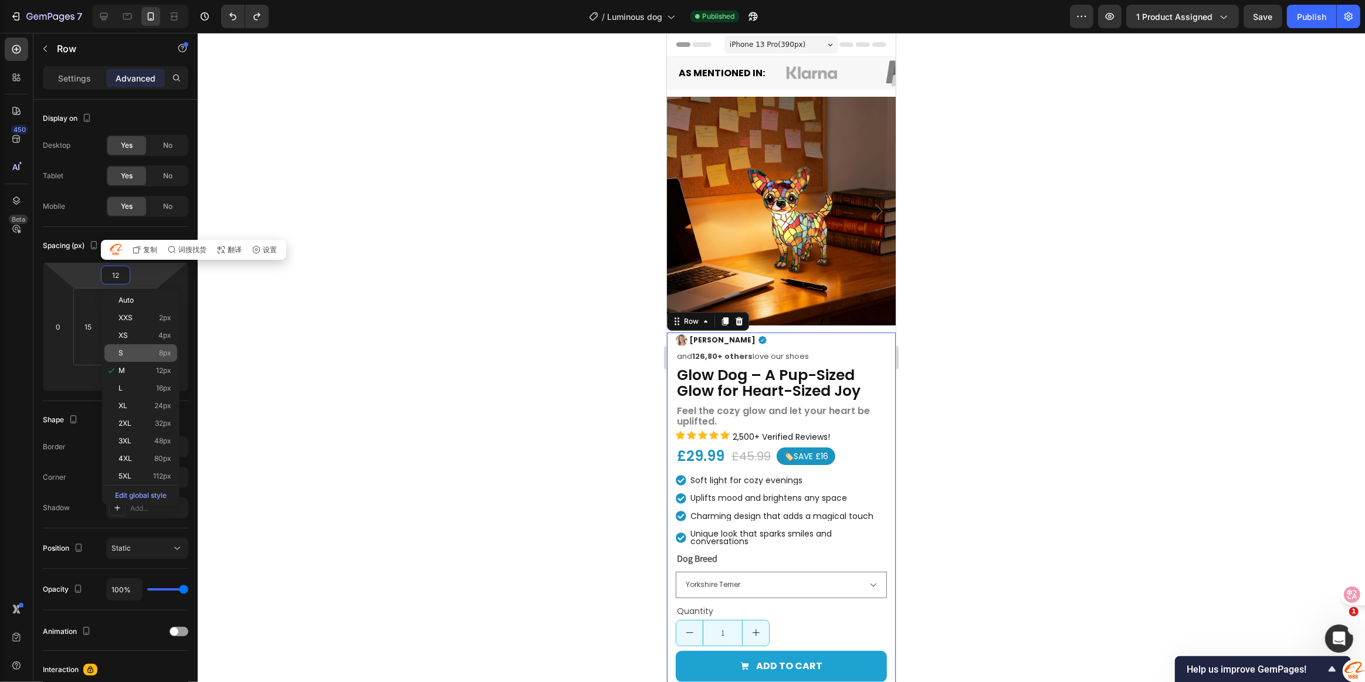
click at [155, 351] on p "S 8px" at bounding box center [144, 353] width 53 height 8
type input "8"
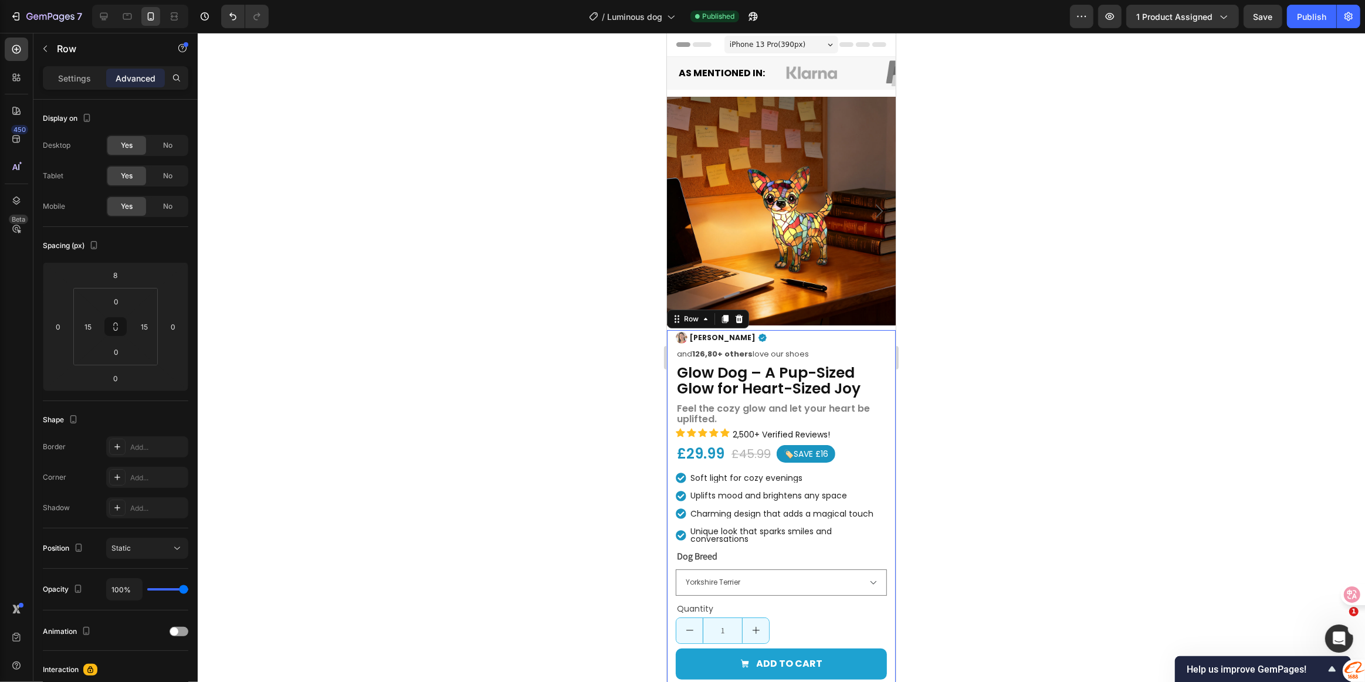
click at [995, 381] on div at bounding box center [781, 357] width 1167 height 649
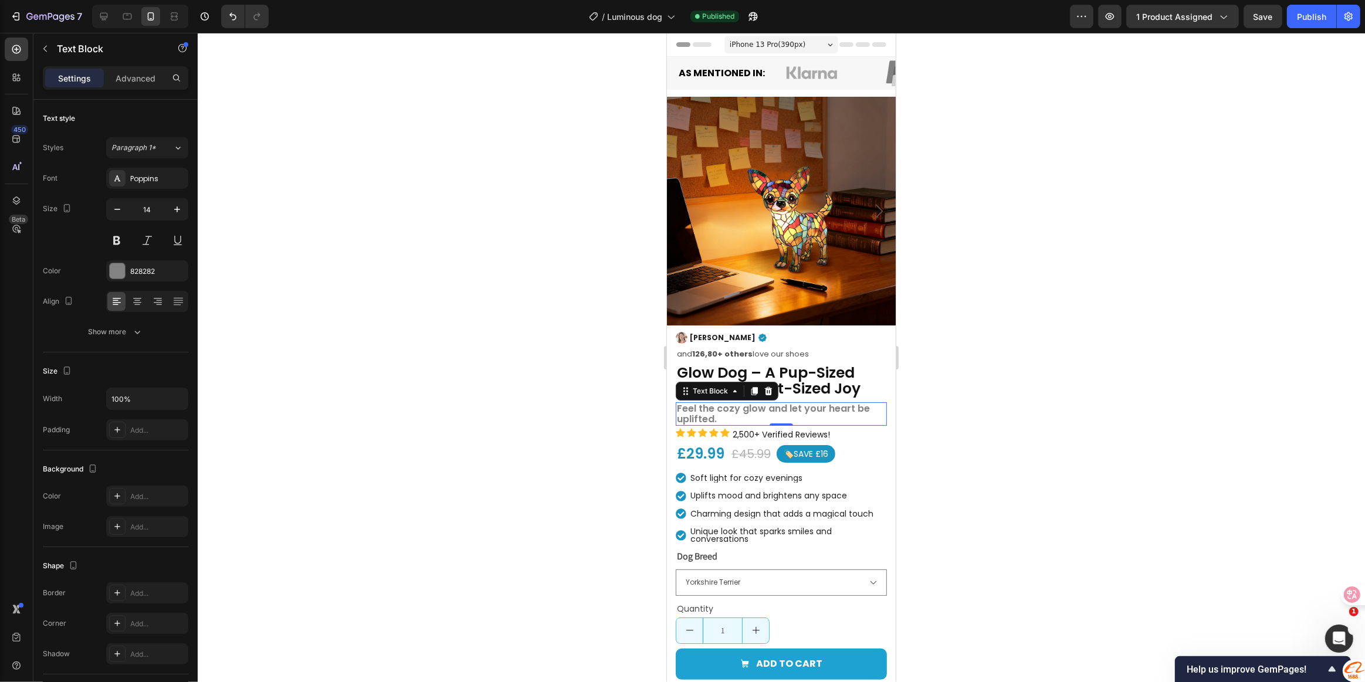
click at [845, 402] on span "Feel the cozy glow and let your heart be uplifted." at bounding box center [772, 414] width 193 height 24
click at [121, 72] on p "Advanced" at bounding box center [136, 78] width 40 height 12
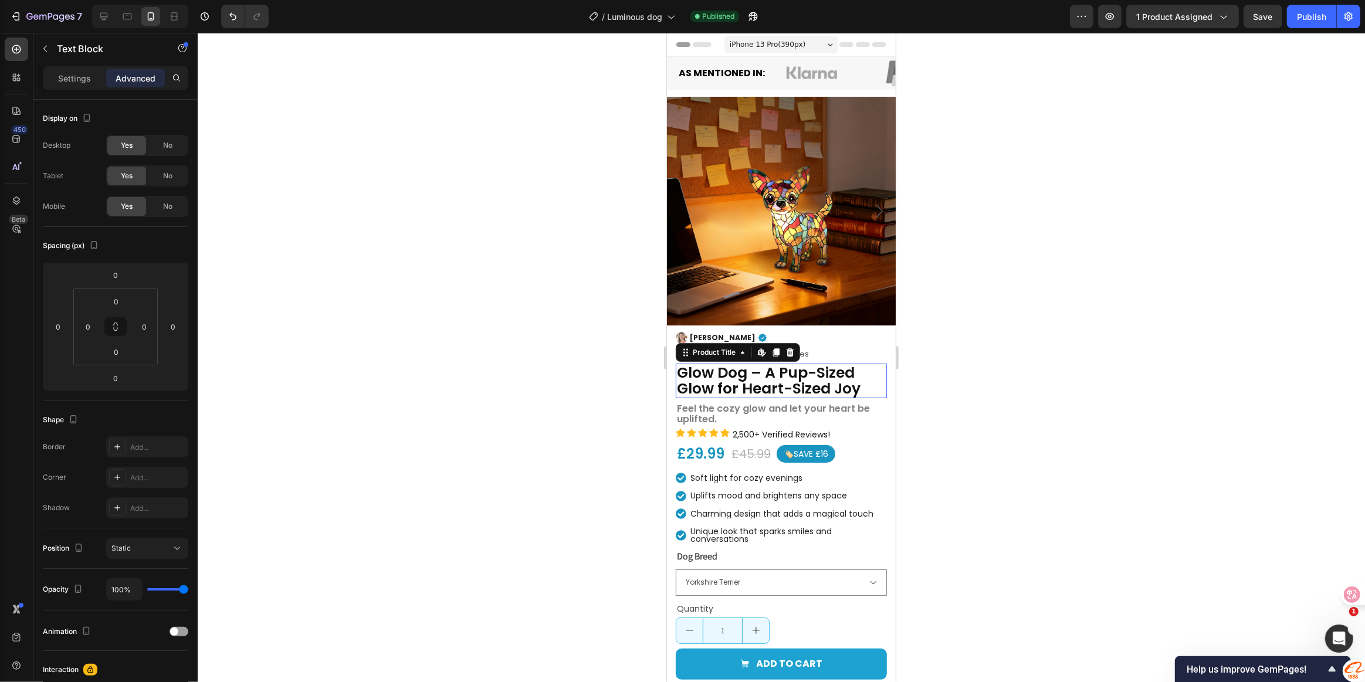
click at [863, 371] on h1 "Glow Dog – A Pup-Sized Glow for Heart-Sized Joy" at bounding box center [780, 381] width 211 height 35
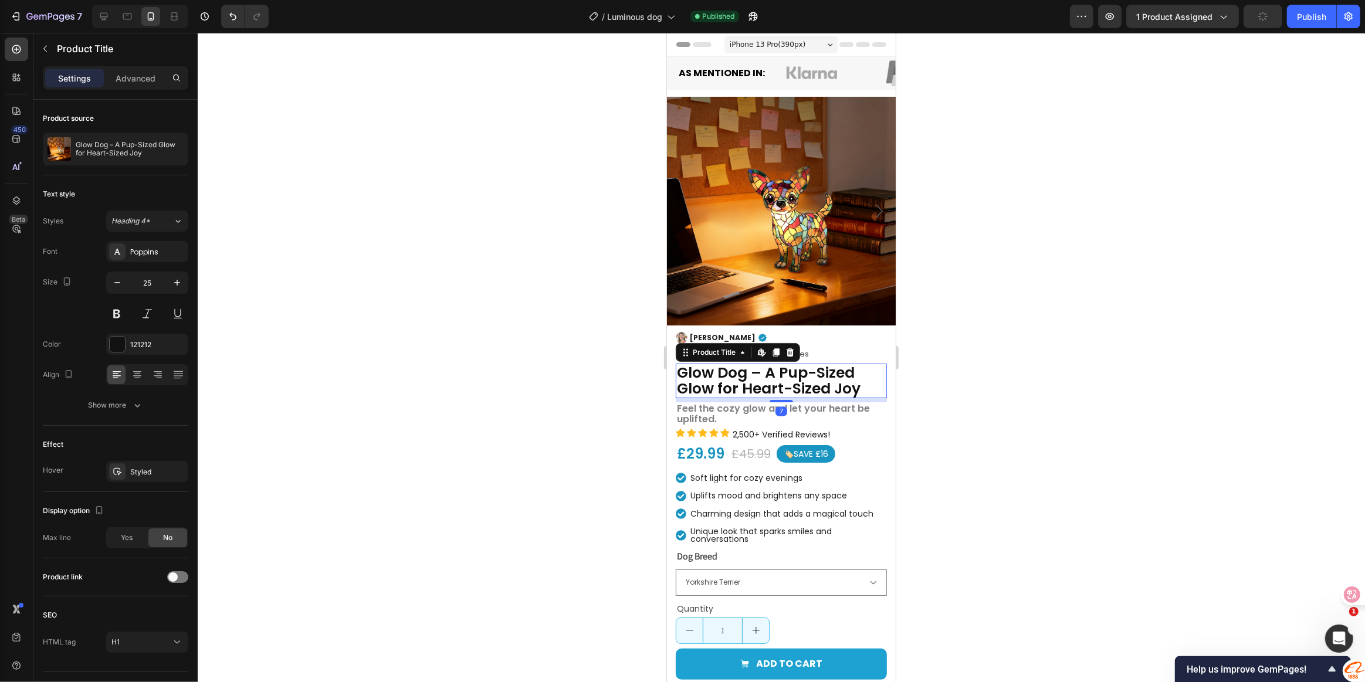
click at [134, 66] on div "Settings Advanced" at bounding box center [115, 77] width 145 height 23
drag, startPoint x: 135, startPoint y: 75, endPoint x: 140, endPoint y: 111, distance: 36.7
click at [135, 76] on p "Advanced" at bounding box center [136, 78] width 40 height 12
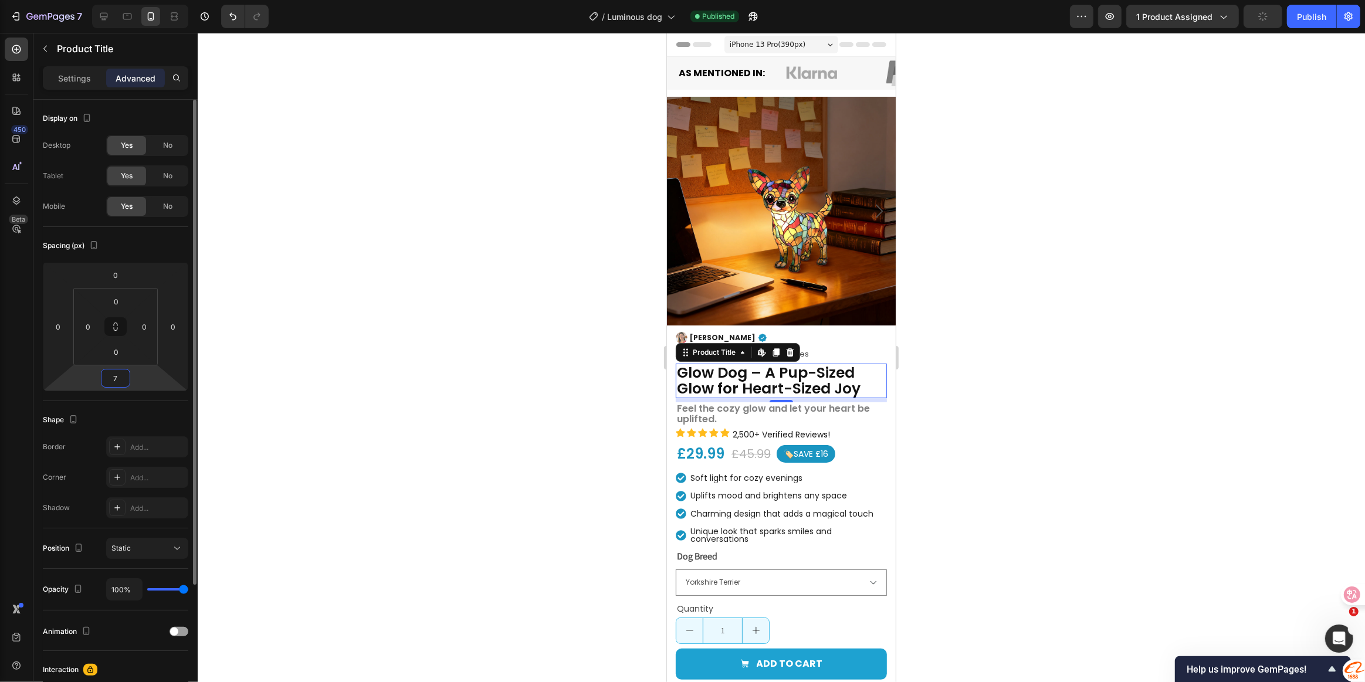
click at [111, 381] on input "7" at bounding box center [115, 379] width 23 height 18
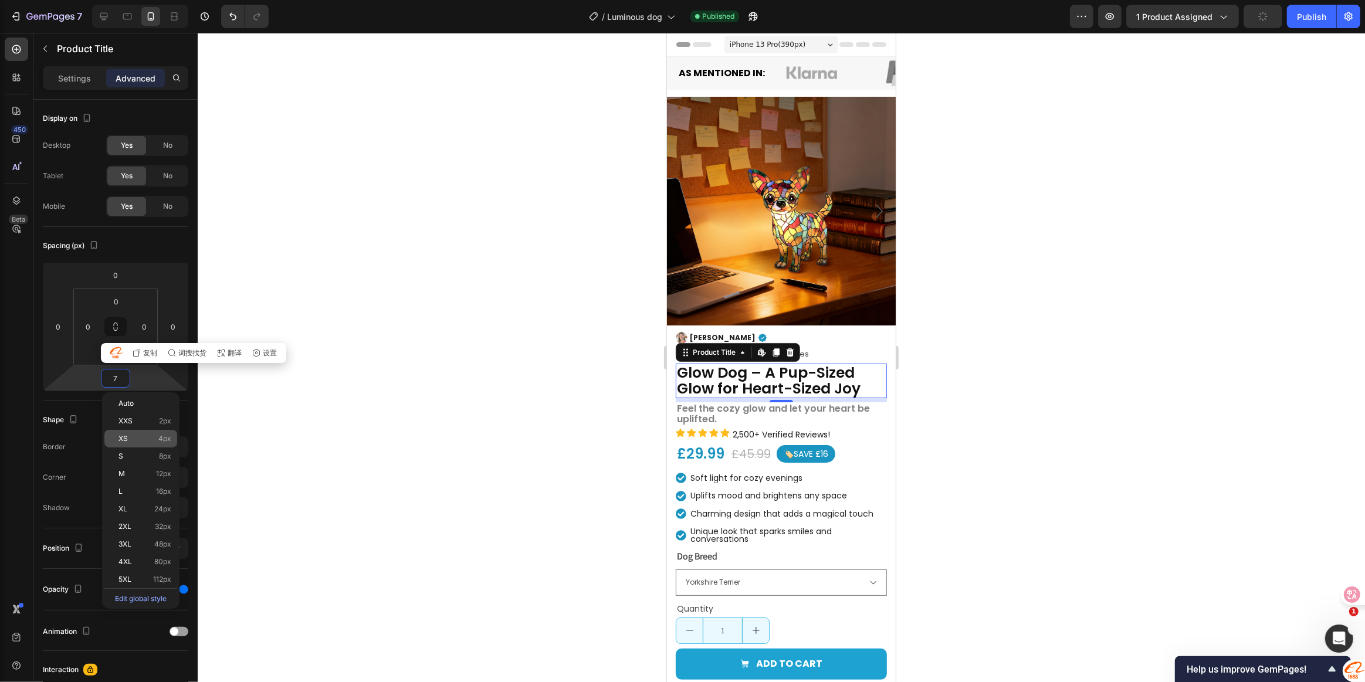
click at [132, 438] on p "XS 4px" at bounding box center [144, 439] width 53 height 8
type input "4"
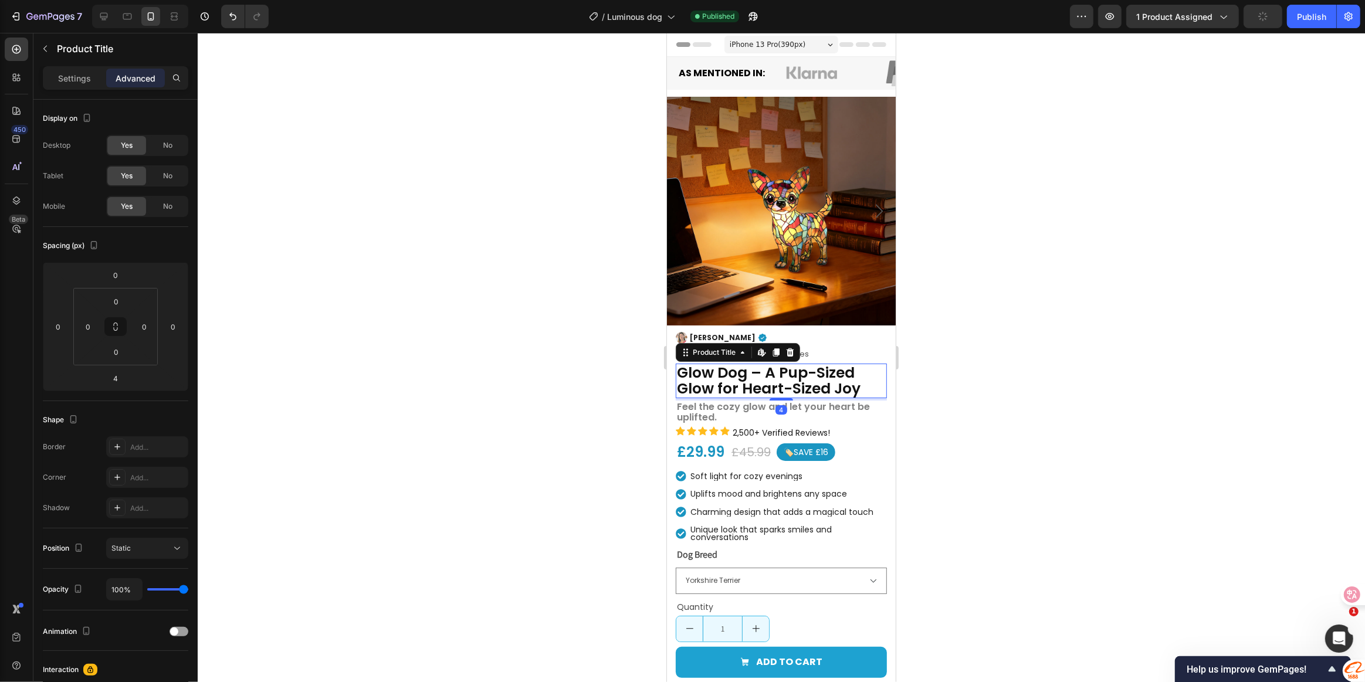
click at [964, 391] on div at bounding box center [781, 357] width 1167 height 649
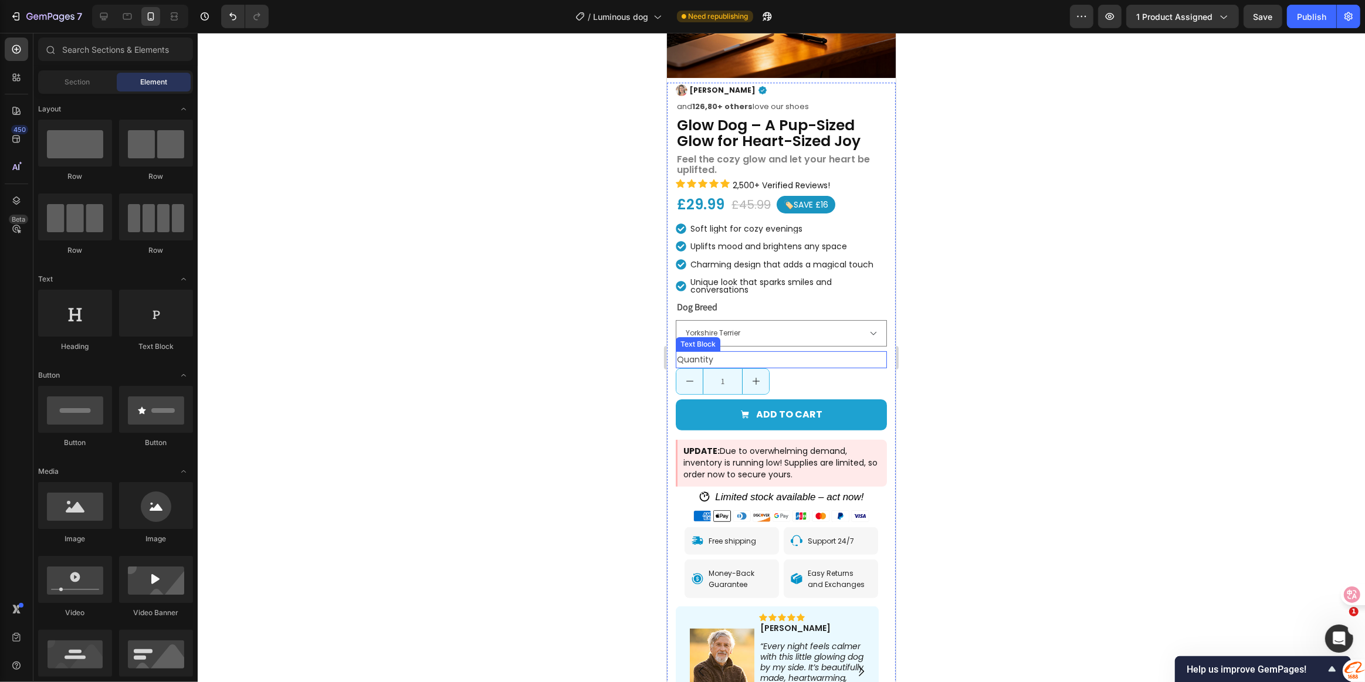
scroll to position [266, 0]
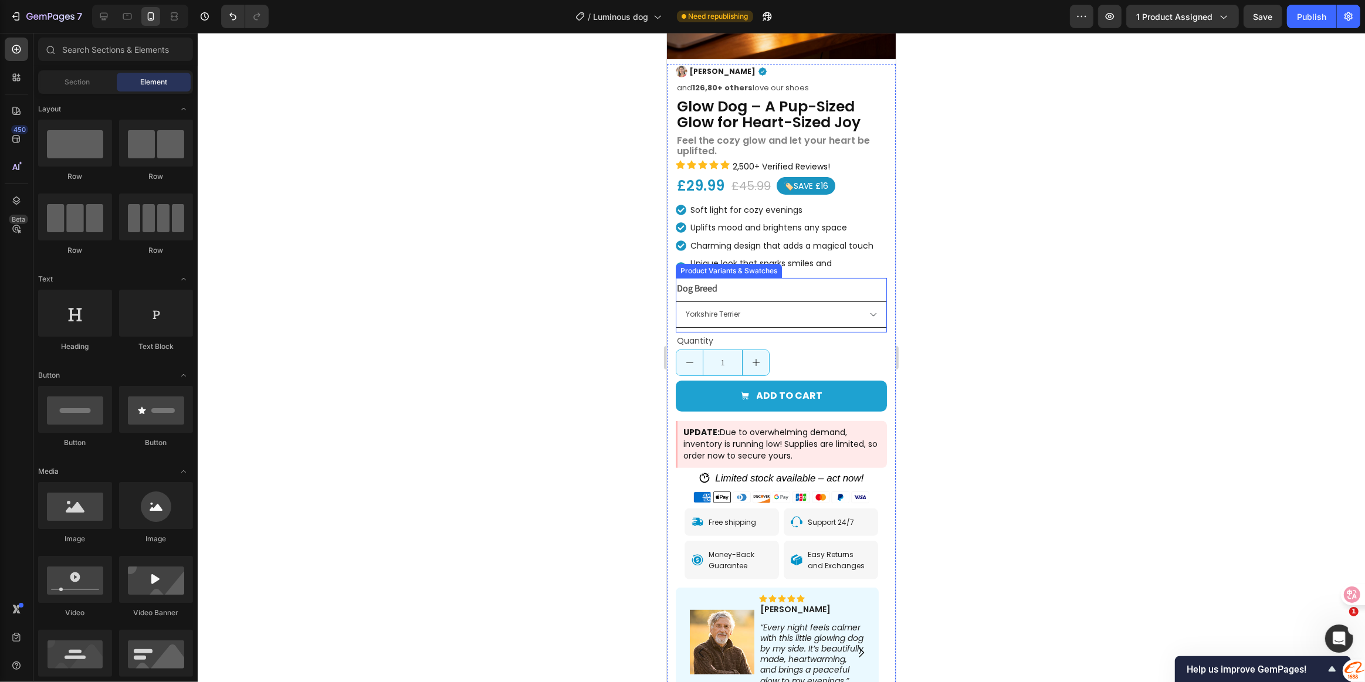
click at [841, 302] on select "French Bulldog Maltese Chihuahua Yorkshire Terrier Dachshund Golden Retriever L…" at bounding box center [780, 315] width 211 height 26
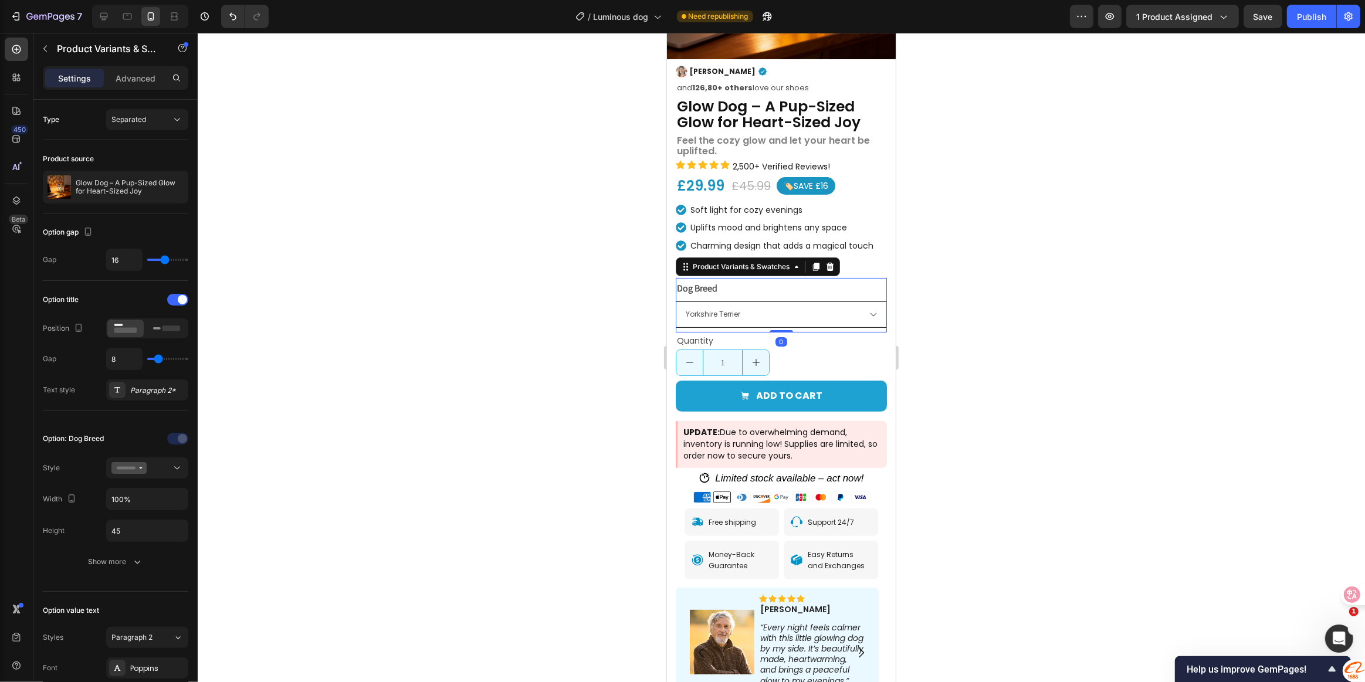
click at [841, 302] on select "French Bulldog Maltese Chihuahua Yorkshire Terrier Dachshund Golden Retriever L…" at bounding box center [780, 315] width 211 height 26
click at [134, 389] on div "Paragraph 2*" at bounding box center [157, 390] width 55 height 11
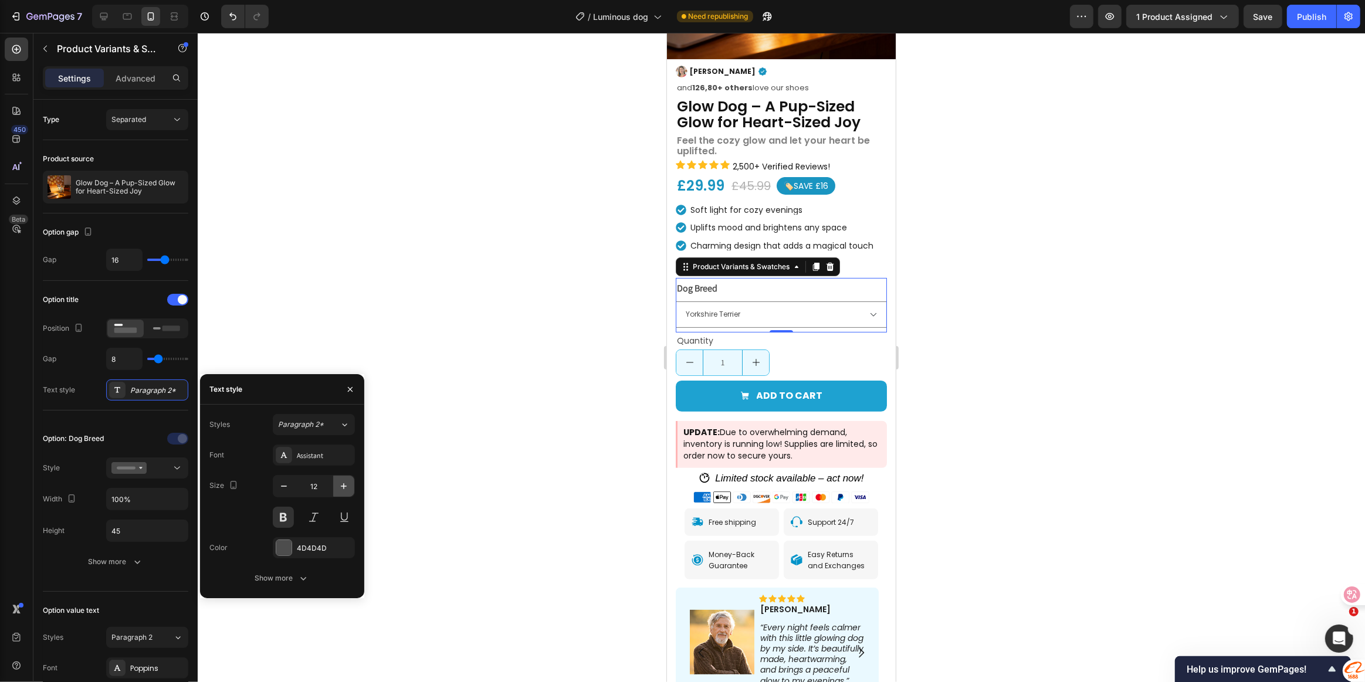
click at [334, 485] on button "button" at bounding box center [343, 486] width 21 height 21
type input "13"
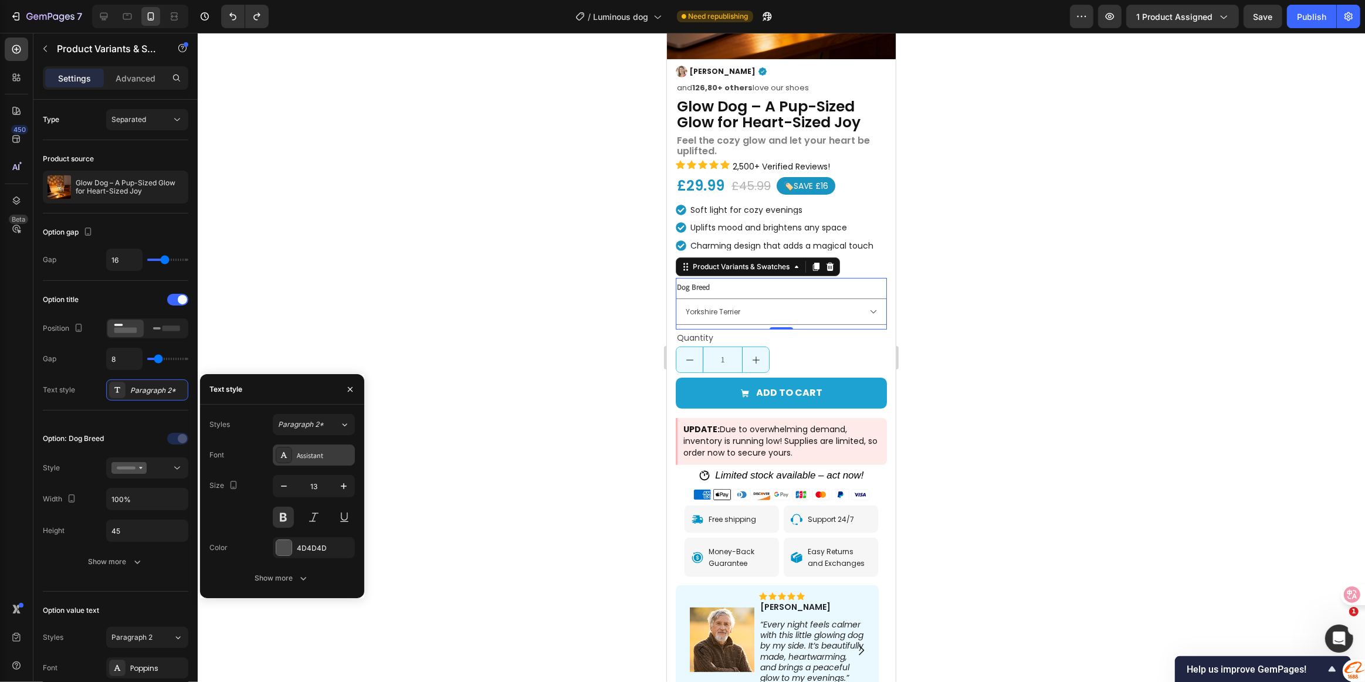
click at [306, 455] on div "Assistant" at bounding box center [324, 455] width 55 height 11
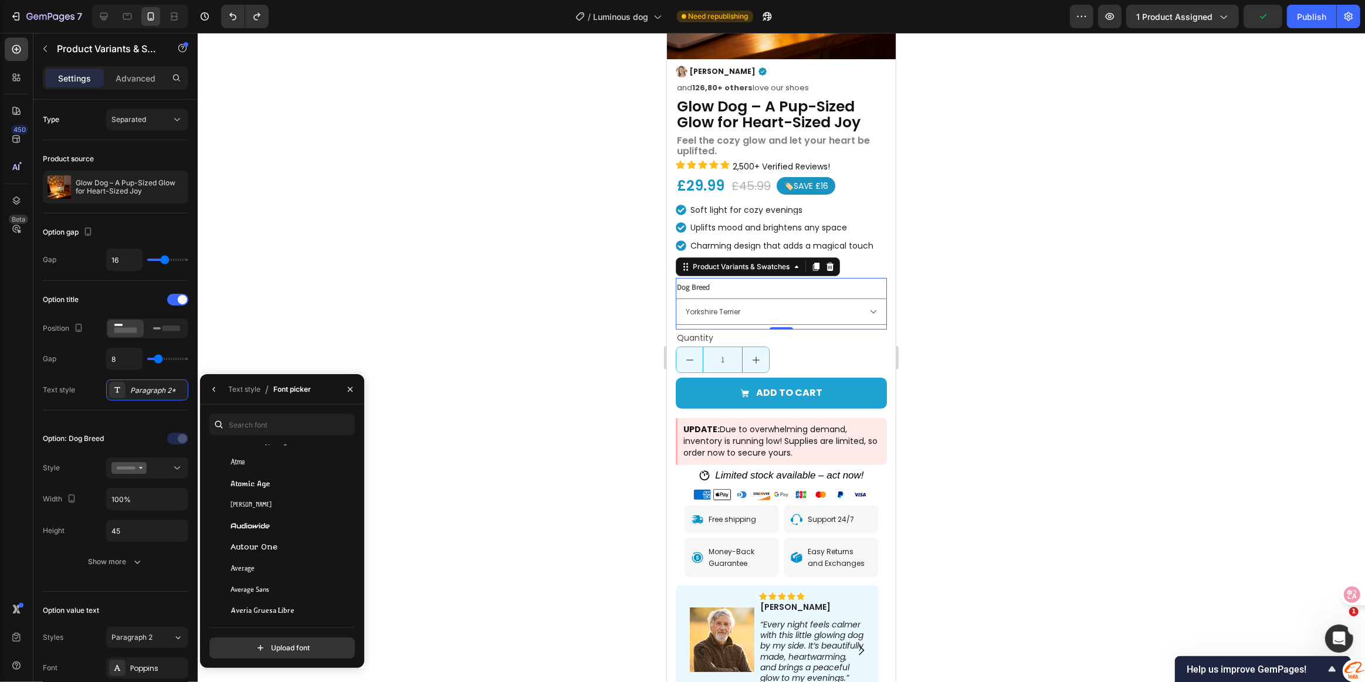
scroll to position [2986, 0]
click at [243, 426] on input "text" at bounding box center [281, 424] width 145 height 21
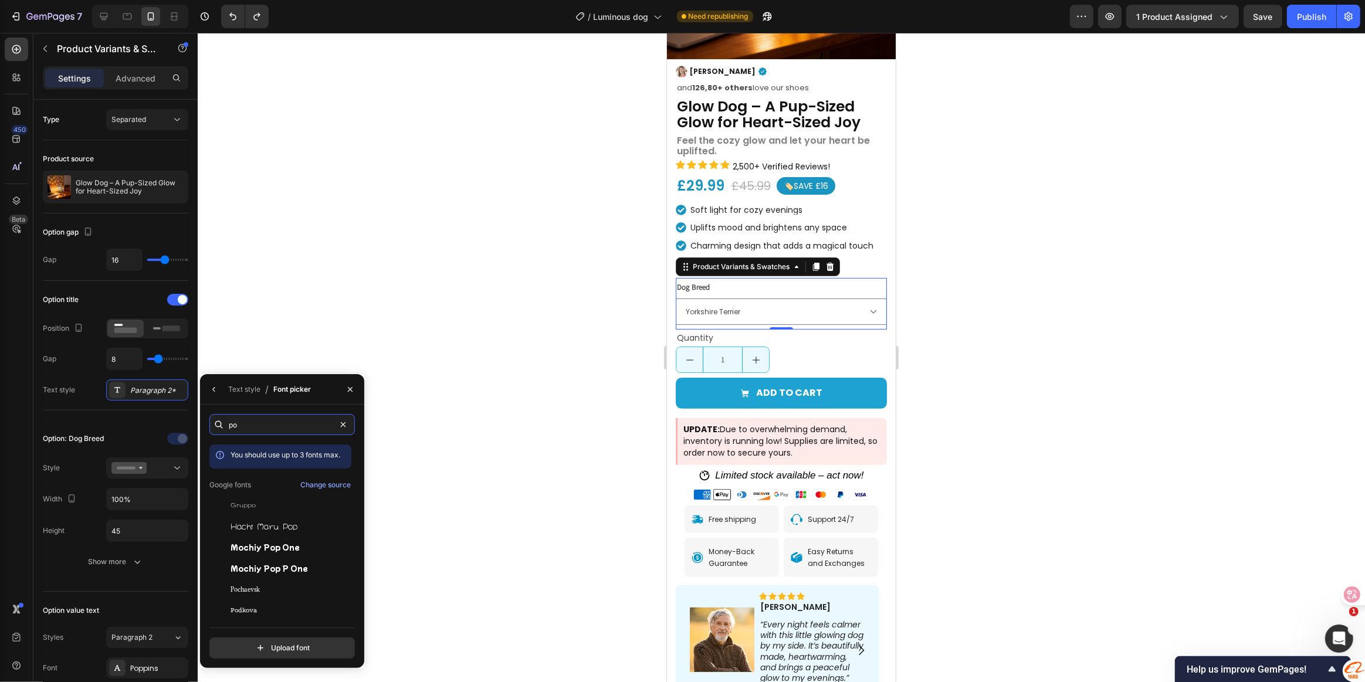
type input "po"
click at [505, 278] on div at bounding box center [781, 357] width 1167 height 649
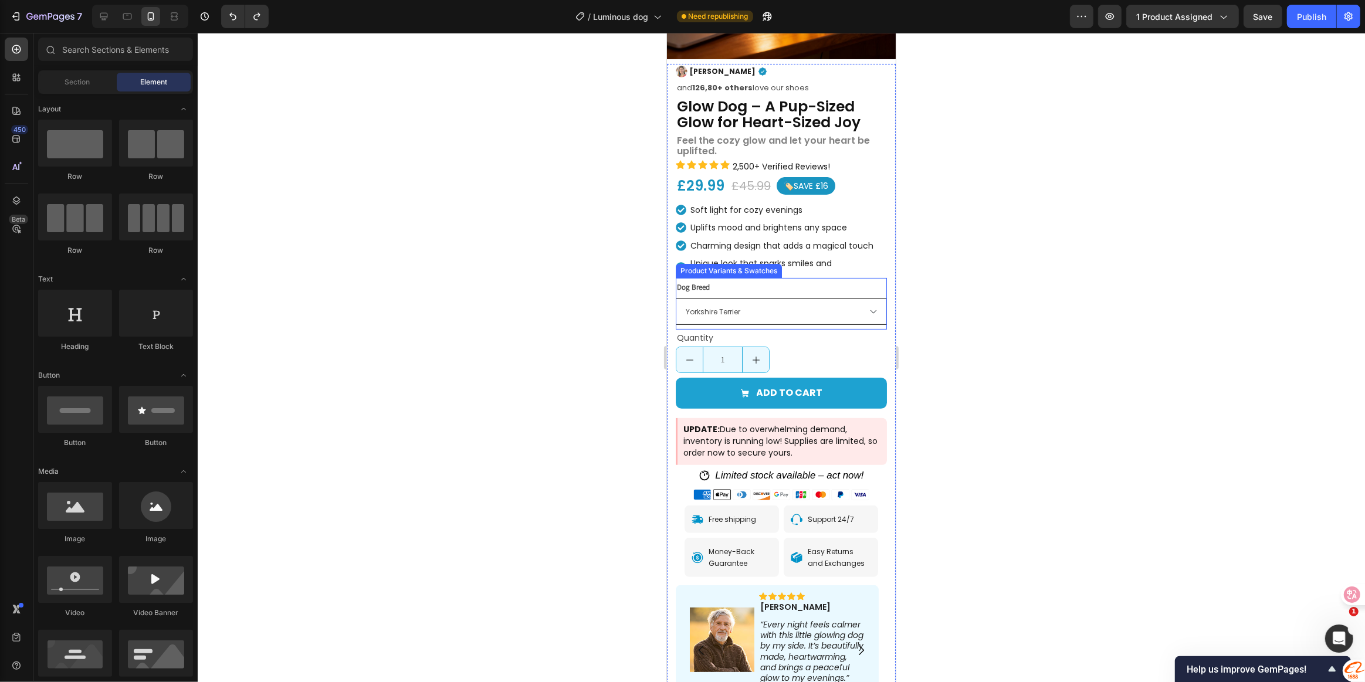
click at [785, 299] on select "French Bulldog Maltese Chihuahua Yorkshire Terrier Dachshund Golden Retriever L…" at bounding box center [780, 312] width 211 height 26
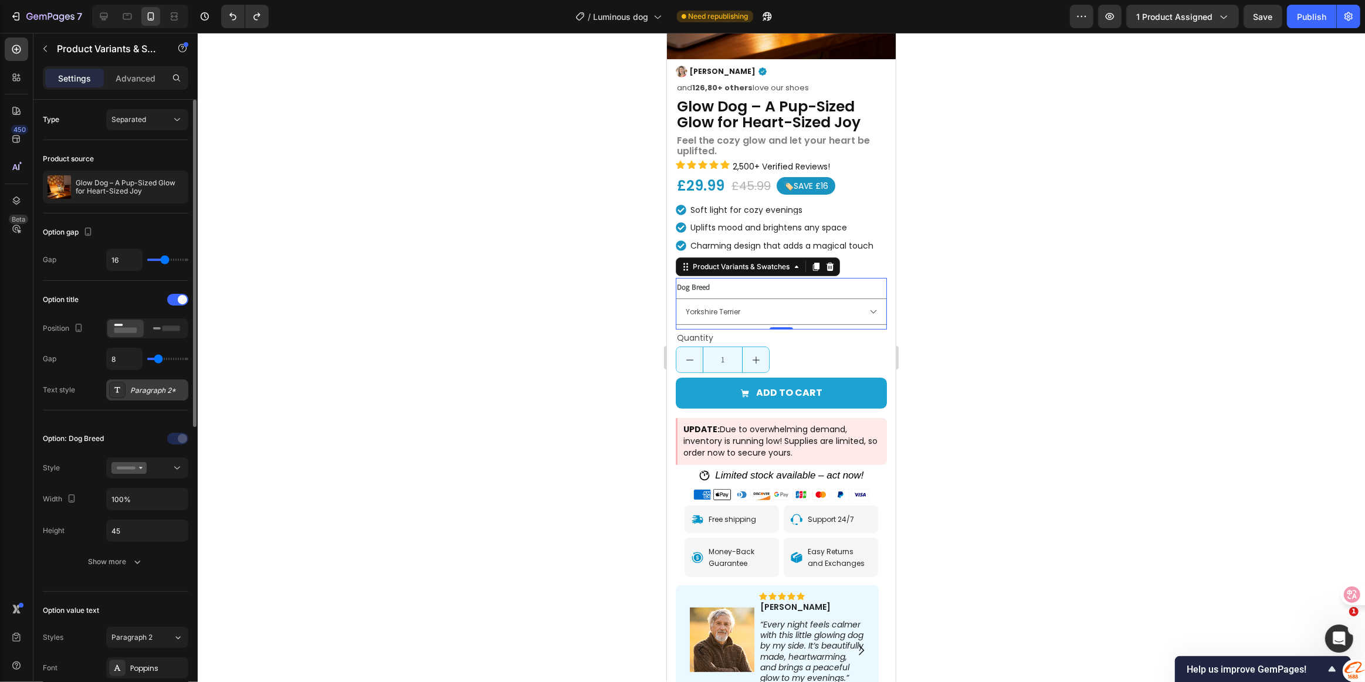
click at [164, 393] on div "Paragraph 2*" at bounding box center [157, 390] width 55 height 11
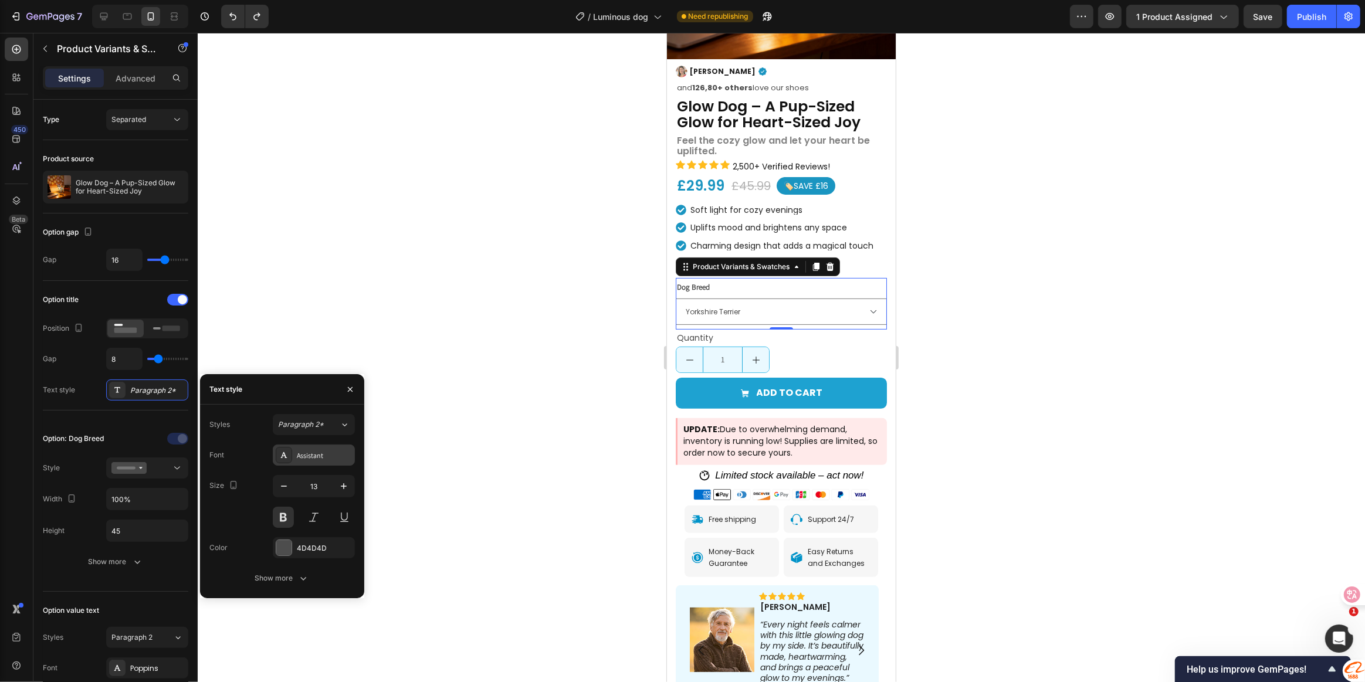
click at [307, 451] on div "Assistant" at bounding box center [324, 455] width 55 height 11
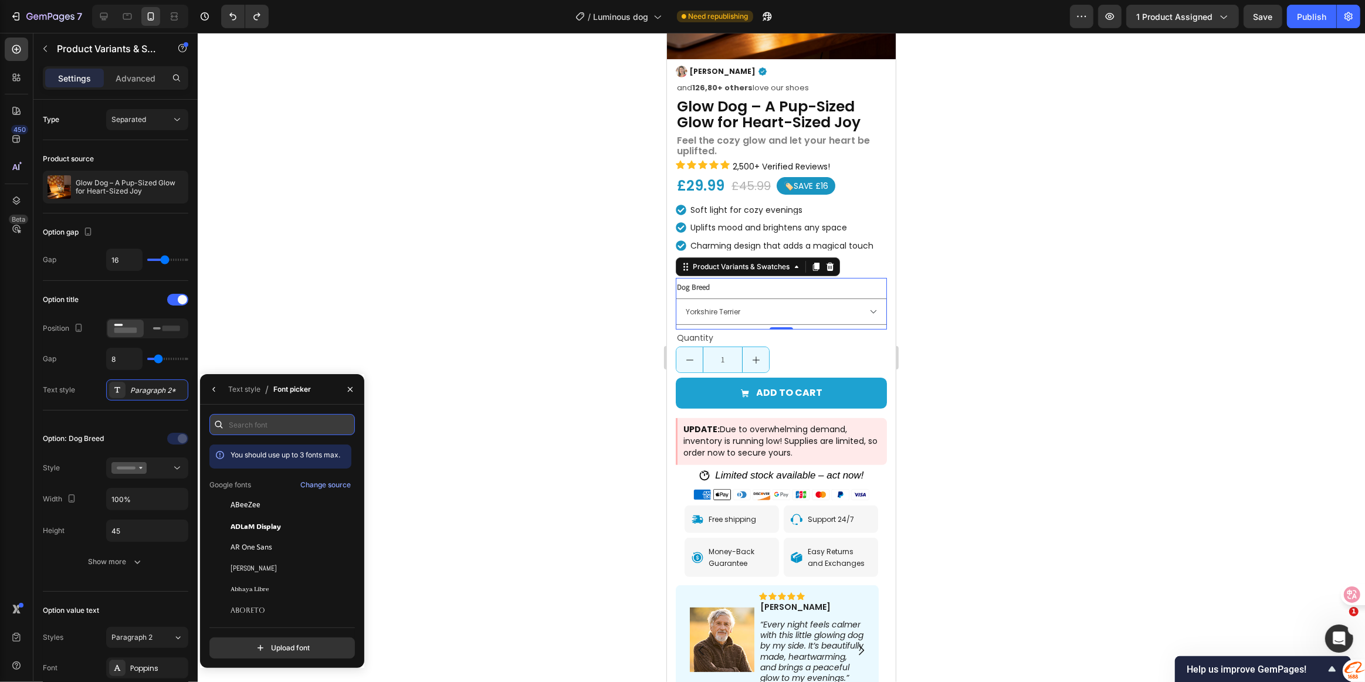
click at [263, 427] on input "text" at bounding box center [281, 424] width 145 height 21
click at [440, 482] on div at bounding box center [781, 357] width 1167 height 649
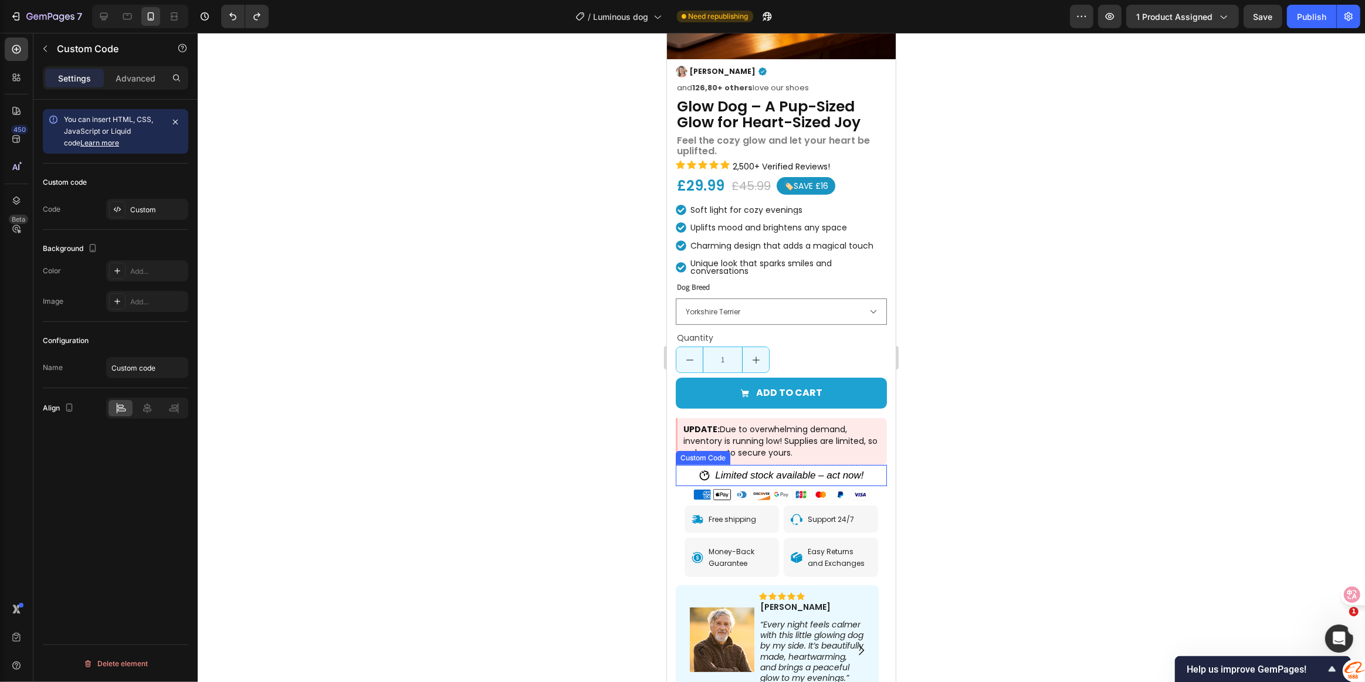
click at [788, 470] on em "Limited stock available – act now!" at bounding box center [788, 475] width 148 height 11
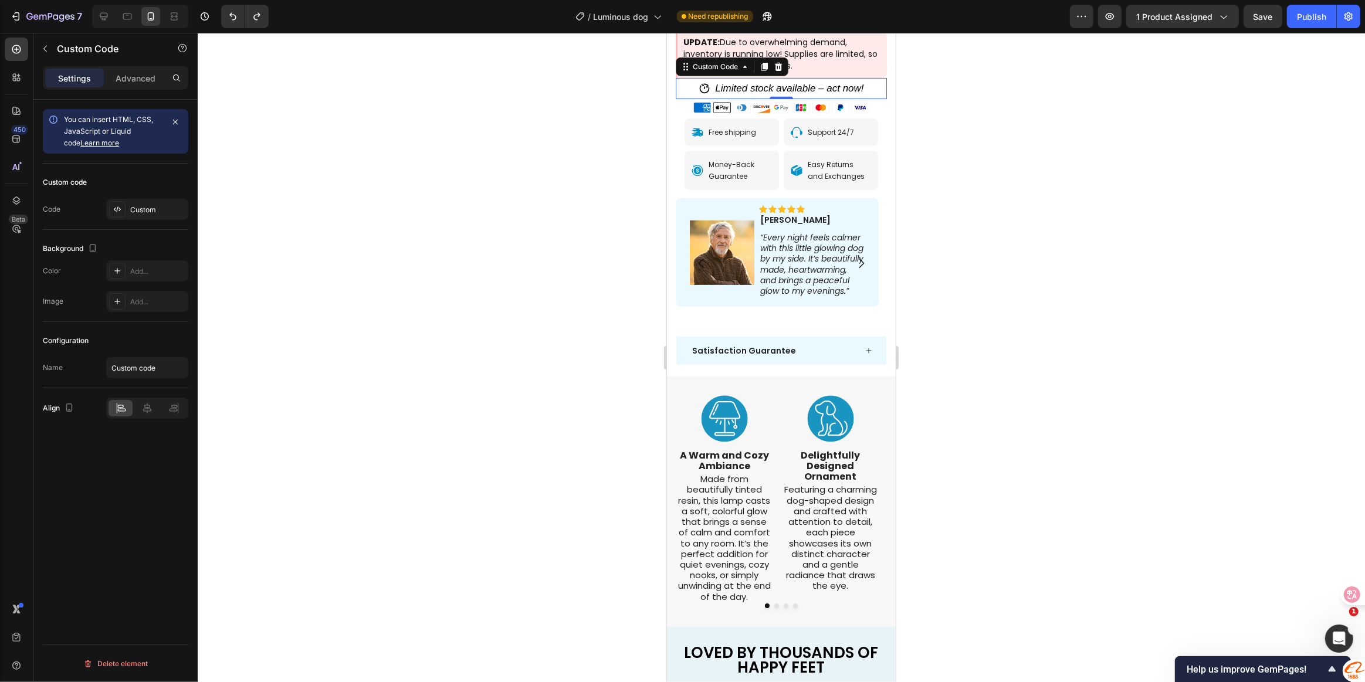
scroll to position [639, 0]
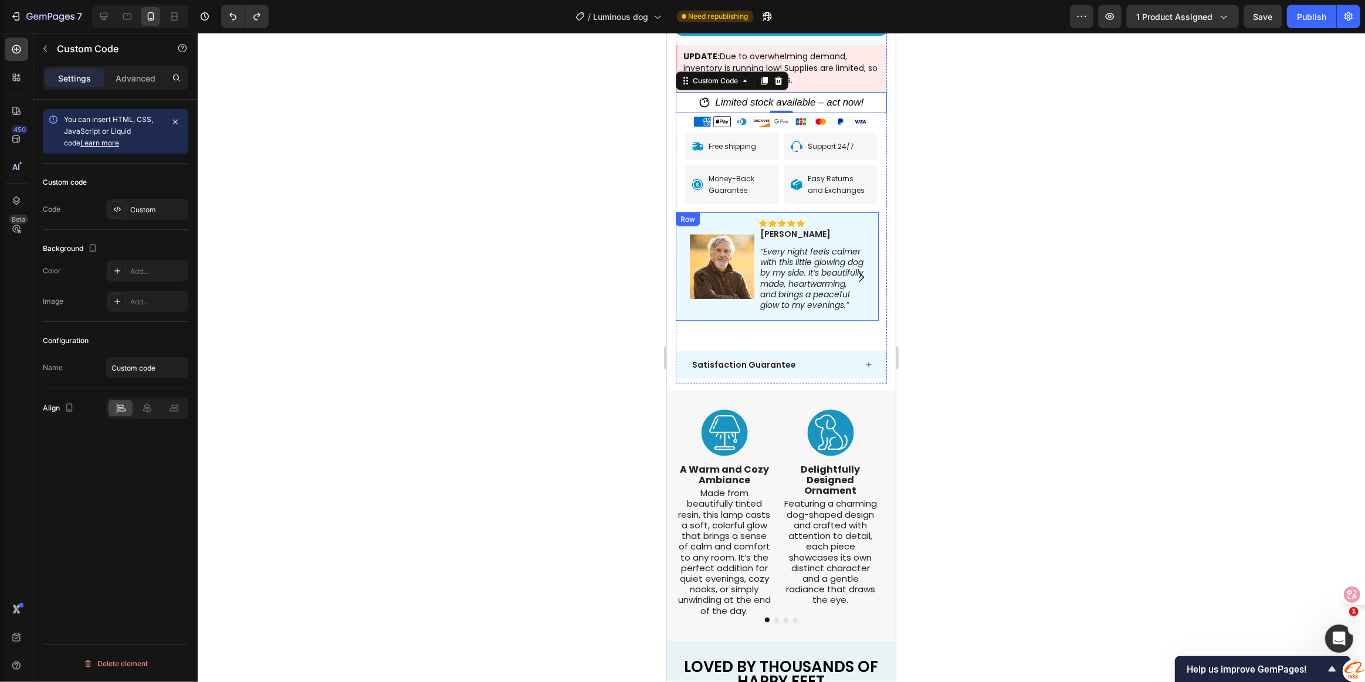
click at [841, 307] on div "Icon Icon Icon Icon Icon Icon List Daniel Text Block Row “Every night feels cal…" at bounding box center [776, 266] width 203 height 109
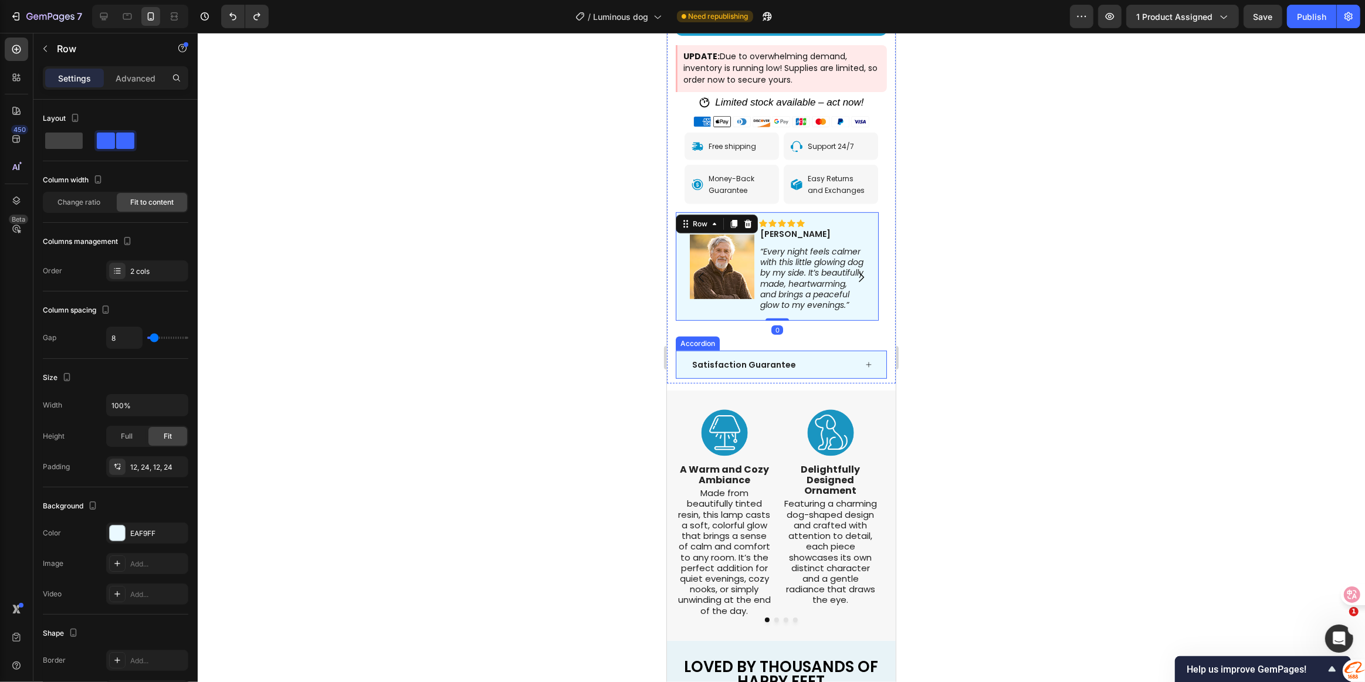
click at [842, 351] on div "Satisfaction Guarantee" at bounding box center [781, 365] width 210 height 28
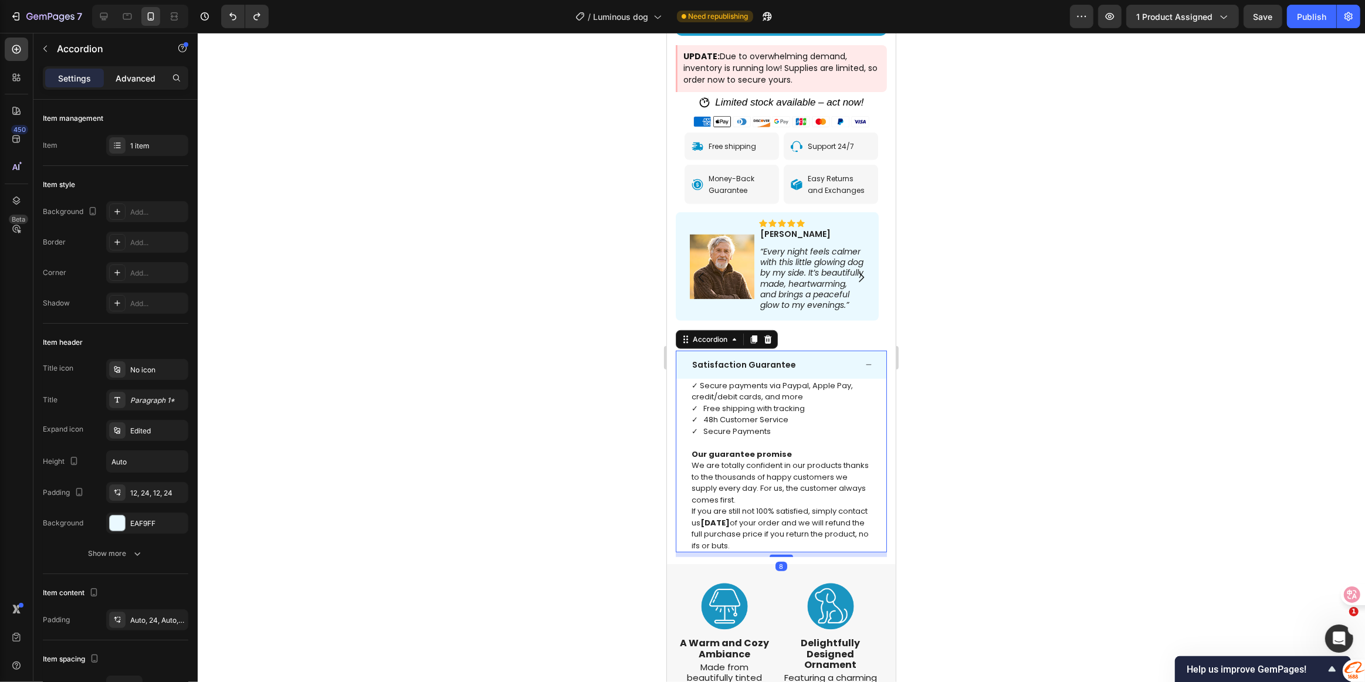
click at [128, 76] on p "Advanced" at bounding box center [136, 78] width 40 height 12
type input "100%"
type input "100"
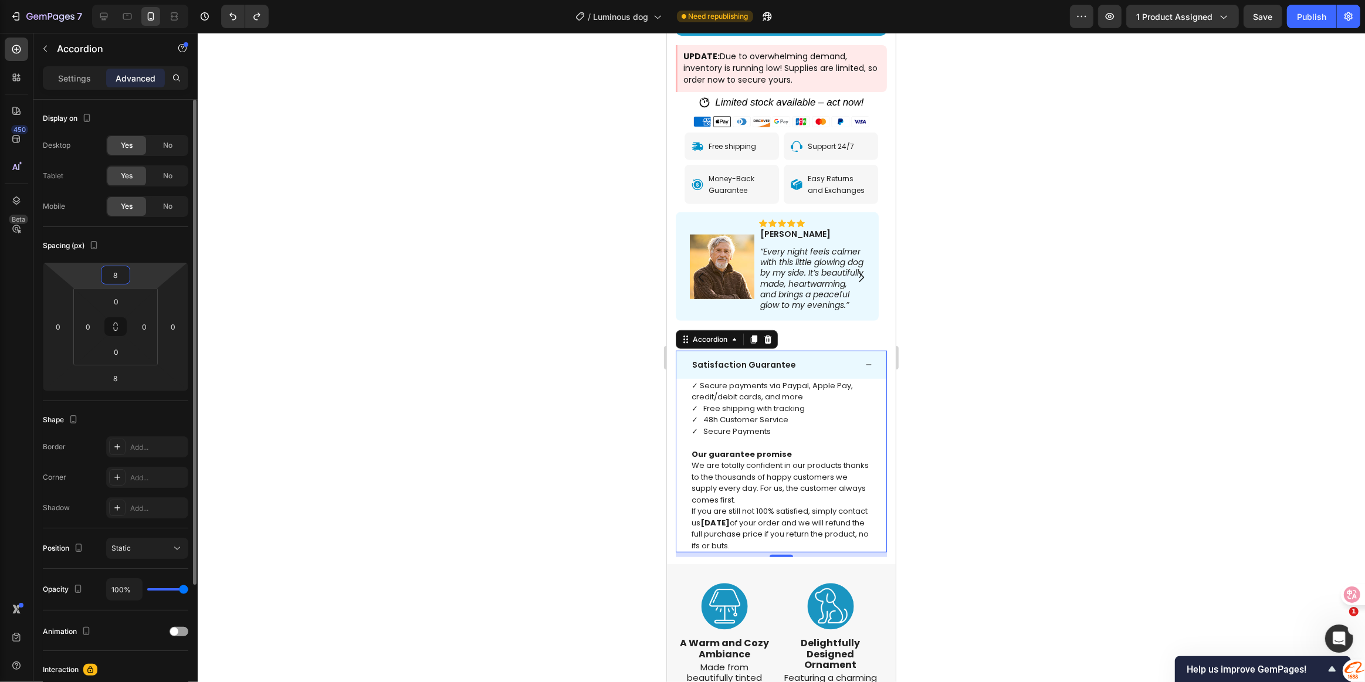
click at [106, 276] on input "8" at bounding box center [115, 275] width 23 height 18
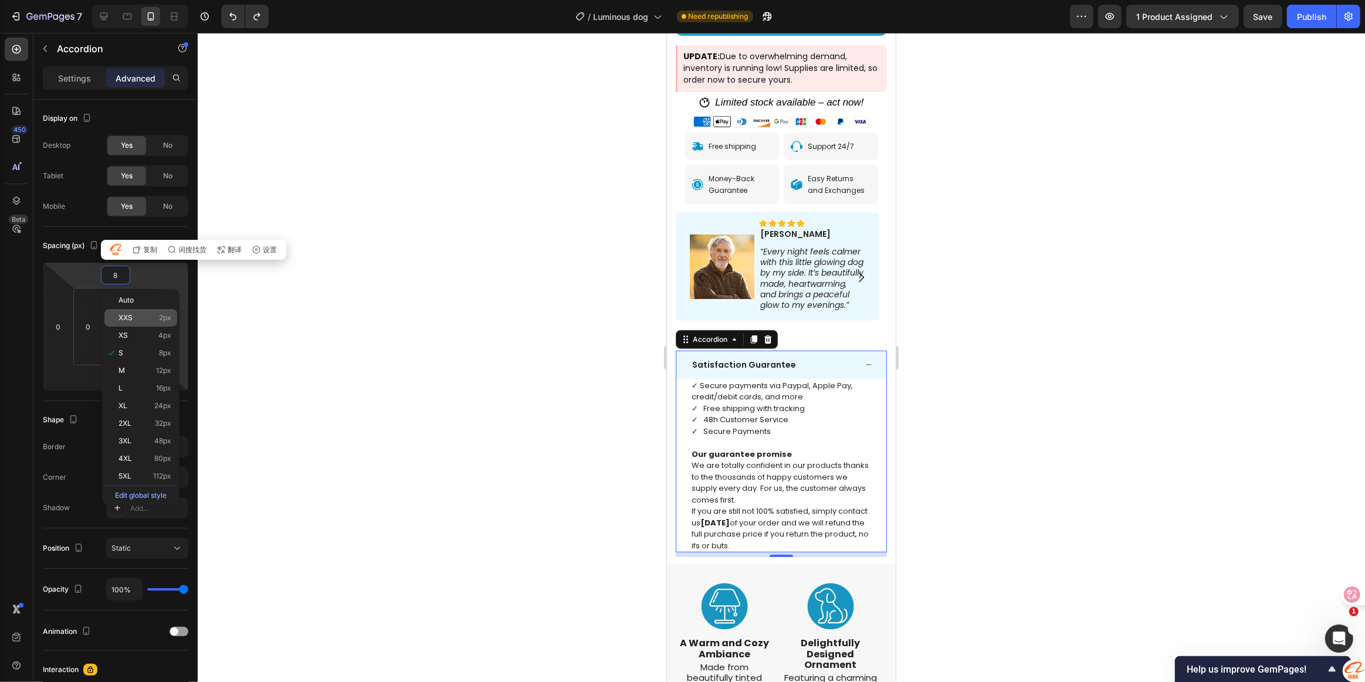
click at [145, 320] on p "XXS 2px" at bounding box center [144, 318] width 53 height 8
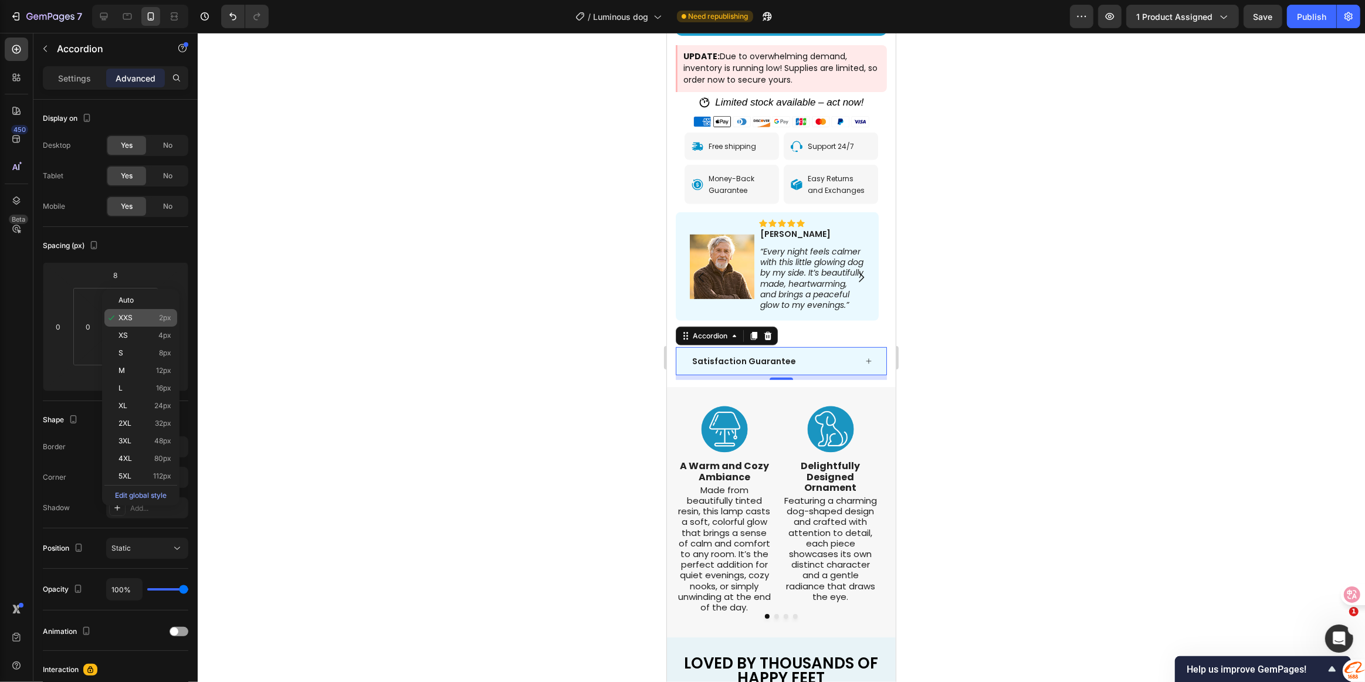
type input "2"
click at [1017, 350] on div at bounding box center [781, 357] width 1167 height 649
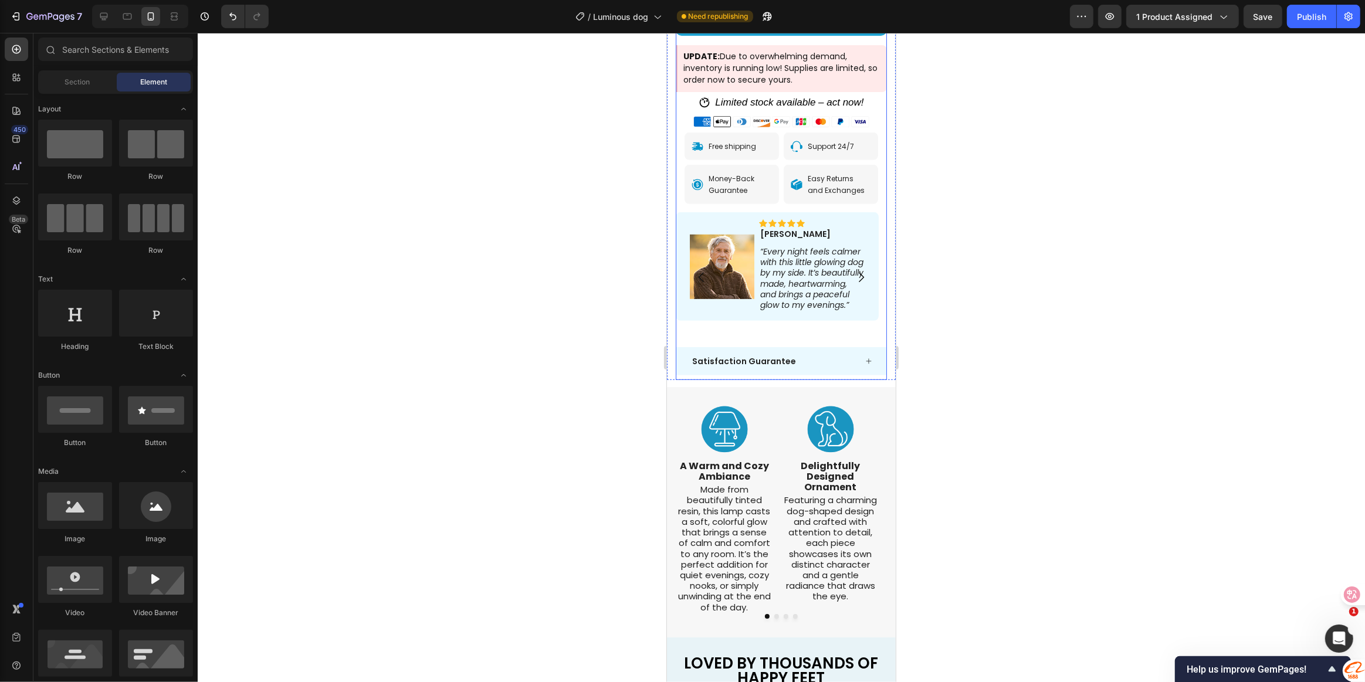
click at [821, 309] on div "Icon Icon Icon Icon Icon Icon List Daniel Text Block Row “Every night feels cal…" at bounding box center [776, 280] width 203 height 137
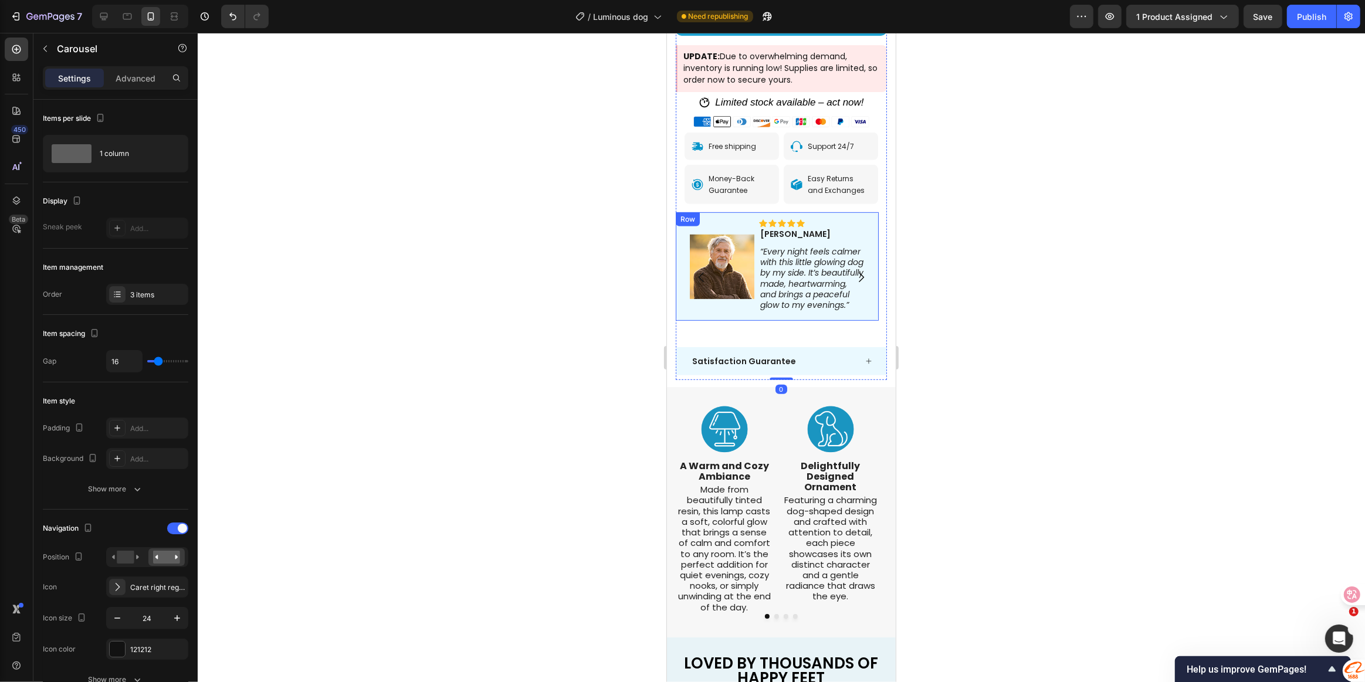
scroll to position [533, 0]
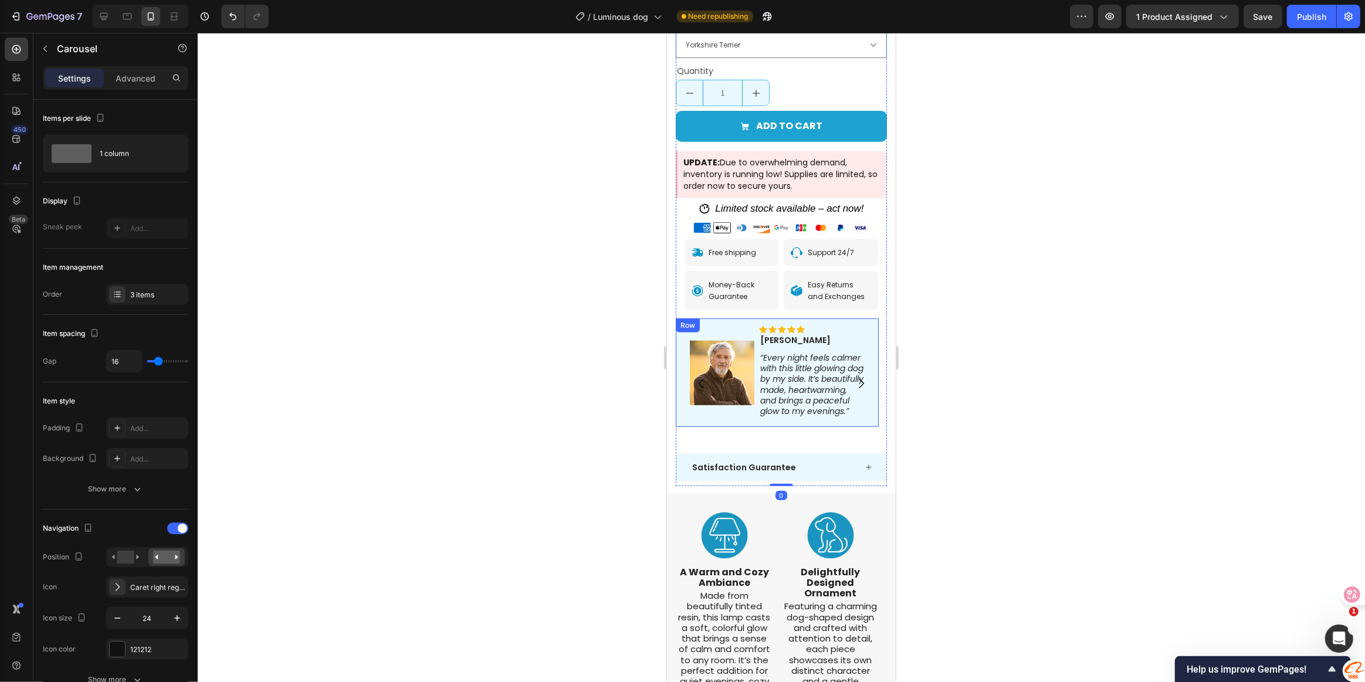
click at [843, 319] on div "Icon Icon Icon Icon Icon Icon List Daniel Text Block Row “Every night feels cal…" at bounding box center [776, 373] width 203 height 109
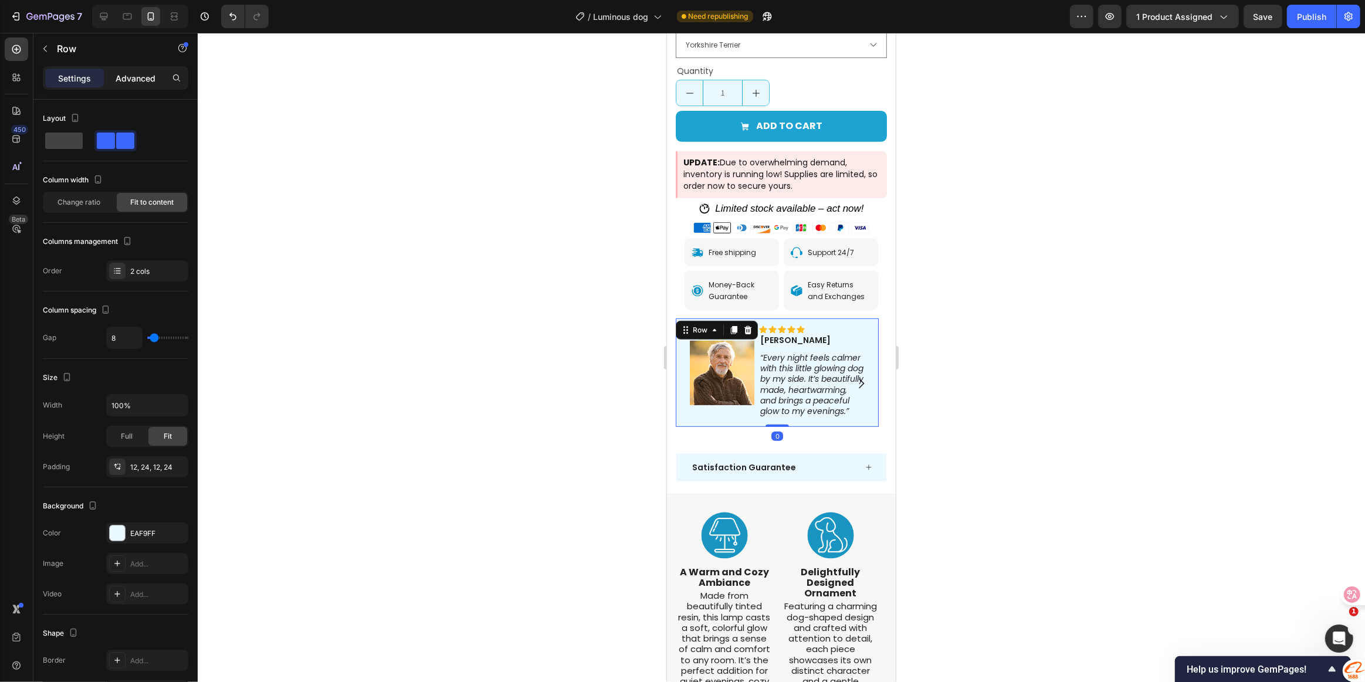
click at [140, 79] on p "Advanced" at bounding box center [136, 78] width 40 height 12
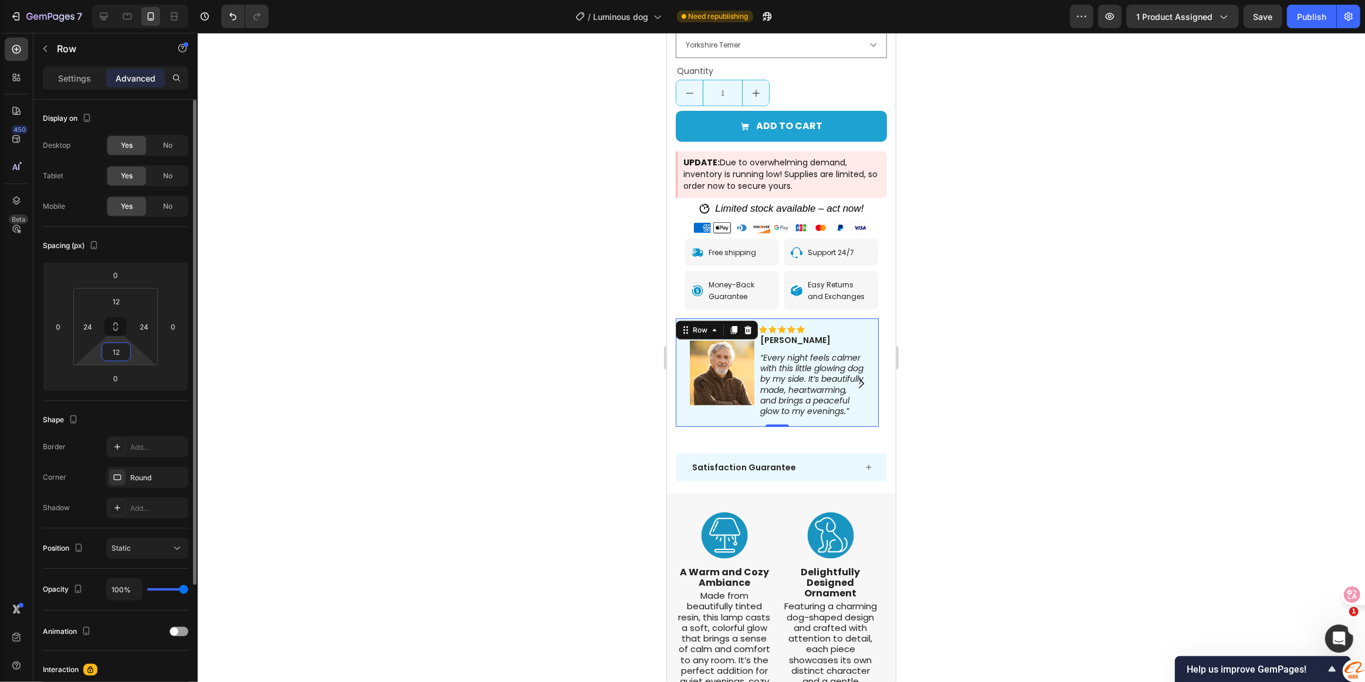
click at [111, 358] on input "12" at bounding box center [115, 352] width 23 height 18
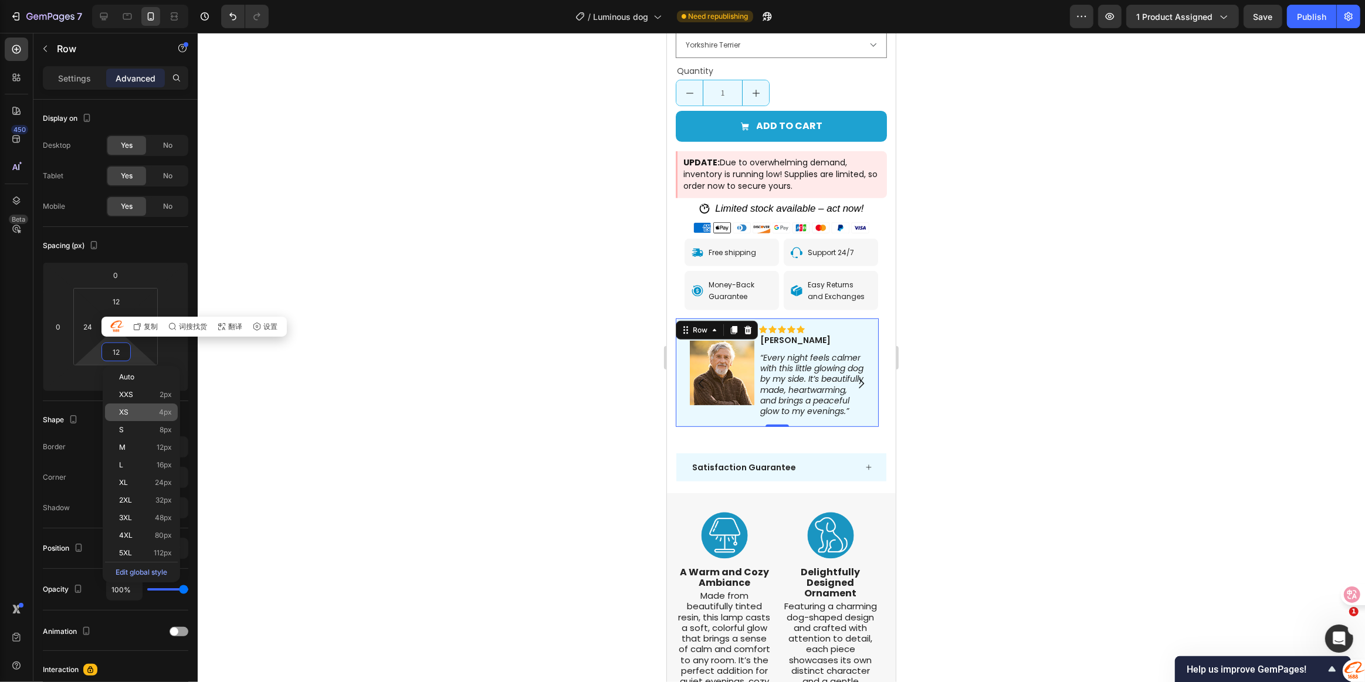
click at [139, 416] on p "XS 4px" at bounding box center [145, 412] width 53 height 8
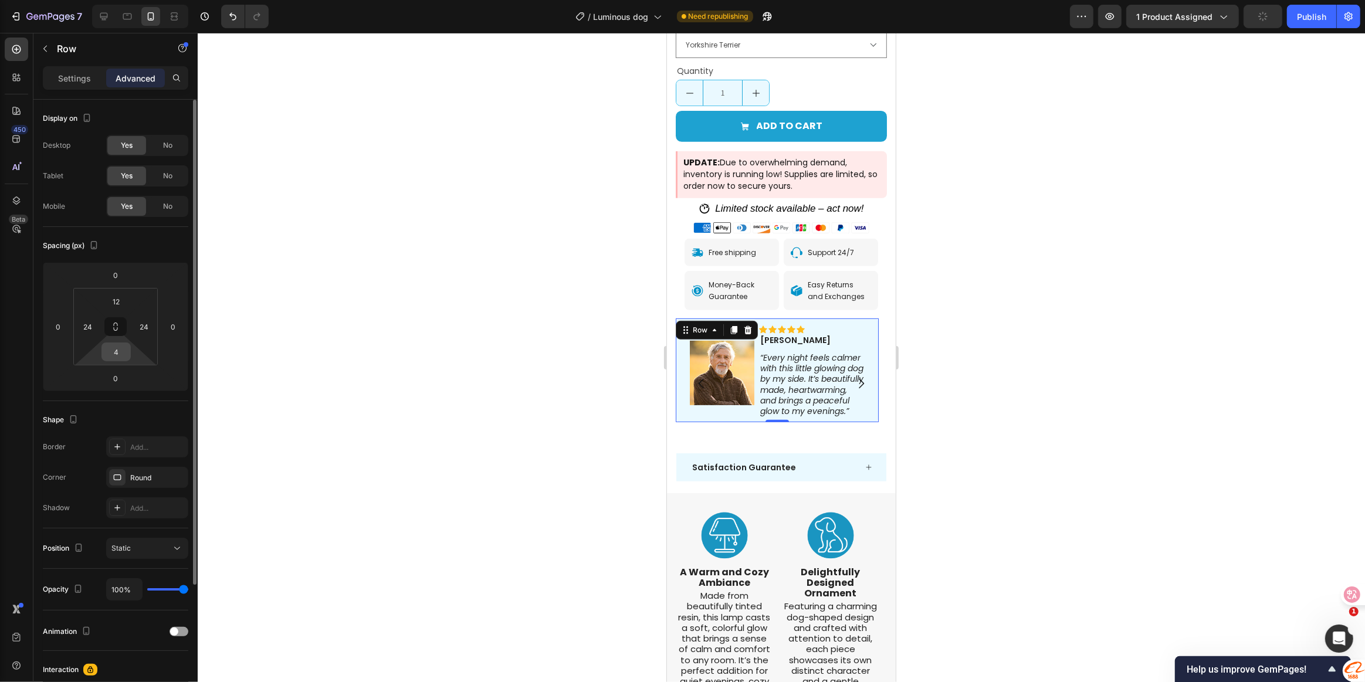
click at [121, 359] on input "4" at bounding box center [115, 352] width 23 height 18
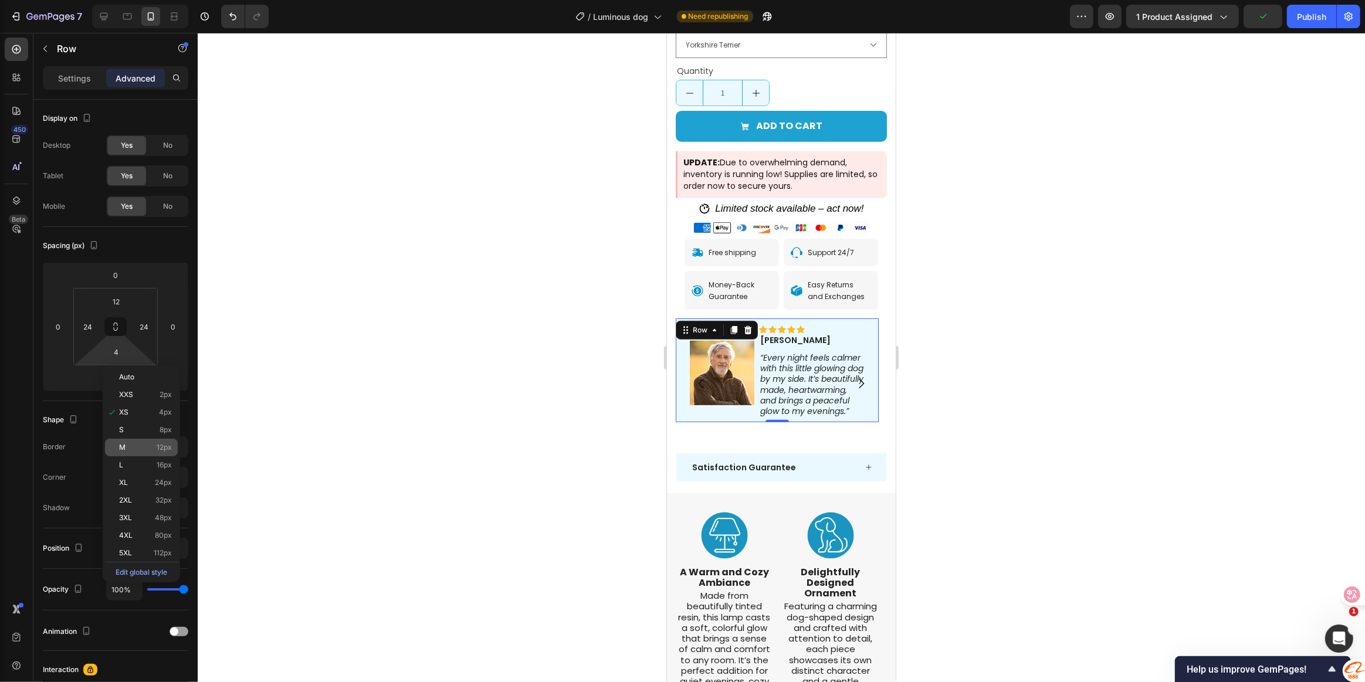
click at [143, 449] on p "M 12px" at bounding box center [145, 447] width 53 height 8
type input "12"
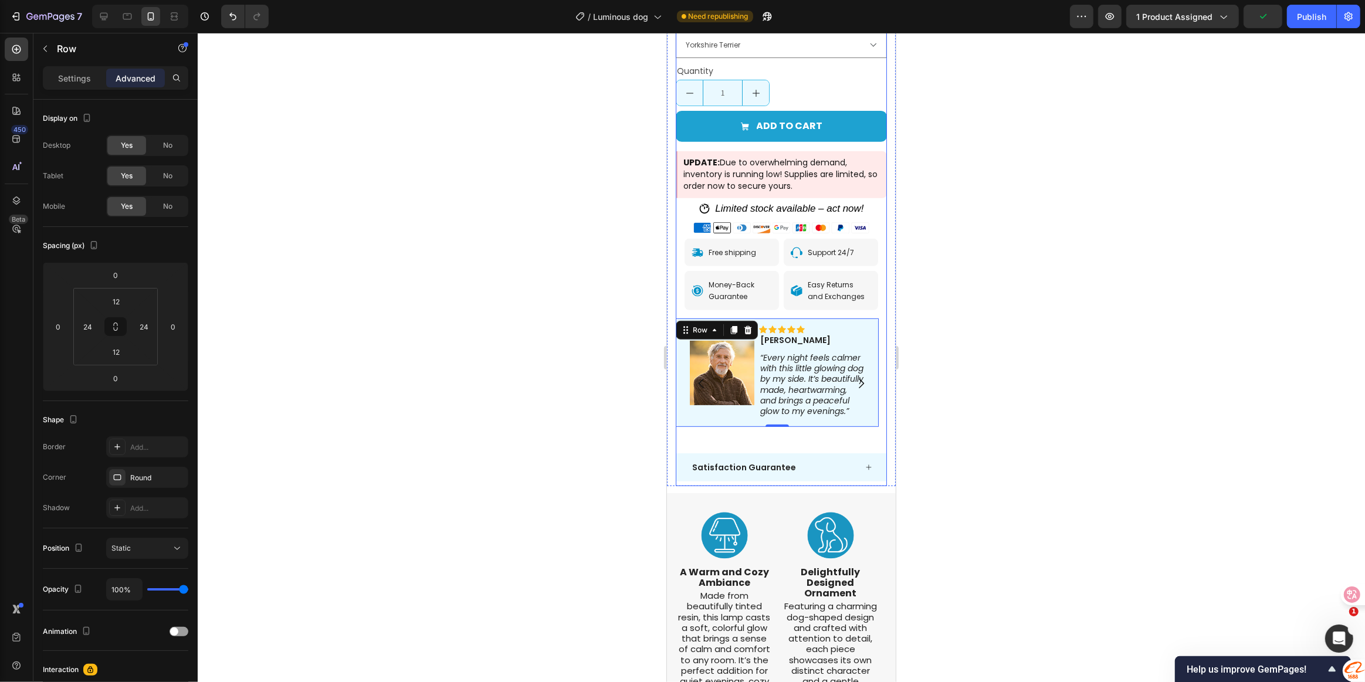
click at [809, 425] on div "Icon Icon Icon Icon Icon Icon List Daniel Text Block Row “Every night feels cal…" at bounding box center [776, 387] width 203 height 137
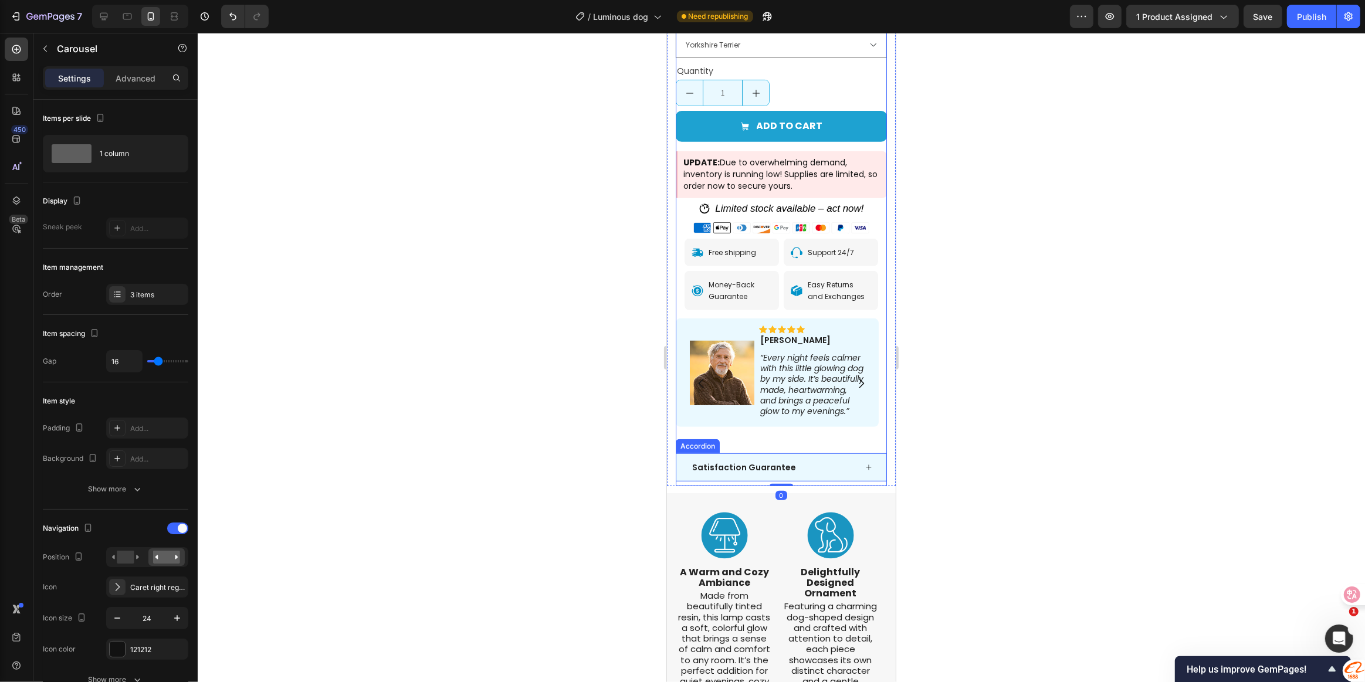
click at [781, 453] on div "Satisfaction Guarantee" at bounding box center [781, 467] width 210 height 28
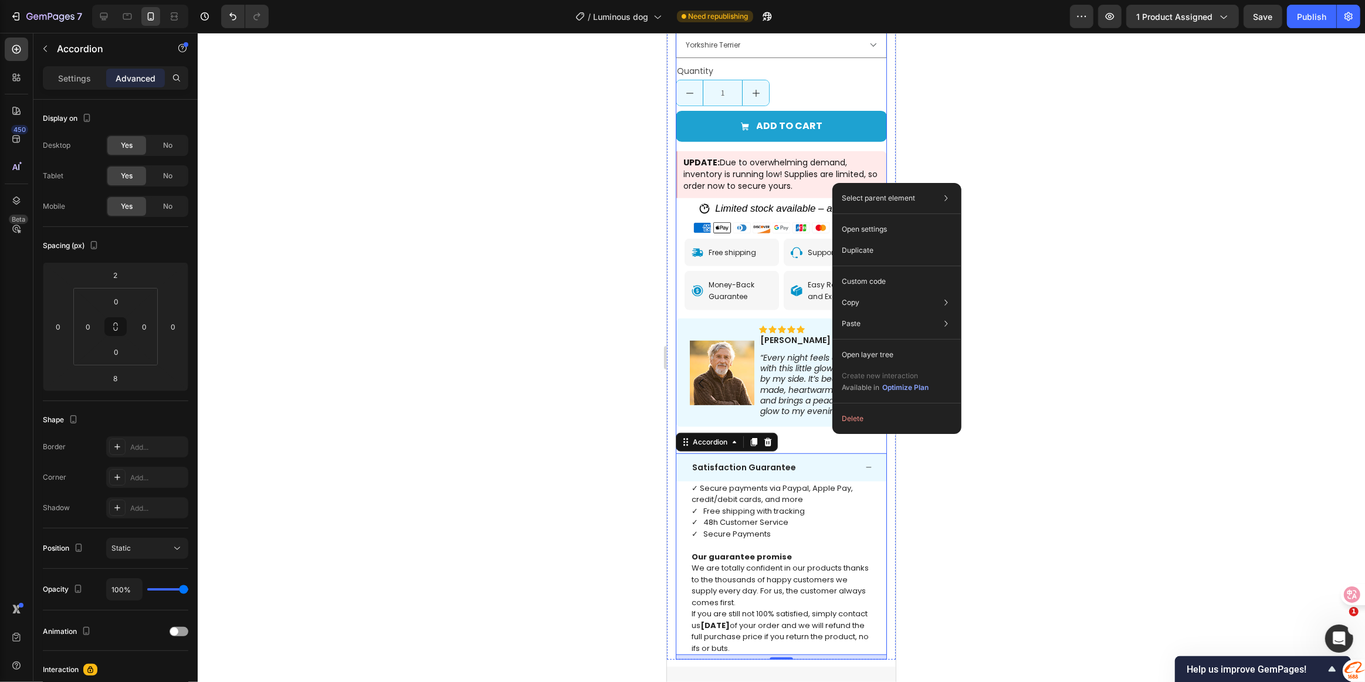
click at [803, 413] on div "Icon Icon Icon Icon Icon Icon List Daniel Text Block Row “Every night feels cal…" at bounding box center [776, 373] width 203 height 109
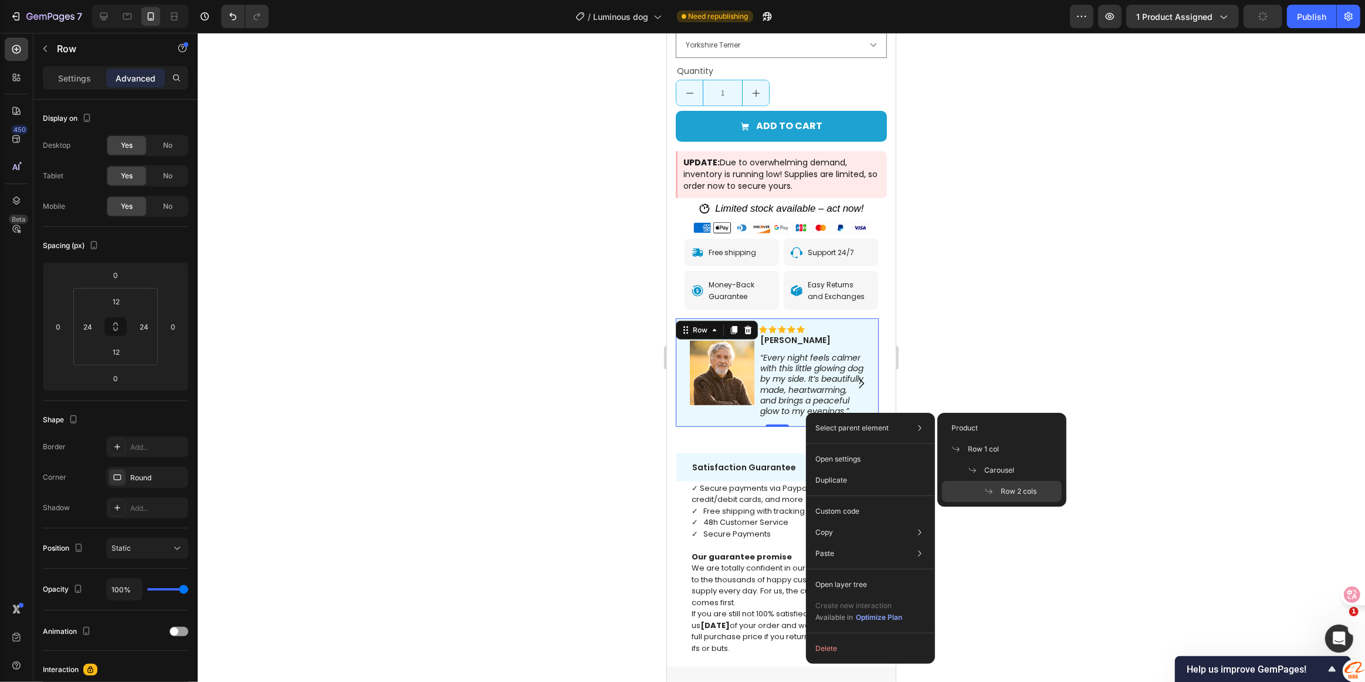
click at [1020, 348] on div at bounding box center [781, 357] width 1167 height 649
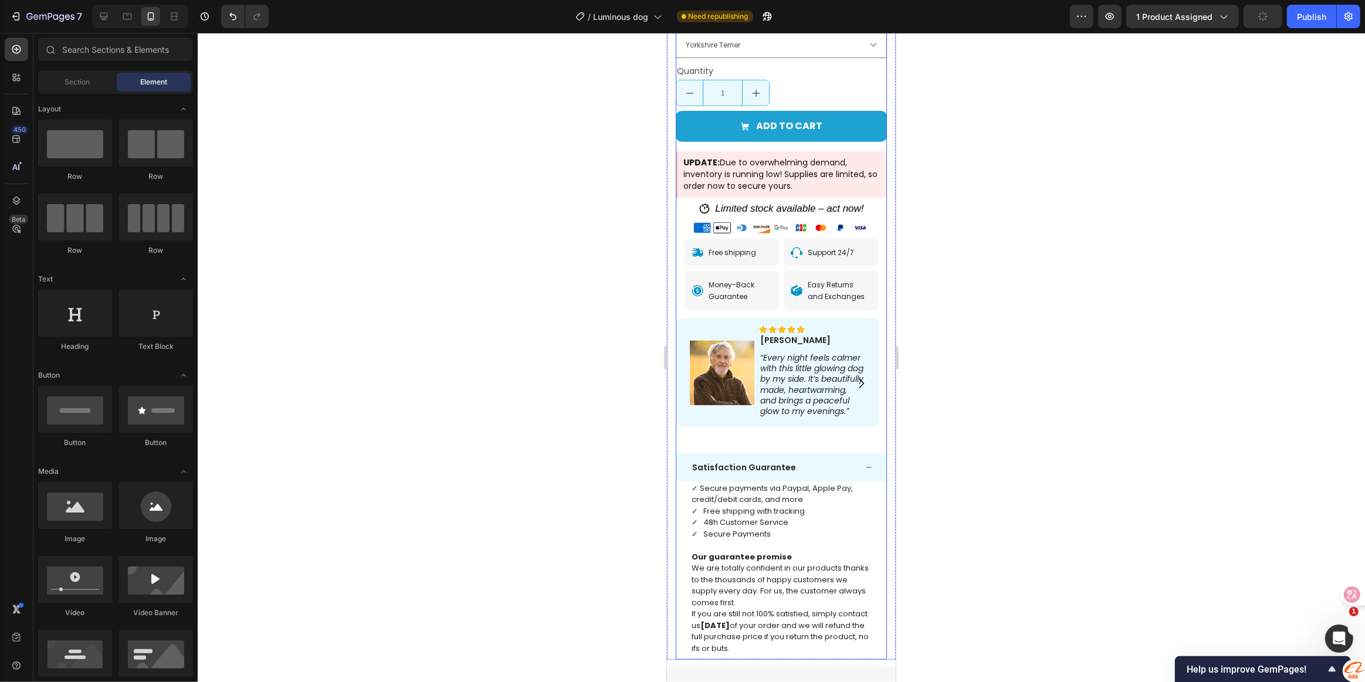
click at [856, 377] on icon "Carousel Next Arrow" at bounding box center [860, 384] width 14 height 14
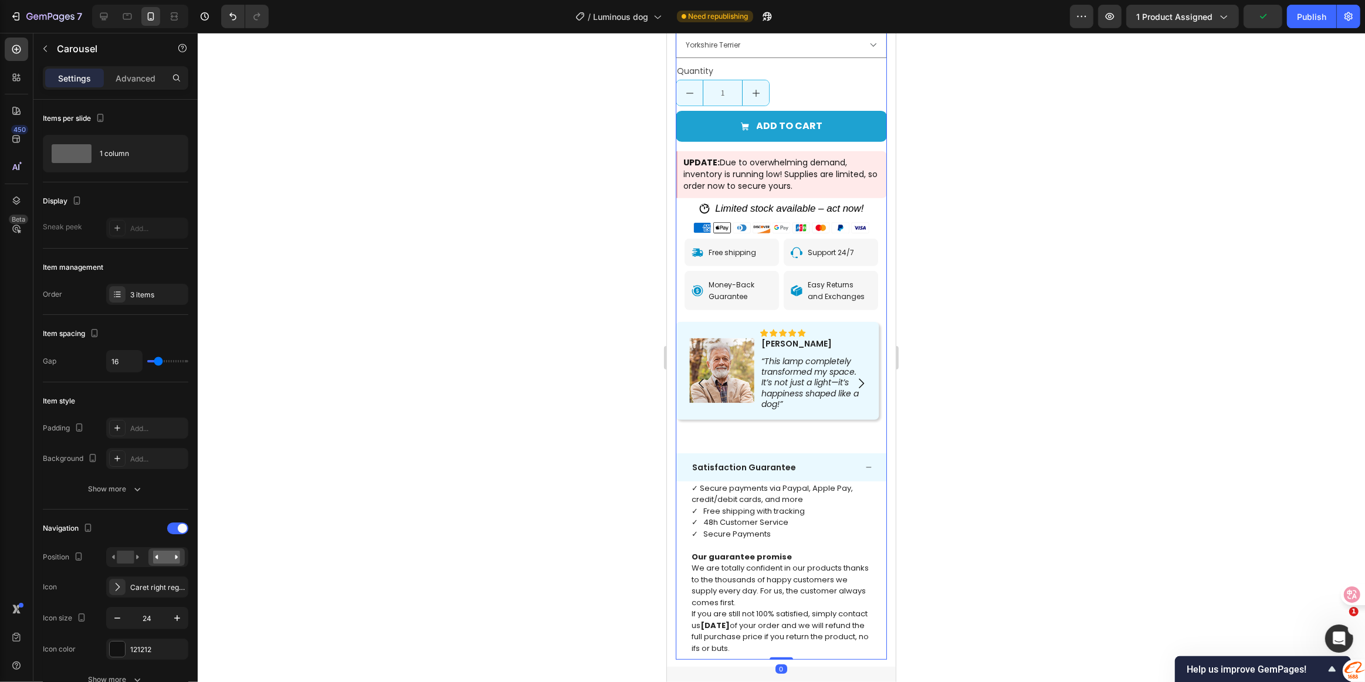
click at [853, 377] on icon "Carousel Next Arrow" at bounding box center [860, 384] width 14 height 14
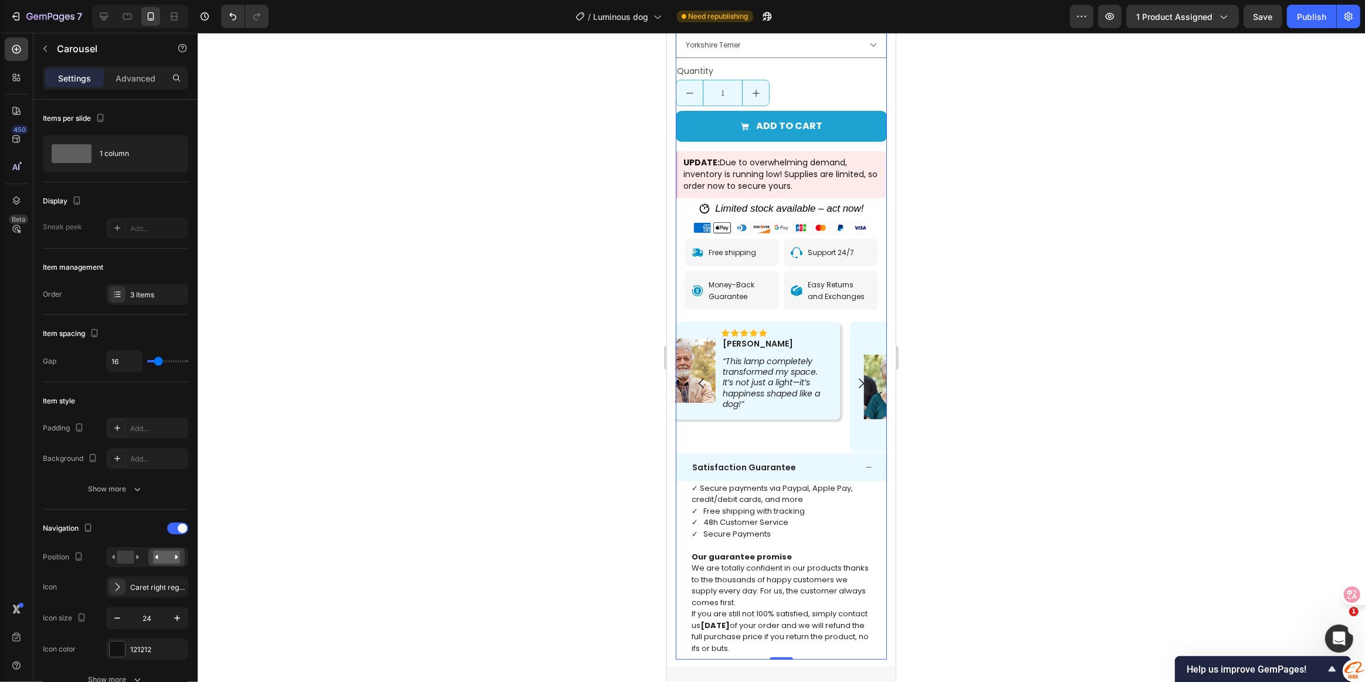
click at [853, 377] on icon "Carousel Next Arrow" at bounding box center [860, 384] width 14 height 14
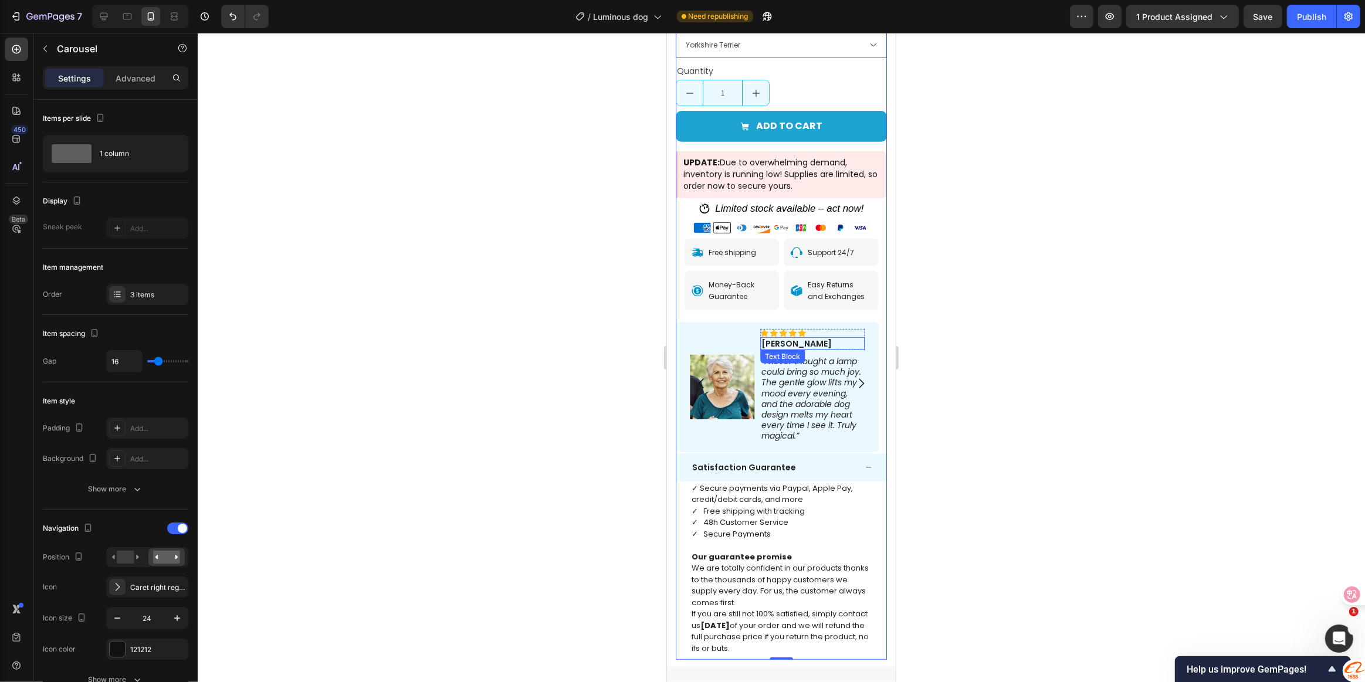
click at [838, 329] on div "Icon Icon Icon Icon Icon" at bounding box center [812, 333] width 104 height 8
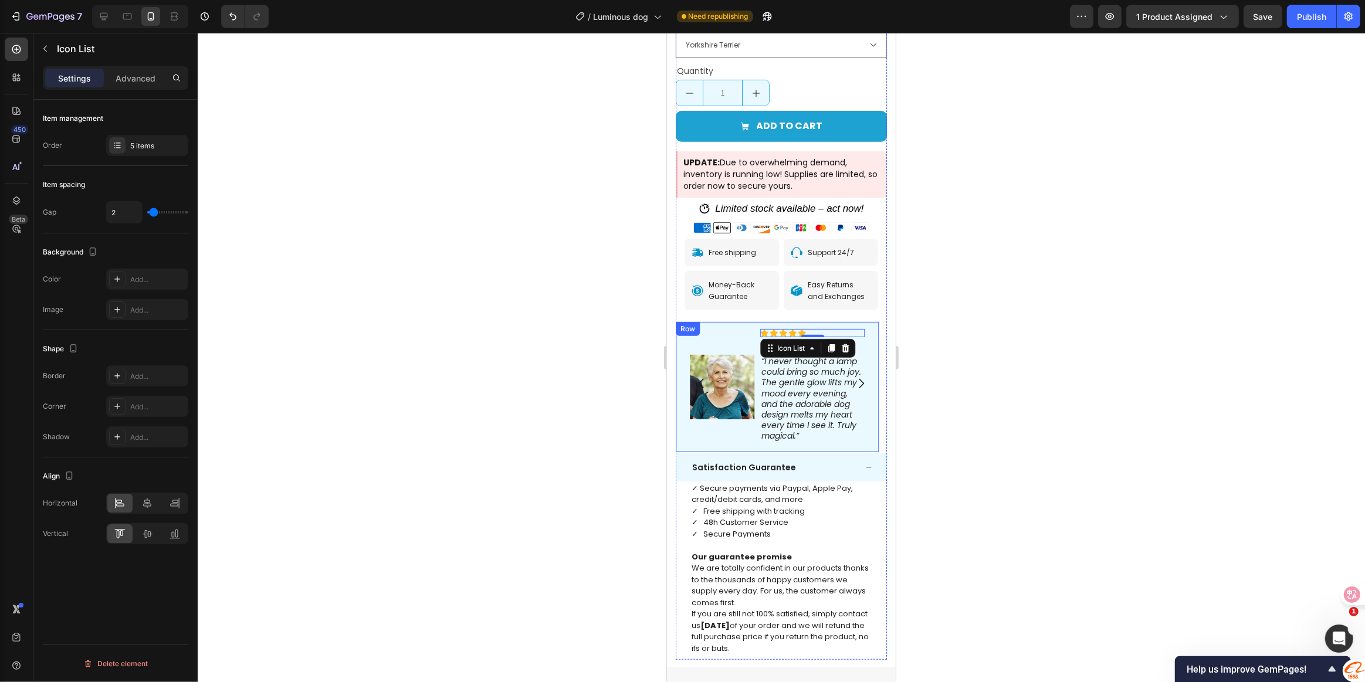
click at [700, 322] on div "Icon Icon Icon Icon Icon Icon List 0 Elizabeth Text Block Row “I never thought …" at bounding box center [776, 387] width 203 height 130
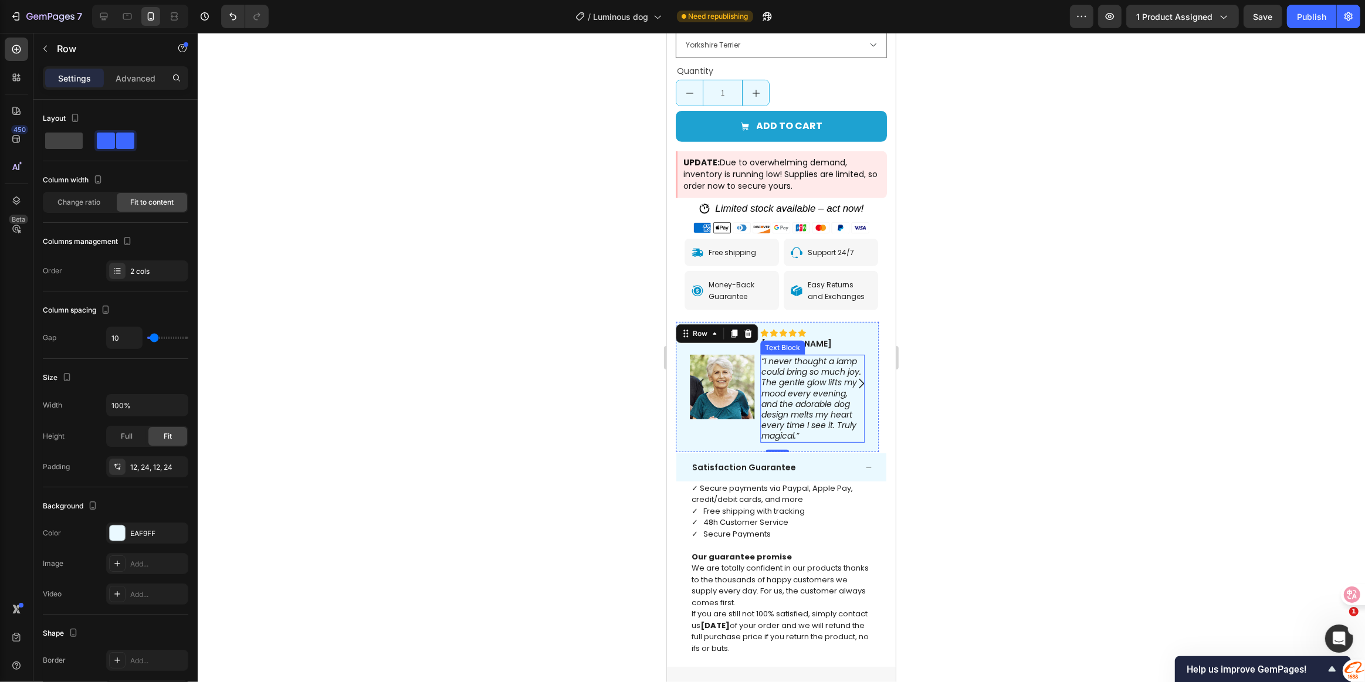
click at [767, 364] on p "“I never thought a lamp could bring so much joy. The gentle glow lifts my mood …" at bounding box center [812, 399] width 102 height 86
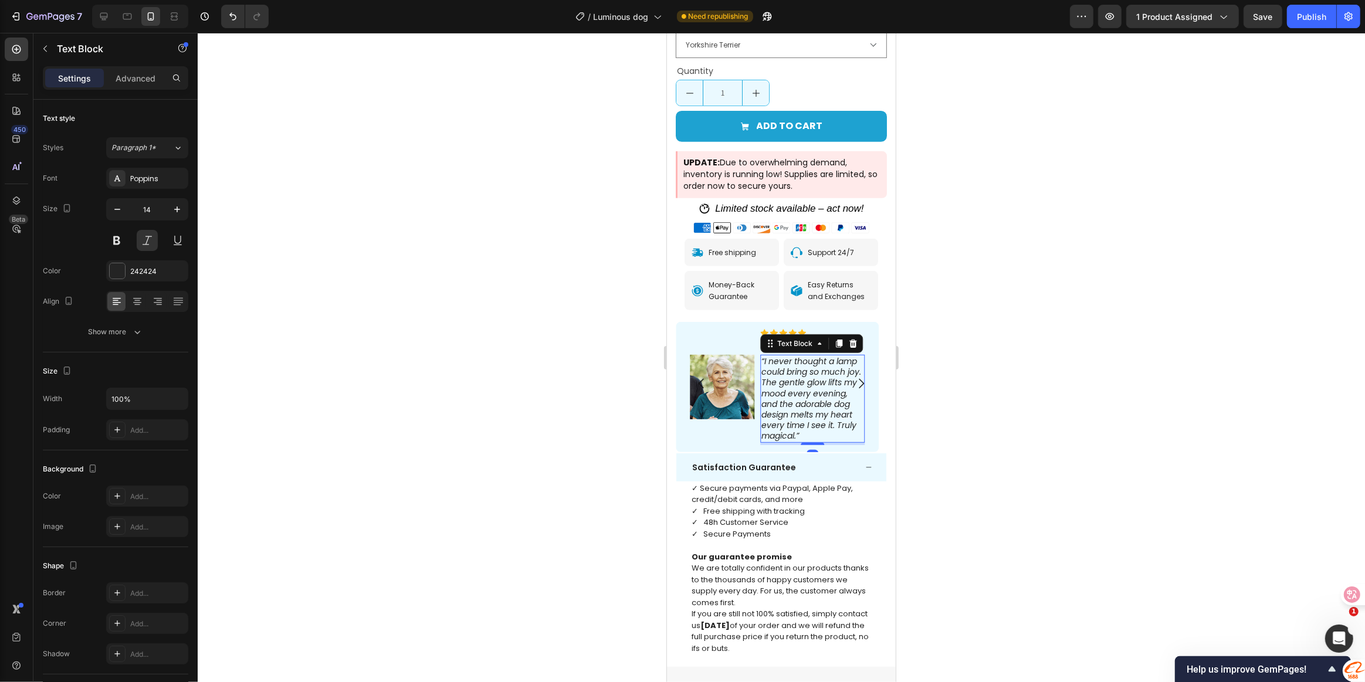
click at [805, 417] on p "“I never thought a lamp could bring so much joy. The gentle glow lifts my mood …" at bounding box center [812, 399] width 102 height 86
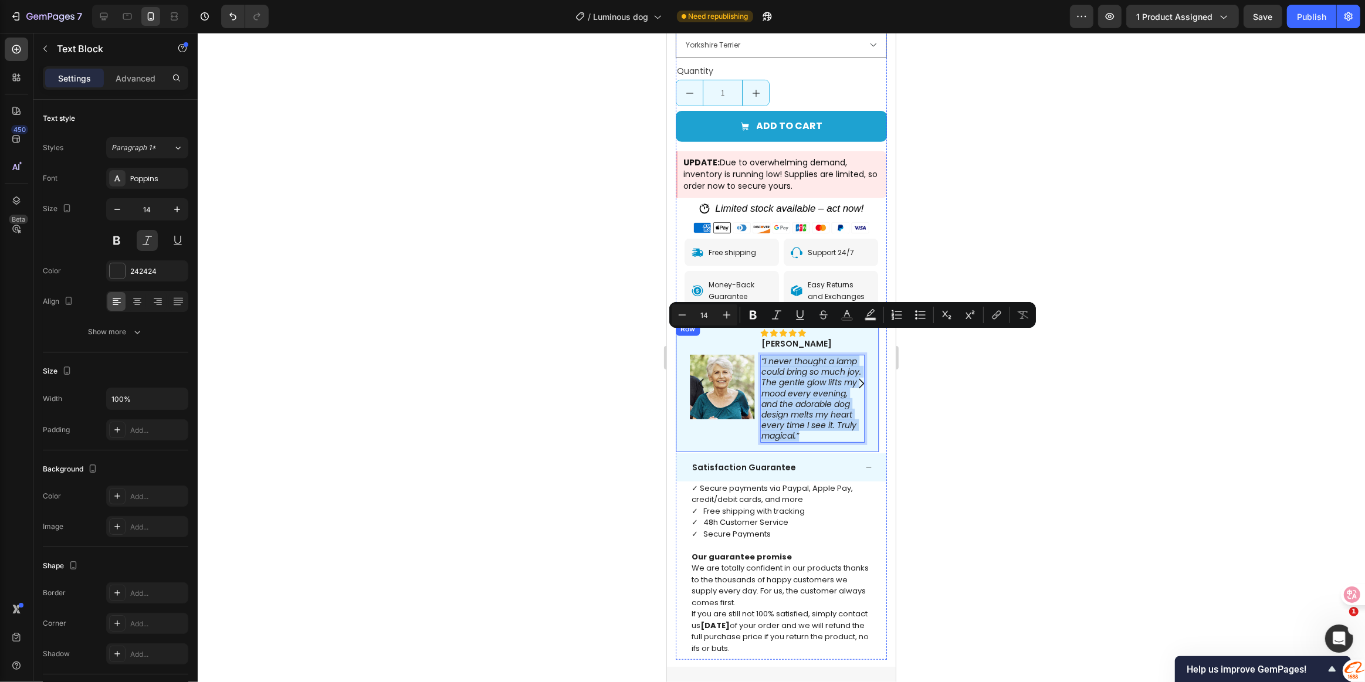
drag, startPoint x: 805, startPoint y: 412, endPoint x: 755, endPoint y: 338, distance: 89.5
click at [755, 338] on div "Icon Icon Icon Icon Icon Icon List Elizabeth Text Block Row “I never thought a …" at bounding box center [776, 387] width 203 height 130
copy p "“I never thought a lamp could bring so much joy. The gentle glow lifts my mood …"
click at [808, 411] on p "“I never thought a lamp could bring so much joy. The gentle glow lifts my mood …" at bounding box center [812, 399] width 102 height 86
drag, startPoint x: 807, startPoint y: 415, endPoint x: 760, endPoint y: 338, distance: 89.8
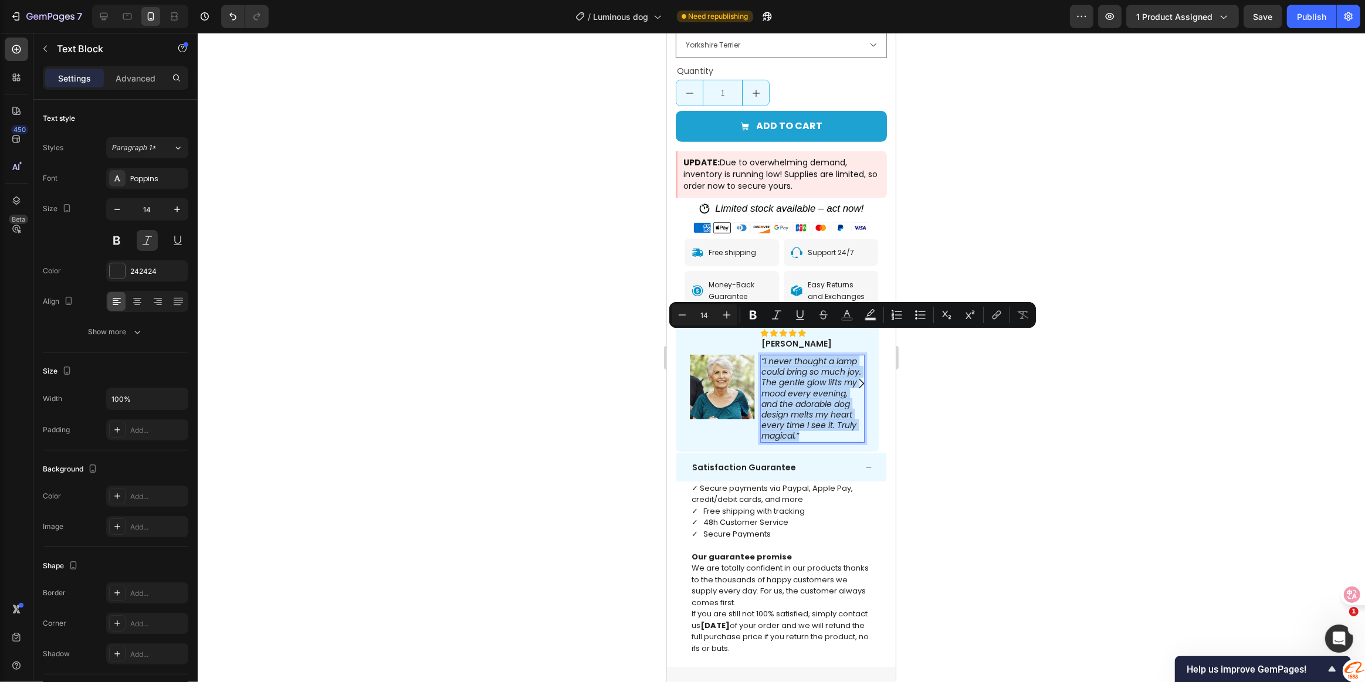
click at [760, 355] on div "“I never thought a lamp could bring so much joy. The gentle glow lifts my mood …" at bounding box center [812, 399] width 104 height 88
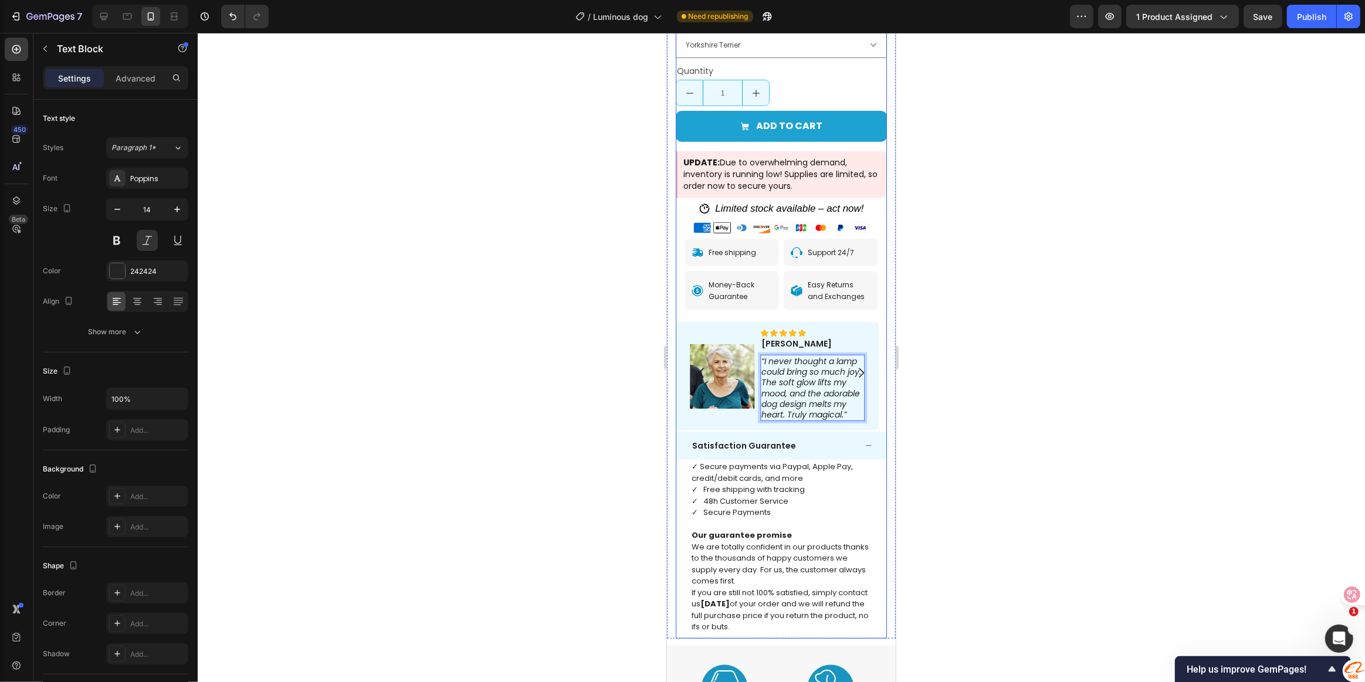
click at [854, 366] on icon "Carousel Next Arrow" at bounding box center [860, 373] width 14 height 14
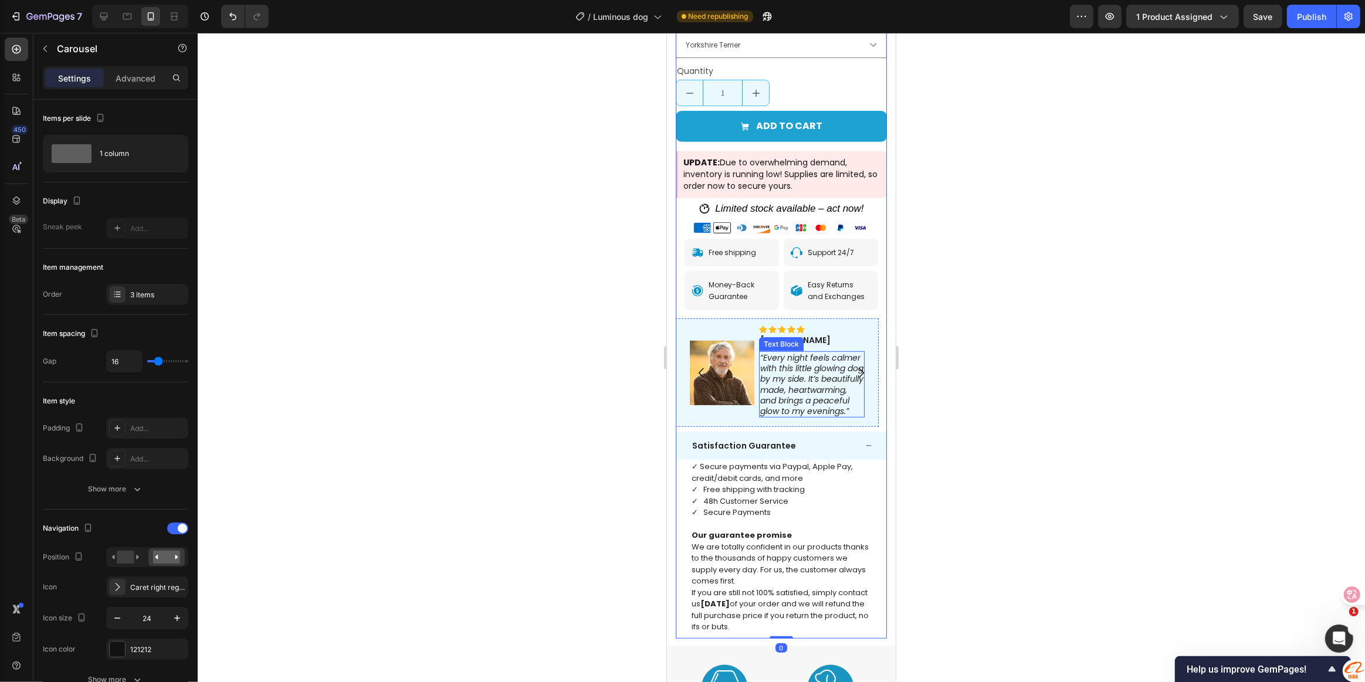
click at [771, 351] on div "“Every night feels calmer with this little glowing dog by my side. It’s beautif…" at bounding box center [811, 384] width 106 height 66
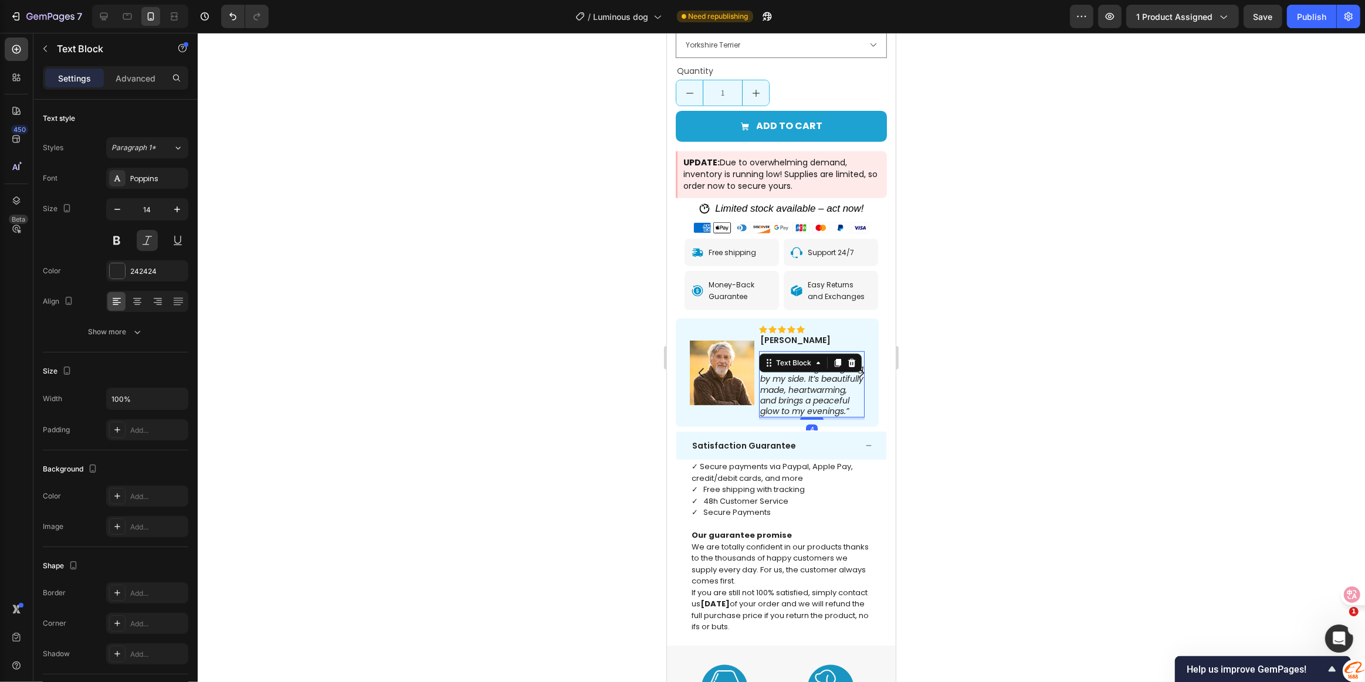
click at [841, 398] on p "“Every night feels calmer with this little glowing dog by my side. It’s beautif…" at bounding box center [811, 385] width 103 height 64
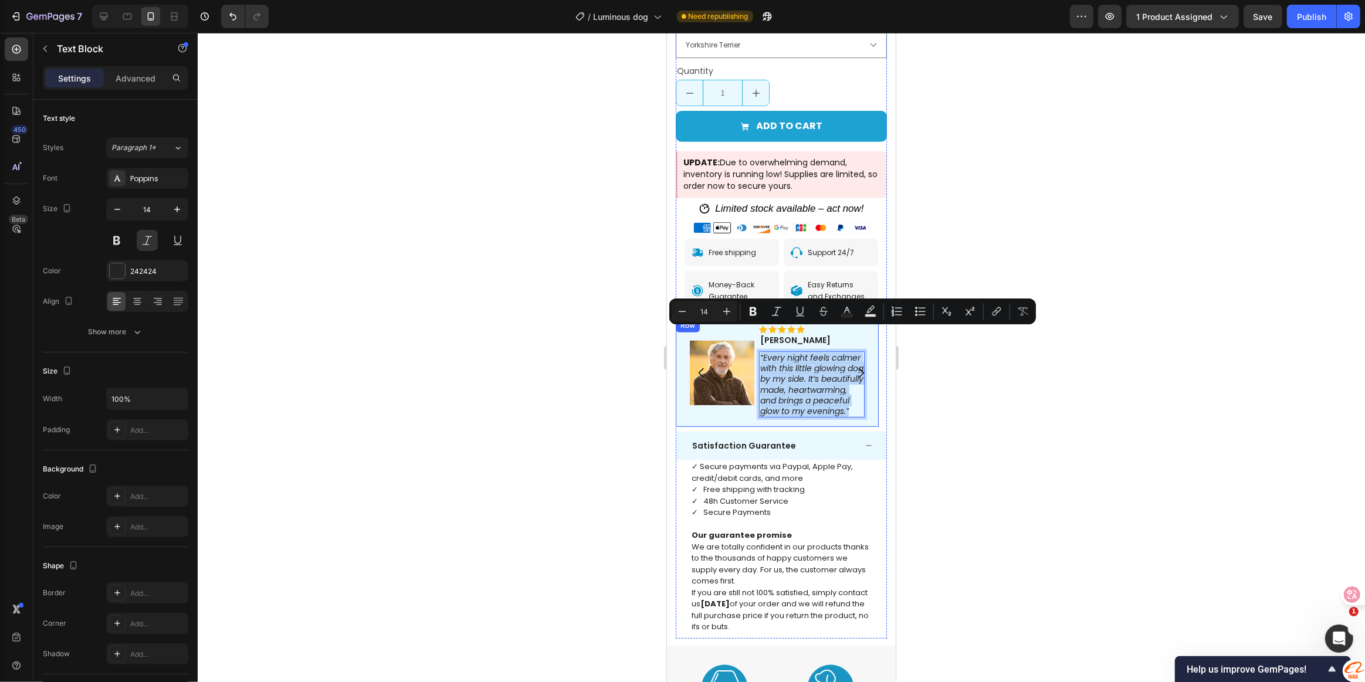
drag, startPoint x: 838, startPoint y: 399, endPoint x: 756, endPoint y: 336, distance: 103.3
click at [756, 336] on div "Icon Icon Icon Icon Icon Icon List Daniel Text Block Row “Every night feels cal…" at bounding box center [776, 373] width 203 height 109
copy p "“Every night feels calmer with this little glowing dog by my side. It’s beautif…"
click at [836, 399] on p "“Every night feels calmer with this little glowing dog by my side. It’s beautif…" at bounding box center [811, 385] width 103 height 64
drag, startPoint x: 838, startPoint y: 399, endPoint x: 755, endPoint y: 337, distance: 103.9
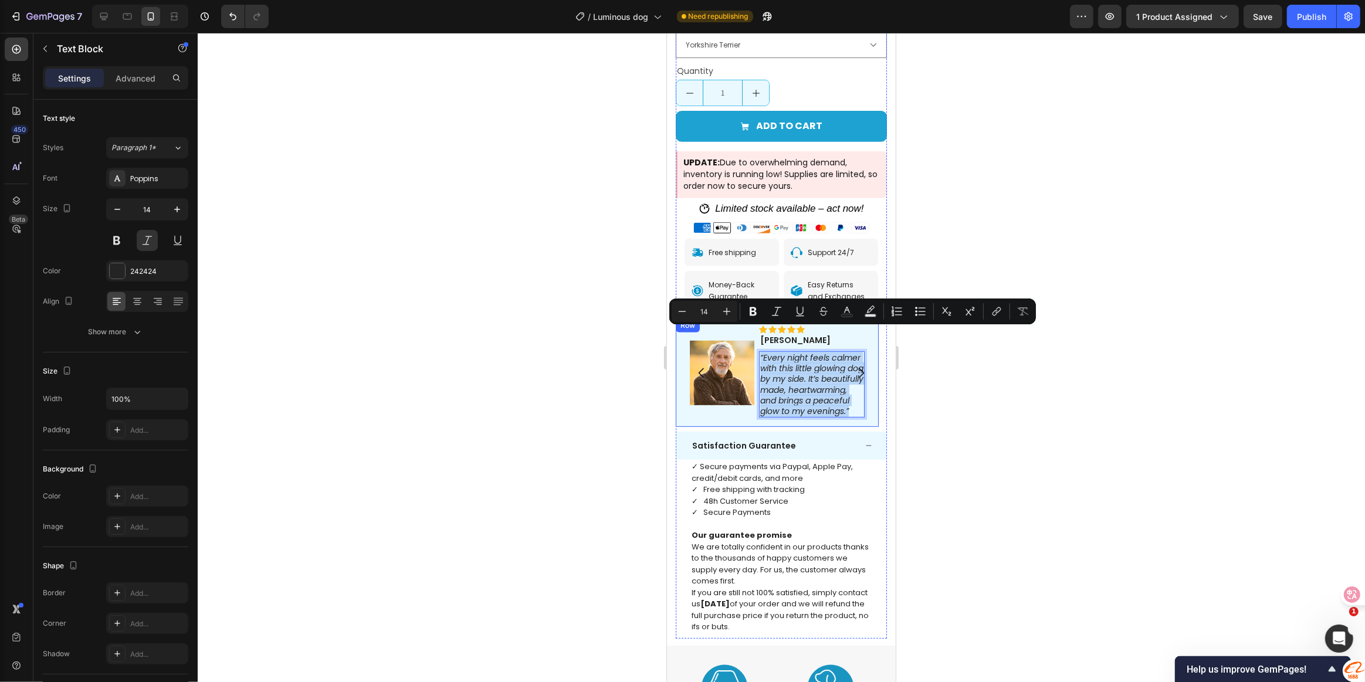
click at [755, 337] on div "Icon Icon Icon Icon Icon Icon List Daniel Text Block Row “Every night feels cal…" at bounding box center [776, 373] width 203 height 109
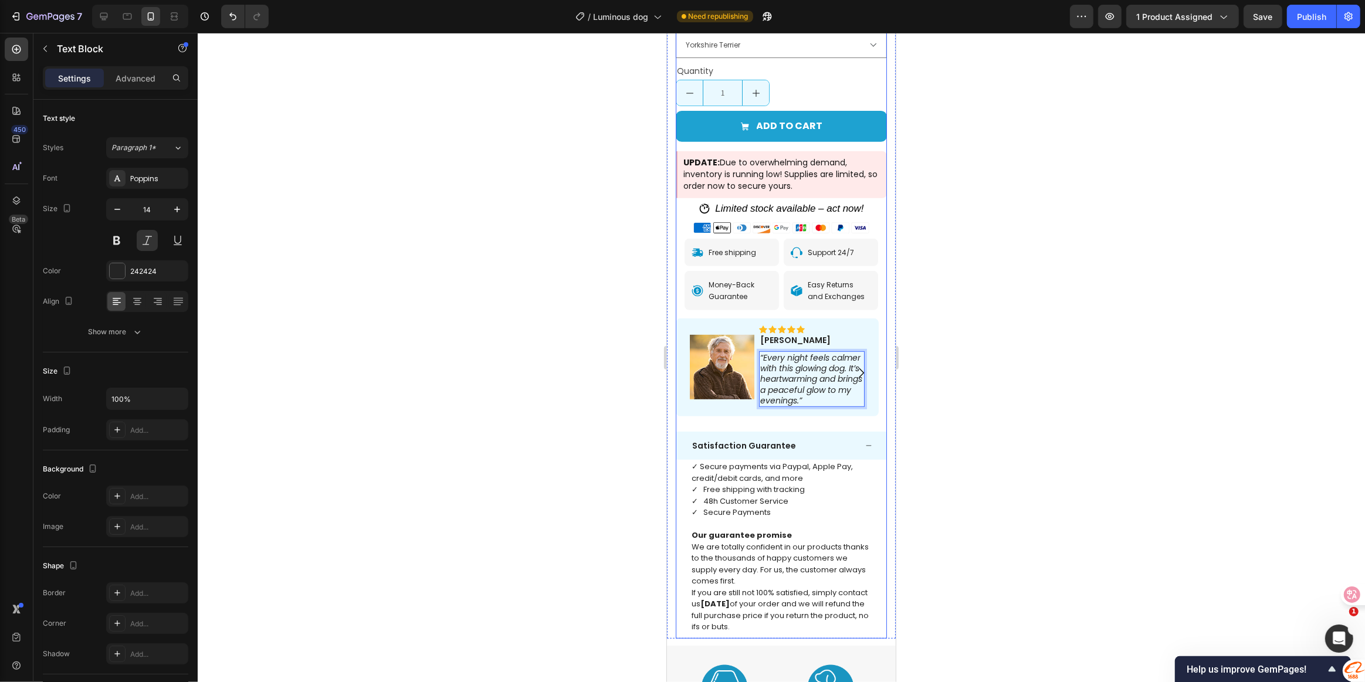
click at [858, 368] on icon "Carousel Next Arrow" at bounding box center [860, 373] width 5 height 10
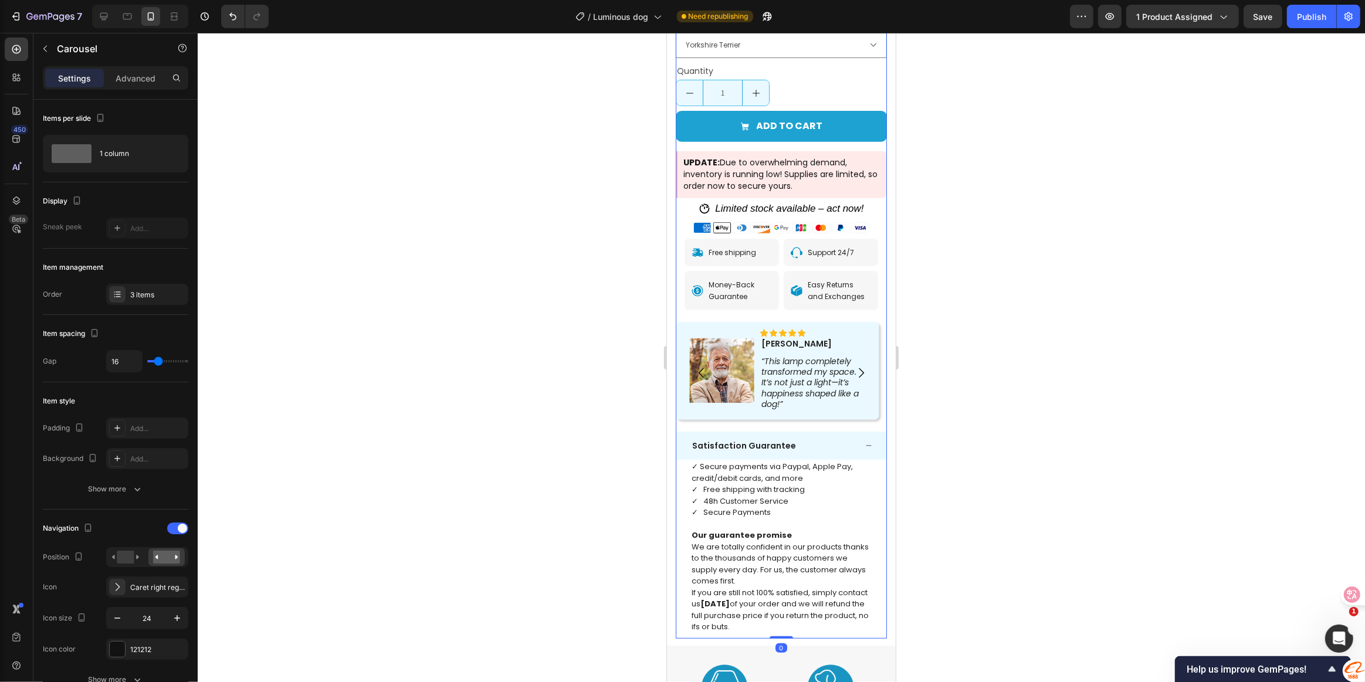
click at [858, 368] on icon "Carousel Next Arrow" at bounding box center [860, 373] width 5 height 10
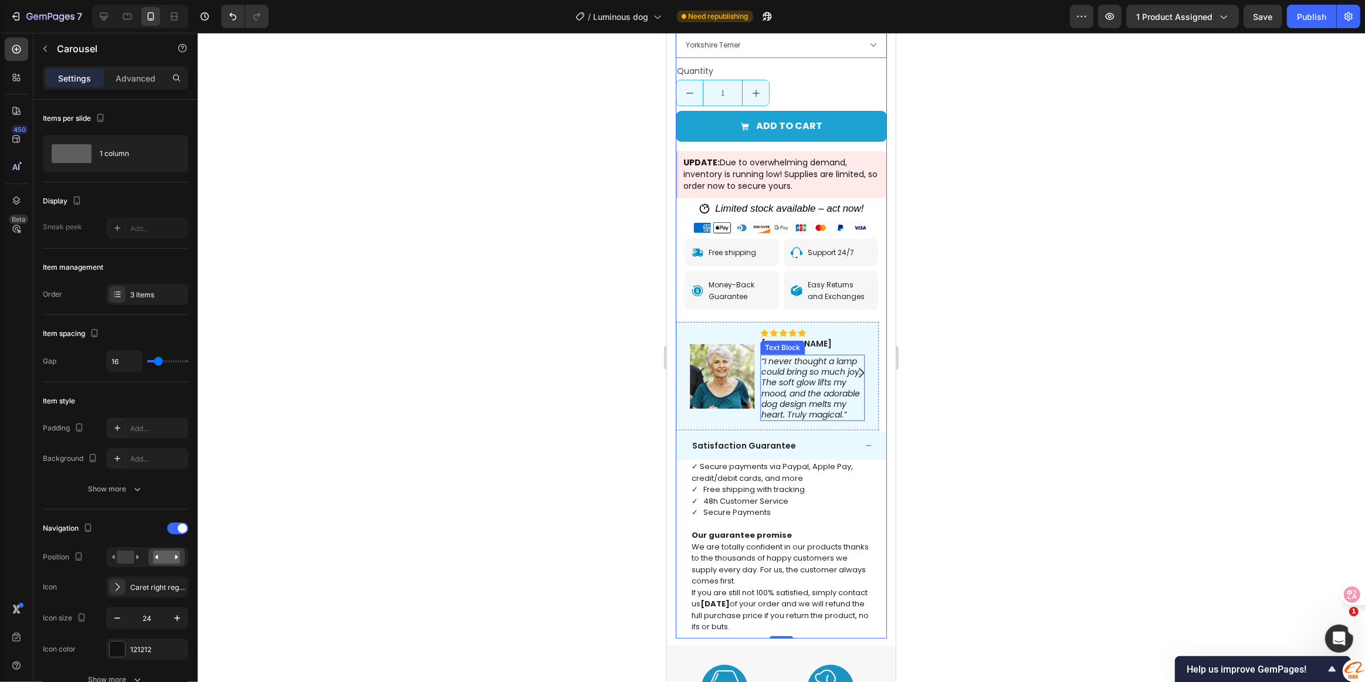
click at [818, 368] on p "“I never thought a lamp could bring so much joy. The soft glow lifts my mood, a…" at bounding box center [812, 388] width 102 height 64
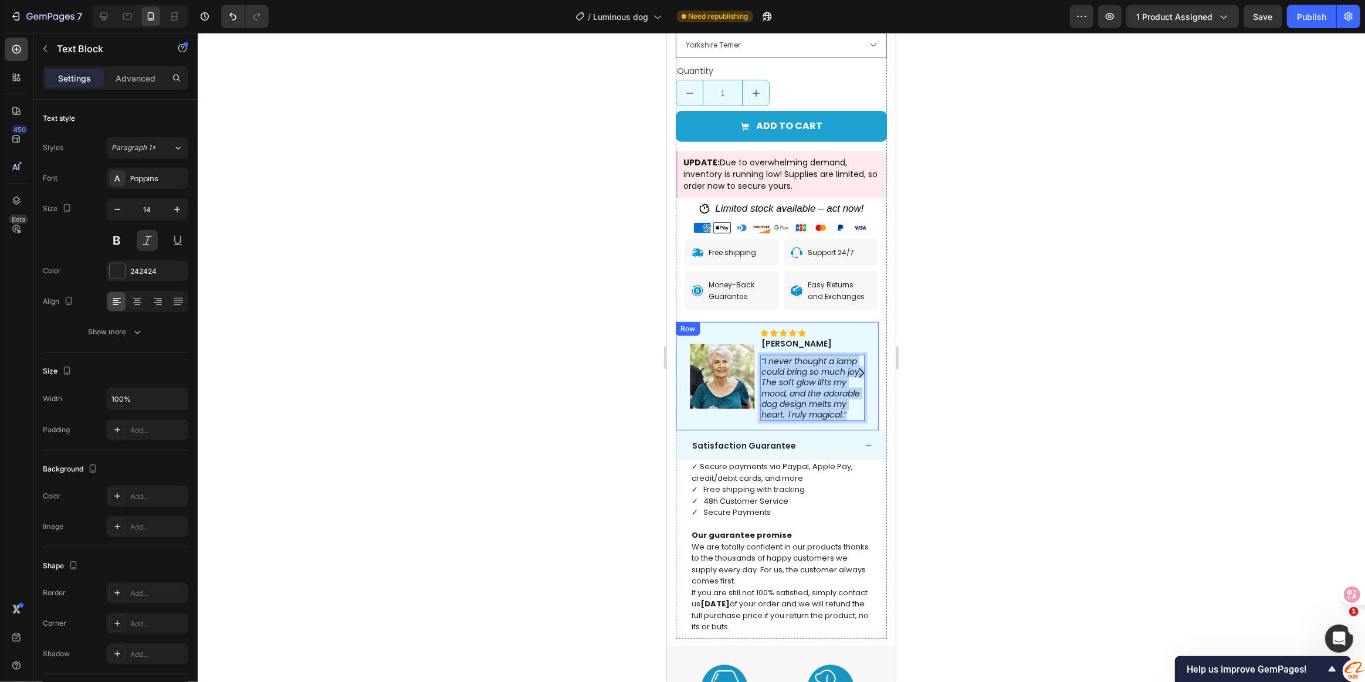
drag, startPoint x: 852, startPoint y: 392, endPoint x: 755, endPoint y: 339, distance: 110.2
click at [755, 339] on div "Icon Icon Icon Icon Icon Icon List Elizabeth Text Block Row “I never thought a …" at bounding box center [776, 376] width 203 height 109
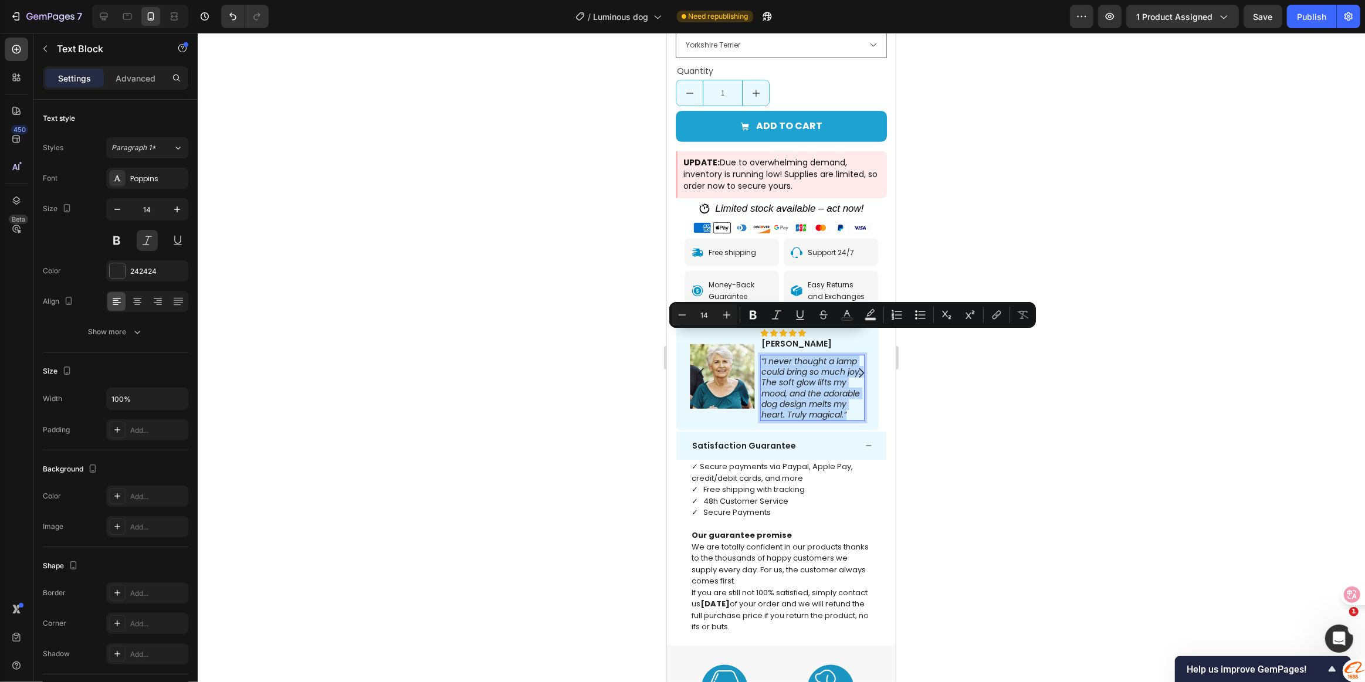
copy p "“I never thought a lamp could bring so much joy. The soft glow lifts my mood, a…"
click at [858, 389] on p "“I never thought a lamp could bring so much joy. The soft glow lifts my mood, a…" at bounding box center [812, 388] width 102 height 64
drag, startPoint x: 851, startPoint y: 392, endPoint x: 755, endPoint y: 338, distance: 110.1
click at [755, 338] on div "Icon Icon Icon Icon Icon Icon List Elizabeth Text Block Row “I never thought a …" at bounding box center [776, 376] width 203 height 109
drag, startPoint x: 834, startPoint y: 389, endPoint x: 758, endPoint y: 338, distance: 91.3
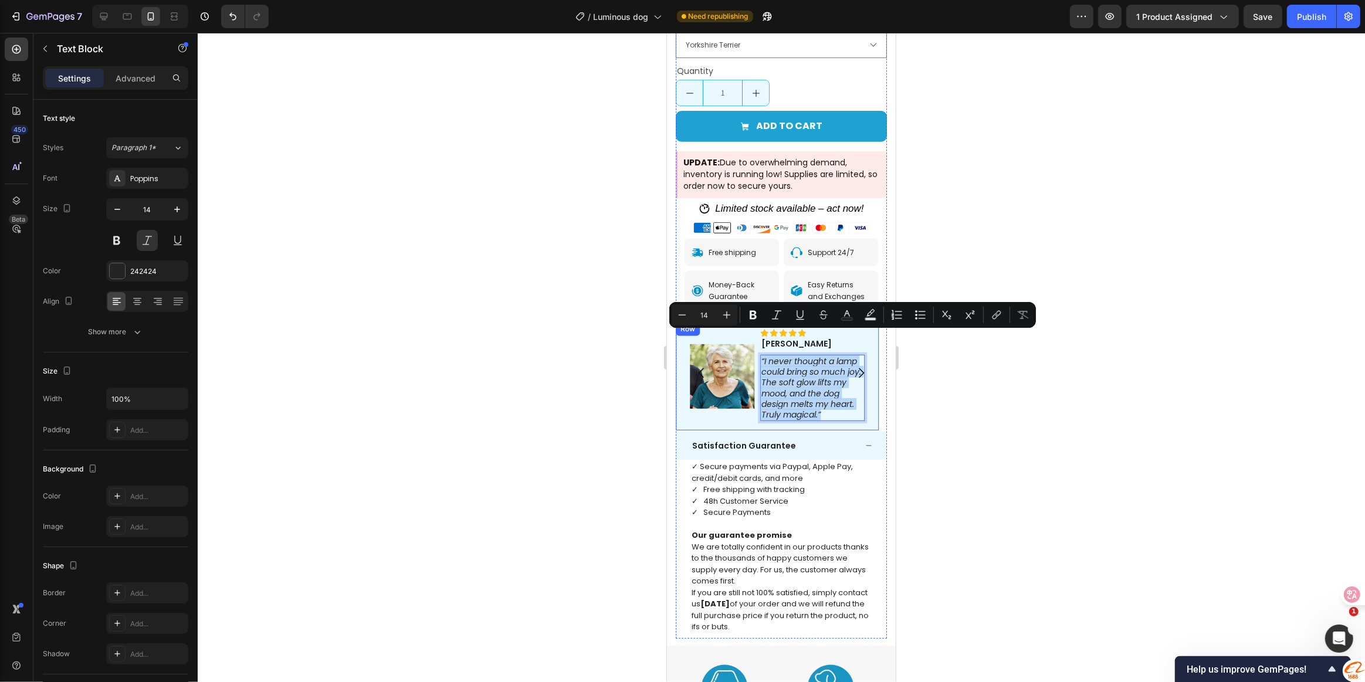
click at [758, 338] on div "Icon Icon Icon Icon Icon Icon List Elizabeth Text Block Row “I never thought a …" at bounding box center [776, 376] width 203 height 109
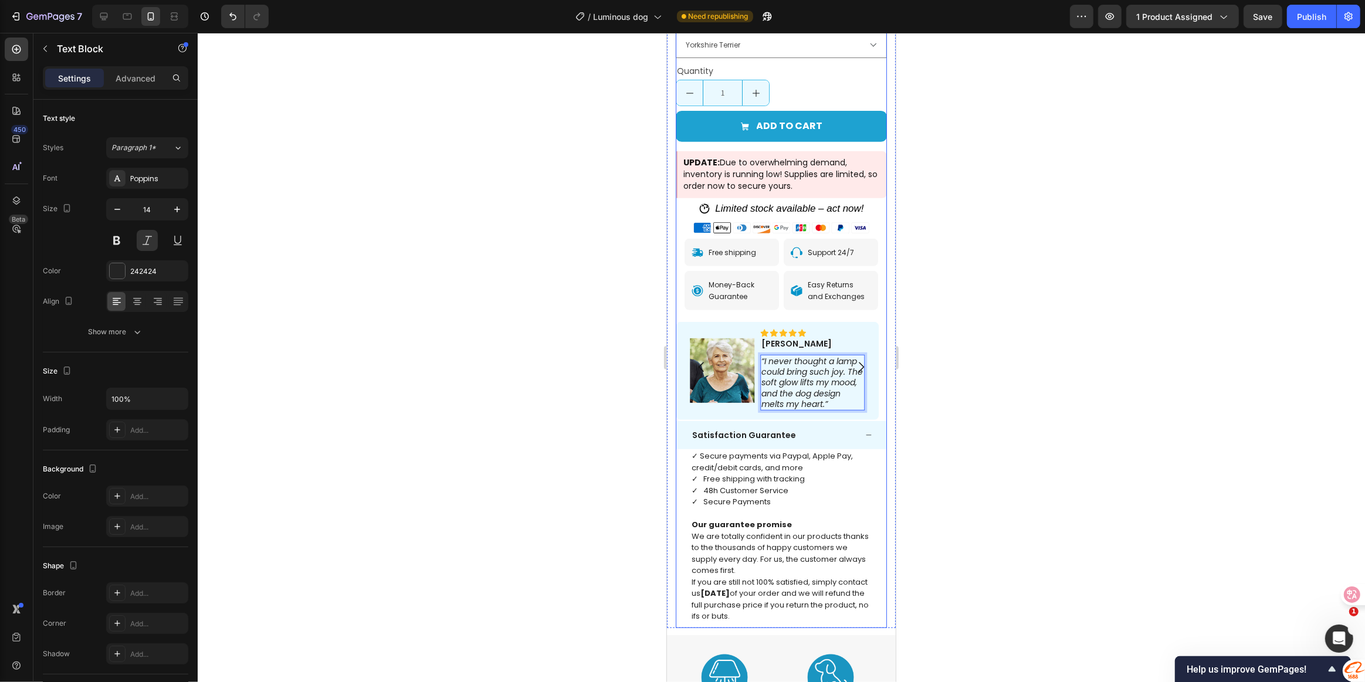
click at [853, 360] on icon "Carousel Next Arrow" at bounding box center [860, 367] width 14 height 14
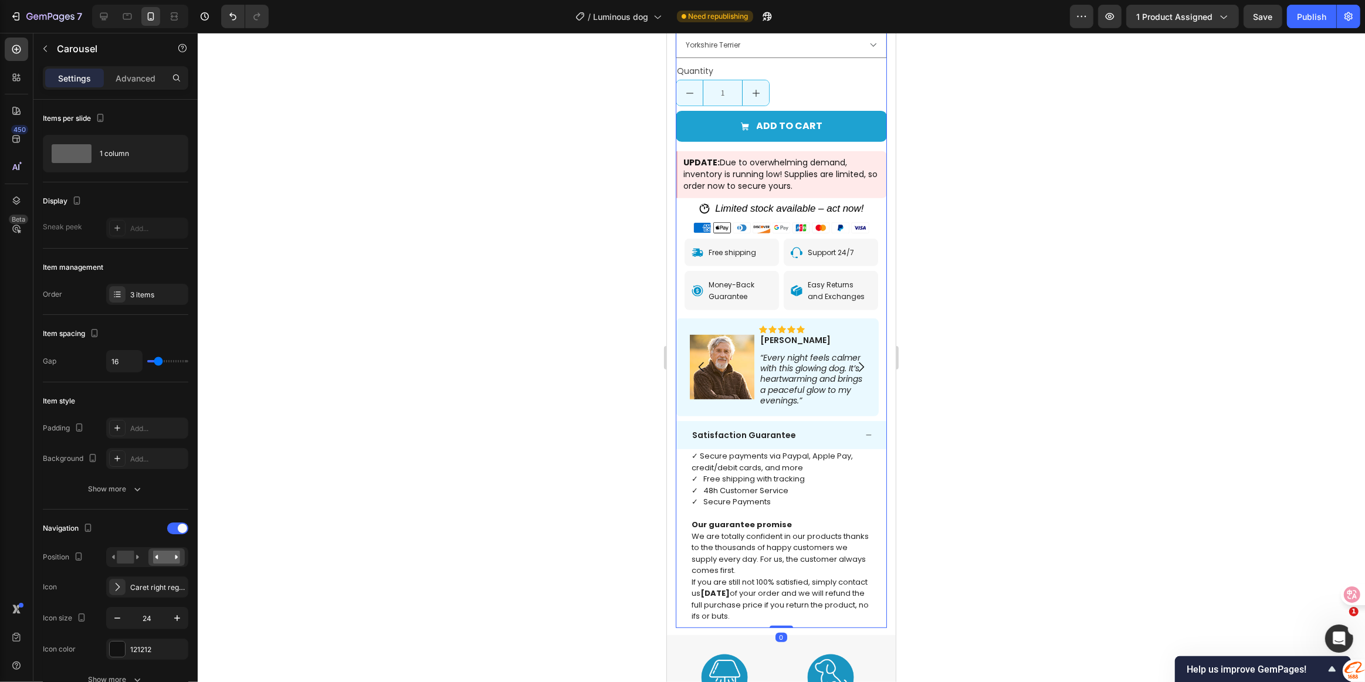
click at [853, 360] on icon "Carousel Next Arrow" at bounding box center [860, 367] width 14 height 14
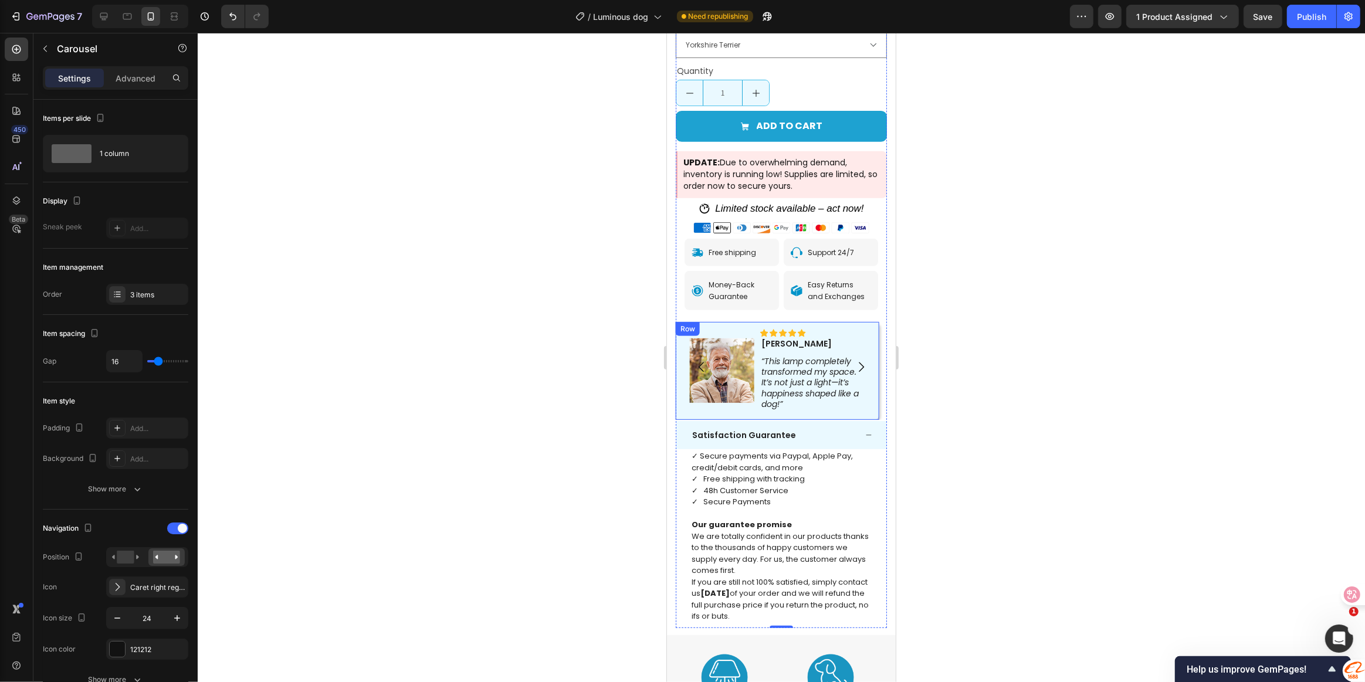
click at [845, 322] on div "Icon Icon Icon Icon Icon Icon List Charles Text Block Row “This lamp completely…" at bounding box center [776, 371] width 203 height 98
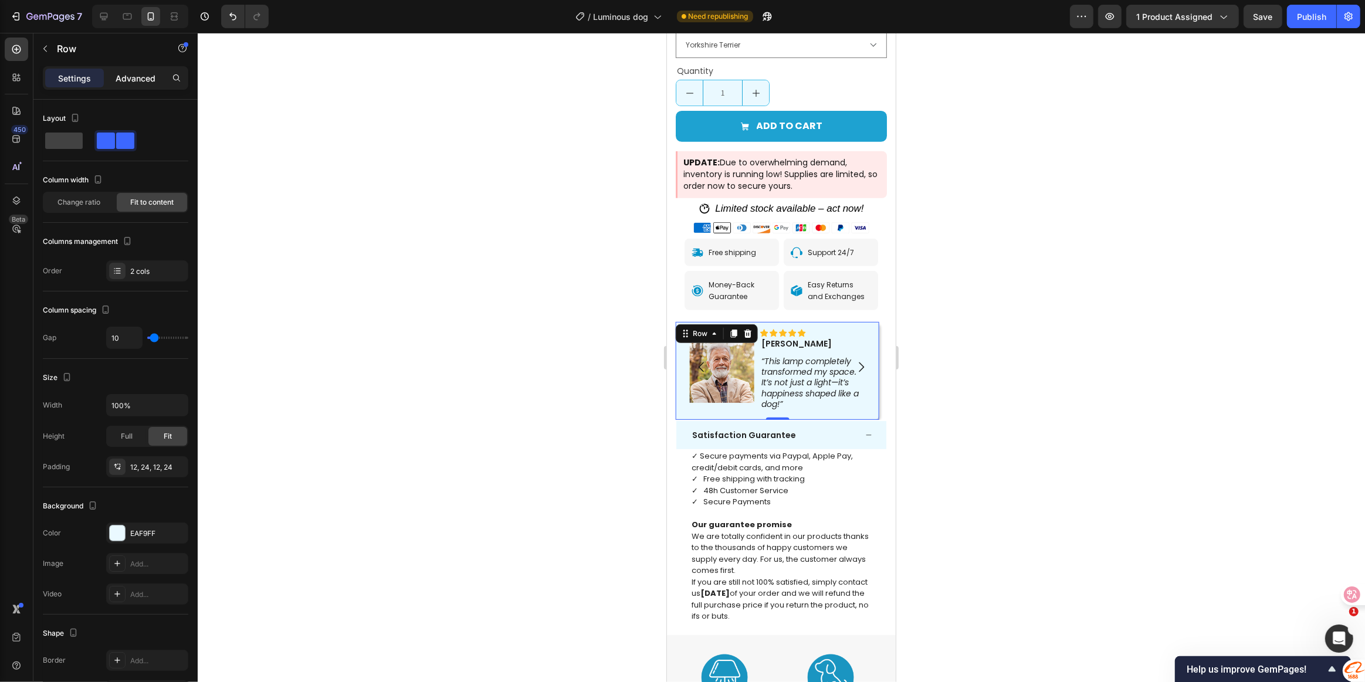
click at [154, 79] on p "Advanced" at bounding box center [136, 78] width 40 height 12
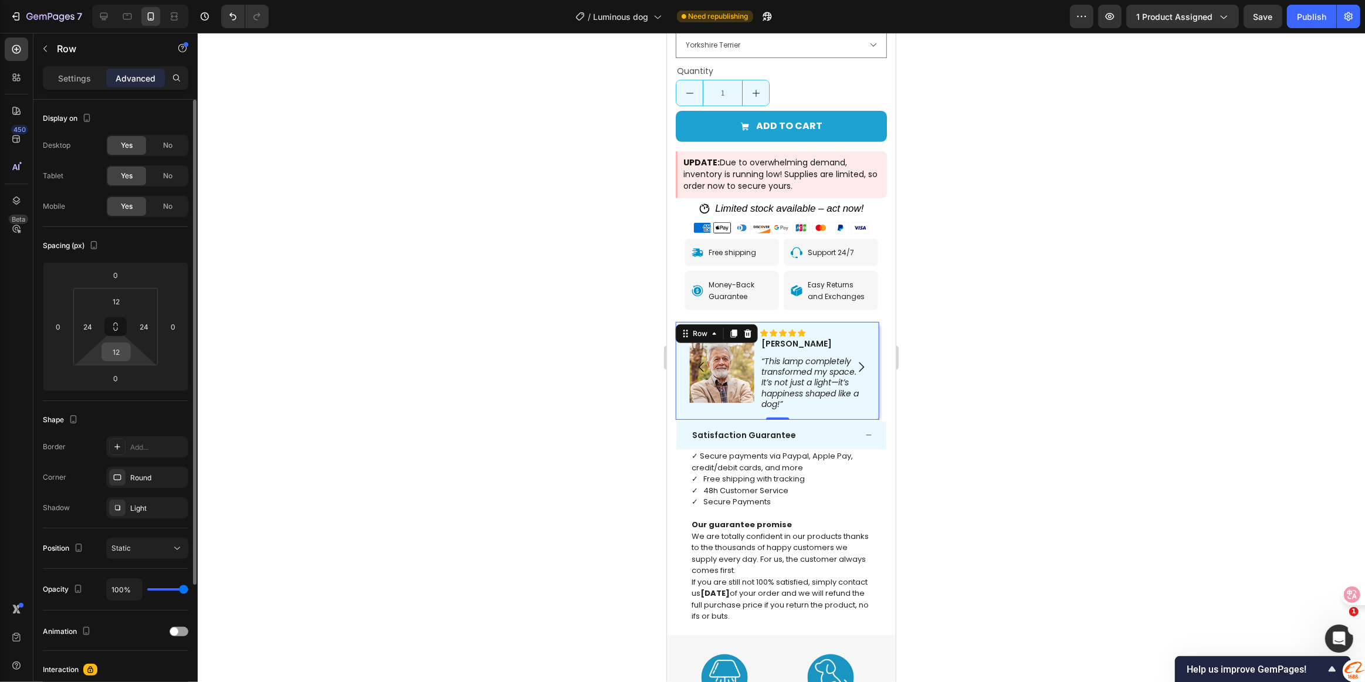
click at [111, 350] on input "12" at bounding box center [115, 352] width 23 height 18
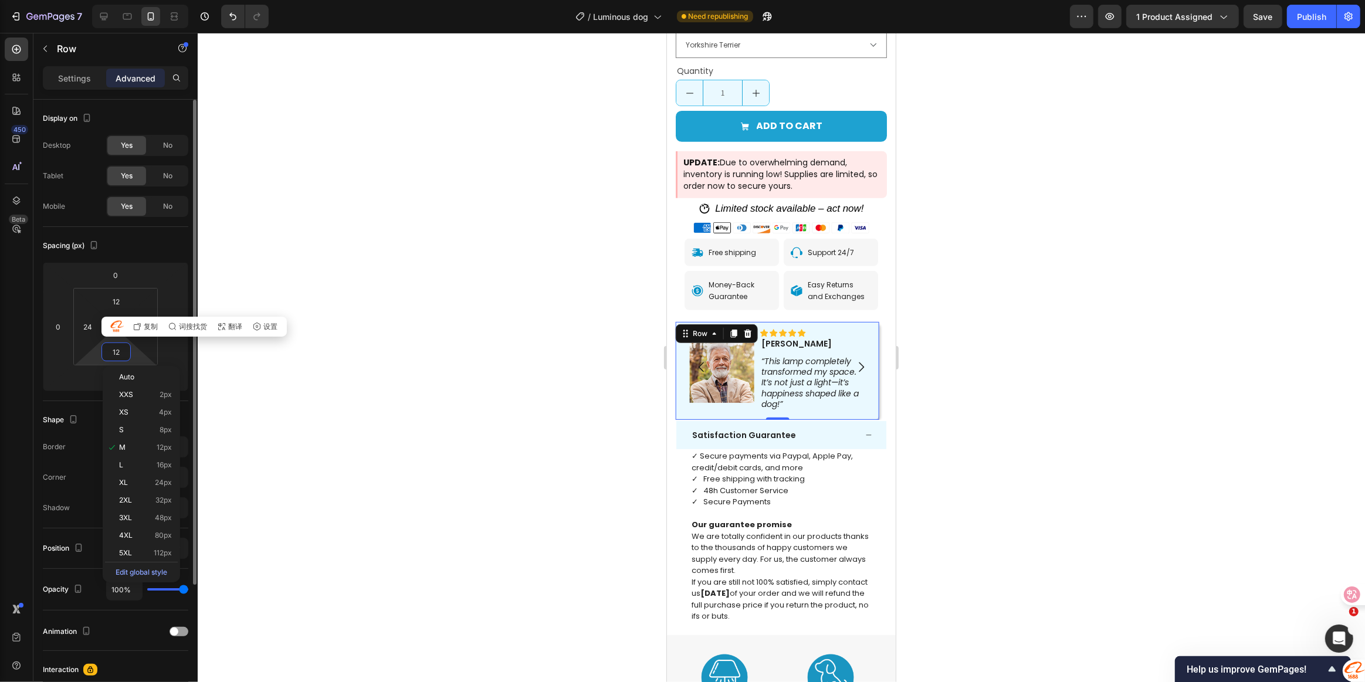
click at [111, 350] on input "12" at bounding box center [115, 352] width 23 height 18
click at [830, 421] on div "Satisfaction Guarantee" at bounding box center [781, 435] width 210 height 28
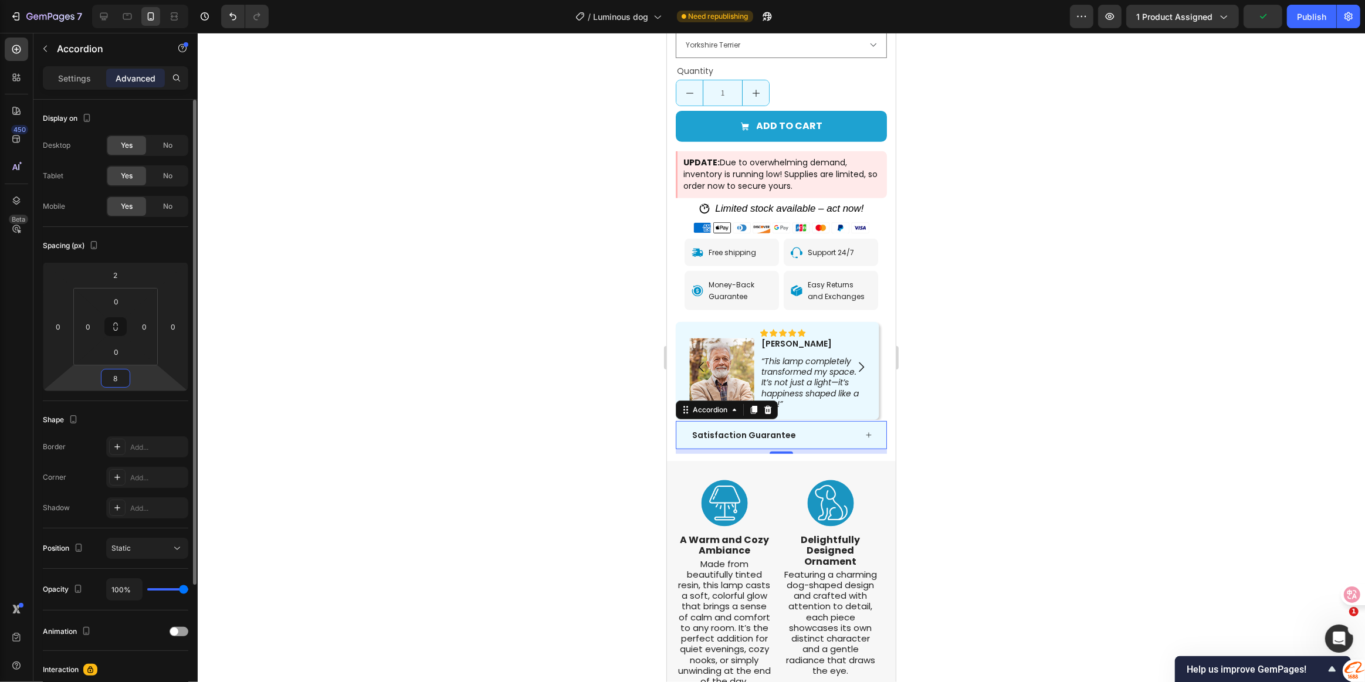
click at [116, 384] on input "8" at bounding box center [115, 379] width 23 height 18
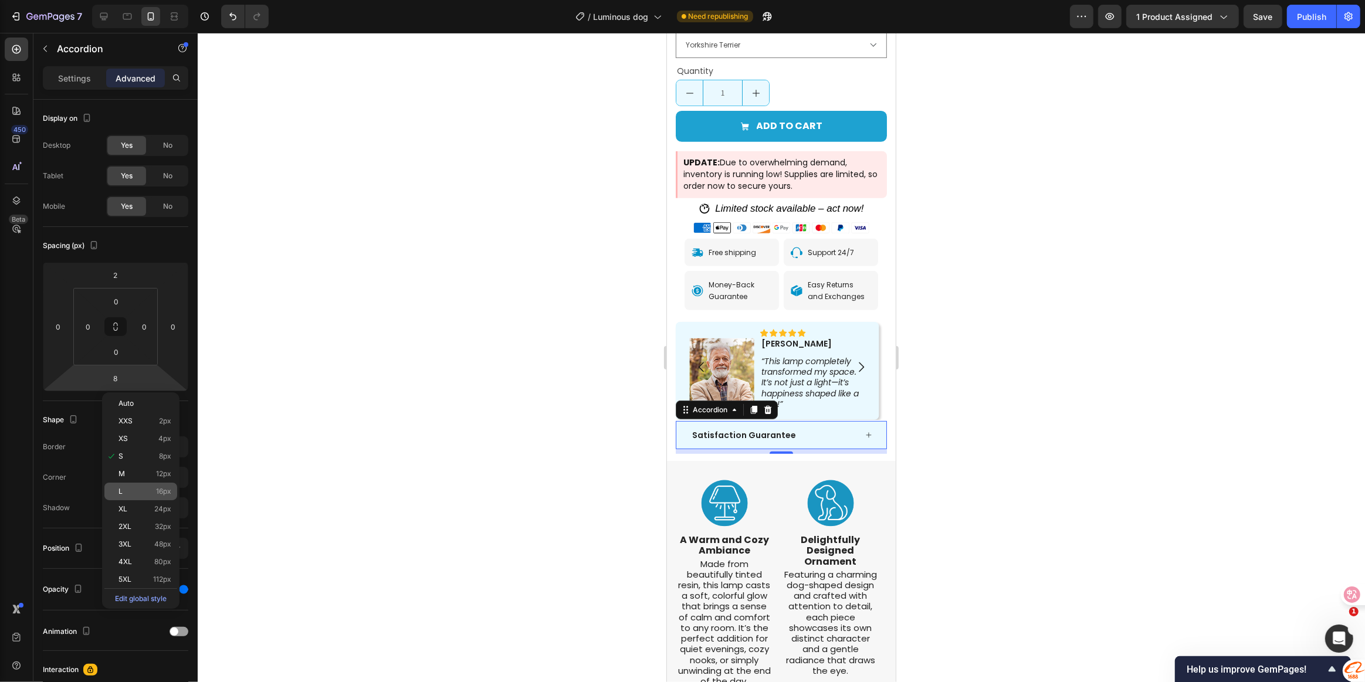
click at [132, 485] on div "L 16px" at bounding box center [140, 492] width 73 height 18
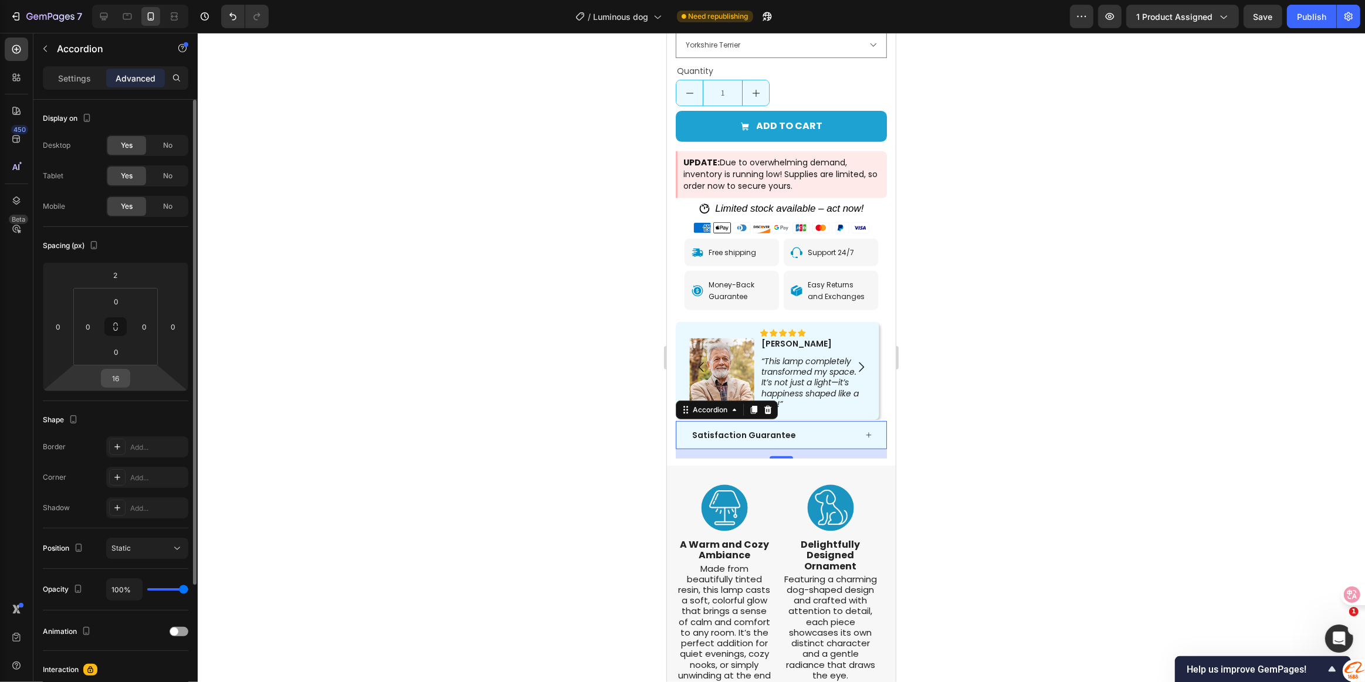
click at [116, 381] on input "16" at bounding box center [115, 379] width 23 height 18
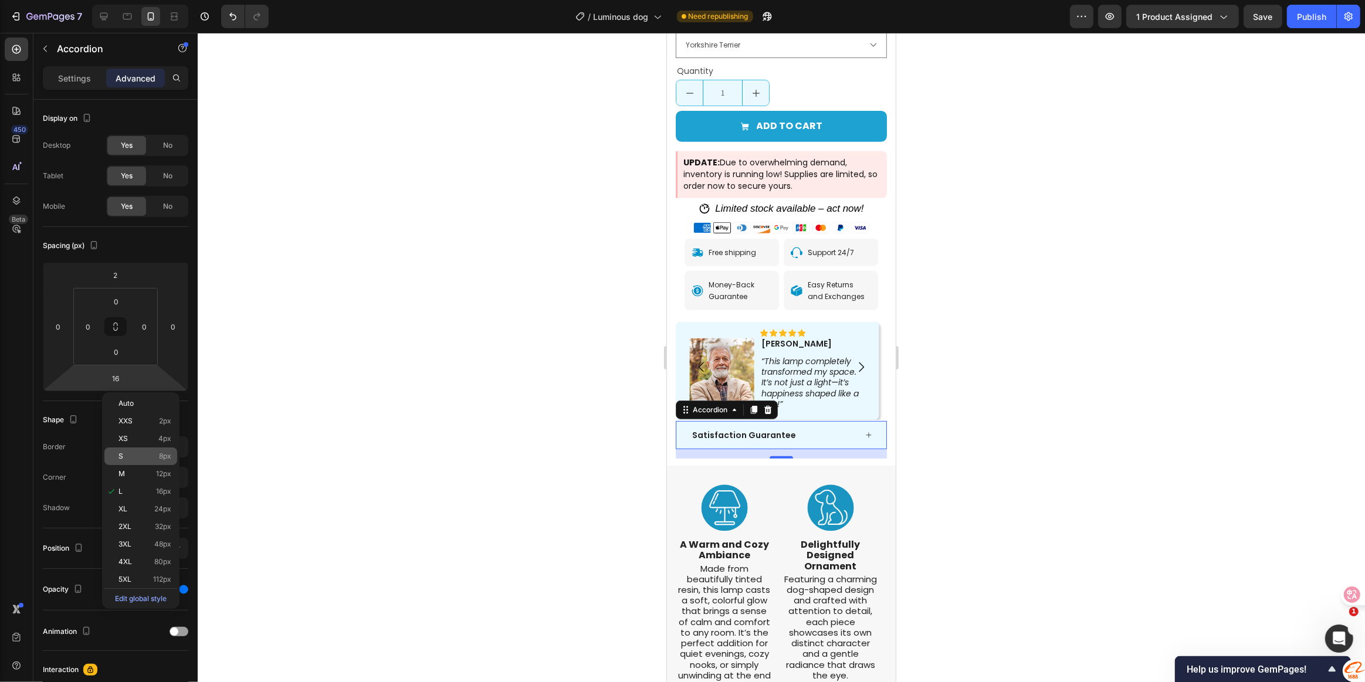
click at [135, 452] on p "S 8px" at bounding box center [144, 456] width 53 height 8
type input "8"
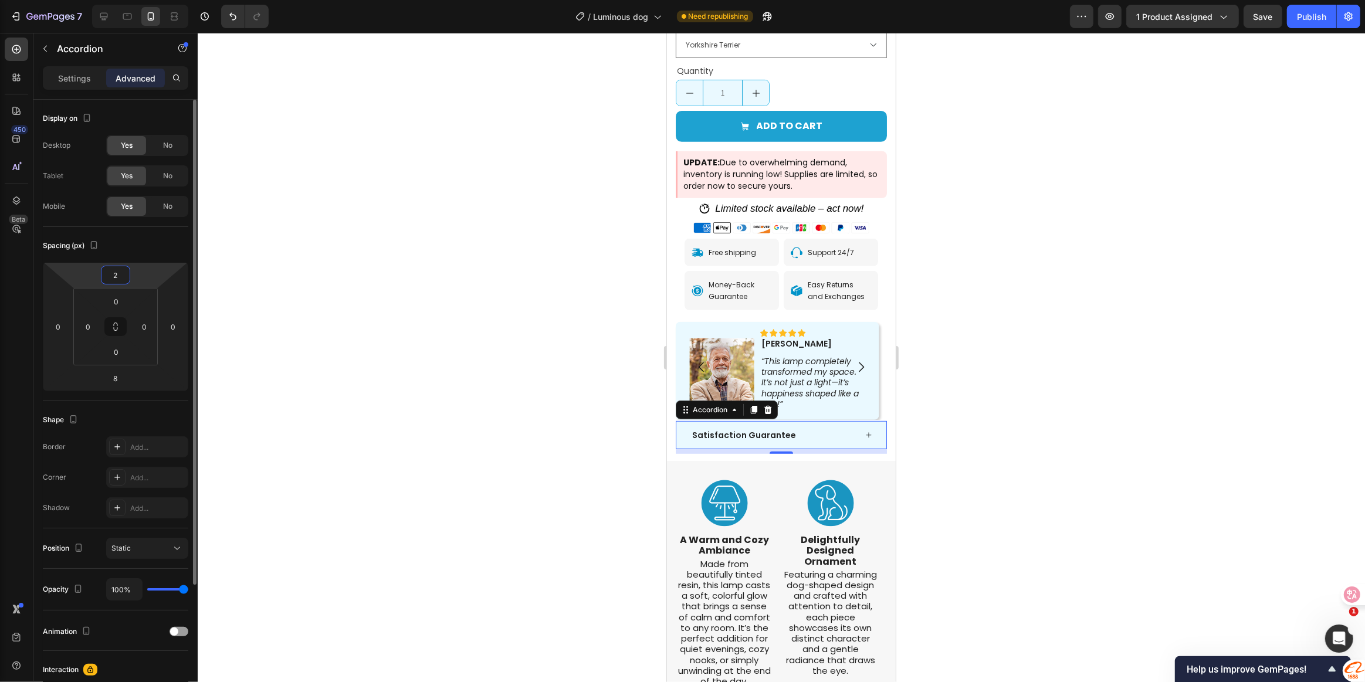
click at [117, 275] on input "2" at bounding box center [115, 275] width 23 height 18
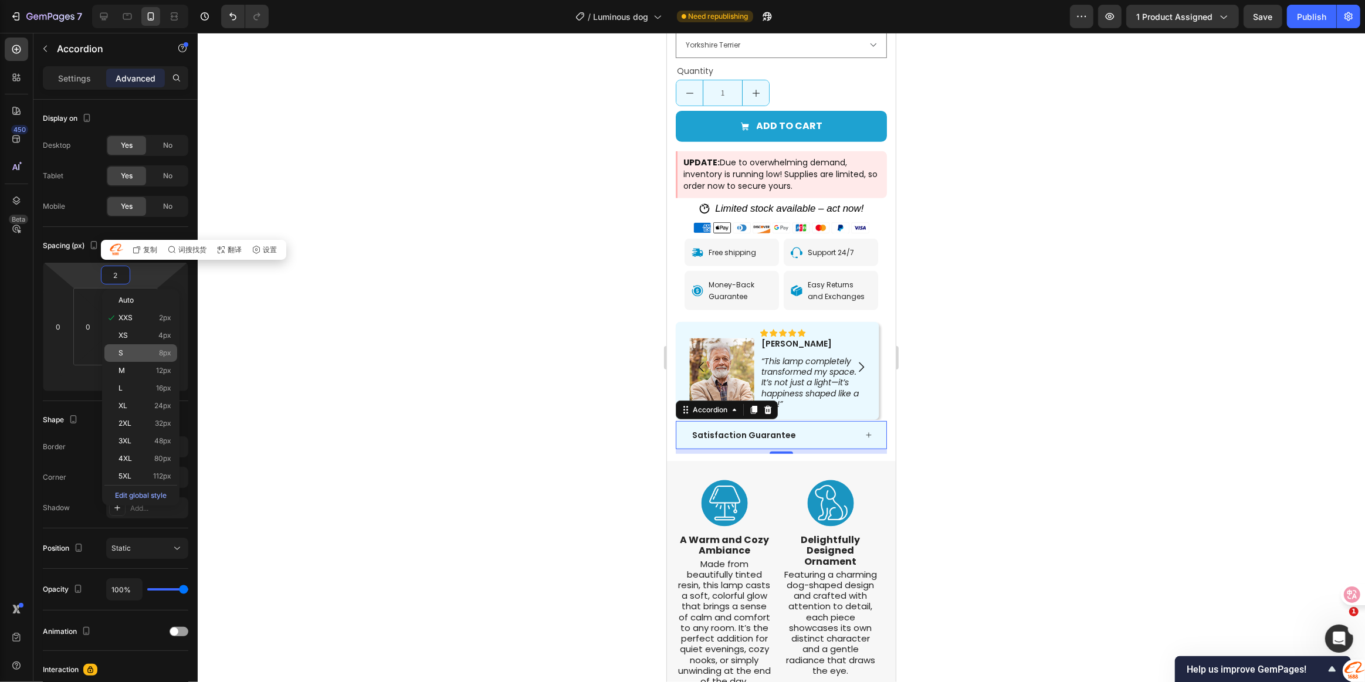
click at [144, 360] on div "S 8px" at bounding box center [140, 353] width 73 height 18
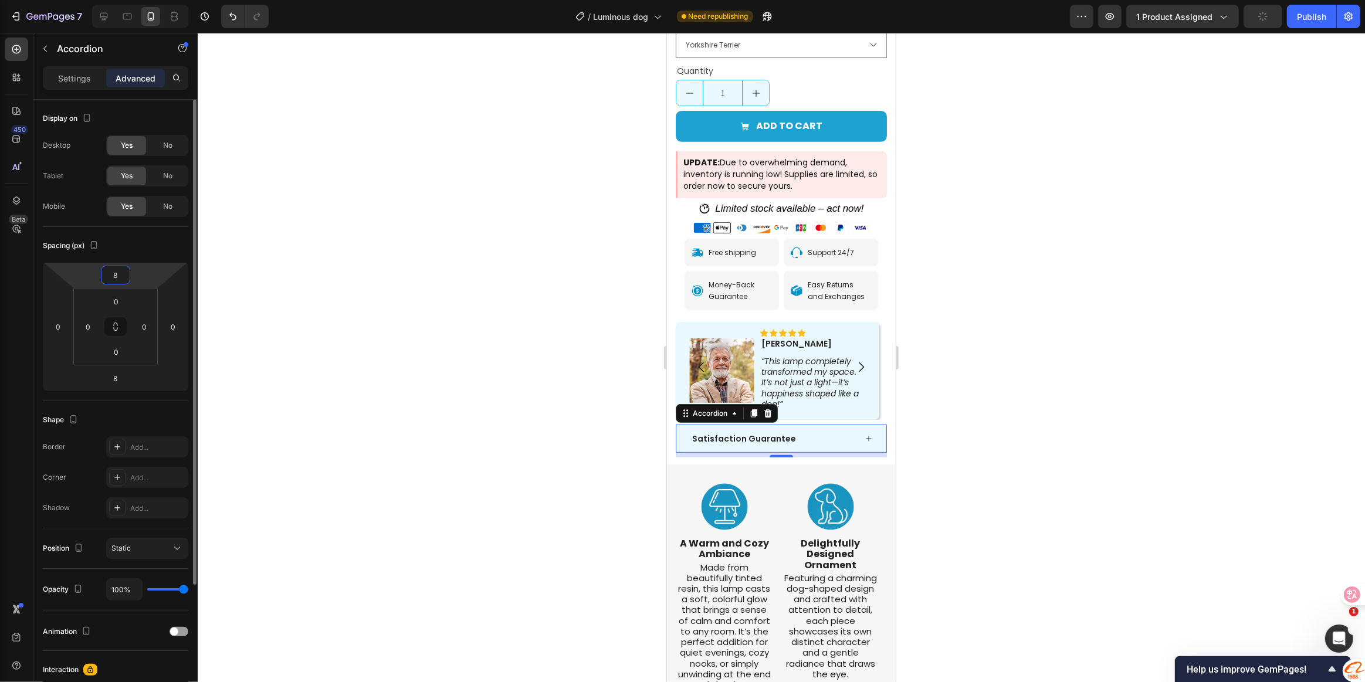
click at [117, 272] on input "8" at bounding box center [115, 275] width 23 height 18
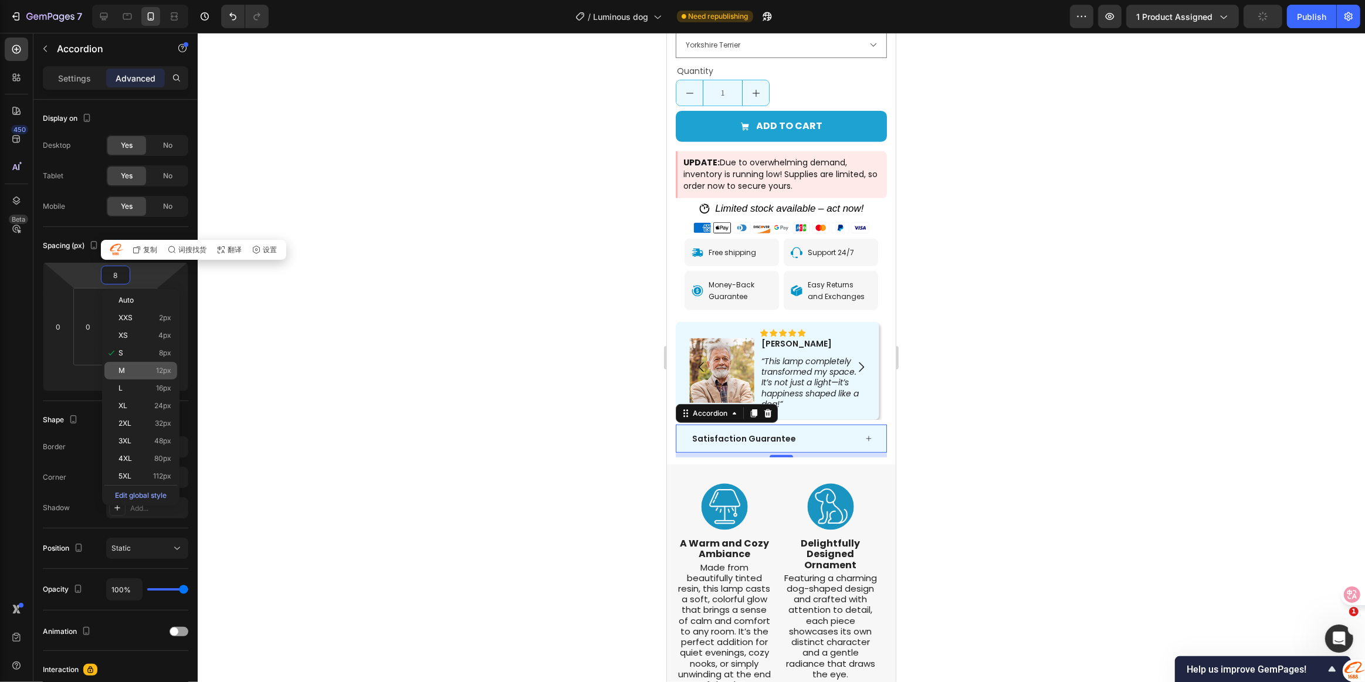
click at [146, 370] on p "M 12px" at bounding box center [144, 371] width 53 height 8
type input "12"
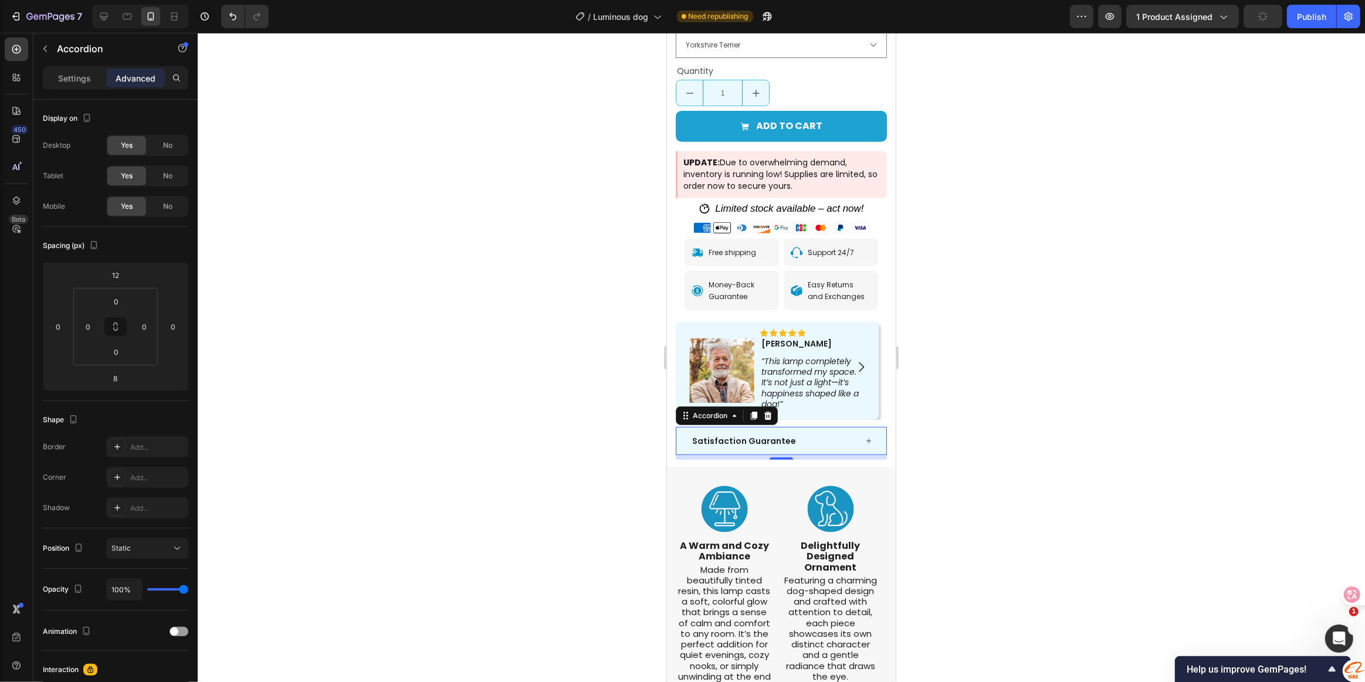
click at [1086, 392] on div at bounding box center [781, 357] width 1167 height 649
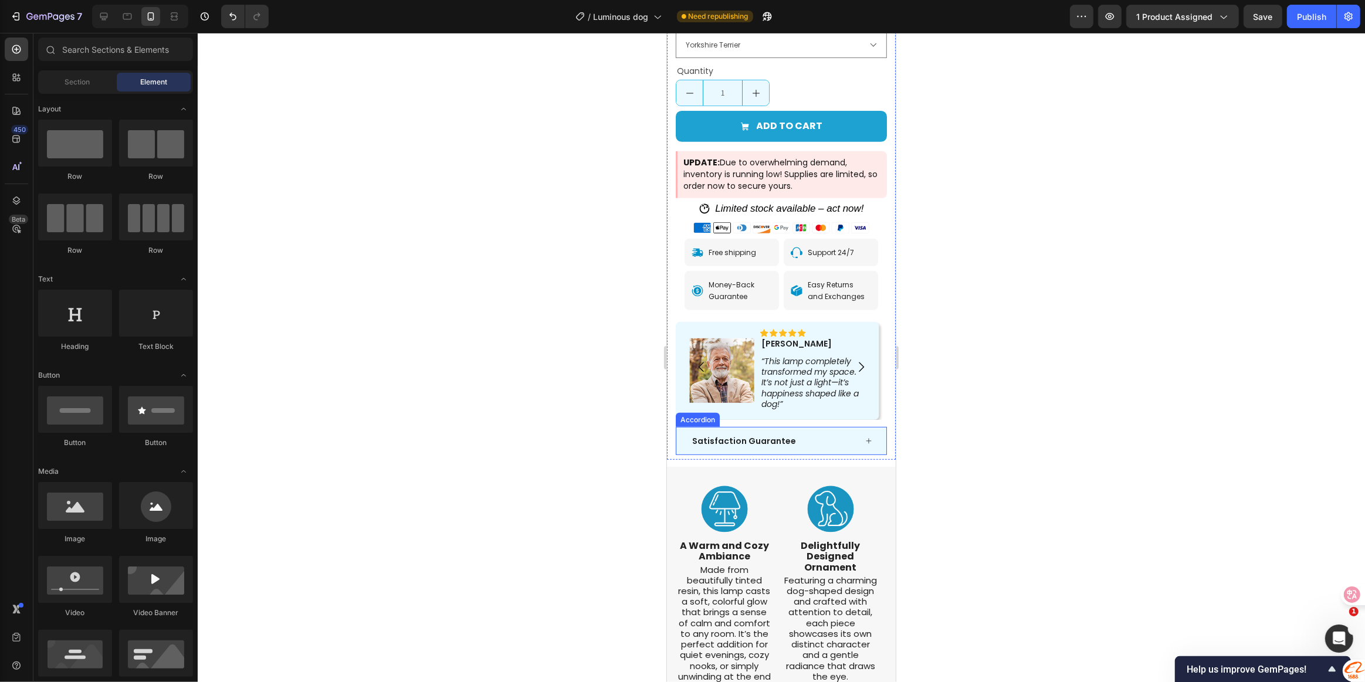
click at [814, 429] on div "Satisfaction Guarantee" at bounding box center [781, 441] width 210 height 28
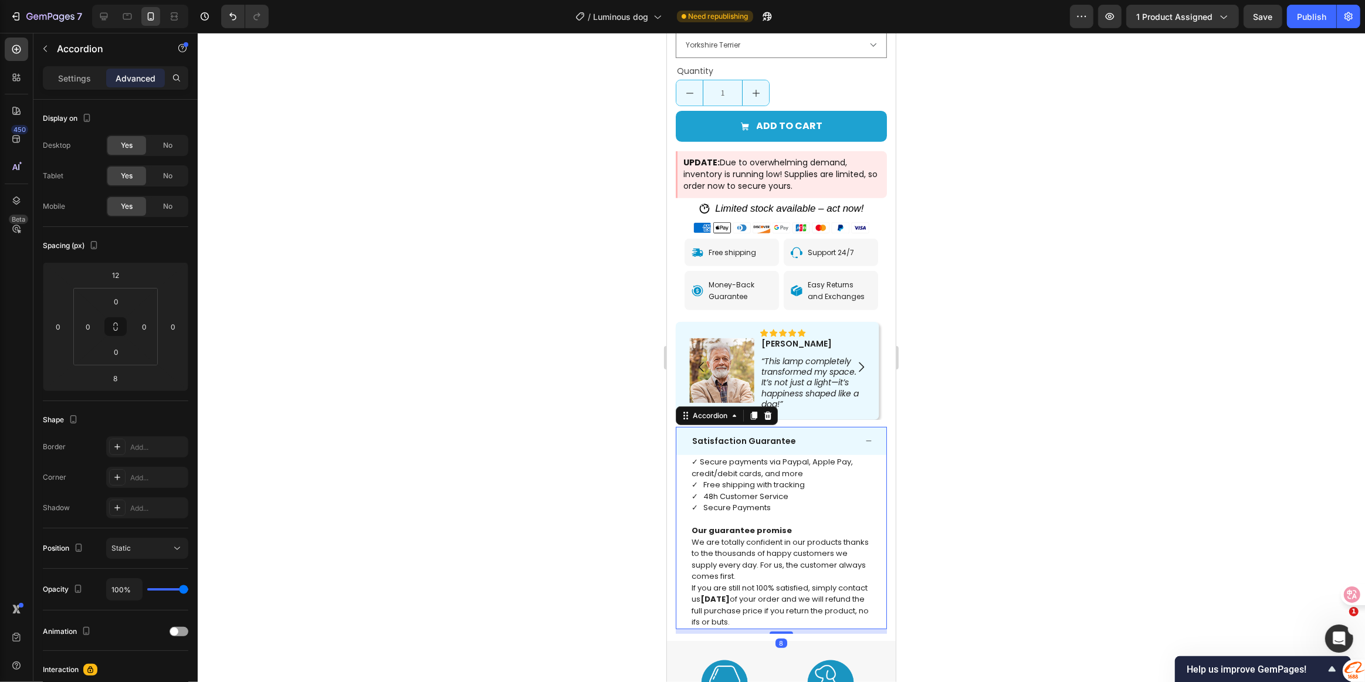
click at [838, 428] on div "Satisfaction Guarantee" at bounding box center [781, 441] width 210 height 28
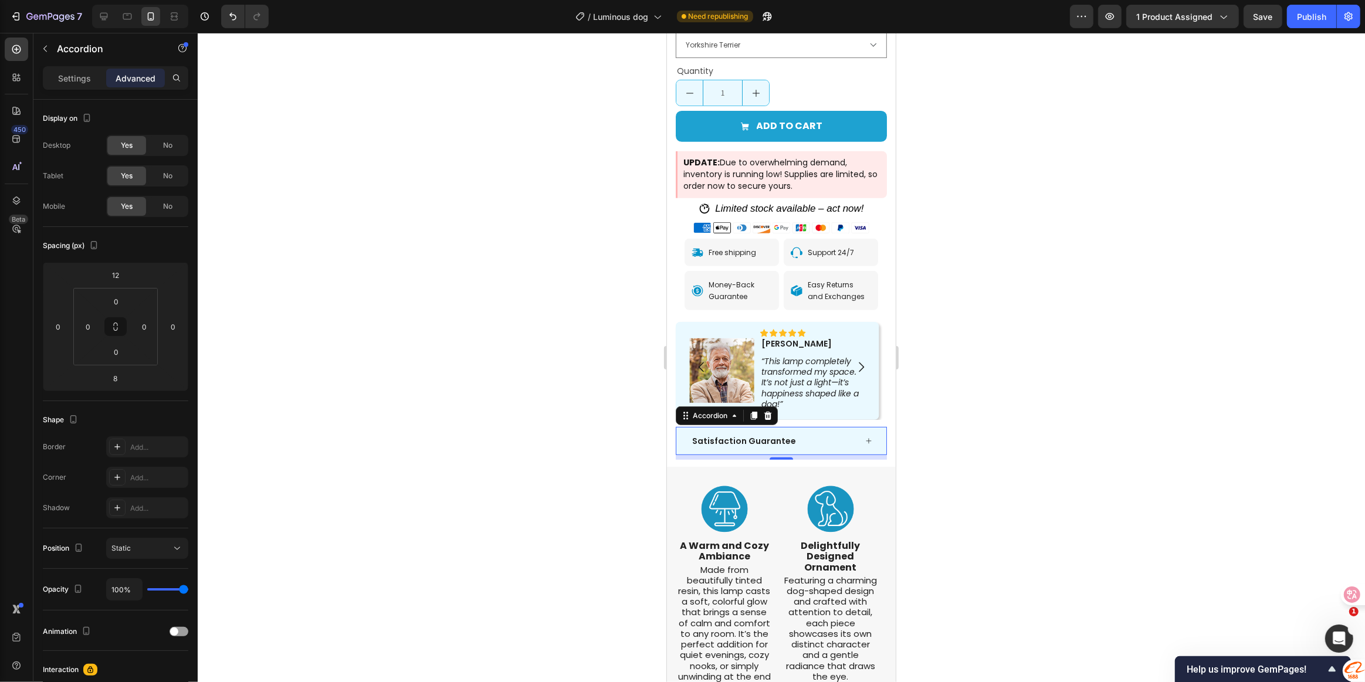
click at [820, 427] on div "Satisfaction Guarantee" at bounding box center [781, 441] width 210 height 28
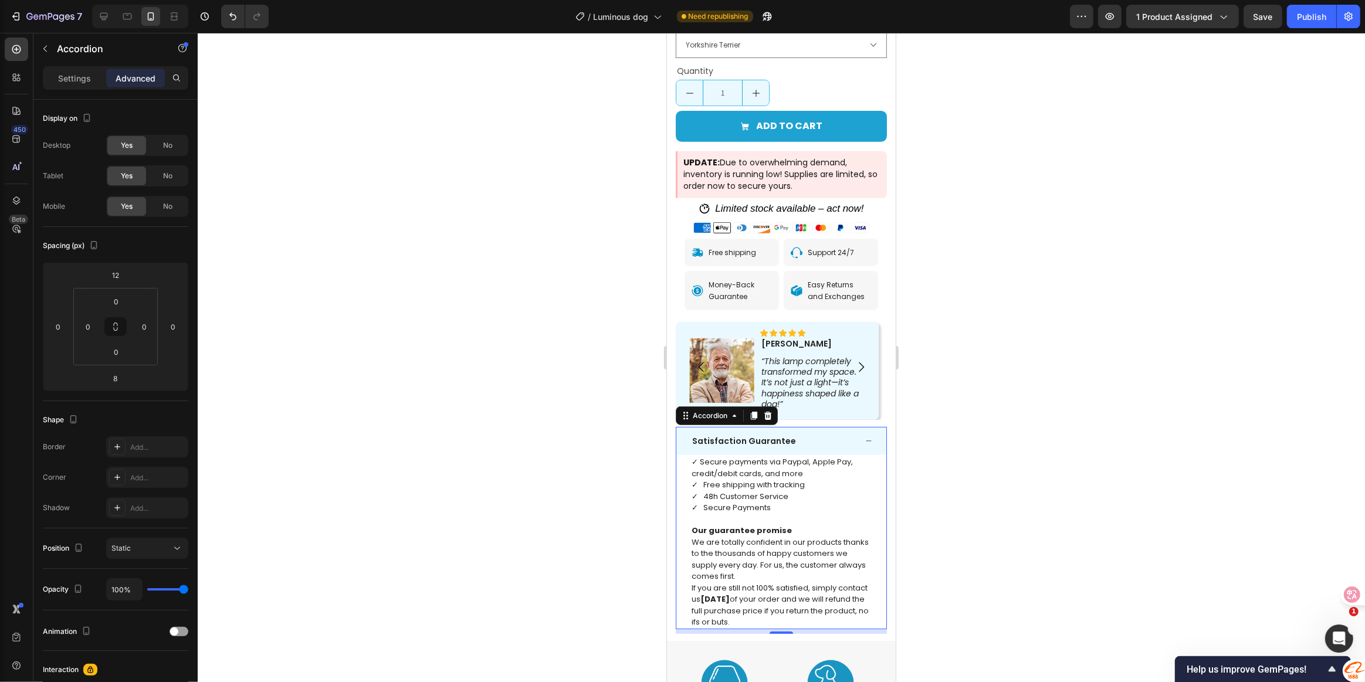
click at [989, 408] on div at bounding box center [781, 357] width 1167 height 649
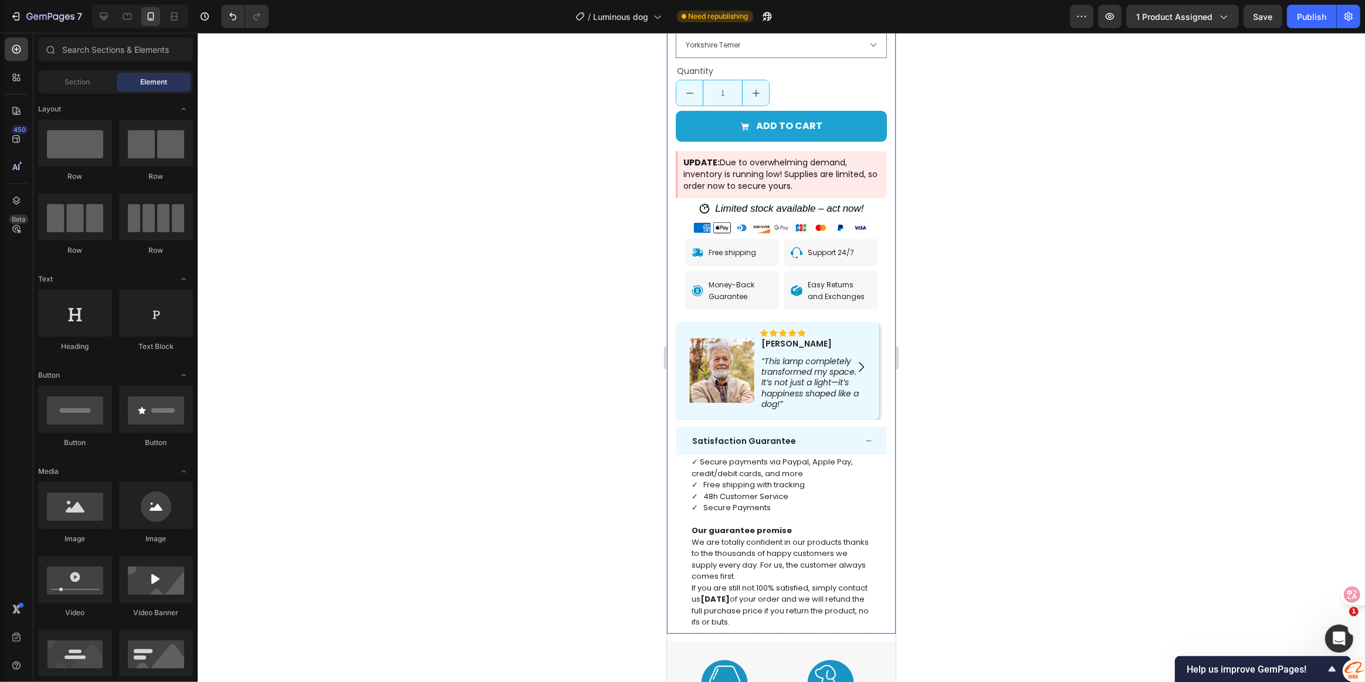
click at [853, 401] on div "Image Henry Text Block Icon and 126,80+ others love our shoes Text Block Icon L…" at bounding box center [780, 215] width 211 height 837
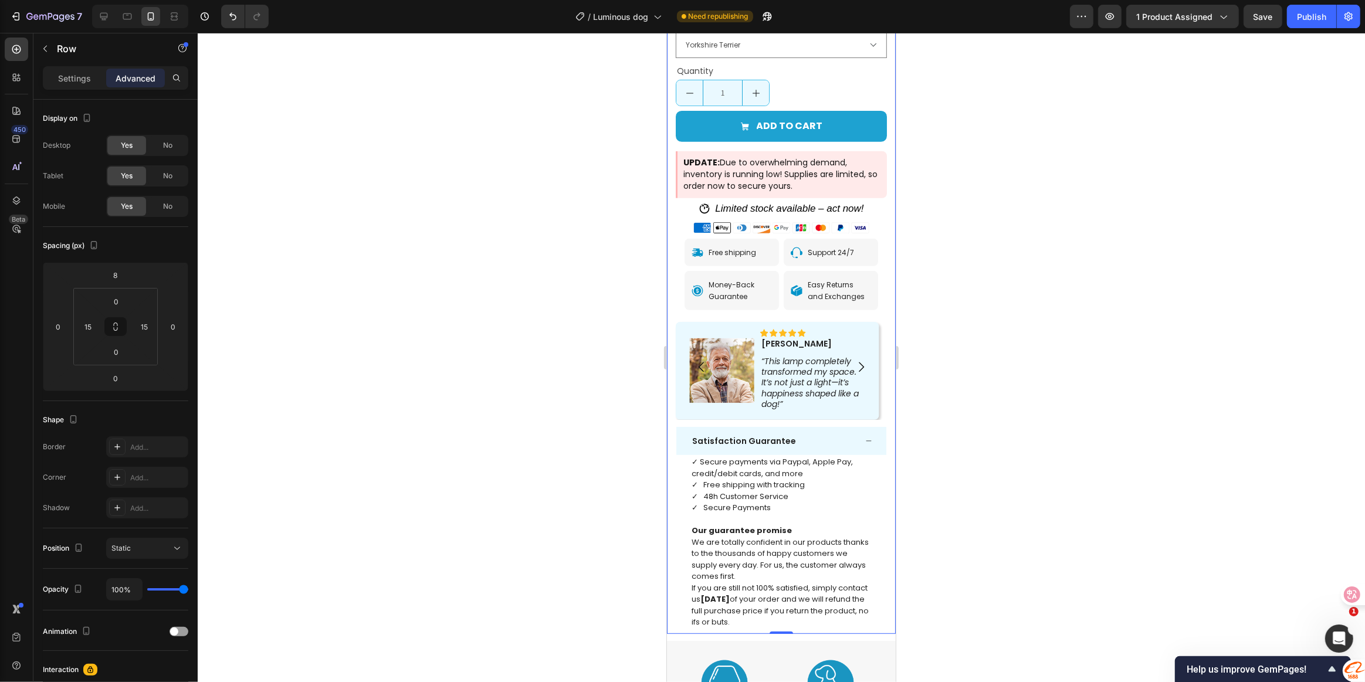
click at [854, 427] on div "Satisfaction Guarantee" at bounding box center [781, 441] width 210 height 28
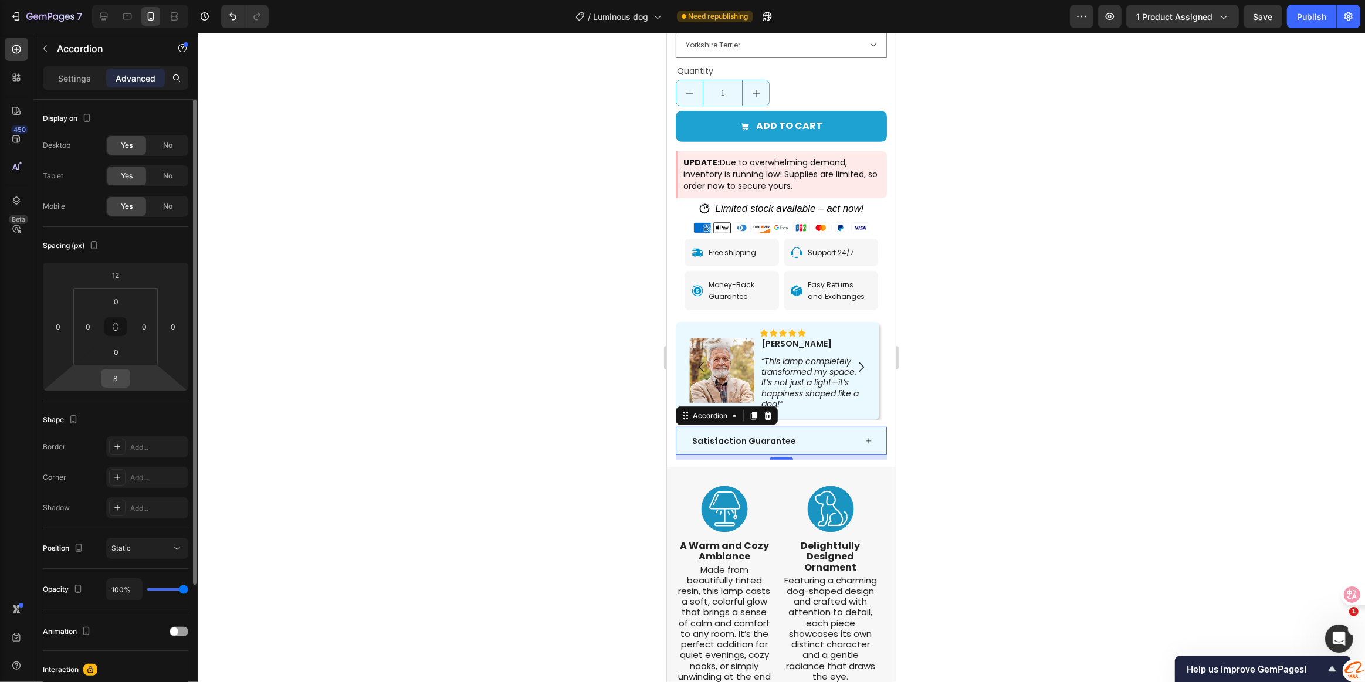
click at [116, 377] on input "8" at bounding box center [115, 379] width 23 height 18
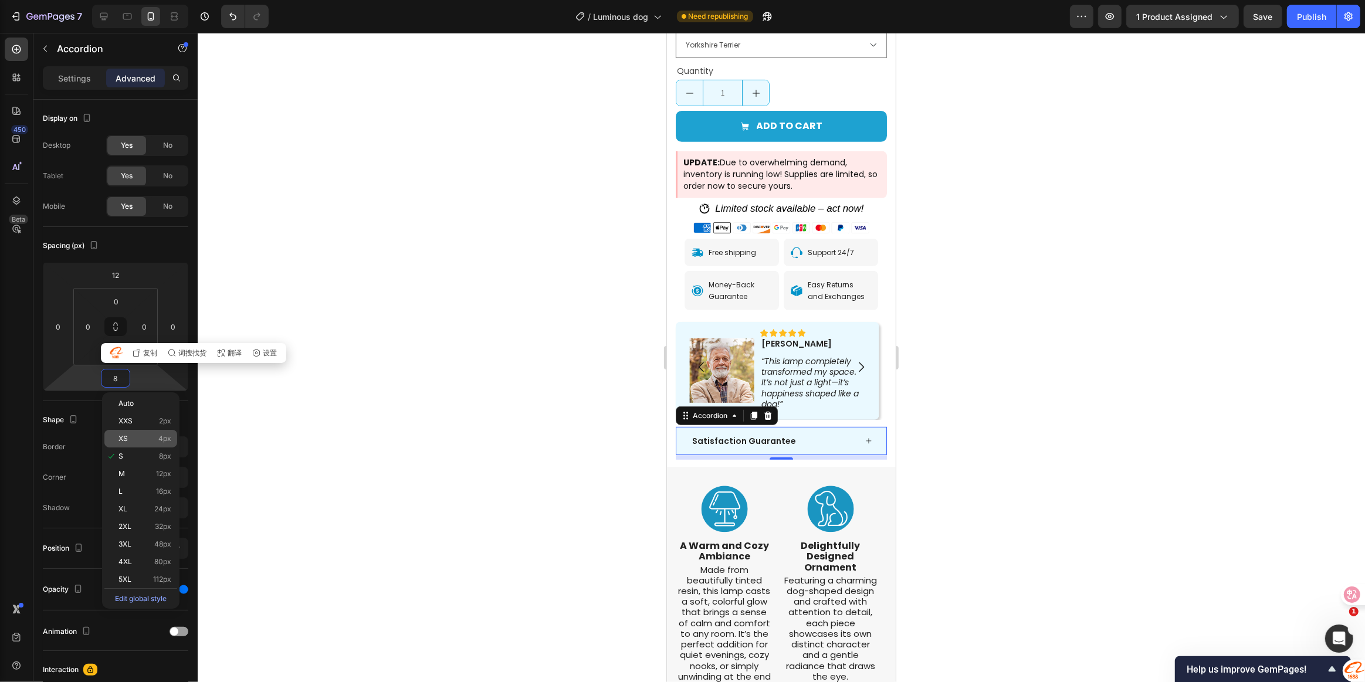
click at [144, 440] on p "XS 4px" at bounding box center [144, 439] width 53 height 8
type input "4"
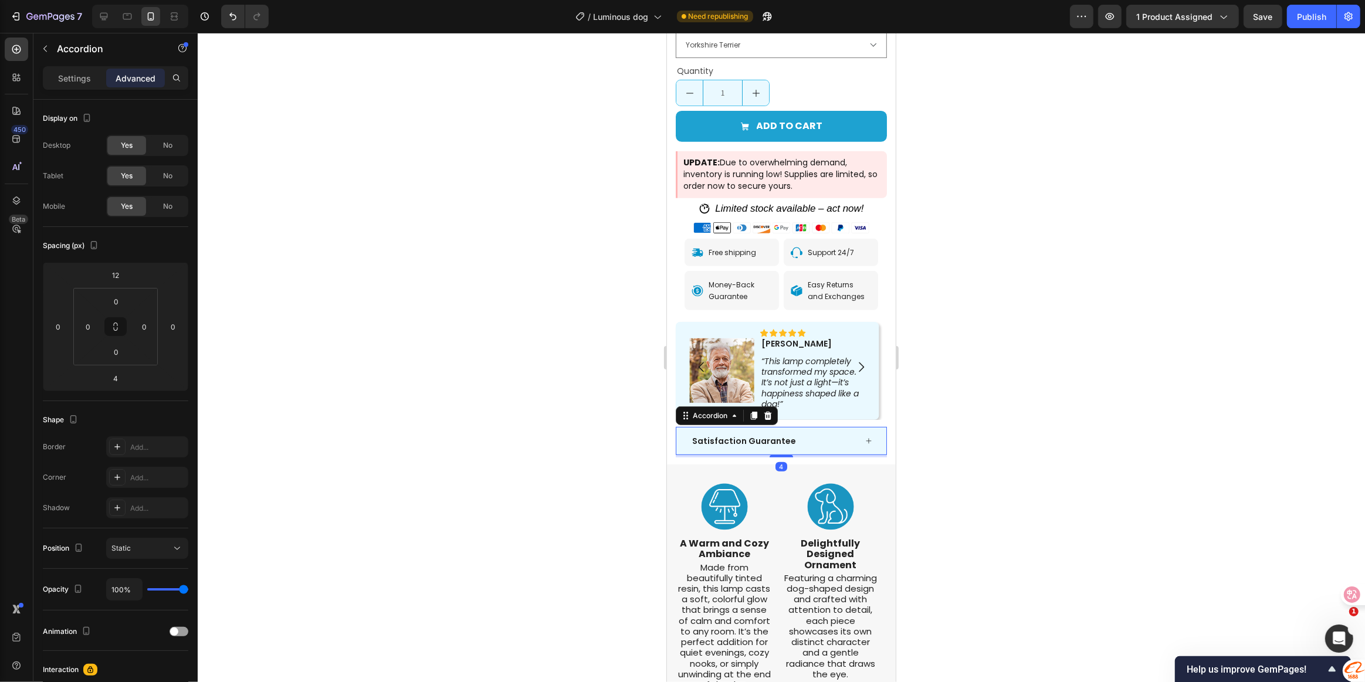
click at [1007, 438] on div at bounding box center [781, 357] width 1167 height 649
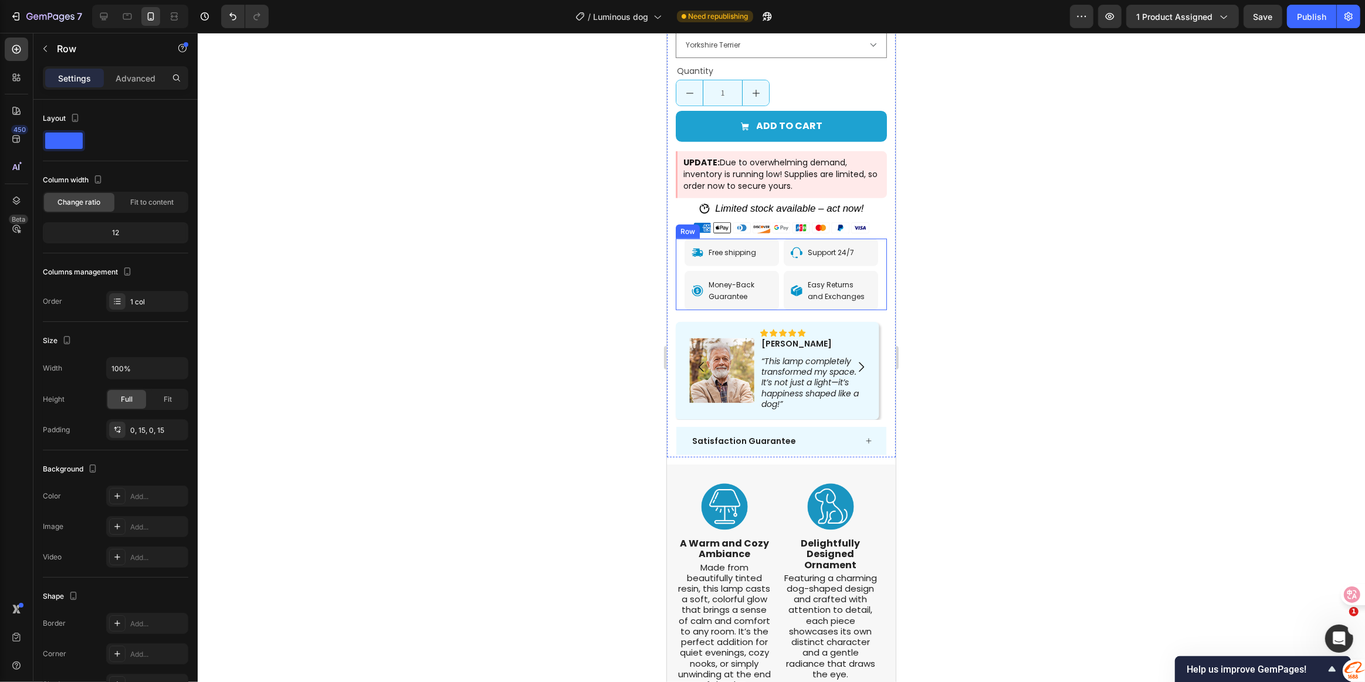
click at [875, 287] on div "Icon Free shipping Text Block Row Icon Support 24/7 Text Block Row Row Icon Mon…" at bounding box center [780, 275] width 211 height 72
click at [675, 315] on div "Icon Icon Icon Icon Icon Icon List Charles Text Block Row “This lamp completely…" at bounding box center [776, 367] width 203 height 105
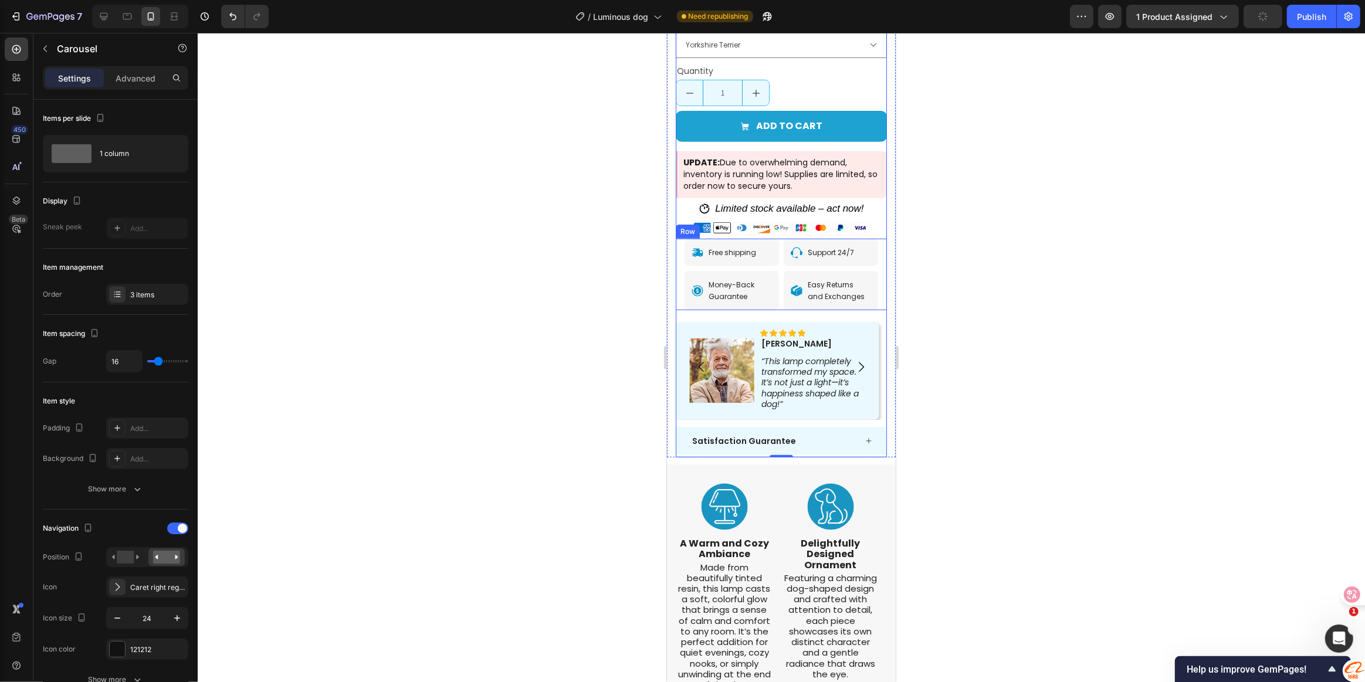
click at [681, 282] on div "Icon Free shipping Text Block Row Icon Support 24/7 Text Block Row Row Icon Mon…" at bounding box center [780, 275] width 211 height 72
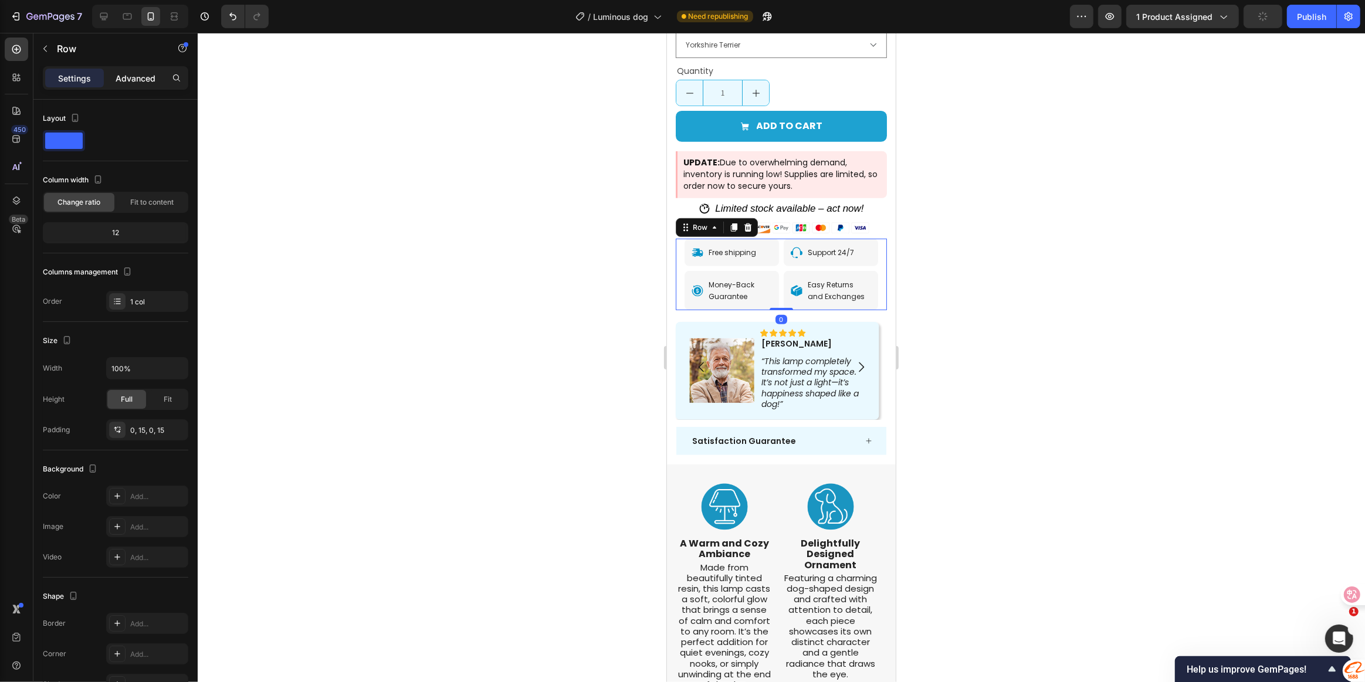
click at [118, 77] on p "Advanced" at bounding box center [136, 78] width 40 height 12
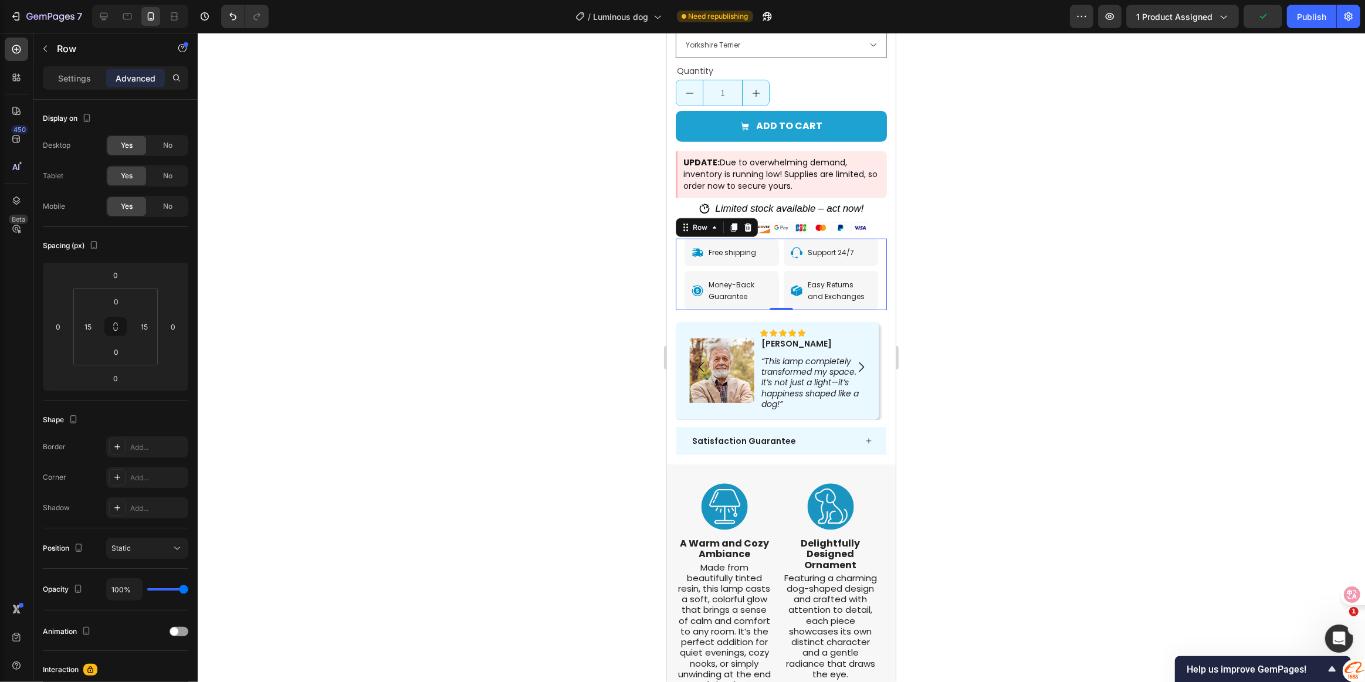
click at [982, 265] on div at bounding box center [781, 357] width 1167 height 649
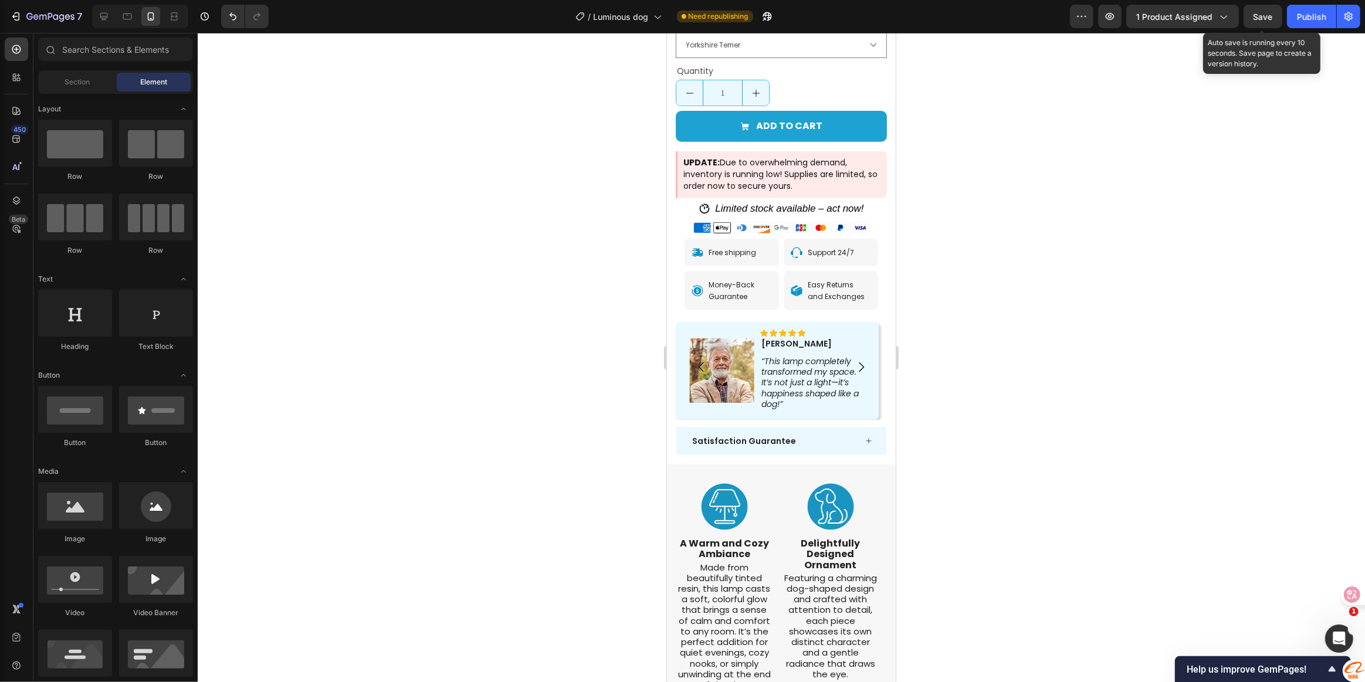
click at [1265, 17] on span "Save" at bounding box center [1263, 17] width 19 height 10
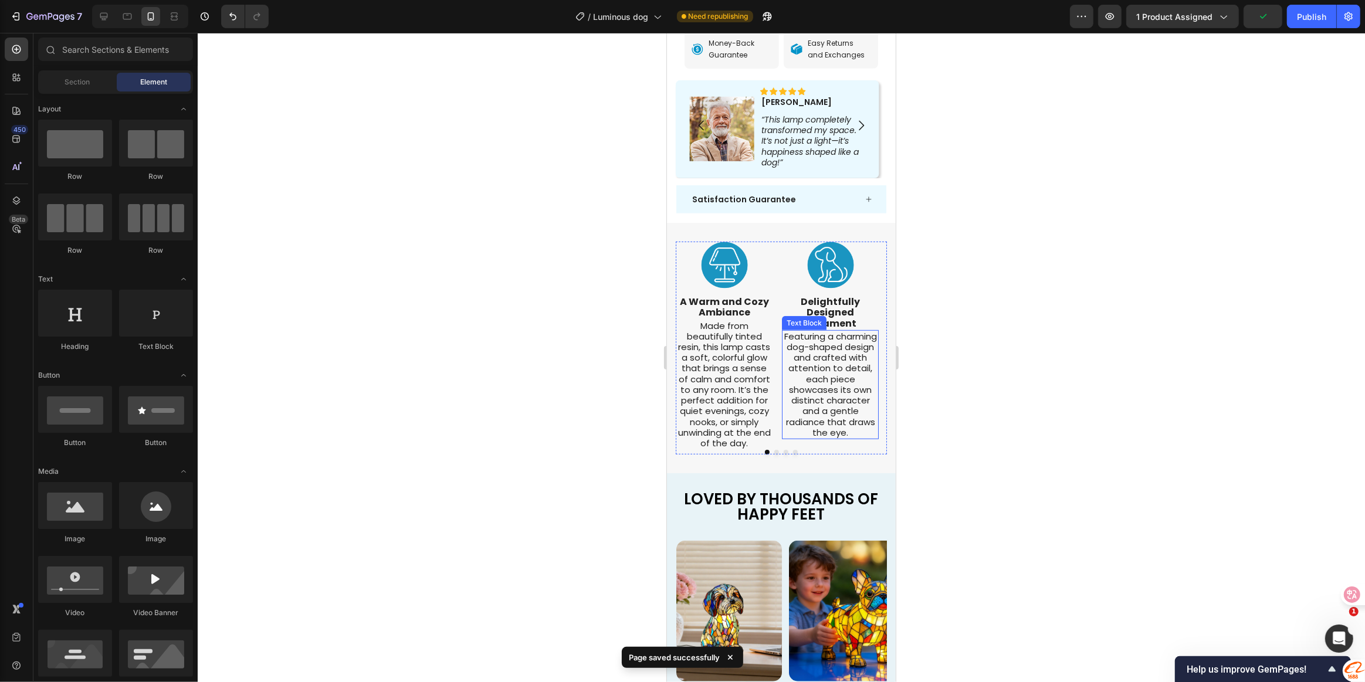
scroll to position [800, 0]
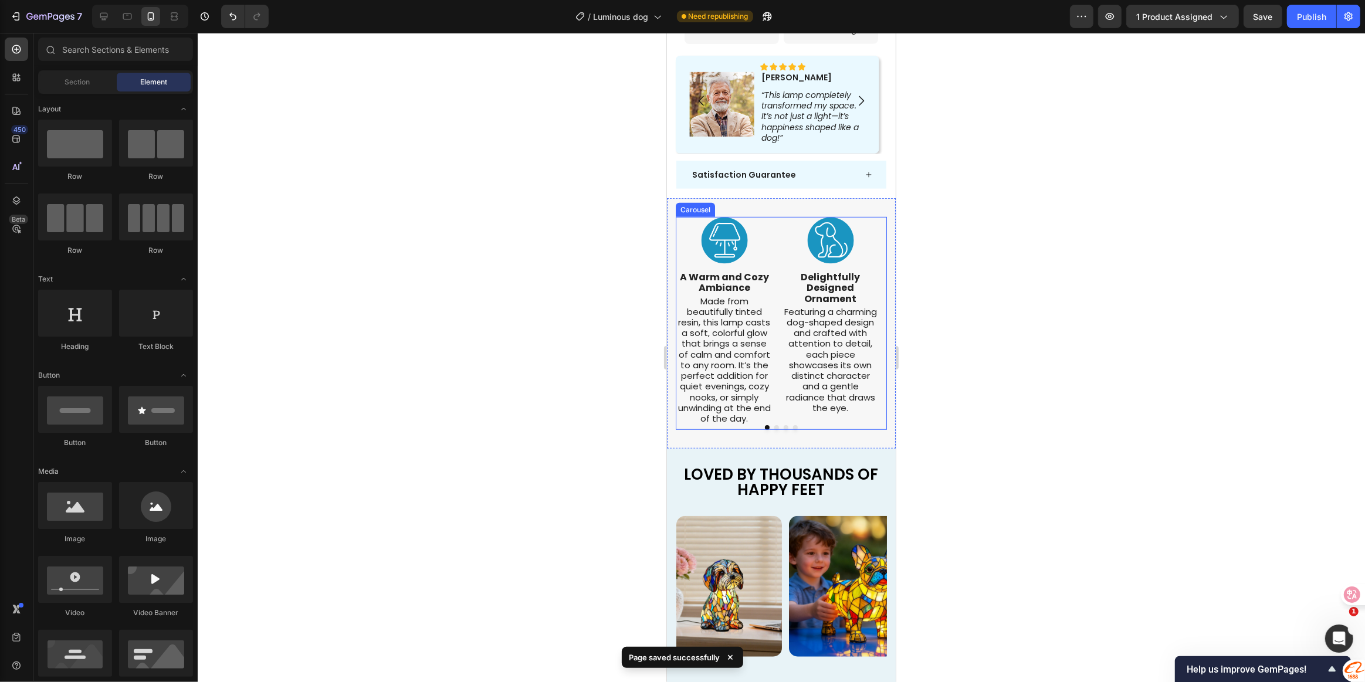
click at [868, 314] on icon "Carousel Next Arrow" at bounding box center [875, 321] width 14 height 14
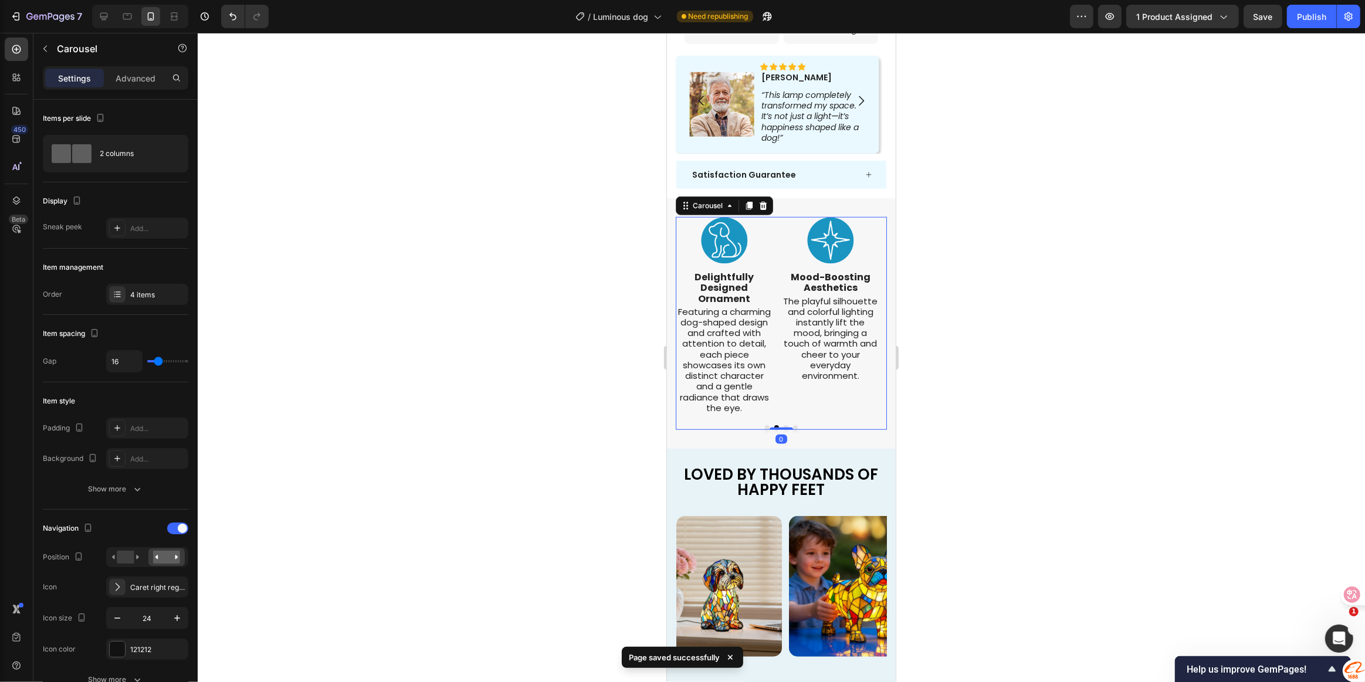
click at [868, 314] on icon "Carousel Next Arrow" at bounding box center [875, 321] width 14 height 14
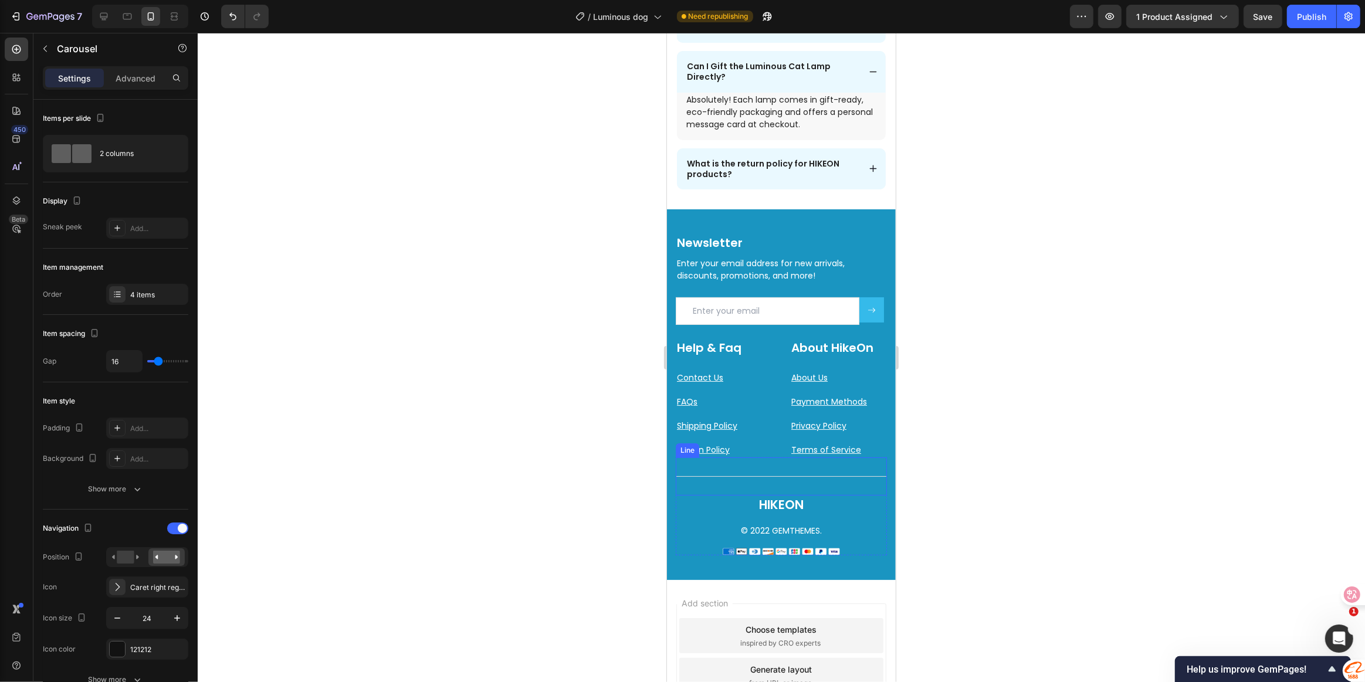
scroll to position [5172, 0]
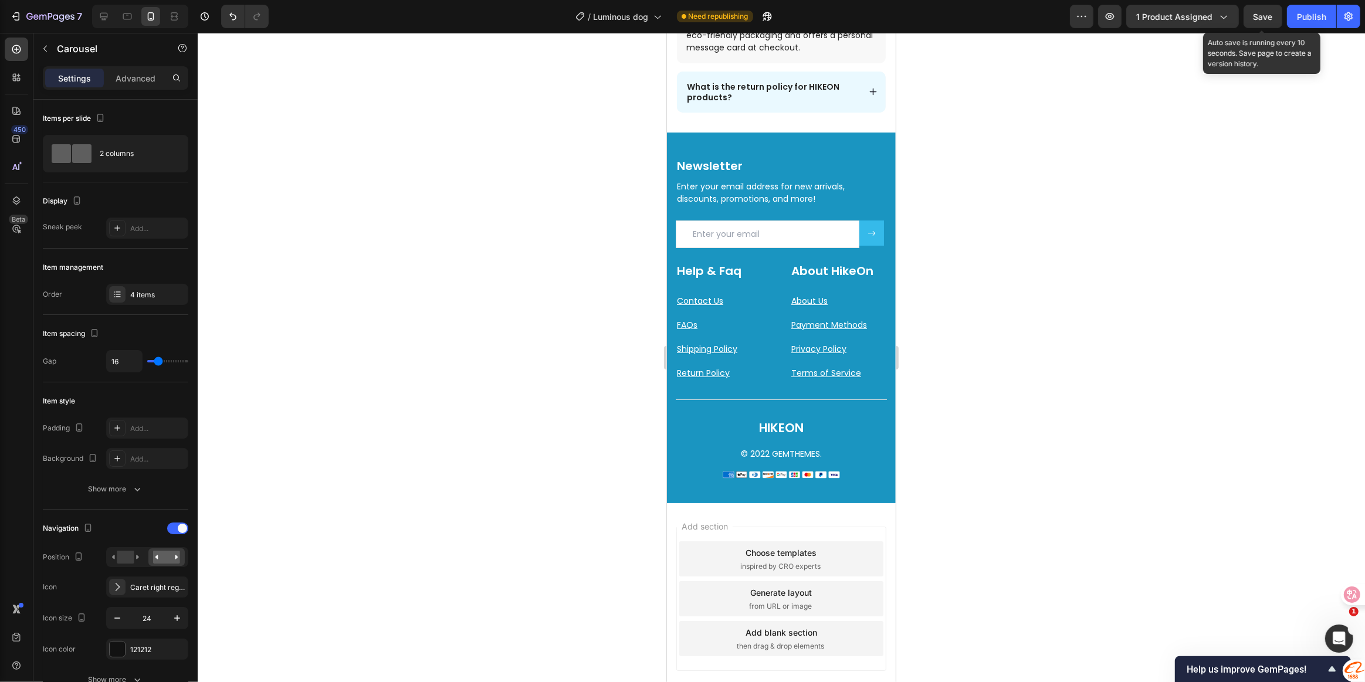
click at [1269, 12] on span "Save" at bounding box center [1263, 17] width 19 height 10
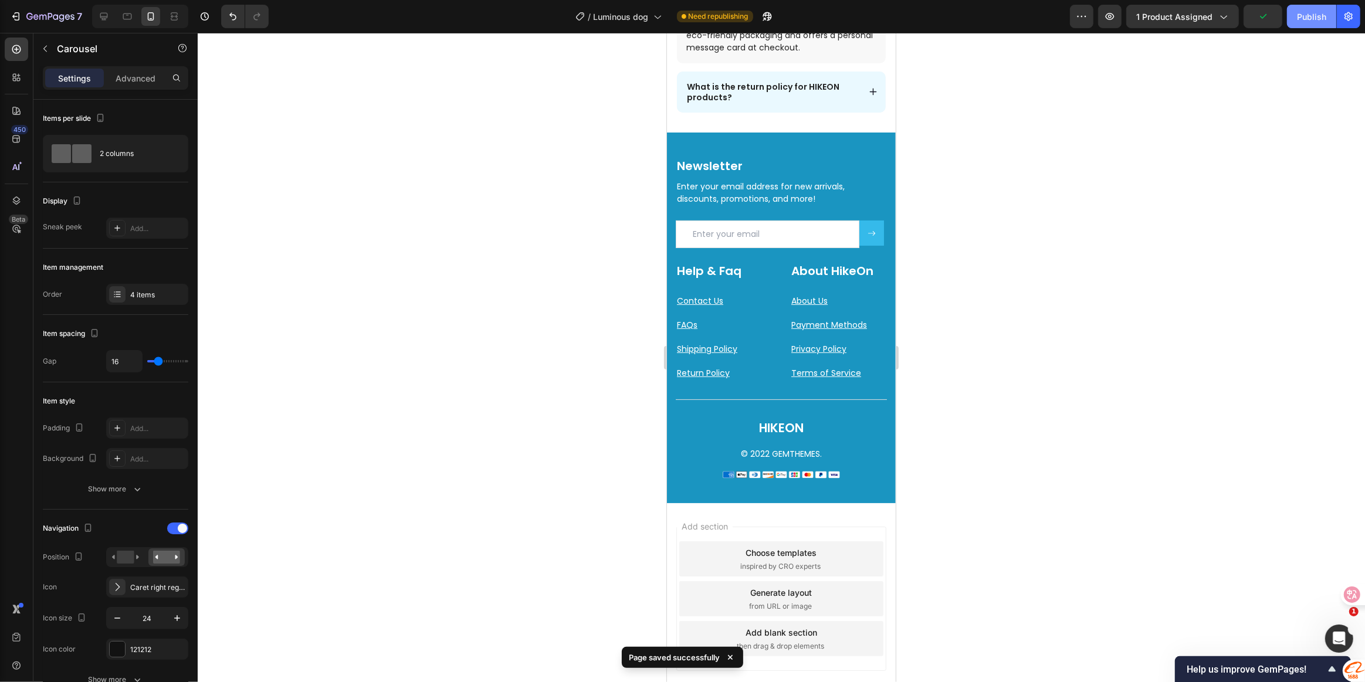
click at [1329, 22] on button "Publish" at bounding box center [1311, 16] width 49 height 23
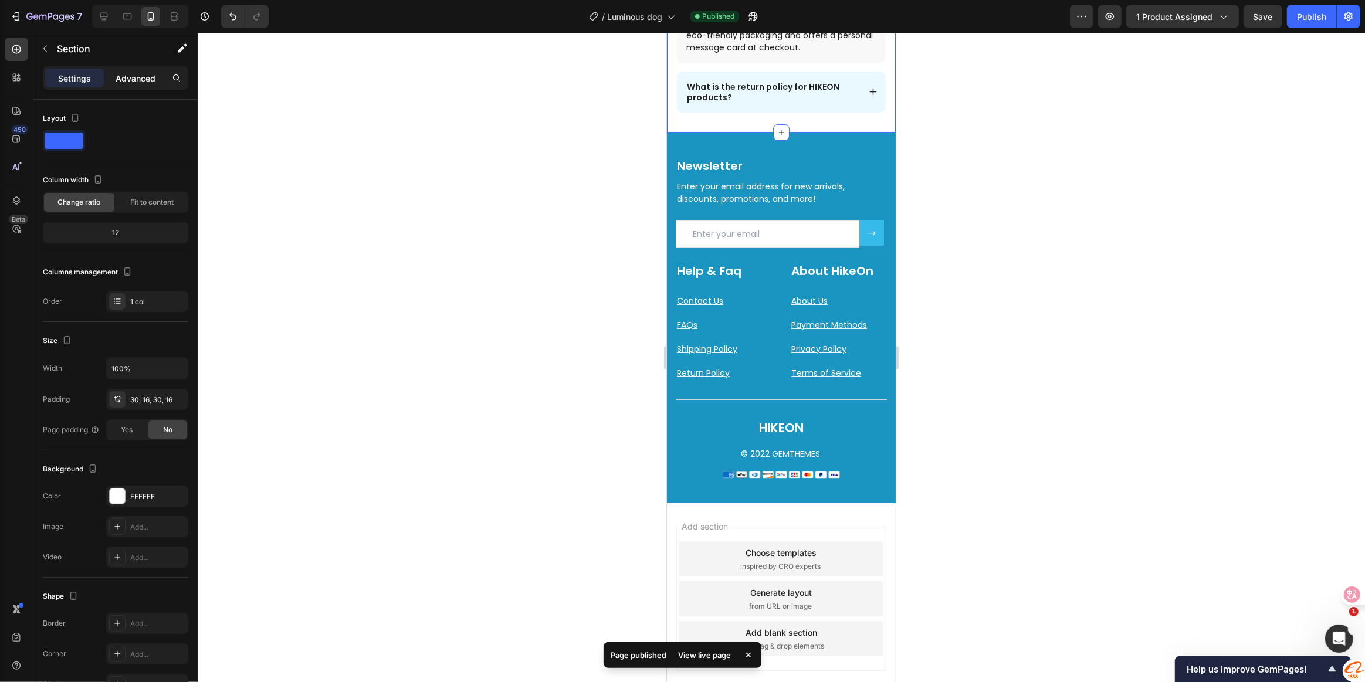
click at [135, 80] on p "Advanced" at bounding box center [136, 78] width 40 height 12
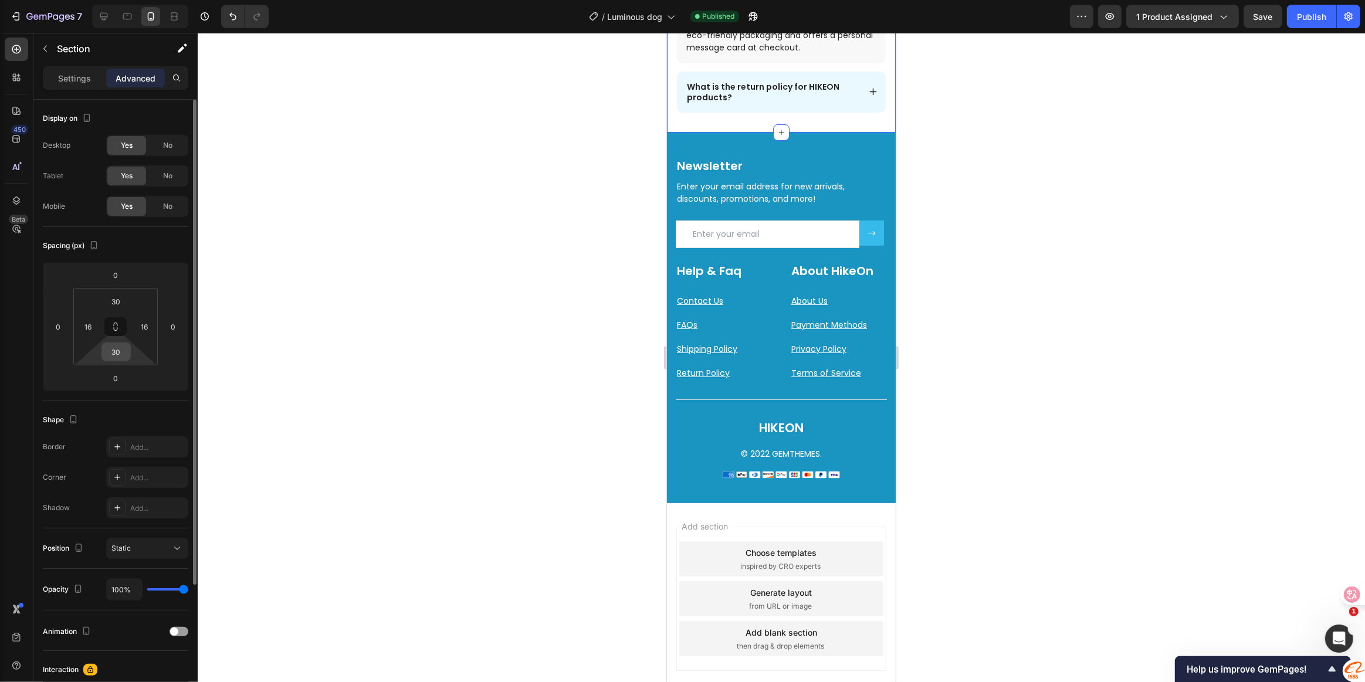
click at [111, 354] on input "30" at bounding box center [115, 352] width 23 height 18
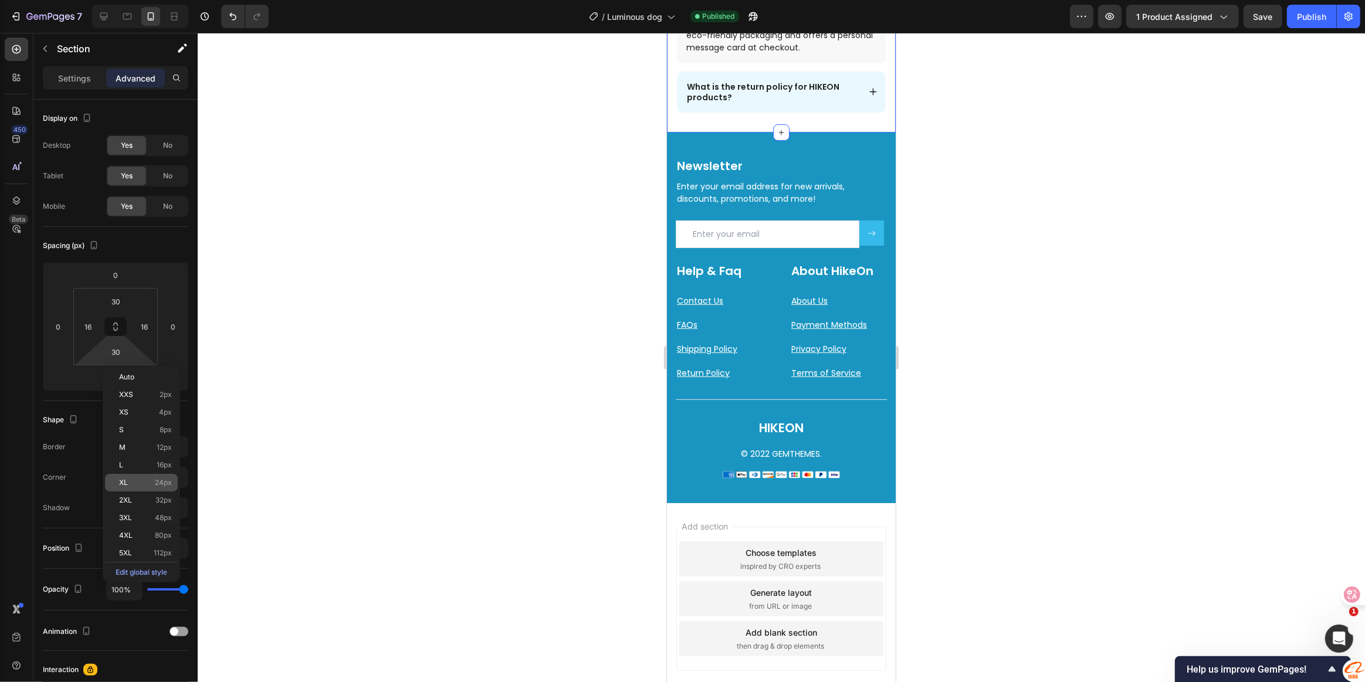
click at [146, 479] on p "XL 24px" at bounding box center [145, 483] width 53 height 8
type input "24"
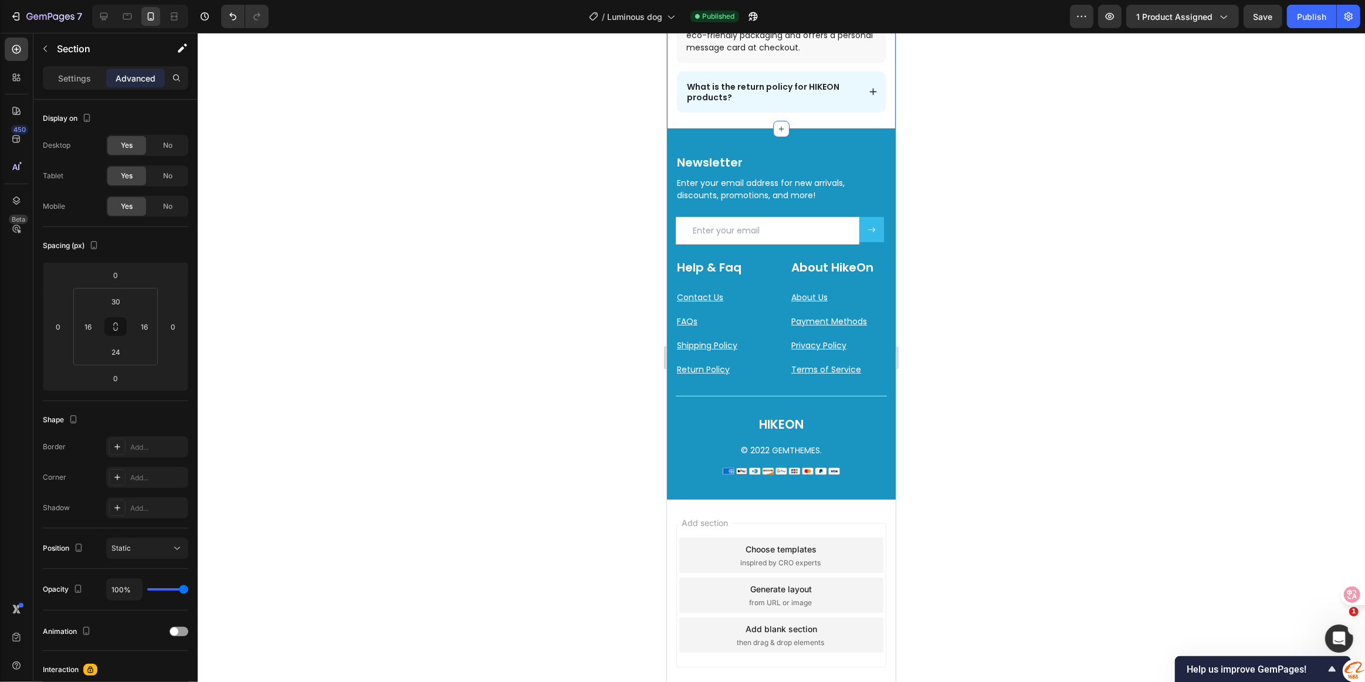
click at [360, 348] on div at bounding box center [781, 357] width 1167 height 649
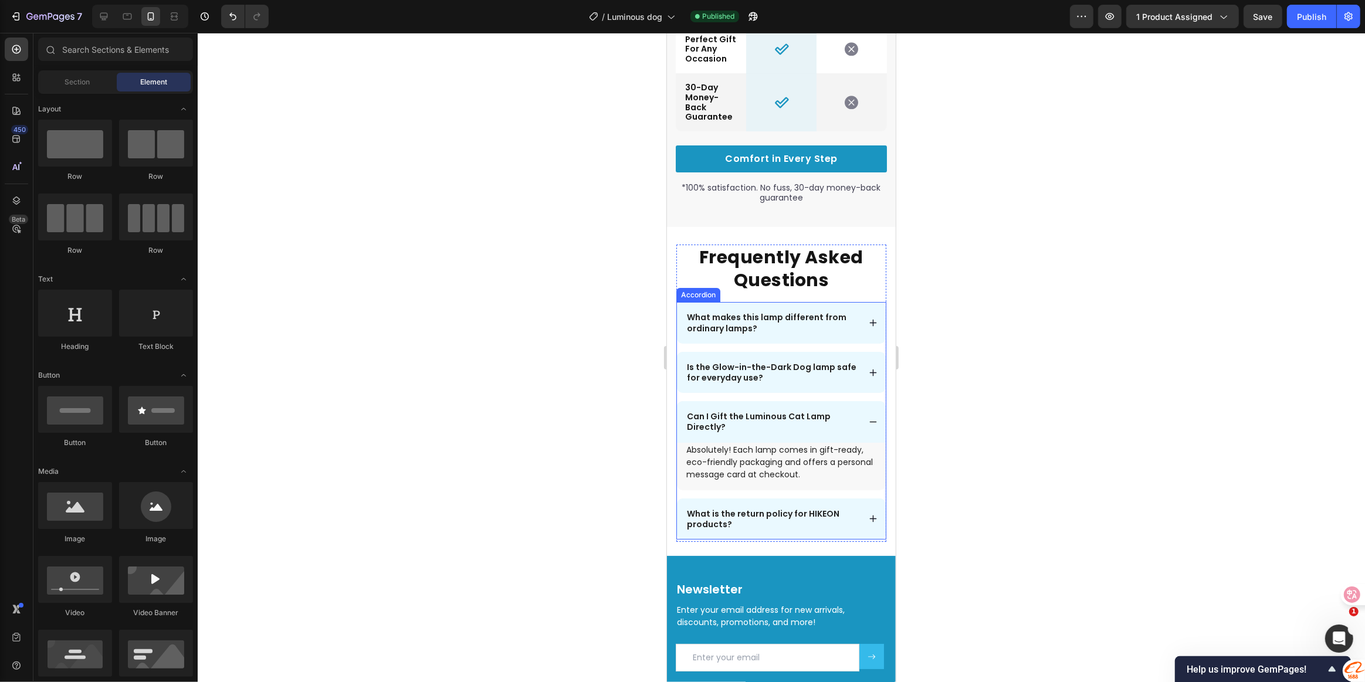
scroll to position [4693, 0]
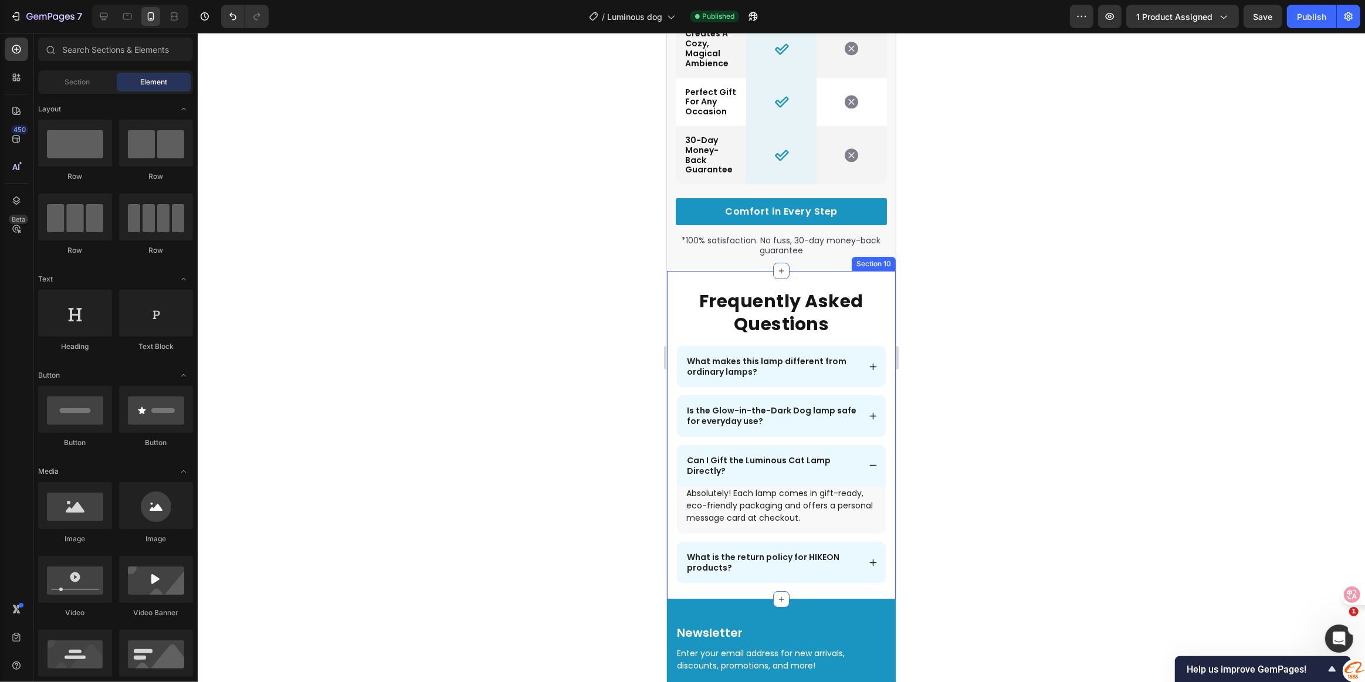
click at [760, 287] on div "Frequently Asked Questions Heading What makes this lamp different from ordinary…" at bounding box center [780, 435] width 229 height 329
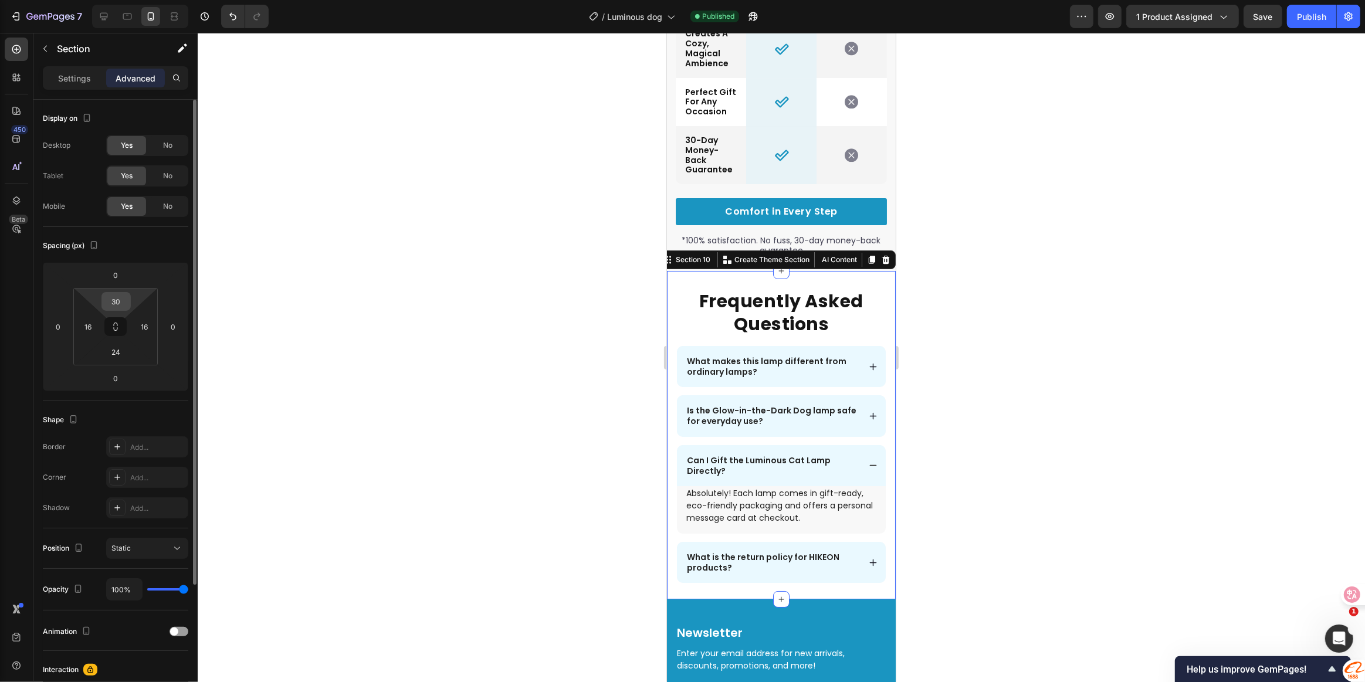
click at [120, 307] on input "30" at bounding box center [115, 302] width 23 height 18
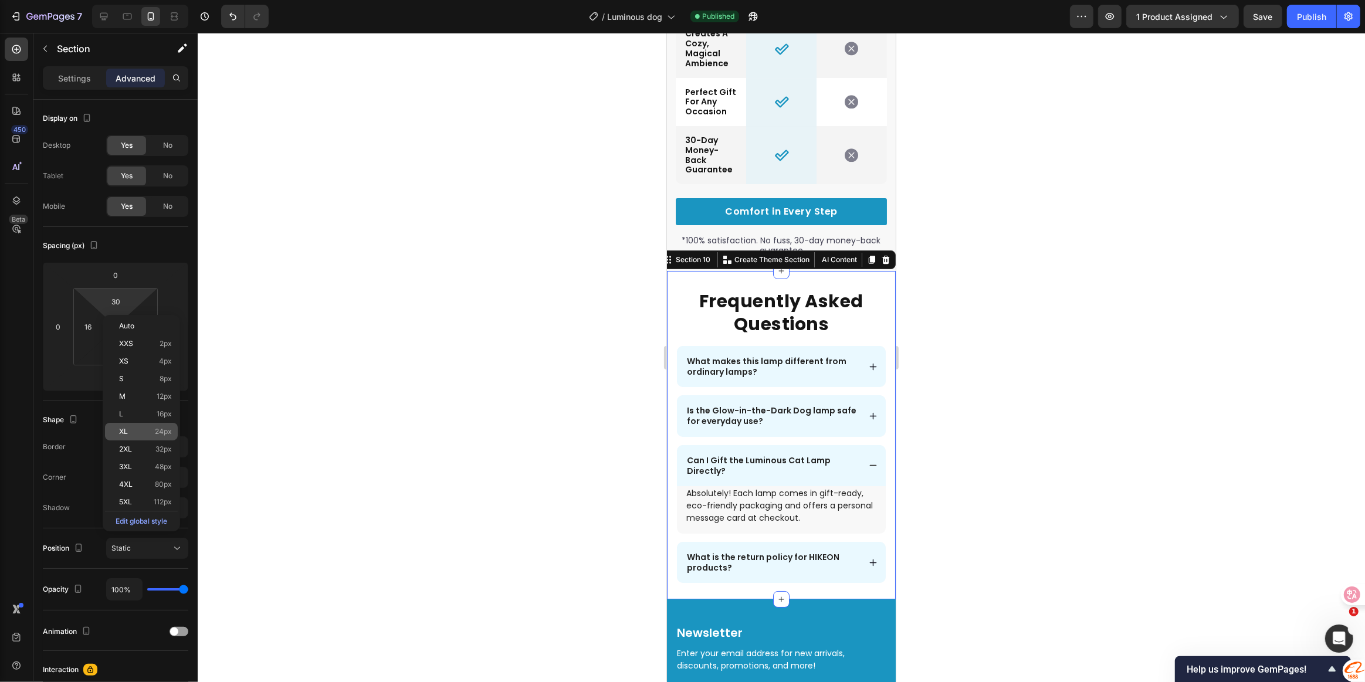
click at [151, 430] on p "XL 24px" at bounding box center [145, 432] width 53 height 8
type input "24"
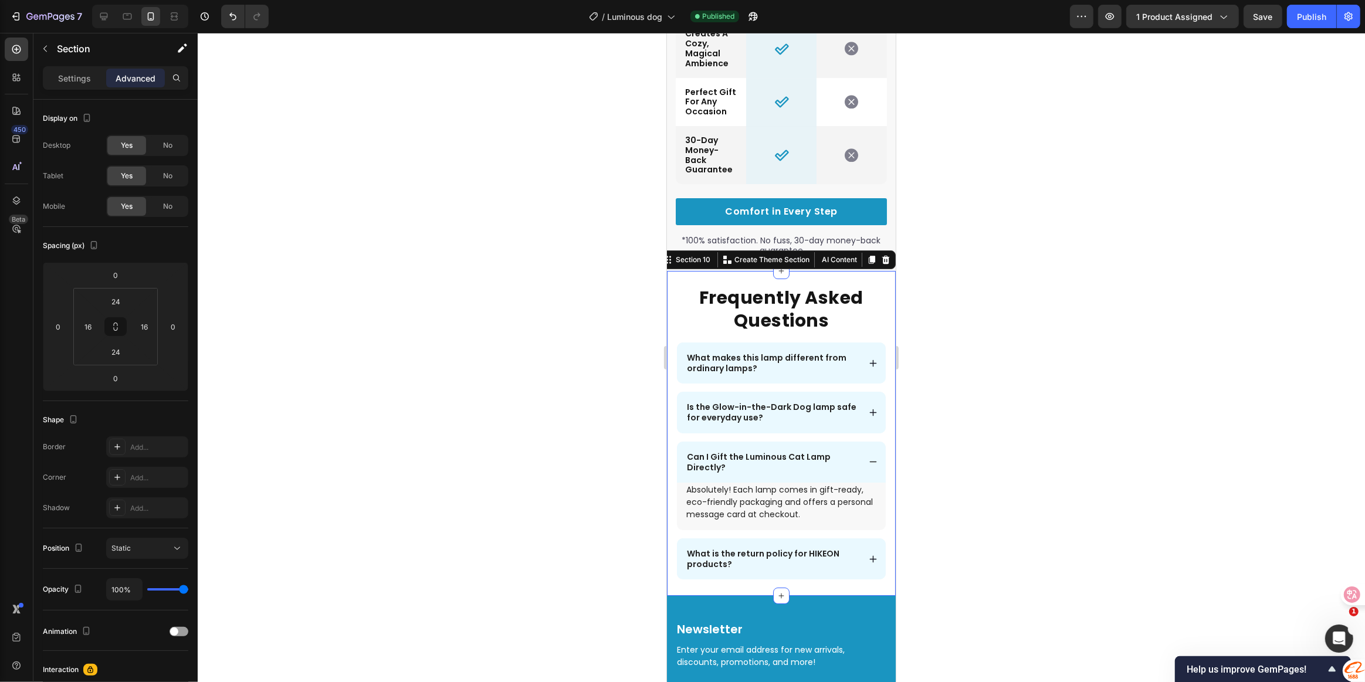
click at [1048, 405] on div at bounding box center [781, 357] width 1167 height 649
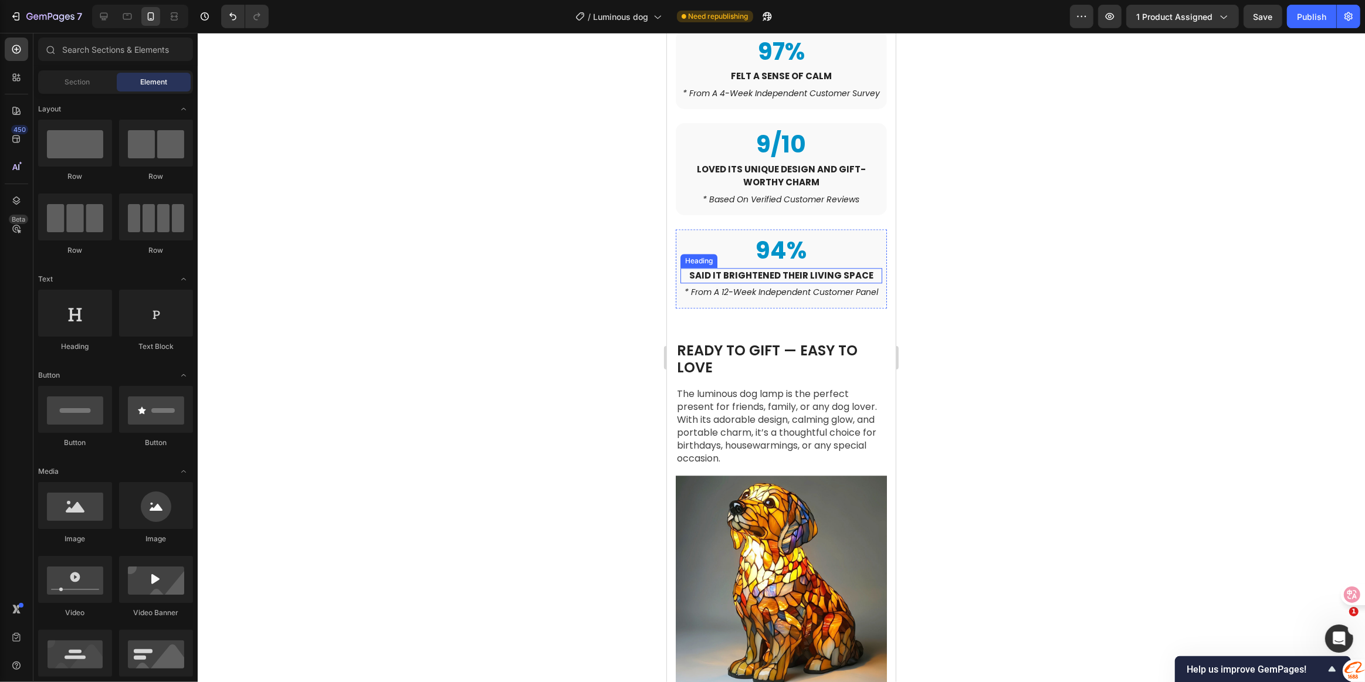
scroll to position [3359, 0]
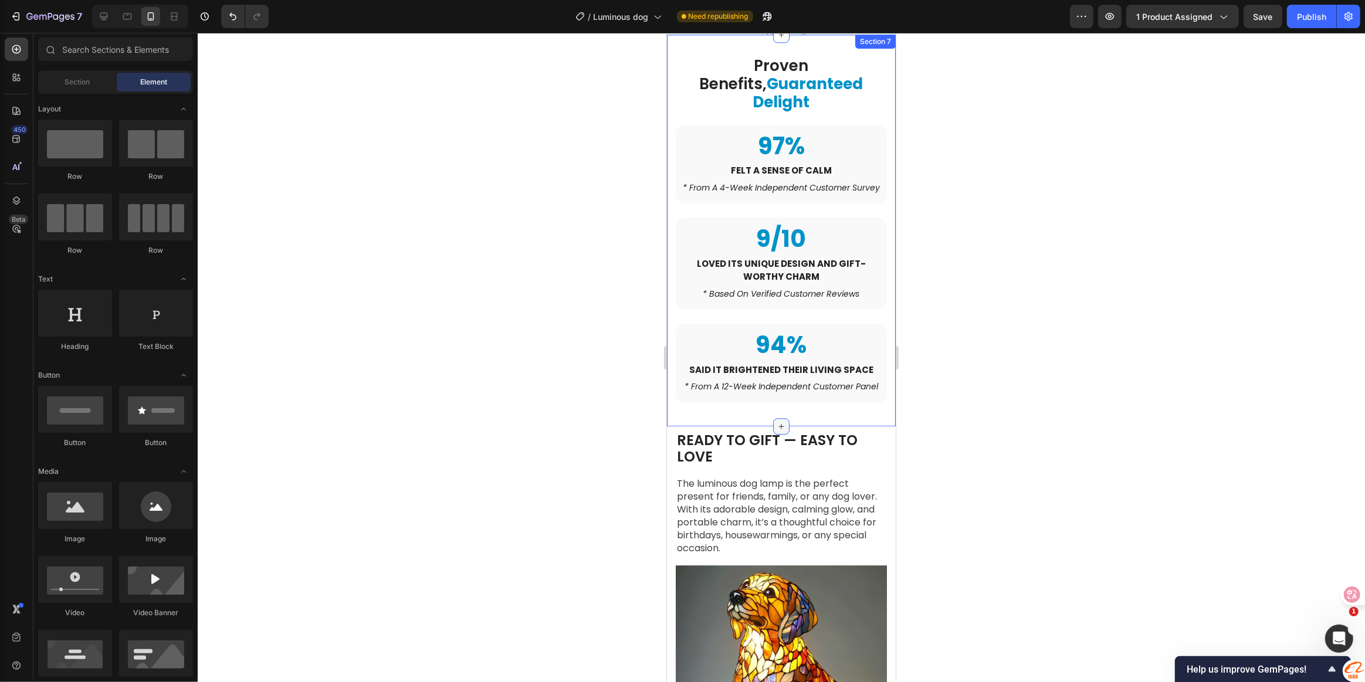
click at [775, 424] on div at bounding box center [781, 426] width 16 height 16
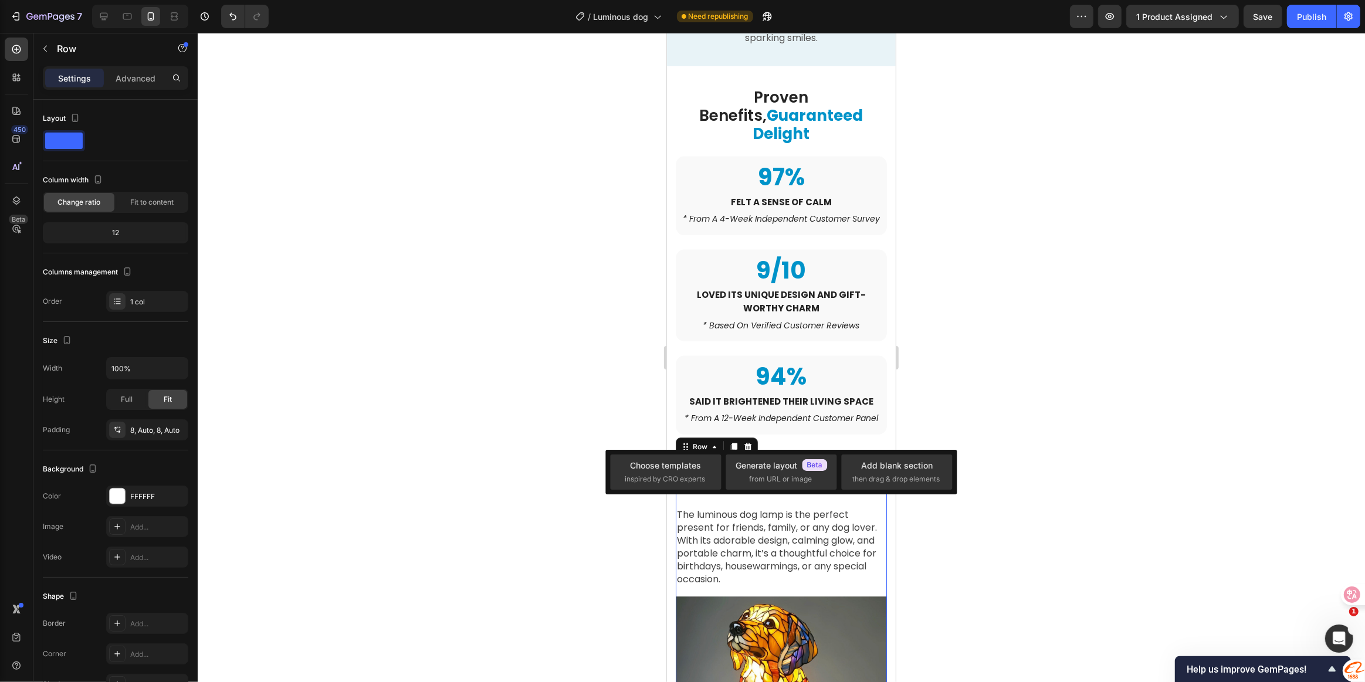
click at [832, 417] on div "94% Heading Said it brightened their living space Heading * from a 12-week inde…" at bounding box center [780, 401] width 211 height 93
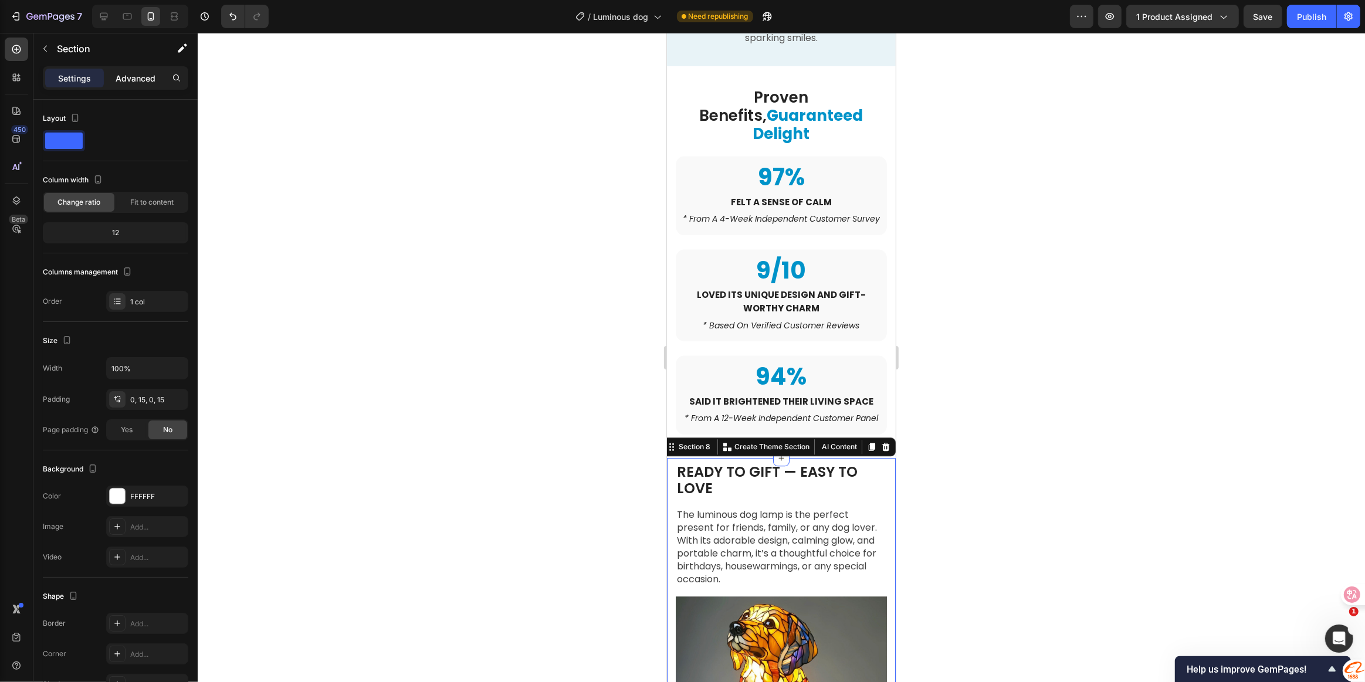
click at [140, 78] on p "Advanced" at bounding box center [136, 78] width 40 height 12
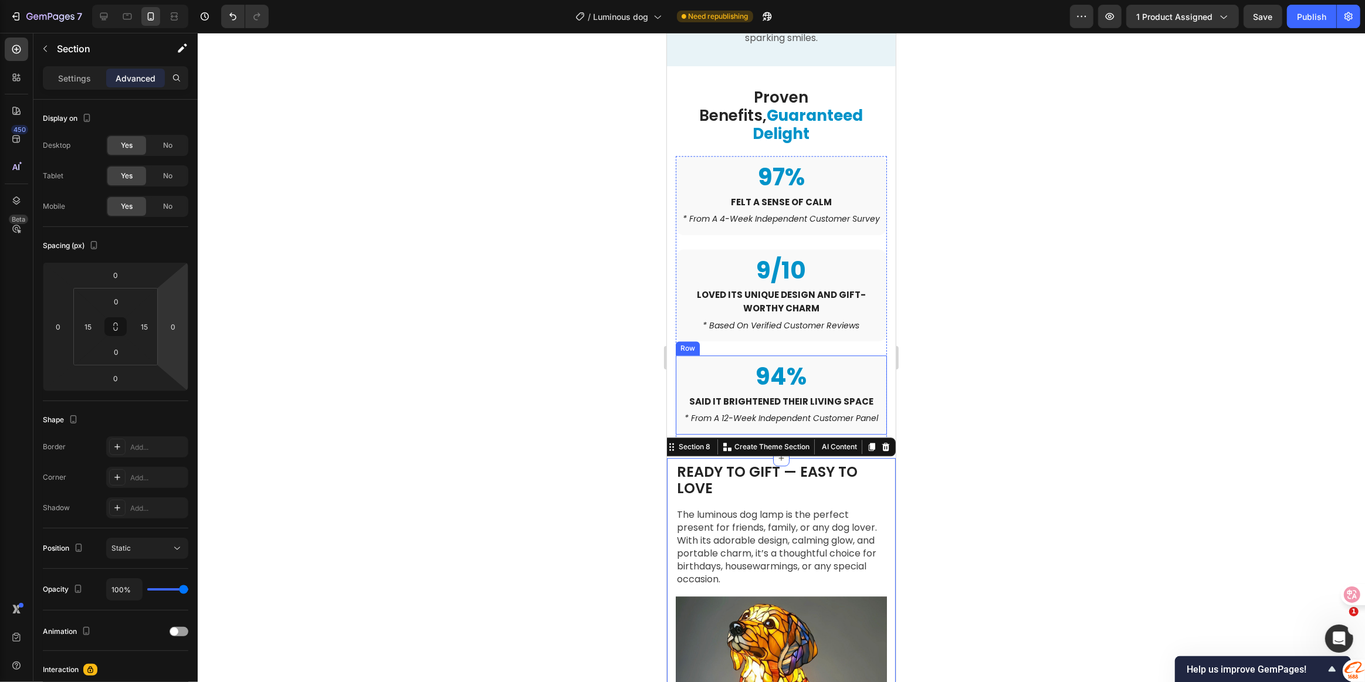
click at [795, 404] on div "94% Heading Said it brightened their living space Heading * from a 12-week inde…" at bounding box center [780, 394] width 211 height 79
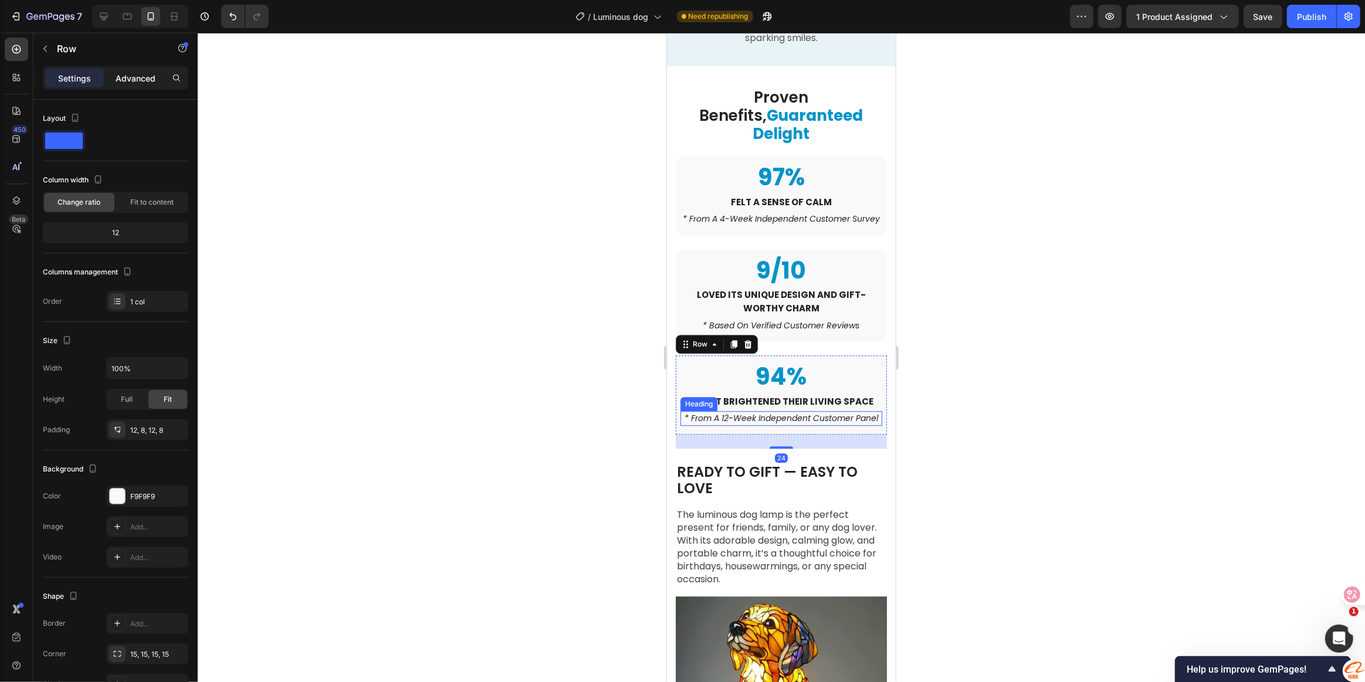
click at [140, 80] on p "Advanced" at bounding box center [136, 78] width 40 height 12
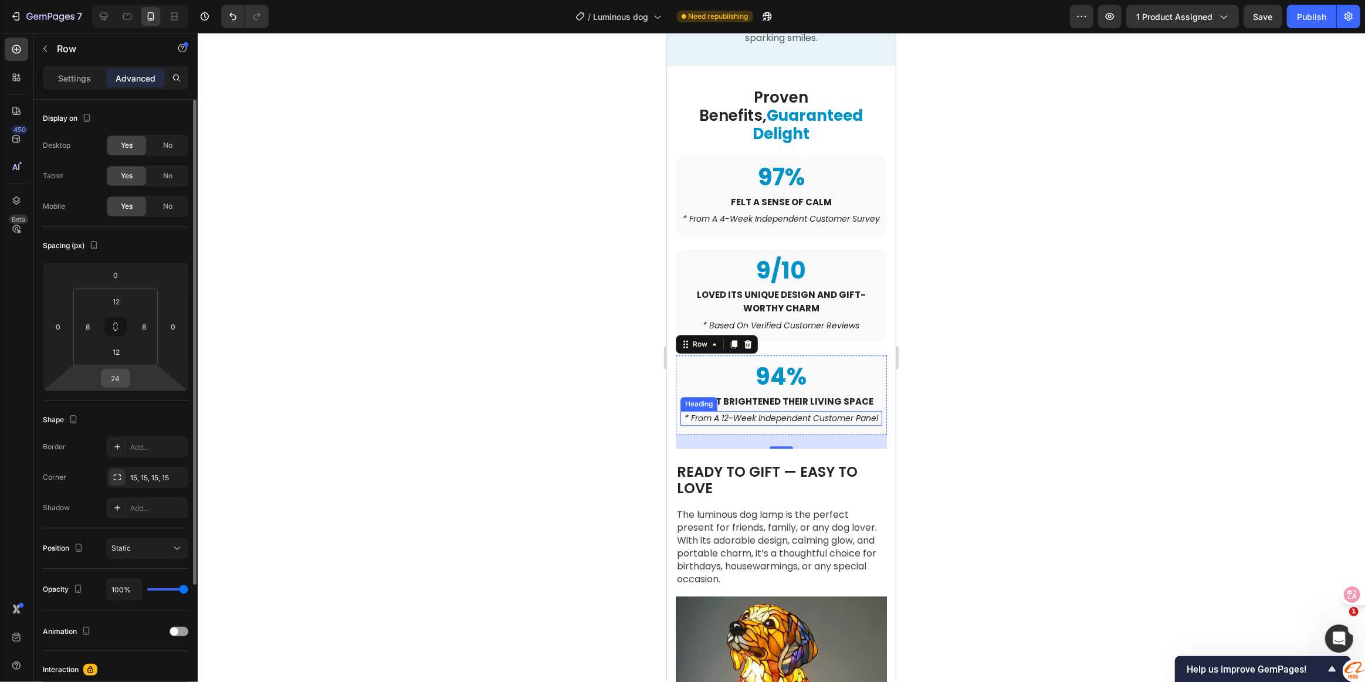
click at [117, 376] on input "24" at bounding box center [115, 379] width 23 height 18
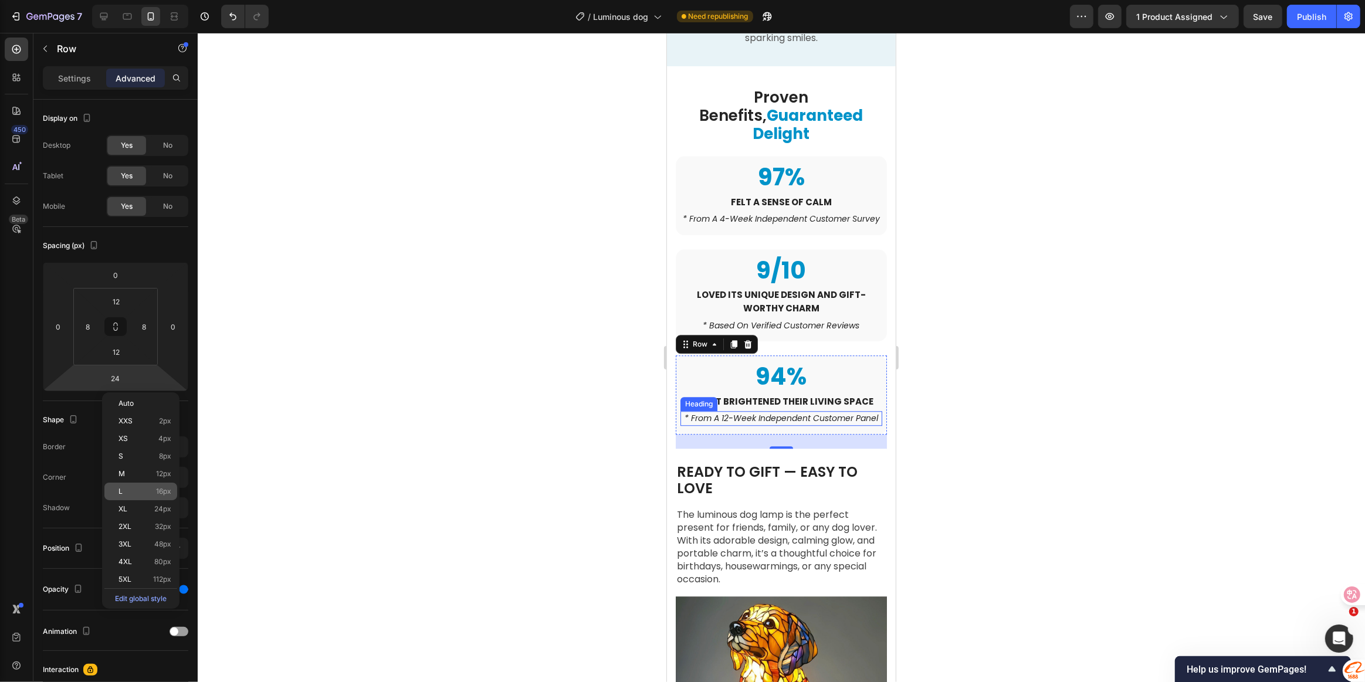
click at [150, 492] on p "L 16px" at bounding box center [144, 491] width 53 height 8
type input "16"
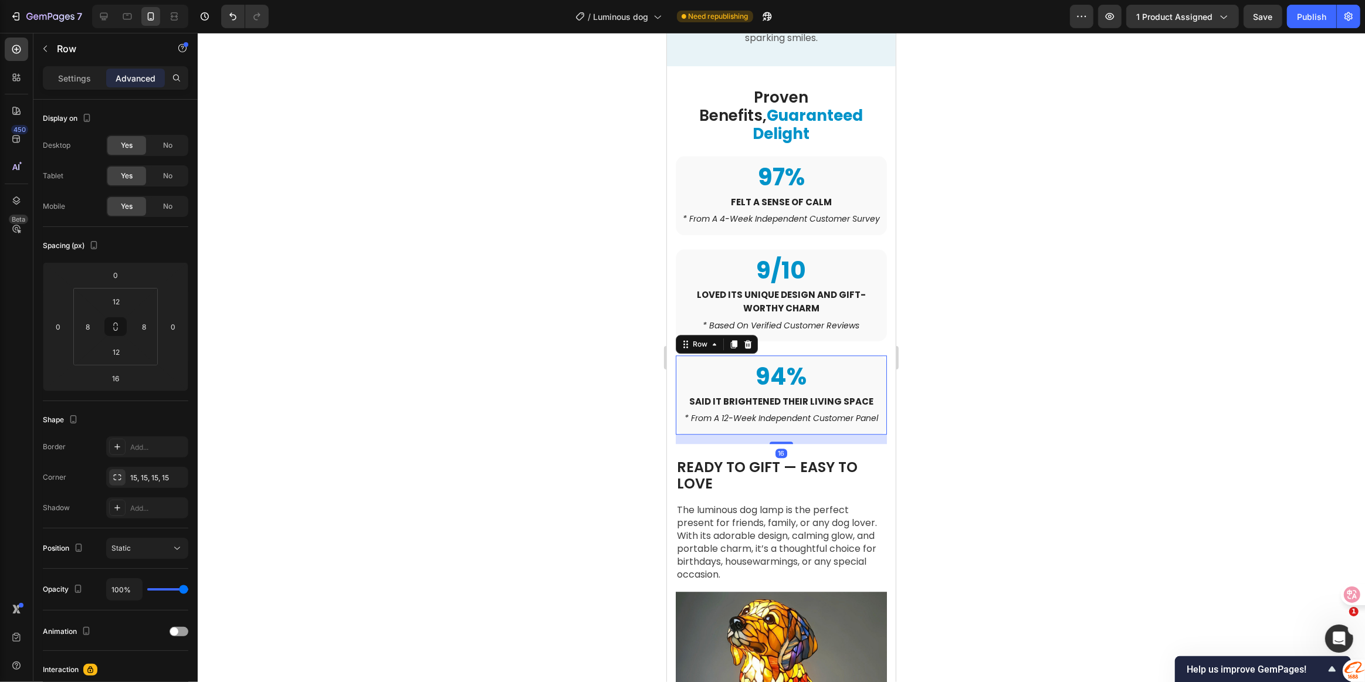
click at [1087, 441] on div at bounding box center [781, 357] width 1167 height 649
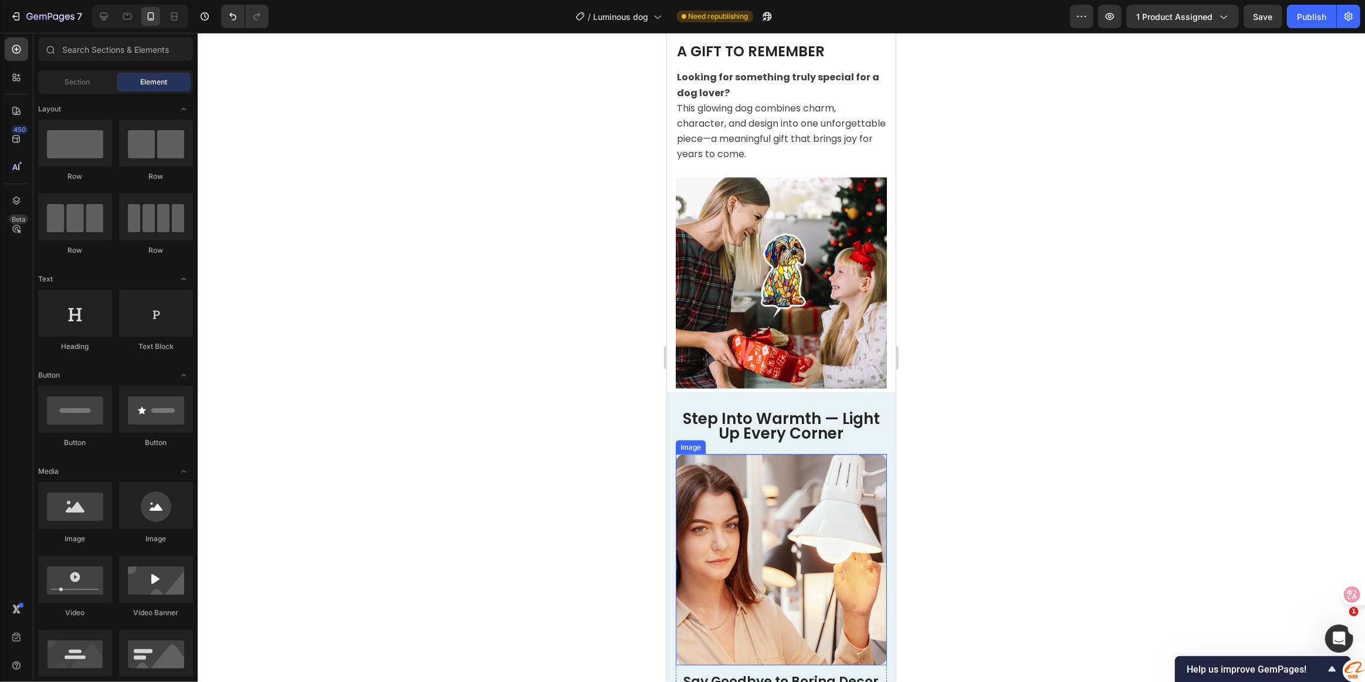
scroll to position [1919, 0]
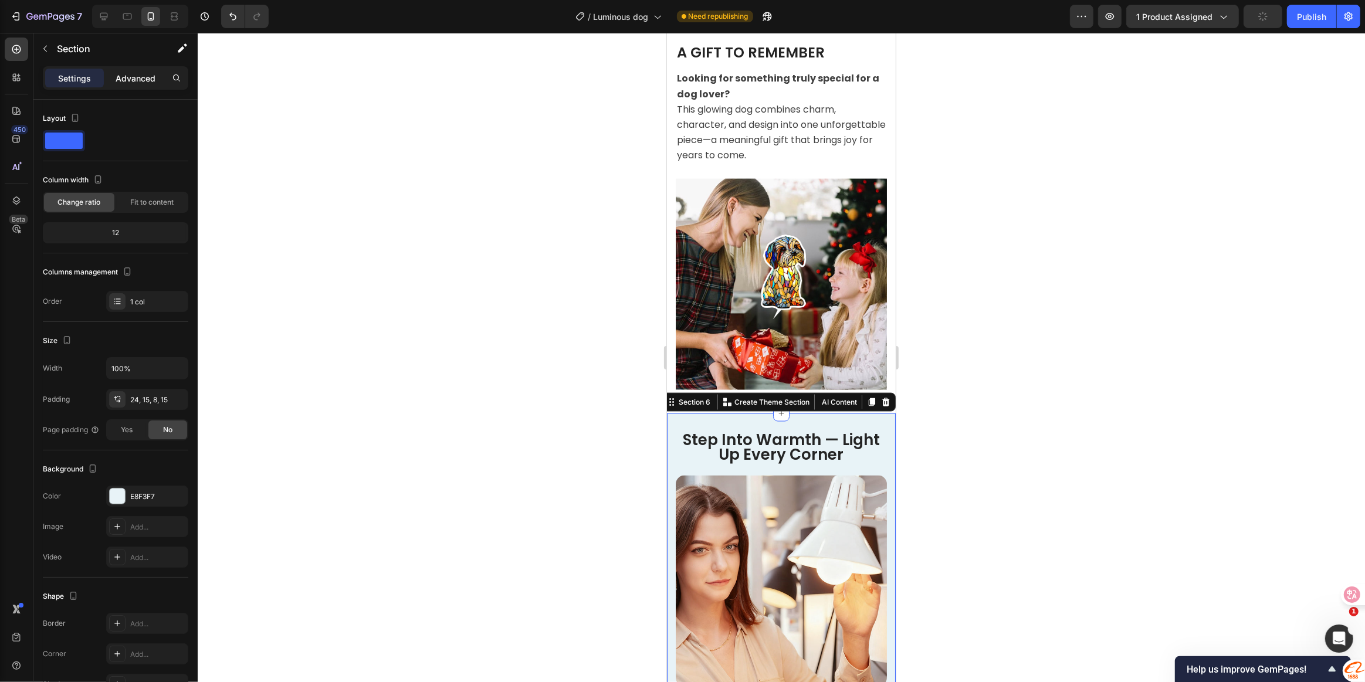
click at [146, 73] on p "Advanced" at bounding box center [136, 78] width 40 height 12
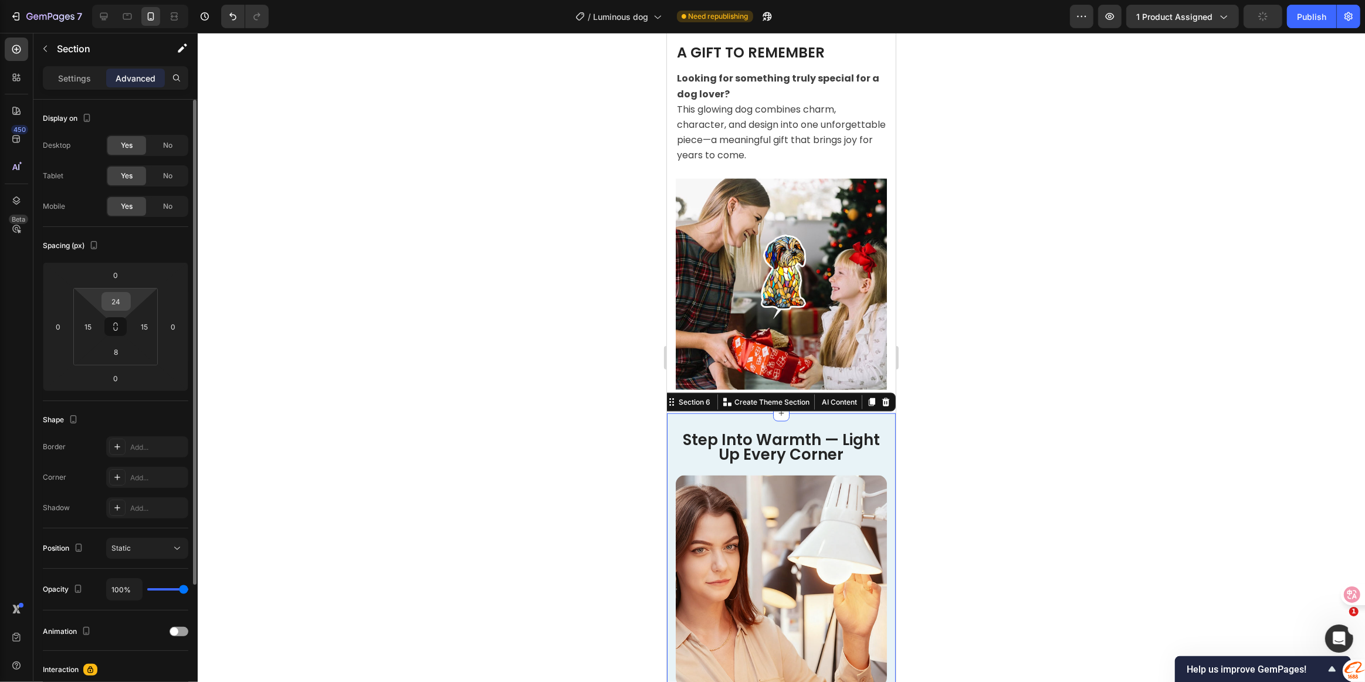
click at [117, 300] on input "24" at bounding box center [115, 302] width 23 height 18
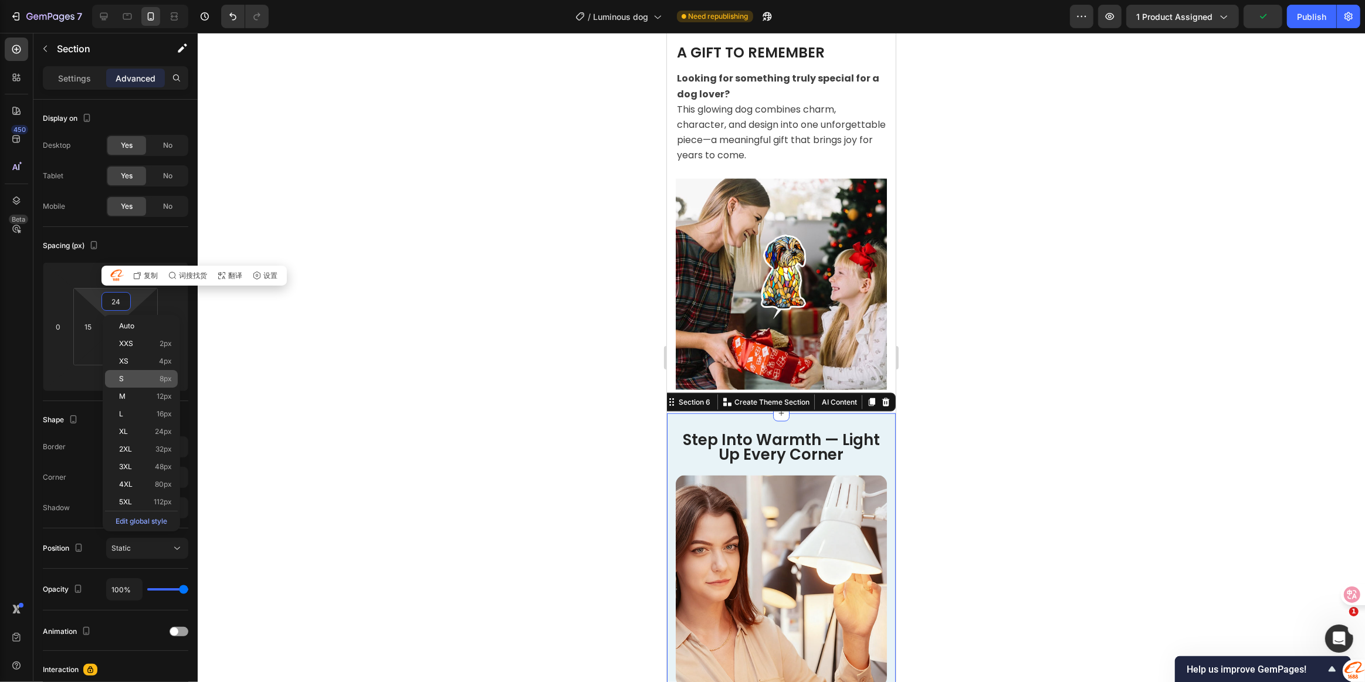
click at [135, 381] on p "S 8px" at bounding box center [145, 379] width 53 height 8
type input "8"
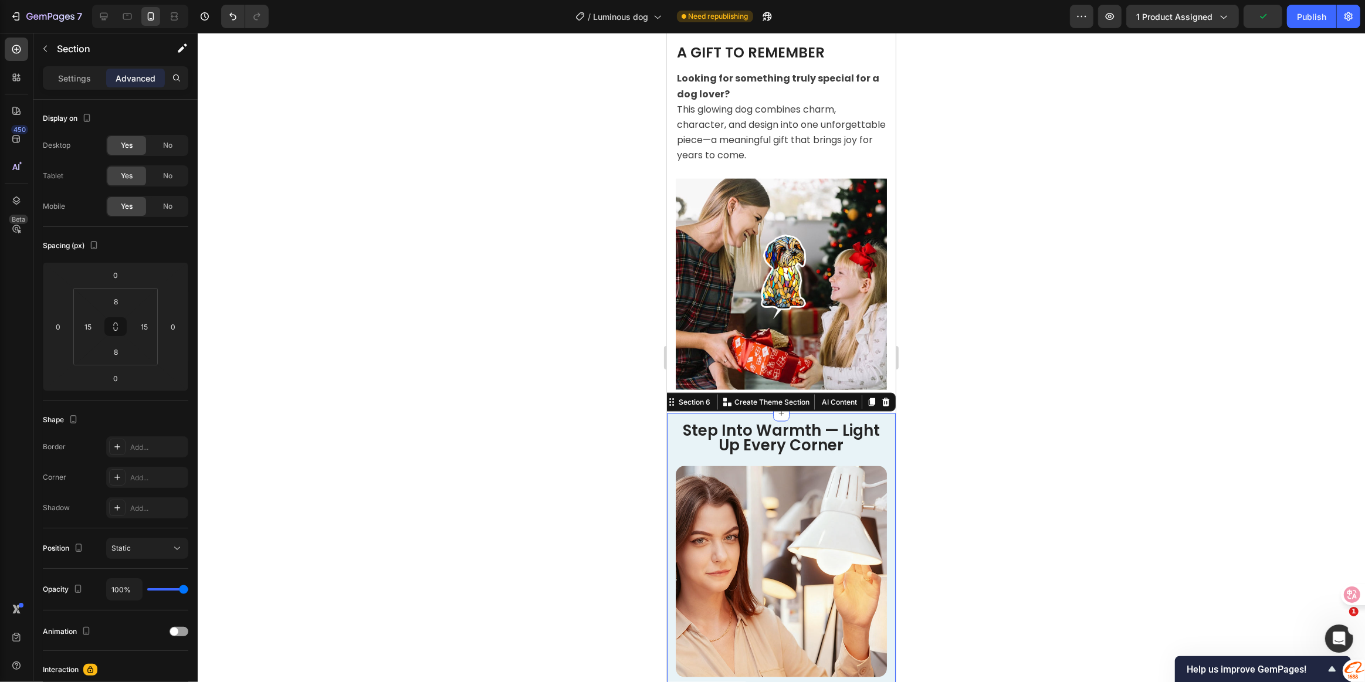
click at [969, 452] on div at bounding box center [781, 357] width 1167 height 649
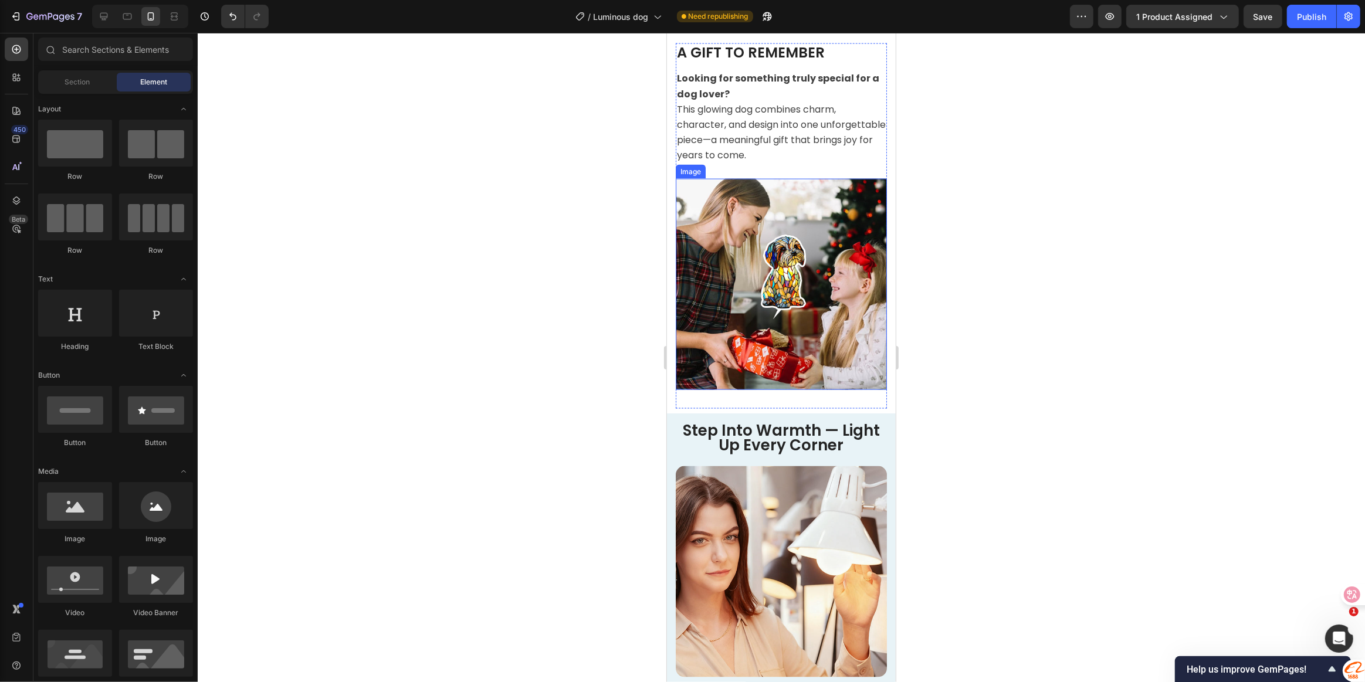
click at [781, 365] on img at bounding box center [780, 284] width 211 height 211
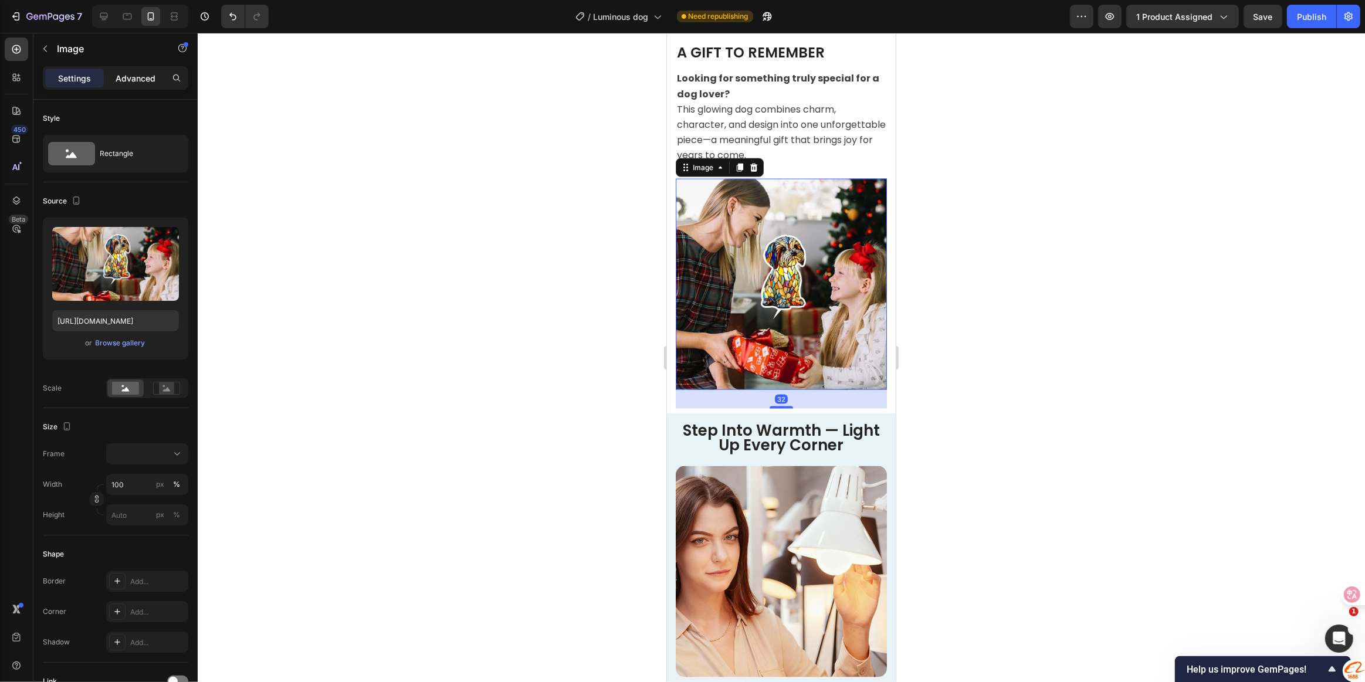
click at [134, 76] on p "Advanced" at bounding box center [136, 78] width 40 height 12
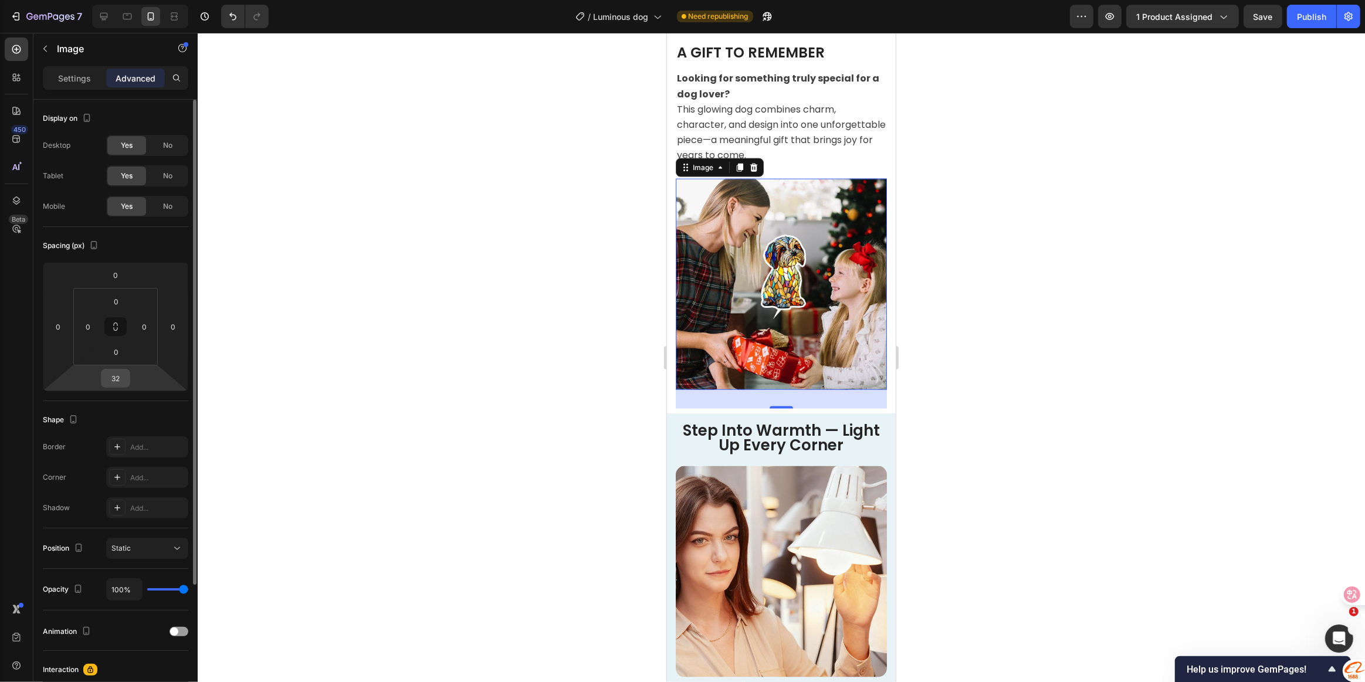
click at [117, 380] on input "32" at bounding box center [115, 379] width 23 height 18
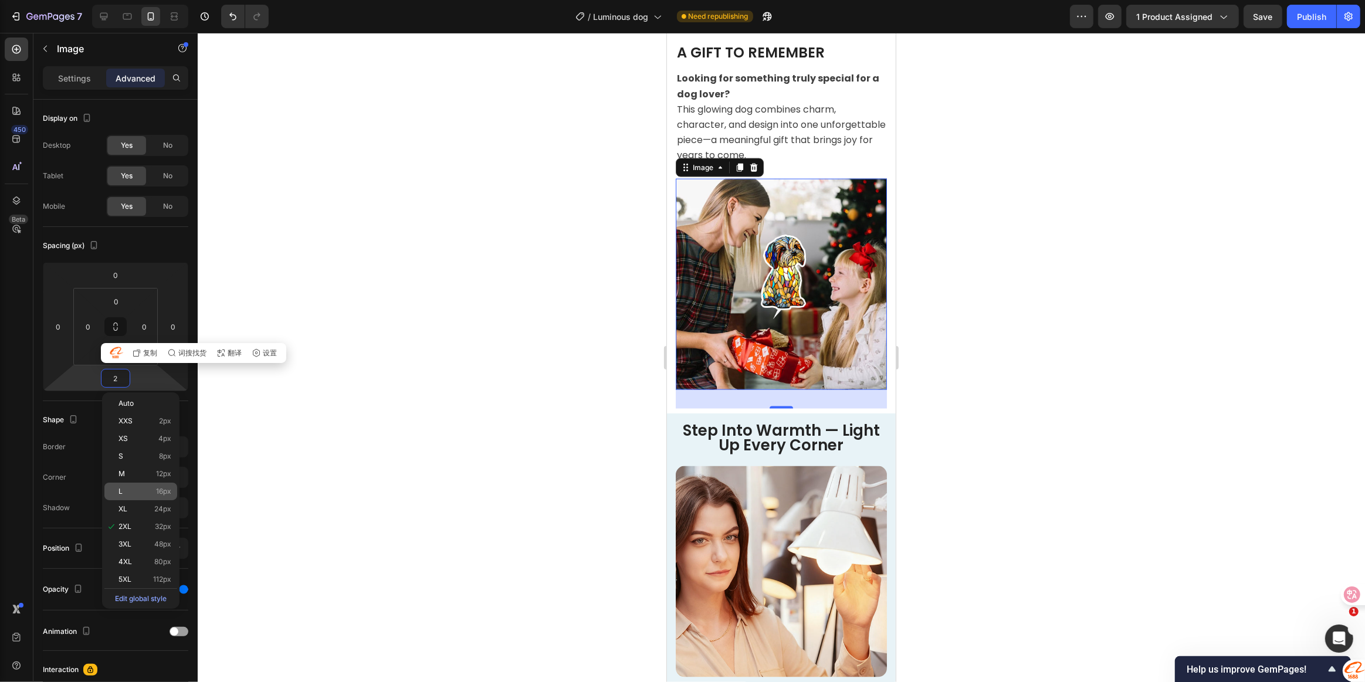
click at [154, 490] on p "L 16px" at bounding box center [144, 491] width 53 height 8
type input "16"
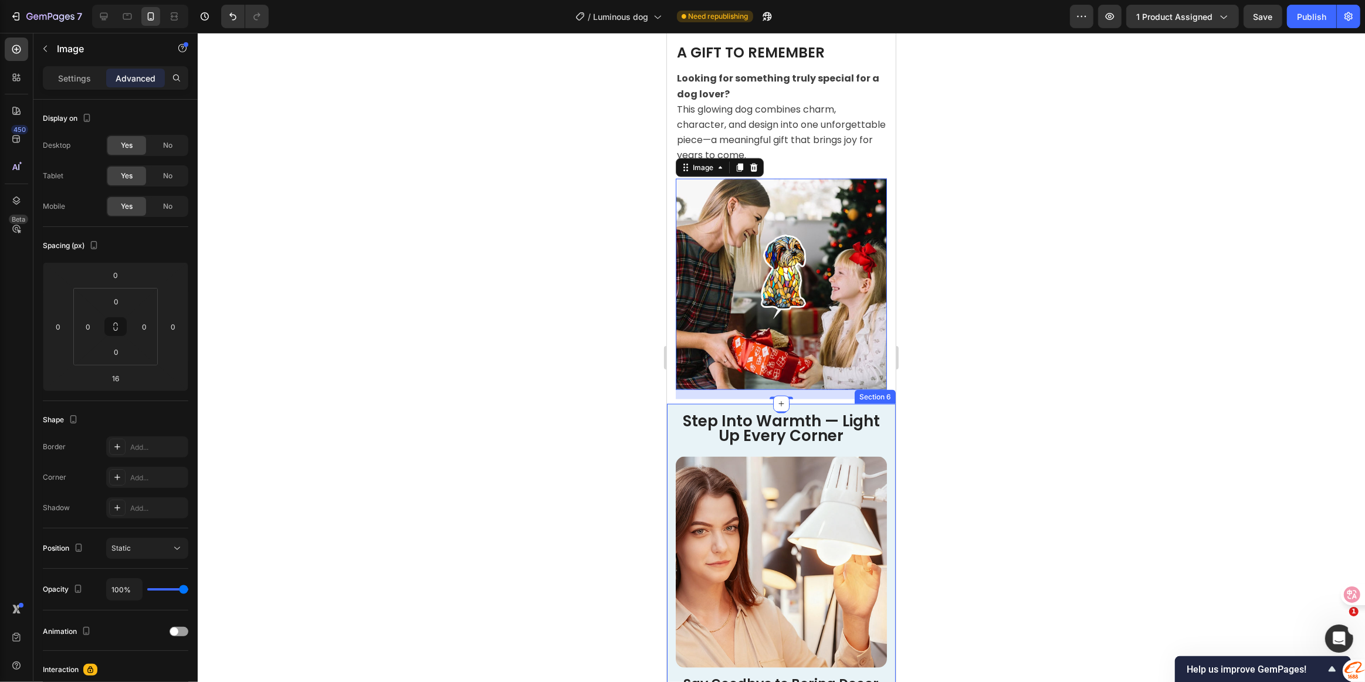
click at [1086, 433] on div at bounding box center [781, 357] width 1167 height 649
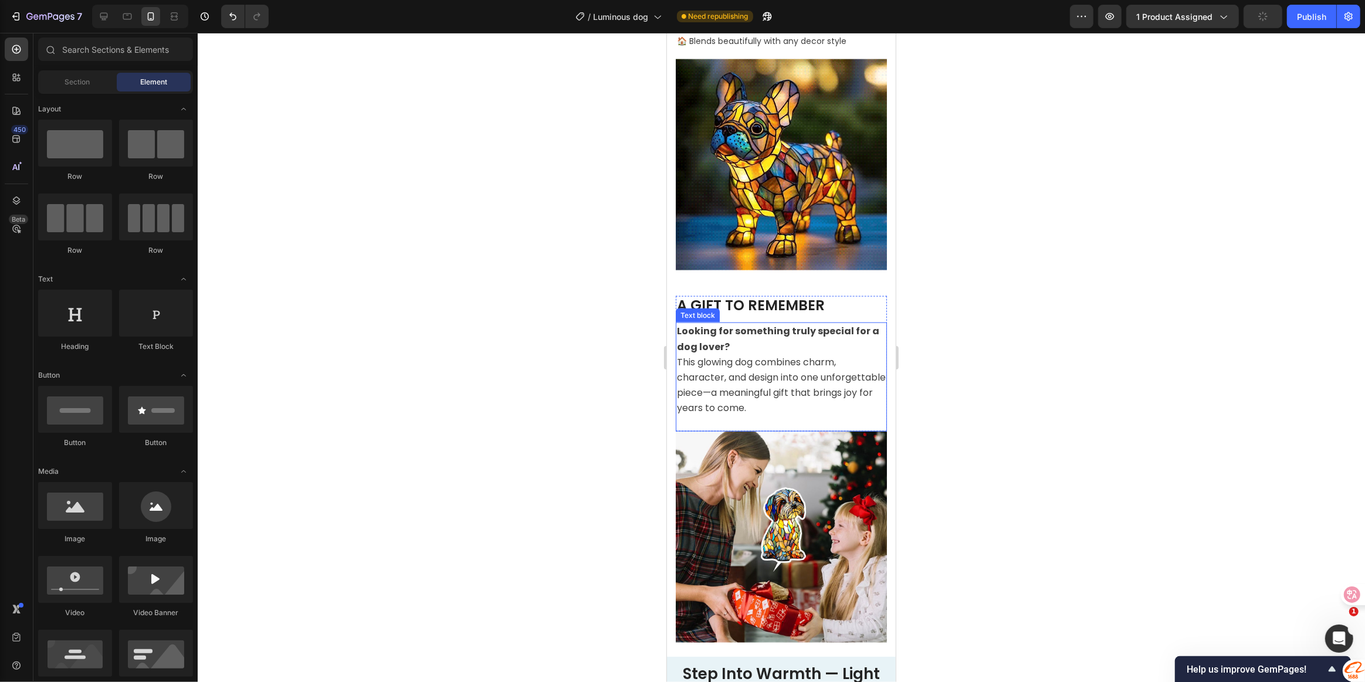
scroll to position [1600, 0]
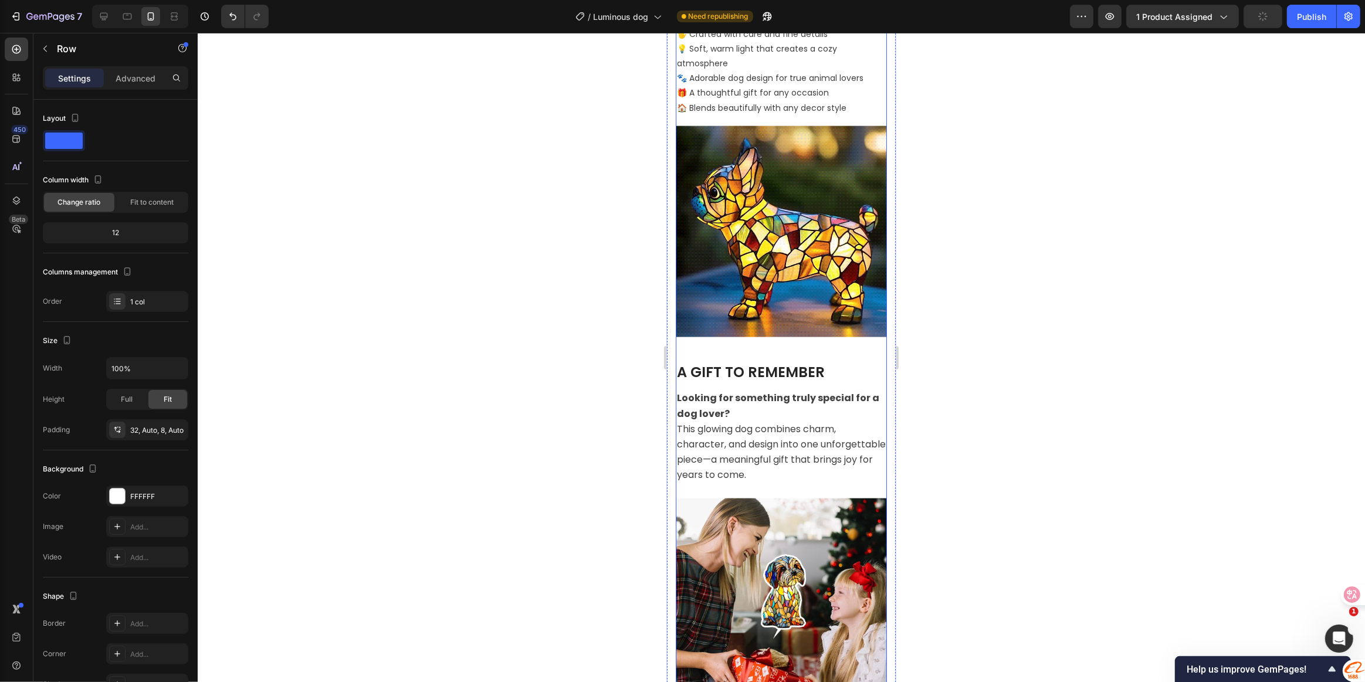
click at [777, 339] on div "Image THE PERFECT GIFT FOR DOG LOVERS: PLAYFUL, LOVING, AND A REAL EYE-CATCHER …" at bounding box center [780, 303] width 211 height 831
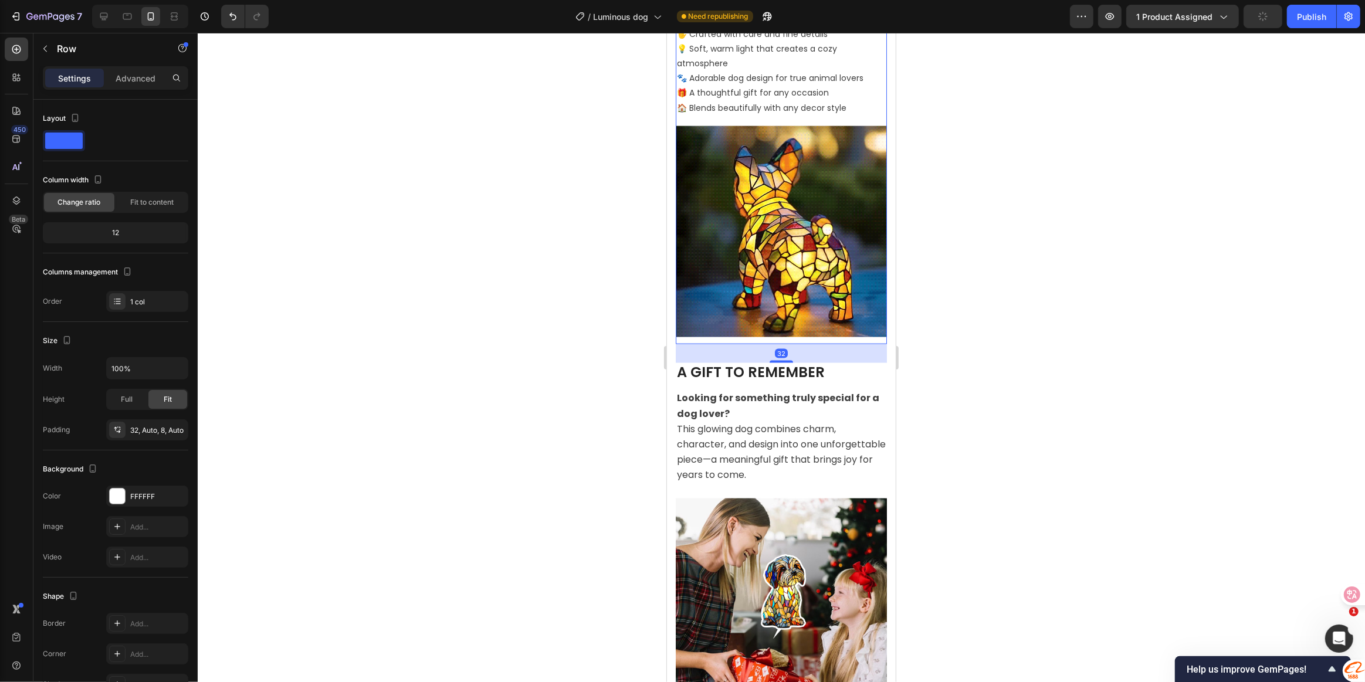
click at [770, 331] on div "Image" at bounding box center [780, 235] width 211 height 218
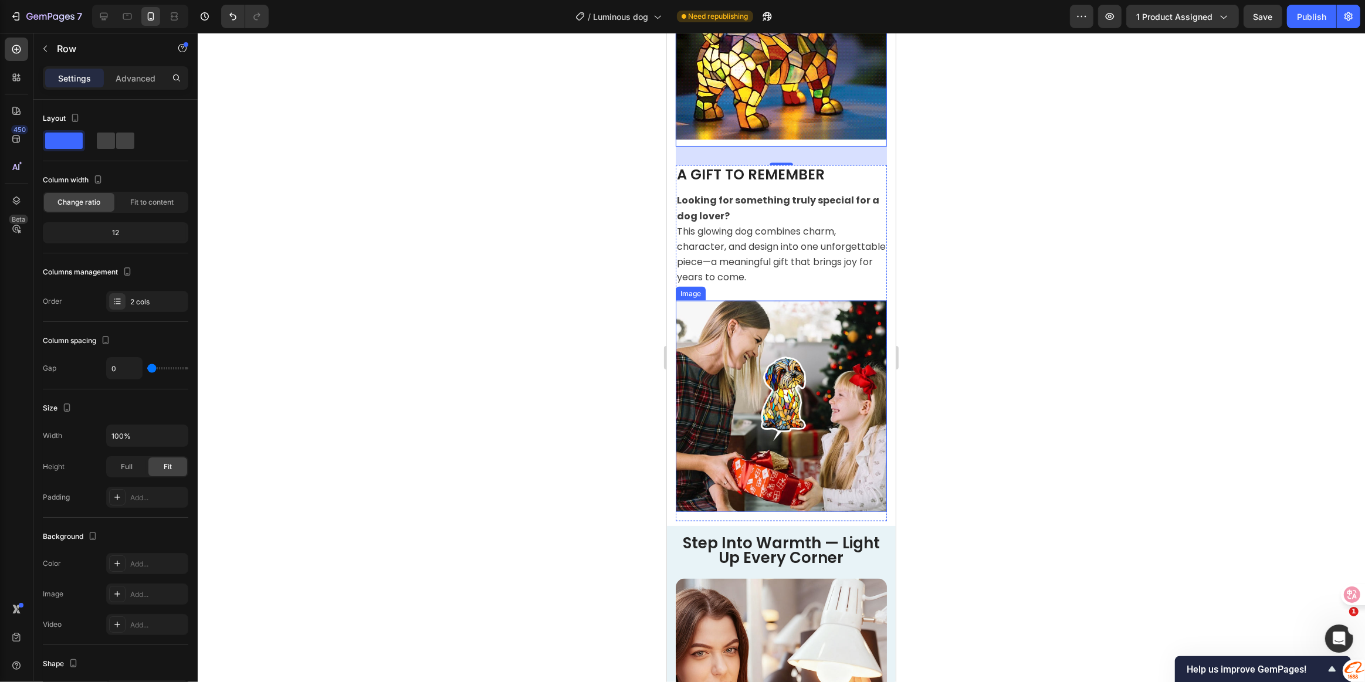
scroll to position [1813, 0]
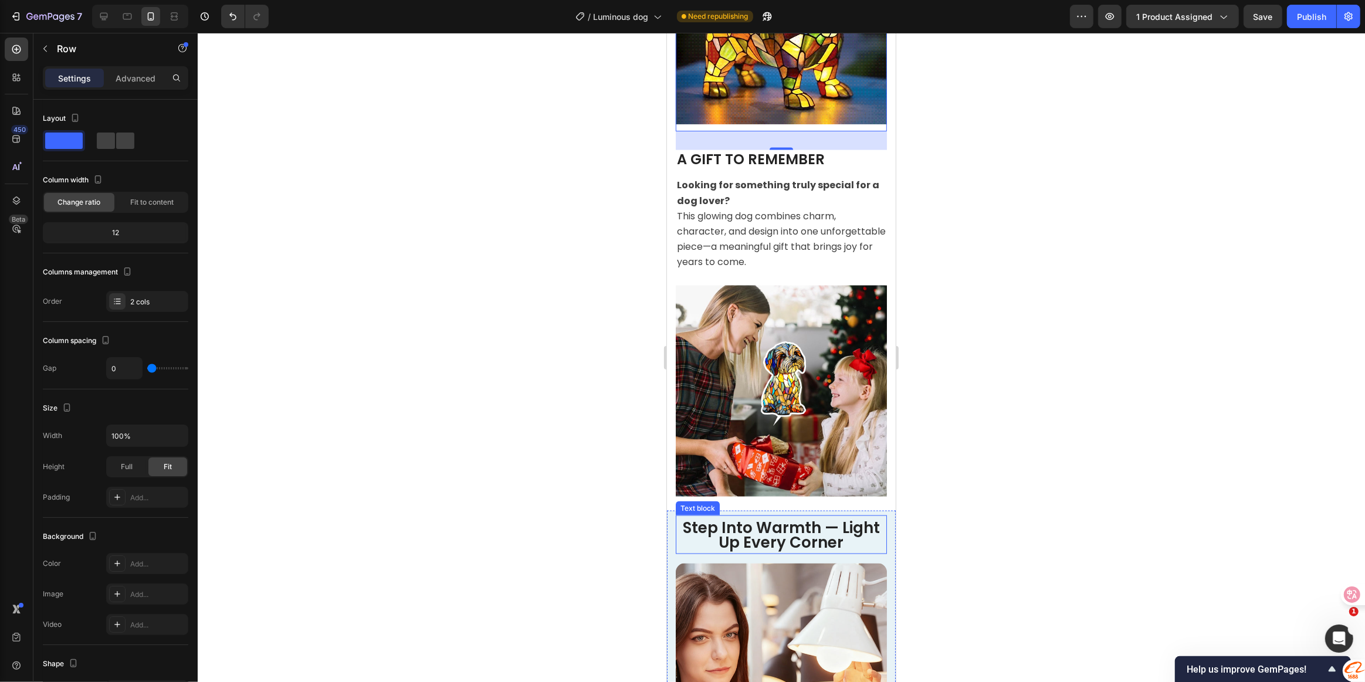
click at [797, 516] on div "Step Into Warmth — Light Up Every Corner Text block" at bounding box center [780, 535] width 211 height 39
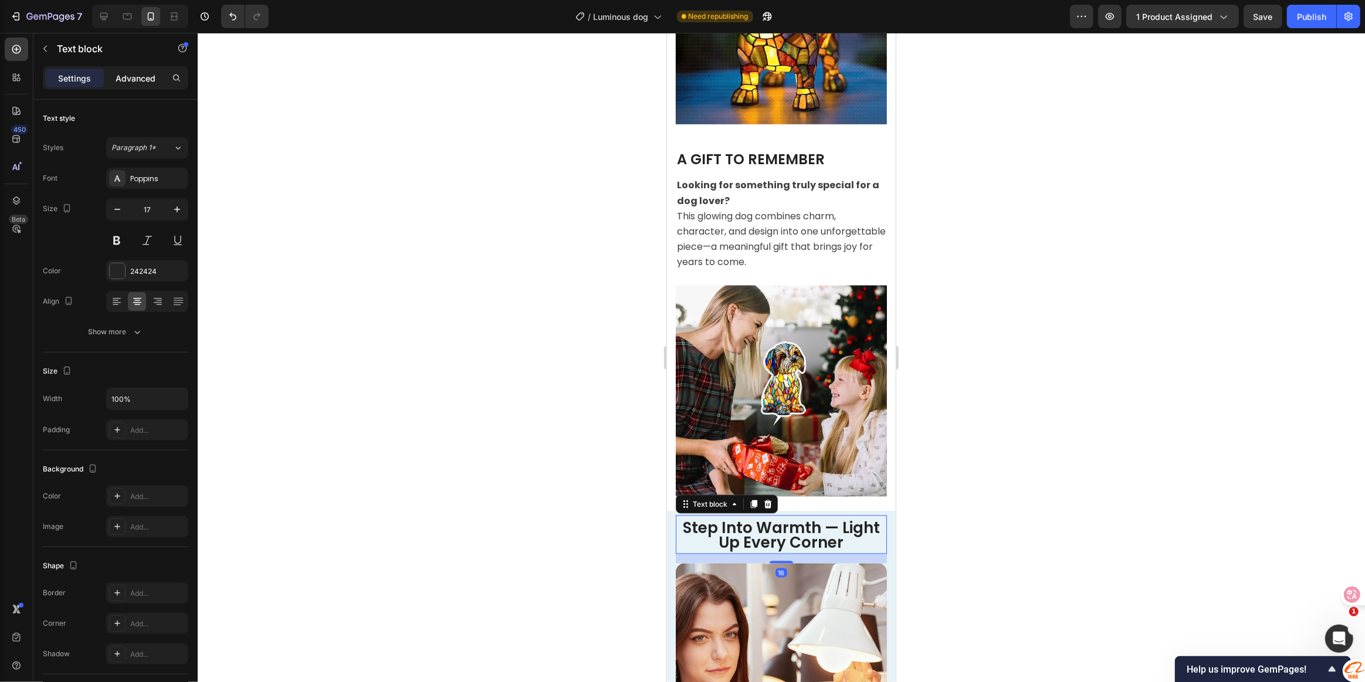
click at [132, 80] on p "Advanced" at bounding box center [136, 78] width 40 height 12
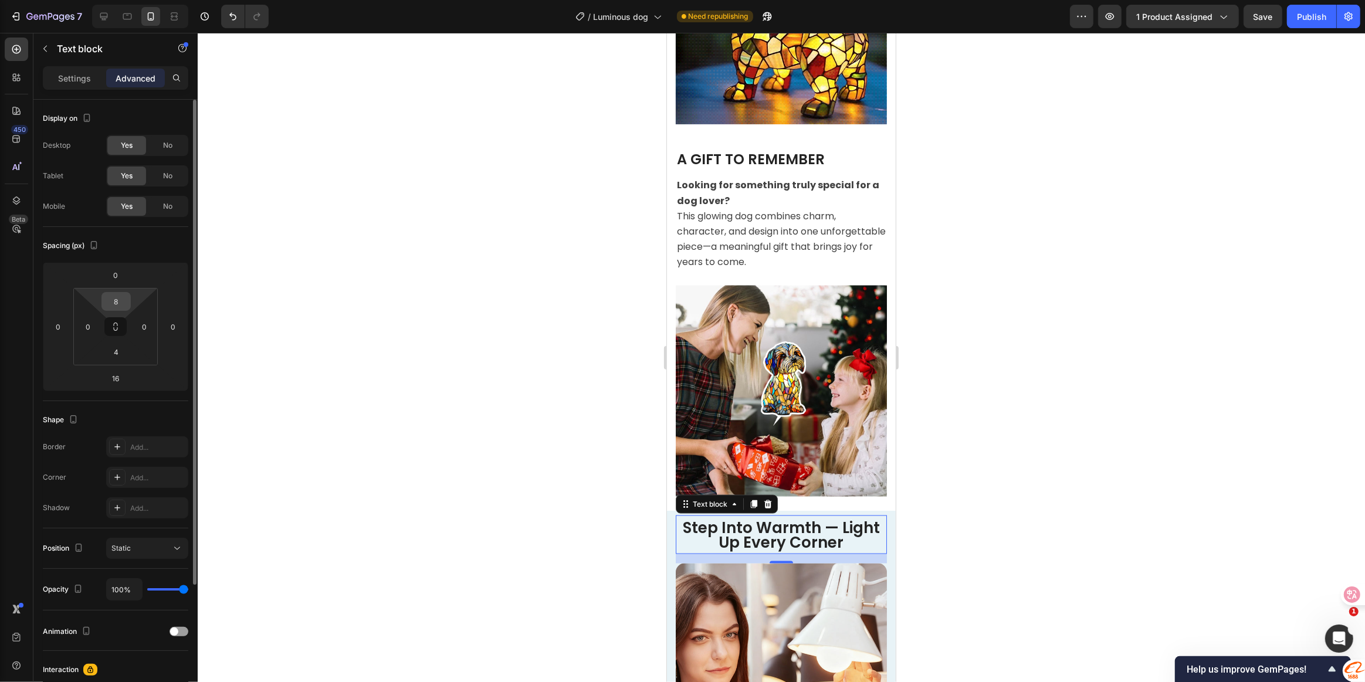
click at [121, 297] on input "8" at bounding box center [115, 302] width 23 height 18
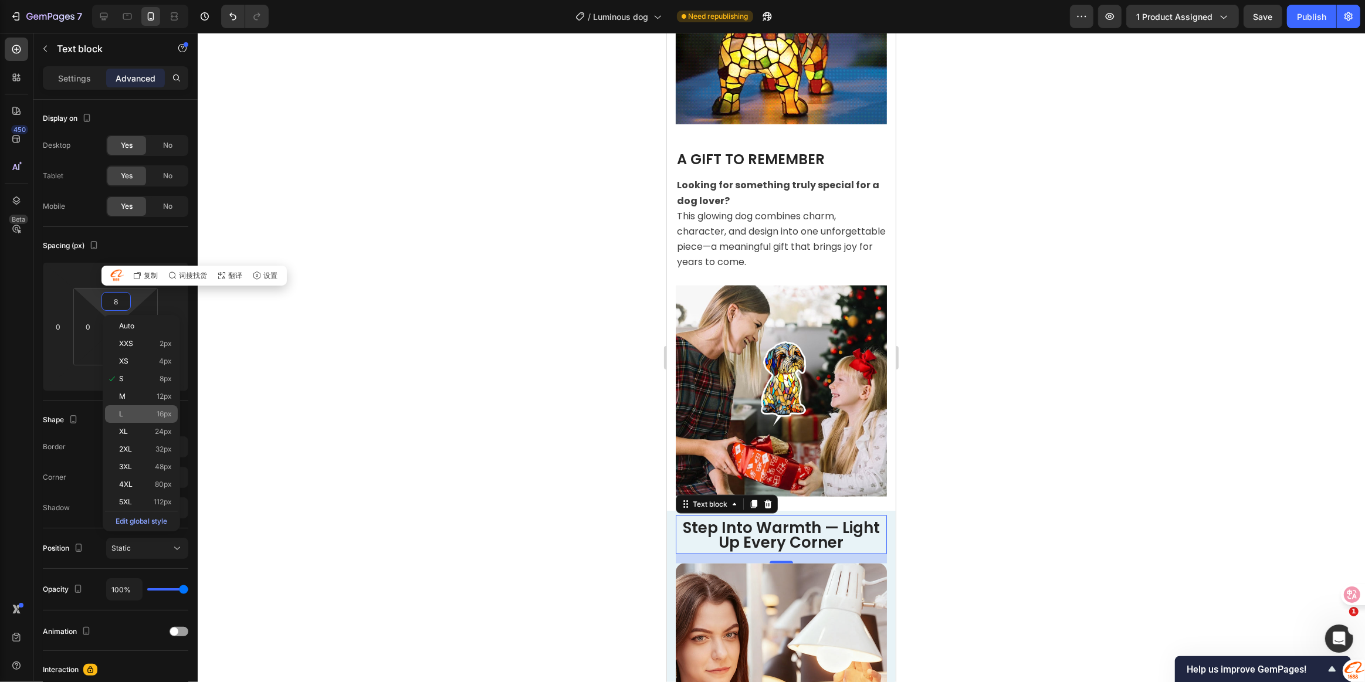
click at [146, 411] on p "L 16px" at bounding box center [145, 414] width 53 height 8
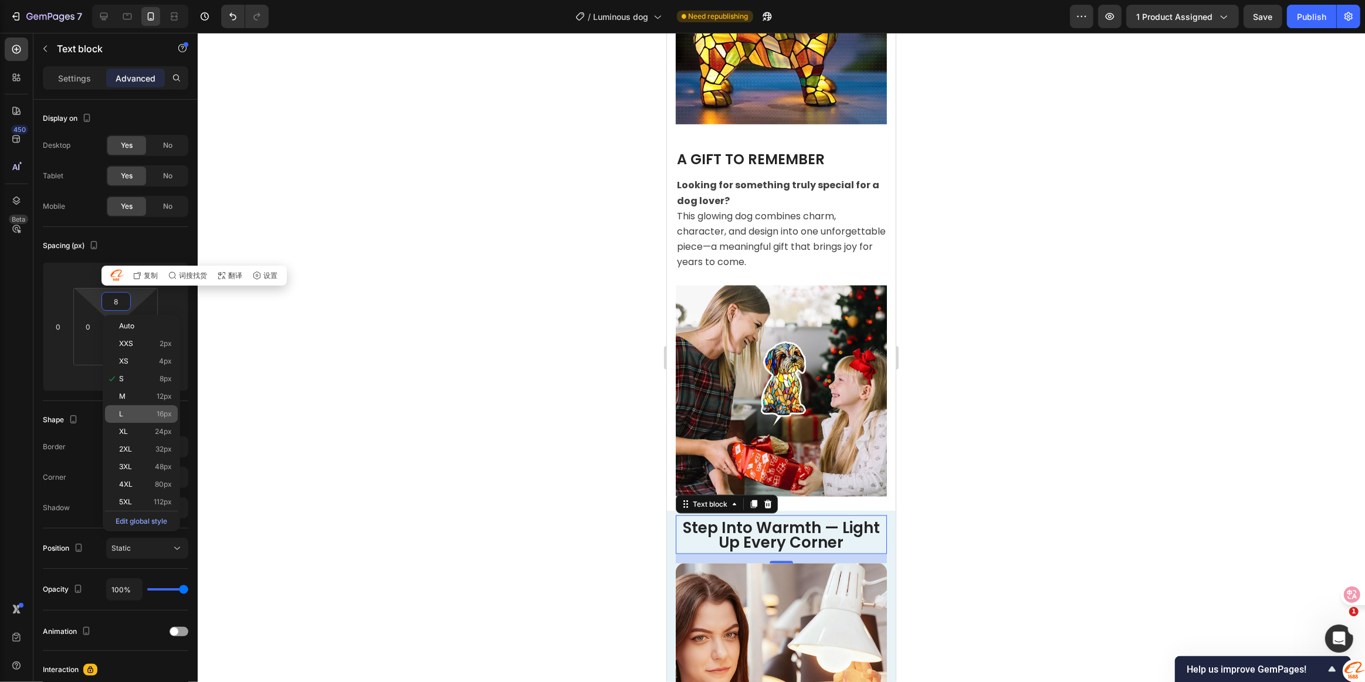
type input "16"
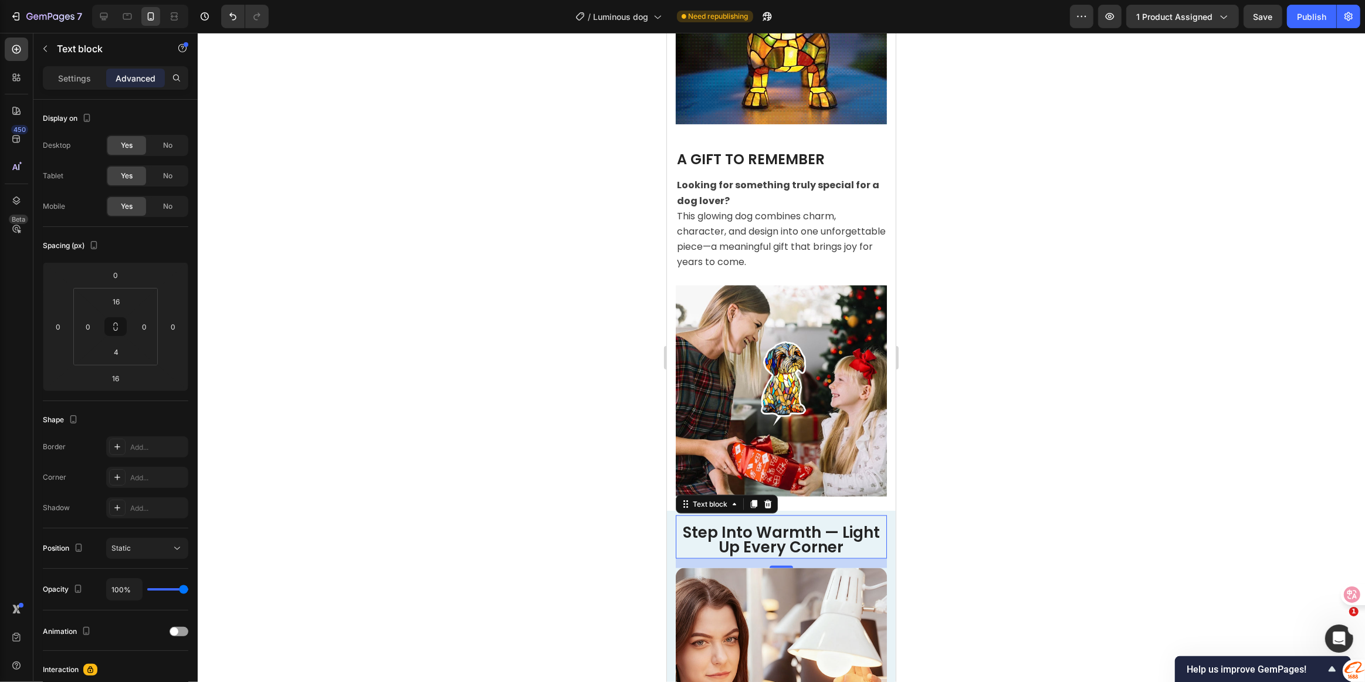
click at [1094, 521] on div at bounding box center [781, 357] width 1167 height 649
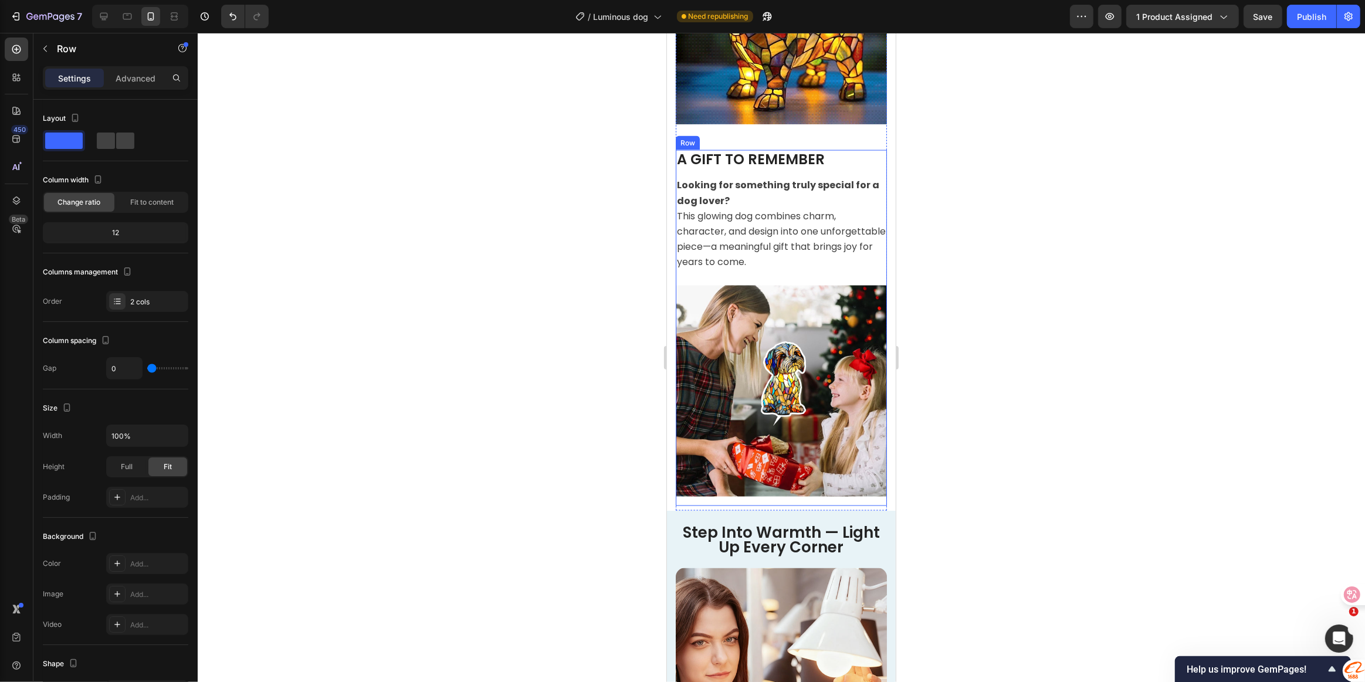
click at [802, 479] on div "Image" at bounding box center [780, 396] width 211 height 221
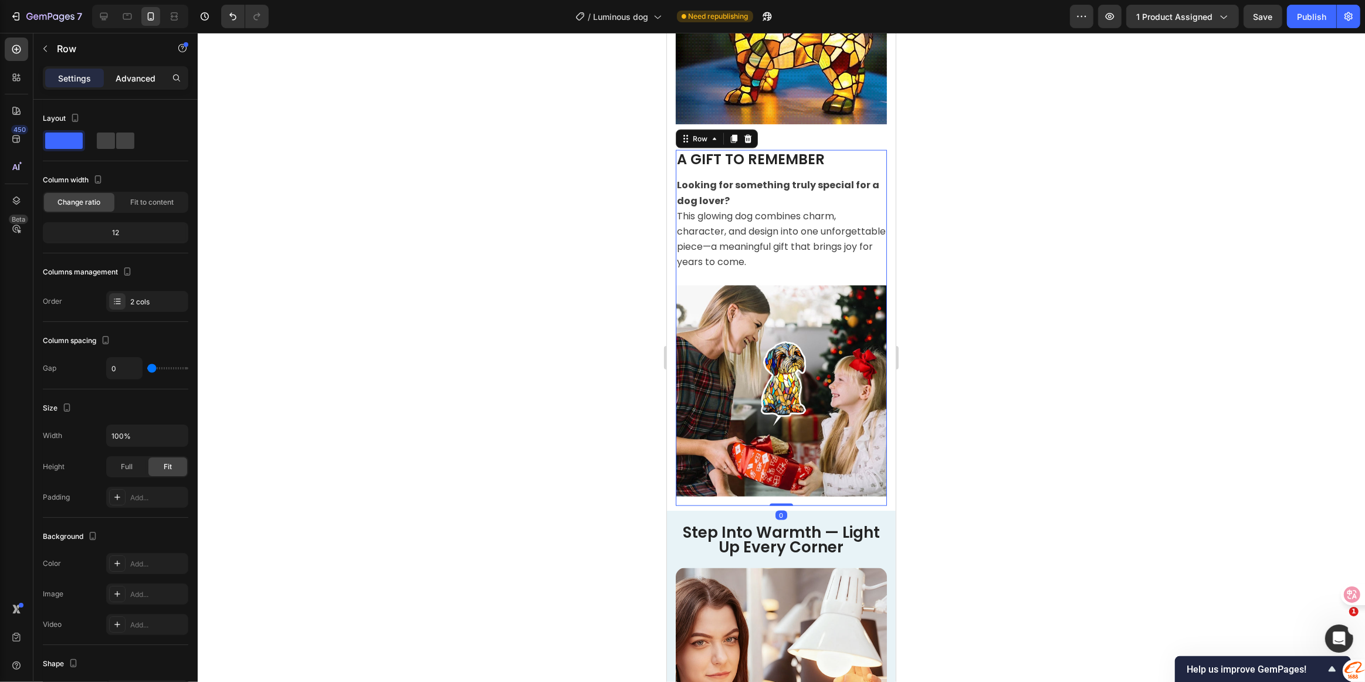
click at [134, 82] on p "Advanced" at bounding box center [136, 78] width 40 height 12
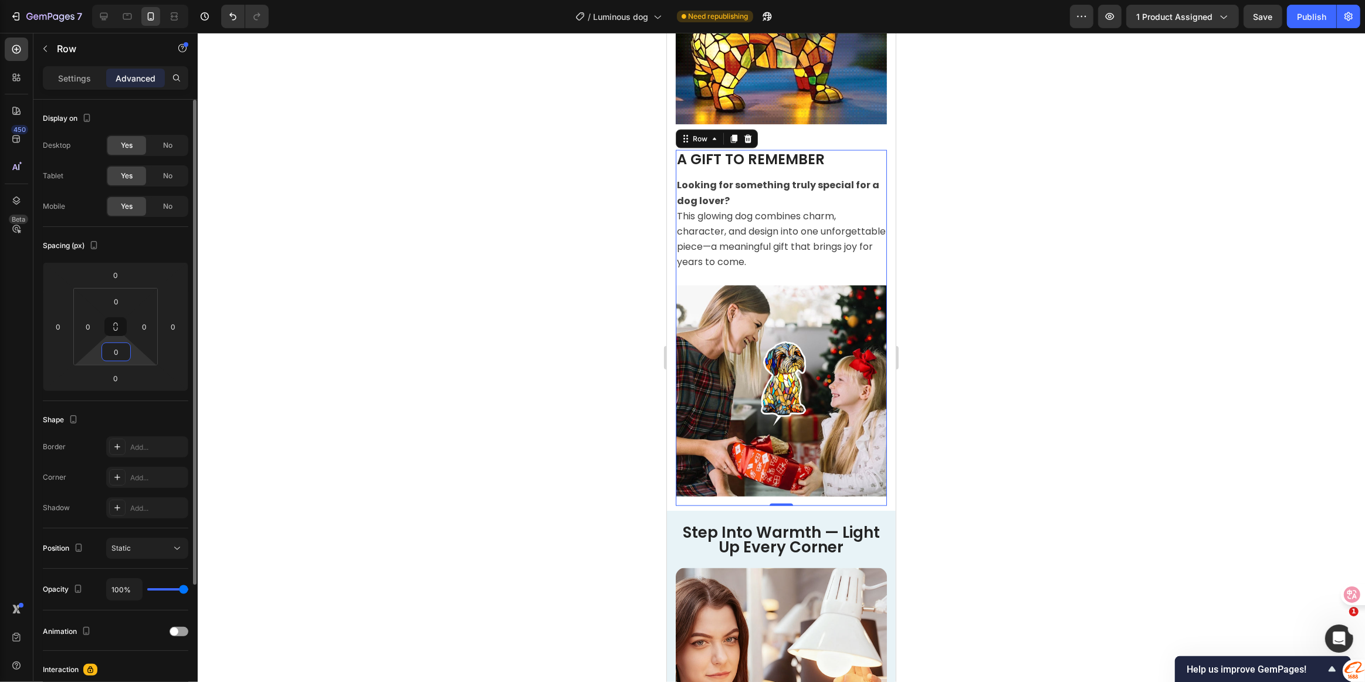
click at [118, 353] on input "0" at bounding box center [115, 352] width 23 height 18
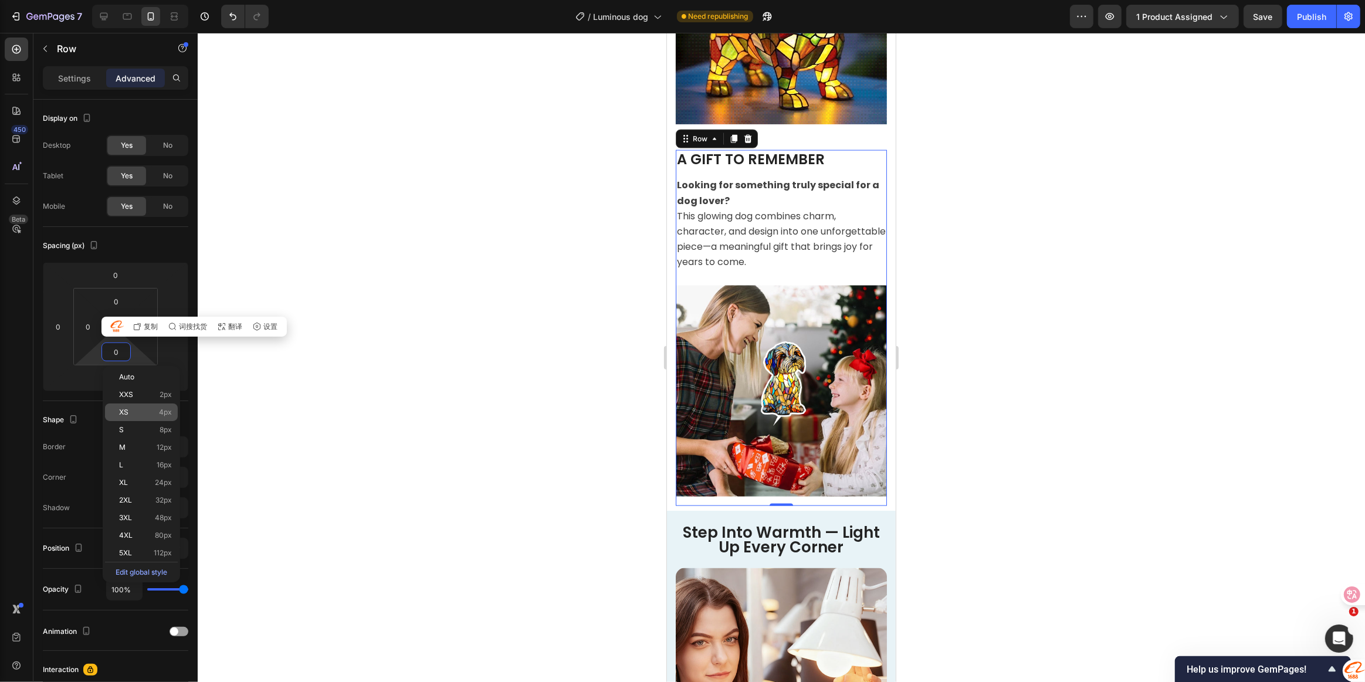
click at [140, 408] on p "XS 4px" at bounding box center [145, 412] width 53 height 8
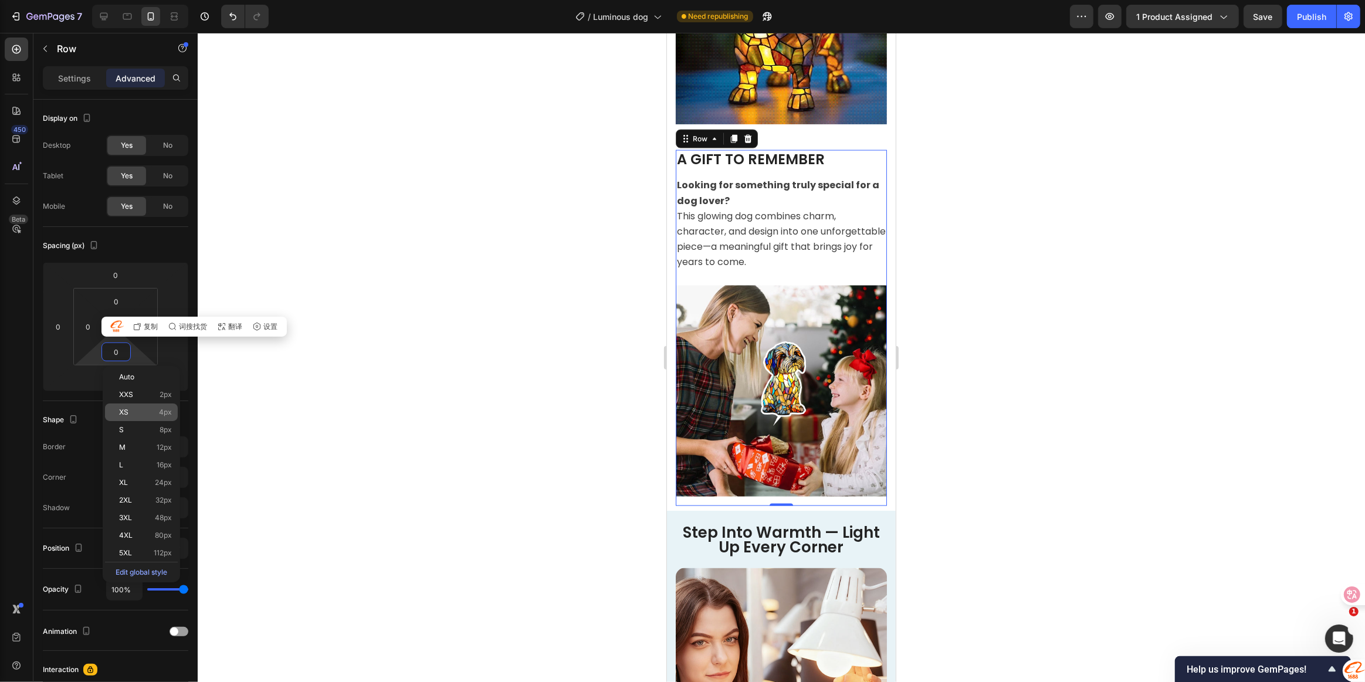
type input "4"
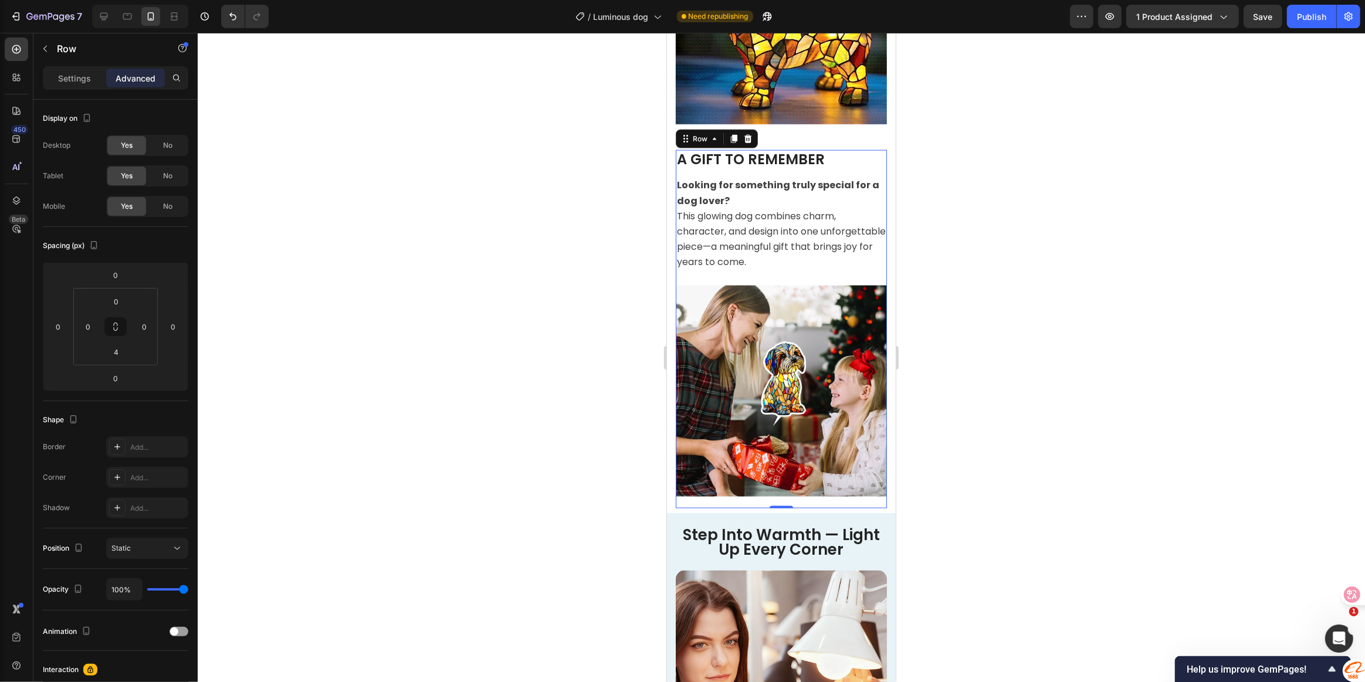
click at [1059, 422] on div at bounding box center [781, 357] width 1167 height 649
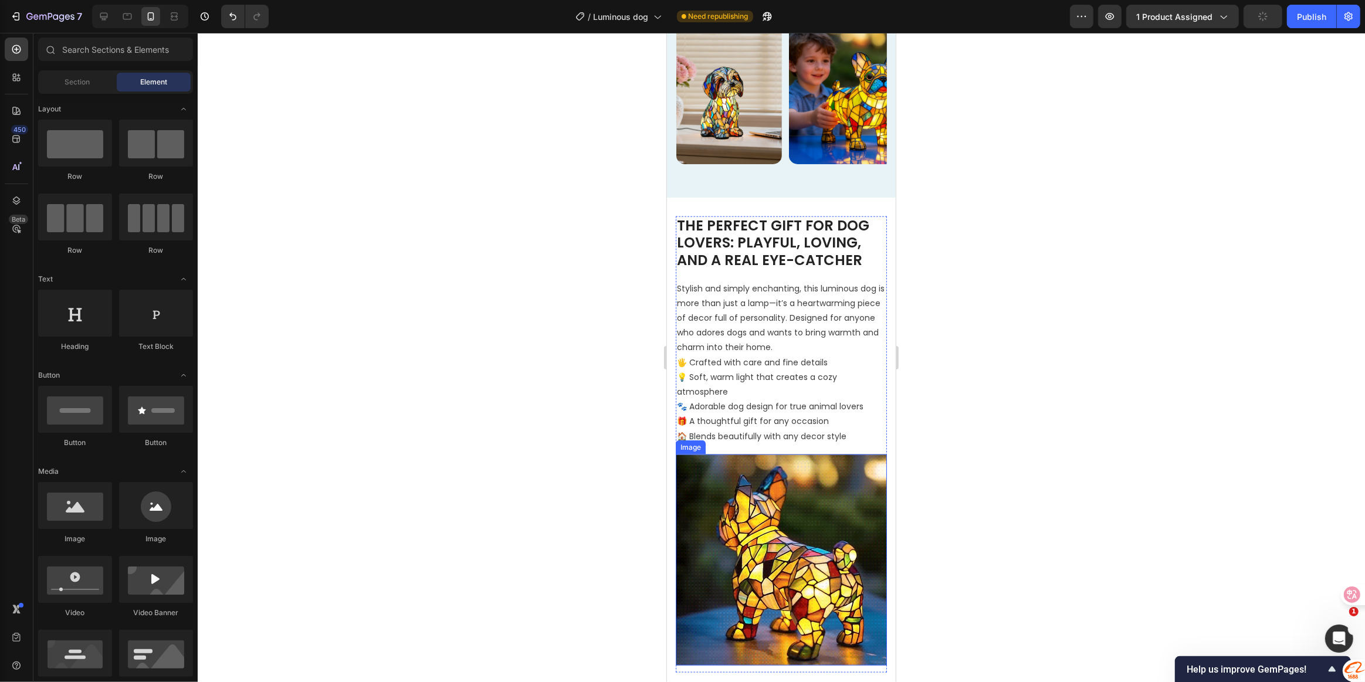
scroll to position [1173, 0]
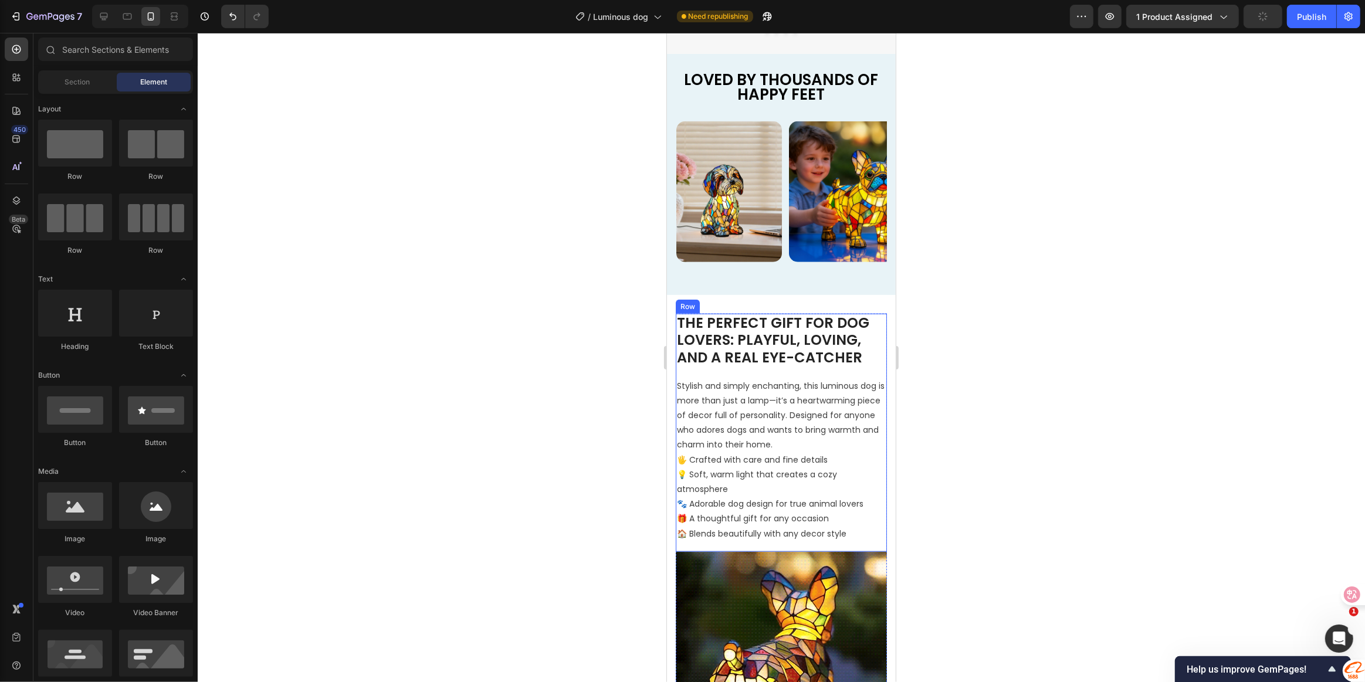
click at [761, 375] on div "THE PERFECT GIFT FOR DOG LOVERS: PLAYFUL, LOVING, AND A REAL EYE-CATCHER Headin…" at bounding box center [780, 433] width 211 height 238
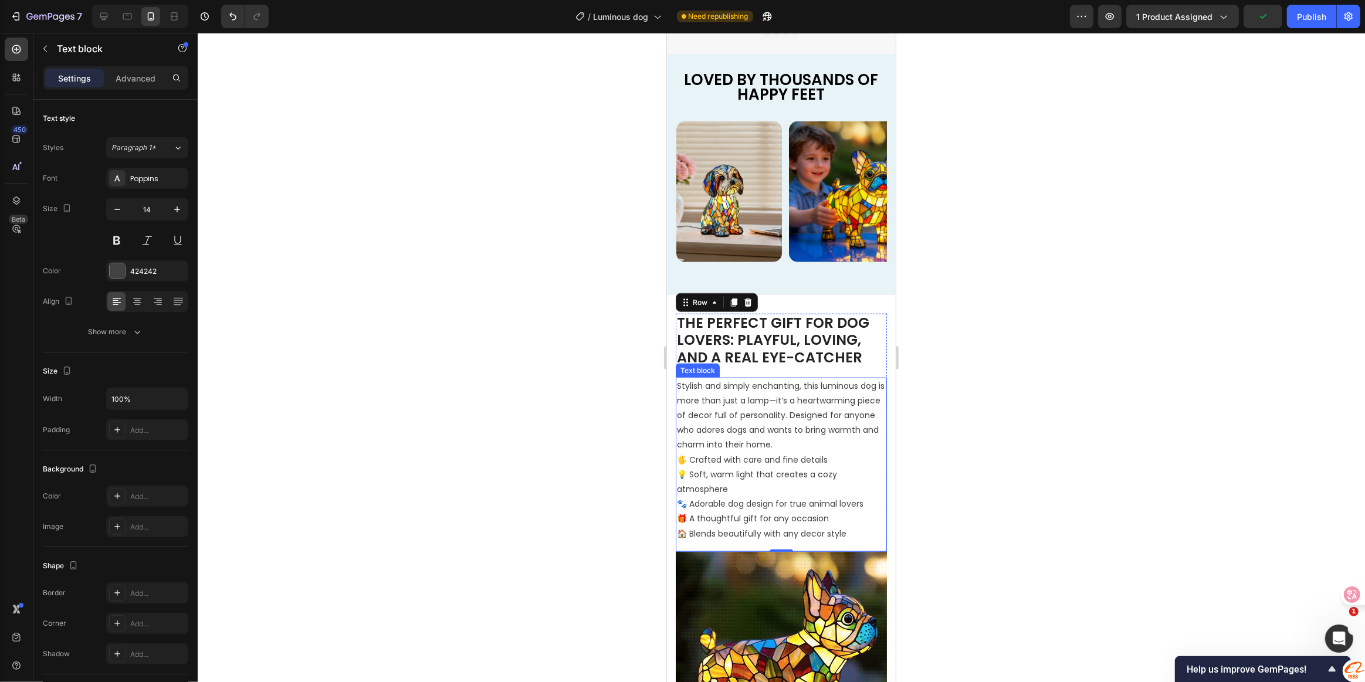
click at [761, 382] on p "Stylish and simply enchanting, this luminous dog is more than just a lamp—it’s …" at bounding box center [780, 416] width 209 height 74
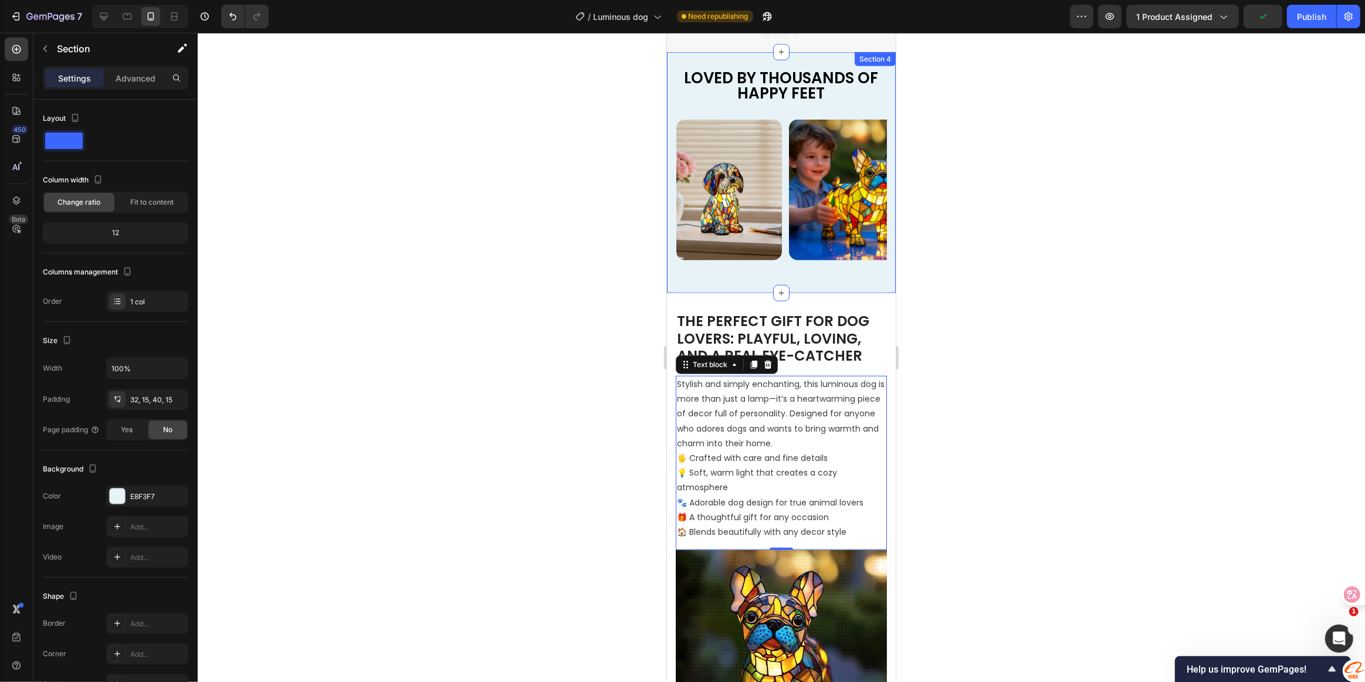
click at [764, 272] on div "LOVED BY THOUSANDS OF HAPPY FEET Text Block Image Image Image Image Image Image…" at bounding box center [780, 172] width 229 height 241
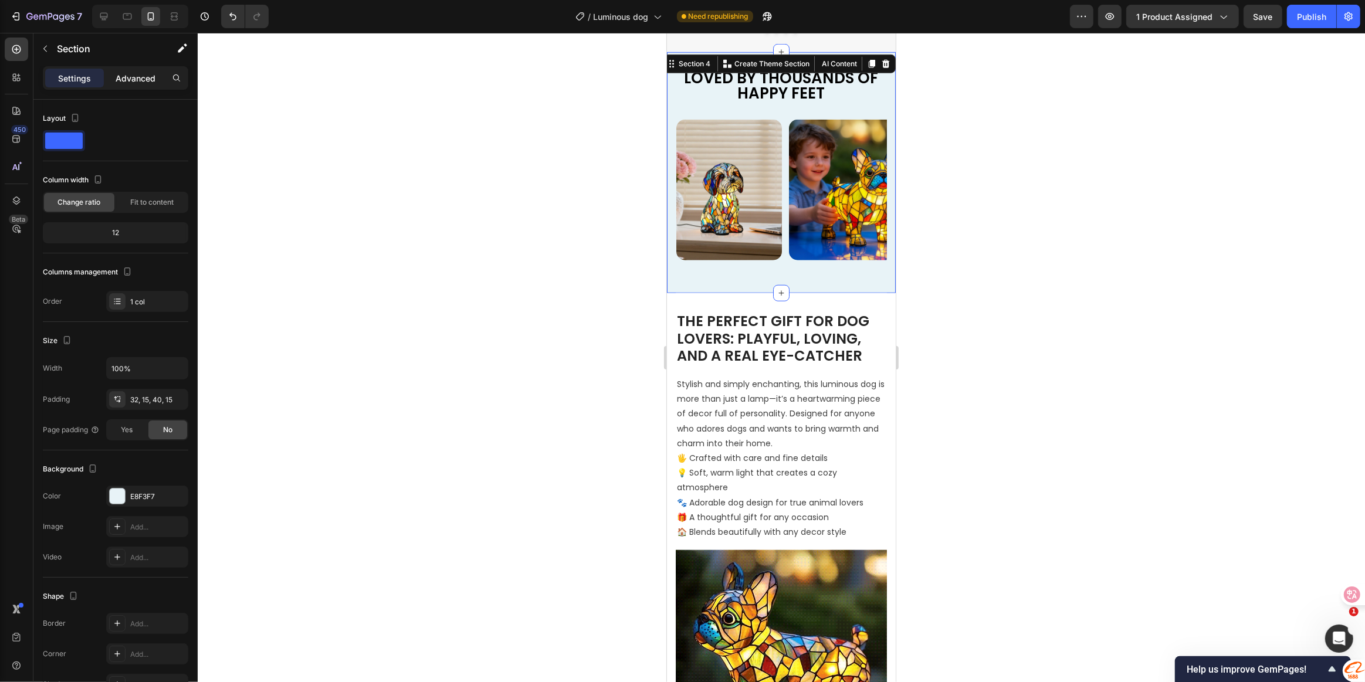
click at [143, 78] on p "Advanced" at bounding box center [136, 78] width 40 height 12
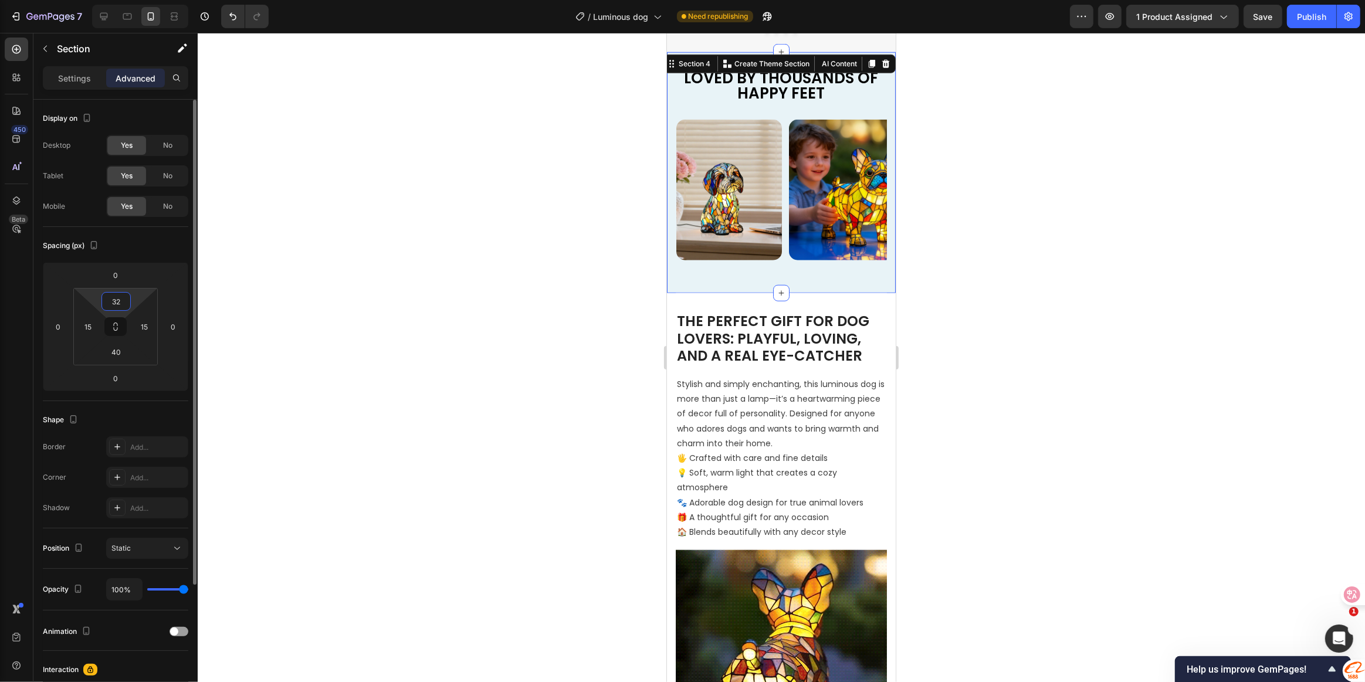
click at [119, 297] on input "32" at bounding box center [115, 302] width 23 height 18
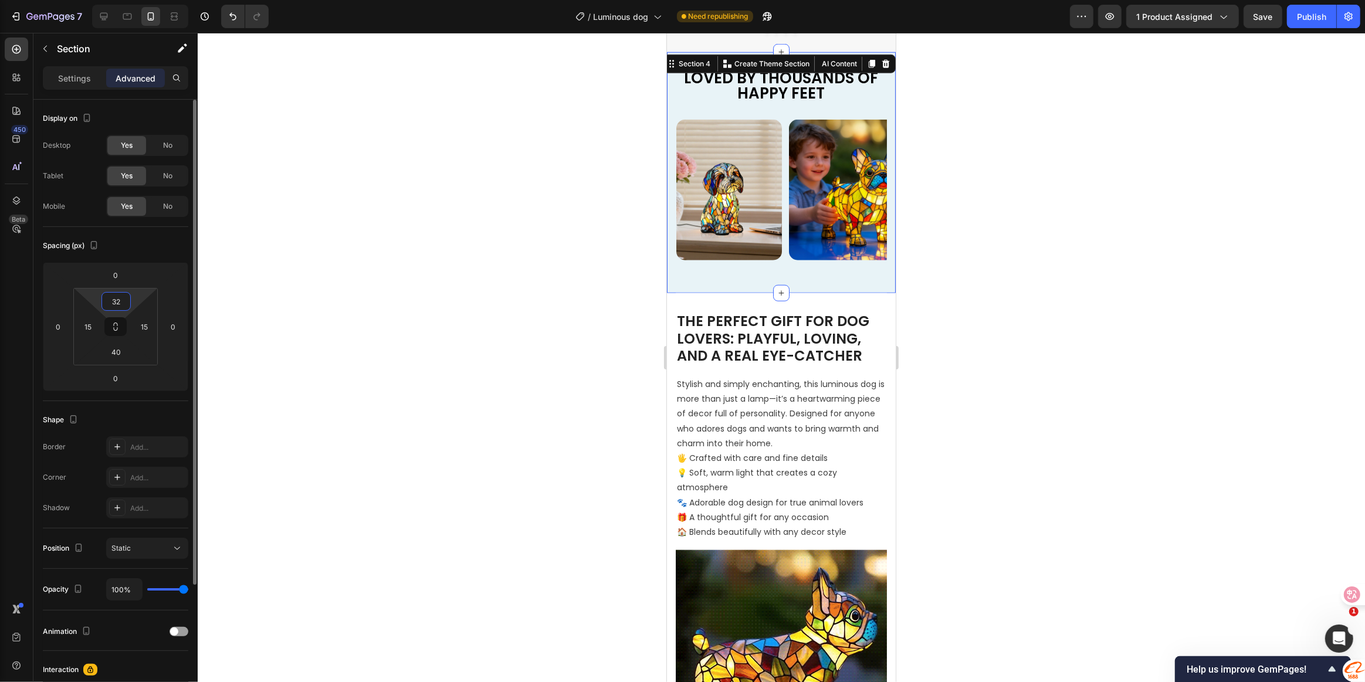
click at [119, 297] on input "32" at bounding box center [115, 302] width 23 height 18
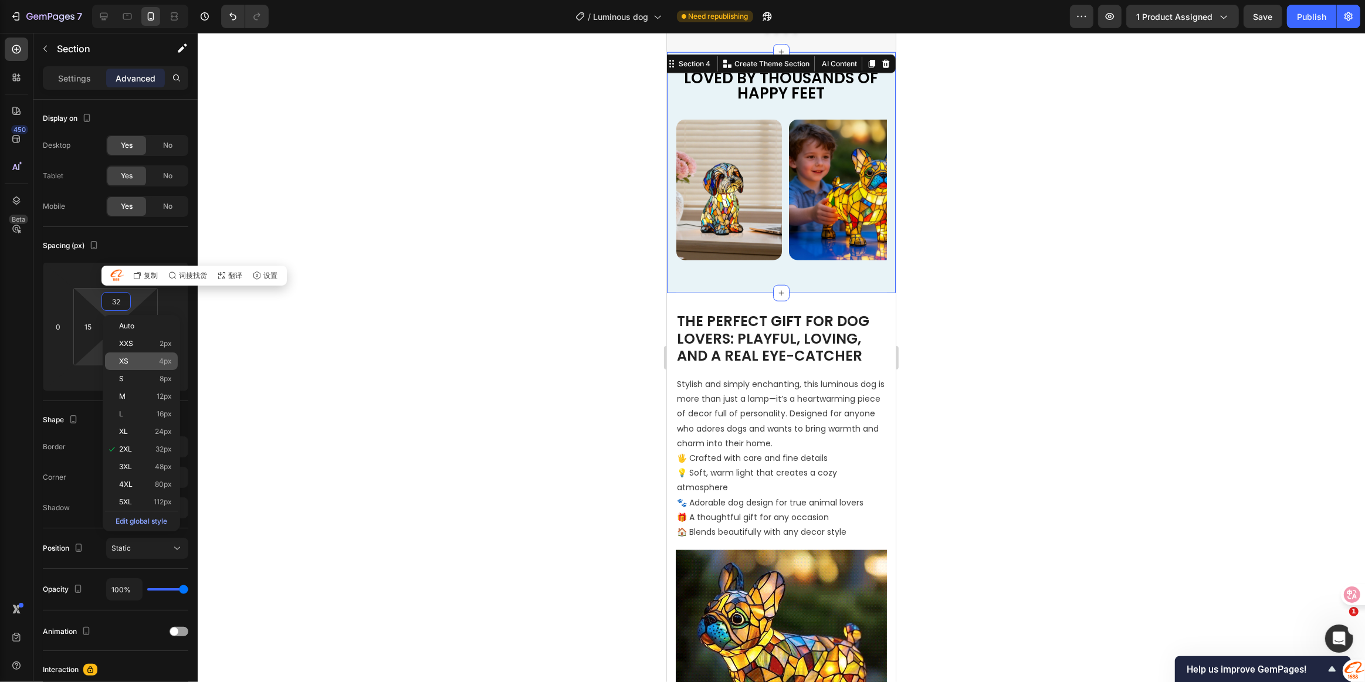
drag, startPoint x: 92, startPoint y: 348, endPoint x: 120, endPoint y: 353, distance: 28.0
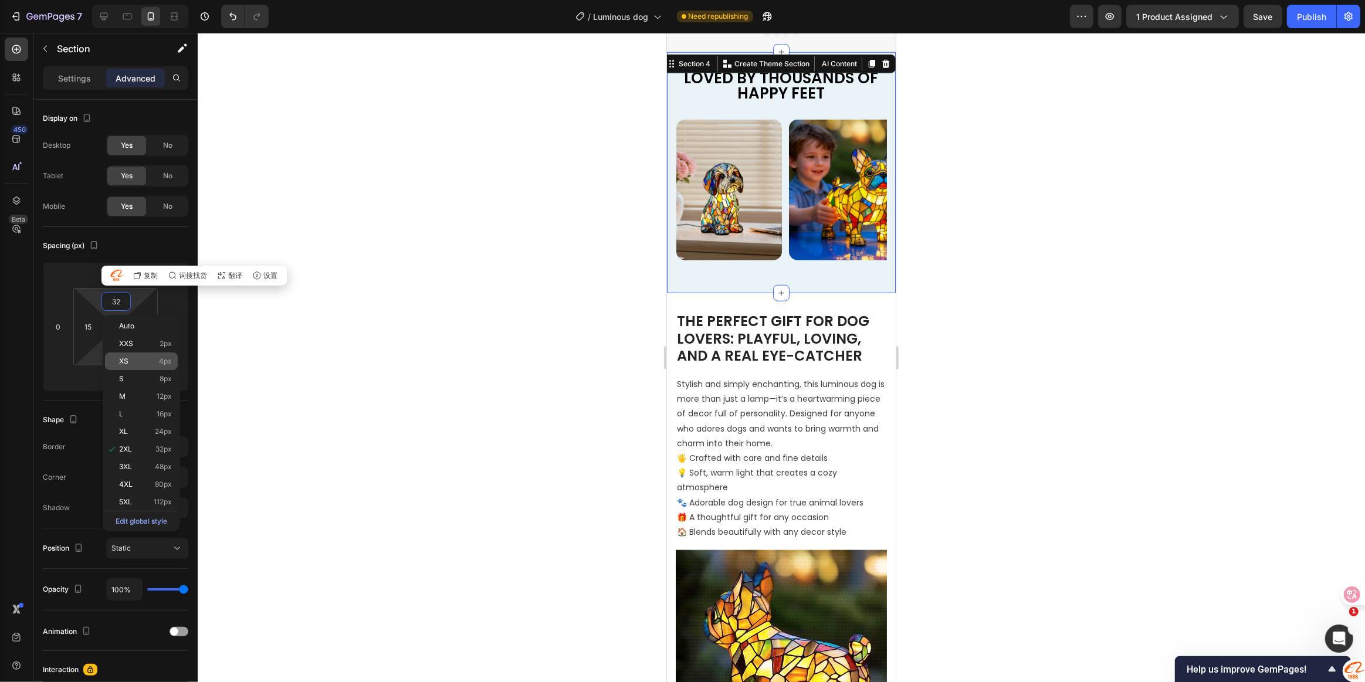
click at [93, 0] on html "7 Version history / Luminous dog Need republishing Preview 1 product assigned S…" at bounding box center [682, 0] width 1365 height 0
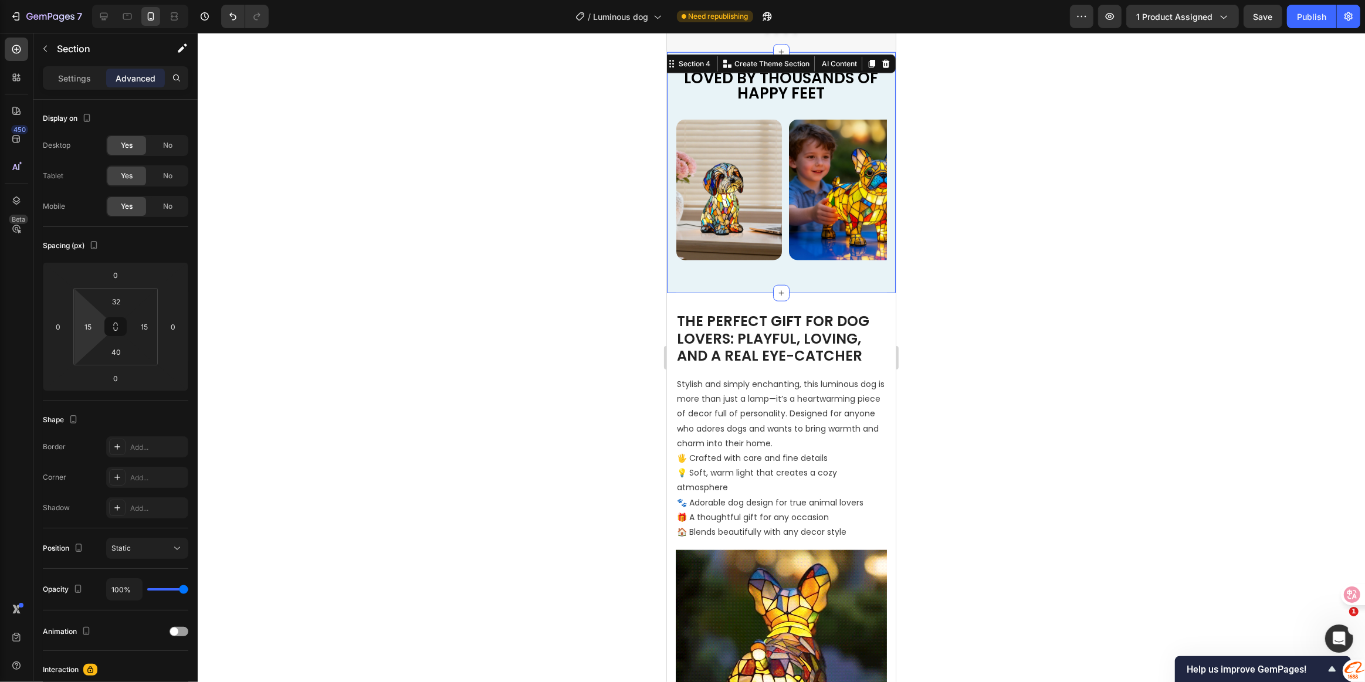
type input "2"
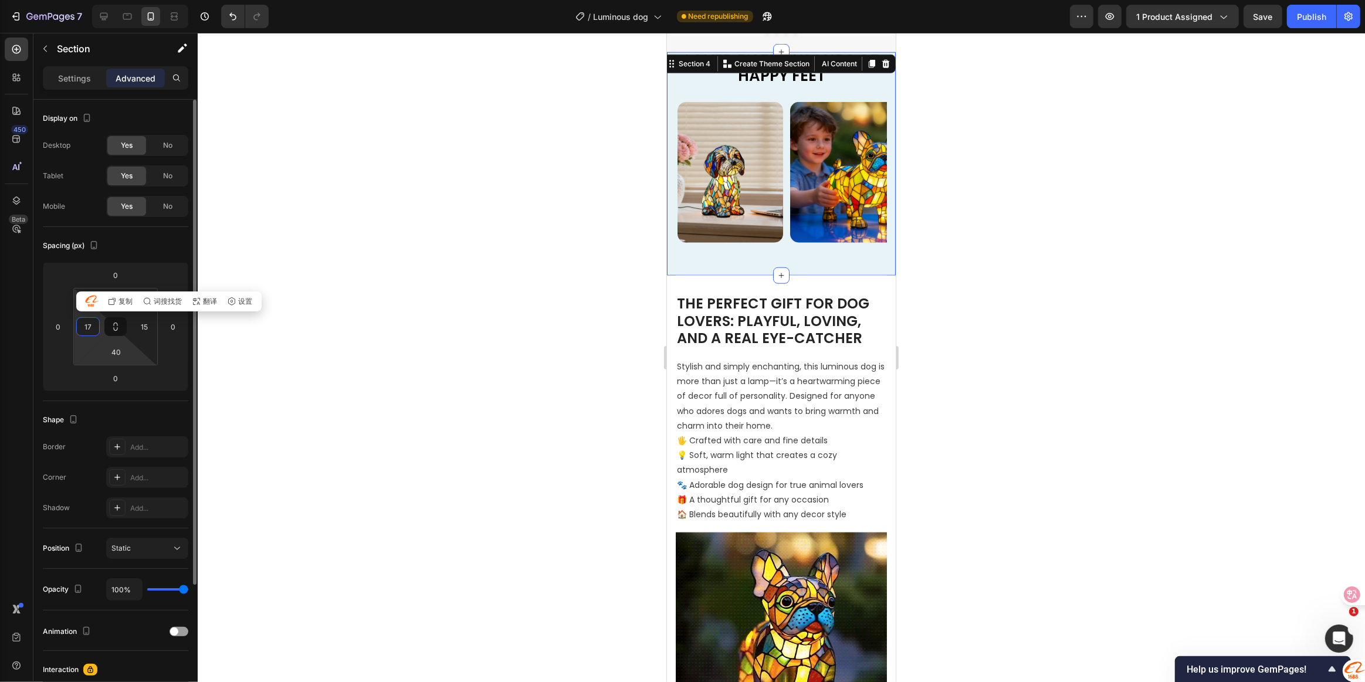
type input "15"
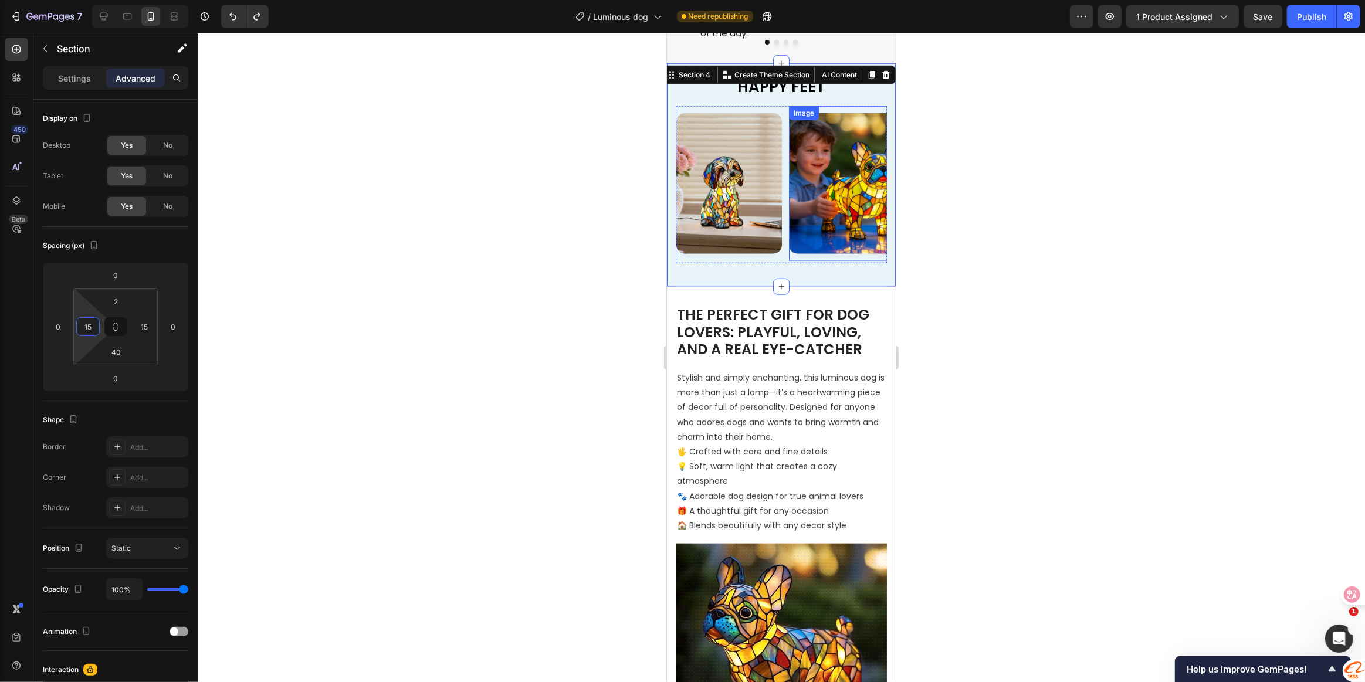
scroll to position [1066, 0]
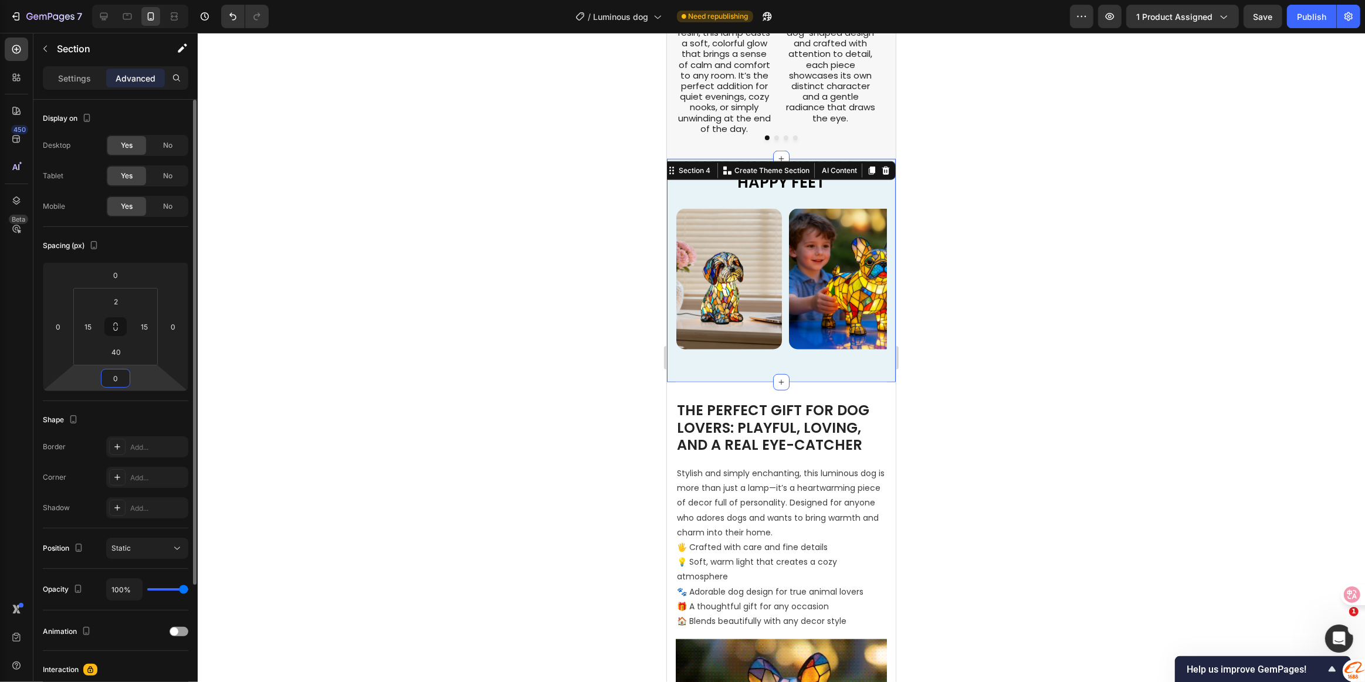
click at [121, 375] on input "0" at bounding box center [115, 379] width 23 height 18
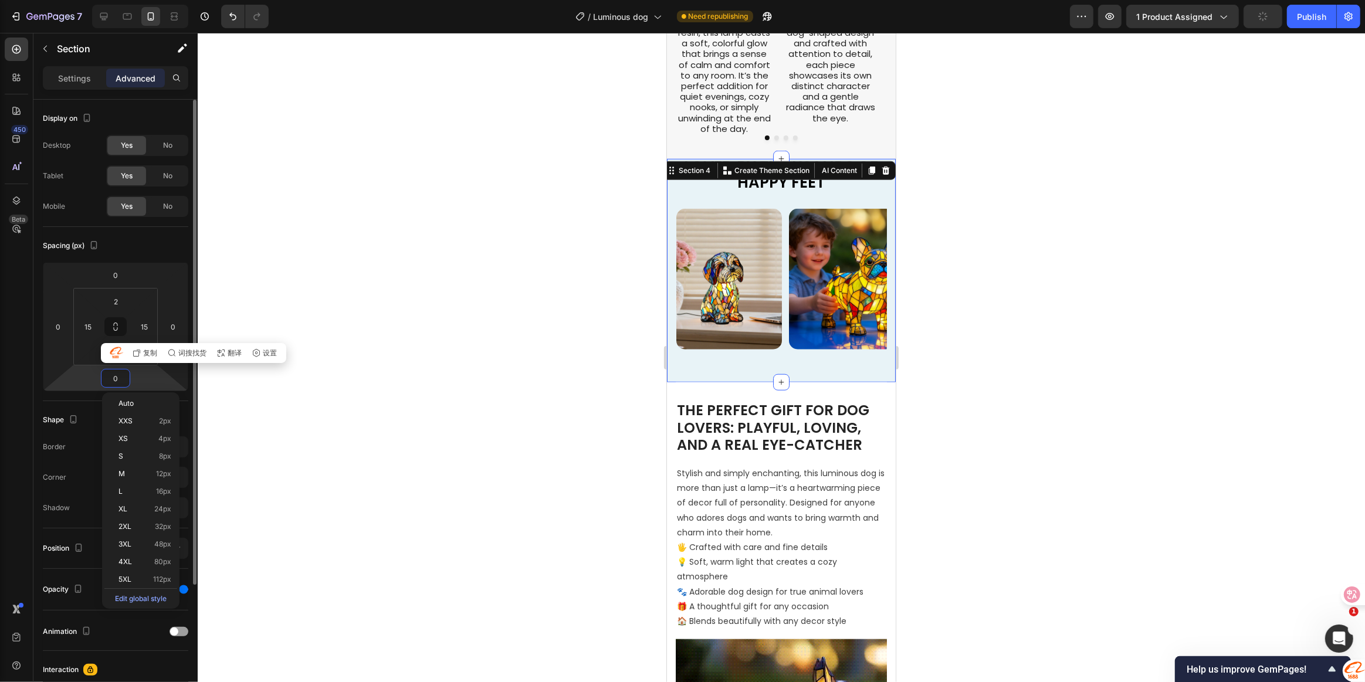
click at [92, 0] on html "7 Version history / Luminous dog Need republishing Preview 1 product assigned P…" at bounding box center [682, 0] width 1365 height 0
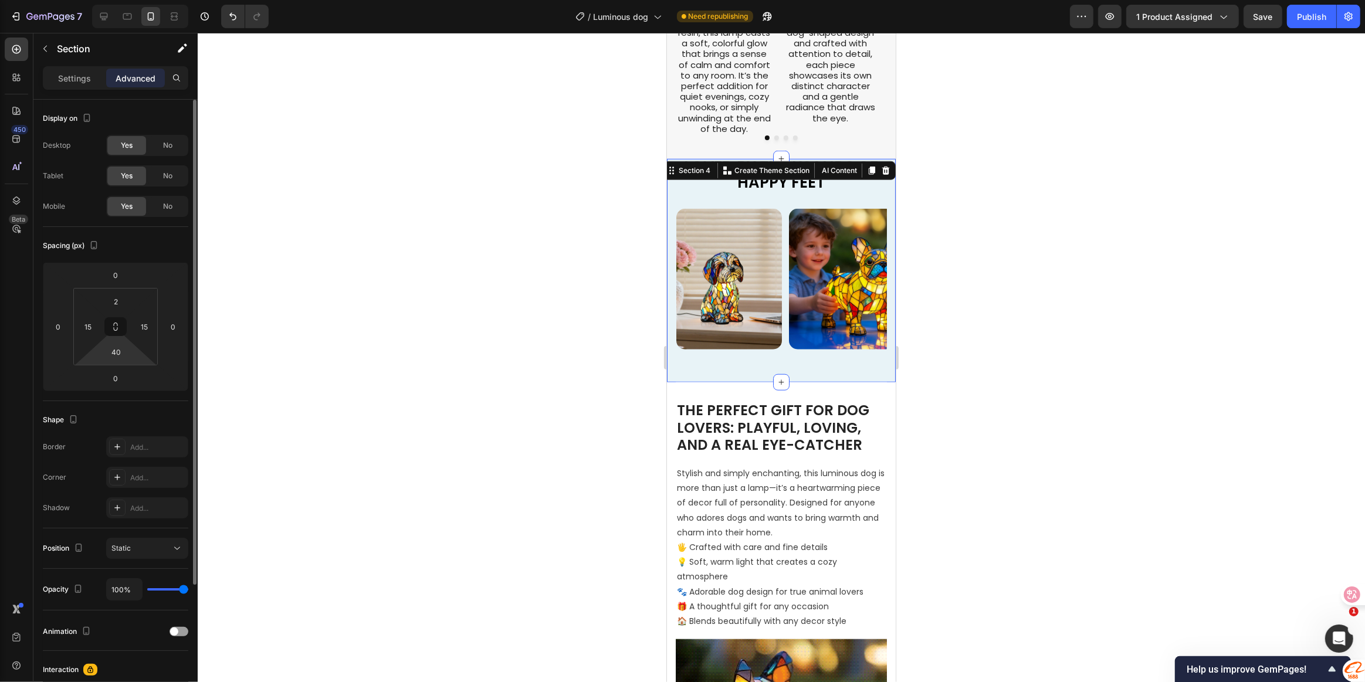
click at [95, 0] on html "7 Version history / Luminous dog Need republishing Preview 1 product assigned S…" at bounding box center [682, 0] width 1365 height 0
click at [128, 353] on div "40" at bounding box center [115, 352] width 29 height 19
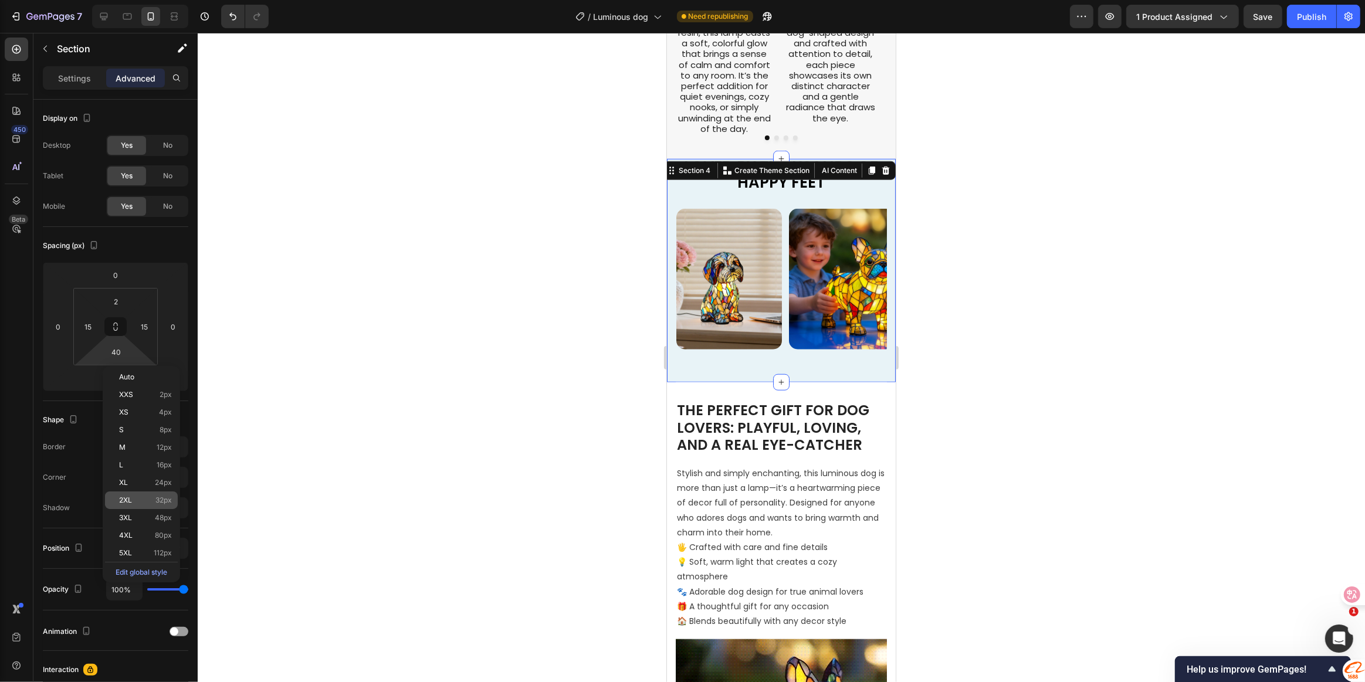
click at [150, 497] on p "2XL 32px" at bounding box center [145, 500] width 53 height 8
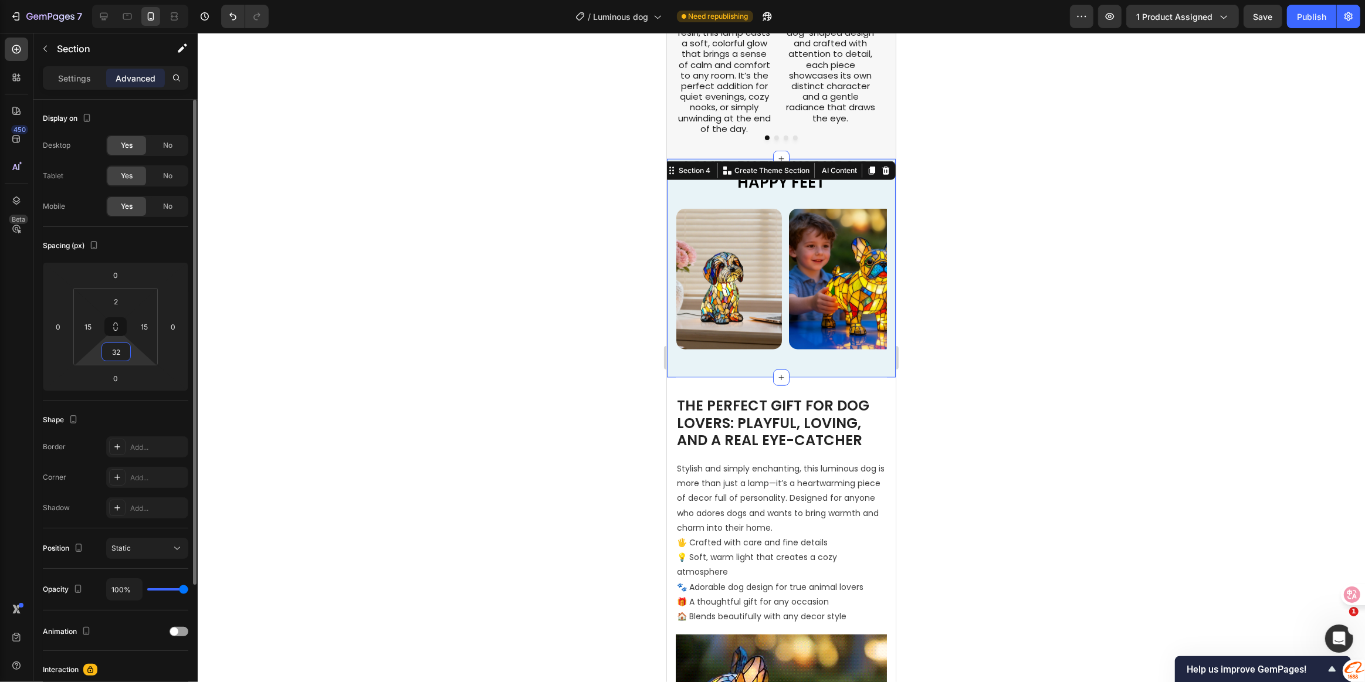
click at [124, 357] on input "32" at bounding box center [115, 352] width 23 height 18
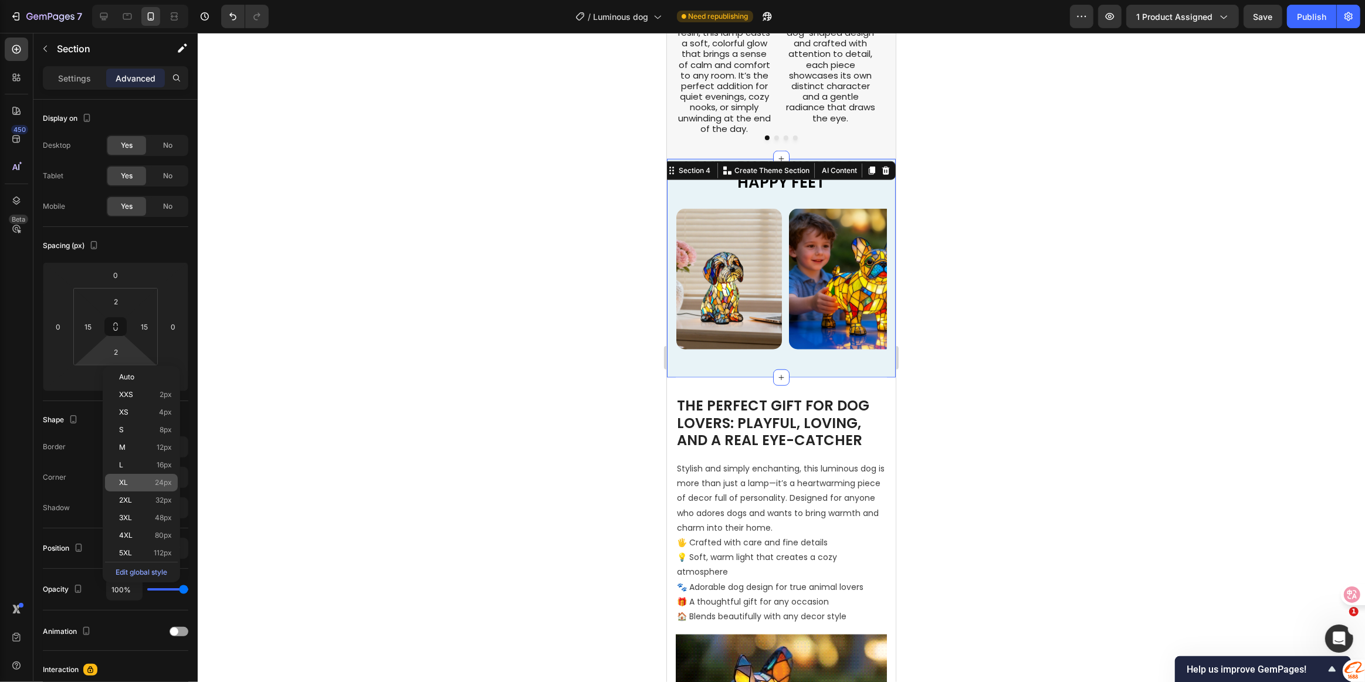
click at [146, 479] on p "XL 24px" at bounding box center [145, 483] width 53 height 8
type input "24"
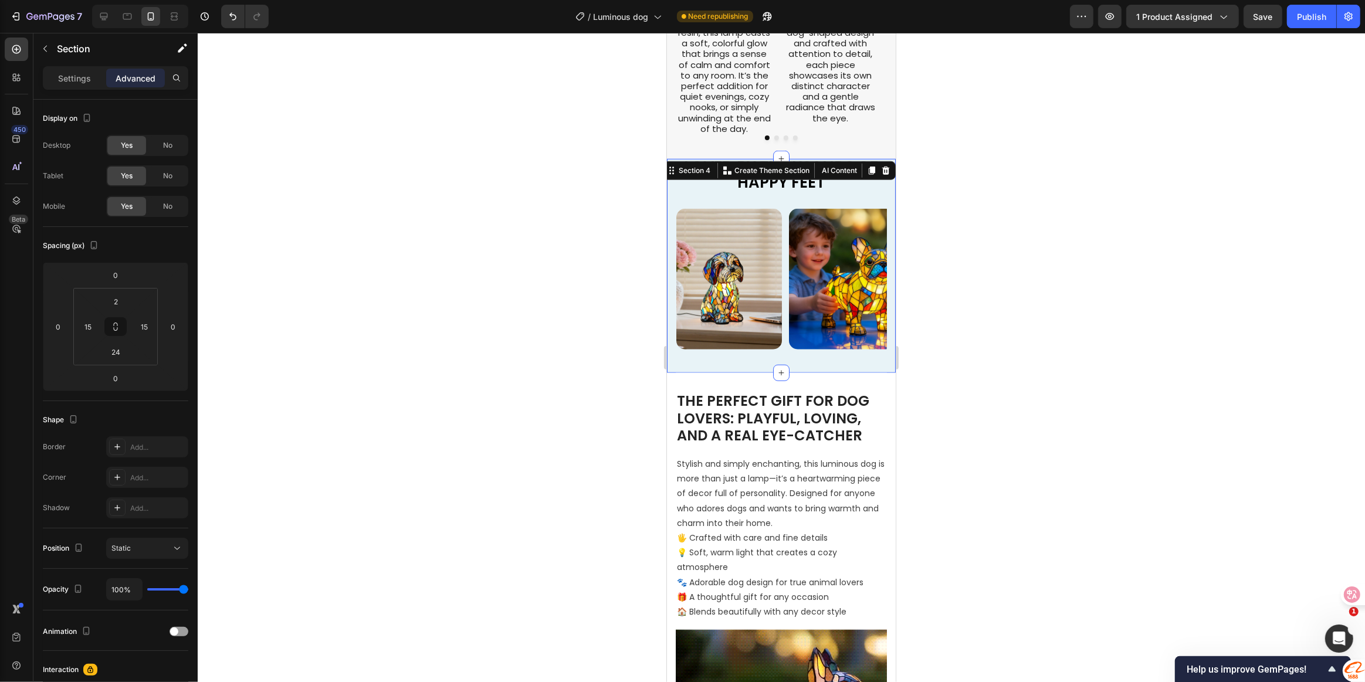
click at [1063, 409] on div at bounding box center [781, 357] width 1167 height 649
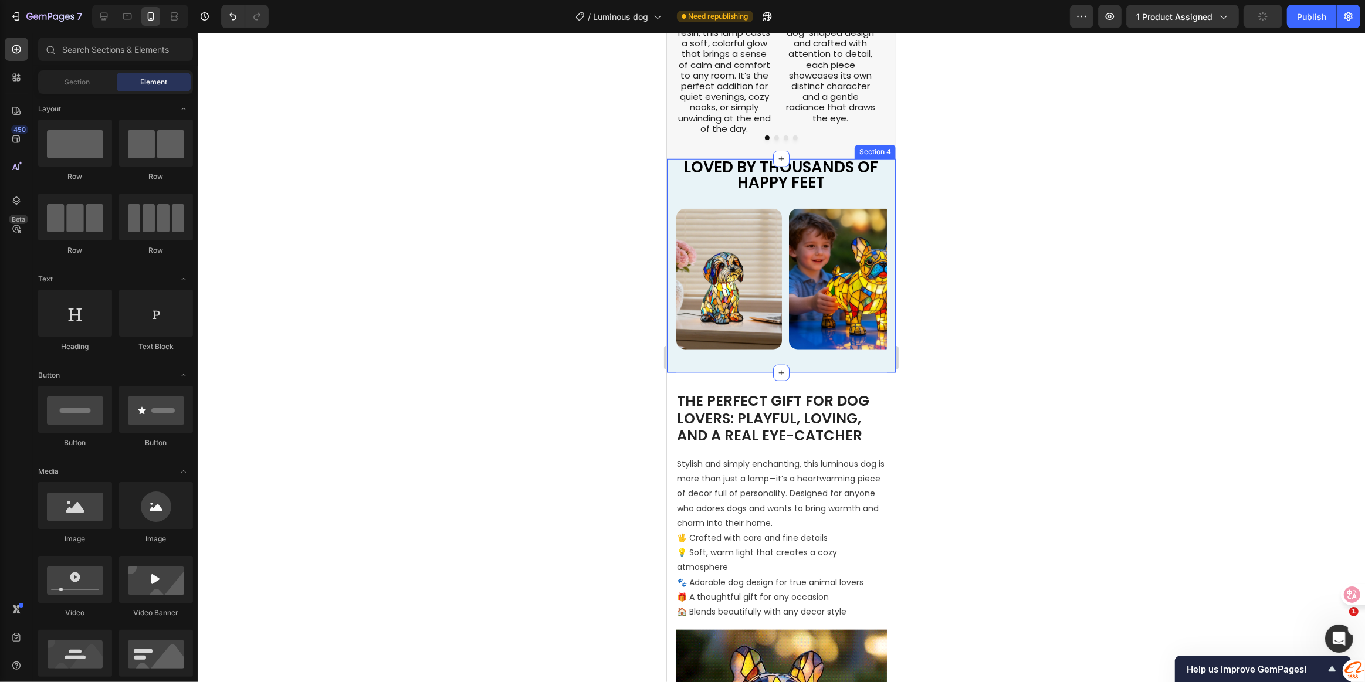
click at [667, 164] on div "LOVED BY THOUSANDS OF HAPPY FEET Text Block Image Image Image Image Image Image…" at bounding box center [780, 266] width 229 height 214
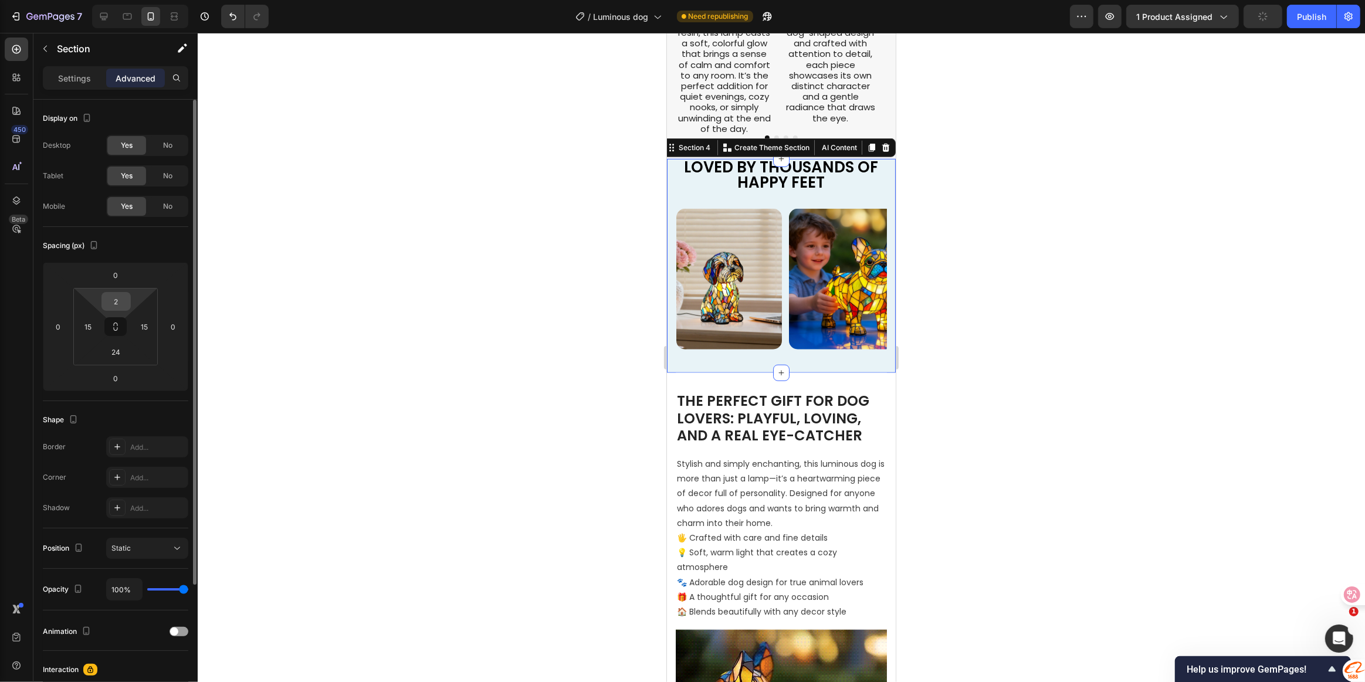
click at [111, 299] on input "2" at bounding box center [115, 302] width 23 height 18
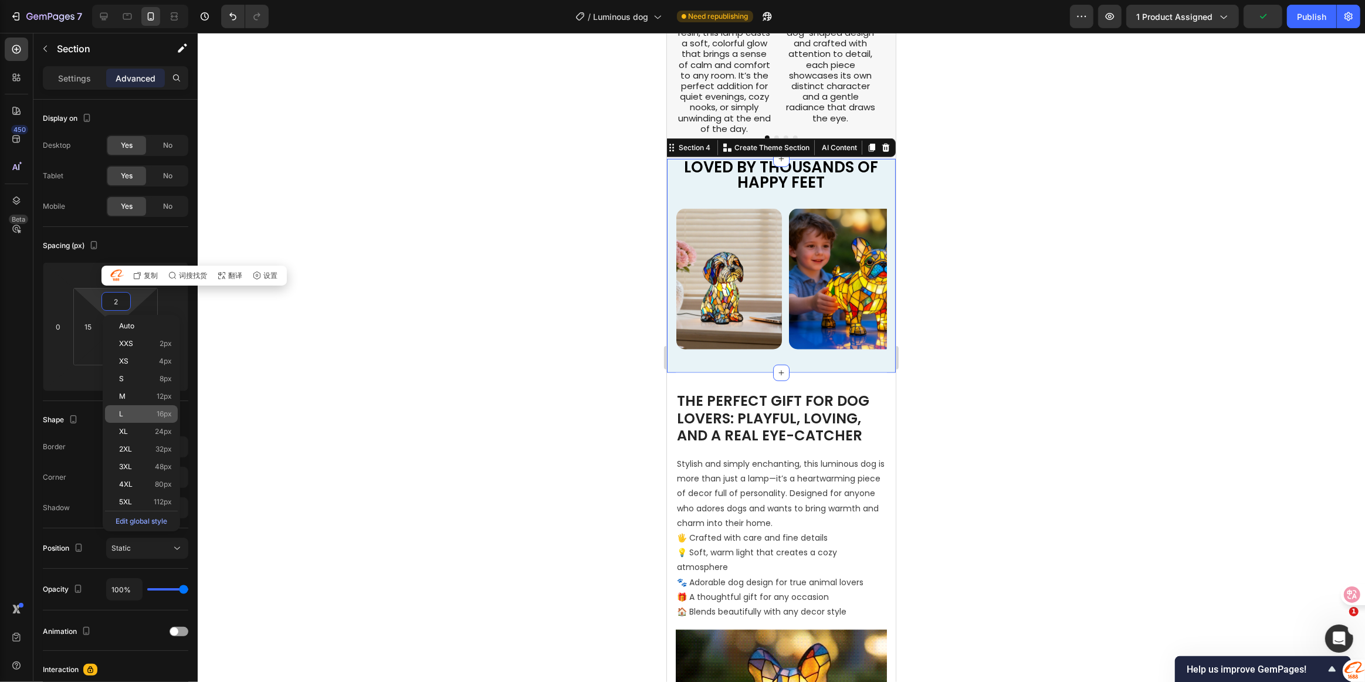
click at [146, 408] on div "L 16px" at bounding box center [141, 414] width 73 height 18
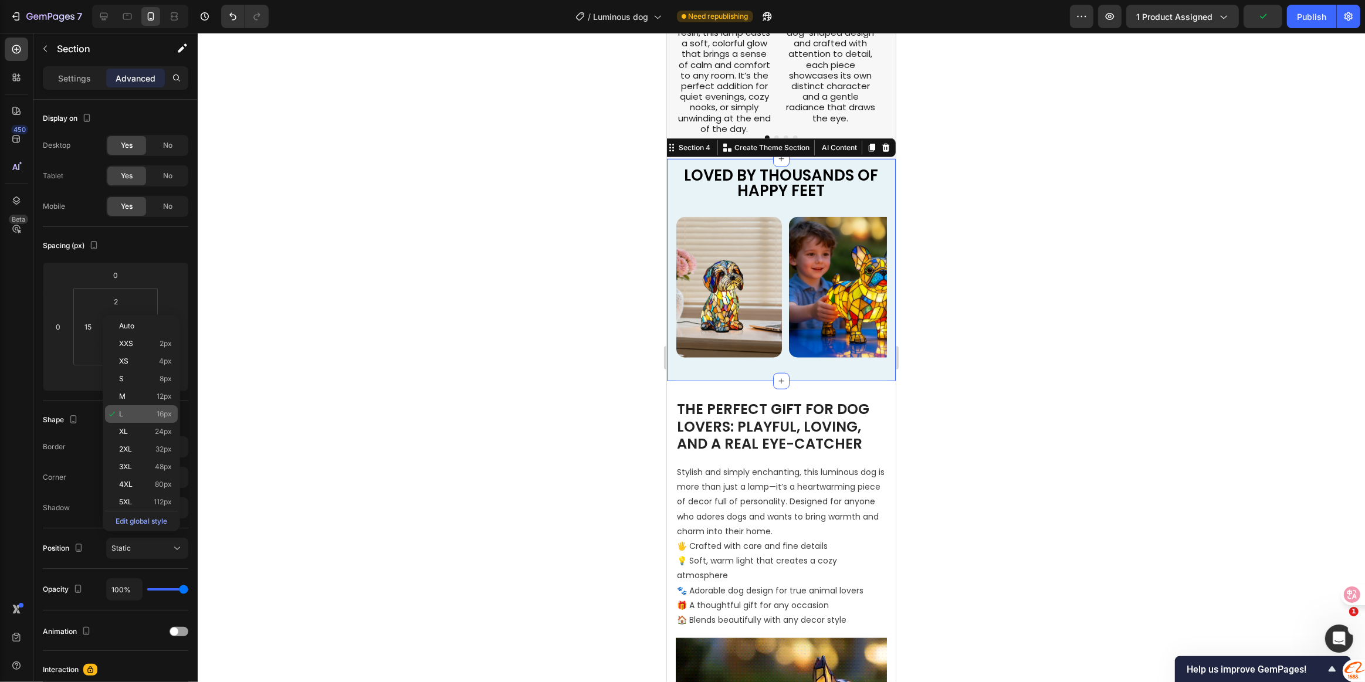
type input "16"
click at [1133, 404] on div at bounding box center [781, 357] width 1167 height 649
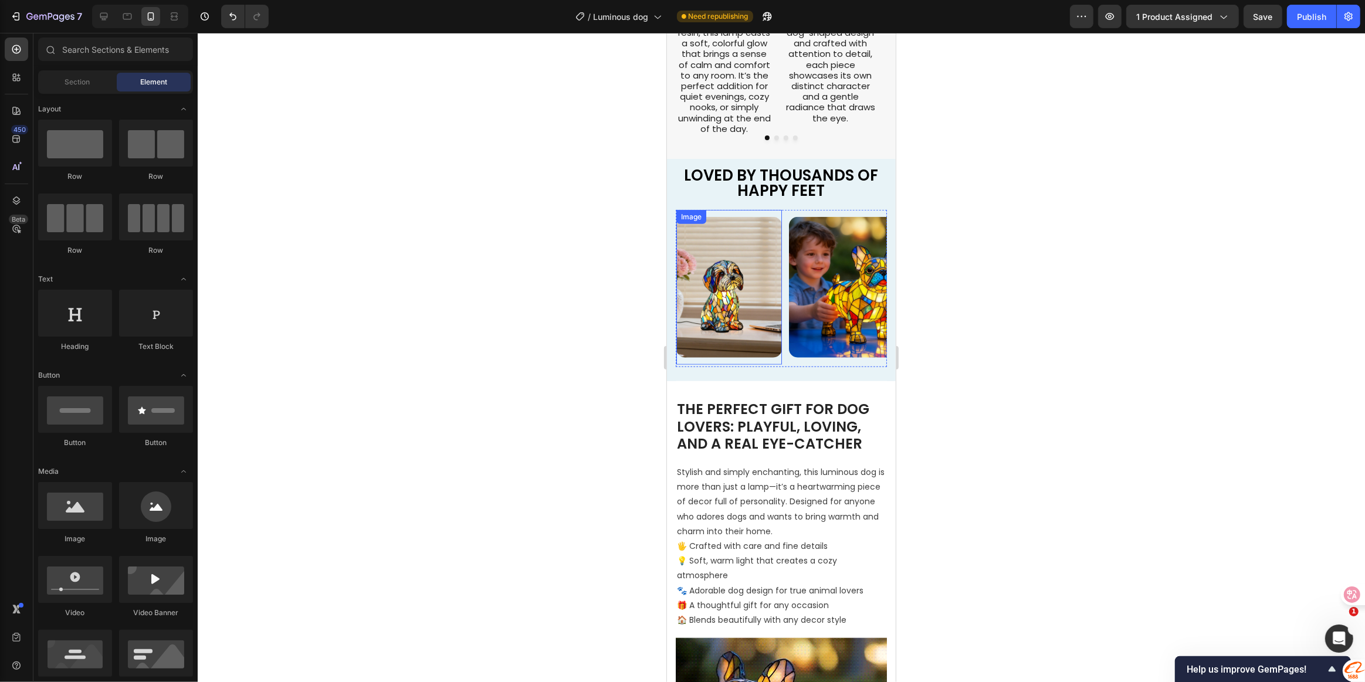
scroll to position [998, 0]
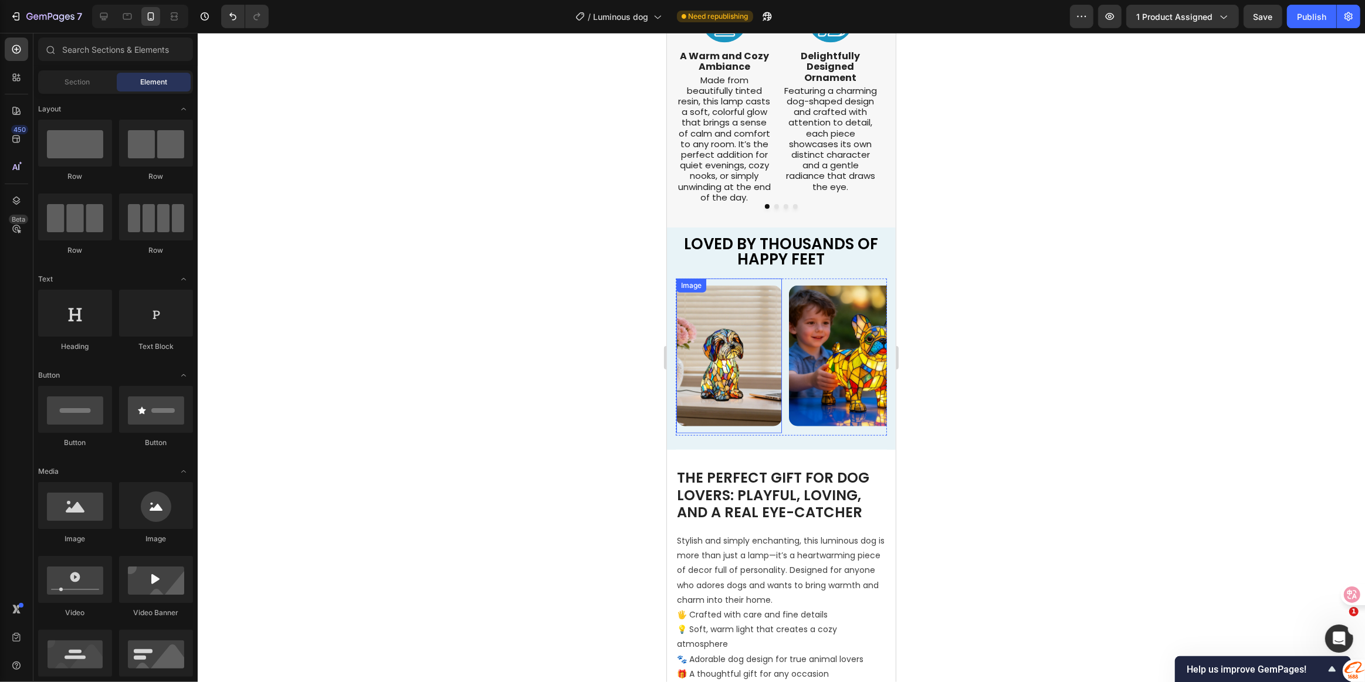
select select "Yorkshire Terrier"
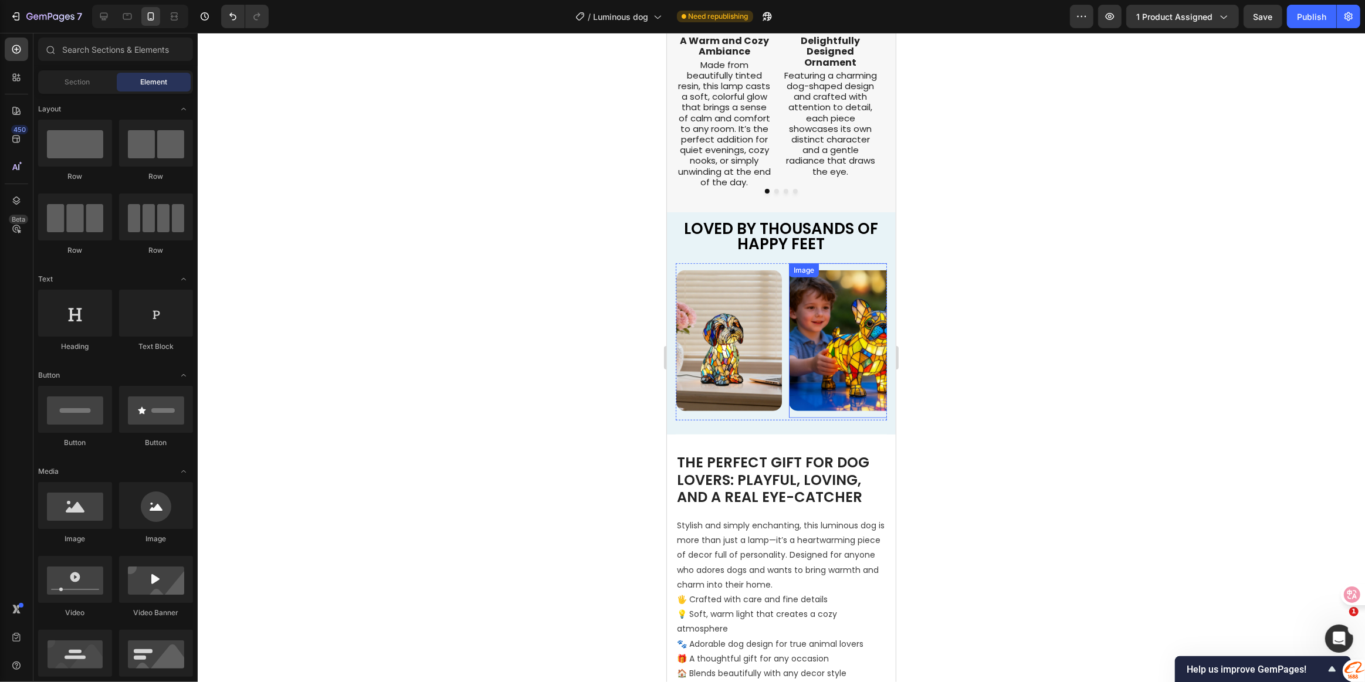
scroll to position [978, 0]
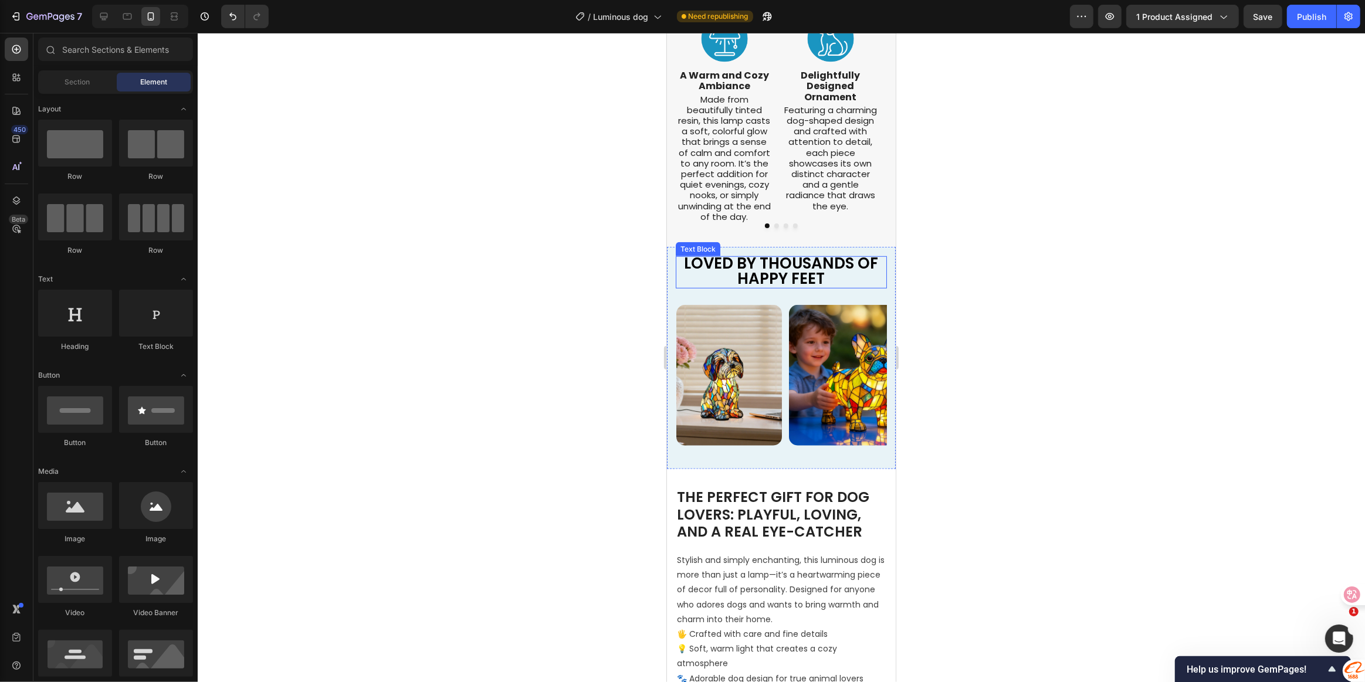
select select "Yorkshire Terrier"
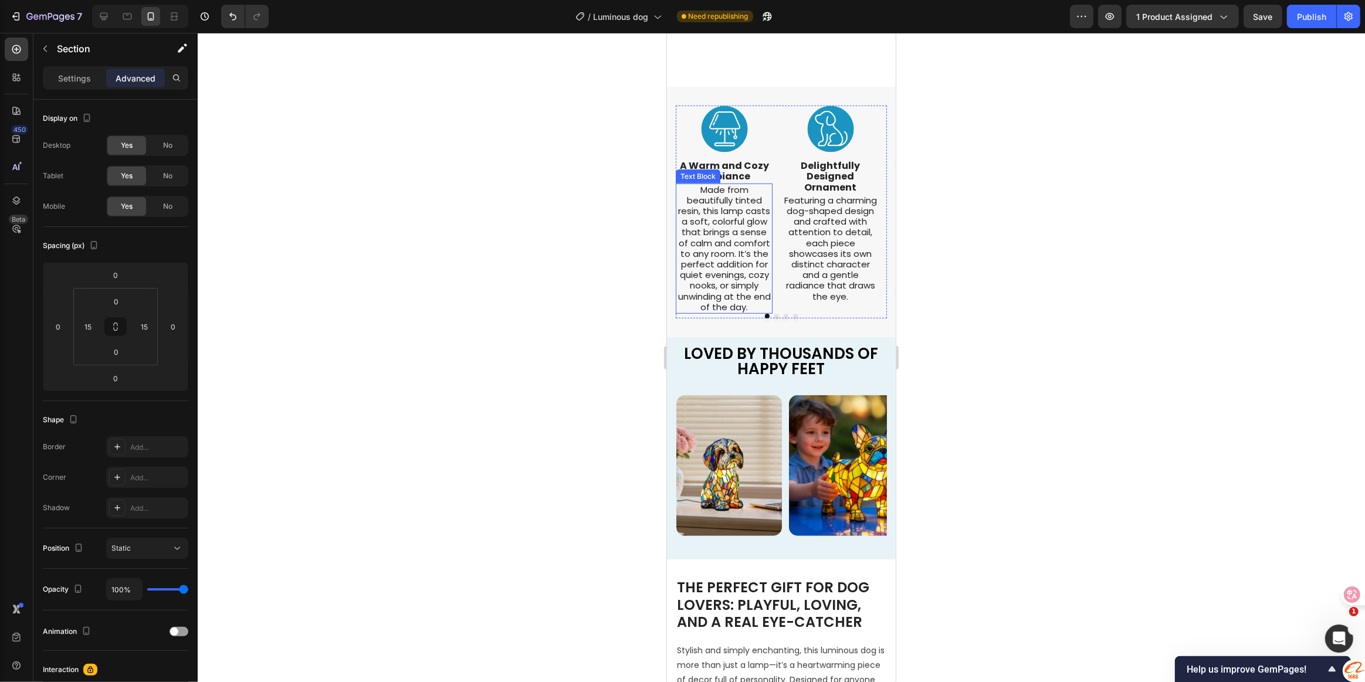
scroll to position [1013, 0]
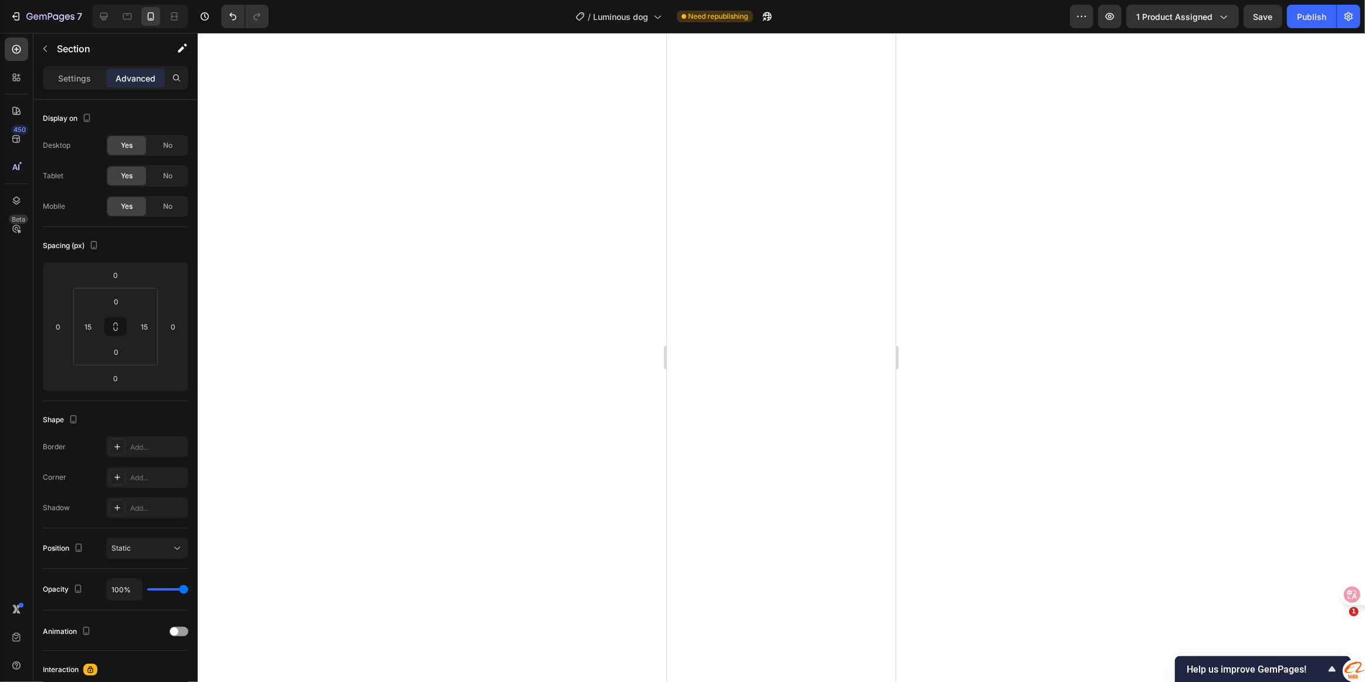
select select "Yorkshire Terrier"
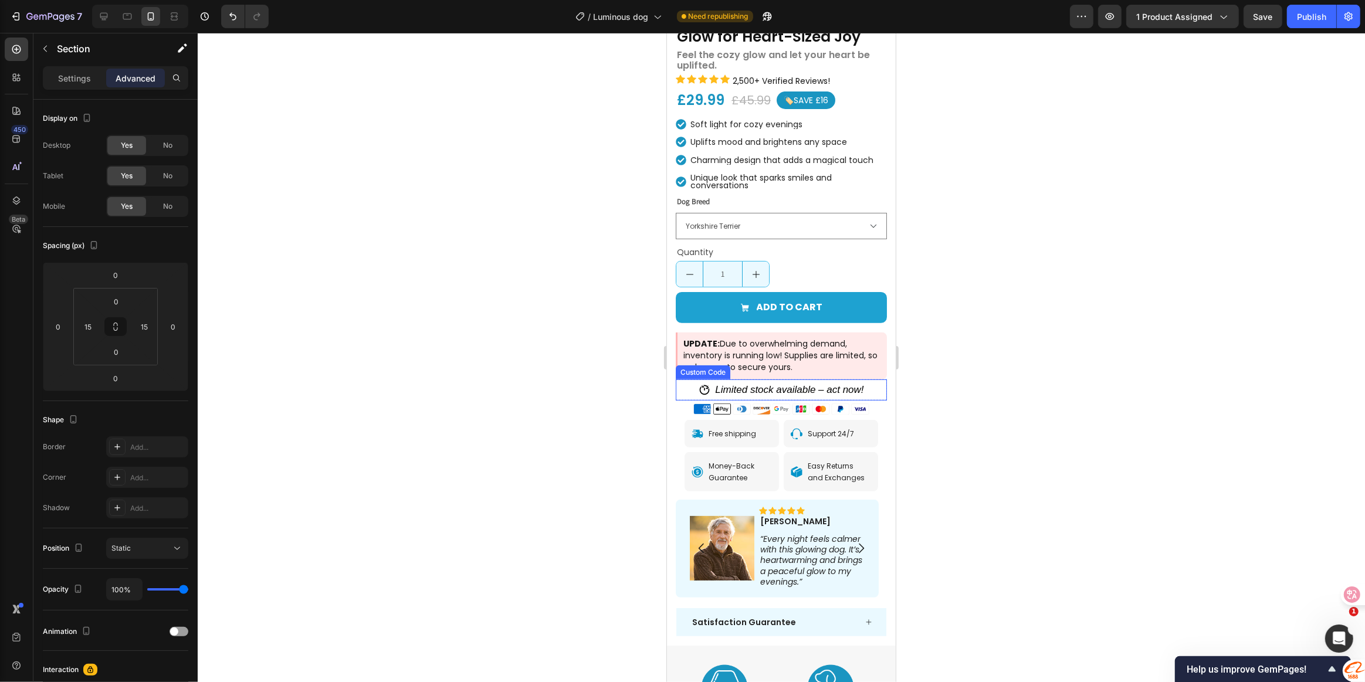
scroll to position [266, 0]
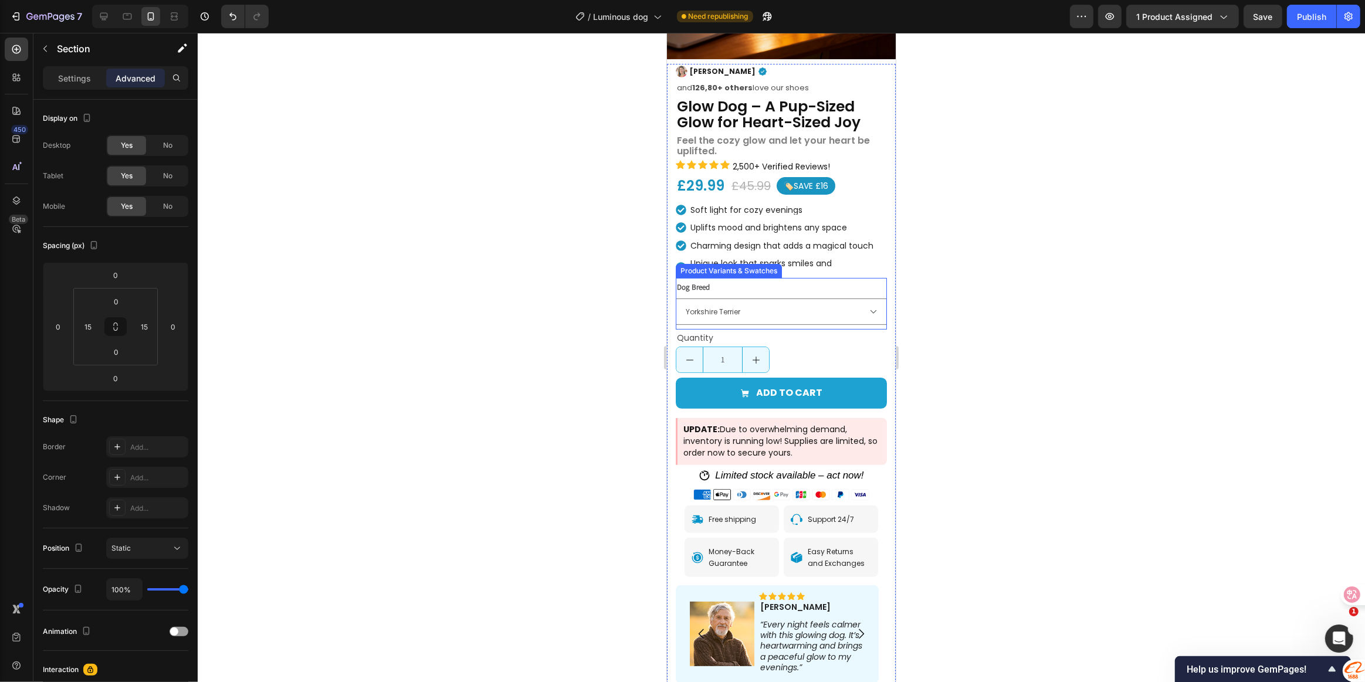
click at [713, 280] on div "Dog Breed French Bulldog Maltese Chihuahua Yorkshire Terrier Dachshund Golden R…" at bounding box center [780, 302] width 211 height 45
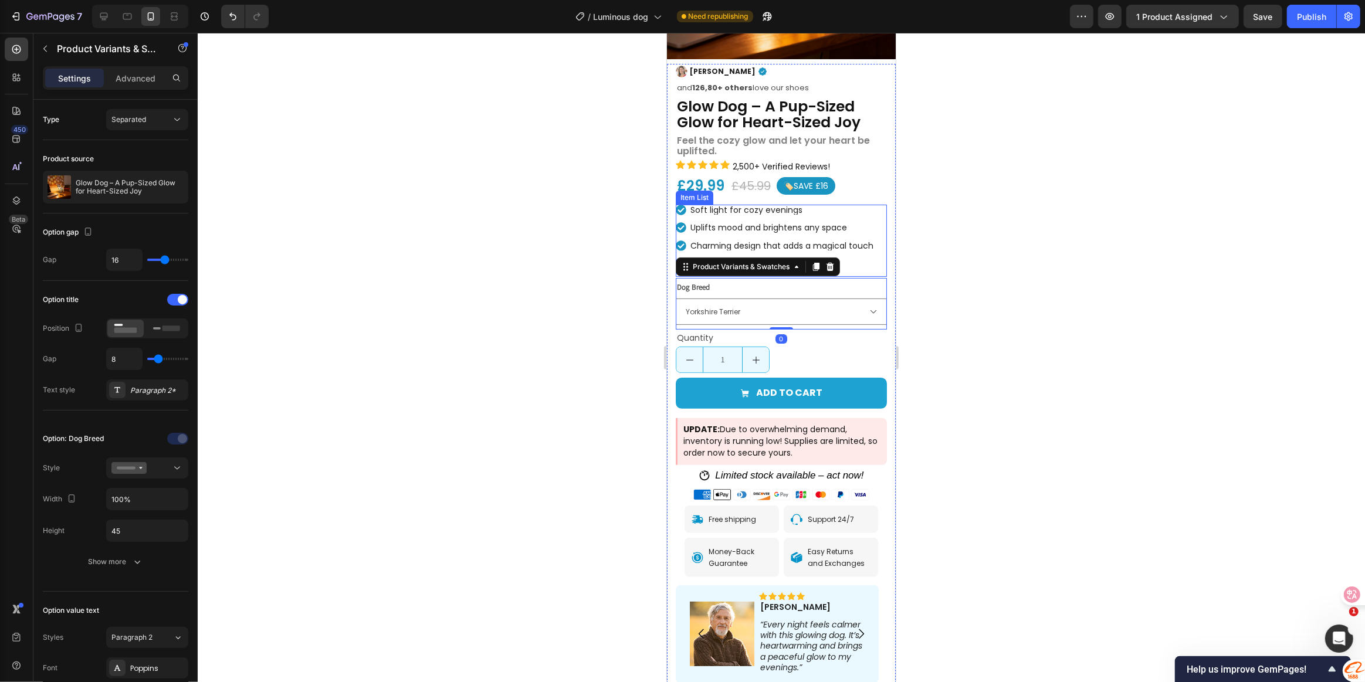
click at [741, 242] on p "Charming design that adds a magical touch" at bounding box center [787, 246] width 195 height 8
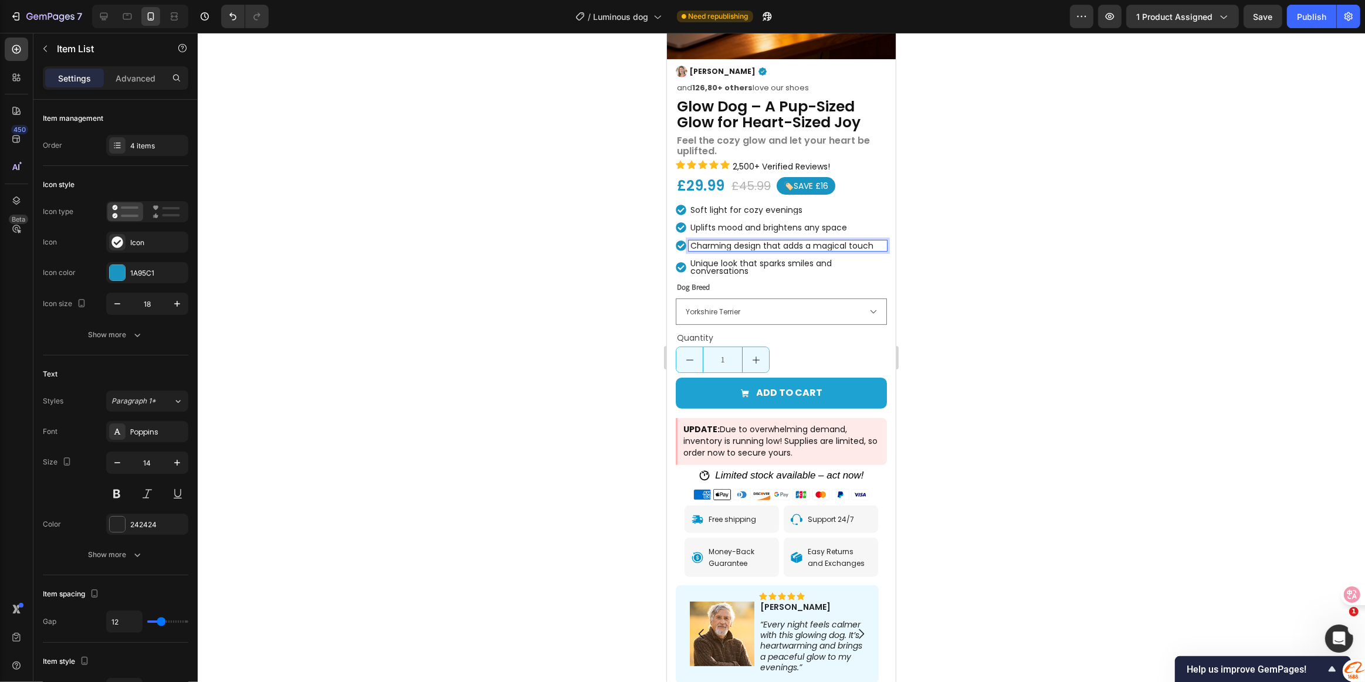
drag, startPoint x: 750, startPoint y: 226, endPoint x: 788, endPoint y: 225, distance: 37.5
drag, startPoint x: 788, startPoint y: 225, endPoint x: 763, endPoint y: 225, distance: 24.6
click at [763, 242] on p "Charming design that adds a magical touch" at bounding box center [787, 246] width 195 height 8
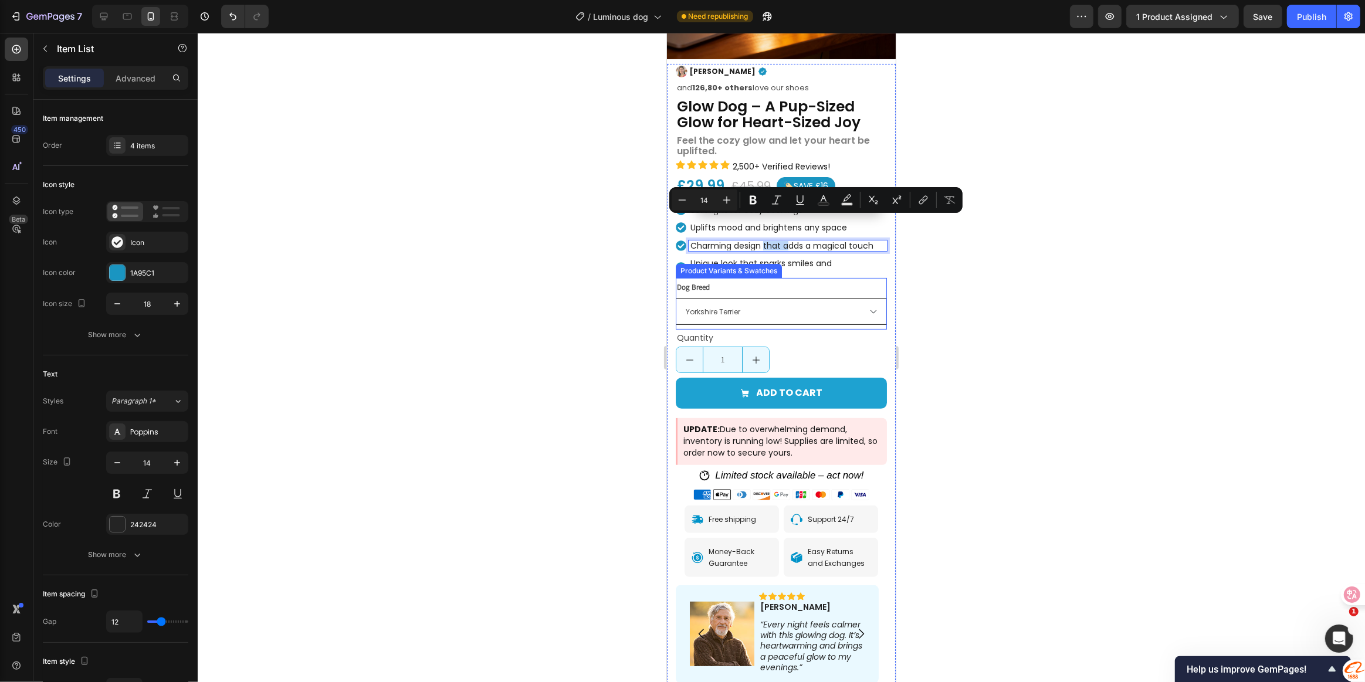
click at [767, 299] on select "French Bulldog Maltese Chihuahua Yorkshire Terrier Dachshund Golden Retriever L…" at bounding box center [780, 312] width 211 height 26
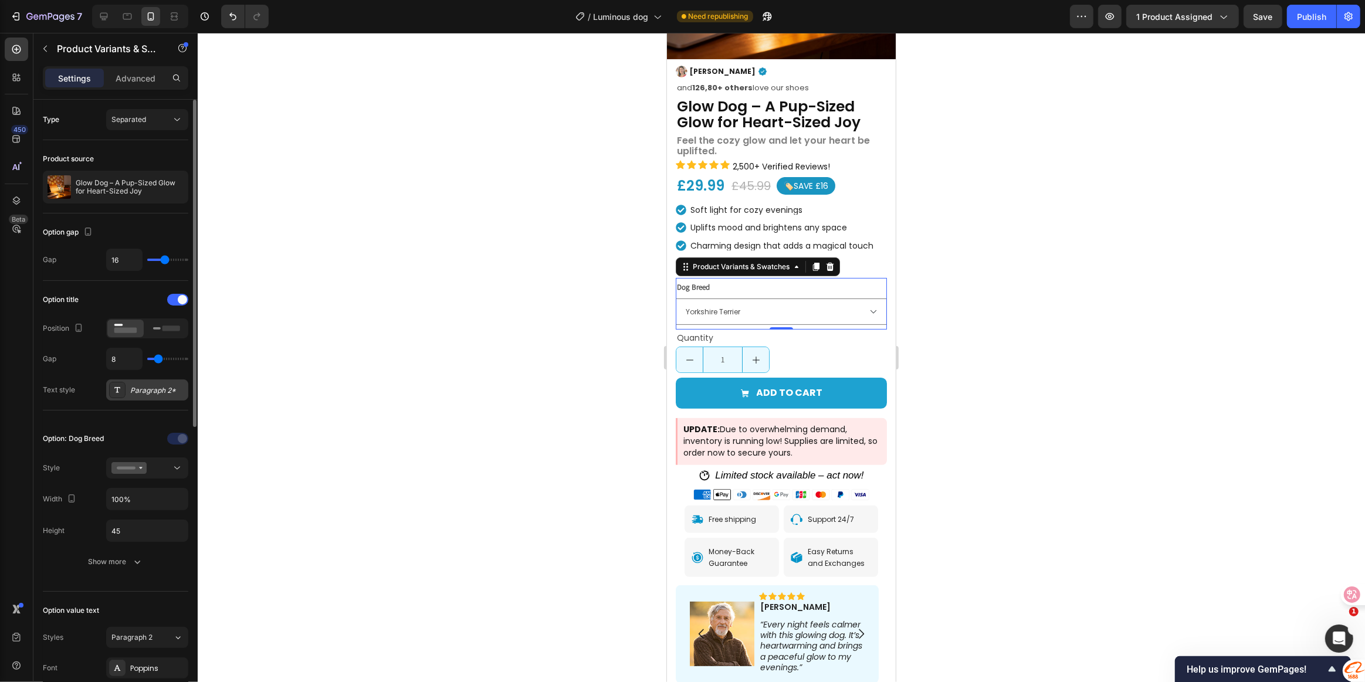
click at [141, 395] on div "Paragraph 2*" at bounding box center [147, 390] width 82 height 21
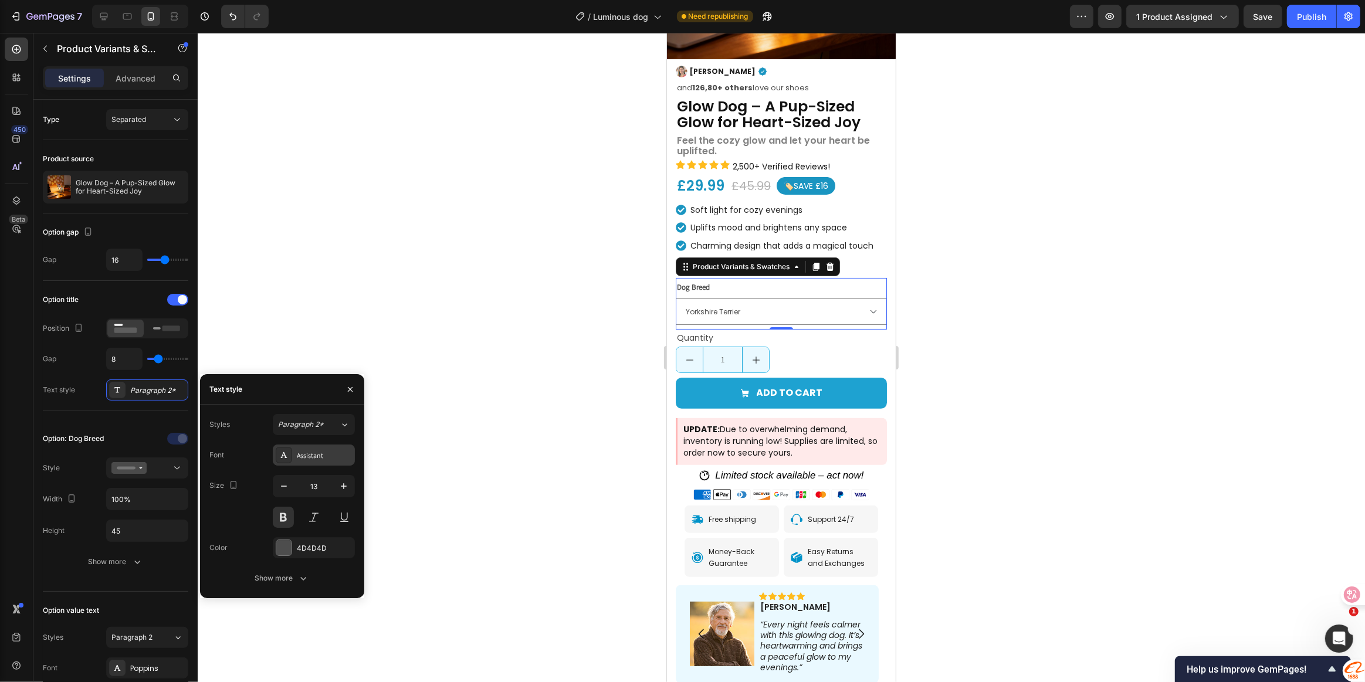
click at [309, 458] on div "Assistant" at bounding box center [324, 455] width 55 height 11
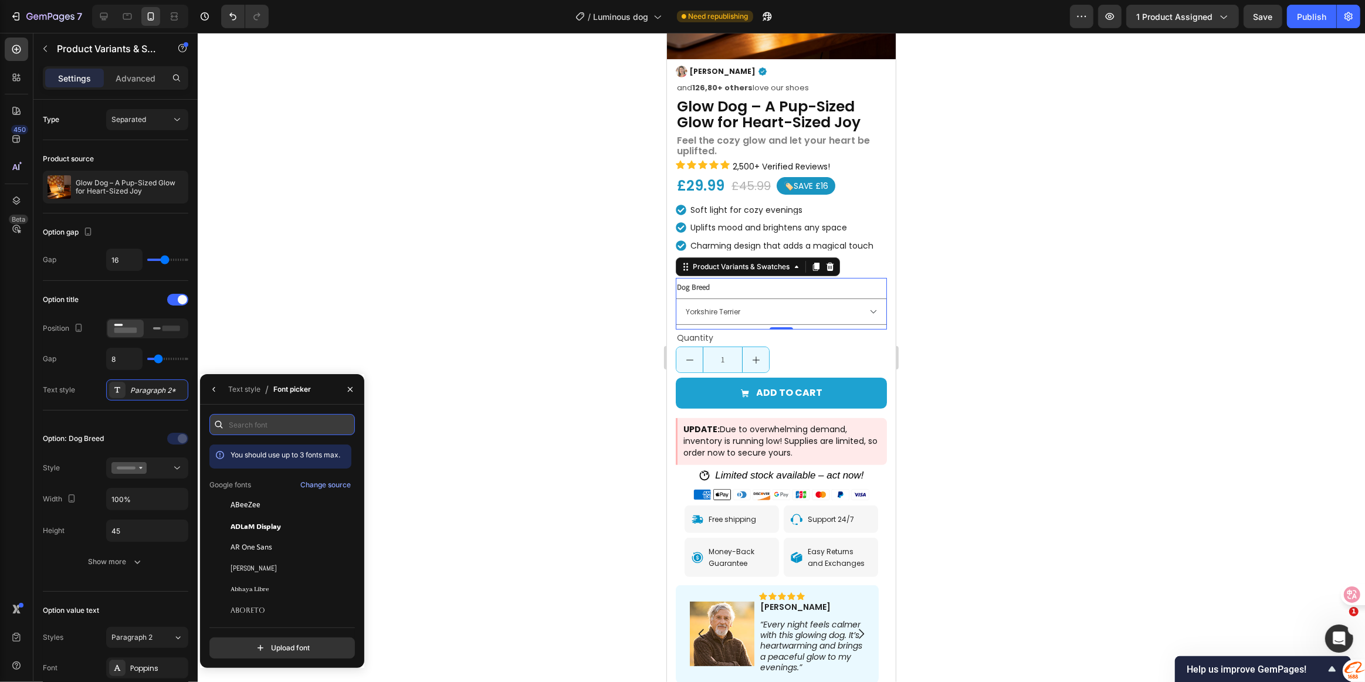
click at [258, 429] on input "text" at bounding box center [281, 424] width 145 height 21
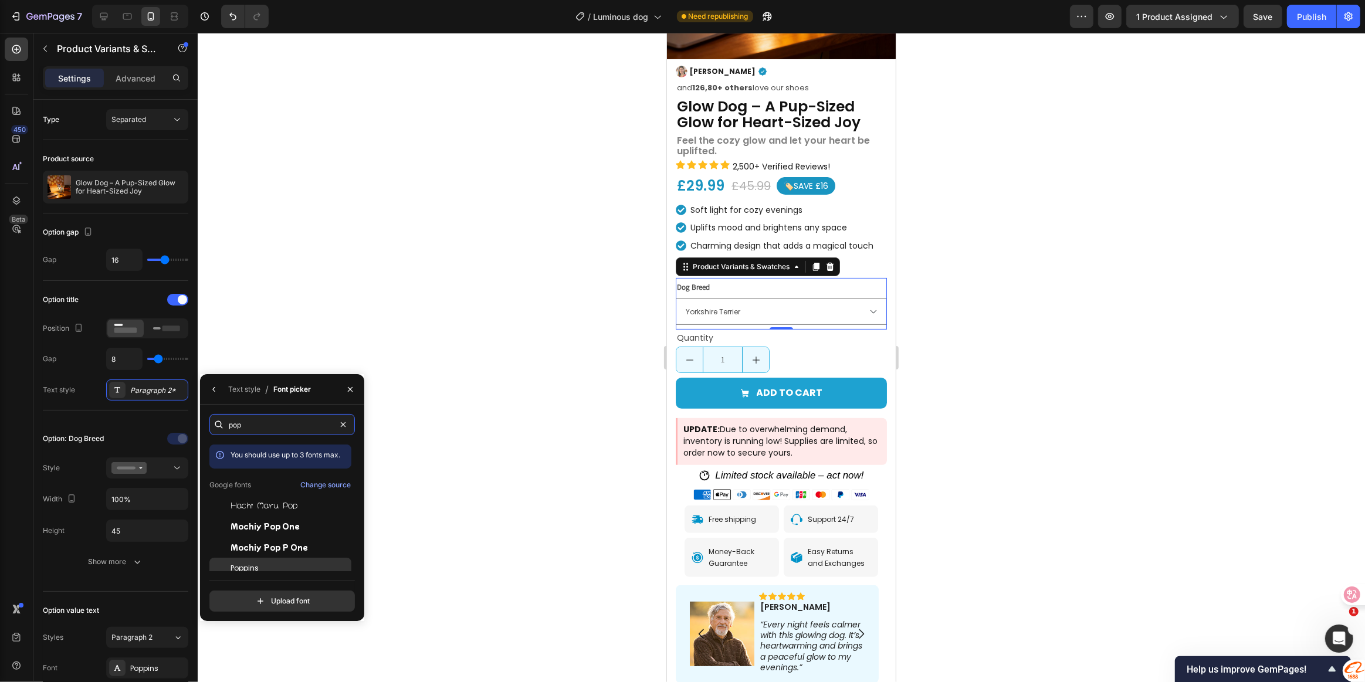
type input "pop"
click at [249, 567] on span "Poppins" at bounding box center [245, 568] width 28 height 11
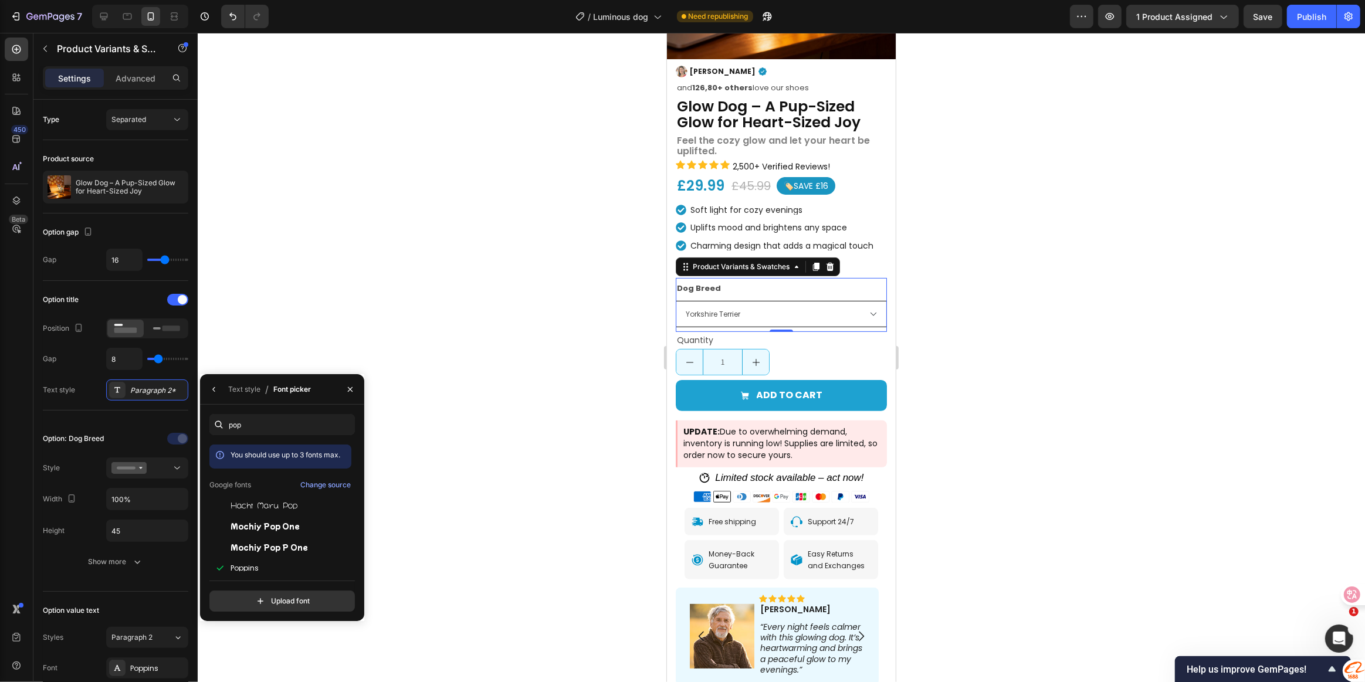
click at [861, 301] on select "French Bulldog Maltese Chihuahua Yorkshire Terrier Dachshund Golden Retriever L…" at bounding box center [780, 314] width 211 height 26
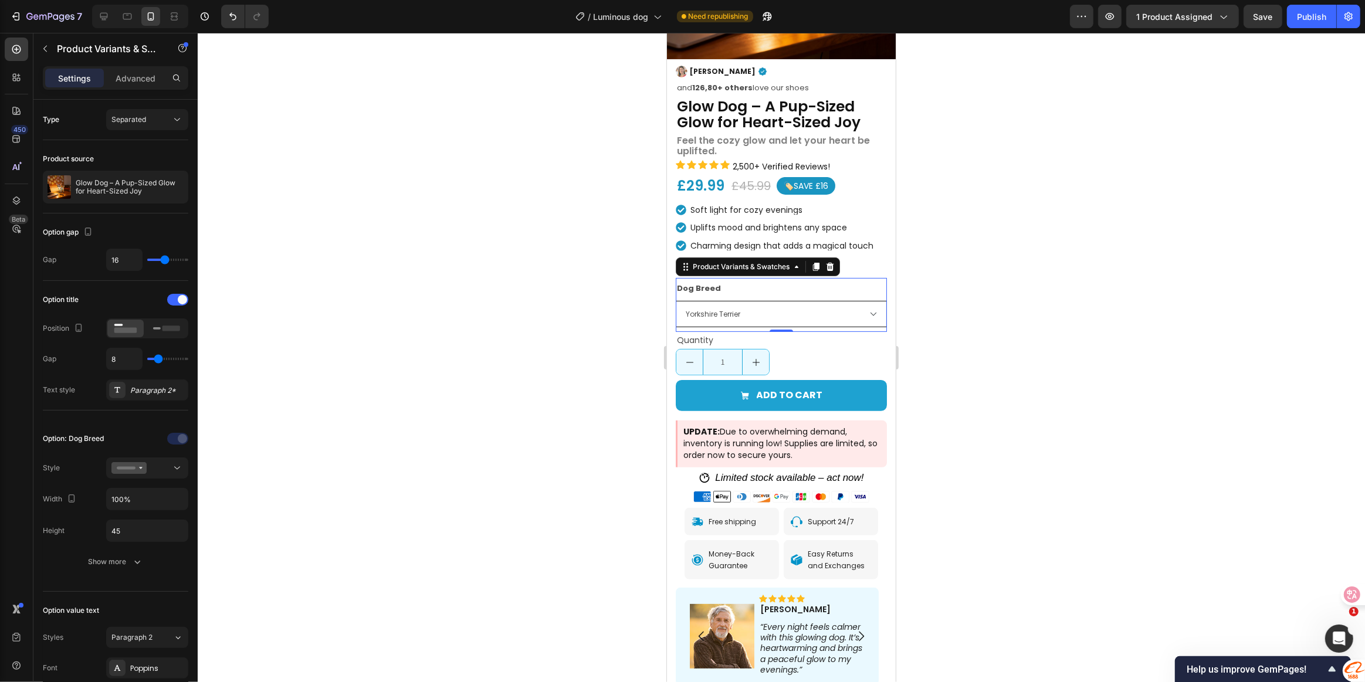
click at [815, 301] on select "French Bulldog Maltese Chihuahua Yorkshire Terrier Dachshund Golden Retriever L…" at bounding box center [780, 314] width 211 height 26
click at [817, 301] on select "French Bulldog Maltese Chihuahua Yorkshire Terrier Dachshund Golden Retriever L…" at bounding box center [780, 314] width 211 height 26
click at [140, 398] on div "Paragraph 2*" at bounding box center [147, 390] width 82 height 21
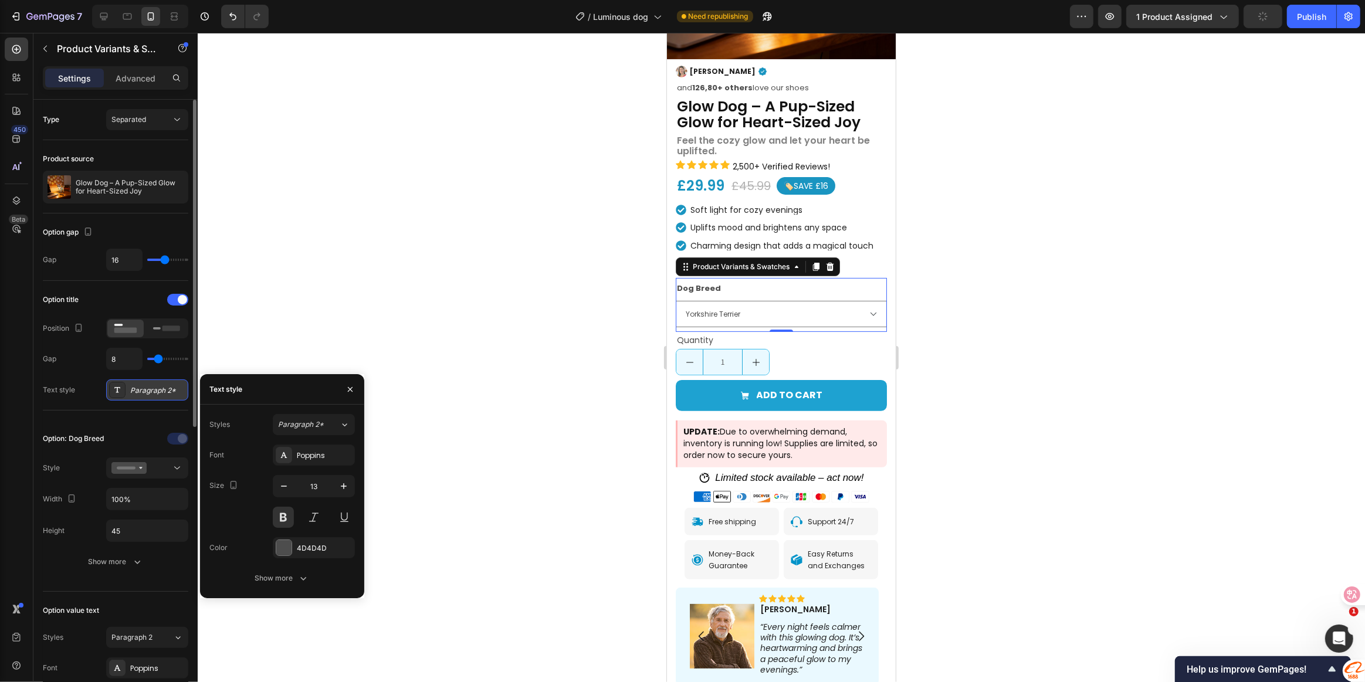
click at [140, 398] on div "Paragraph 2*" at bounding box center [147, 390] width 82 height 21
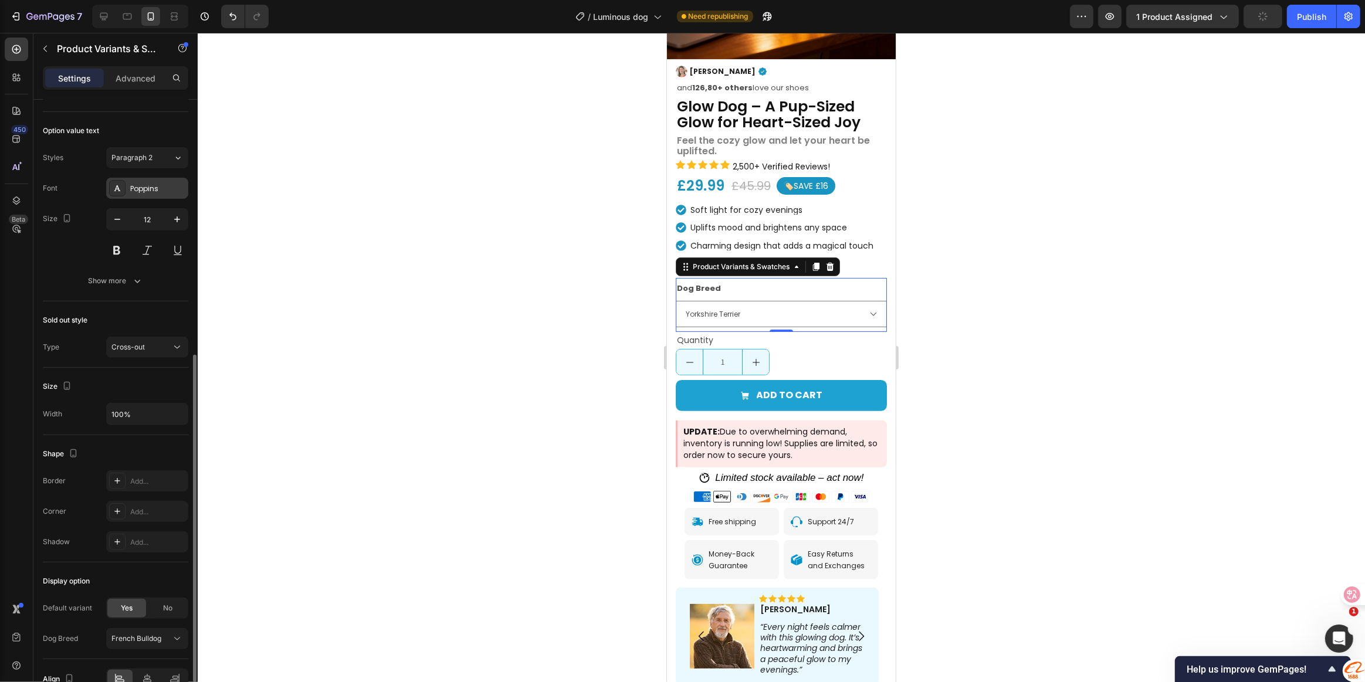
scroll to position [542, 0]
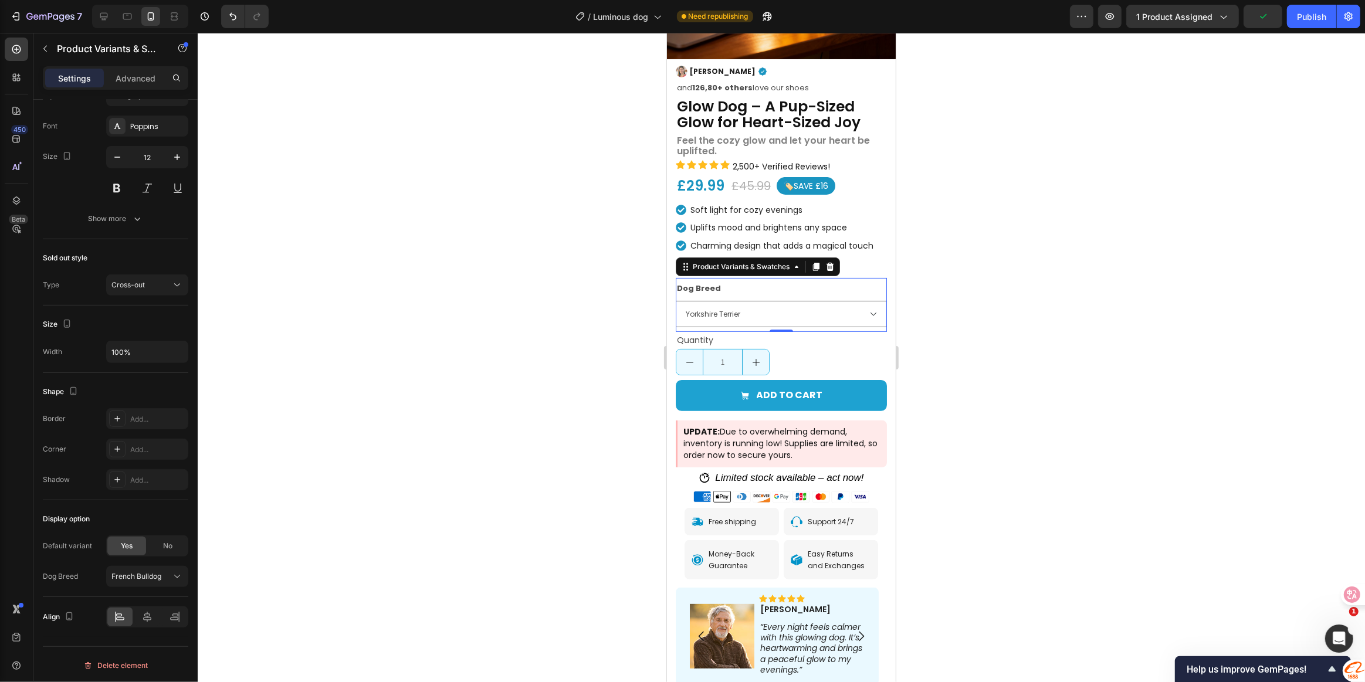
click at [848, 280] on div "Dog Breed French Bulldog Maltese Chihuahua Yorkshire Terrier Dachshund Golden R…" at bounding box center [780, 303] width 211 height 47
click at [885, 259] on div "Image Henry Text Block Icon and 126,80+ others love our shoes Text Block Icon L…" at bounding box center [780, 395] width 229 height 663
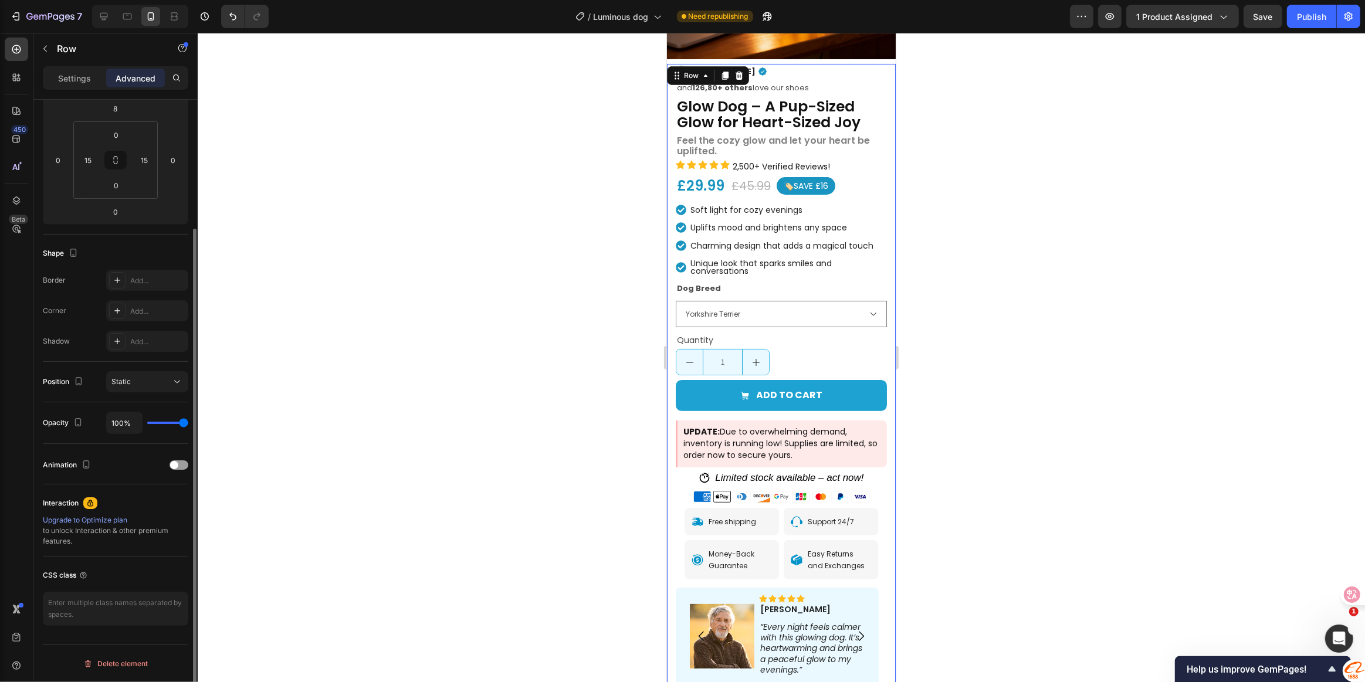
scroll to position [0, 0]
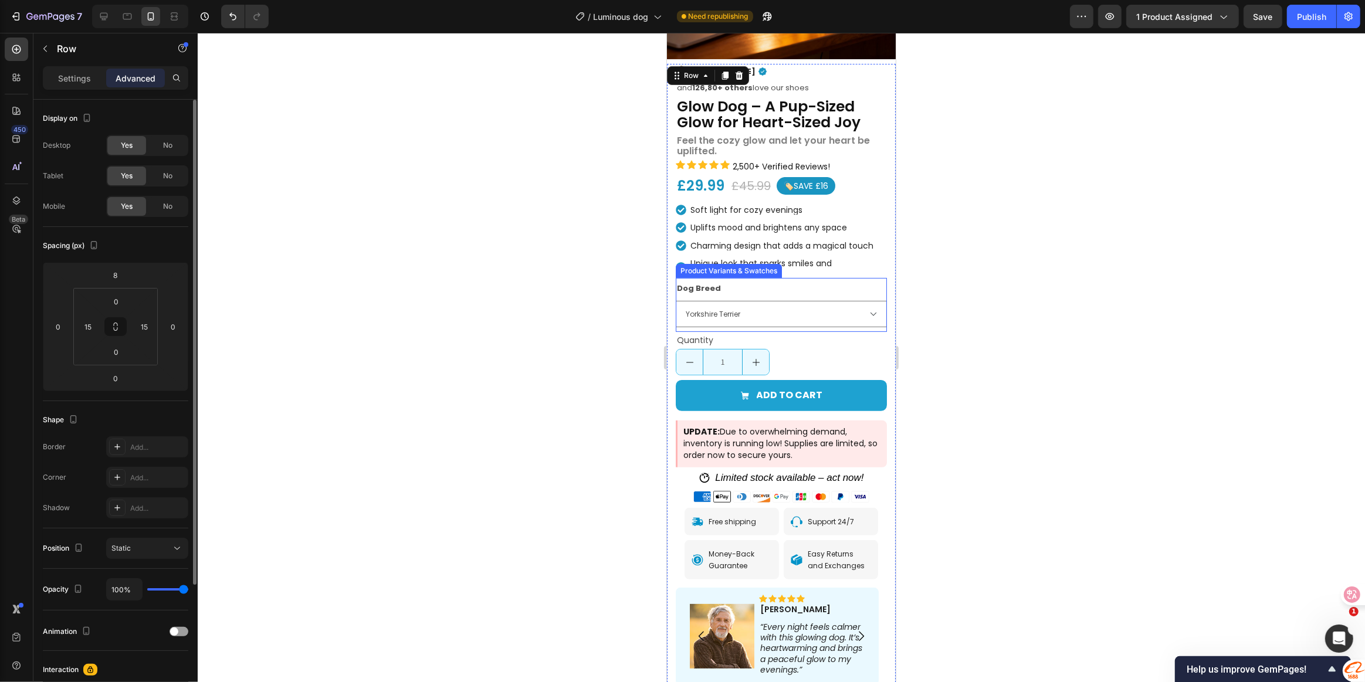
click at [872, 280] on div "Dog Breed French Bulldog Maltese Chihuahua Yorkshire Terrier Dachshund Golden R…" at bounding box center [780, 303] width 211 height 47
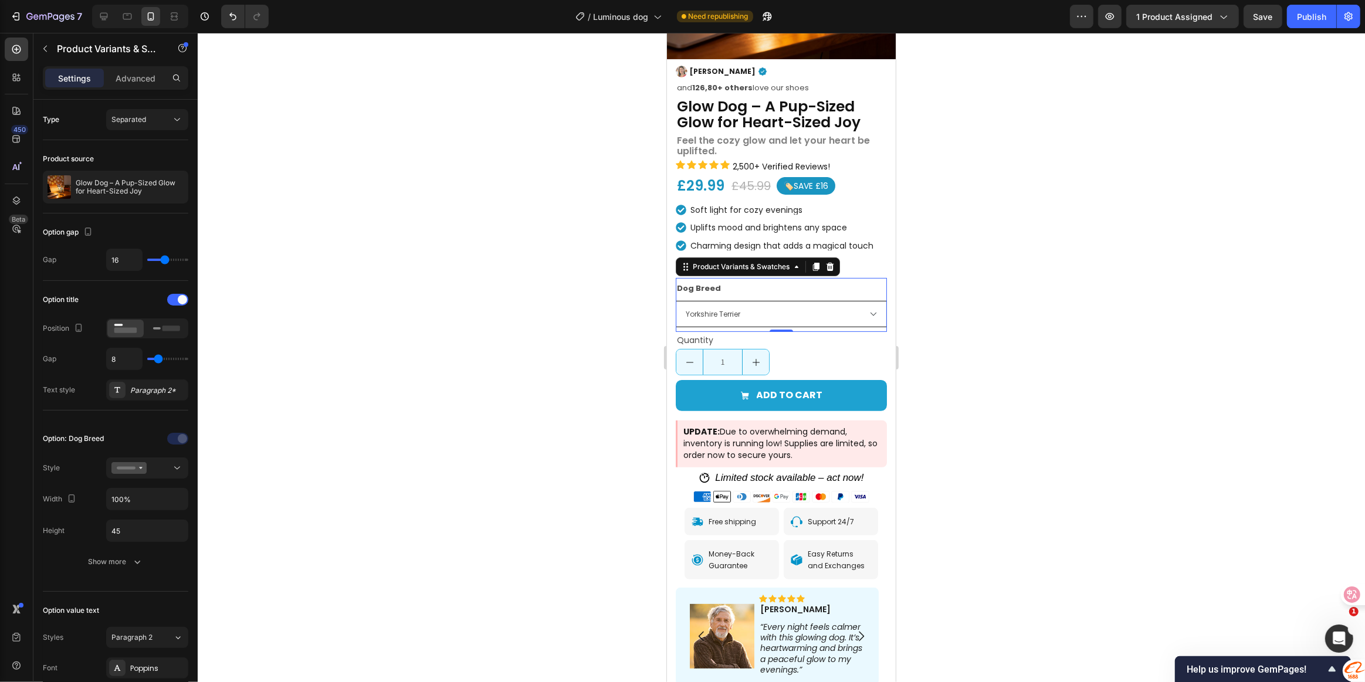
click at [795, 301] on select "French Bulldog Maltese Chihuahua Yorkshire Terrier Dachshund Golden Retriever L…" at bounding box center [780, 314] width 211 height 26
click at [675, 301] on select "French Bulldog Maltese Chihuahua Yorkshire Terrier Dachshund Golden Retriever L…" at bounding box center [780, 314] width 211 height 26
select select "French Bulldog"
click at [716, 301] on select "French Bulldog Maltese Chihuahua Yorkshire Terrier Dachshund Golden Retriever L…" at bounding box center [780, 314] width 211 height 26
click at [166, 399] on div "Paragraph 2*" at bounding box center [147, 390] width 82 height 21
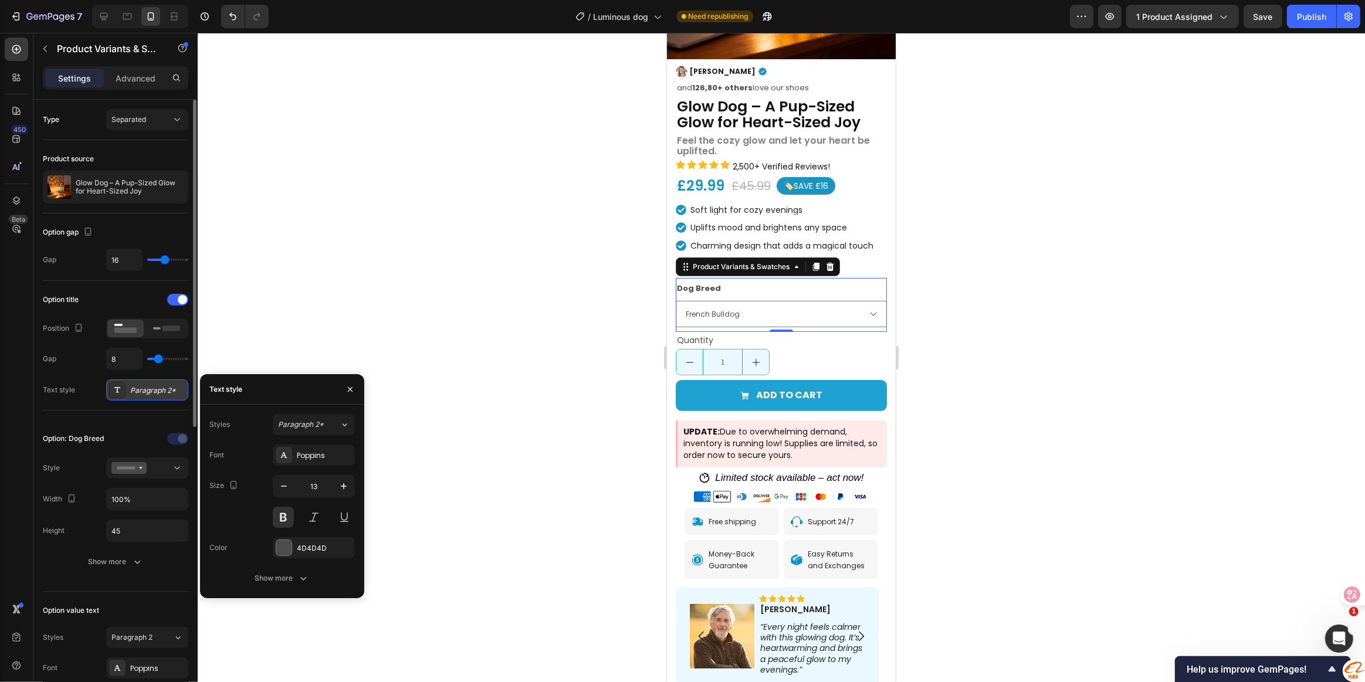
click at [166, 399] on div "Paragraph 2*" at bounding box center [147, 390] width 82 height 21
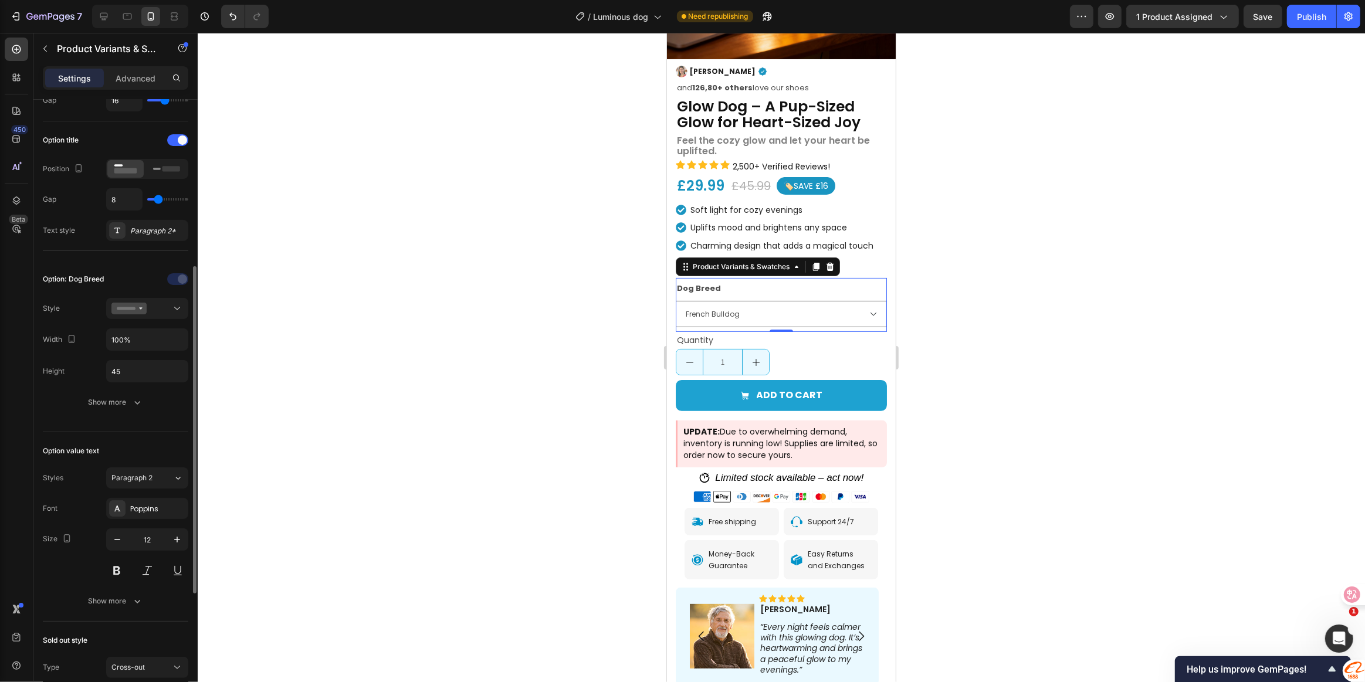
scroll to position [266, 0]
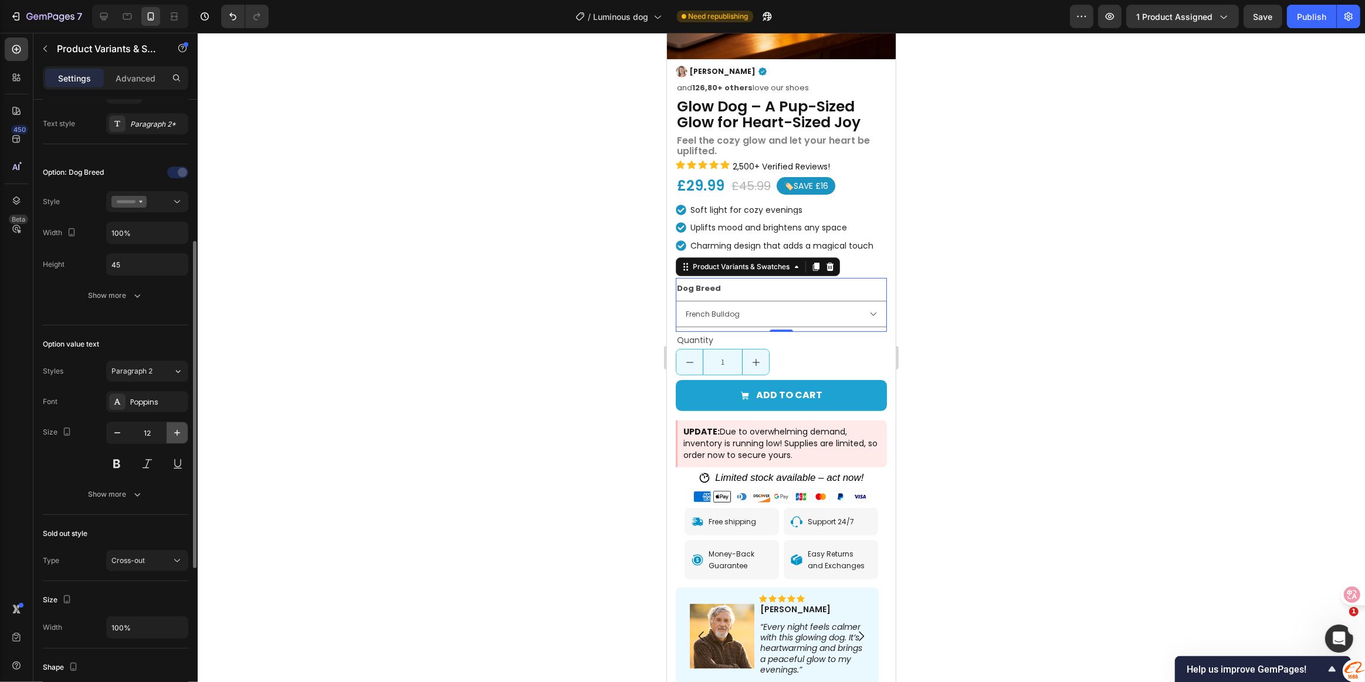
click at [178, 428] on icon "button" at bounding box center [177, 433] width 12 height 12
click at [109, 437] on button "button" at bounding box center [117, 432] width 21 height 21
type input "14"
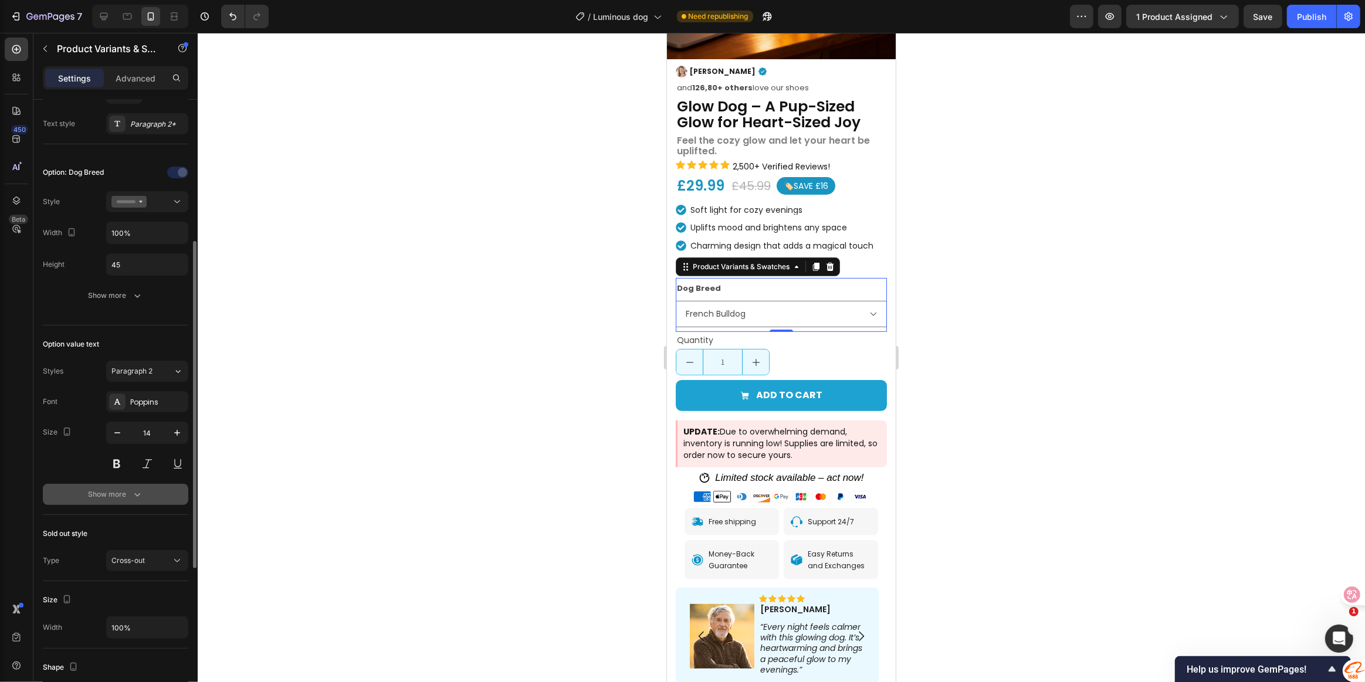
click at [130, 492] on div "Show more" at bounding box center [116, 495] width 55 height 12
click at [153, 521] on input "180%" at bounding box center [147, 525] width 81 height 21
drag, startPoint x: 158, startPoint y: 533, endPoint x: 164, endPoint y: 526, distance: 8.7
click at [158, 533] on input "180%" at bounding box center [147, 525] width 81 height 21
click at [165, 526] on input "180%" at bounding box center [147, 525] width 81 height 21
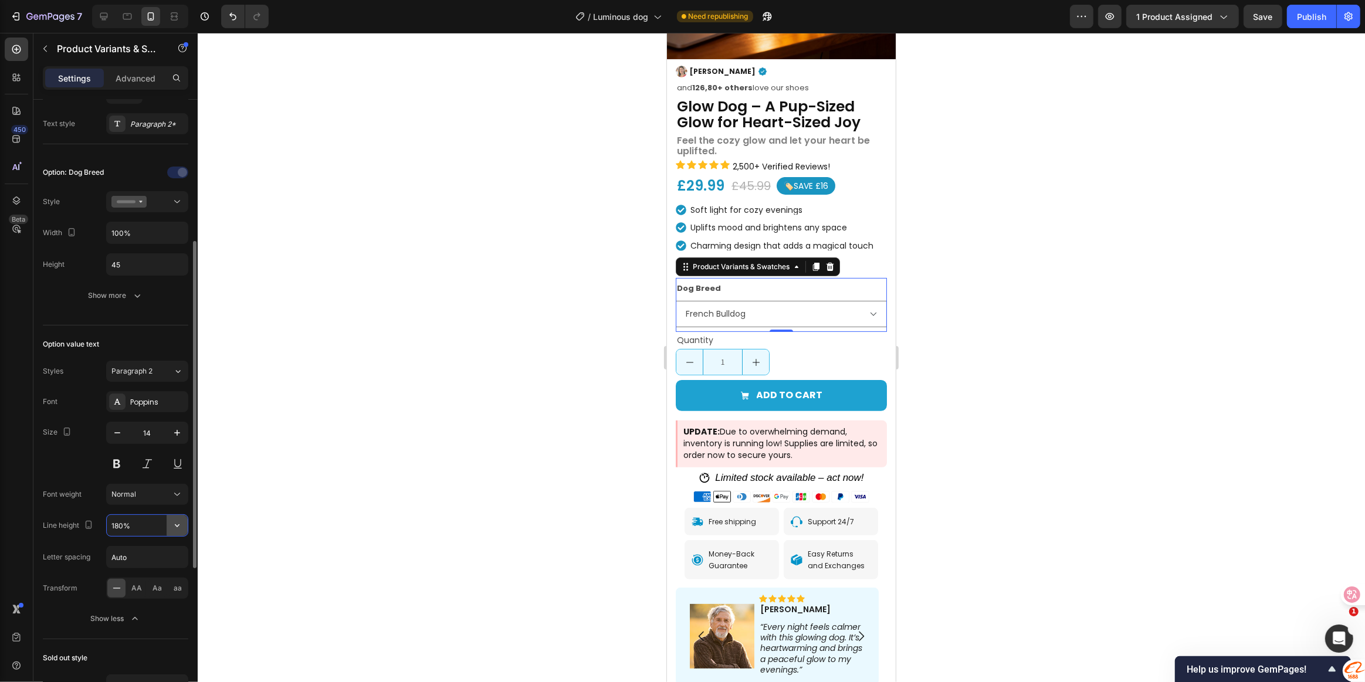
click at [175, 526] on icon "button" at bounding box center [177, 526] width 12 height 12
click at [129, 618] on p "150%" at bounding box center [144, 620] width 67 height 11
type input "150%"
click at [980, 380] on div at bounding box center [781, 357] width 1167 height 649
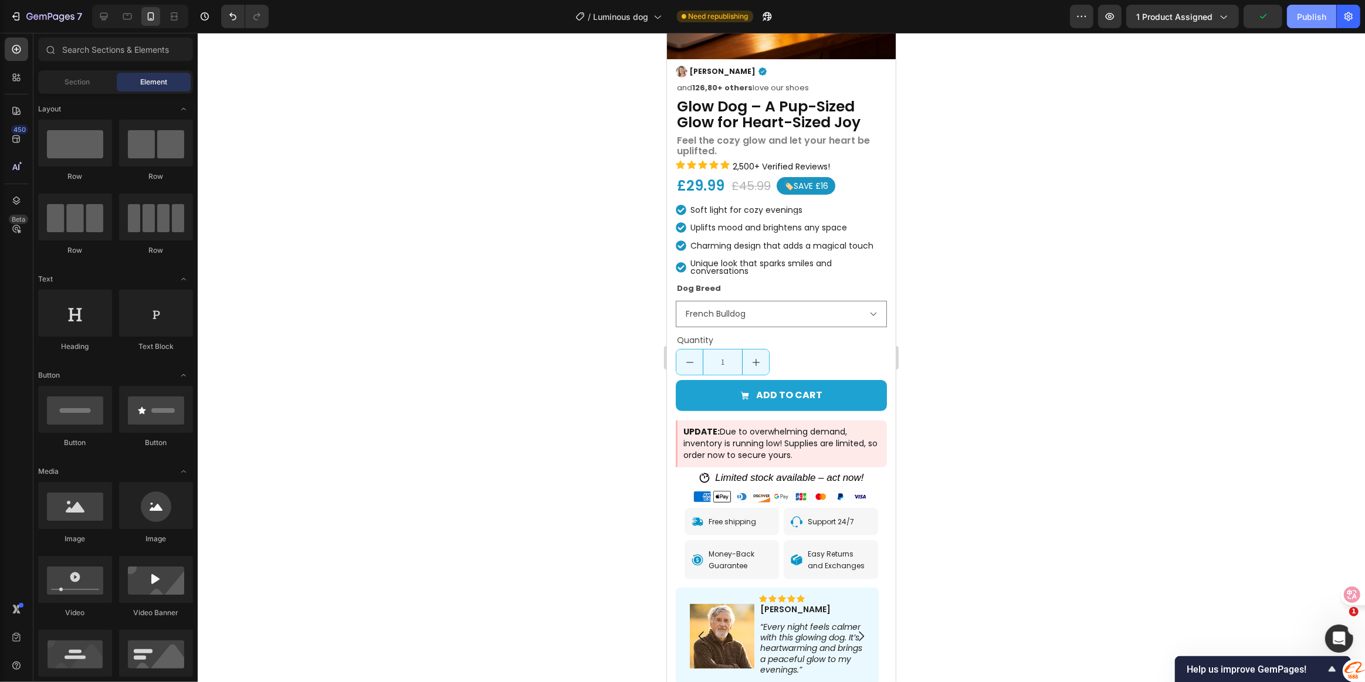
click at [1306, 22] on div "Publish" at bounding box center [1311, 17] width 29 height 12
click at [778, 332] on div "Quantity" at bounding box center [780, 340] width 211 height 17
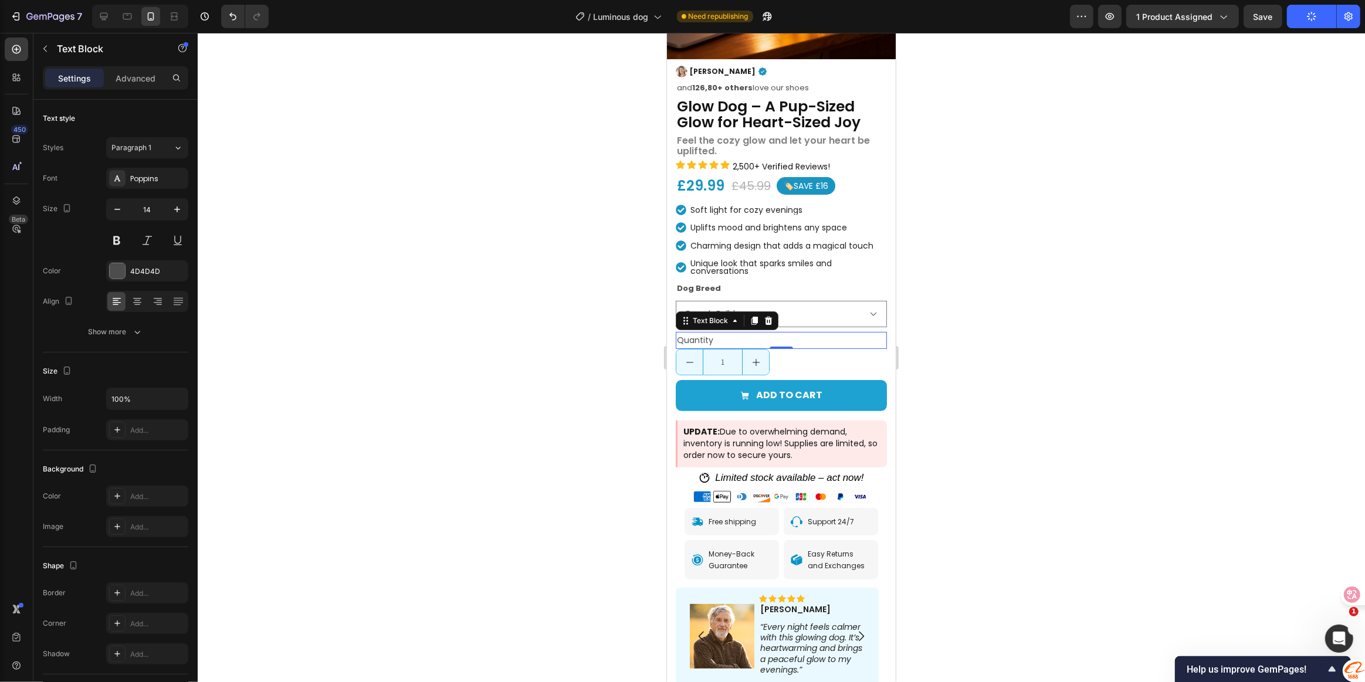
click at [153, 87] on div "Settings Advanced" at bounding box center [115, 77] width 145 height 23
click at [149, 84] on div "Advanced" at bounding box center [135, 78] width 59 height 19
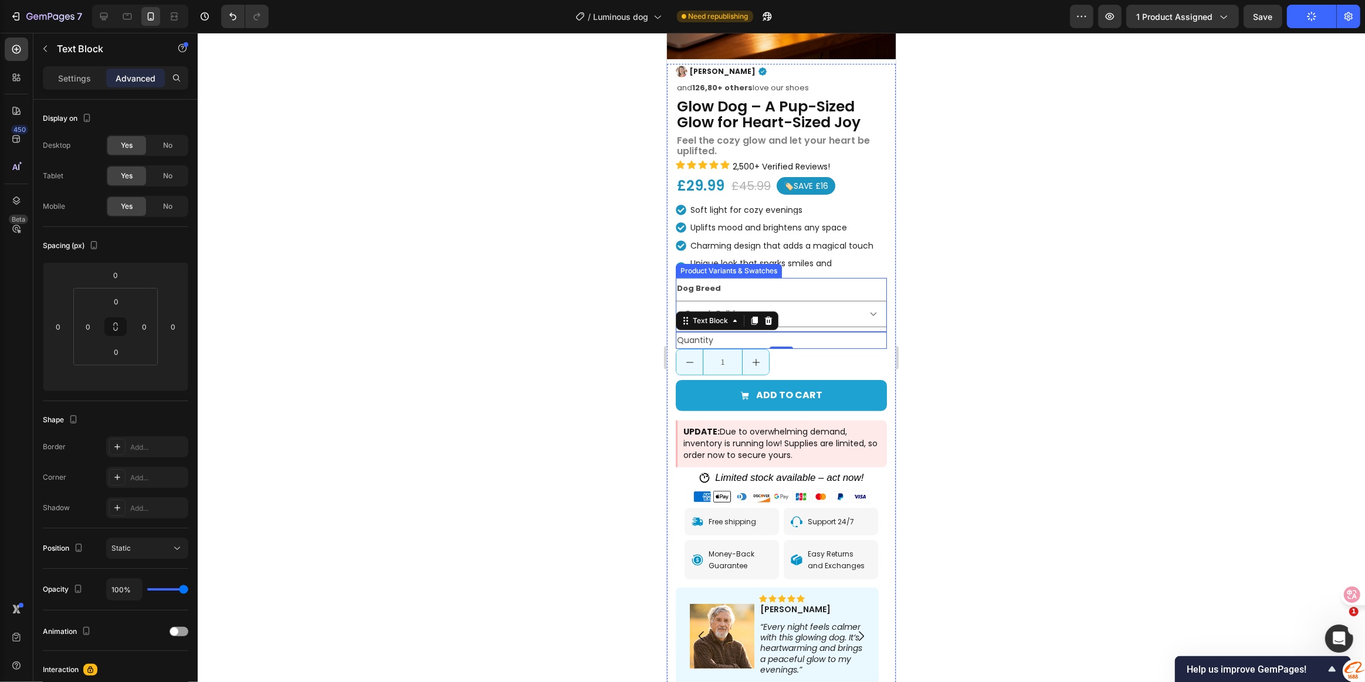
click at [823, 306] on div "Dog Breed French Bulldog Maltese Chihuahua Yorkshire Terrier Dachshund Golden R…" at bounding box center [780, 305] width 211 height 54
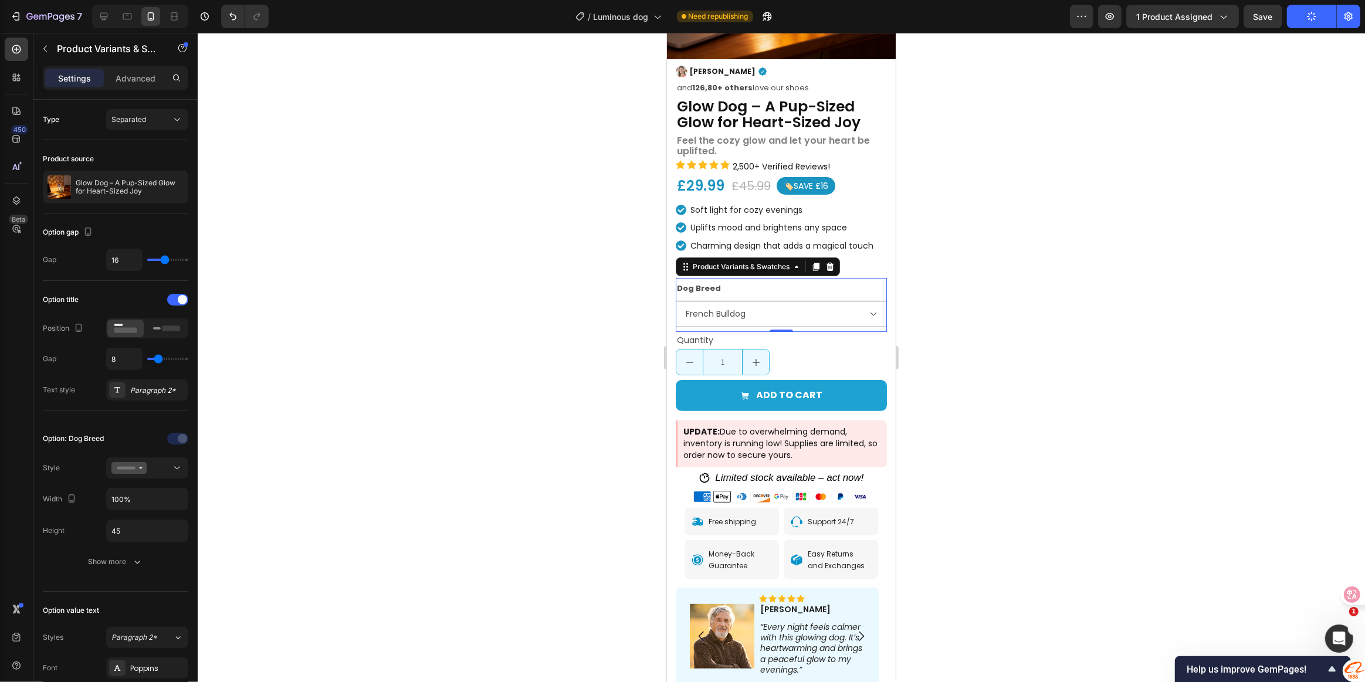
click at [1035, 359] on div at bounding box center [781, 357] width 1167 height 649
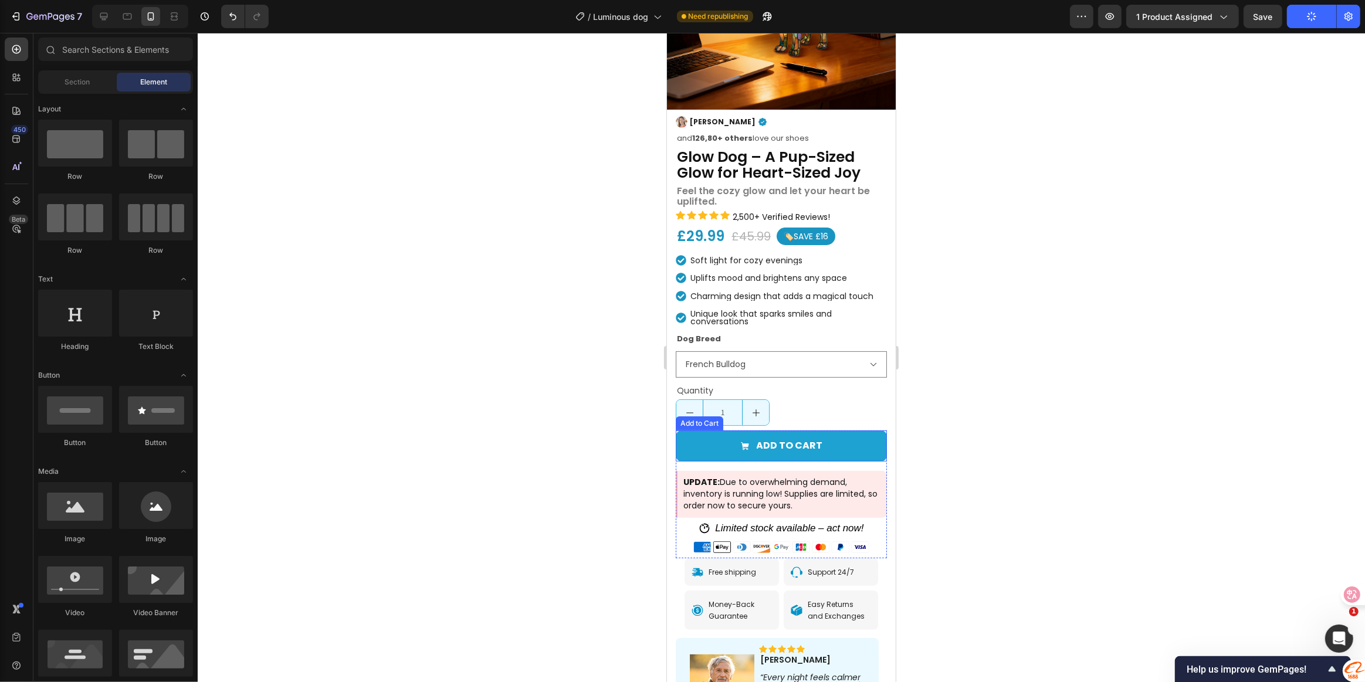
scroll to position [160, 0]
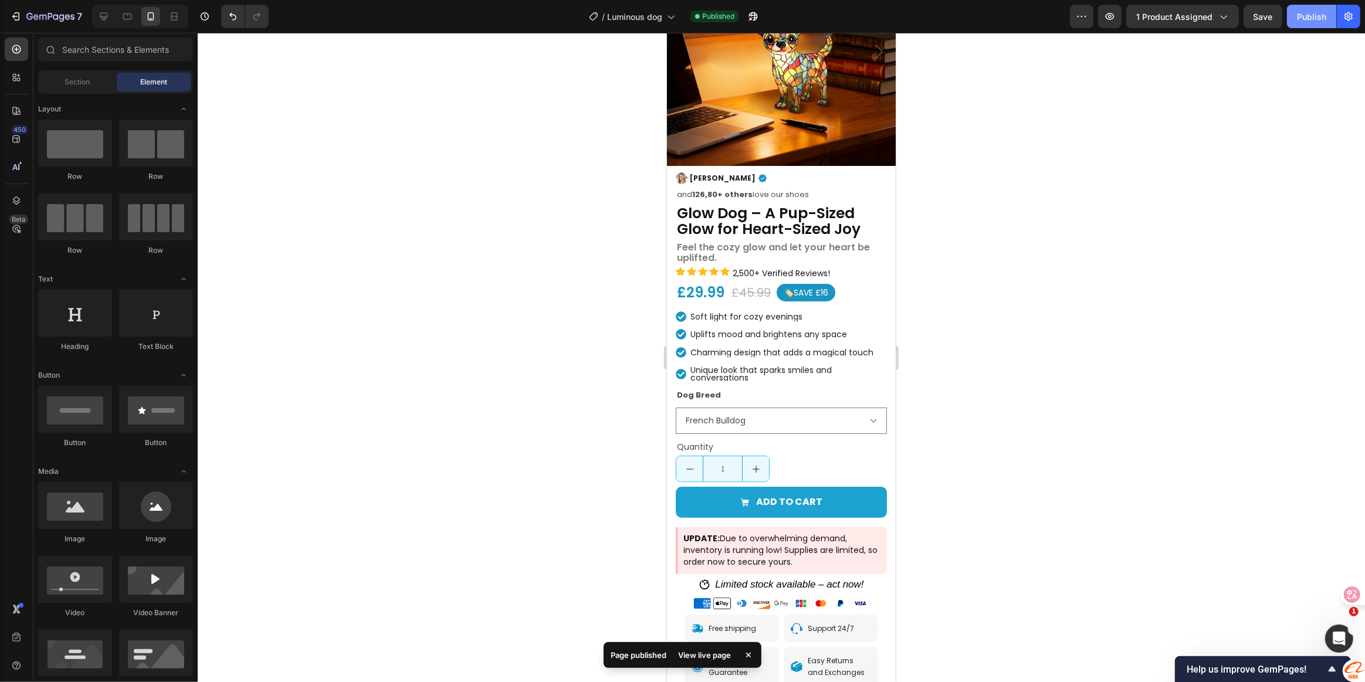
click at [1320, 15] on div "Publish" at bounding box center [1311, 17] width 29 height 12
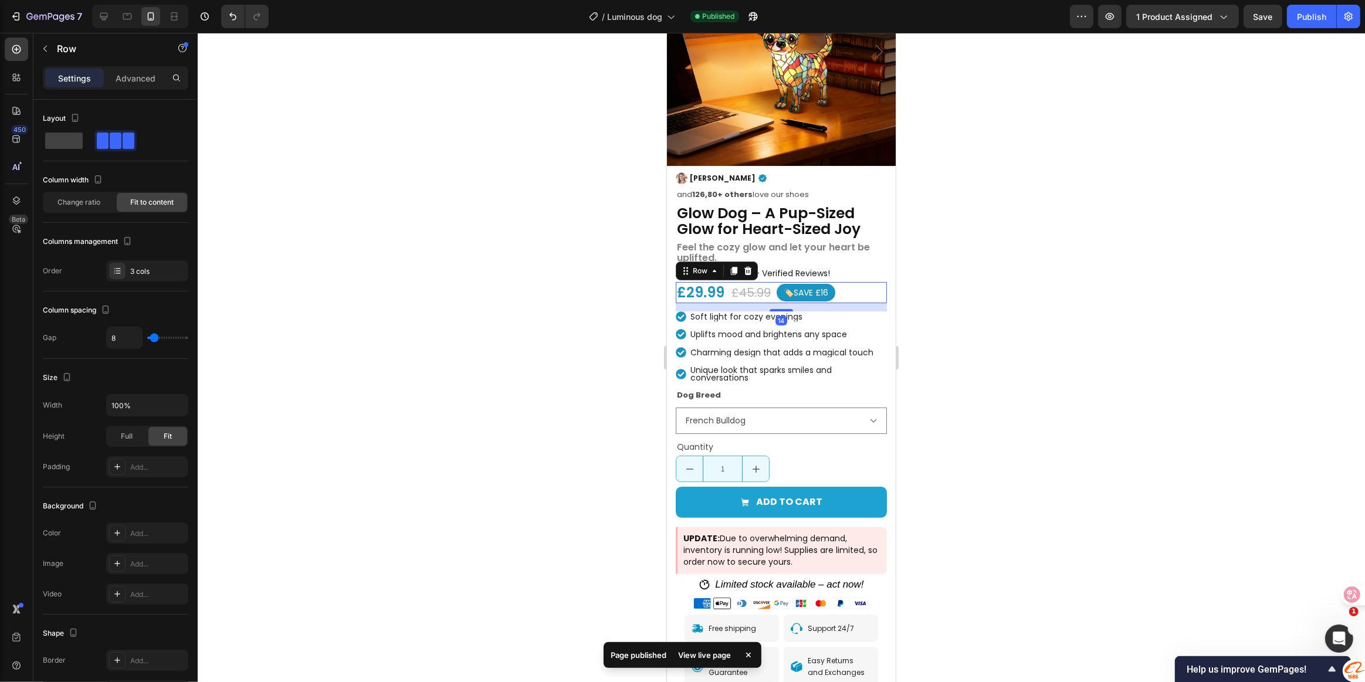
click at [841, 282] on div "£29.99 Product Price Product Price £45.99 Product Price Product Price 🏷️SAVE £1…" at bounding box center [780, 292] width 211 height 21
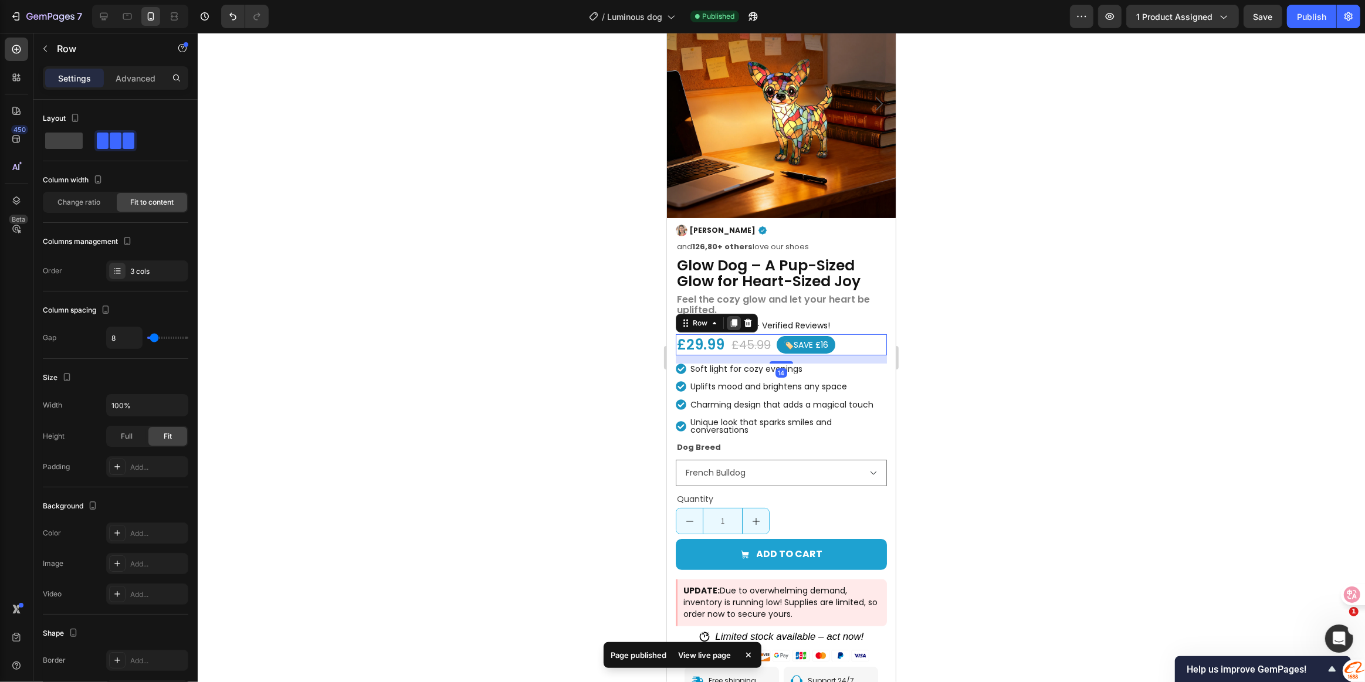
scroll to position [0, 0]
